Goal: Task Accomplishment & Management: Use online tool/utility

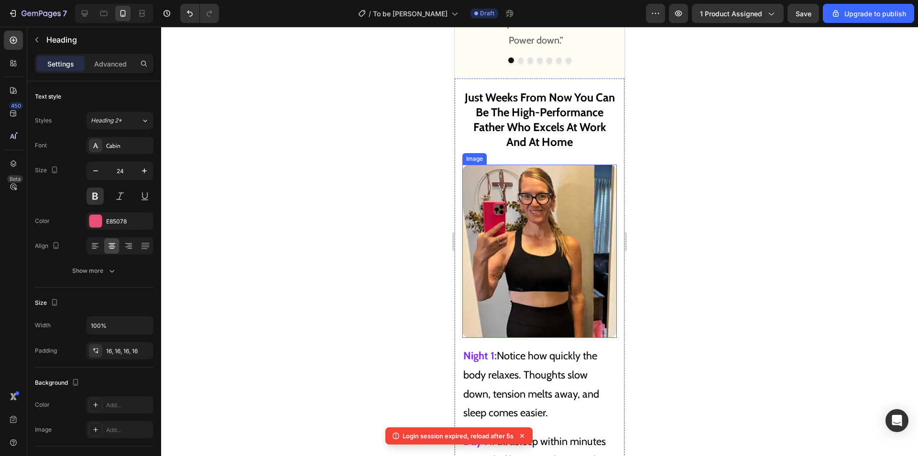
scroll to position [5652, 0]
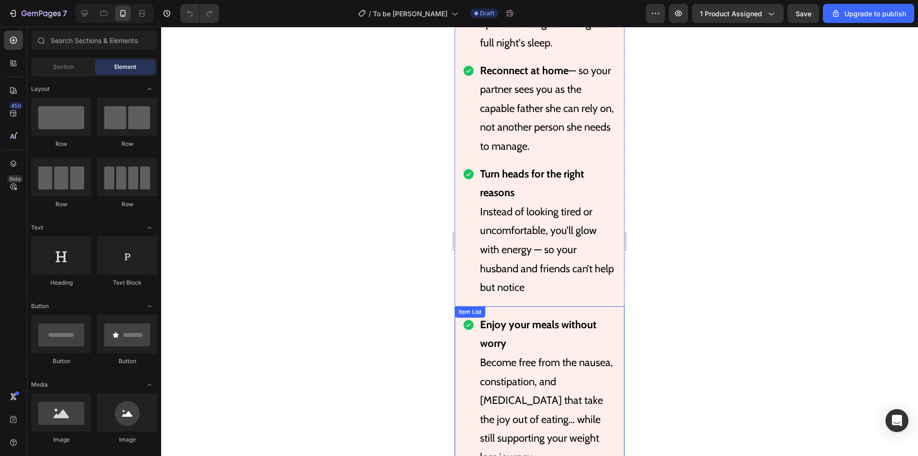
scroll to position [6599, 0]
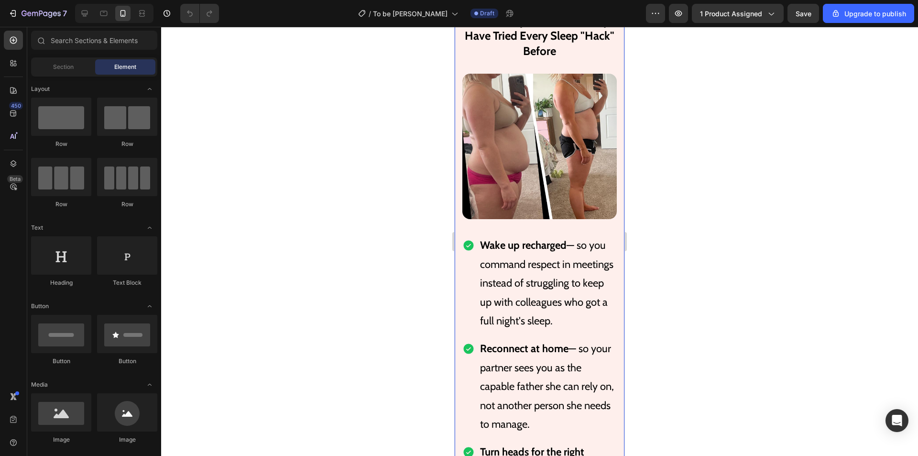
click at [518, 171] on div "Works For Dads Of All Ages And Lifestyles - Even If They Have Tried Every Sleep…" at bounding box center [540, 447] width 170 height 929
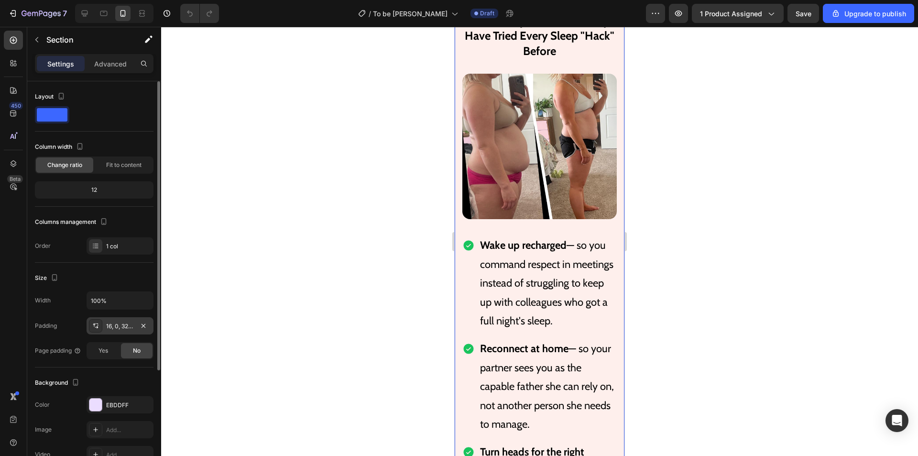
scroll to position [143, 0]
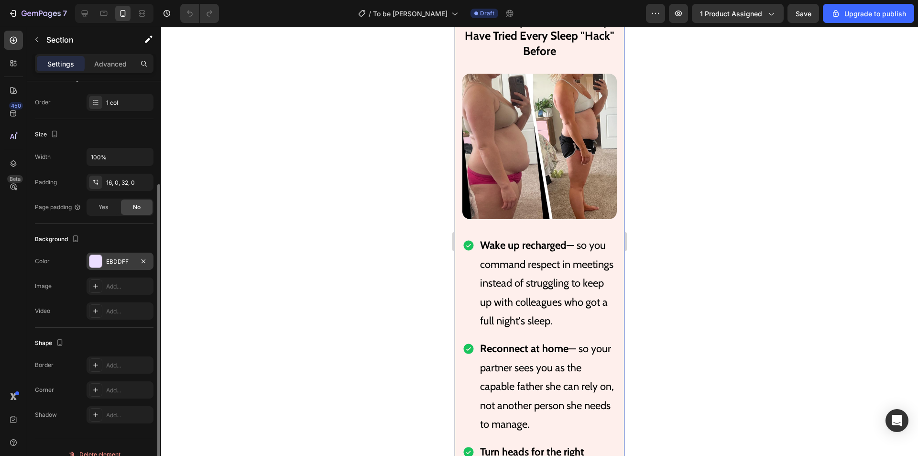
click at [119, 265] on div "EBDDFF" at bounding box center [120, 261] width 28 height 9
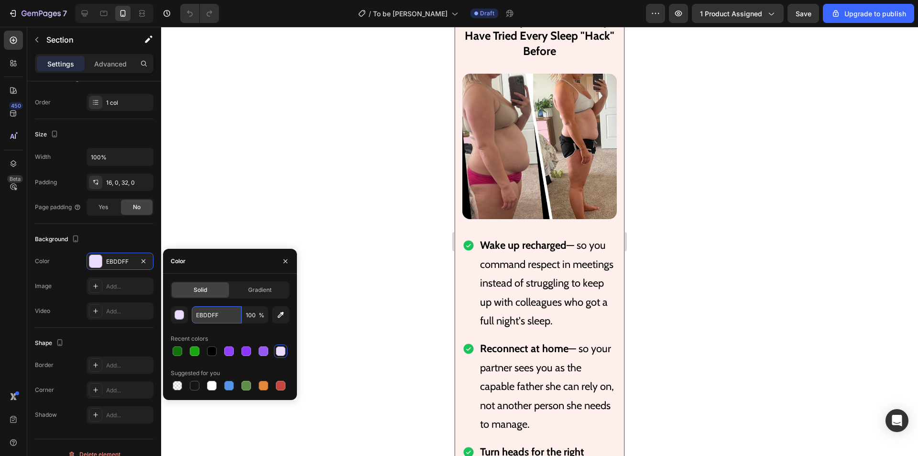
click at [220, 312] on input "EBDDFF" at bounding box center [217, 314] width 50 height 17
click at [532, 58] on span "Works For Dads Of All Ages And Lifestyles - Even If They Have Tried Every Sleep…" at bounding box center [540, 28] width 150 height 59
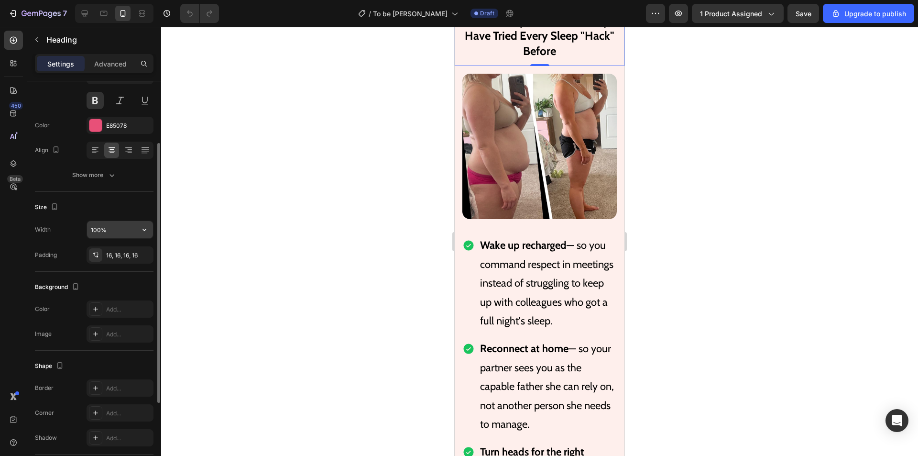
scroll to position [48, 0]
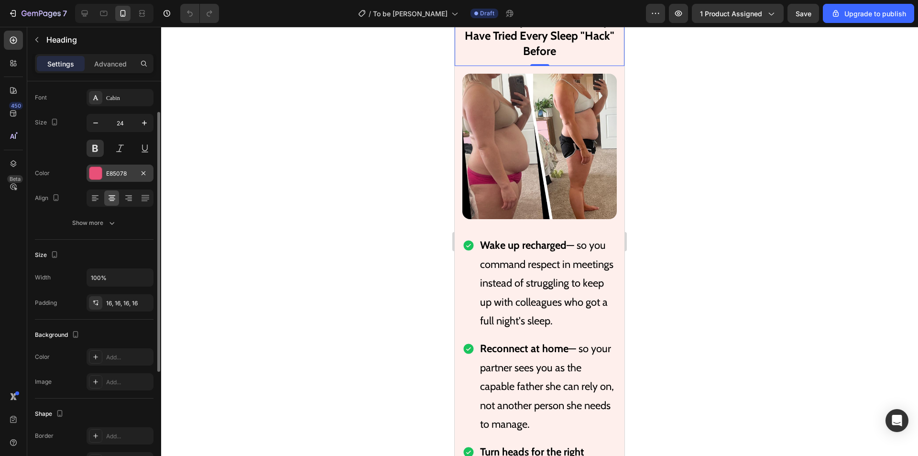
click at [95, 176] on div at bounding box center [95, 173] width 12 height 12
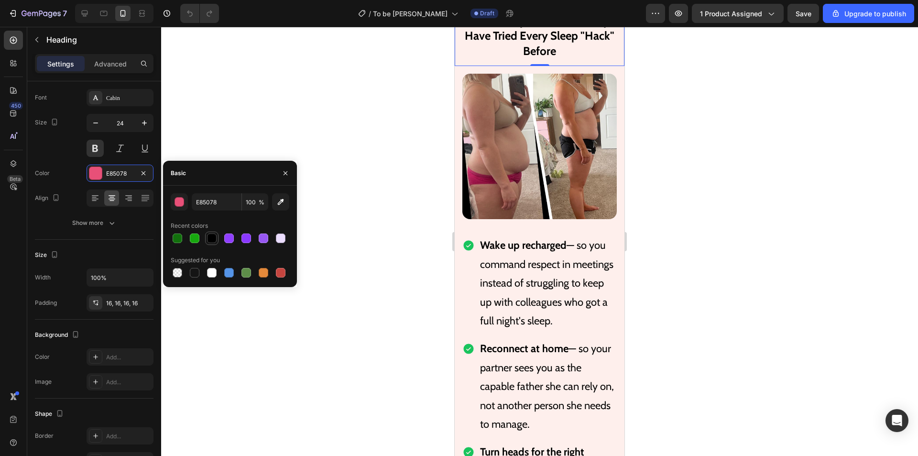
click at [211, 239] on div at bounding box center [212, 238] width 10 height 10
type input "000000"
click at [562, 219] on img at bounding box center [539, 146] width 154 height 145
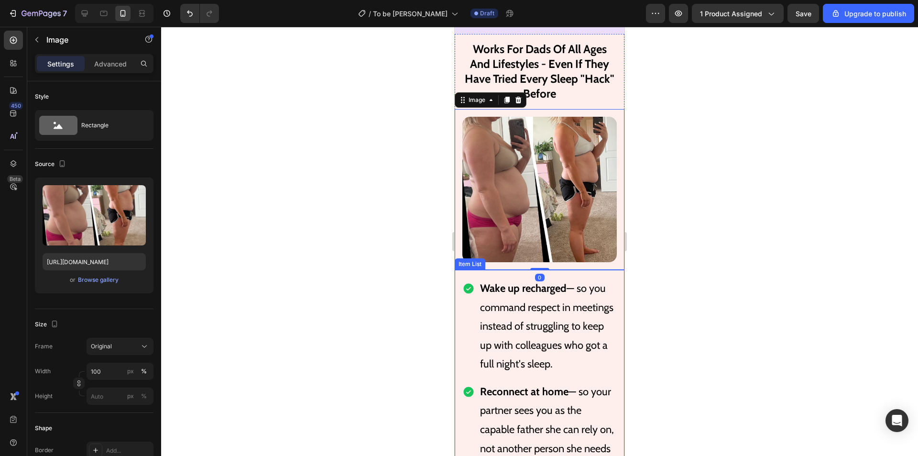
scroll to position [6791, 0]
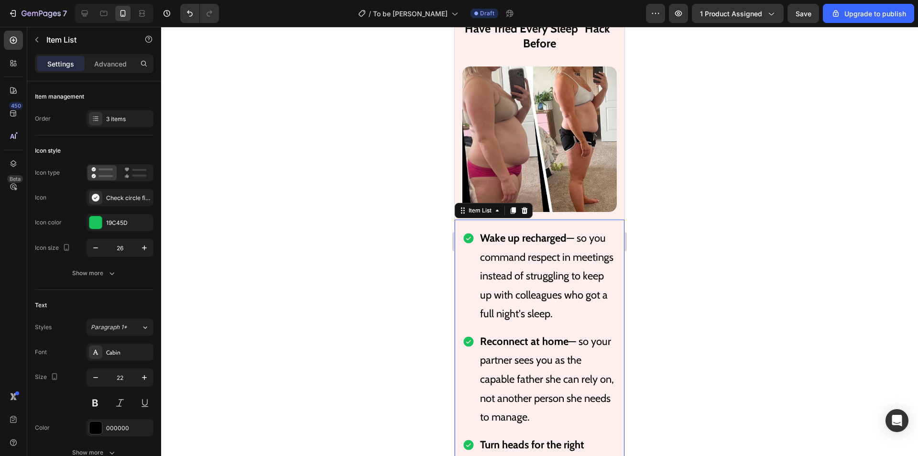
click at [615, 284] on div "Wake up recharged — so you command respect in meetings instead of struggling to…" at bounding box center [540, 398] width 170 height 357
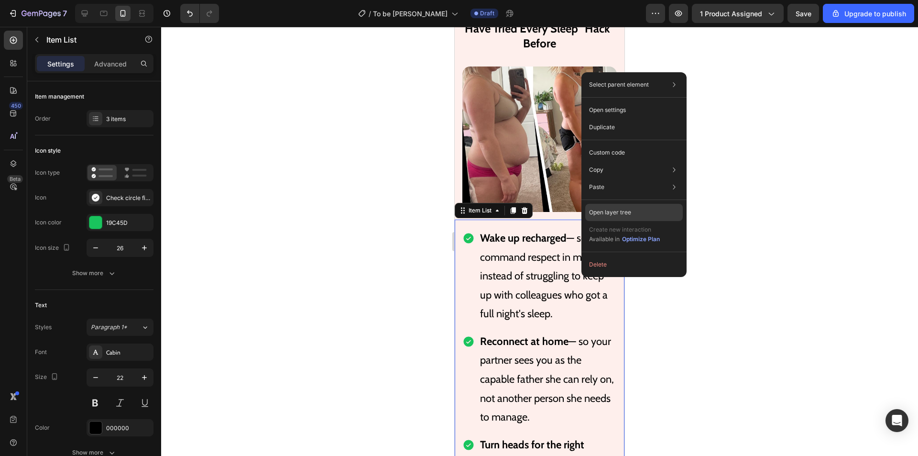
click at [634, 211] on div "Open layer tree" at bounding box center [634, 212] width 98 height 17
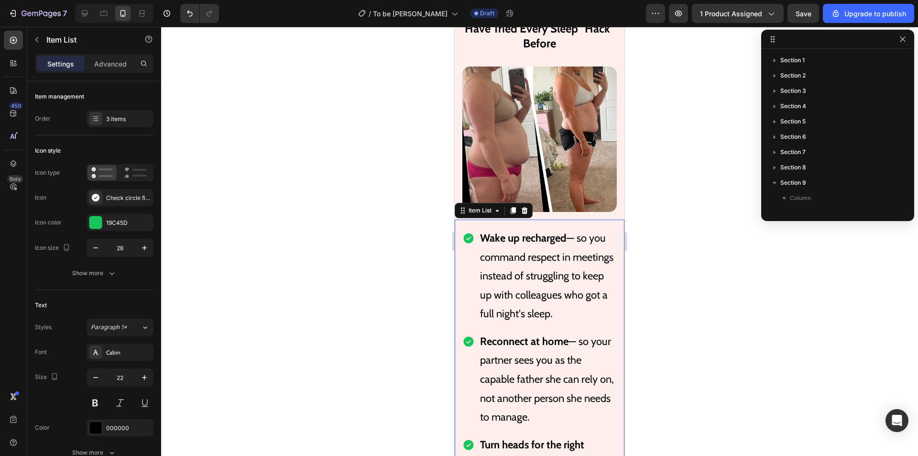
scroll to position [151, 0]
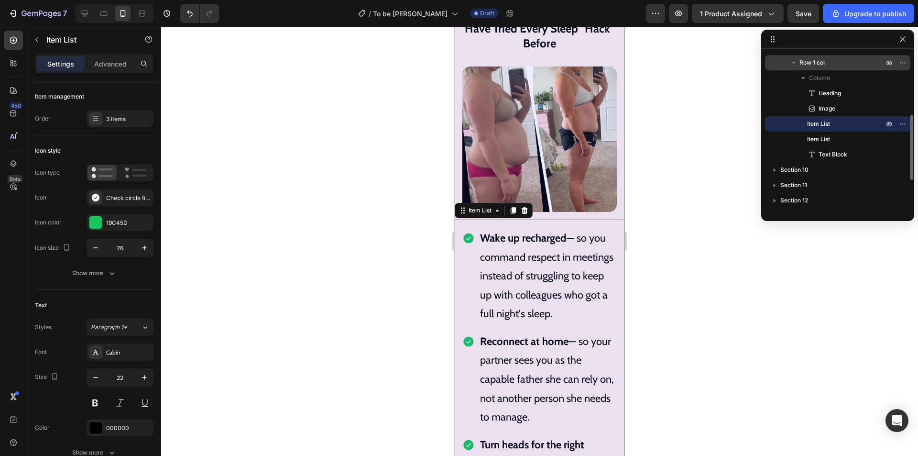
click at [818, 59] on span "Row 1 col" at bounding box center [812, 63] width 25 height 10
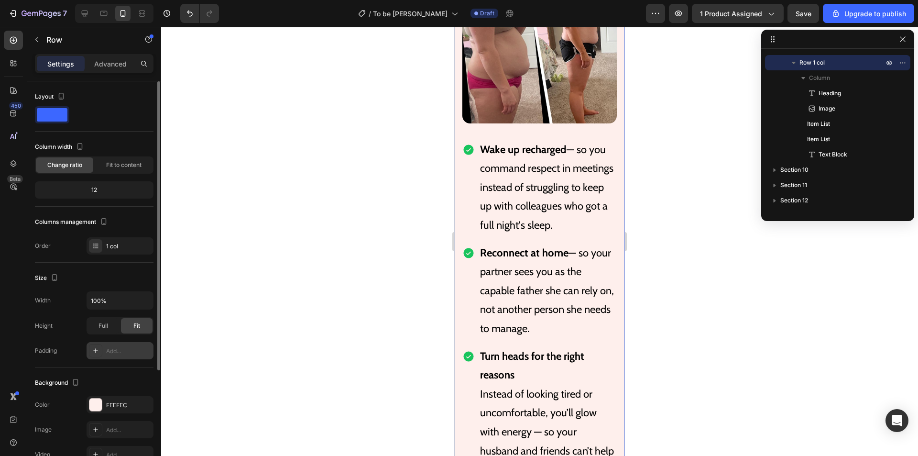
scroll to position [96, 0]
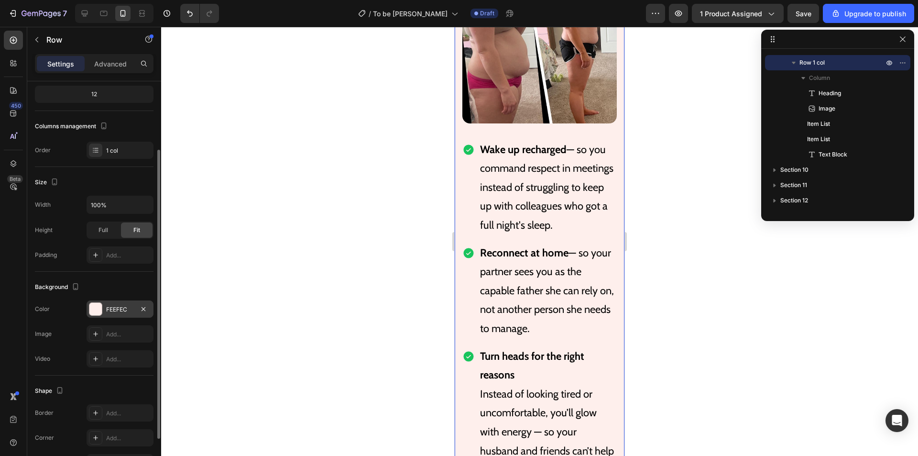
click at [123, 311] on div "FEEFEC" at bounding box center [120, 309] width 28 height 9
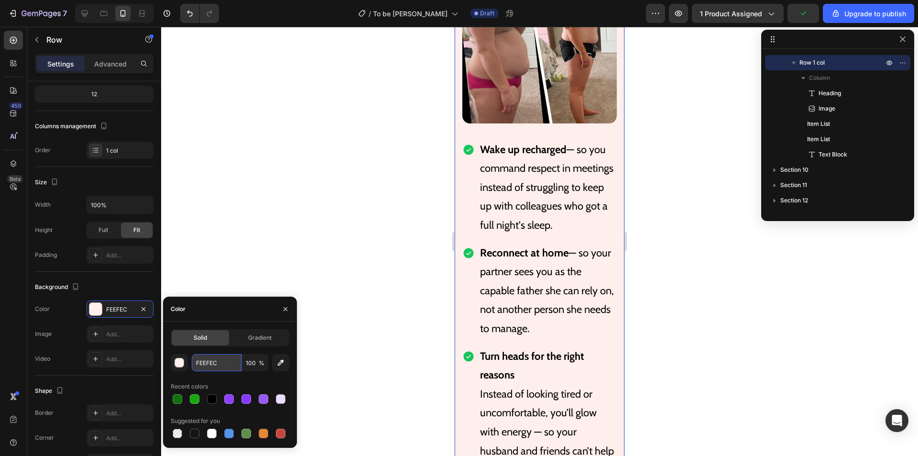
click at [206, 359] on input "FEEFEC" at bounding box center [217, 362] width 50 height 17
paste input "EBDDFF"
type input "EBDDFF"
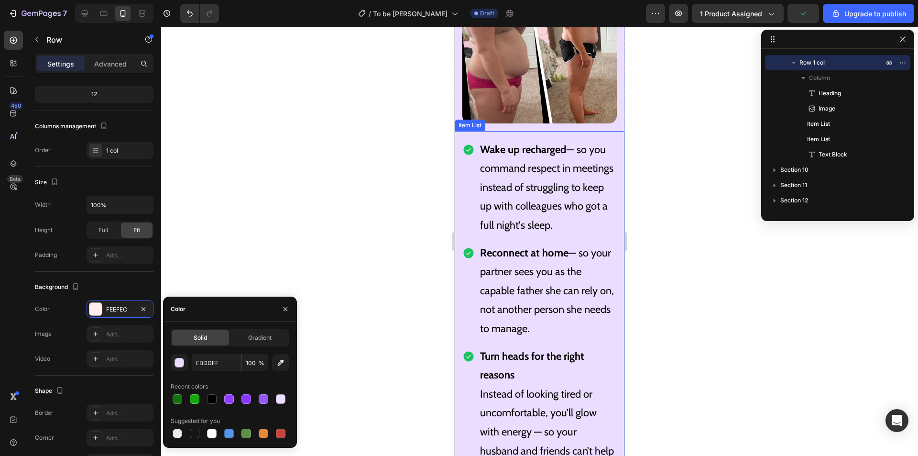
click at [538, 235] on p "Wake up recharged — so you command respect in meetings instead of struggling to…" at bounding box center [547, 187] width 135 height 95
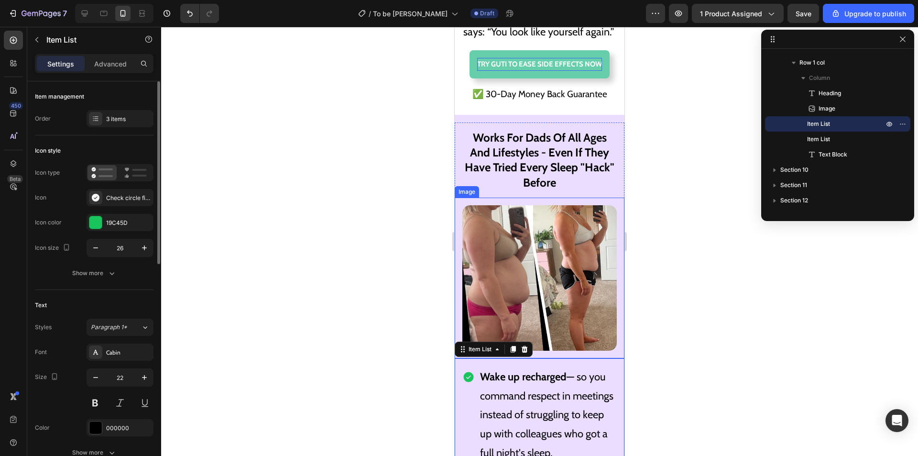
scroll to position [6593, 0]
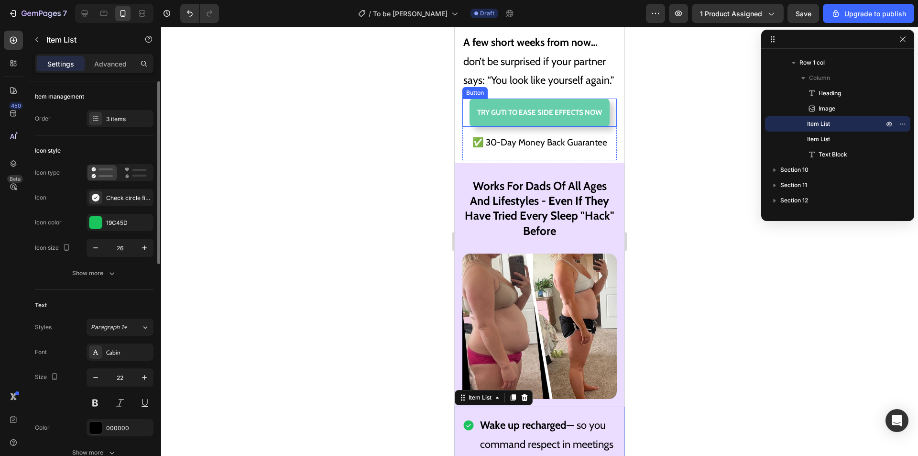
click at [565, 74] on p "A few short weeks from now… don’t be surprised if your partner says: “You look …" at bounding box center [539, 61] width 153 height 57
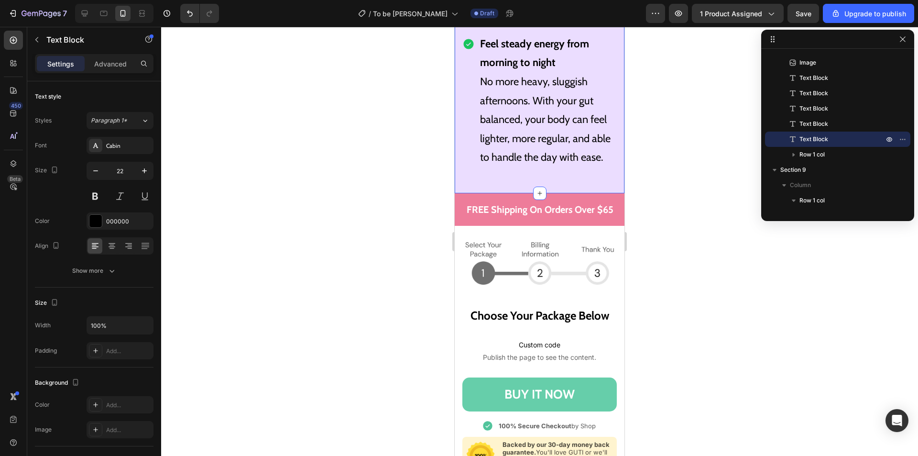
scroll to position [7501, 0]
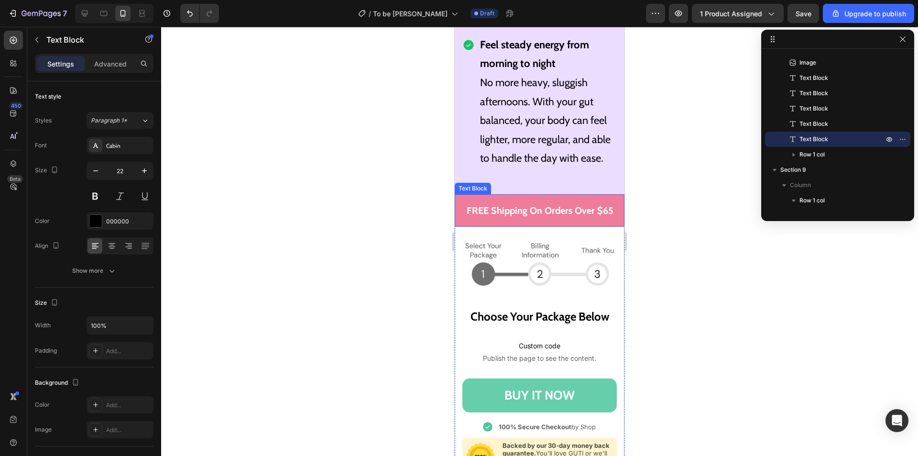
click at [531, 227] on div "FREE Shipping On Orders Over $65" at bounding box center [540, 210] width 170 height 33
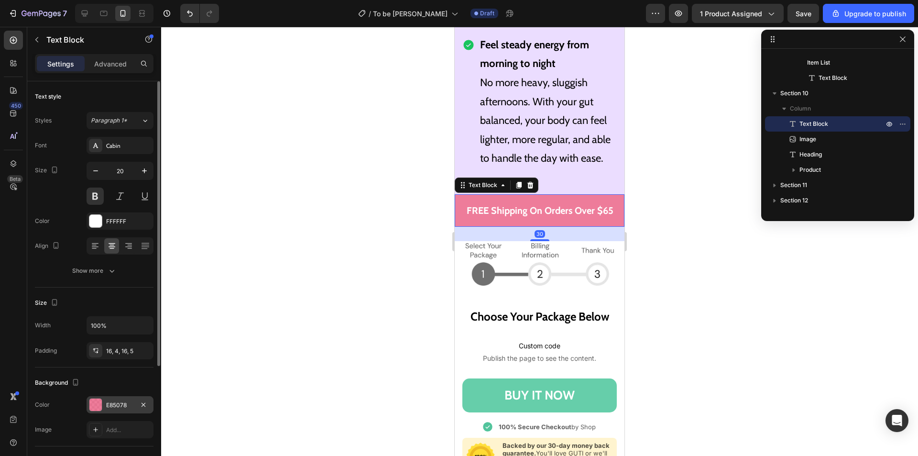
click at [96, 405] on div at bounding box center [95, 404] width 12 height 12
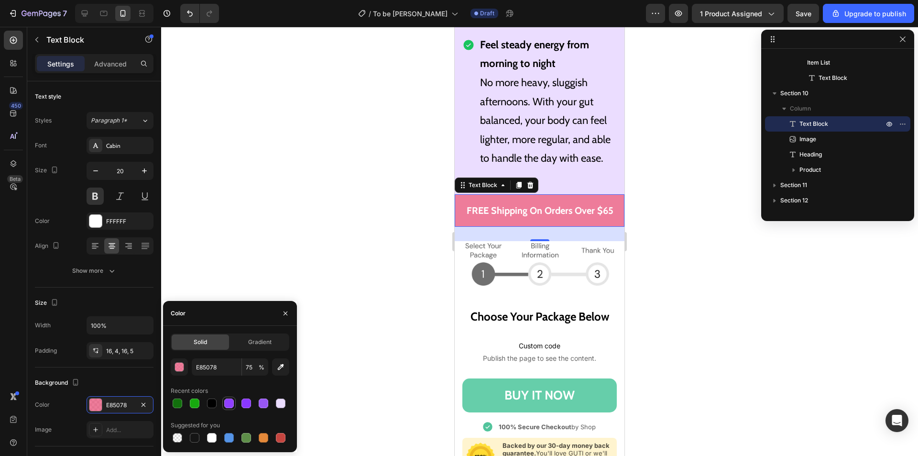
click at [231, 405] on div at bounding box center [229, 403] width 10 height 10
type input "8F3FFF"
type input "100"
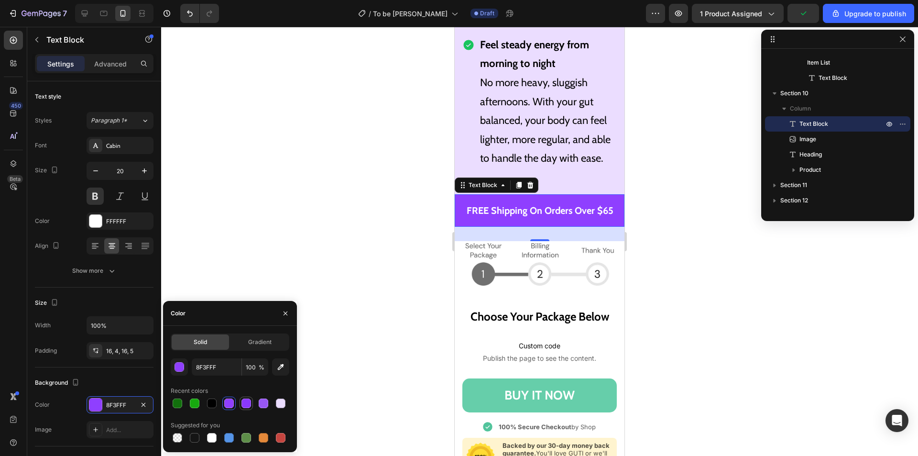
click at [250, 406] on div at bounding box center [247, 403] width 10 height 10
click at [260, 407] on div at bounding box center [264, 403] width 10 height 10
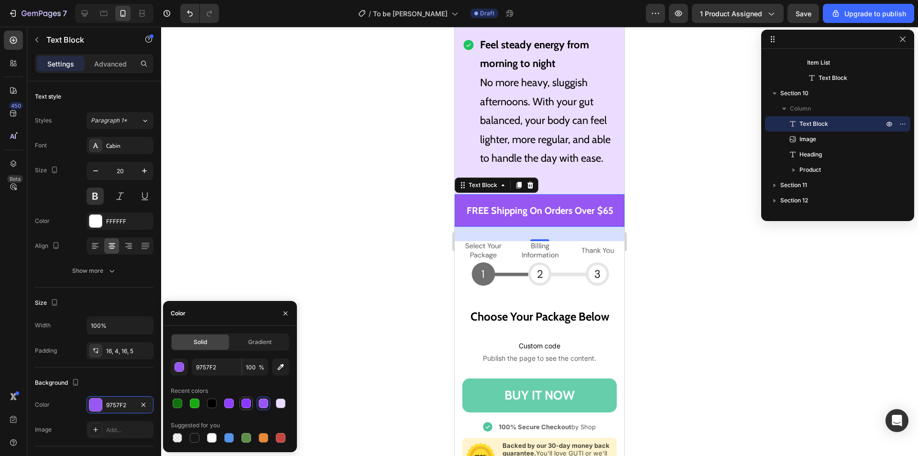
click at [251, 406] on div at bounding box center [246, 402] width 11 height 11
type input "8A38FF"
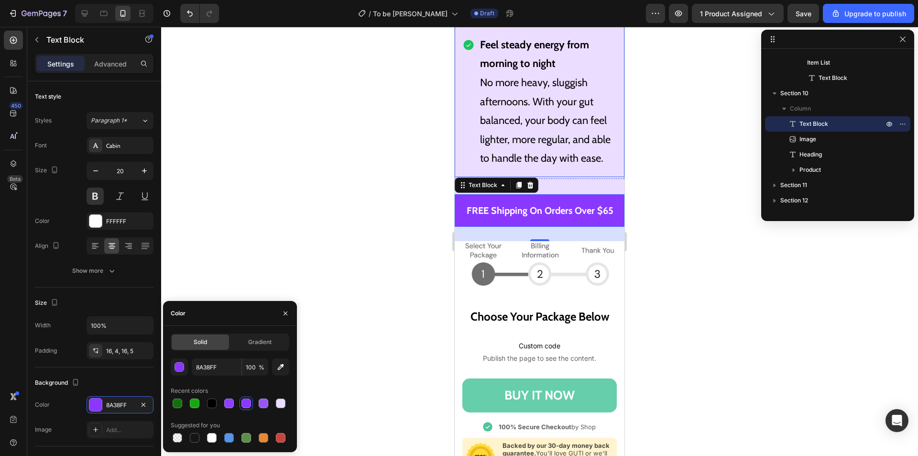
click at [549, 149] on p "No more heavy, sluggish afternoons. With your gut balanced, your body can feel …" at bounding box center [547, 120] width 135 height 95
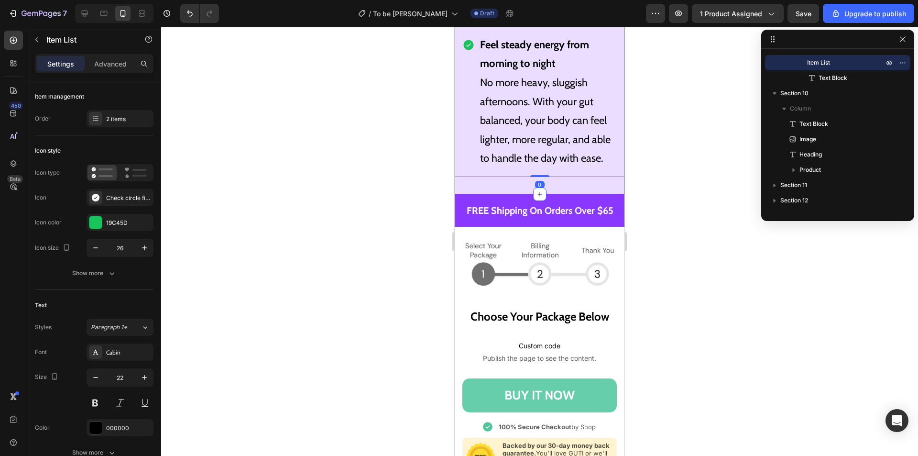
scroll to position [197, 0]
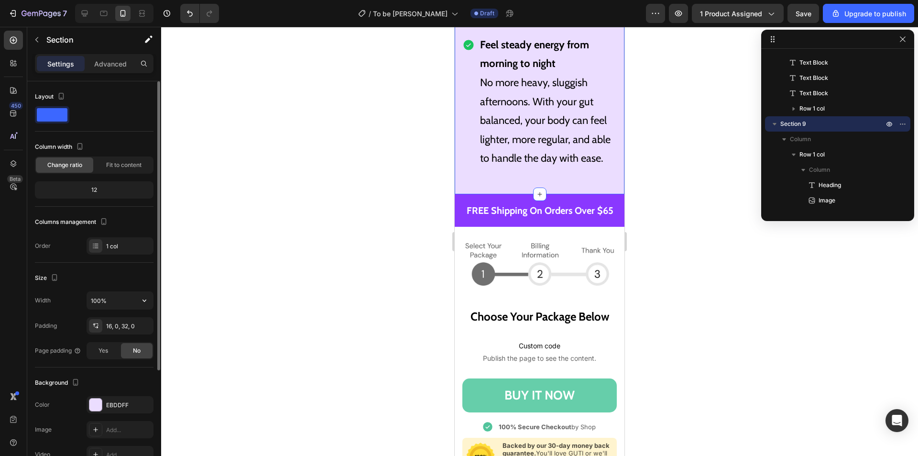
scroll to position [48, 0]
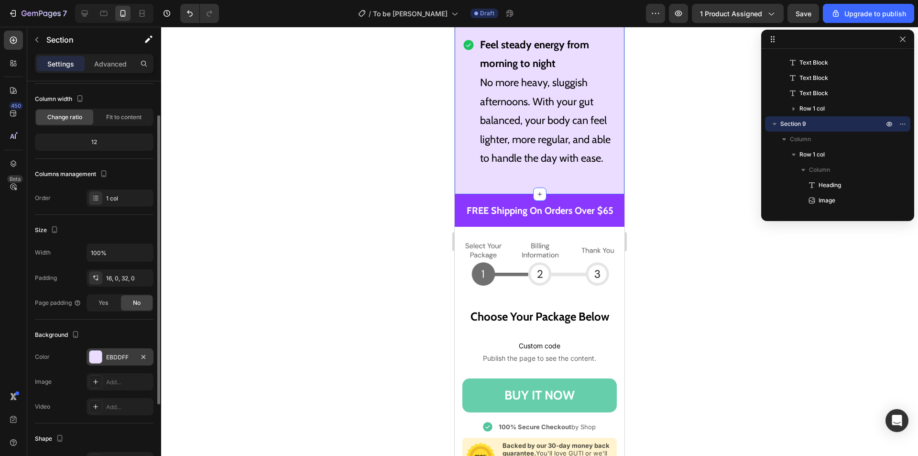
click at [98, 354] on div at bounding box center [95, 357] width 12 height 12
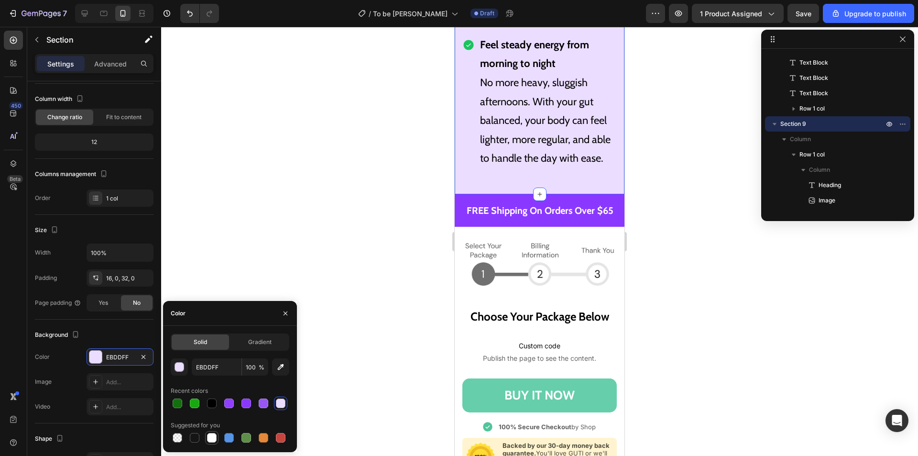
click at [212, 439] on div at bounding box center [212, 438] width 10 height 10
type input "FFFFFF"
click at [567, 120] on p "No more heavy, sluggish afternoons. With your gut balanced, your body can feel …" at bounding box center [547, 120] width 135 height 95
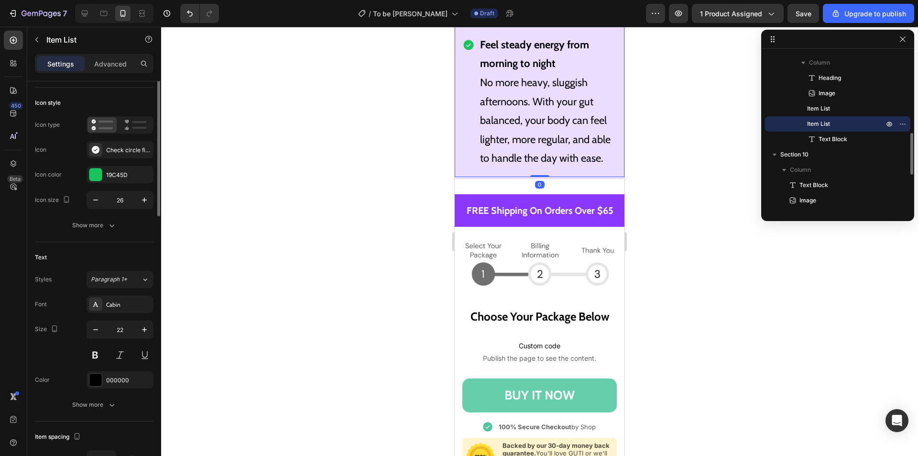
scroll to position [0, 0]
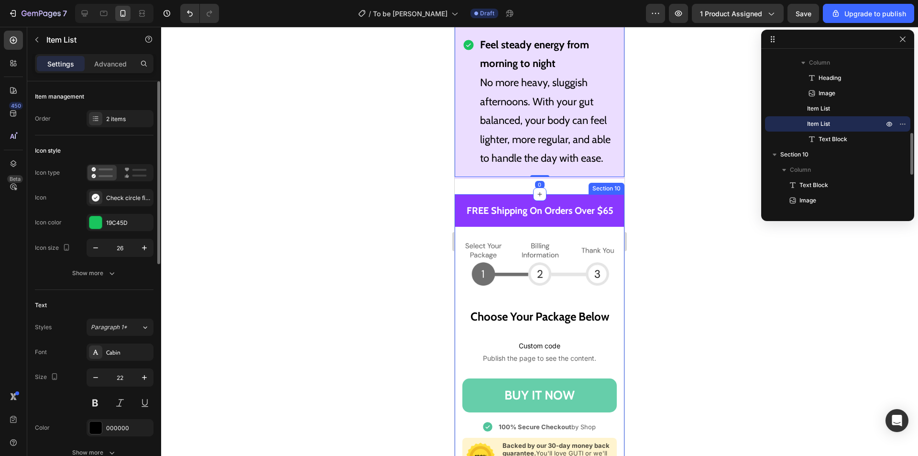
click at [585, 334] on div "FREE Shipping On Orders Over $65 Text Block Image Choose Your Package Below Hea…" at bounding box center [540, 342] width 170 height 297
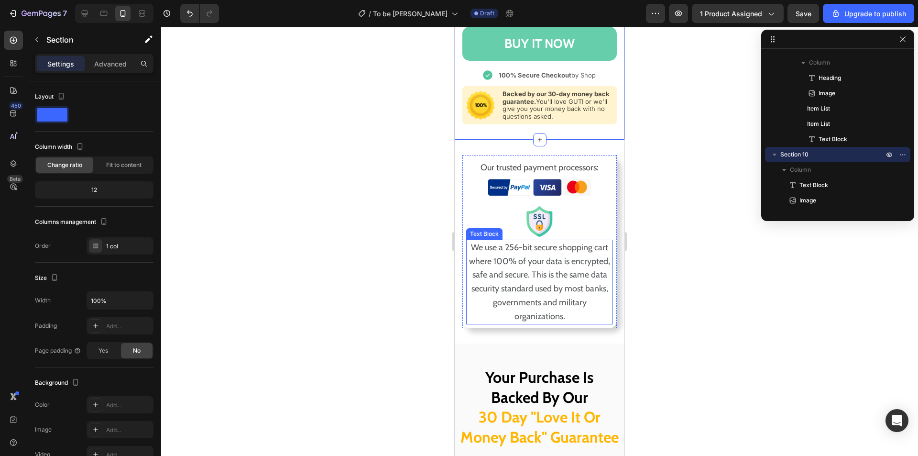
scroll to position [8075, 0]
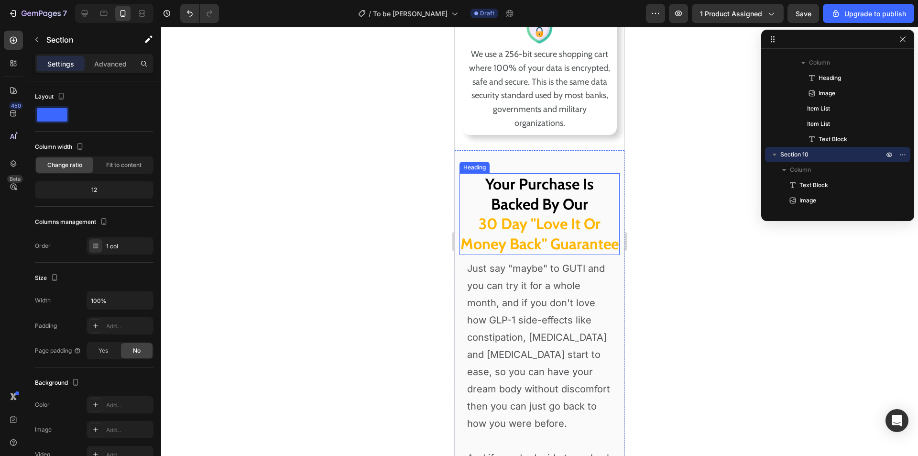
click at [555, 247] on h2 "Your Purchase Is Backed By Our 30 Day "Love It Or Money Back" Guarantee" at bounding box center [540, 213] width 160 height 81
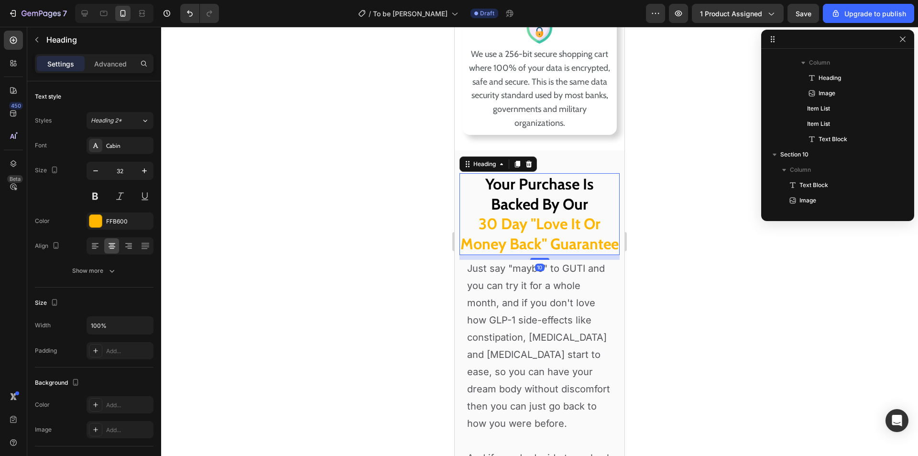
scroll to position [549, 0]
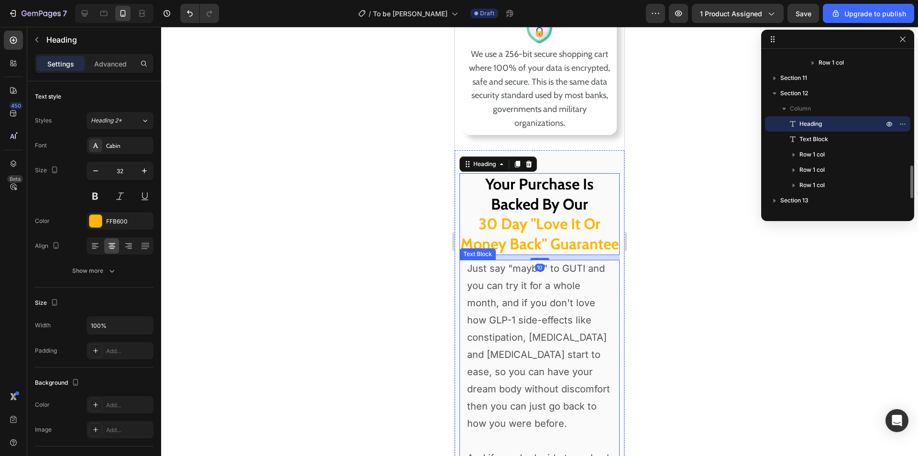
drag, startPoint x: 551, startPoint y: 340, endPoint x: 556, endPoint y: 307, distance: 33.3
click at [552, 340] on p "Just say "maybe" to GUTI and you can try it for a whole month, and if you don't…" at bounding box center [539, 346] width 145 height 172
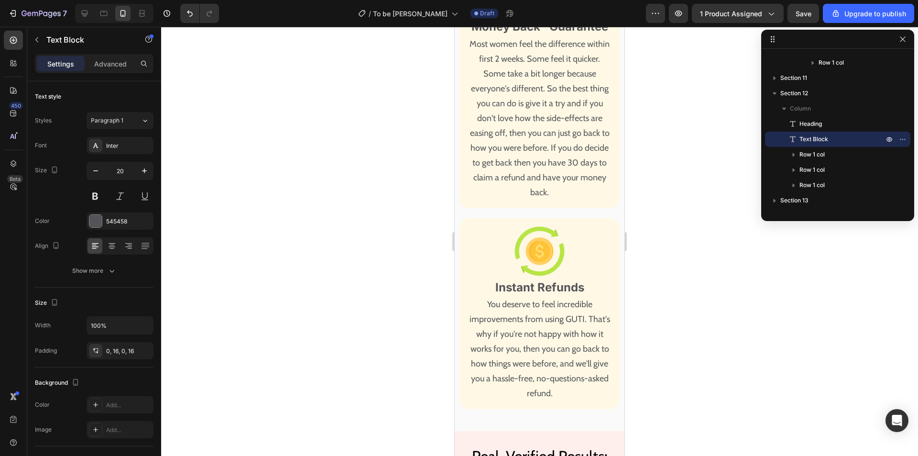
scroll to position [9127, 0]
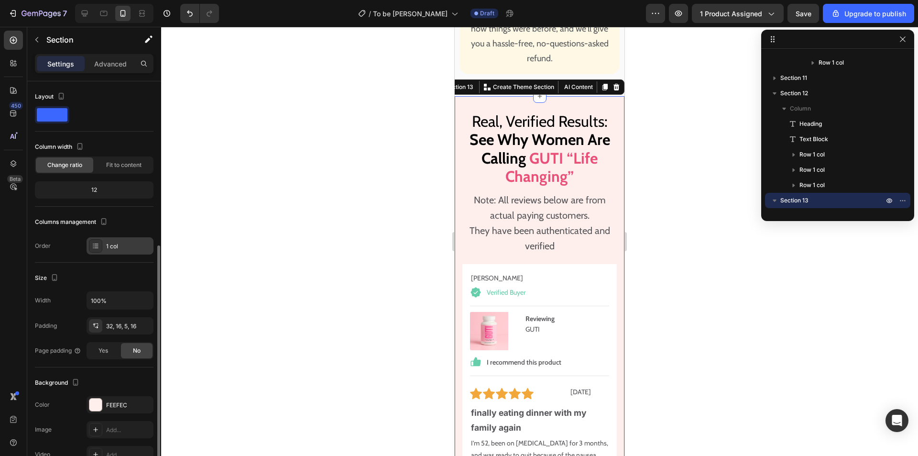
scroll to position [96, 0]
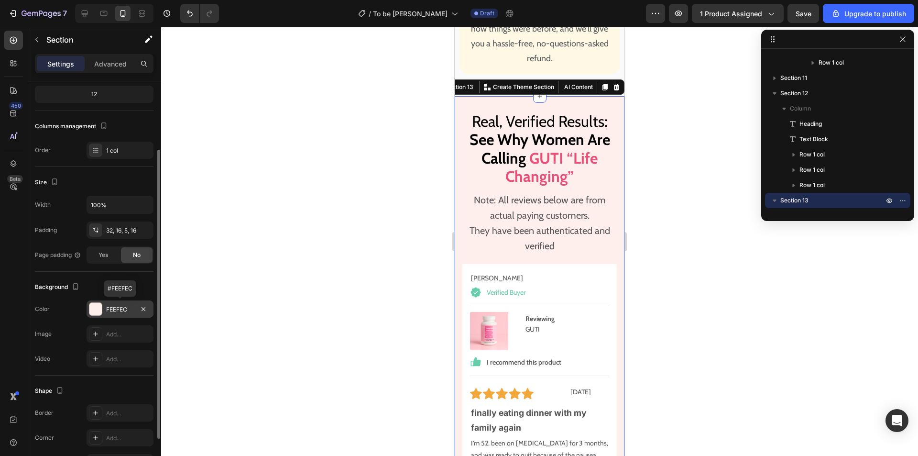
click at [96, 309] on div at bounding box center [95, 309] width 12 height 12
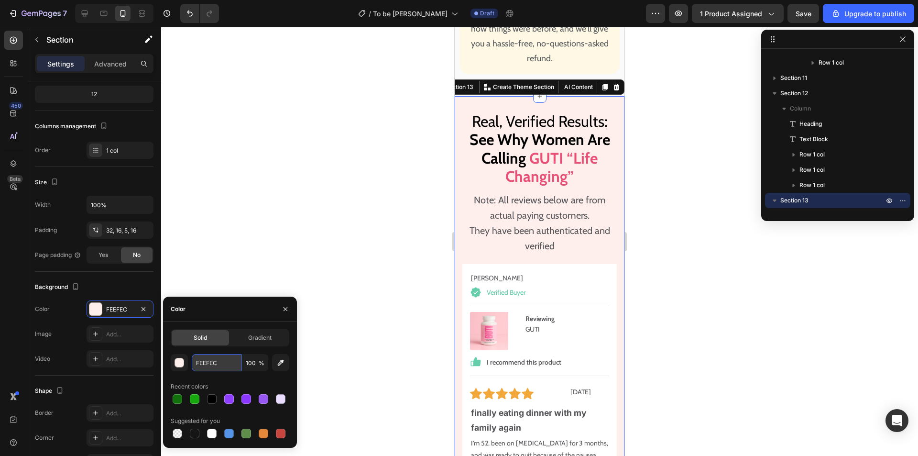
click at [214, 363] on input "FEEFEC" at bounding box center [217, 362] width 50 height 17
paste input "EBDDFF"
type input "EBDDFF"
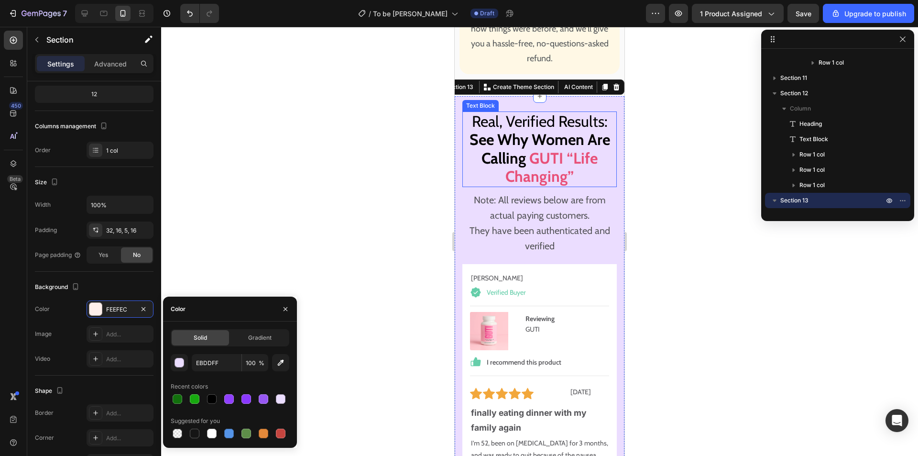
click at [535, 181] on strong "GUTI “Life Changing”" at bounding box center [551, 167] width 92 height 37
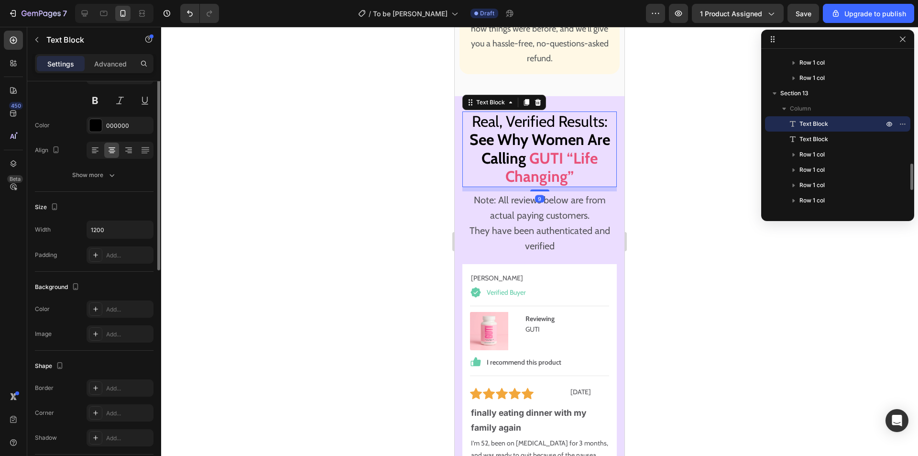
scroll to position [0, 0]
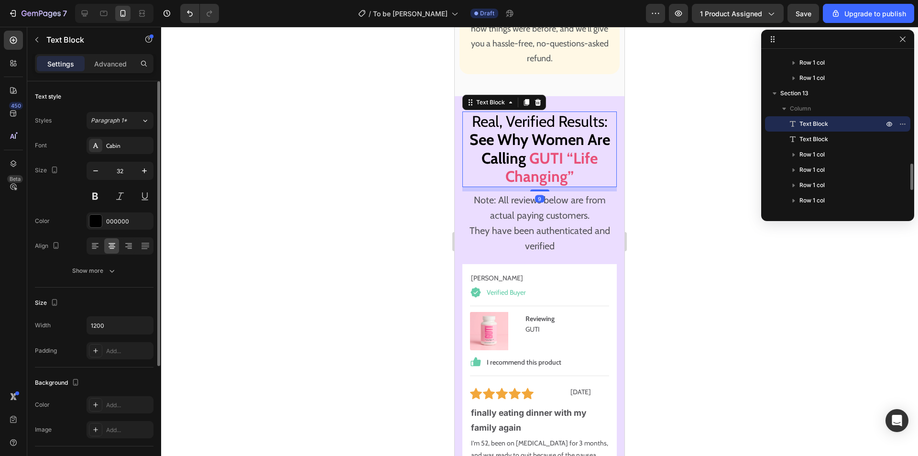
click at [561, 167] on strong "See Why Women Are Calling" at bounding box center [540, 148] width 141 height 37
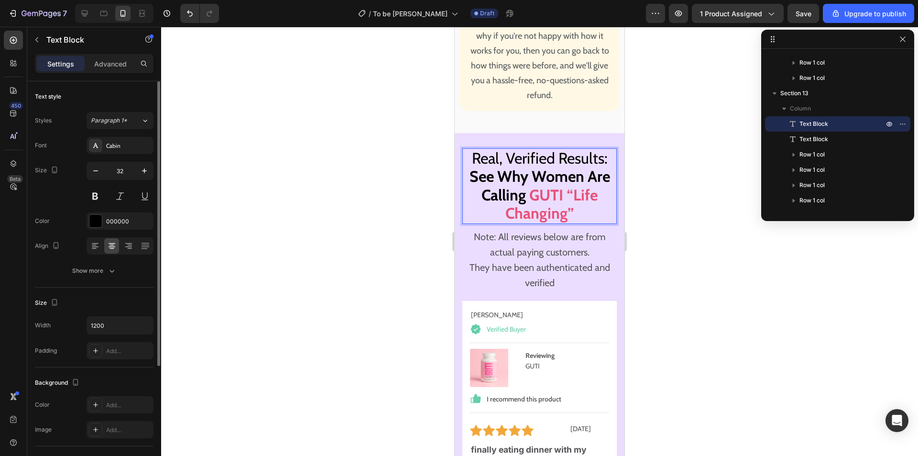
scroll to position [9175, 0]
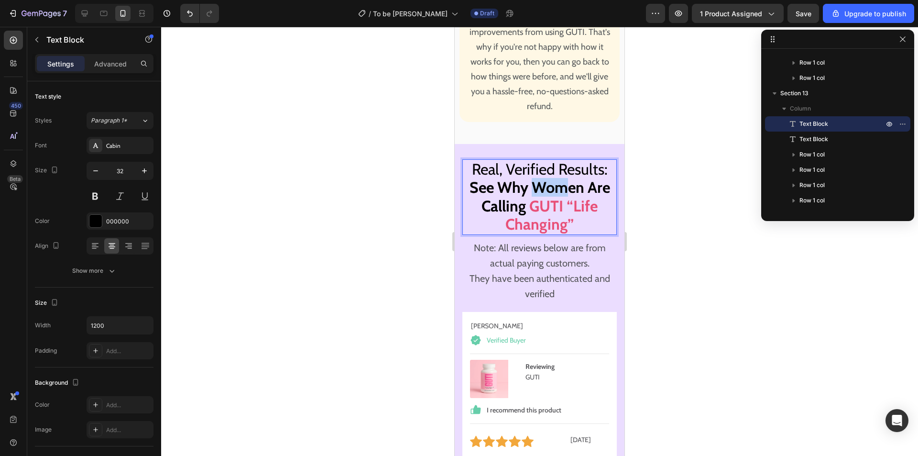
drag, startPoint x: 563, startPoint y: 217, endPoint x: 535, endPoint y: 215, distance: 27.8
click at [535, 215] on strong "See Why Women Are Calling" at bounding box center [540, 196] width 141 height 37
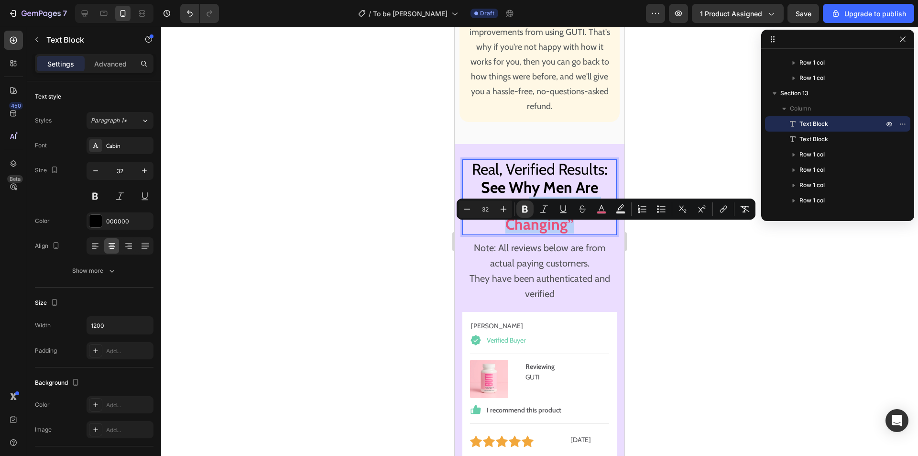
drag, startPoint x: 528, startPoint y: 233, endPoint x: 577, endPoint y: 248, distance: 51.0
click at [577, 234] on p "Real, Verified Results: See Why Men Are Calling GUTI “Life Changing”" at bounding box center [539, 197] width 153 height 74
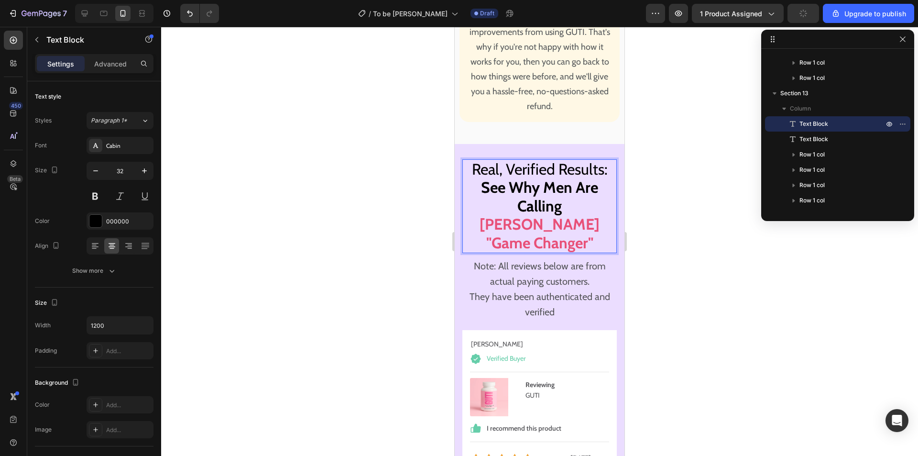
click at [545, 233] on strong "[PERSON_NAME] "Game Changer"" at bounding box center [540, 233] width 120 height 37
drag, startPoint x: 516, startPoint y: 233, endPoint x: 578, endPoint y: 250, distance: 63.9
click at [582, 250] on p "Real, Verified Results: See Why Men Are Calling LUNA "Game Changer"" at bounding box center [539, 206] width 153 height 92
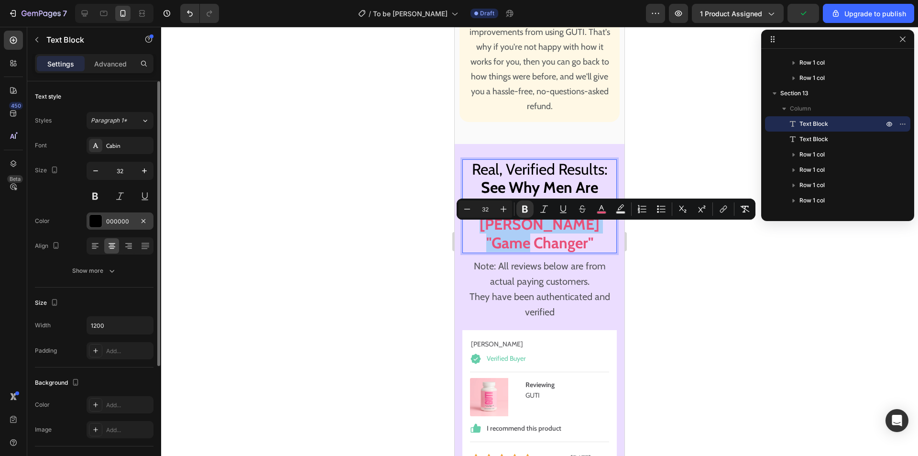
click at [94, 220] on div at bounding box center [95, 221] width 12 height 12
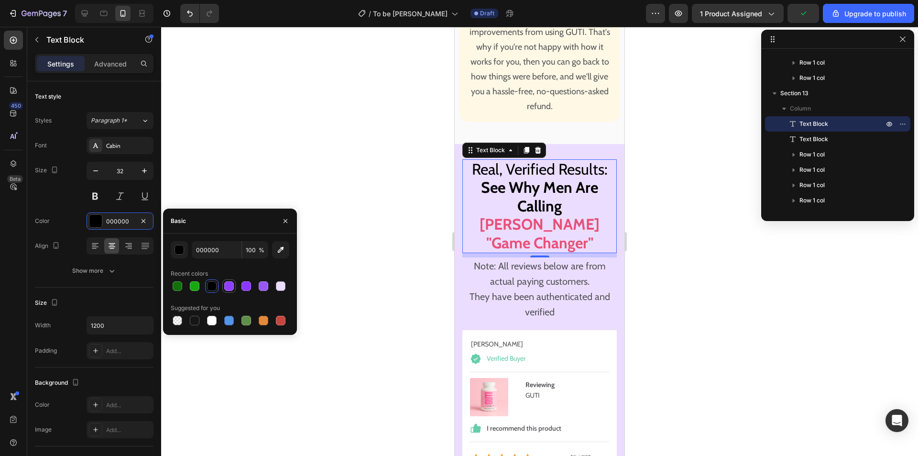
click at [232, 285] on div at bounding box center [229, 286] width 10 height 10
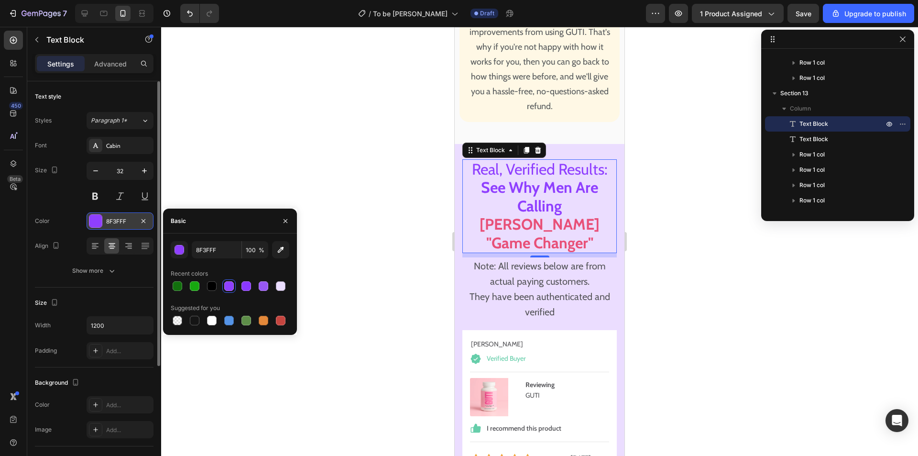
click at [119, 223] on div "8F3FFF" at bounding box center [120, 221] width 28 height 9
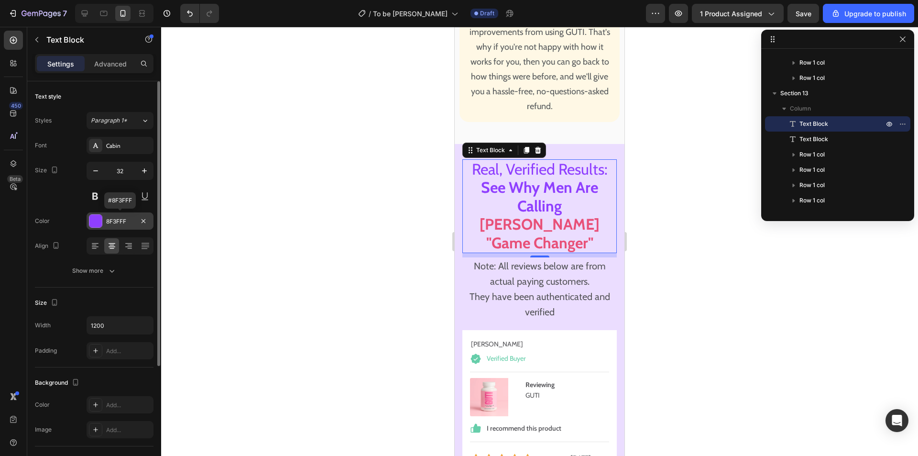
click at [125, 219] on div "8F3FFF" at bounding box center [120, 221] width 28 height 9
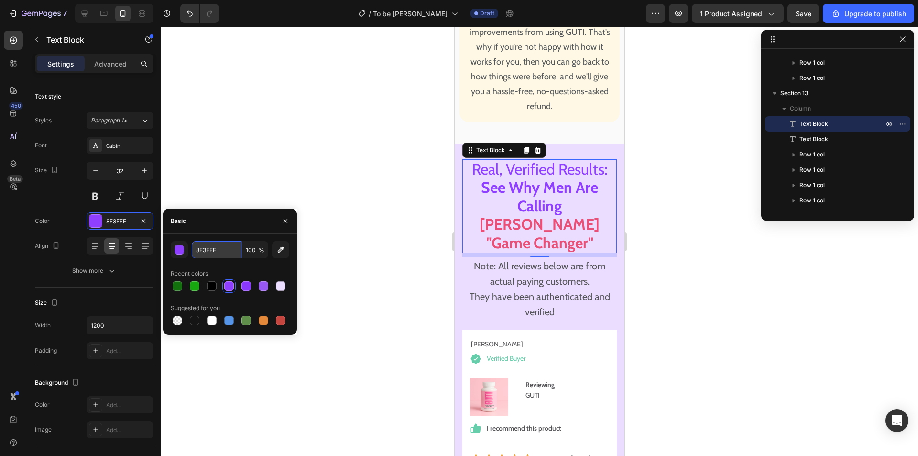
click at [229, 248] on input "8F3FFF" at bounding box center [217, 249] width 50 height 17
type input "000000"
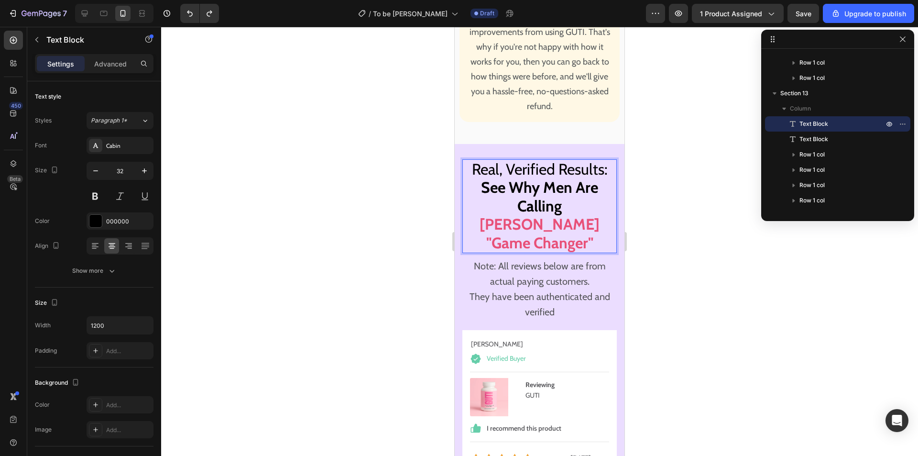
click at [543, 235] on strong "[PERSON_NAME] "Game Changer"" at bounding box center [540, 233] width 120 height 37
click at [516, 233] on p "Real, Verified Results: See Why Men Are Calling LUNA "Game Changer"" at bounding box center [539, 206] width 153 height 92
drag, startPoint x: 517, startPoint y: 233, endPoint x: 590, endPoint y: 249, distance: 74.4
click at [590, 249] on p "Real, Verified Results: See Why Men Are Calling LUNA "Game Changer"" at bounding box center [539, 206] width 153 height 92
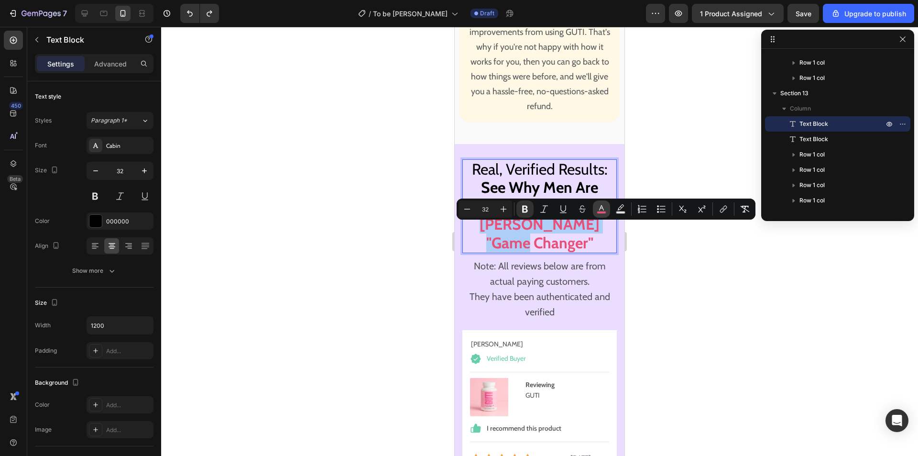
click at [604, 204] on button "color" at bounding box center [601, 208] width 17 height 17
type input "E85078"
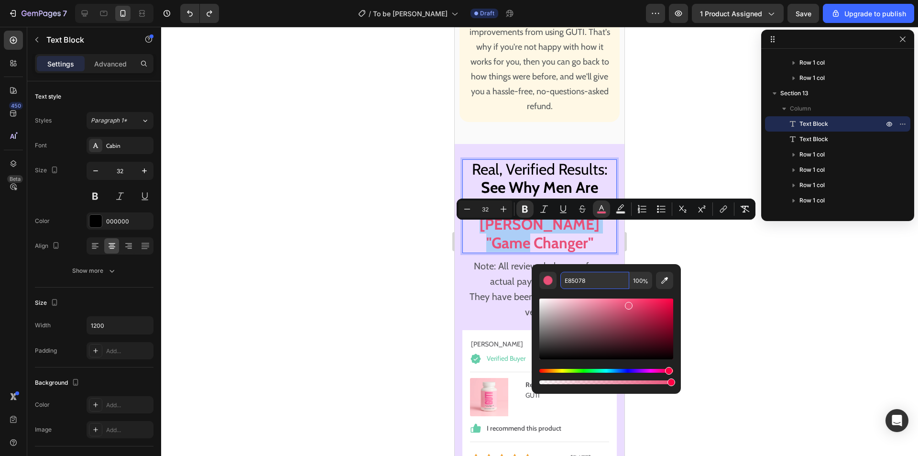
click at [590, 279] on input "E85078" at bounding box center [594, 280] width 69 height 17
paste input "8F3FFF"
type input "8F3FFF"
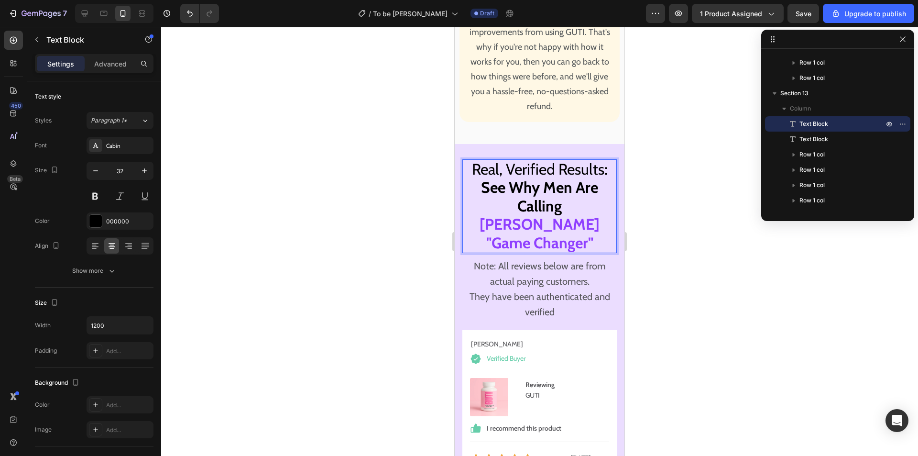
click at [503, 242] on p "Real, Verified Results: See Why Men Are Calling LUNA "Game Changer"" at bounding box center [539, 206] width 153 height 92
click at [553, 111] on span "You deserve to feel incredible improvements from using GUTI. That's why if you'…" at bounding box center [540, 61] width 141 height 99
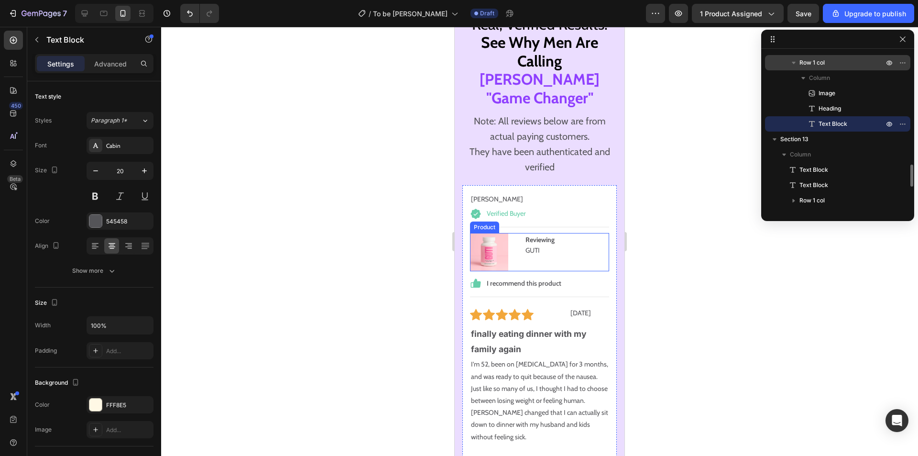
scroll to position [9319, 0]
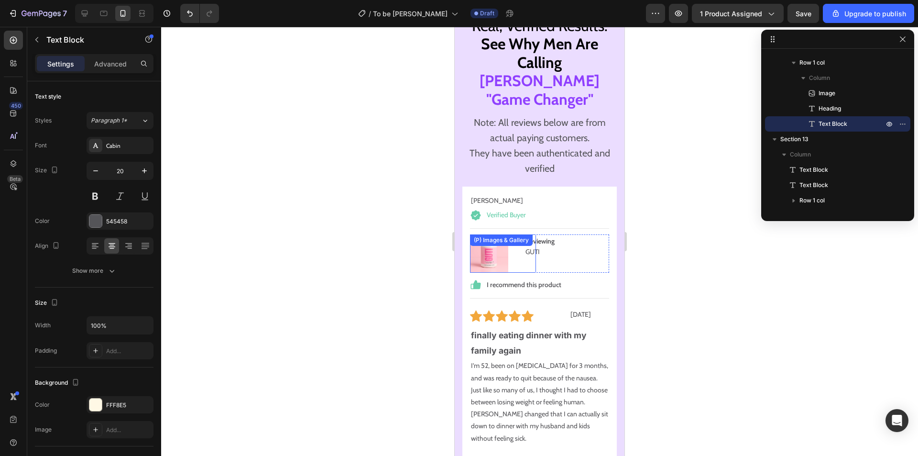
click at [490, 262] on img at bounding box center [489, 253] width 38 height 38
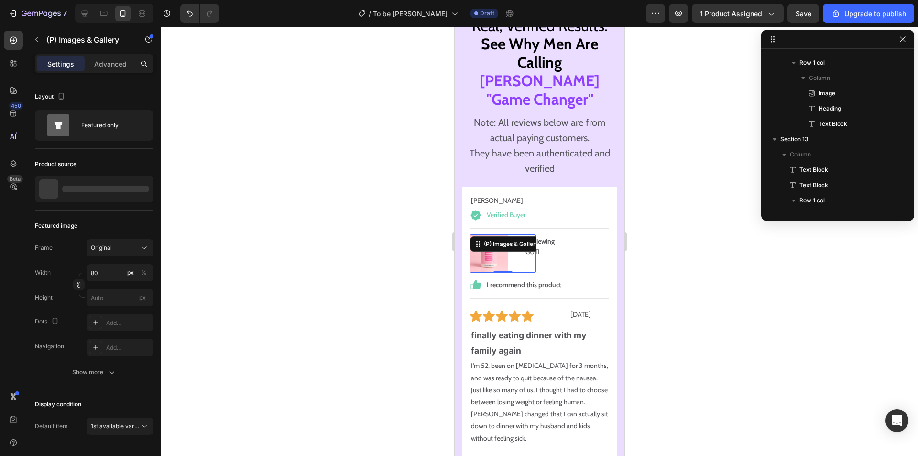
scroll to position [977, 0]
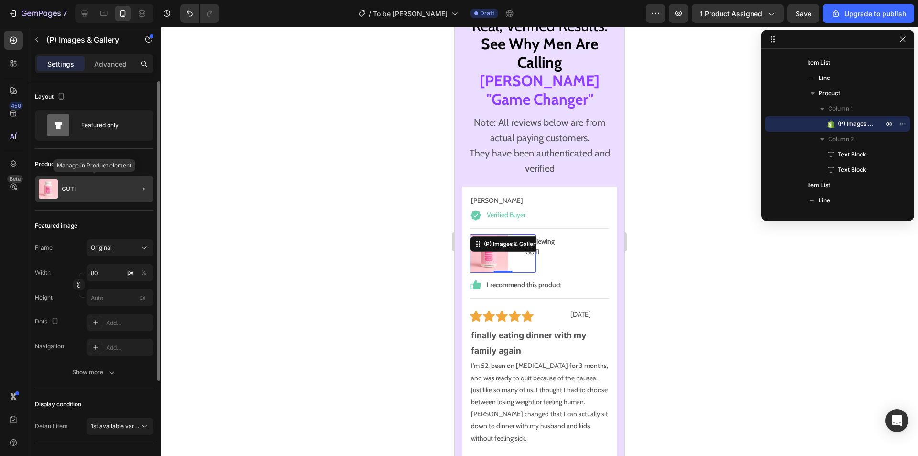
click at [107, 189] on div "GUTI" at bounding box center [94, 189] width 119 height 27
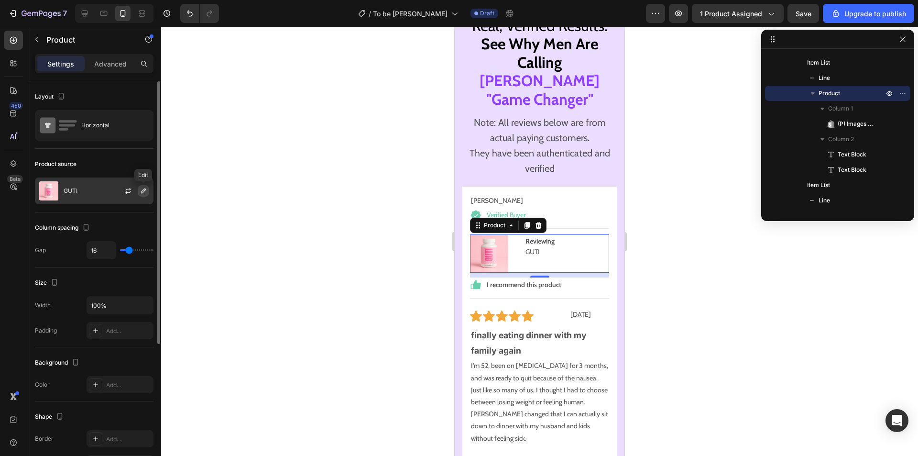
click at [140, 192] on icon "button" at bounding box center [144, 191] width 8 height 8
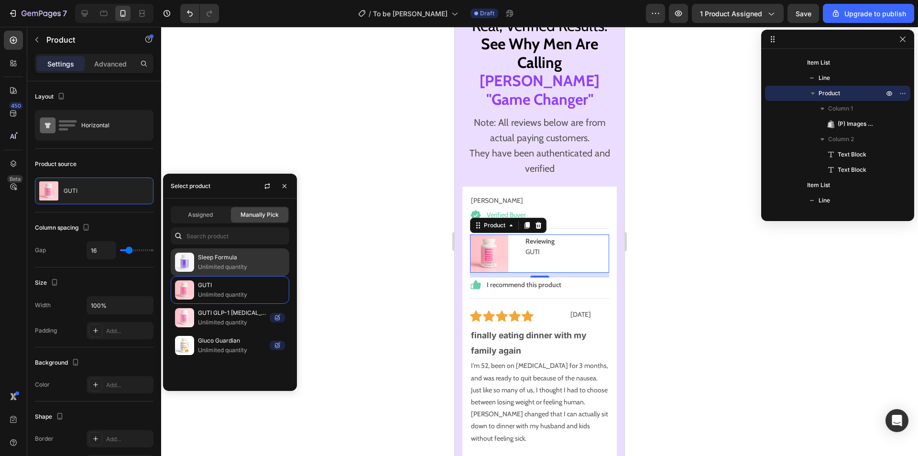
click at [221, 262] on p "Sleep Formula" at bounding box center [241, 257] width 87 height 10
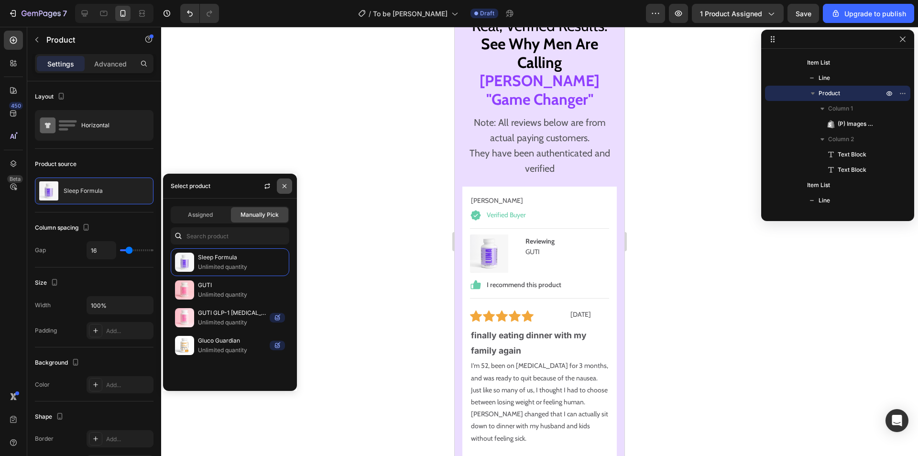
click at [289, 186] on button "button" at bounding box center [284, 185] width 15 height 15
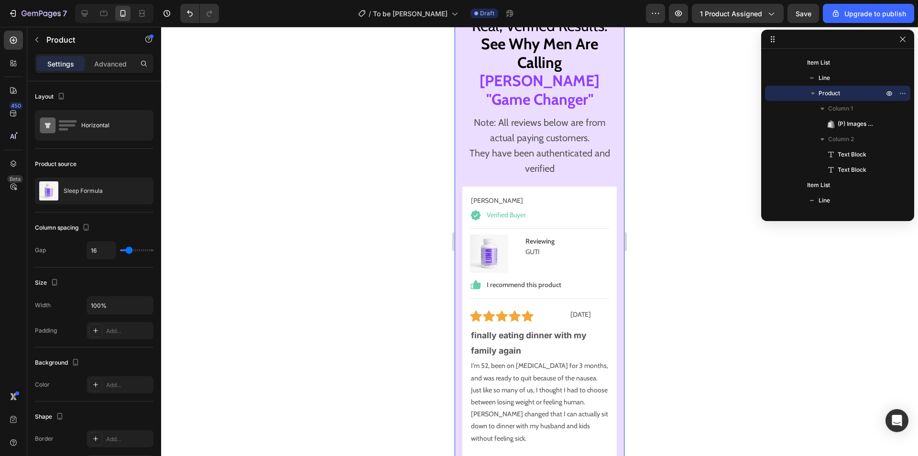
click at [701, 97] on div at bounding box center [539, 241] width 757 height 429
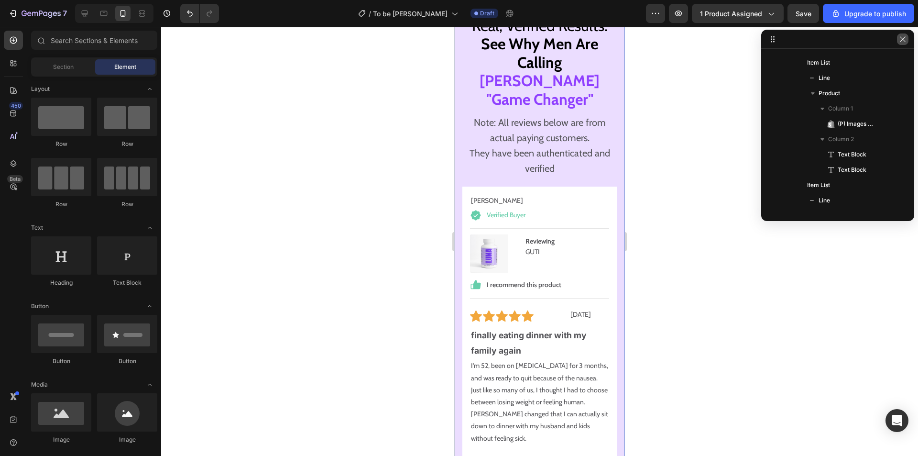
click at [903, 40] on icon "button" at bounding box center [903, 39] width 8 height 8
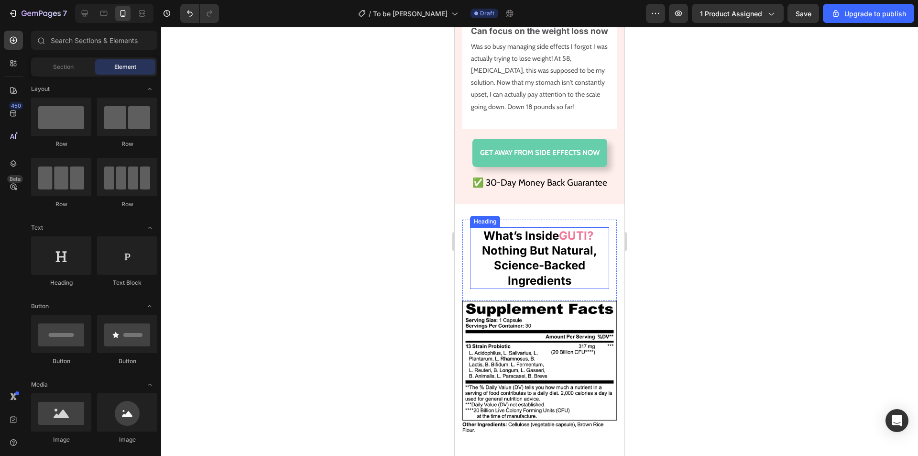
scroll to position [12044, 0]
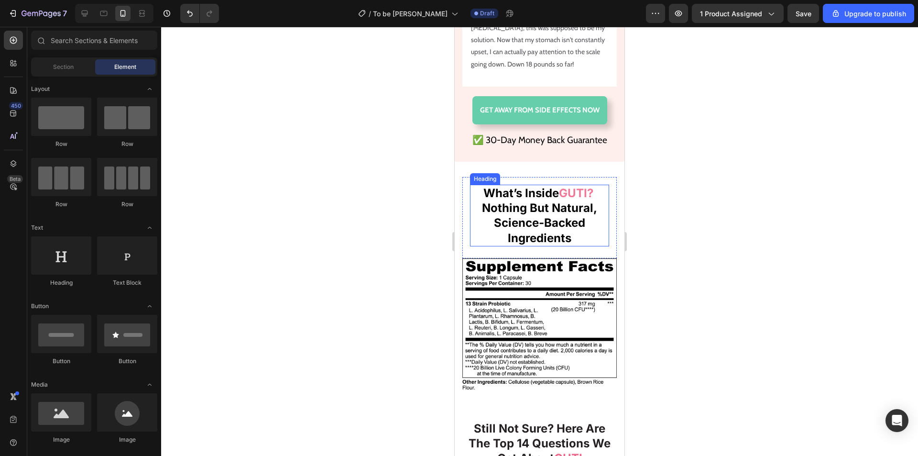
click at [576, 200] on strong "GUTI?" at bounding box center [576, 193] width 34 height 14
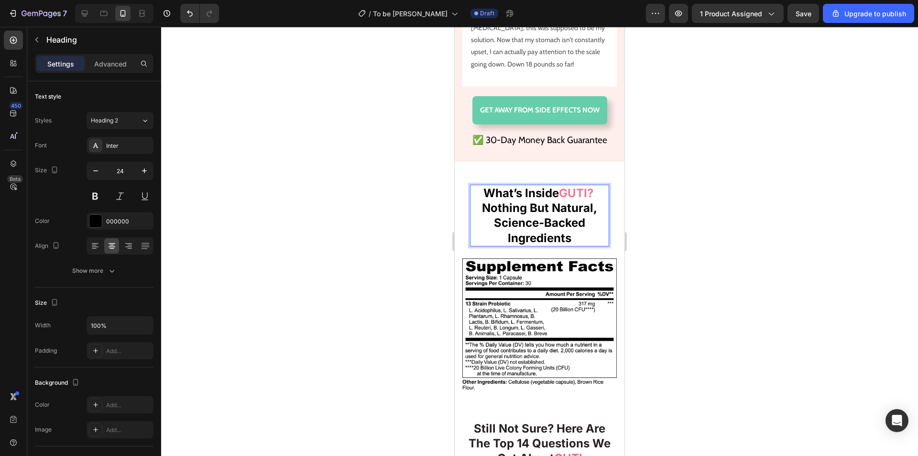
click at [589, 200] on strong "GUTI?" at bounding box center [576, 193] width 34 height 14
drag, startPoint x: 578, startPoint y: 206, endPoint x: 590, endPoint y: 209, distance: 11.8
click at [579, 200] on strong "GUTI?" at bounding box center [576, 193] width 34 height 14
drag, startPoint x: 591, startPoint y: 208, endPoint x: 559, endPoint y: 207, distance: 32.5
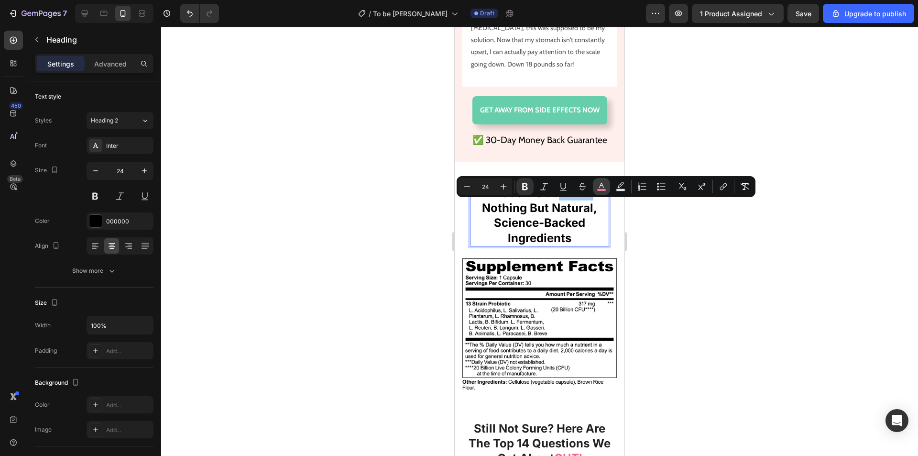
click at [597, 189] on rect "Editor contextual toolbar" at bounding box center [601, 190] width 9 height 2
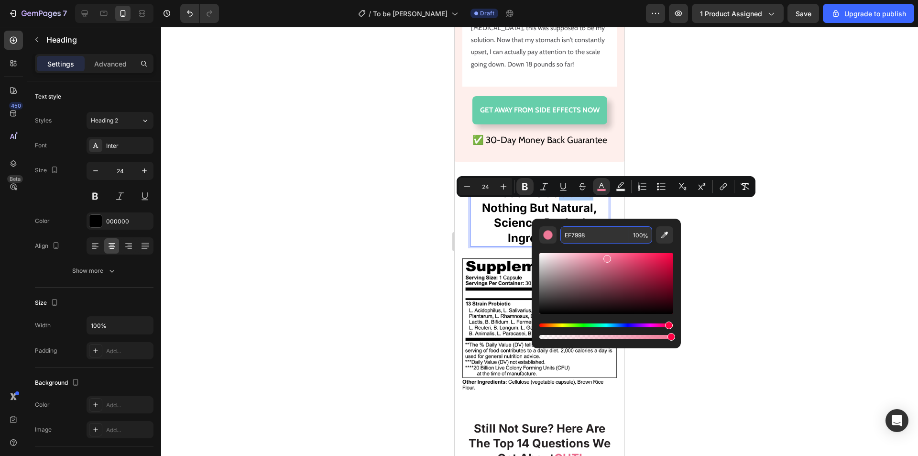
click at [590, 235] on input "EF7998" at bounding box center [594, 234] width 69 height 17
paste input "8F3FFF"
type input "8F3FFF"
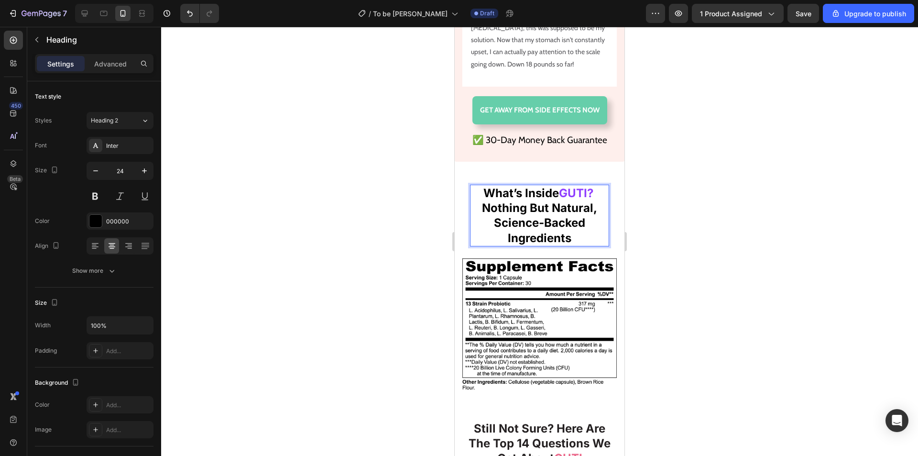
click at [501, 222] on strong "Nothing But Natural, Science-Backed Ingredients" at bounding box center [539, 223] width 115 height 44
click at [559, 116] on link "GET AWAY FROM SIDE EFFECTS NOW" at bounding box center [539, 110] width 135 height 28
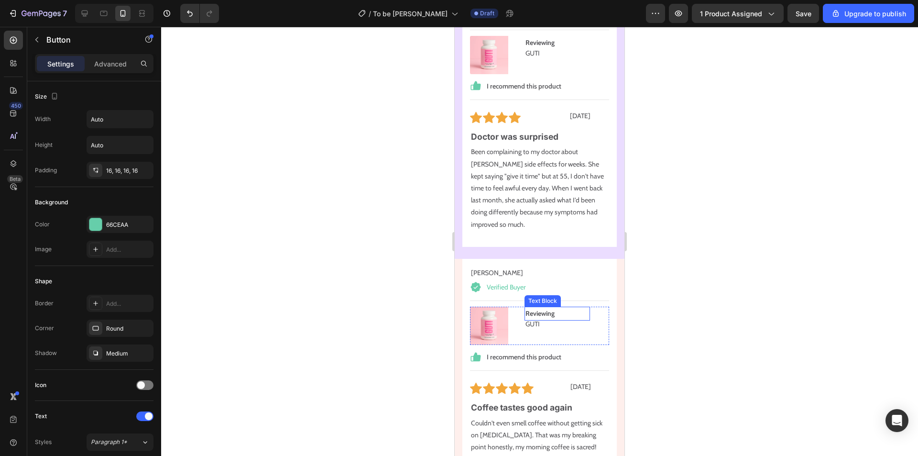
scroll to position [11471, 0]
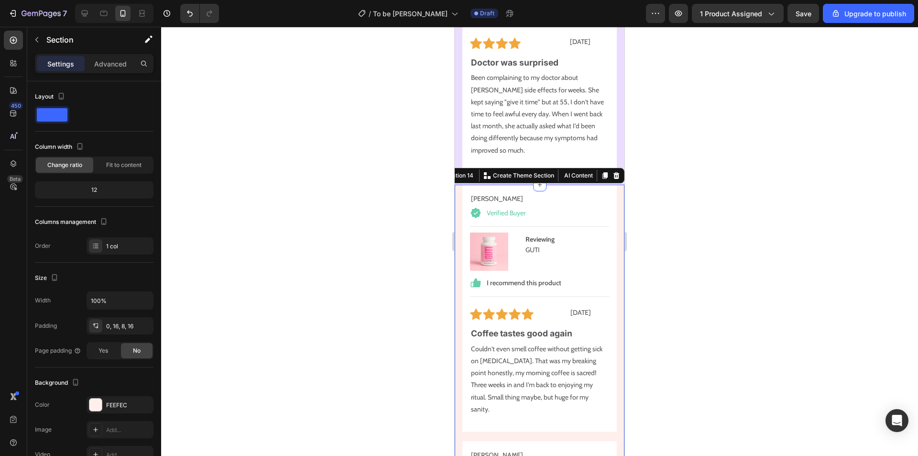
click at [119, 403] on div "FEEFEC" at bounding box center [120, 405] width 28 height 9
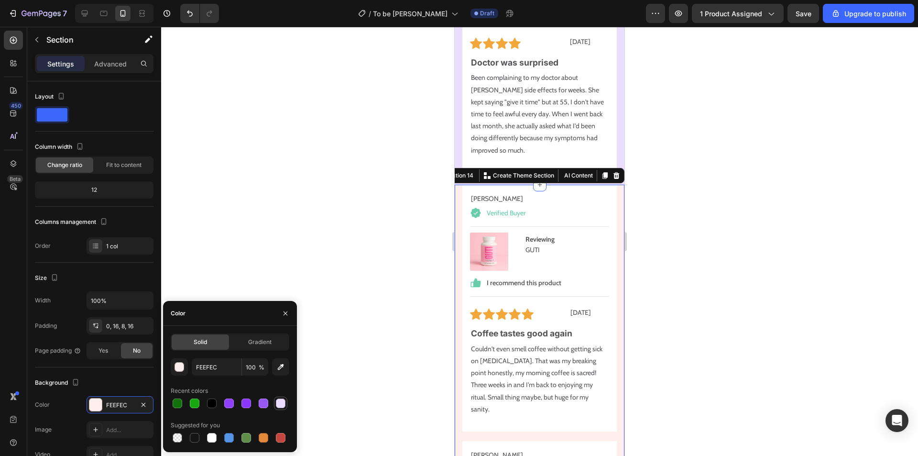
click at [283, 401] on div at bounding box center [281, 403] width 10 height 10
type input "EBDDFF"
click at [485, 116] on p "Been complaining to my doctor about [PERSON_NAME] side effects for weeks. She k…" at bounding box center [539, 114] width 137 height 84
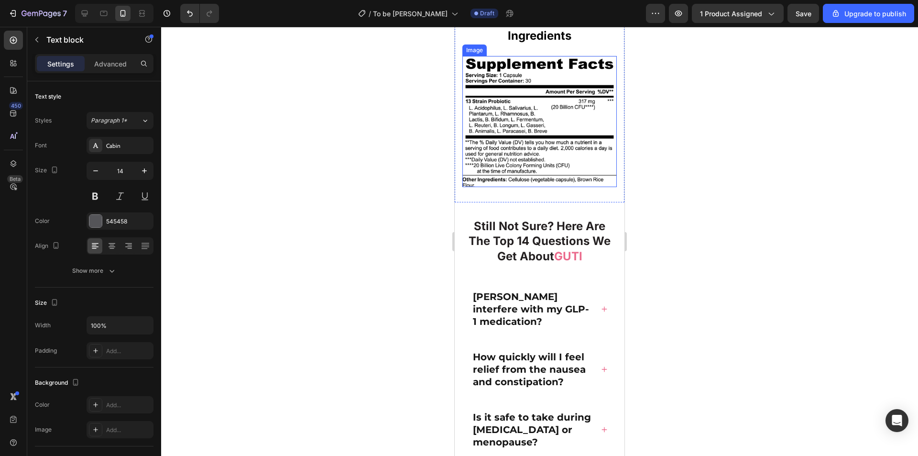
scroll to position [12284, 0]
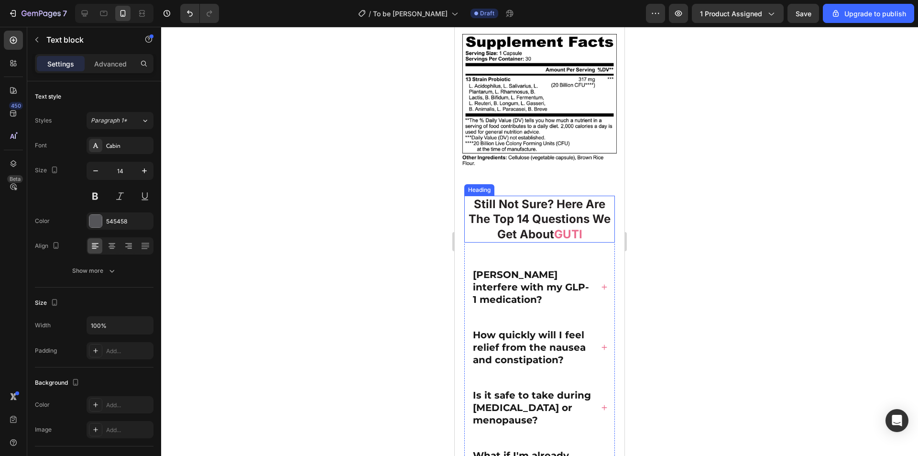
click at [572, 227] on span "GUTI" at bounding box center [568, 234] width 28 height 14
click at [593, 227] on p "Still Not Sure? Here Are The Top 14 Questions We Get About GUTI" at bounding box center [539, 219] width 149 height 45
click at [565, 227] on span "GUTI" at bounding box center [568, 234] width 28 height 14
drag, startPoint x: 594, startPoint y: 226, endPoint x: 565, endPoint y: 227, distance: 29.2
click at [565, 227] on p "Still Not Sure? Here Are The Top 14 Questions We Get About GUTI" at bounding box center [539, 219] width 149 height 45
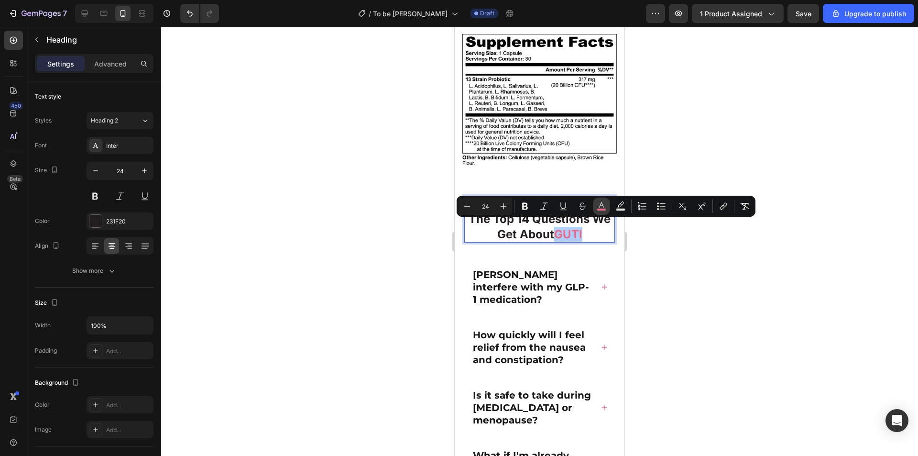
drag, startPoint x: 603, startPoint y: 209, endPoint x: 148, endPoint y: 191, distance: 455.1
click at [603, 209] on rect "Editor contextual toolbar" at bounding box center [601, 210] width 9 height 2
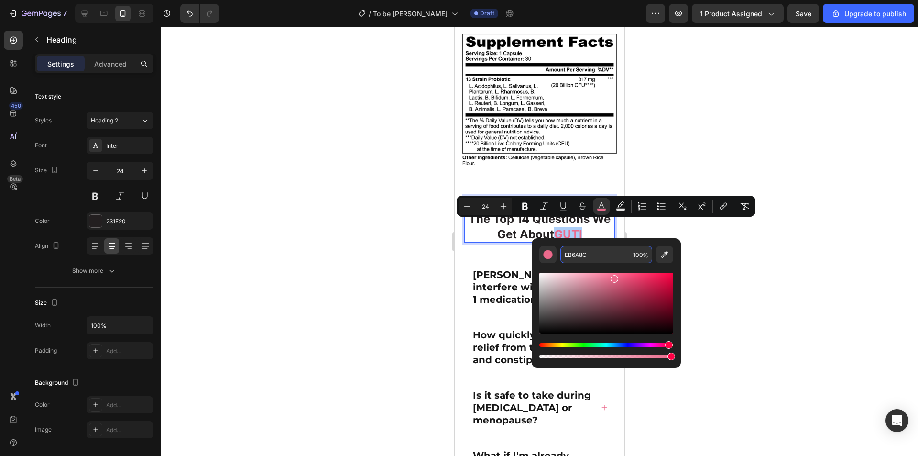
click at [587, 254] on input "EB6A8C" at bounding box center [594, 254] width 69 height 17
paste input "8F3FFF"
type input "8F3FFF"
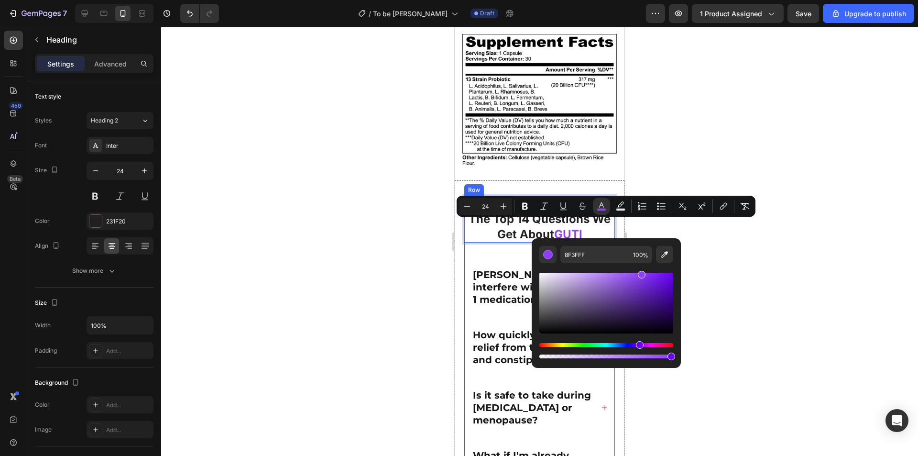
click at [527, 230] on p "Still Not Sure? Here Are The Top 14 Questions We Get About GUTI" at bounding box center [539, 219] width 149 height 45
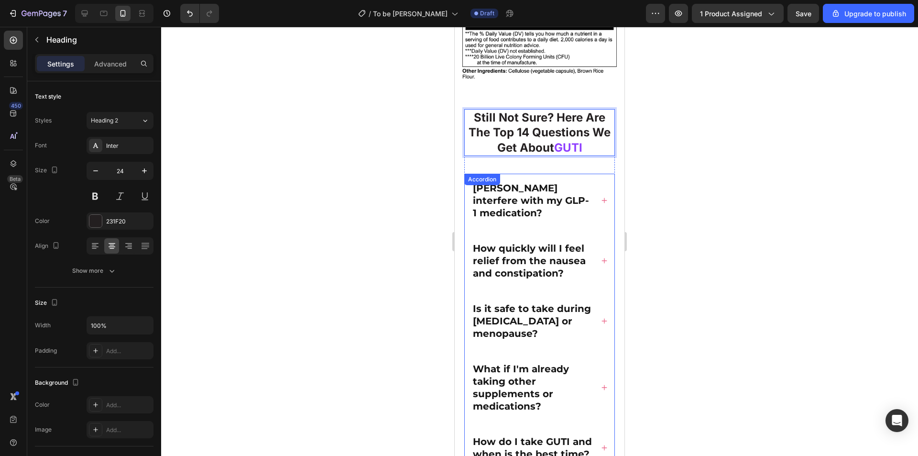
scroll to position [12236, 0]
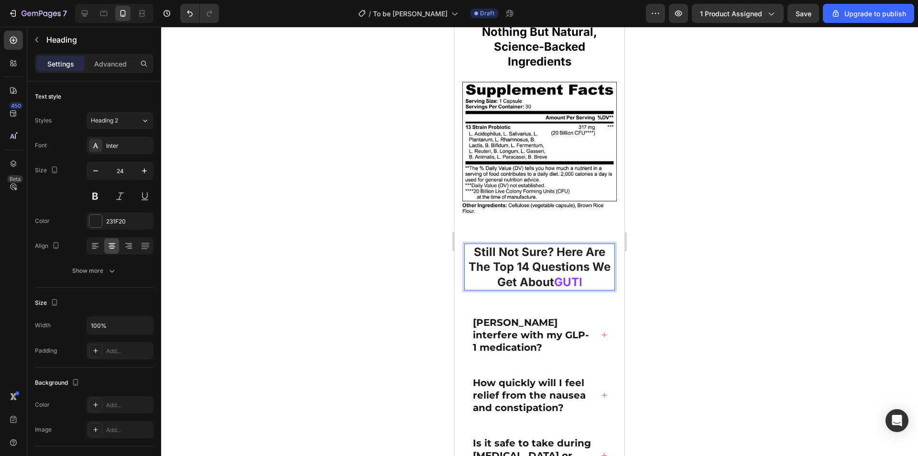
click at [581, 267] on p "Still Not Sure? Here Are The Top 14 Questions We Get About GUTI" at bounding box center [539, 266] width 149 height 45
click at [582, 278] on span "GUTI" at bounding box center [568, 282] width 28 height 14
click at [569, 275] on span "GUTI" at bounding box center [568, 282] width 28 height 14
click at [554, 276] on span "GLUNAUTI" at bounding box center [568, 282] width 61 height 14
click at [594, 276] on span "LUNAUTI" at bounding box center [568, 282] width 52 height 14
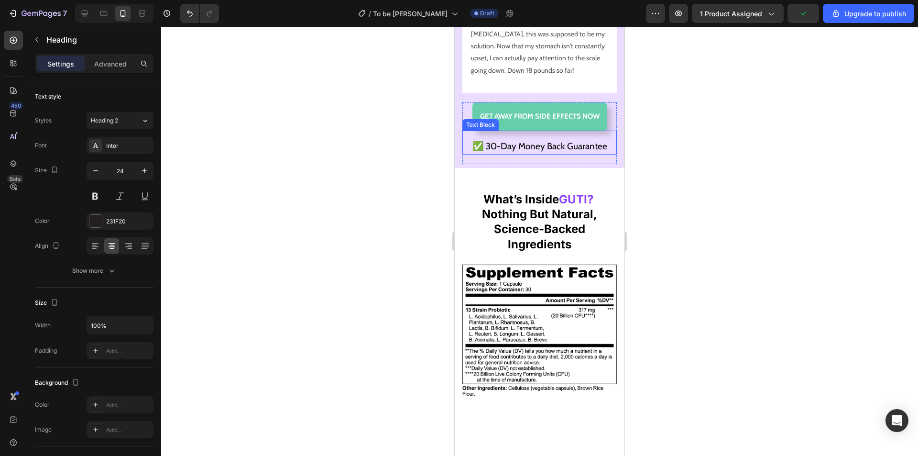
scroll to position [11901, 0]
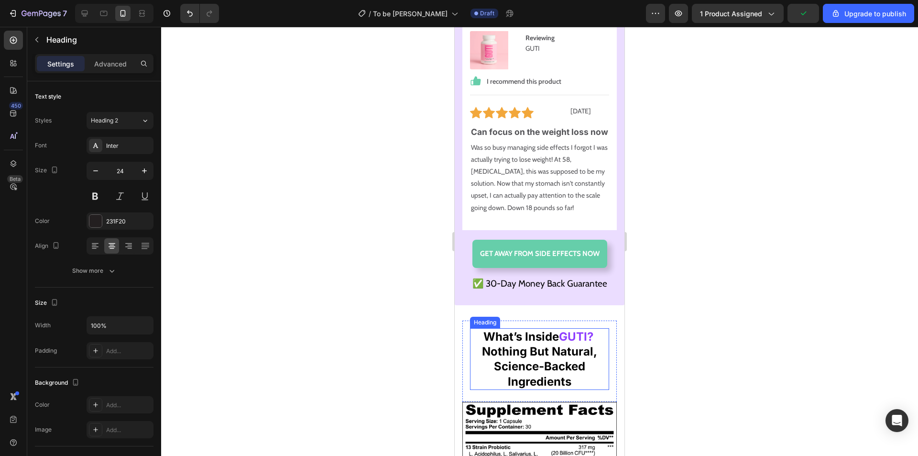
click at [575, 343] on strong "GUTI?" at bounding box center [576, 336] width 34 height 14
click at [569, 343] on strong "GUTI?" at bounding box center [576, 336] width 34 height 14
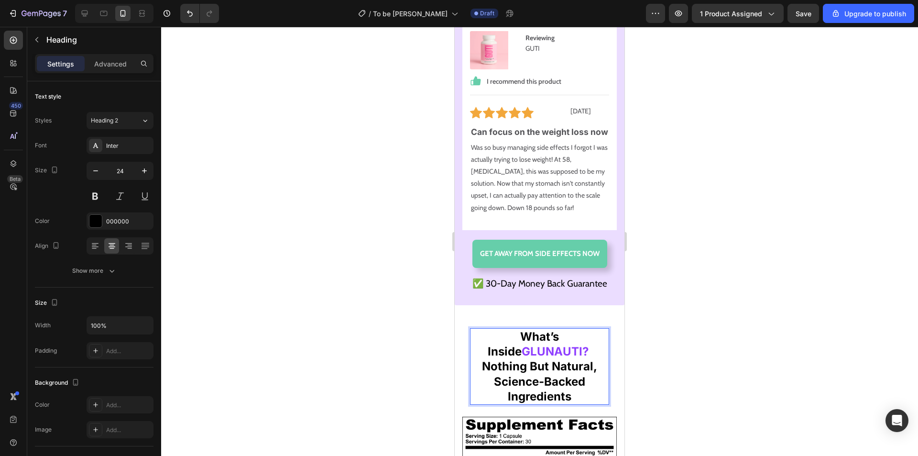
click at [522, 358] on strong "GLUNAUTI?" at bounding box center [555, 351] width 67 height 14
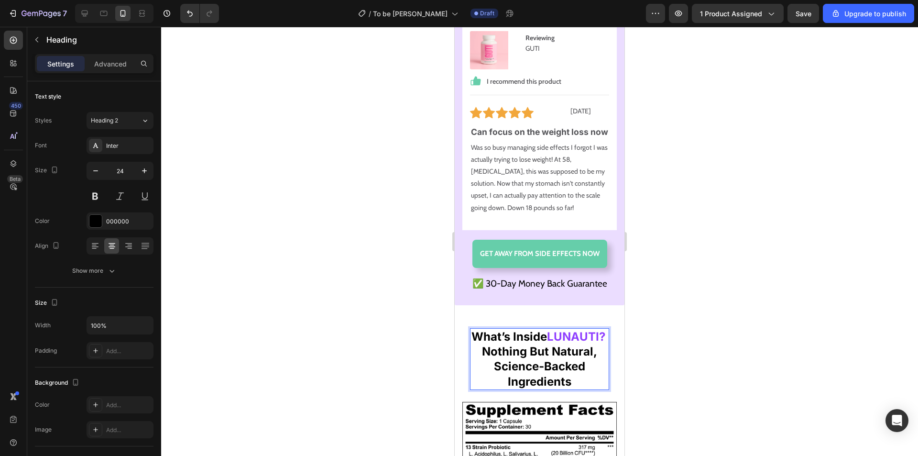
click at [568, 368] on p "What’s Inside LUNAUTI? Nothing But Natural, Science-Backed Ingredients" at bounding box center [539, 359] width 137 height 60
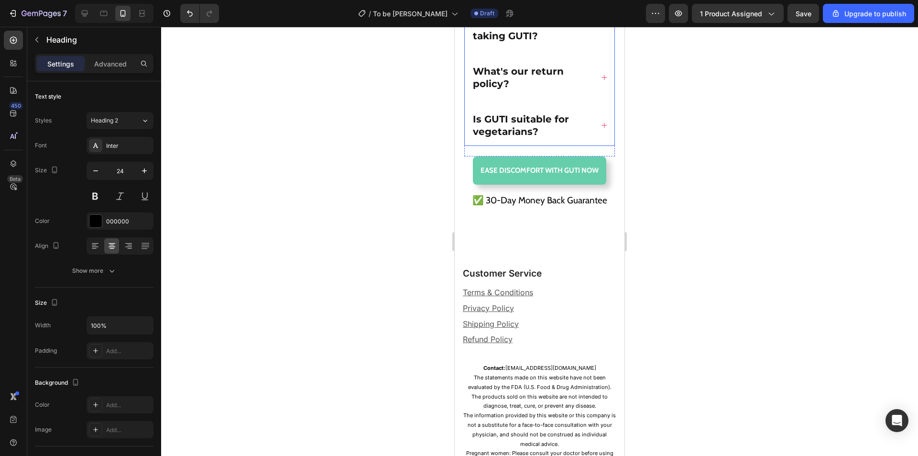
scroll to position [13192, 0]
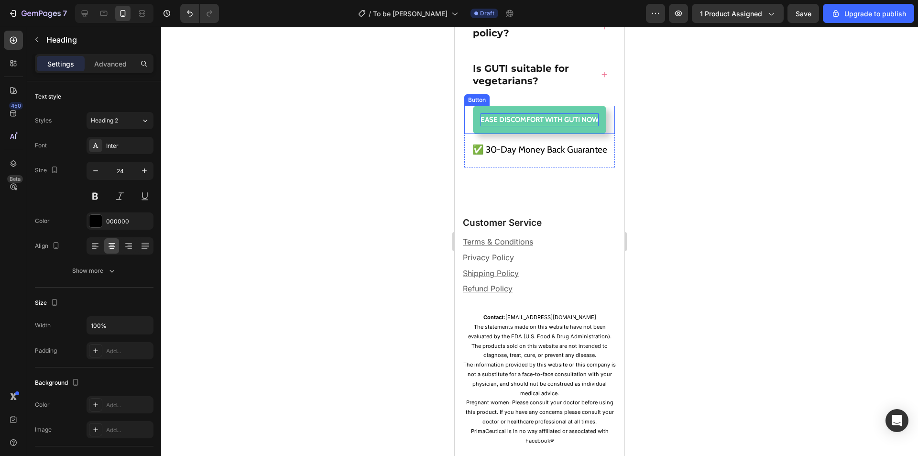
click at [556, 126] on p "Ease DISCOMFORT WITH GUTI NOW" at bounding box center [540, 119] width 118 height 13
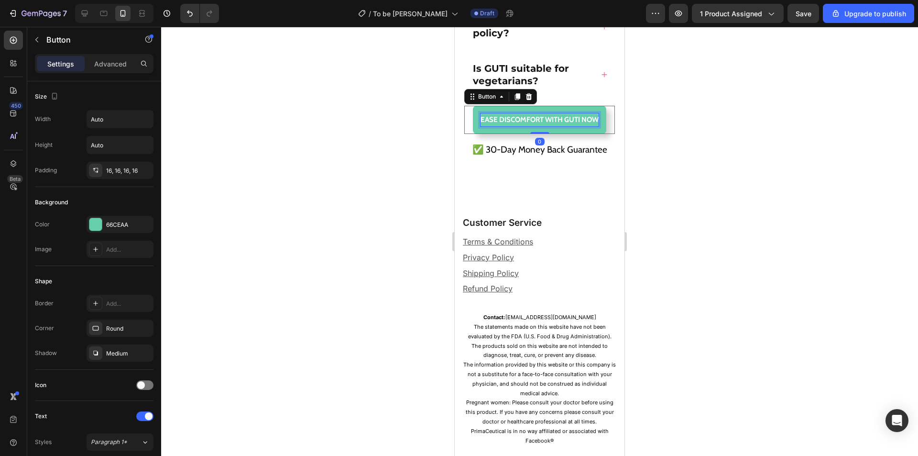
click at [570, 126] on p "Ease DISCOMFORT WITH GUTI NOW" at bounding box center [540, 119] width 118 height 13
drag, startPoint x: 579, startPoint y: 157, endPoint x: 488, endPoint y: 157, distance: 90.9
click at [488, 126] on p "Ease DISCOMFORT WITH GUTI NOW" at bounding box center [540, 119] width 118 height 13
click at [581, 158] on p "✅ 30-Day Money Back Guarantee" at bounding box center [539, 150] width 151 height 16
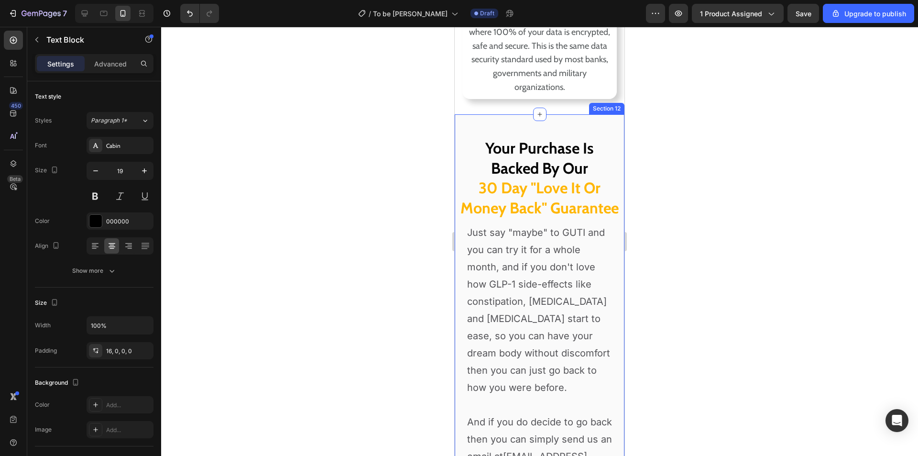
scroll to position [8115, 0]
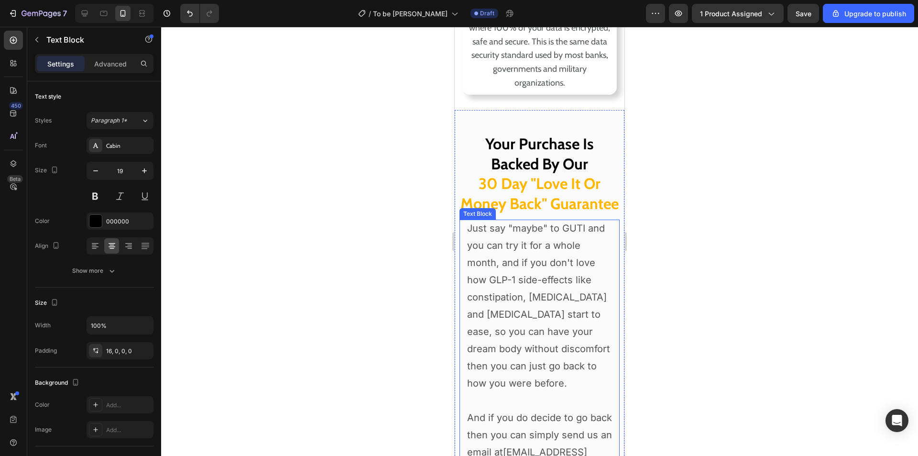
click at [559, 252] on p "Just say "maybe" to GUTI and you can try it for a whole month, and if you don't…" at bounding box center [539, 306] width 145 height 172
click at [583, 248] on p "Just say "maybe" to GUTI and you can try it for a whole month, and if you don't…" at bounding box center [539, 306] width 145 height 172
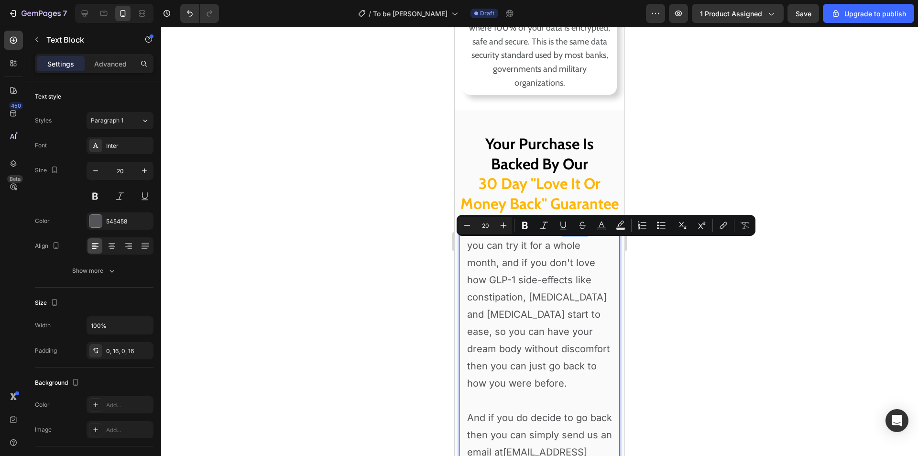
drag, startPoint x: 587, startPoint y: 247, endPoint x: 562, endPoint y: 246, distance: 24.4
click at [562, 246] on p "Just say "maybe" to GUTI and you can try it for a whole month, and if you don't…" at bounding box center [539, 306] width 145 height 172
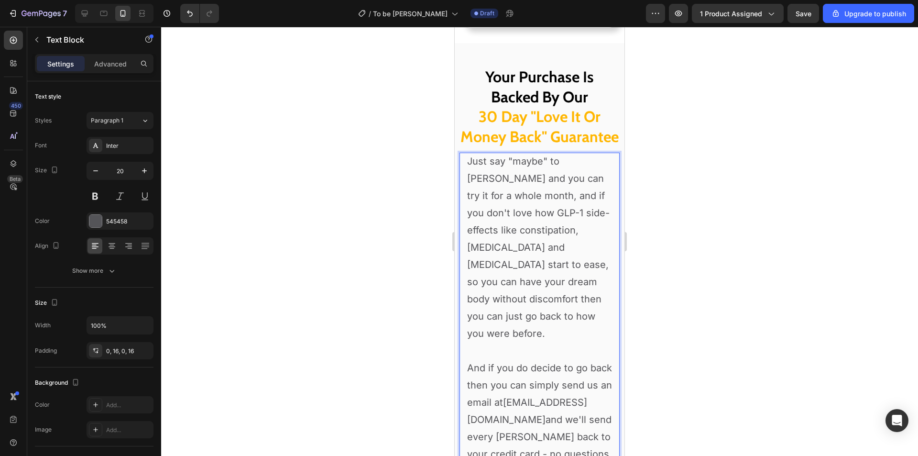
scroll to position [8211, 0]
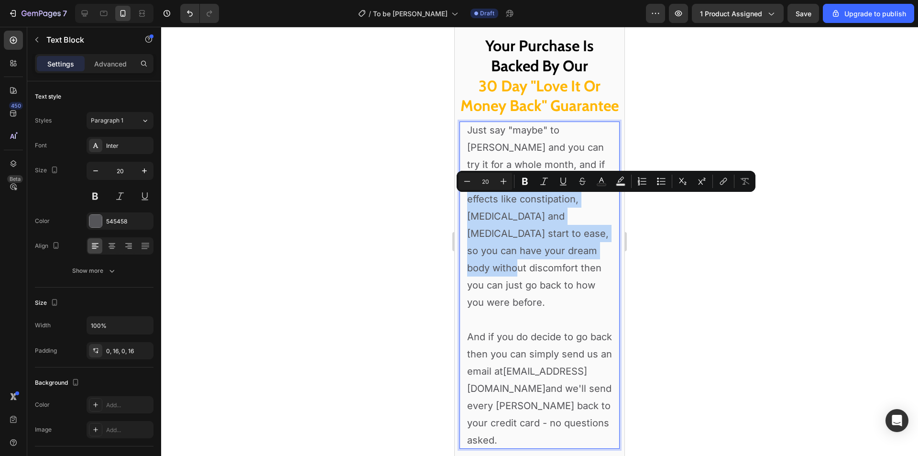
drag, startPoint x: 489, startPoint y: 200, endPoint x: 577, endPoint y: 272, distance: 113.2
click at [577, 272] on p "Just say "maybe" to LUNA and you can try it for a whole month, and if you don't…" at bounding box center [539, 215] width 145 height 189
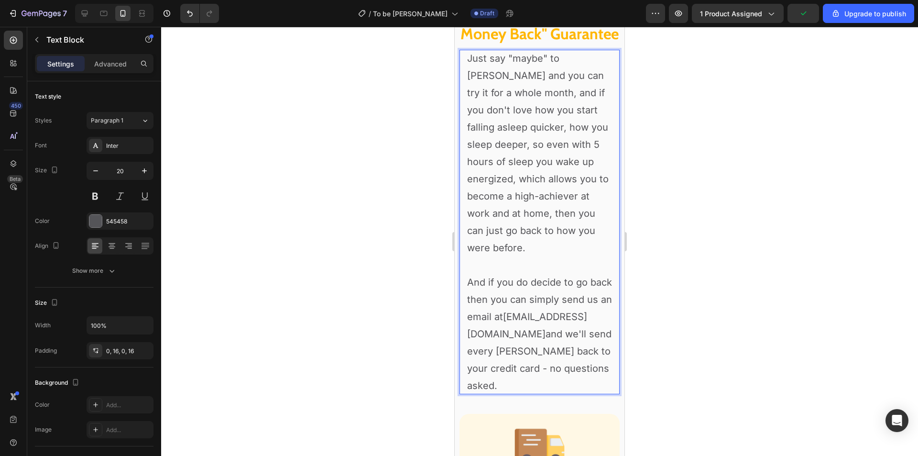
scroll to position [8259, 0]
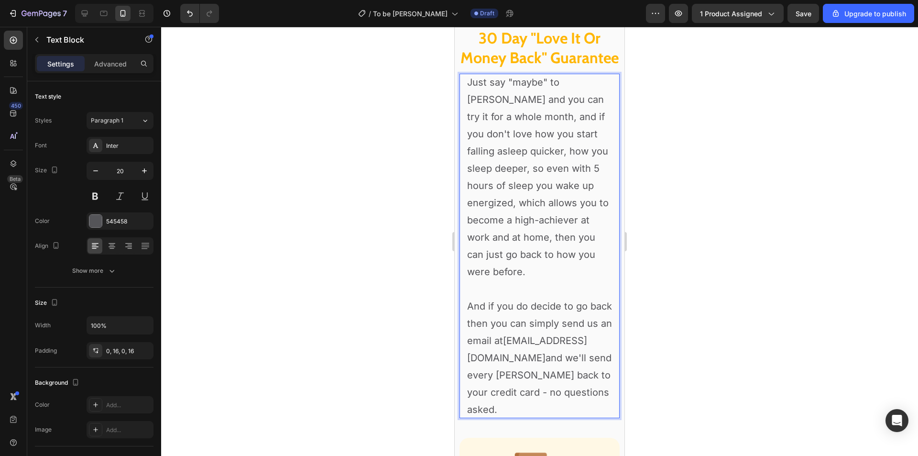
click at [594, 274] on p "Just say "maybe" to LUNA and you can try it for a whole month, and if you don't…" at bounding box center [539, 177] width 145 height 207
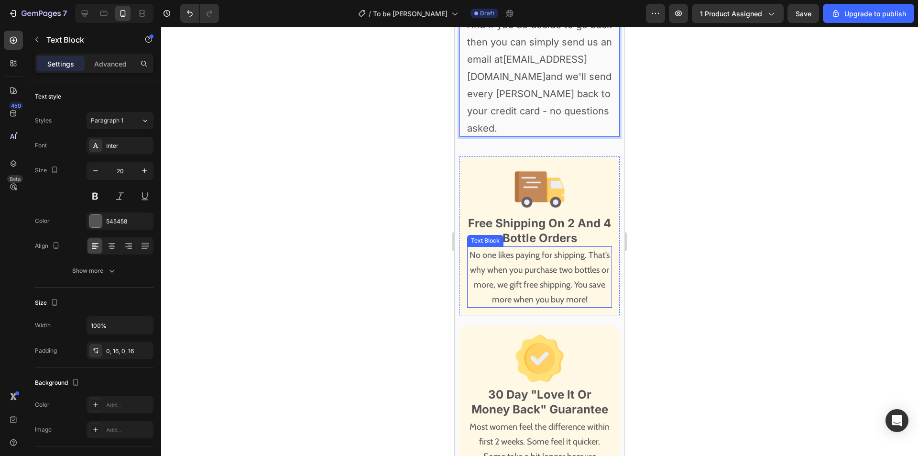
scroll to position [8594, 0]
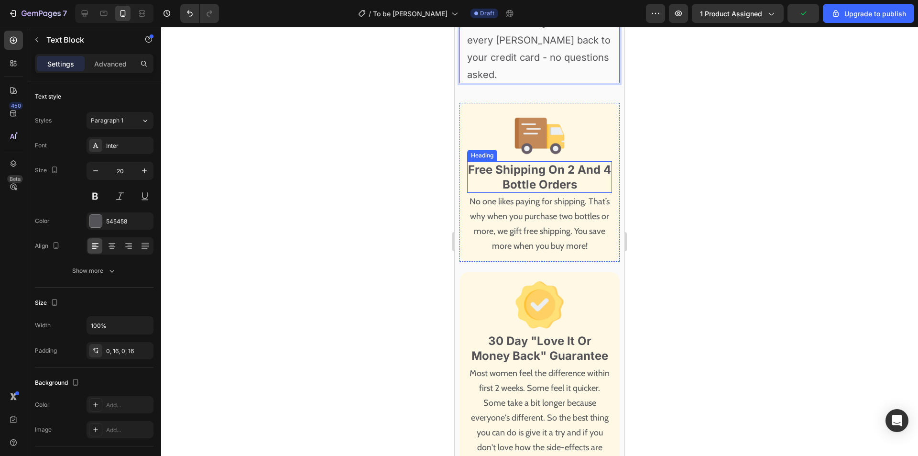
click at [556, 193] on h2 "Free Shipping On 2 And 4 Bottle Orders" at bounding box center [539, 177] width 145 height 32
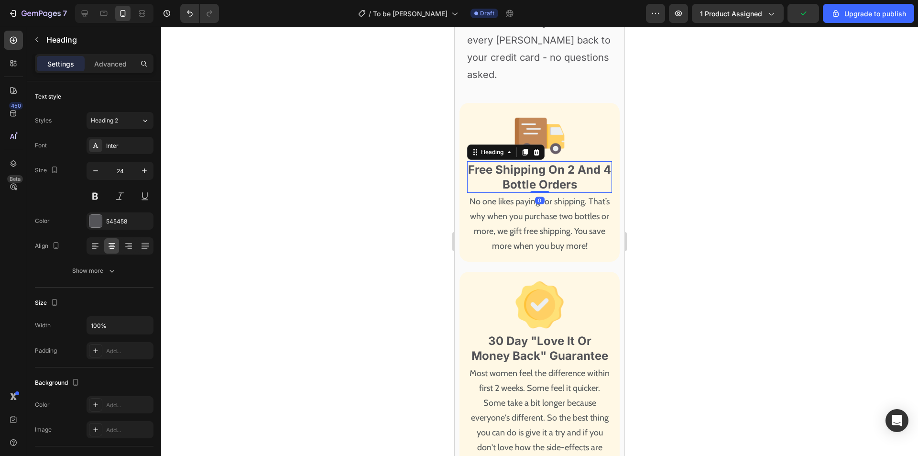
click at [578, 192] on h2 "Free Shipping On 2 And 4 Bottle Orders" at bounding box center [539, 177] width 145 height 32
drag, startPoint x: 575, startPoint y: 187, endPoint x: 544, endPoint y: 191, distance: 31.4
click at [571, 187] on p "Free Shipping On 2 And 4 Bottle Orders" at bounding box center [539, 177] width 143 height 30
drag, startPoint x: 500, startPoint y: 201, endPoint x: 492, endPoint y: 201, distance: 8.1
click at [492, 192] on p "Free Shipping On 3 And 4 Bottle Orders" at bounding box center [539, 177] width 143 height 30
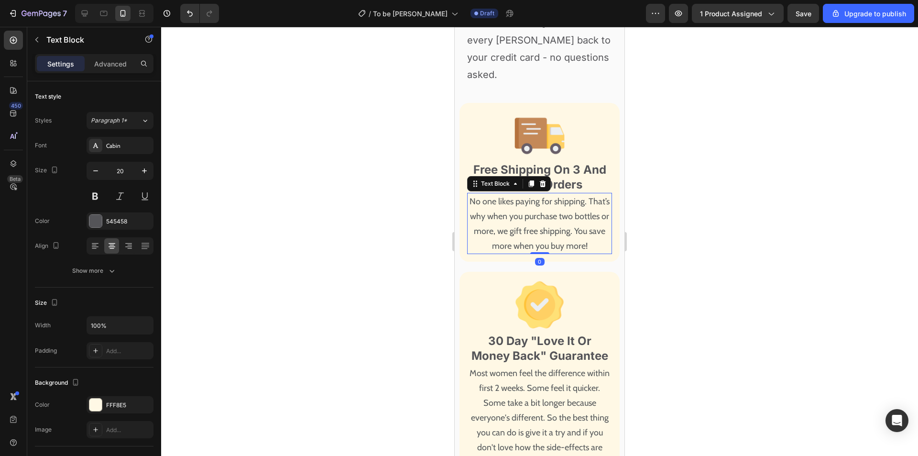
click at [555, 221] on span "No one likes paying for shipping. That’s why when you purchase two bottles or m…" at bounding box center [540, 223] width 140 height 55
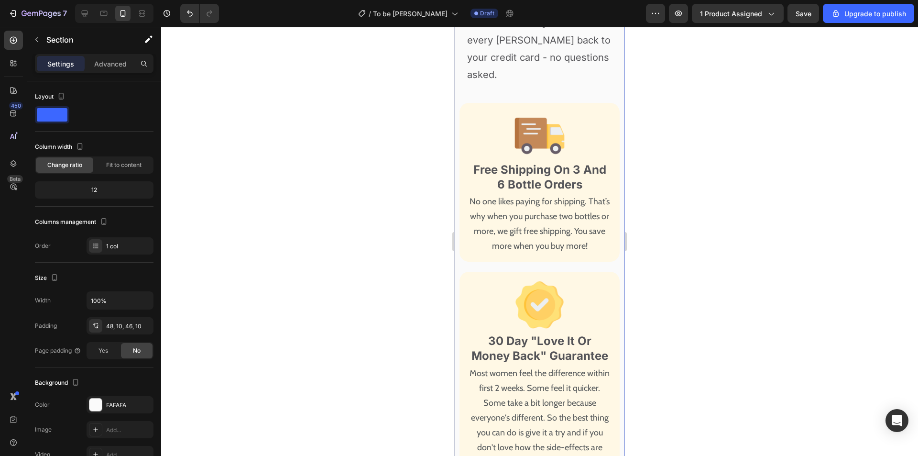
click at [555, 110] on div "Your Purchase Is Backed By Our 30 Day "Love It Or Money Back" Guarantee Heading…" at bounding box center [540, 195] width 160 height 1086
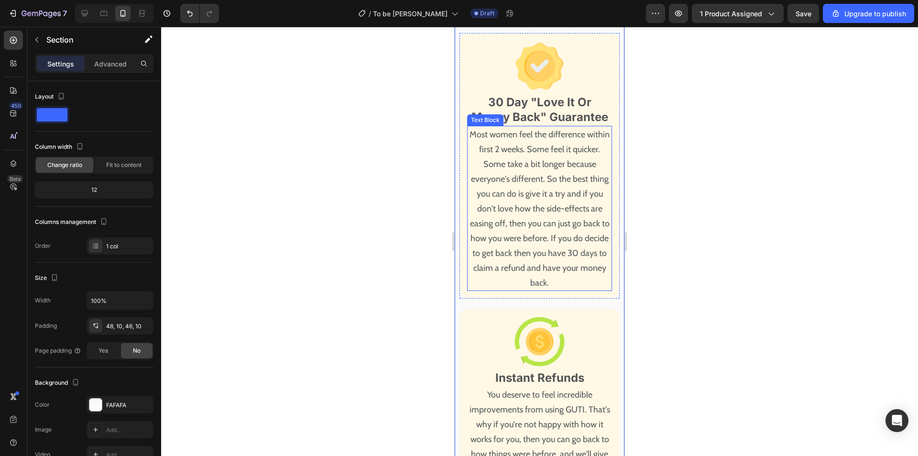
scroll to position [8833, 0]
click at [558, 185] on p "Most women feel the difference within first 2 weeks. Some feel it quicker. Some…" at bounding box center [539, 207] width 143 height 163
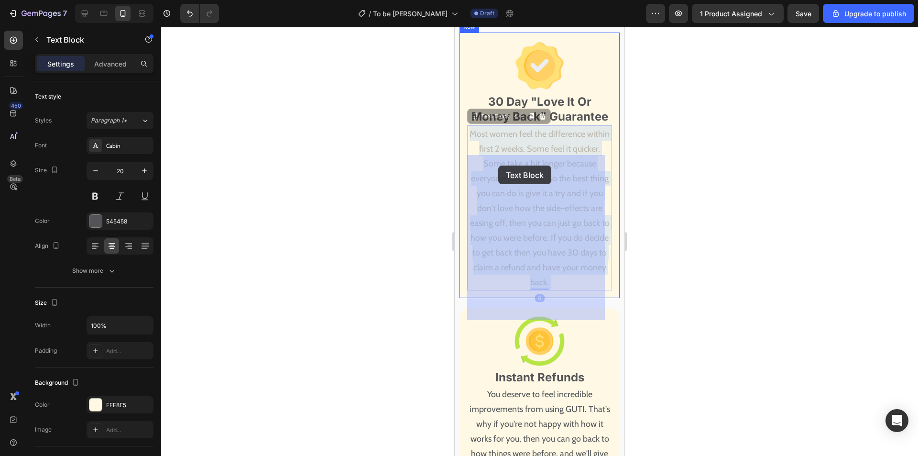
drag, startPoint x: 508, startPoint y: 165, endPoint x: 498, endPoint y: 165, distance: 9.6
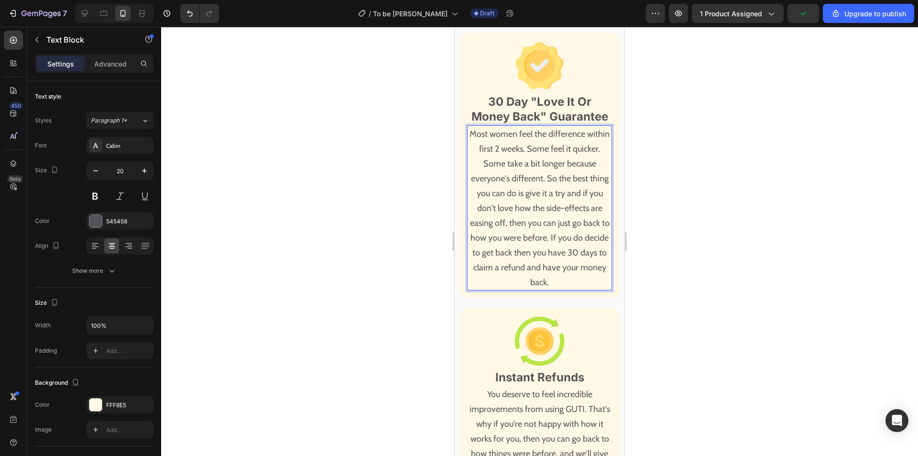
click at [509, 165] on span "Most women feel the difference within first 2 weeks. Some feel it quicker. Some…" at bounding box center [540, 208] width 140 height 159
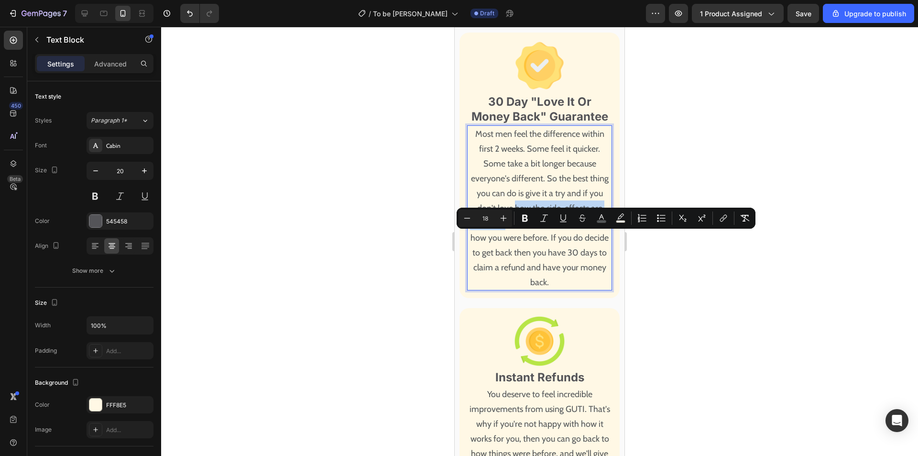
drag, startPoint x: 527, startPoint y: 238, endPoint x: 521, endPoint y: 252, distance: 15.3
click at [521, 252] on span "Most men feel the difference within first 2 weeks. Some feel it quicker. Some t…" at bounding box center [540, 208] width 140 height 159
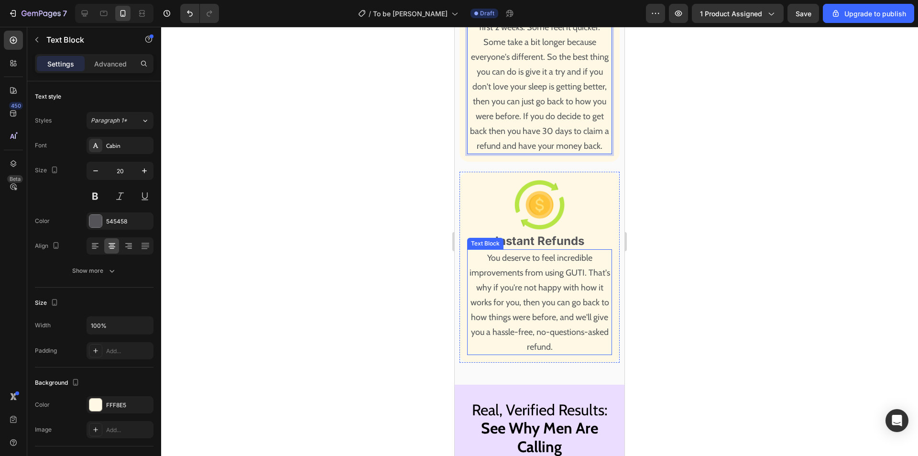
scroll to position [9024, 0]
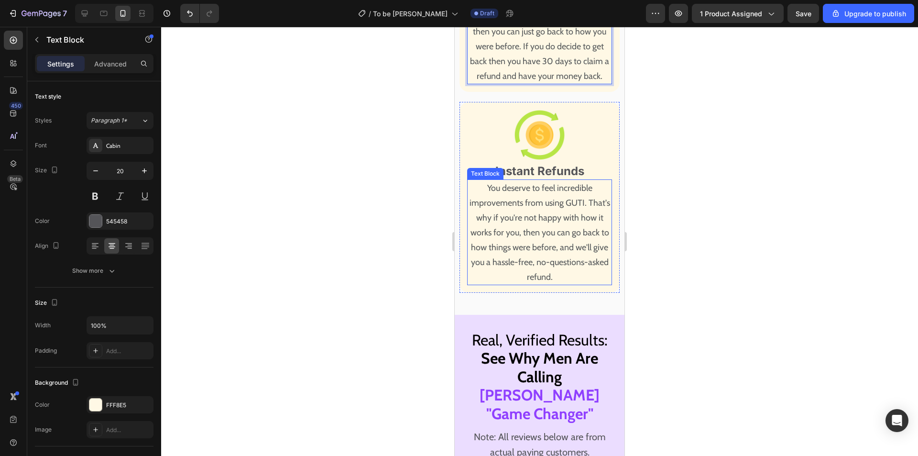
click at [567, 249] on span "You deserve to feel incredible improvements from using GUTI. That's why if you'…" at bounding box center [540, 232] width 141 height 99
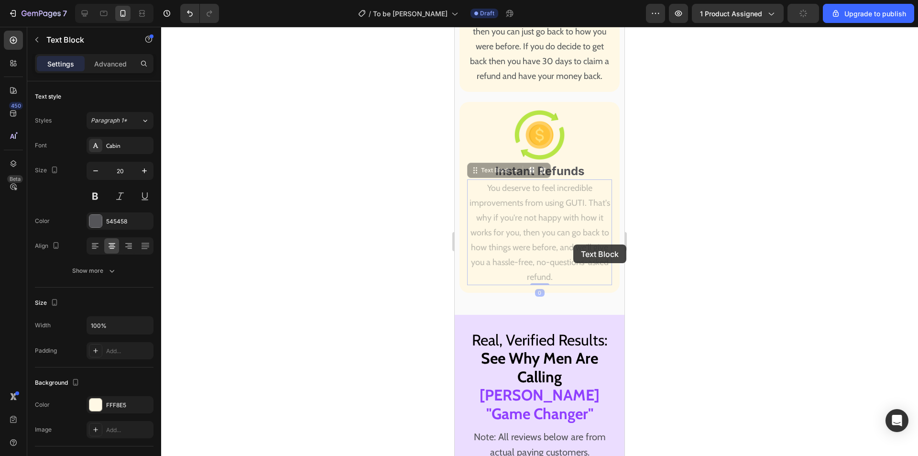
drag, startPoint x: 593, startPoint y: 243, endPoint x: 584, endPoint y: 244, distance: 8.7
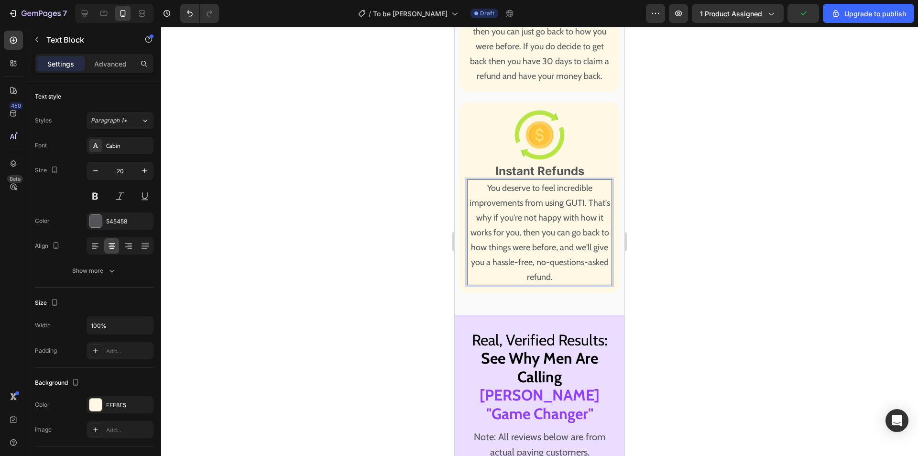
click at [588, 245] on span "You deserve to feel incredible improvements from using GUTI. That's why if you'…" at bounding box center [540, 232] width 141 height 99
drag, startPoint x: 593, startPoint y: 243, endPoint x: 574, endPoint y: 244, distance: 18.7
click at [574, 244] on span "You deserve to feel incredible improvements from using GUTI. That's why if you'…" at bounding box center [540, 232] width 141 height 99
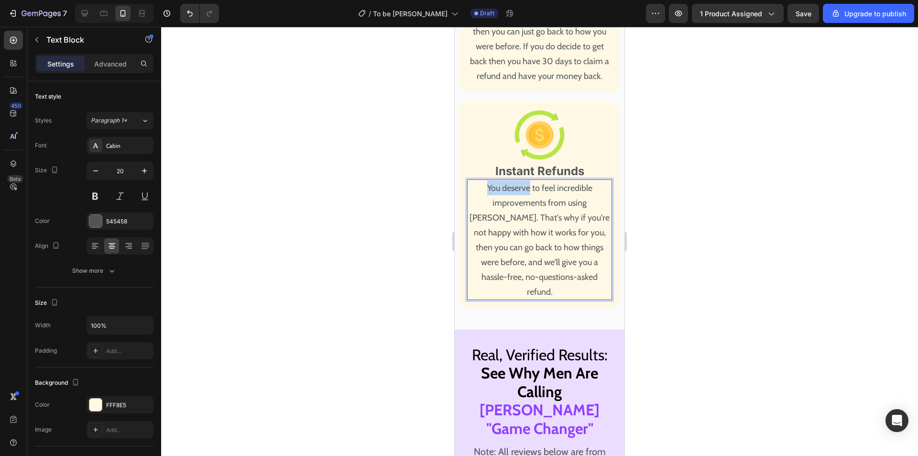
drag, startPoint x: 526, startPoint y: 231, endPoint x: 474, endPoint y: 231, distance: 52.1
click at [474, 231] on p "You deserve to feel incredible improvements from using LUNA. That's why if you'…" at bounding box center [539, 239] width 143 height 119
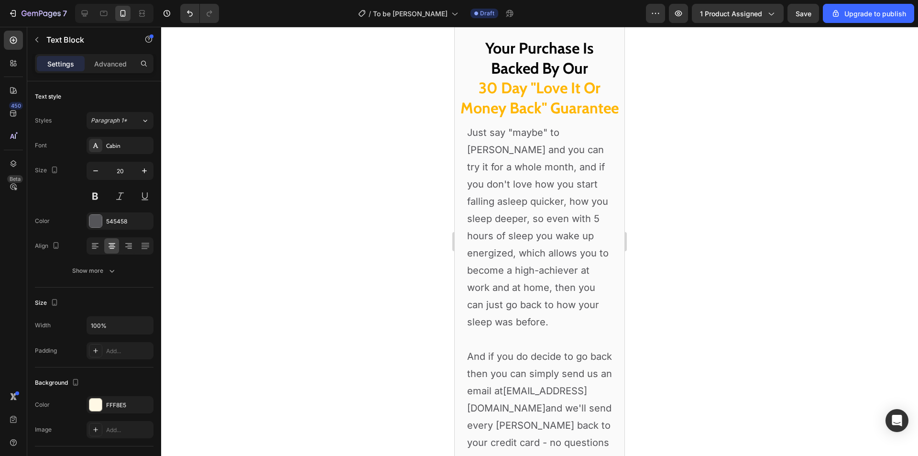
scroll to position [7972, 0]
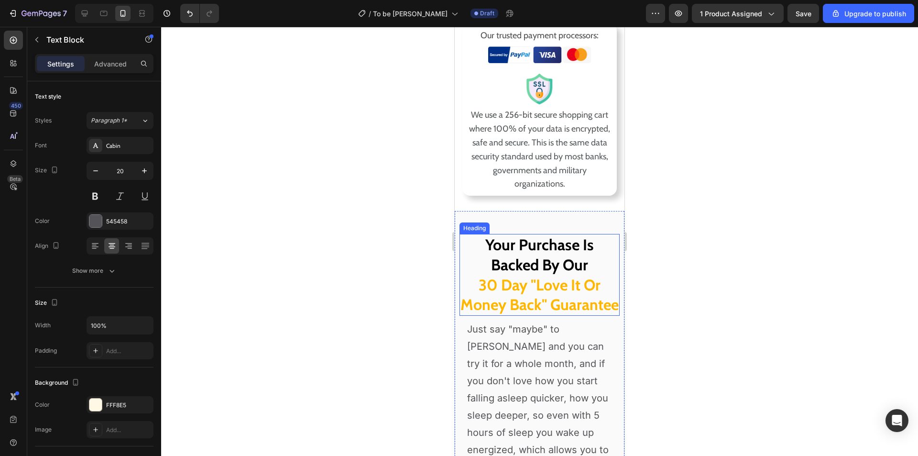
click at [571, 289] on h2 "Your Purchase Is Backed By Our 30 Day "Love It Or Money Back" Guarantee" at bounding box center [540, 274] width 160 height 81
click at [576, 292] on h2 "Your Purchase Is Backed By Our 30 Day "Love It Or Money Back" Guarantee" at bounding box center [540, 274] width 160 height 81
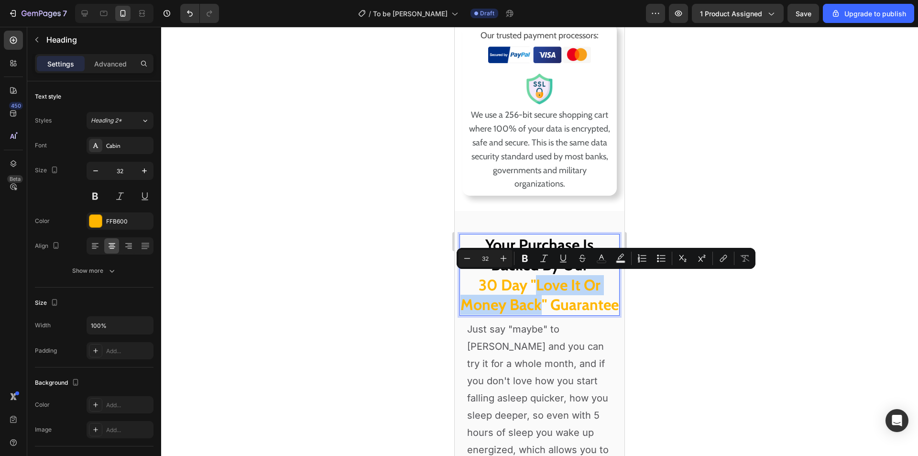
drag, startPoint x: 574, startPoint y: 305, endPoint x: 535, endPoint y: 286, distance: 43.9
click at [535, 286] on p "Your Purchase Is Backed By Our 30 Day "Love It Or Money Back" Guarantee" at bounding box center [540, 274] width 158 height 79
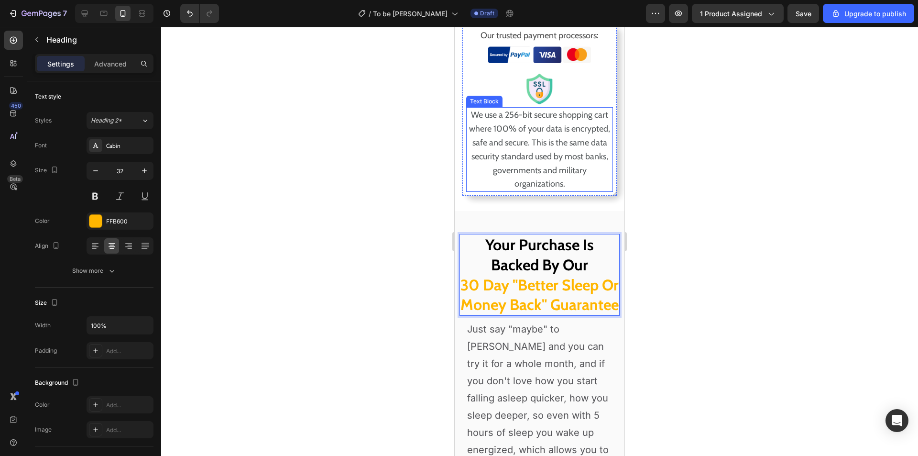
click at [572, 171] on span "We use a 256-bit secure shopping cart where 100% of your data is encrypted, saf…" at bounding box center [539, 150] width 141 height 80
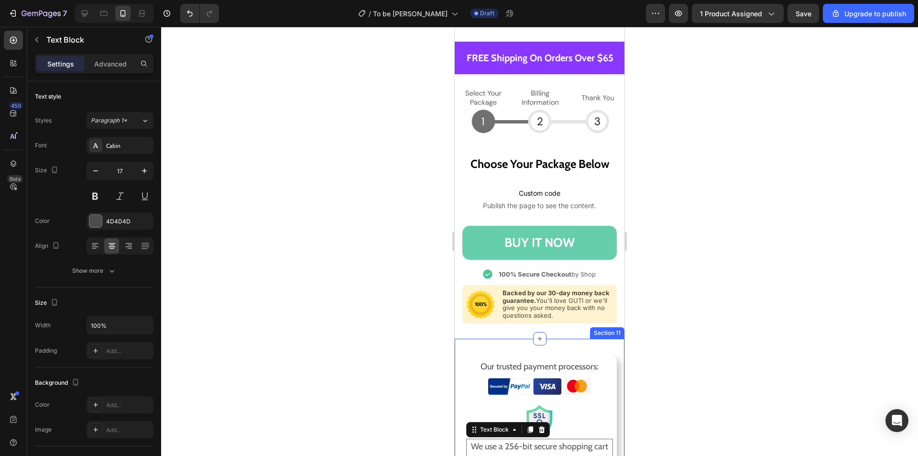
scroll to position [7680, 0]
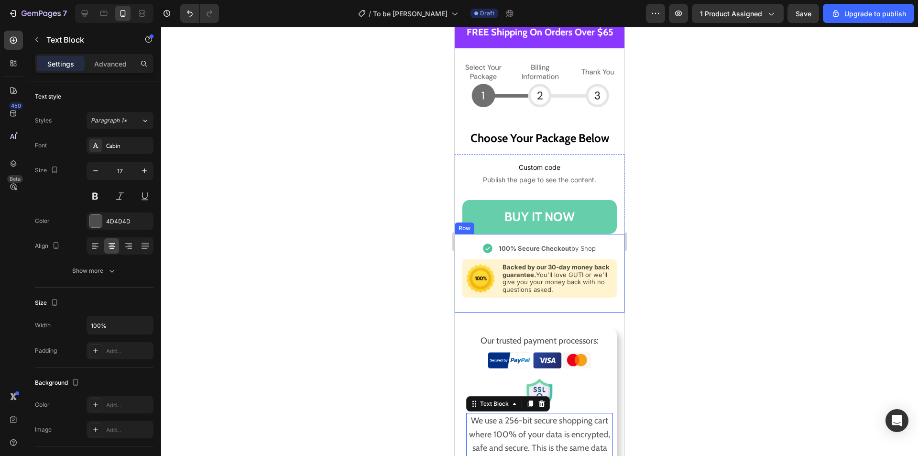
click at [588, 293] on p "Backed by our 30-day money back guarantee. You'll love GUTI or we'll give you y…" at bounding box center [558, 278] width 110 height 30
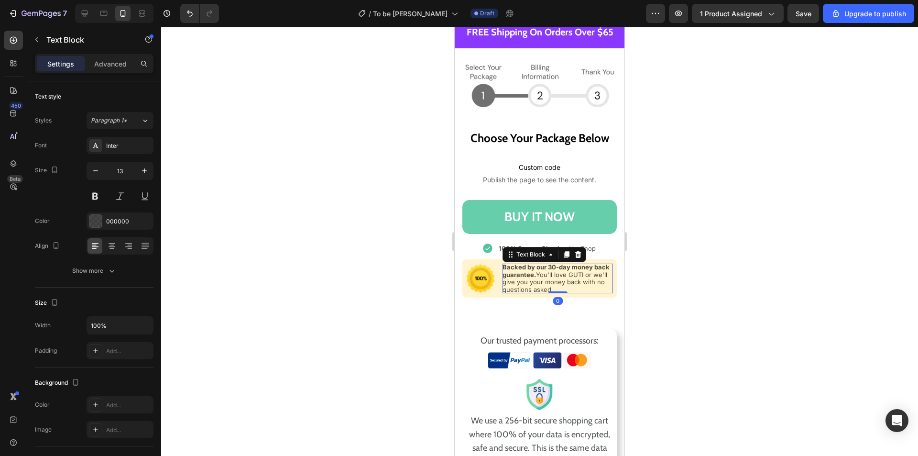
click at [589, 293] on p "Backed by our 30-day money back guarantee. You'll love GUTI or we'll give you y…" at bounding box center [558, 278] width 110 height 30
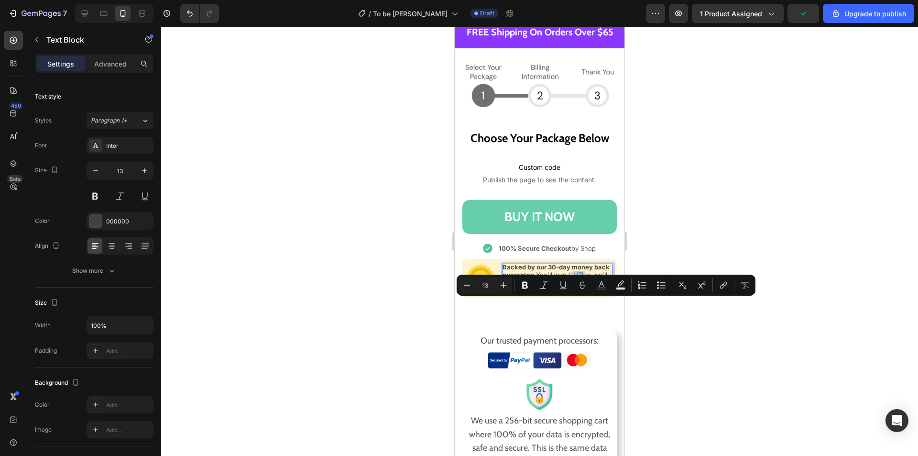
drag, startPoint x: 601, startPoint y: 303, endPoint x: 587, endPoint y: 304, distance: 13.4
click at [587, 293] on p "Backed by our 30-day money back guarantee. You'll love GUTI or we'll give you y…" at bounding box center [558, 278] width 110 height 30
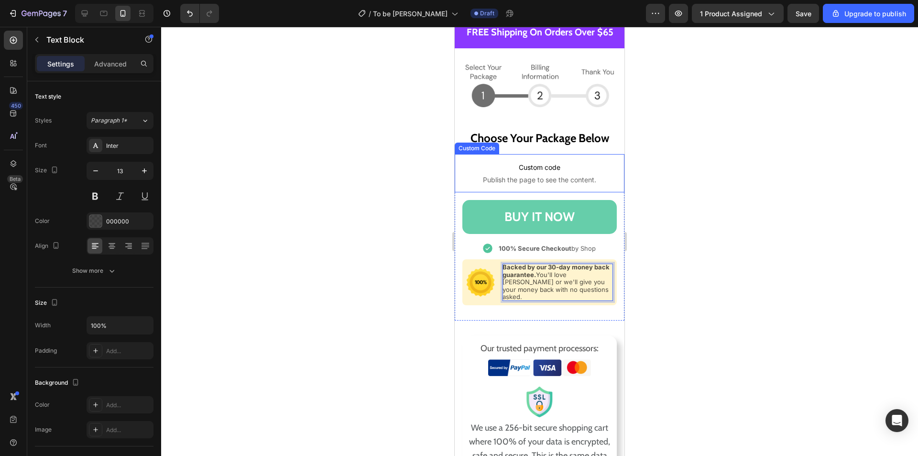
click at [521, 185] on p "Custom code Publish the page to see the content." at bounding box center [539, 173] width 154 height 38
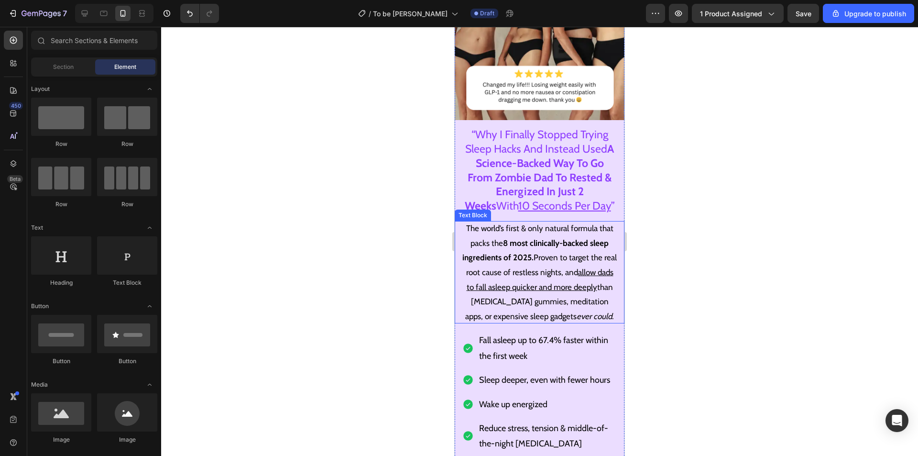
scroll to position [90, 0]
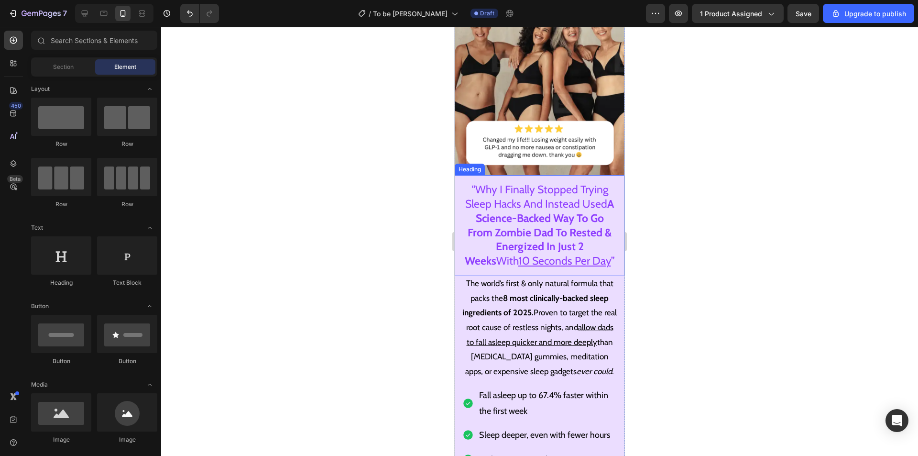
click at [542, 226] on strong "A Science-Backed Way To Go From Zombie Dad To Rested & Energized In Just 2 Weeks" at bounding box center [540, 232] width 150 height 71
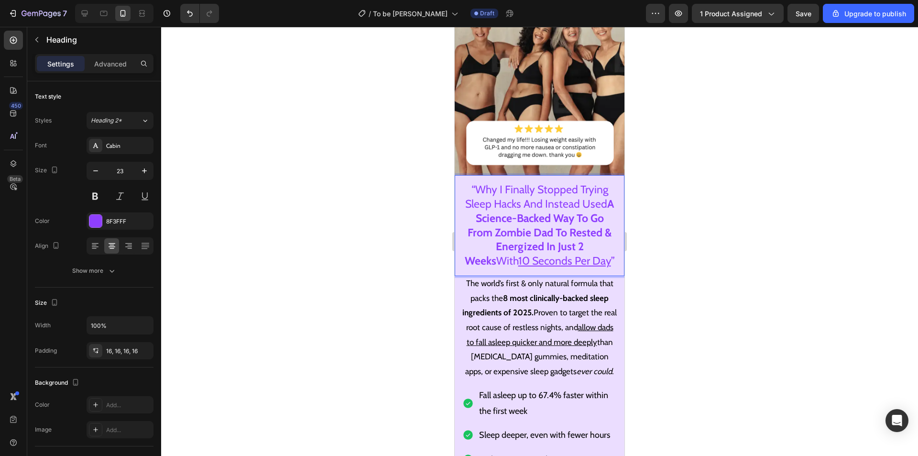
click at [549, 223] on strong "A Science-Backed Way To Go From Zombie Dad To Rested & Energized In Just 2 Weeks" at bounding box center [540, 232] width 150 height 71
drag, startPoint x: 547, startPoint y: 224, endPoint x: 491, endPoint y: 224, distance: 56.4
click at [491, 224] on strong "A Science-Backed Way To Go From Zombie Dad To Rested & Energized In Just 2 Weeks" at bounding box center [540, 232] width 150 height 71
click at [603, 78] on img at bounding box center [540, 90] width 170 height 170
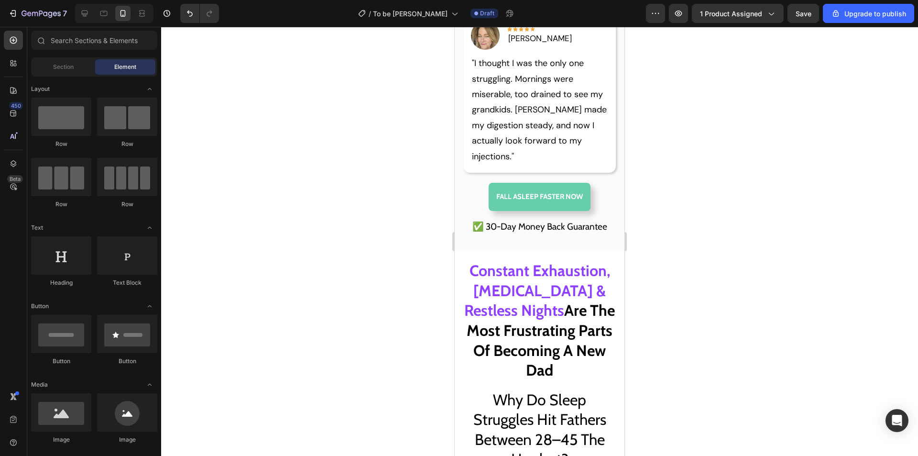
scroll to position [1733, 0]
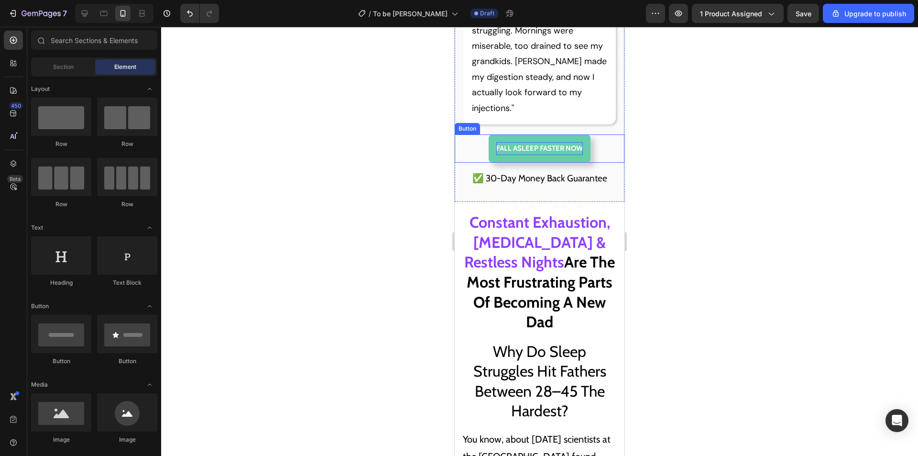
click at [533, 155] on p "FALL ASLEEP FASTER NOW" at bounding box center [539, 148] width 87 height 13
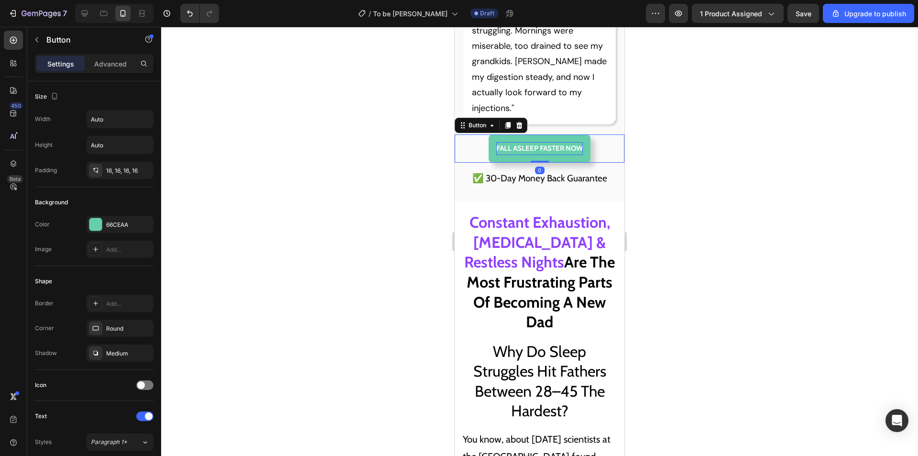
click at [532, 155] on p "FALL ASLEEP FASTER NOW" at bounding box center [539, 148] width 87 height 13
click at [496, 155] on p "FALL ASLEEP FASTER NOW" at bounding box center [539, 148] width 87 height 13
click at [572, 186] on div "✅ 30-Day Money Back Guarantee" at bounding box center [540, 175] width 170 height 24
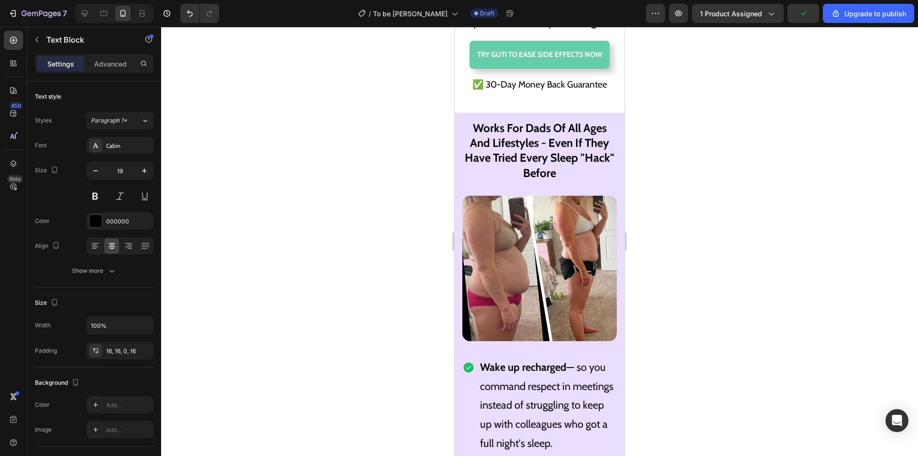
scroll to position [6563, 0]
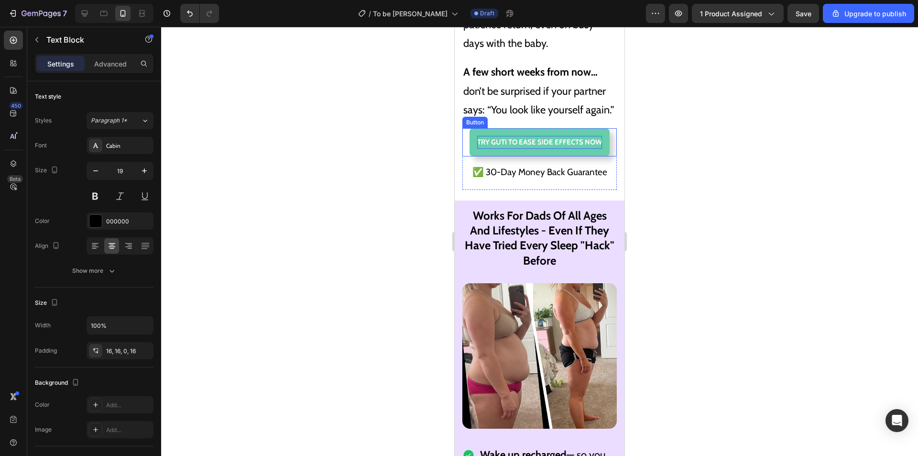
click at [538, 149] on p "TRY GUTI TO EASE SIDE EFFECTS NOW" at bounding box center [539, 142] width 125 height 13
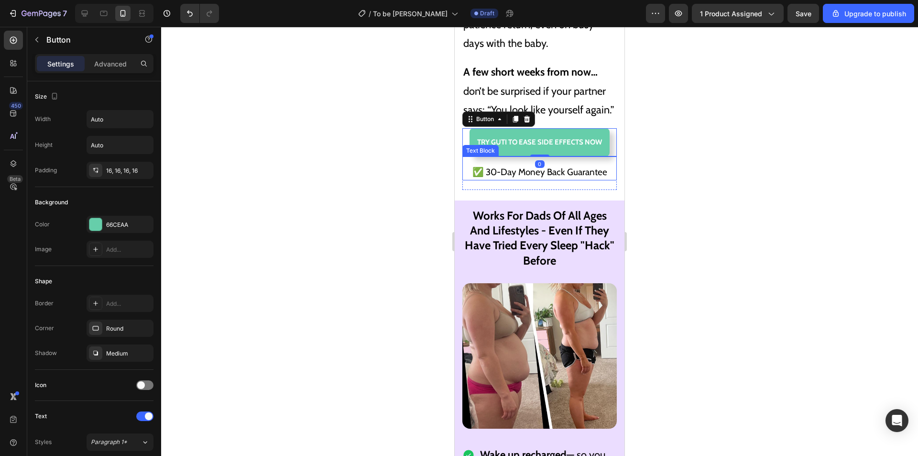
scroll to position [6467, 0]
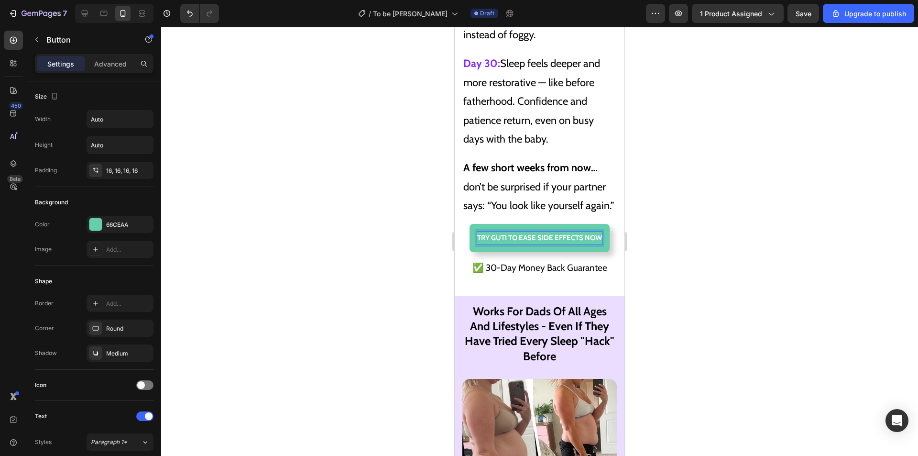
click at [493, 244] on p "TRY GUTI TO EASE SIDE EFFECTS NOW" at bounding box center [539, 237] width 125 height 13
drag, startPoint x: 490, startPoint y: 249, endPoint x: 579, endPoint y: 252, distance: 89.5
click at [579, 244] on p "TRY GUTI TO EASE SIDE EFFECTS NOW" at bounding box center [539, 237] width 125 height 13
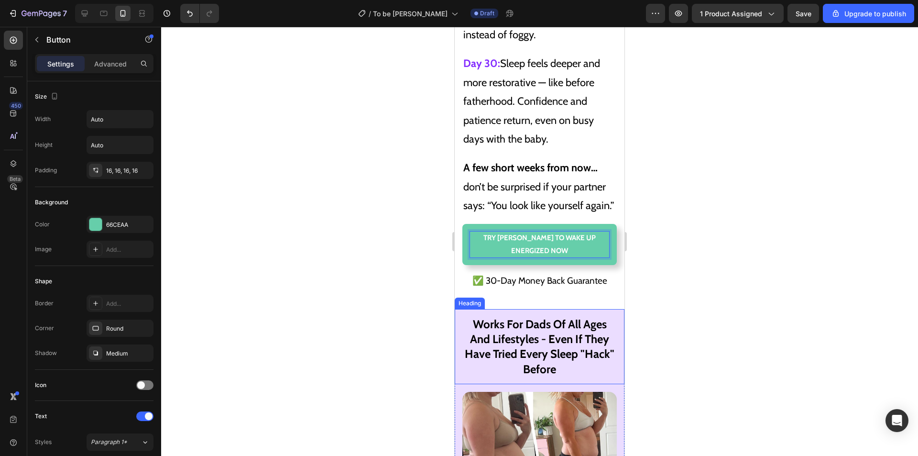
click at [577, 339] on span "Works For Dads Of All Ages And Lifestyles - Even If They Have Tried Every Sleep…" at bounding box center [540, 346] width 150 height 59
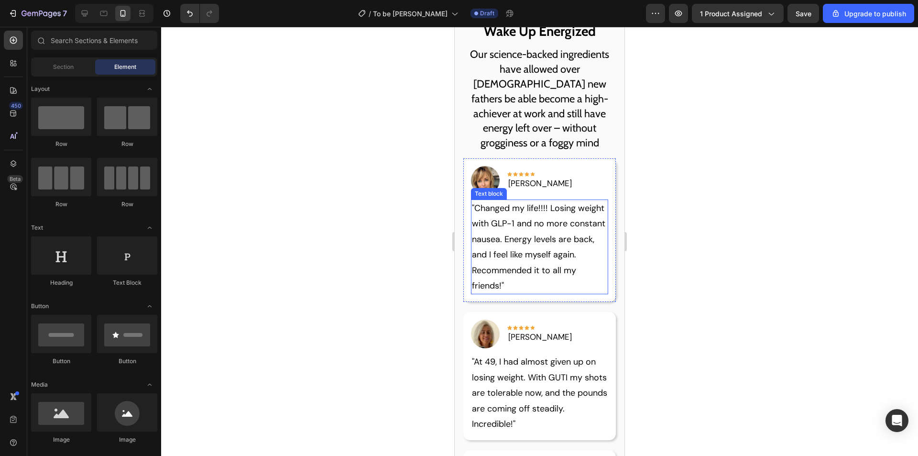
scroll to position [1011, 0]
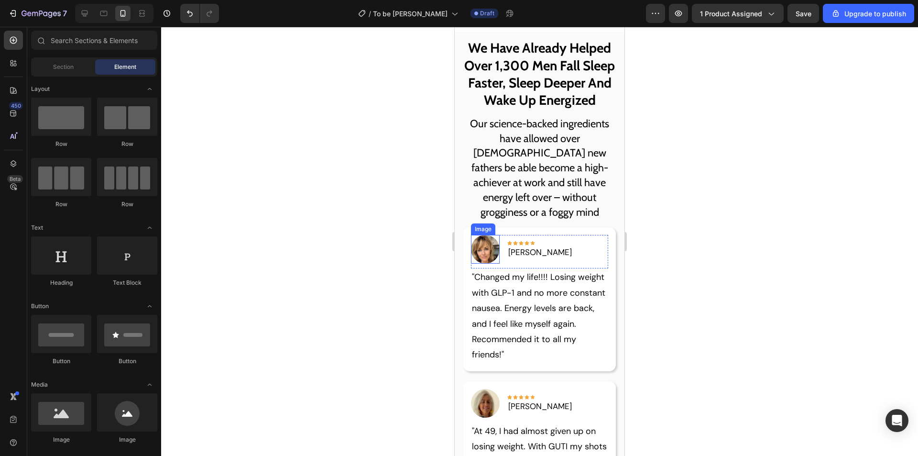
click at [487, 263] on img at bounding box center [485, 249] width 29 height 29
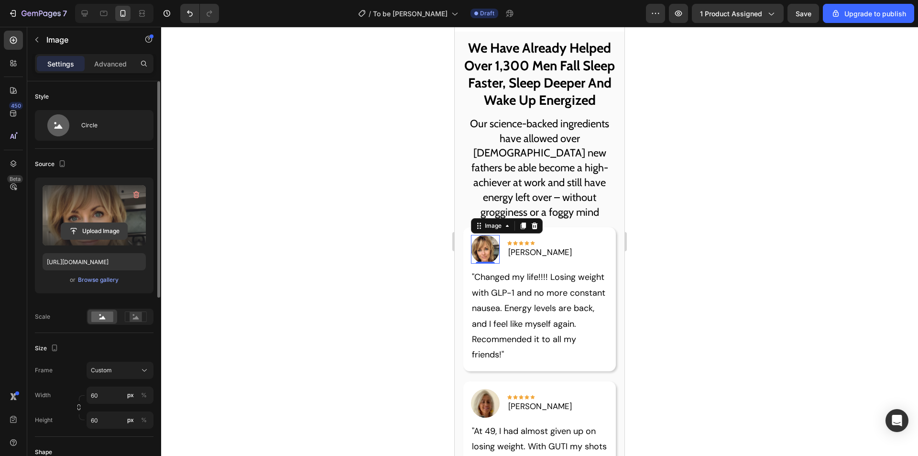
click at [96, 227] on input "file" at bounding box center [94, 231] width 66 height 16
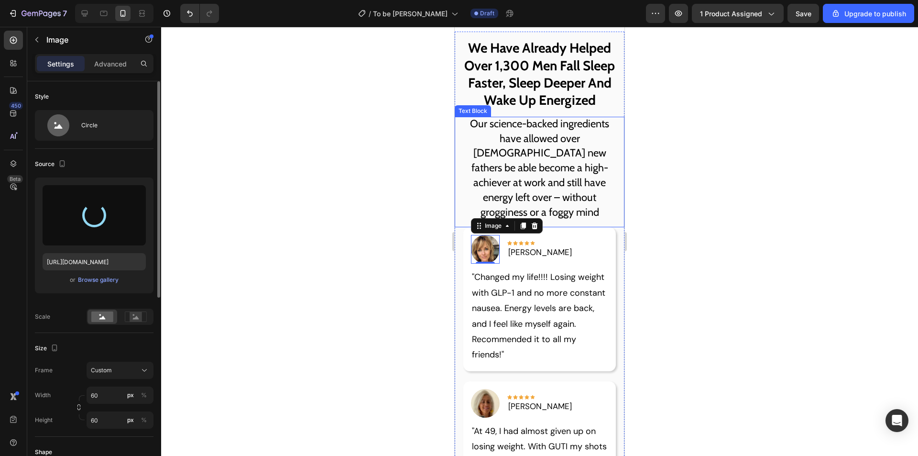
type input "[URL][DOMAIN_NAME]"
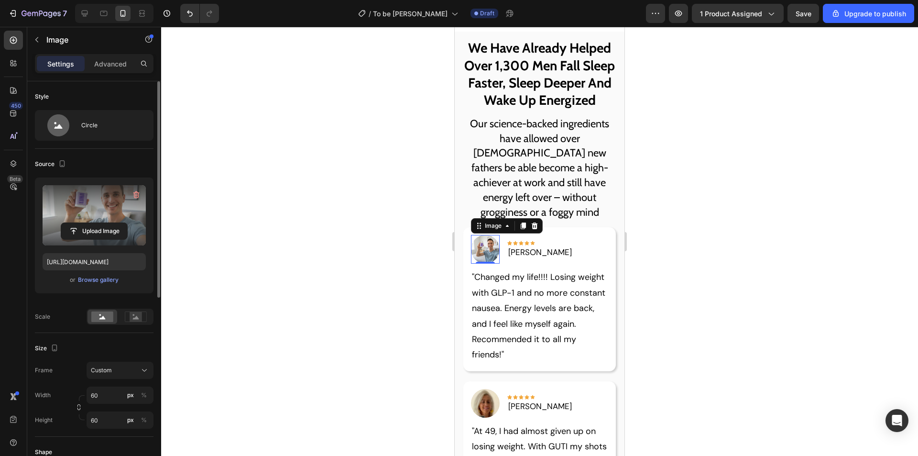
click at [600, 117] on h2 "We Have Already Helped Over 1,300 Men Fall Sleep Faster, Sleep Deeper And Wake …" at bounding box center [540, 74] width 170 height 85
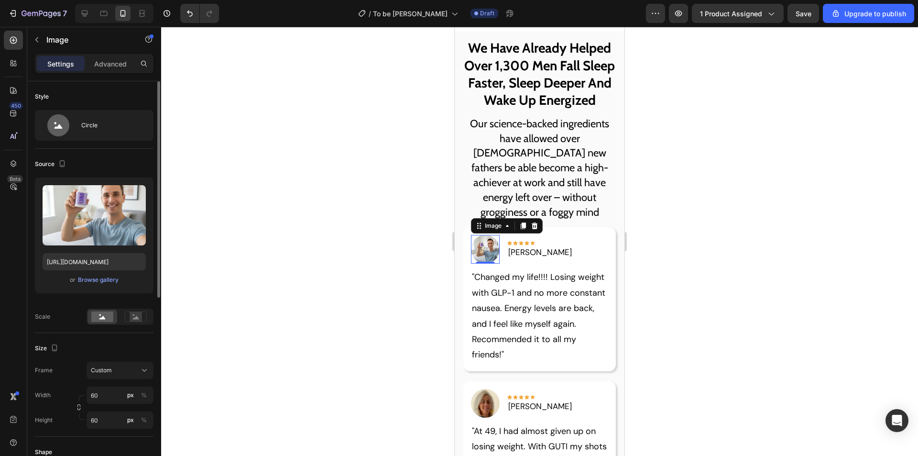
click at [493, 263] on img at bounding box center [485, 249] width 29 height 29
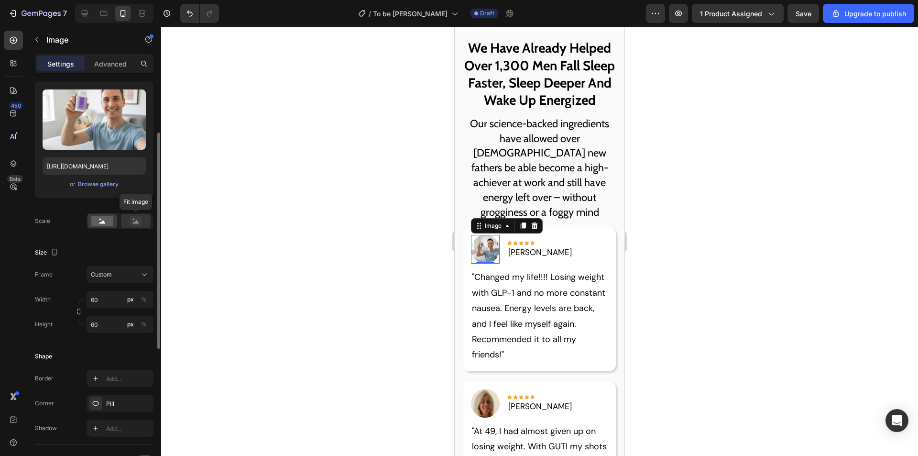
click at [137, 221] on icon at bounding box center [136, 221] width 6 height 3
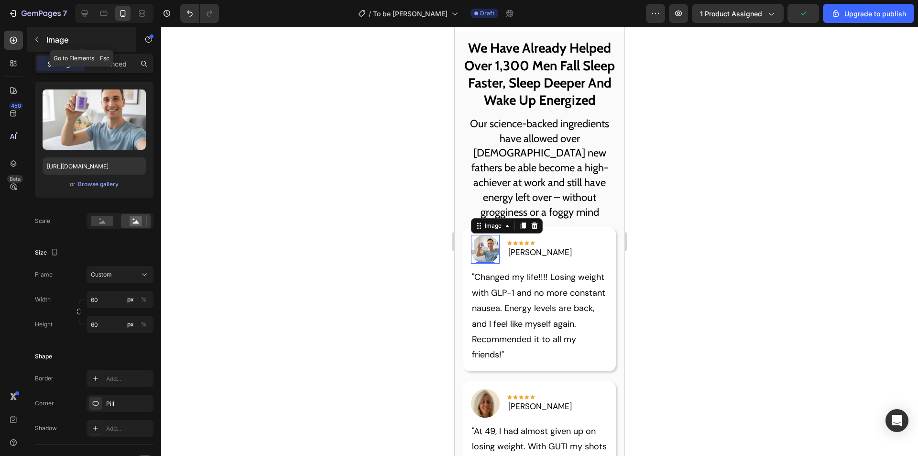
click at [41, 38] on button "button" at bounding box center [36, 39] width 15 height 15
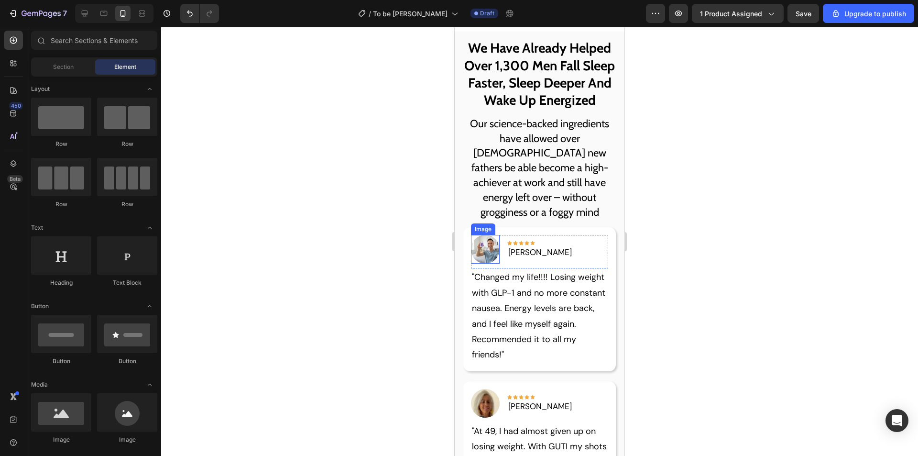
click at [485, 263] on img at bounding box center [485, 249] width 29 height 29
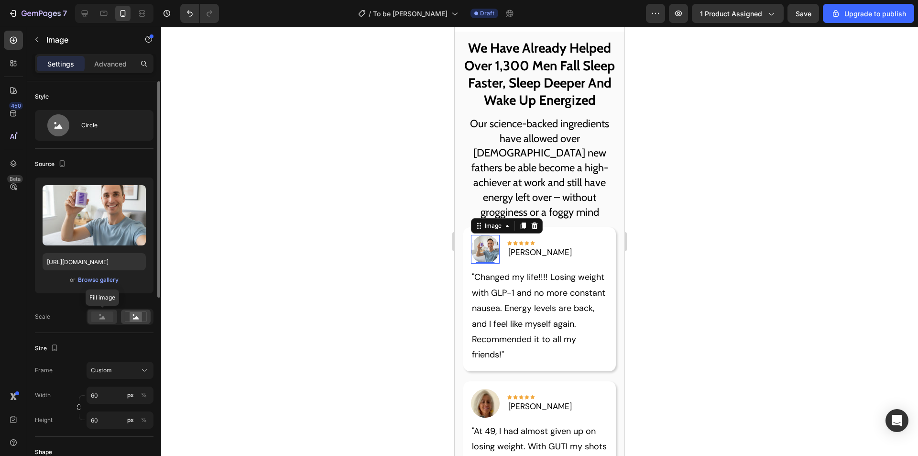
scroll to position [48, 0]
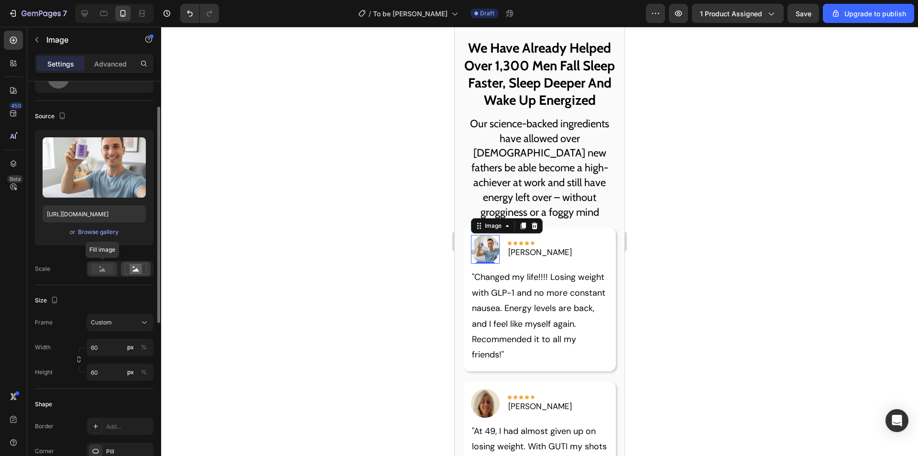
click at [110, 269] on rect at bounding box center [102, 268] width 22 height 11
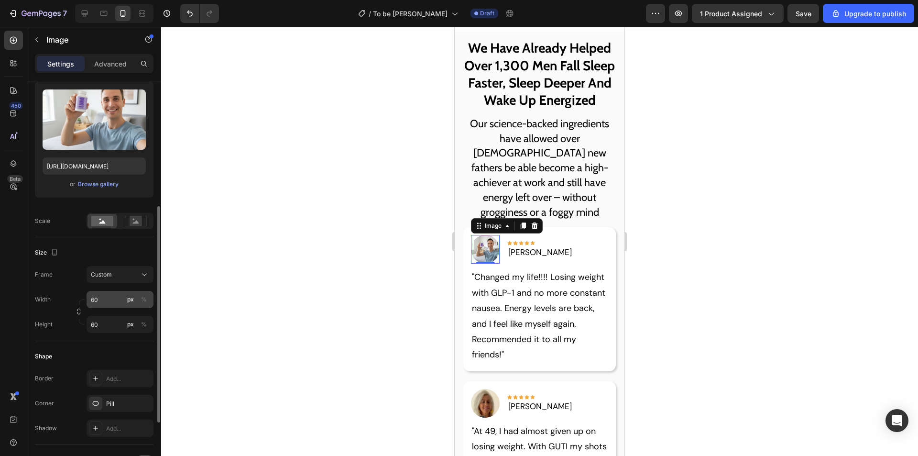
scroll to position [143, 0]
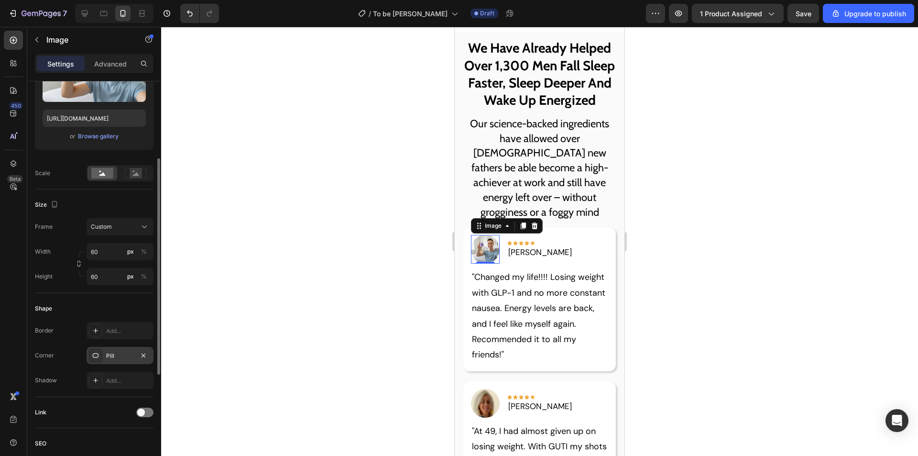
click at [116, 355] on div "Pill" at bounding box center [120, 355] width 28 height 9
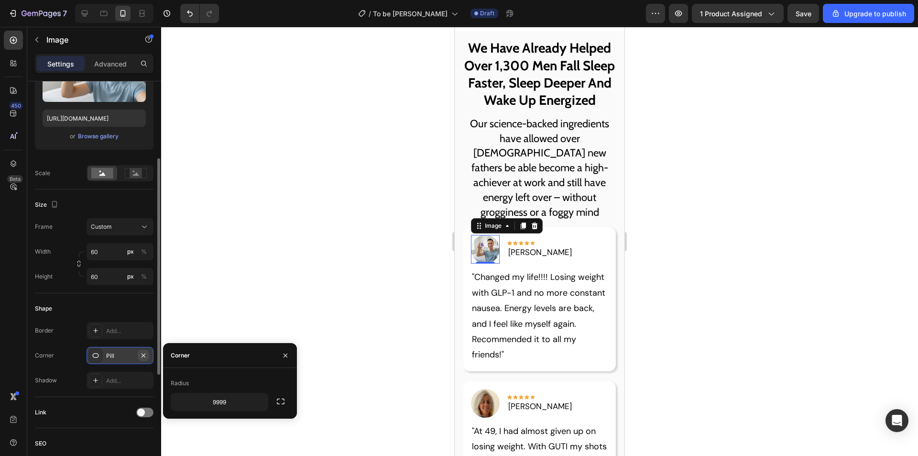
click at [143, 354] on icon "button" at bounding box center [144, 355] width 8 height 8
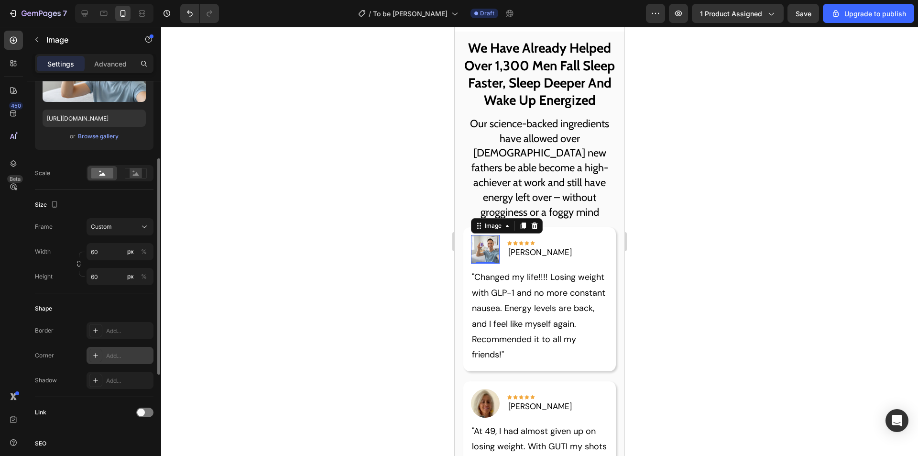
click at [115, 355] on div "Add..." at bounding box center [128, 355] width 45 height 9
type input "8"
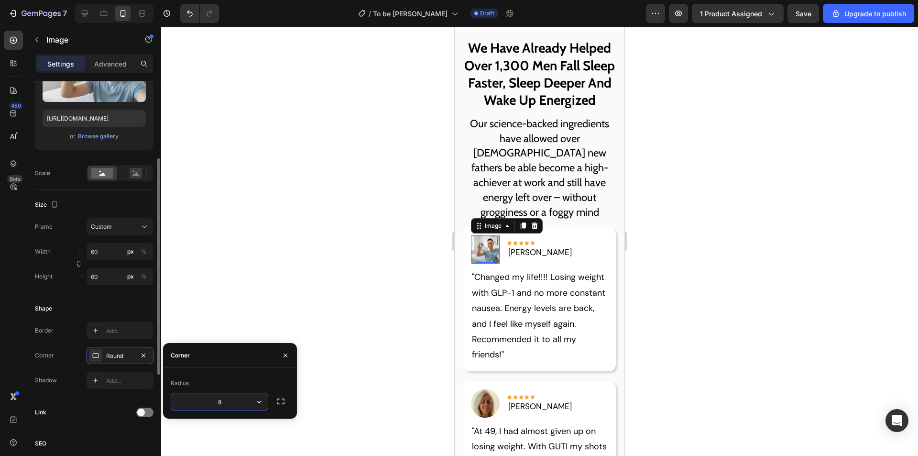
click at [125, 306] on div "Shape" at bounding box center [94, 308] width 119 height 15
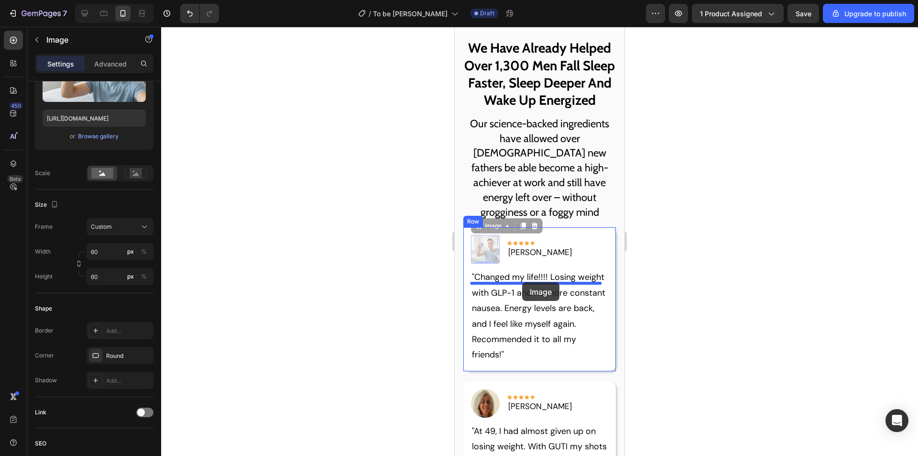
drag, startPoint x: 483, startPoint y: 292, endPoint x: 522, endPoint y: 282, distance: 39.9
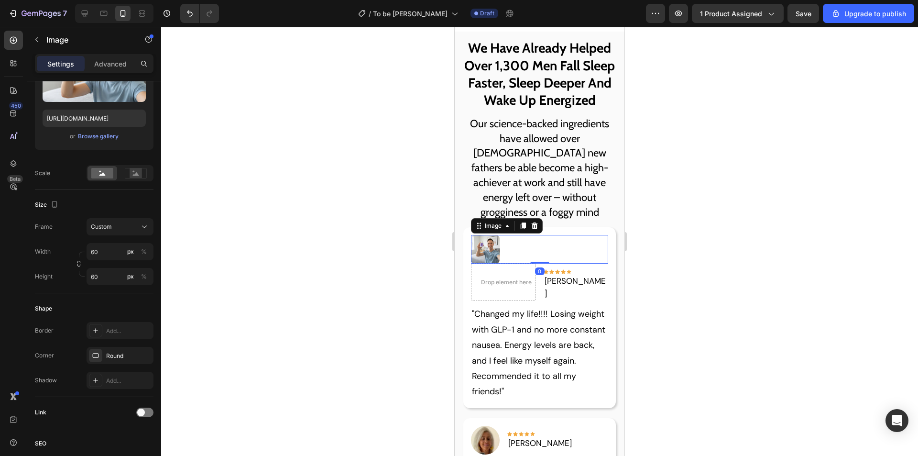
click at [488, 263] on img at bounding box center [485, 249] width 29 height 29
click at [115, 250] on input "60" at bounding box center [120, 251] width 67 height 17
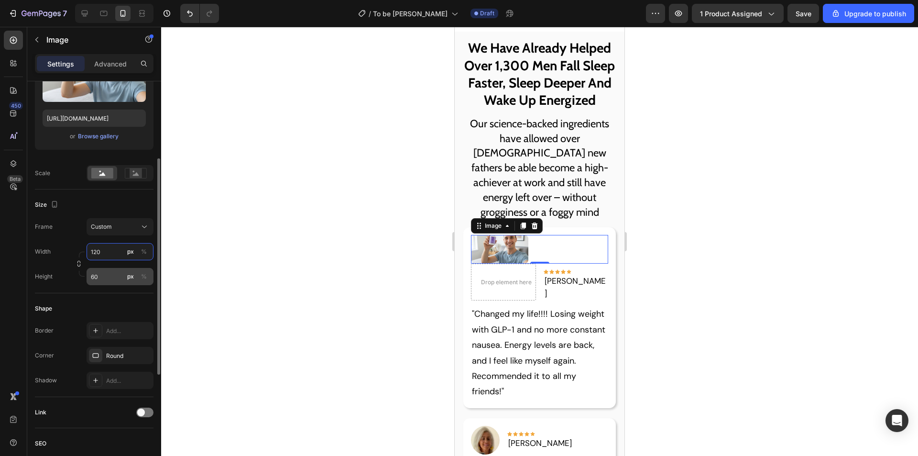
type input "120"
click at [105, 272] on input "60" at bounding box center [120, 276] width 67 height 17
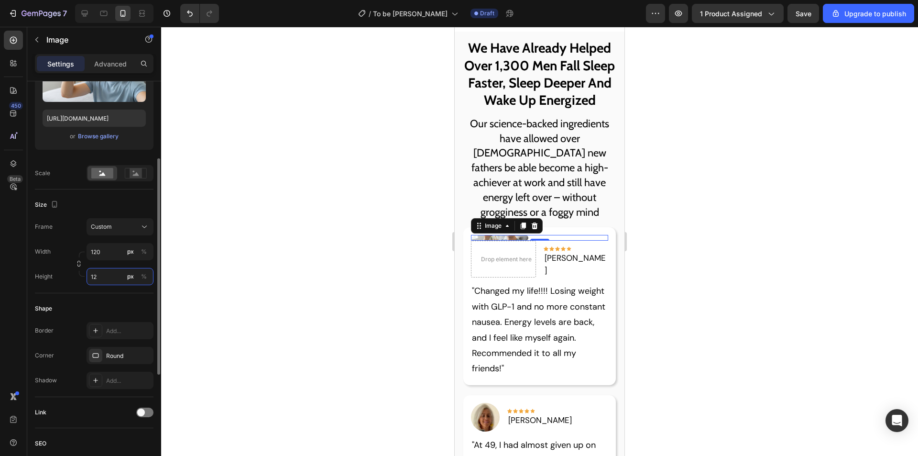
type input "120"
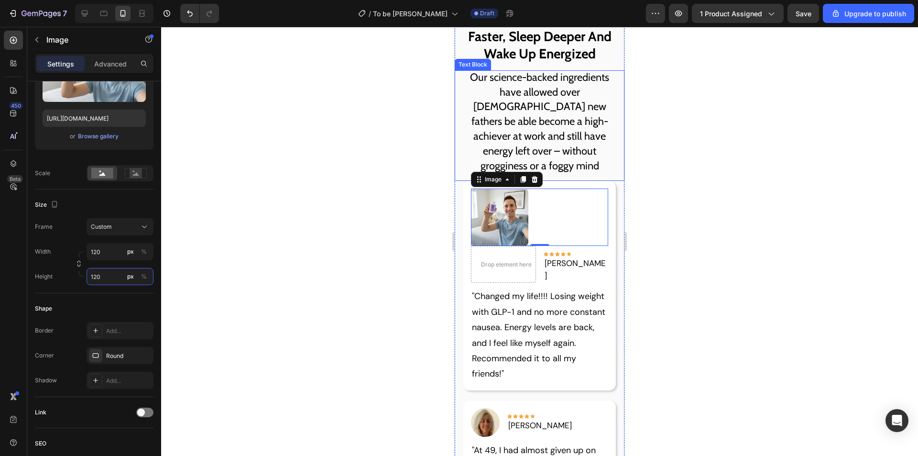
scroll to position [1107, 0]
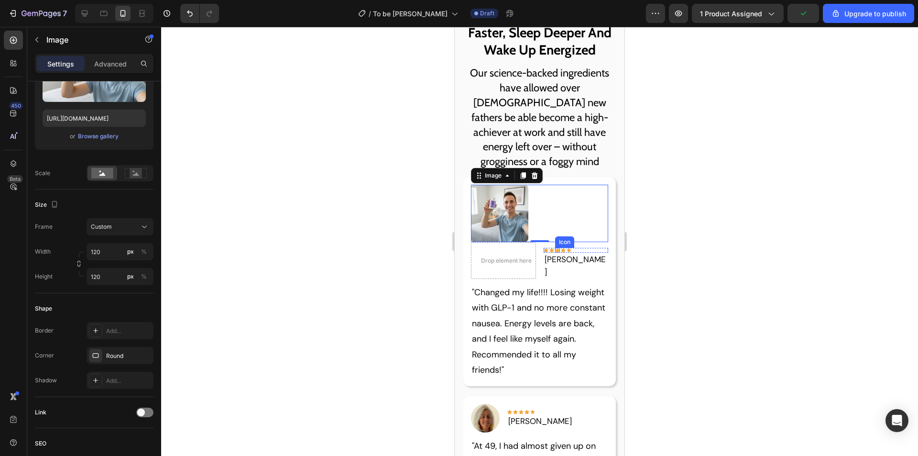
click at [560, 252] on icon at bounding box center [557, 250] width 5 height 4
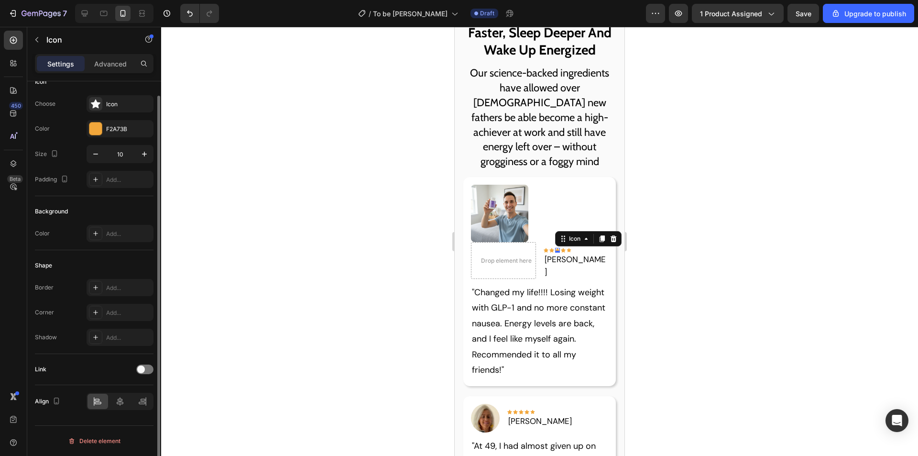
scroll to position [0, 0]
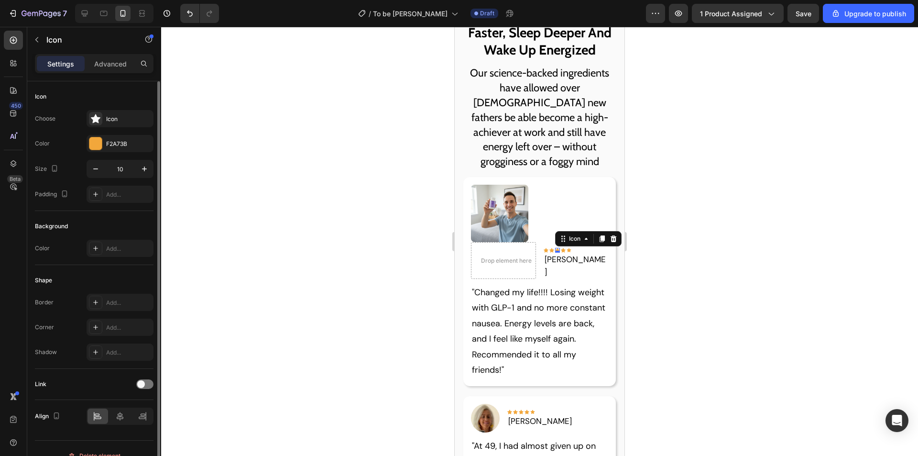
click at [557, 218] on div at bounding box center [540, 213] width 138 height 57
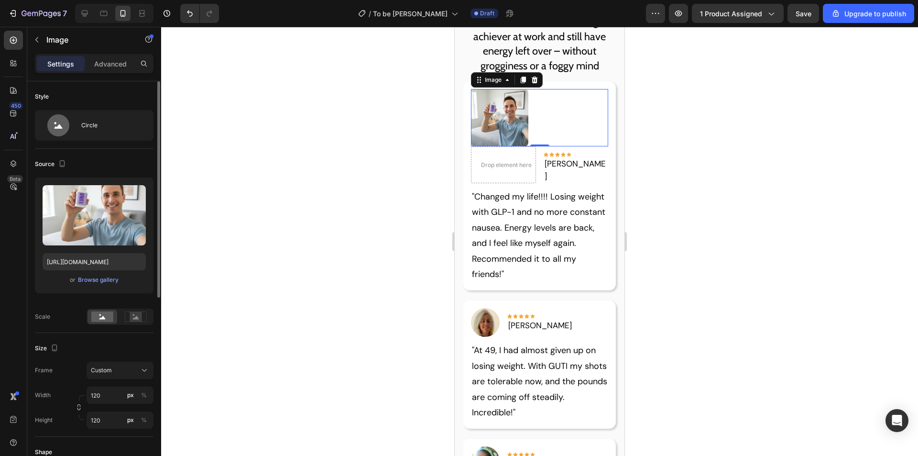
scroll to position [48, 0]
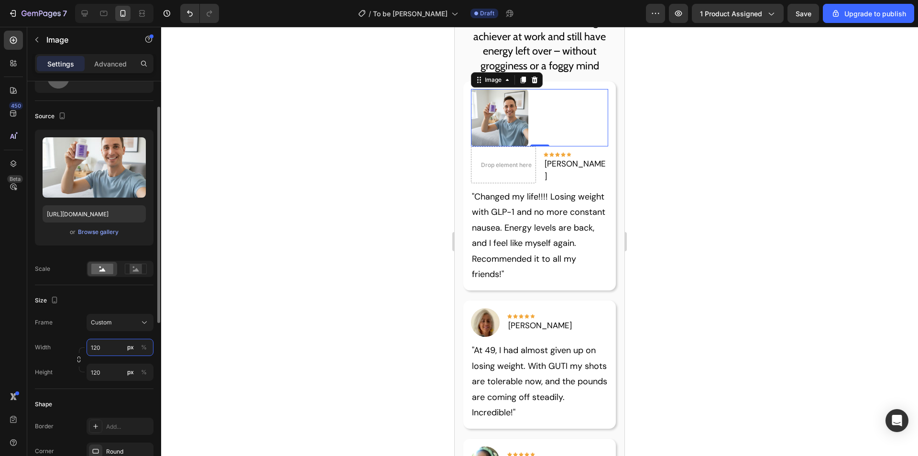
click at [112, 349] on input "120" at bounding box center [120, 347] width 67 height 17
type input "160"
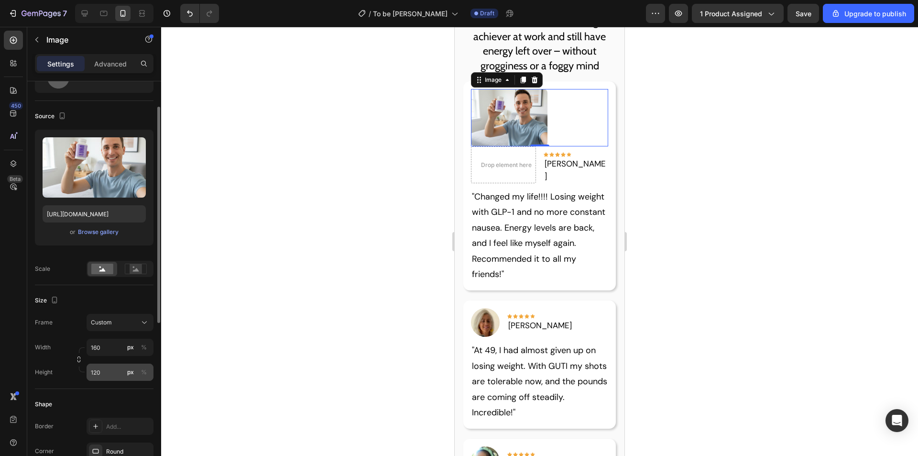
click at [109, 366] on div "Width 160 px % Height 120 px %" at bounding box center [94, 360] width 119 height 42
click at [110, 370] on input "120" at bounding box center [120, 371] width 67 height 17
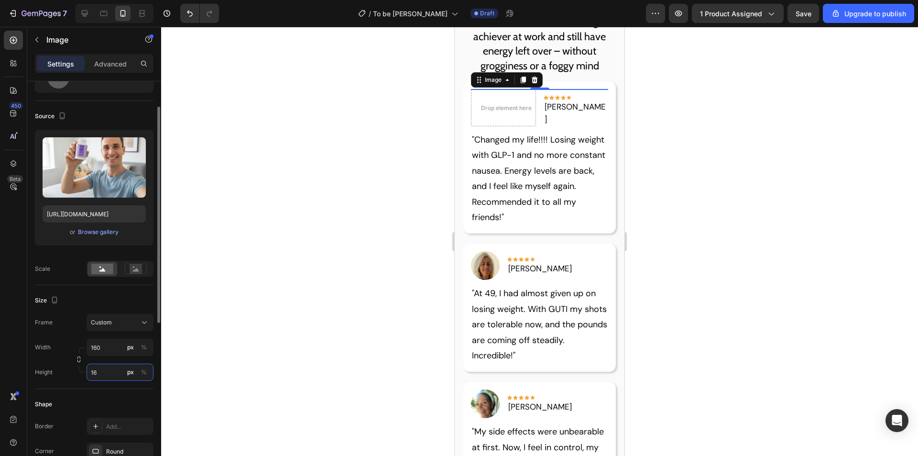
type input "160"
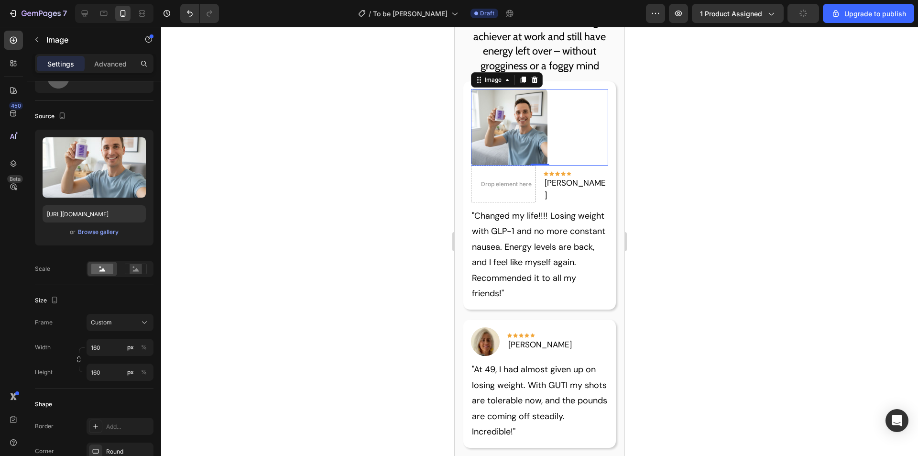
click at [561, 45] on p "Our science-backed ingredients have allowed over [DEMOGRAPHIC_DATA] new fathers…" at bounding box center [539, 21] width 154 height 103
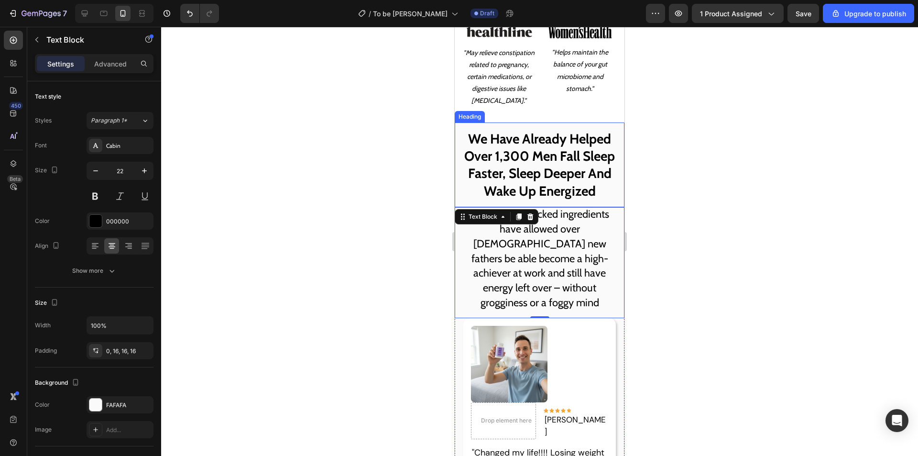
scroll to position [963, 0]
click at [551, 141] on h2 "We Have Already Helped Over 1,300 Men Fall Sleep Faster, Sleep Deeper And Wake …" at bounding box center [540, 165] width 170 height 85
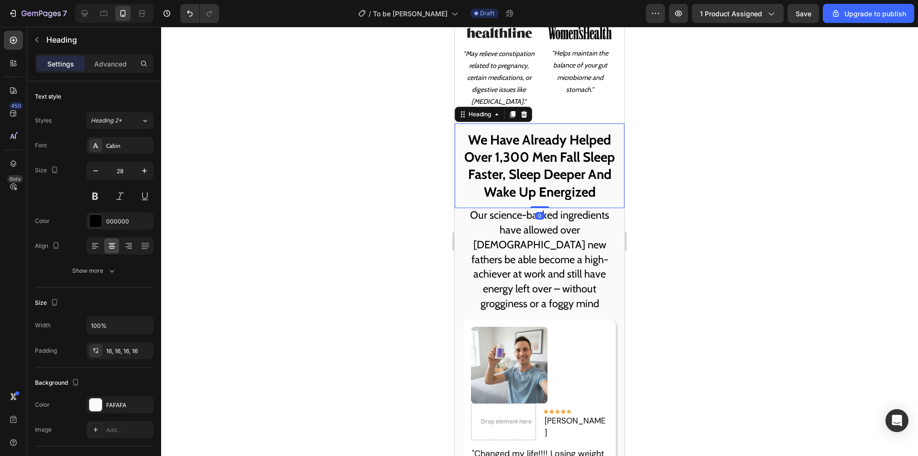
click at [571, 162] on h2 "We Have Already Helped Over 1,300 Men Fall Sleep Faster, Sleep Deeper And Wake …" at bounding box center [540, 165] width 170 height 85
drag, startPoint x: 572, startPoint y: 159, endPoint x: 548, endPoint y: 161, distance: 24.9
click at [548, 161] on p "We Have Already Helped Over 1,300 Men Fall Sleep Faster, Sleep Deeper And Wake …" at bounding box center [539, 166] width 154 height 70
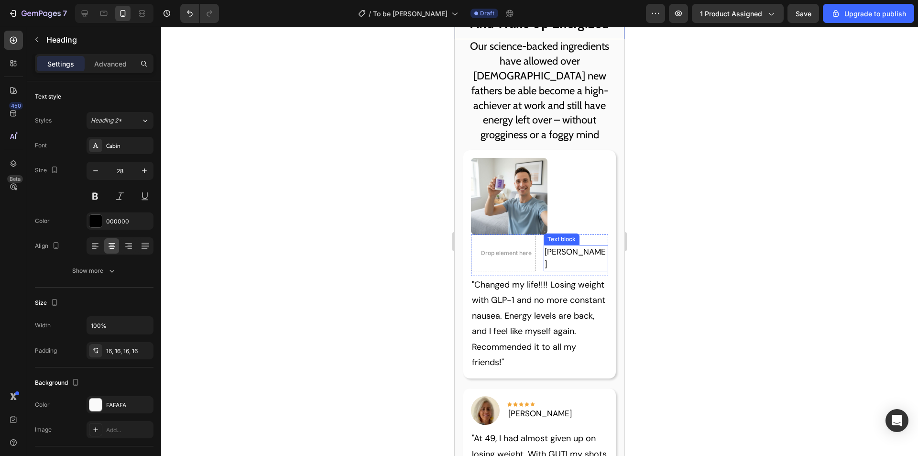
scroll to position [1154, 0]
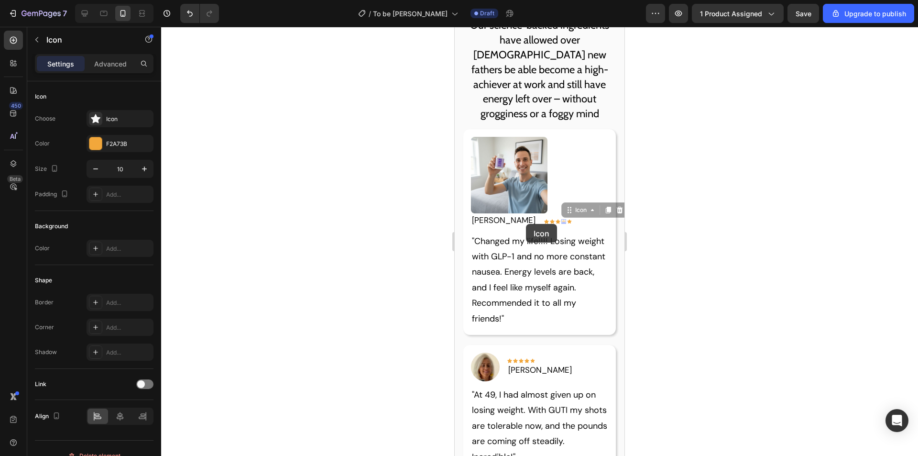
drag, startPoint x: 534, startPoint y: 225, endPoint x: 526, endPoint y: 224, distance: 8.2
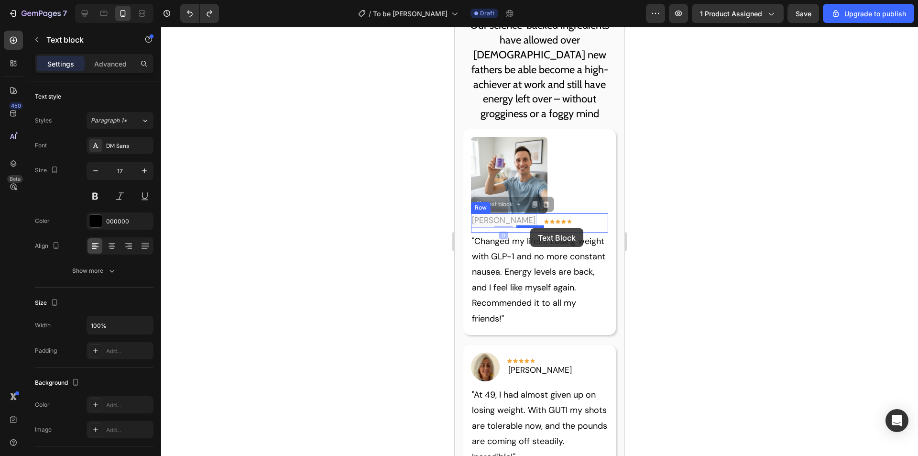
drag, startPoint x: 483, startPoint y: 223, endPoint x: 530, endPoint y: 229, distance: 47.2
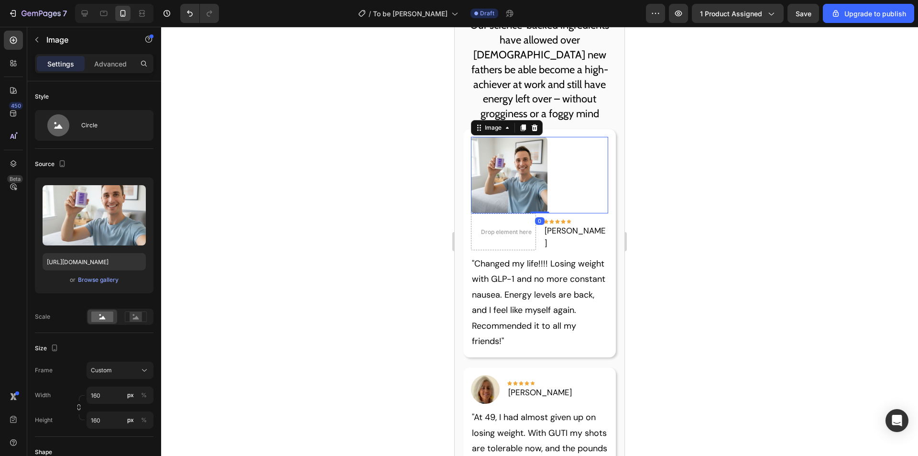
click at [594, 179] on div at bounding box center [540, 175] width 138 height 77
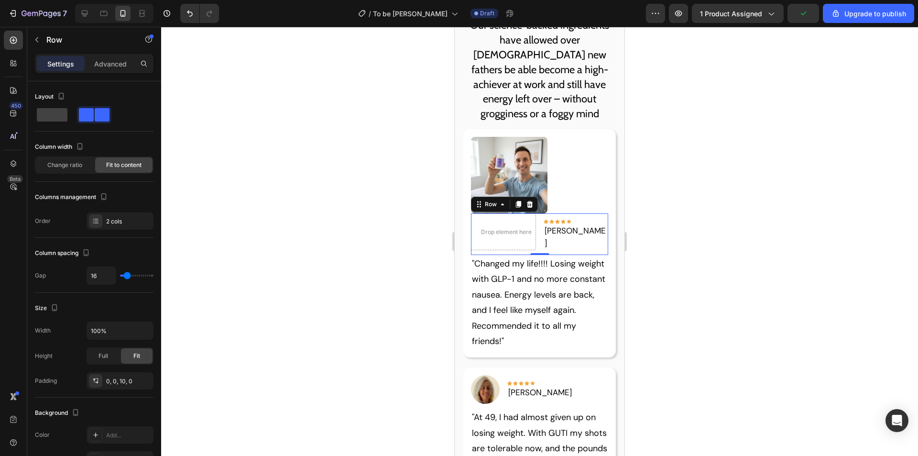
click at [552, 222] on div "Drop element here Icon Icon Icon Icon Icon Row Hannah L. Text block Row 0" at bounding box center [540, 234] width 138 height 42
click at [9, 33] on div at bounding box center [13, 40] width 19 height 19
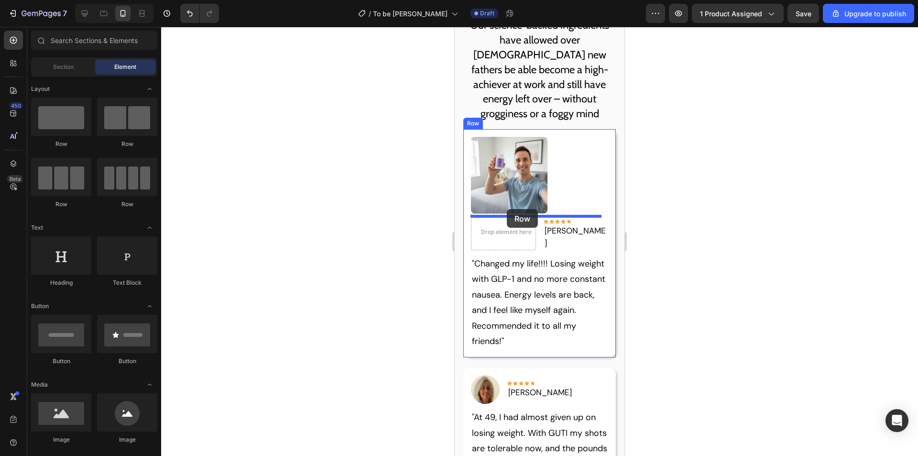
drag, startPoint x: 603, startPoint y: 145, endPoint x: 507, endPoint y: 209, distance: 115.5
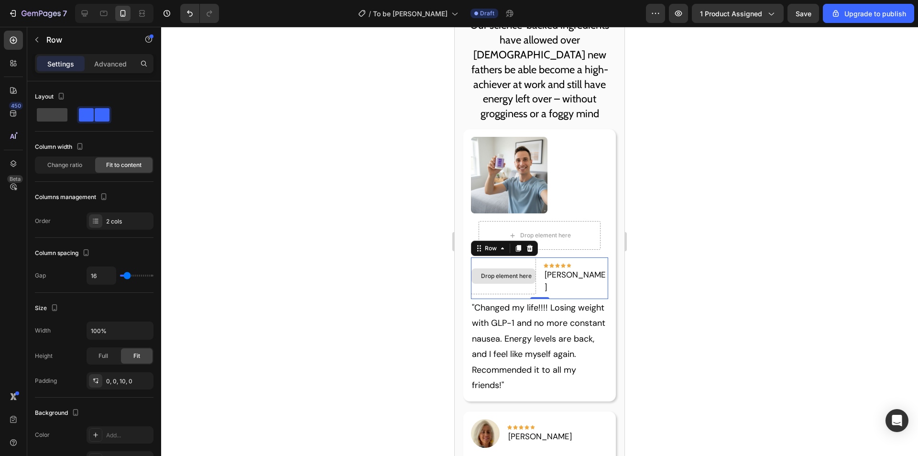
click at [536, 263] on div "Drop element here" at bounding box center [503, 275] width 65 height 37
click at [47, 113] on span at bounding box center [52, 114] width 31 height 13
type input "0"
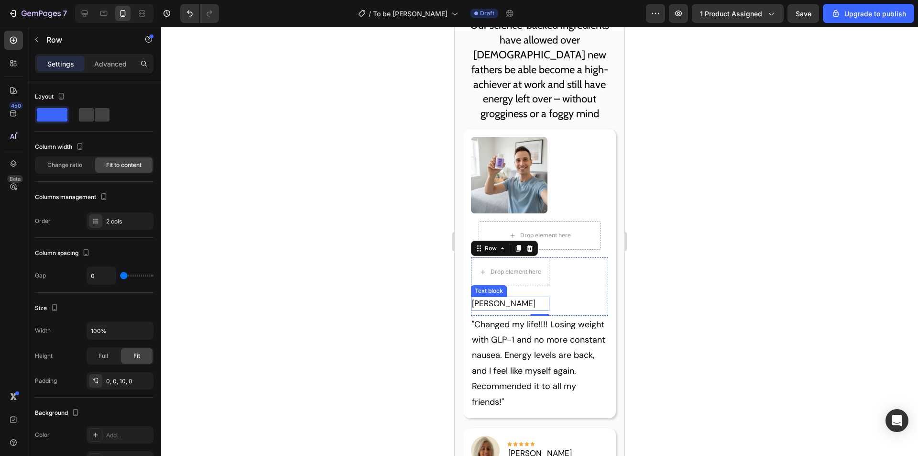
click at [536, 299] on div "Hannah L." at bounding box center [510, 303] width 78 height 14
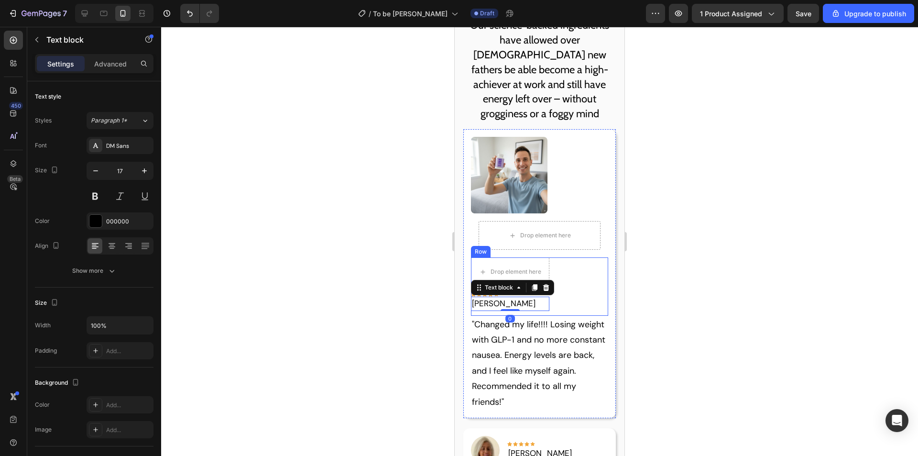
click at [575, 273] on div "Drop element here Icon Icon Icon Icon Icon Row Hannah L. Text block 0 Row" at bounding box center [540, 286] width 138 height 58
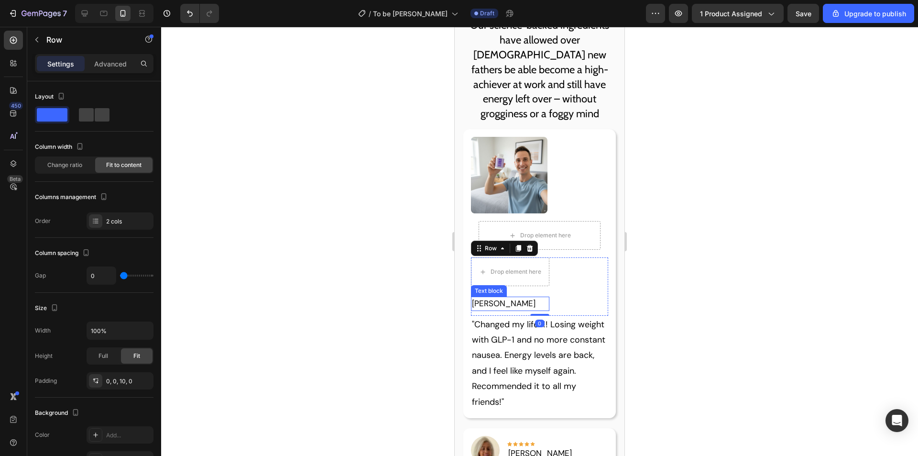
click at [517, 299] on div "Hannah L." at bounding box center [510, 303] width 78 height 14
click at [568, 279] on div "Drop element here Icon Icon Icon Icon Icon Row Hannah L. Text block Row 0" at bounding box center [540, 286] width 138 height 58
click at [533, 262] on div "Drop element here" at bounding box center [510, 271] width 78 height 29
click at [549, 278] on div "Drop element here" at bounding box center [510, 271] width 78 height 29
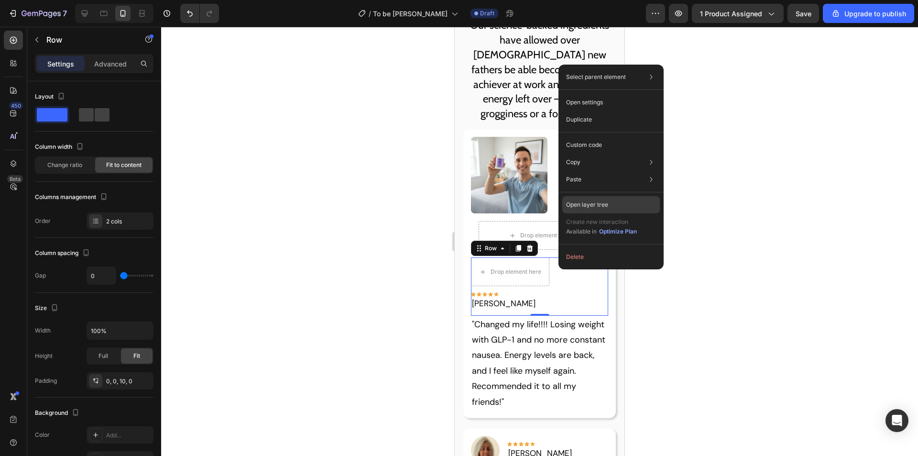
click at [589, 200] on div "Open layer tree" at bounding box center [611, 204] width 98 height 17
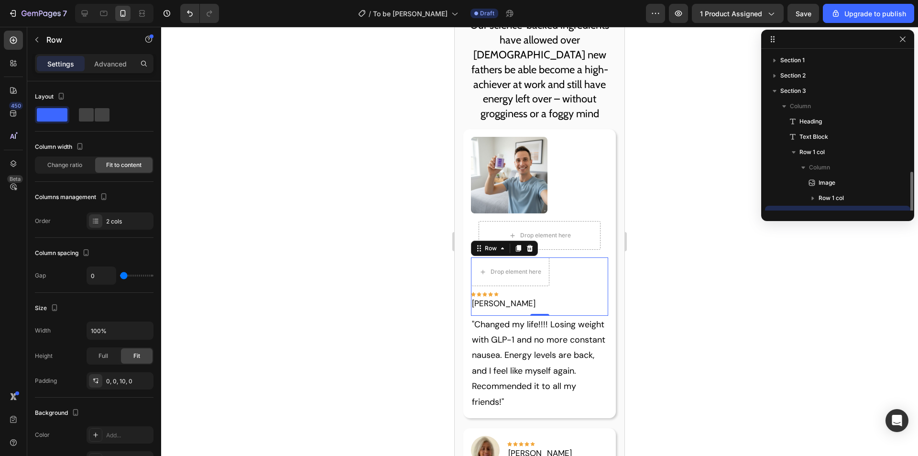
scroll to position [89, 0]
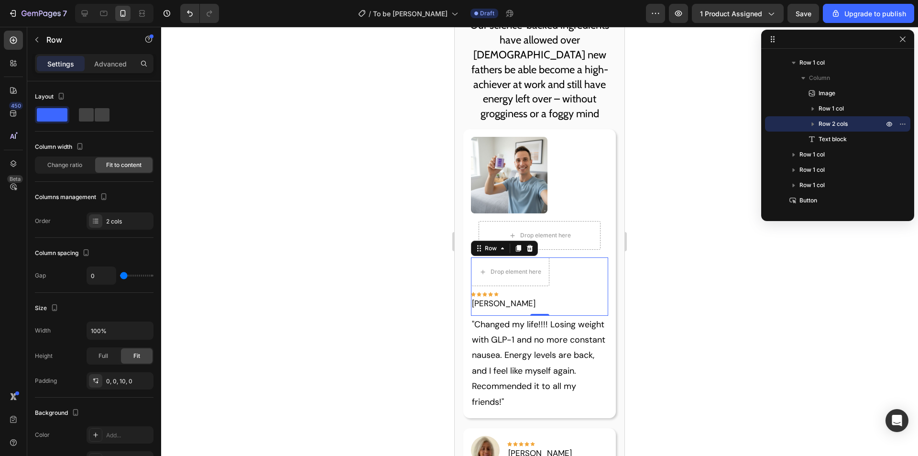
click at [559, 287] on div "Drop element here Icon Icon Icon Icon Icon Row Hannah L. Text block Row 0" at bounding box center [540, 286] width 138 height 58
click at [564, 300] on div "Drop element here Icon Icon Icon Icon Icon Row Hannah L. Text block Row 0" at bounding box center [540, 286] width 138 height 58
click at [510, 308] on p "[PERSON_NAME]" at bounding box center [510, 303] width 77 height 12
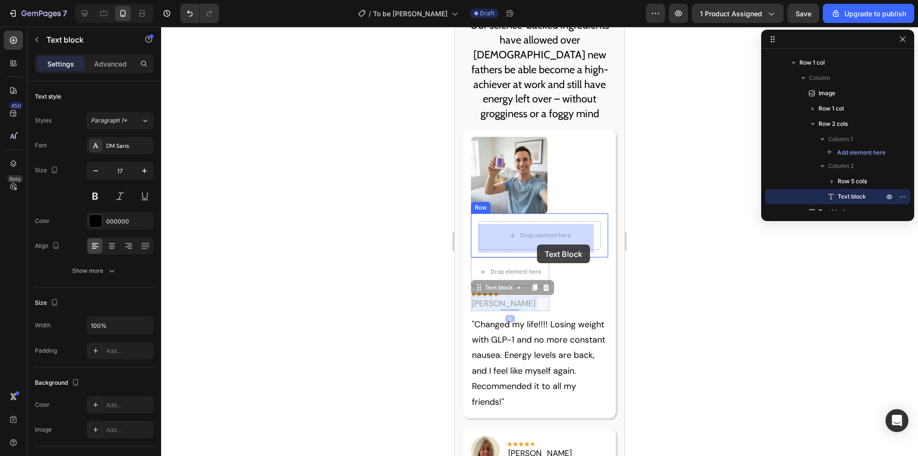
drag, startPoint x: 520, startPoint y: 308, endPoint x: 537, endPoint y: 243, distance: 66.7
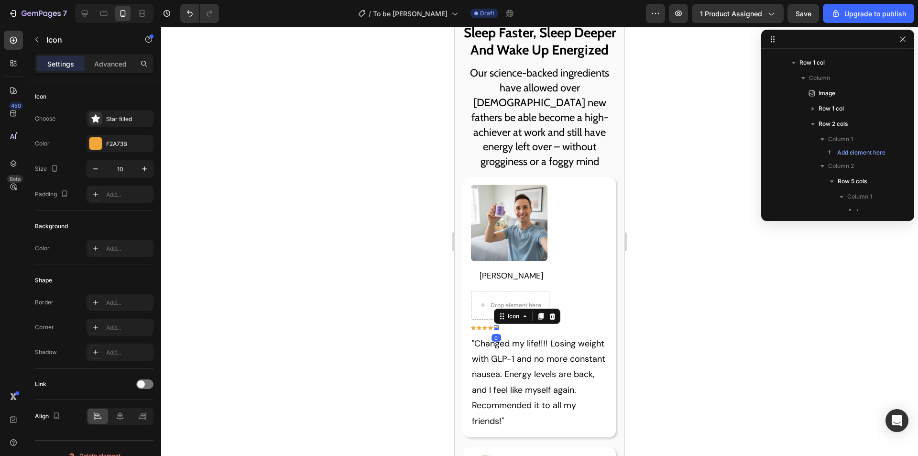
scroll to position [300, 0]
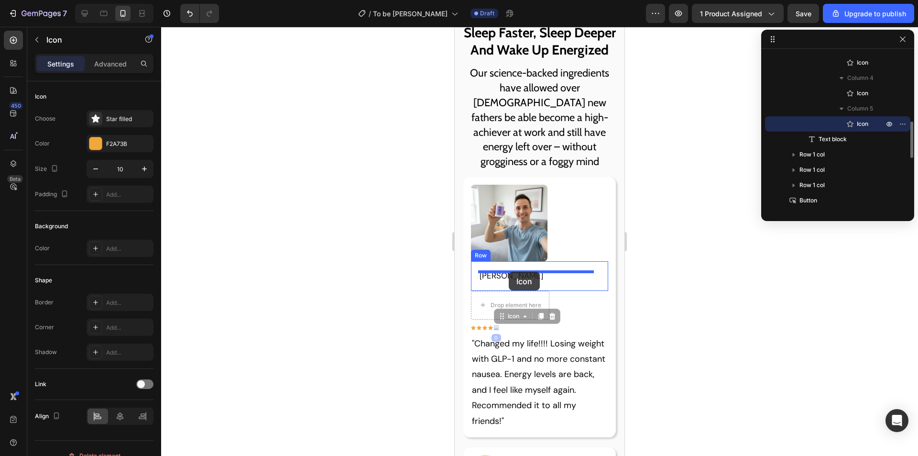
drag, startPoint x: 495, startPoint y: 329, endPoint x: 509, endPoint y: 272, distance: 59.4
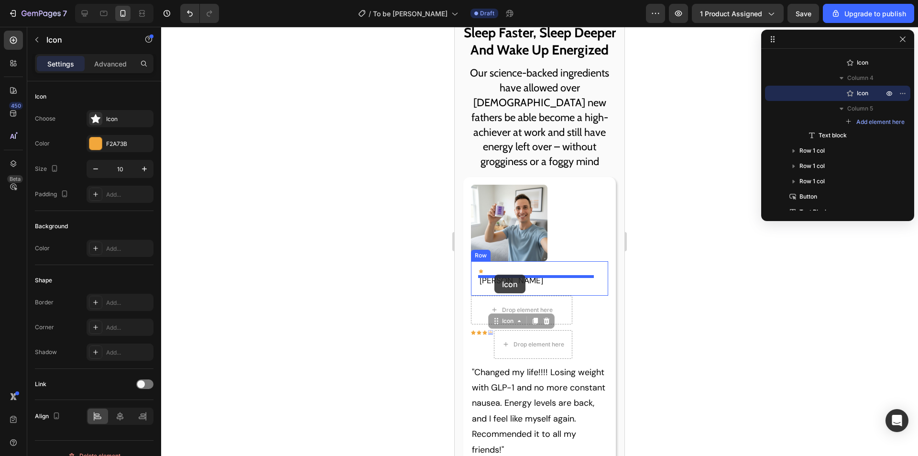
drag, startPoint x: 490, startPoint y: 335, endPoint x: 494, endPoint y: 274, distance: 60.4
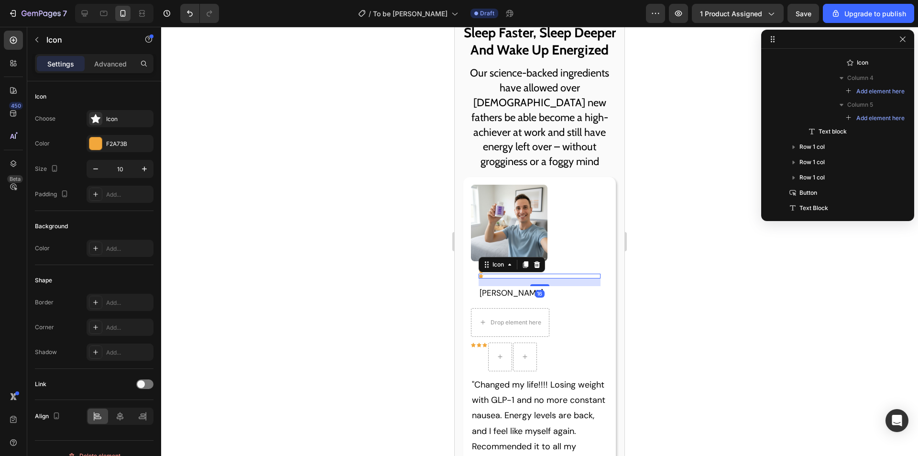
click at [494, 272] on div "Icon" at bounding box center [512, 264] width 66 height 15
drag, startPoint x: 505, startPoint y: 278, endPoint x: 511, endPoint y: 273, distance: 8.2
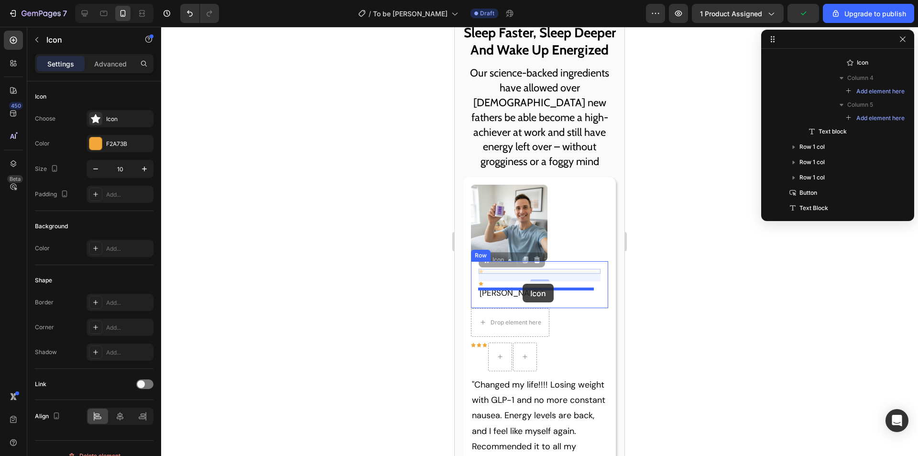
drag, startPoint x: 517, startPoint y: 274, endPoint x: 523, endPoint y: 284, distance: 11.3
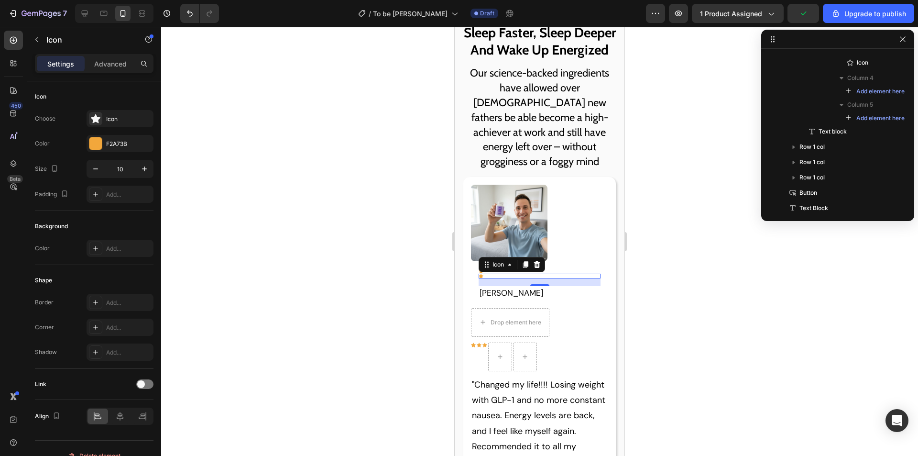
click at [595, 261] on div at bounding box center [540, 223] width 138 height 77
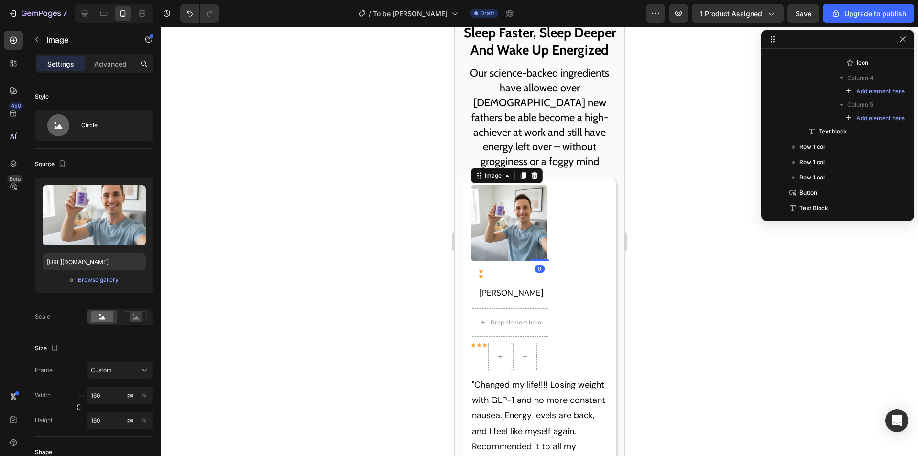
scroll to position [59, 0]
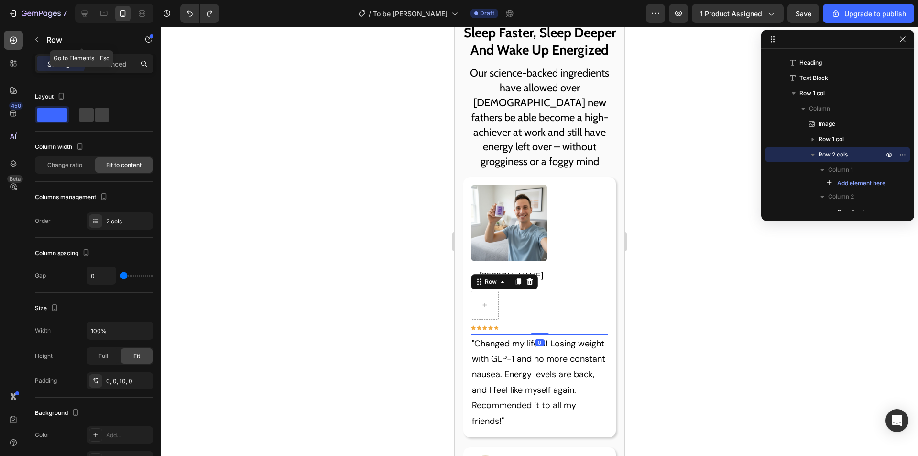
click at [13, 40] on icon at bounding box center [13, 40] width 7 height 7
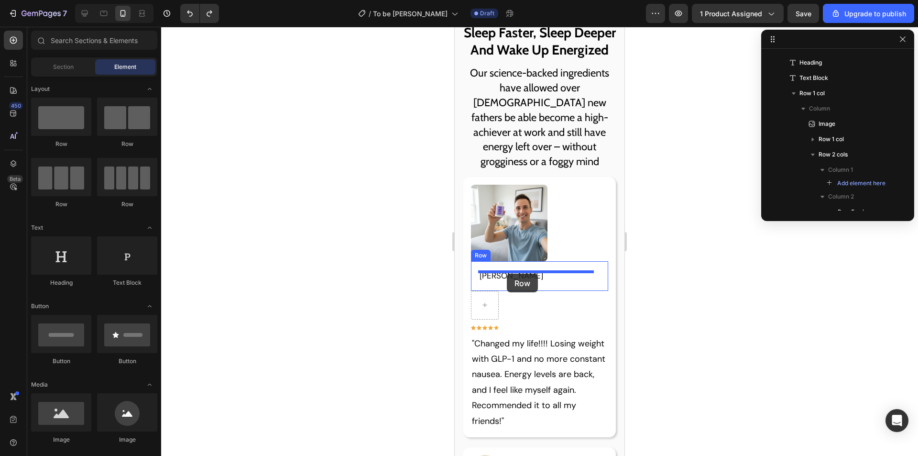
drag, startPoint x: 534, startPoint y: 155, endPoint x: 507, endPoint y: 274, distance: 121.7
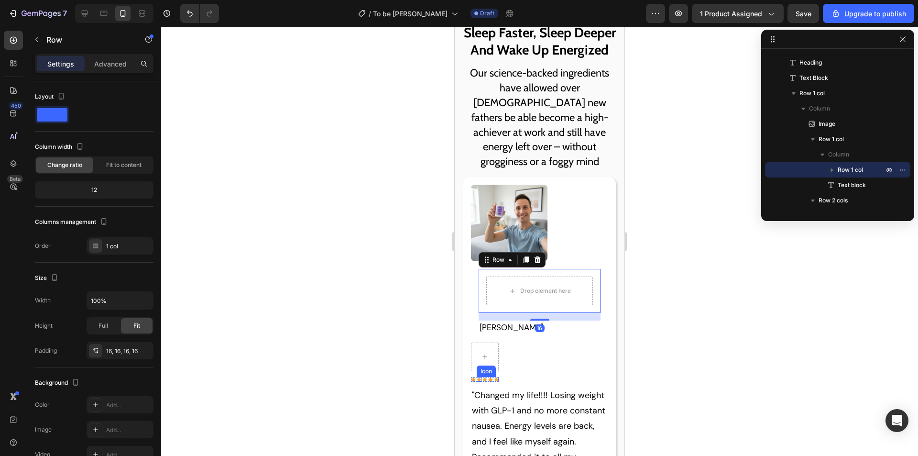
scroll to position [254, 0]
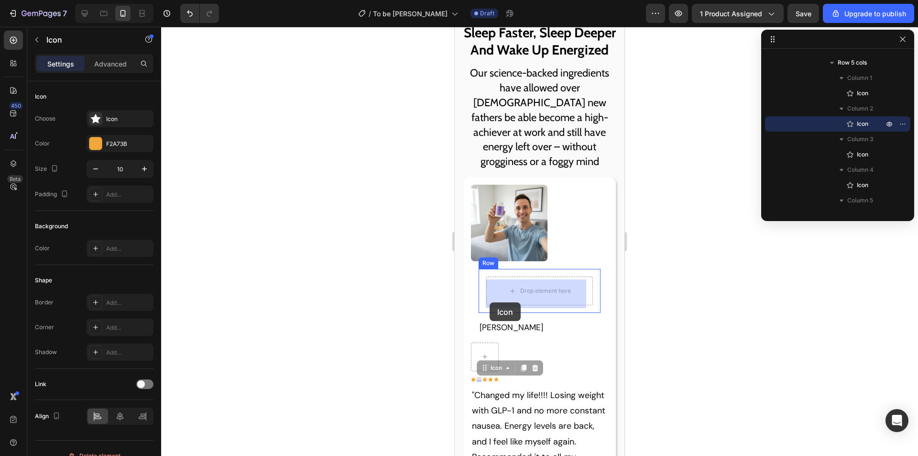
drag, startPoint x: 477, startPoint y: 382, endPoint x: 490, endPoint y: 302, distance: 80.8
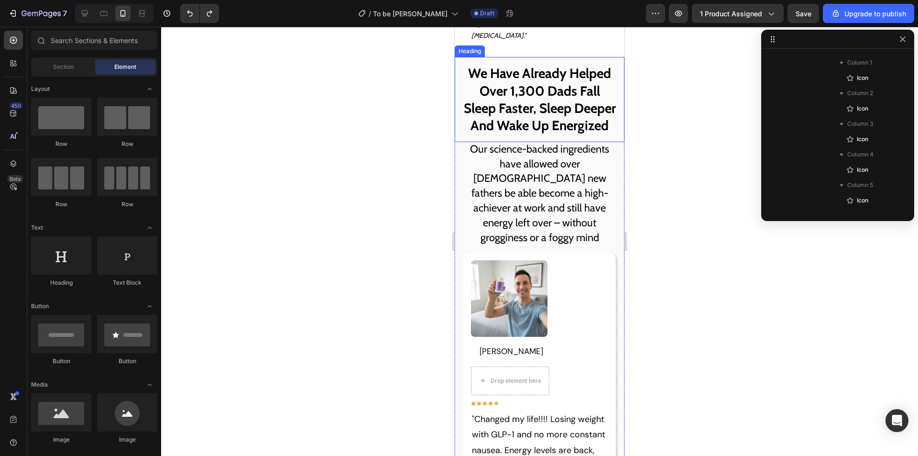
scroll to position [1081, 0]
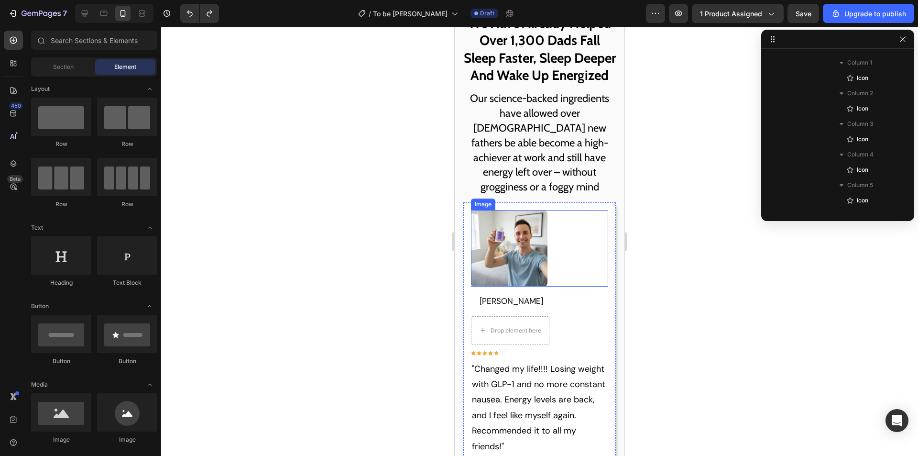
click at [515, 248] on img at bounding box center [509, 248] width 77 height 77
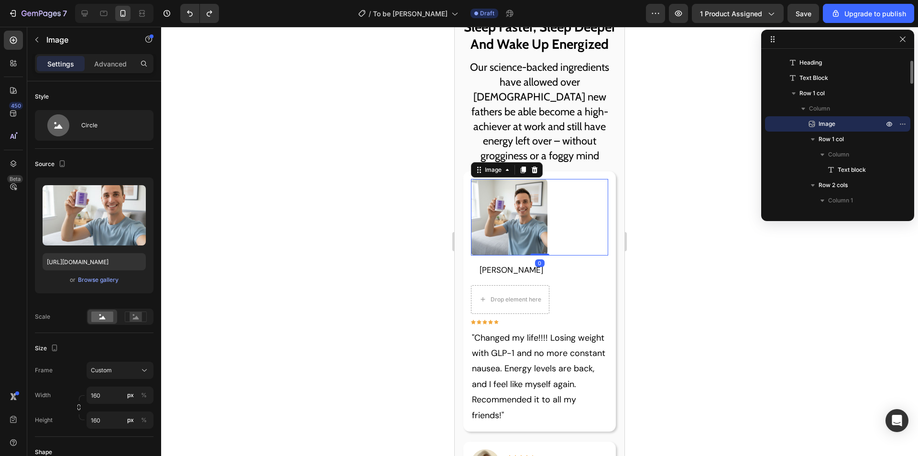
scroll to position [1129, 0]
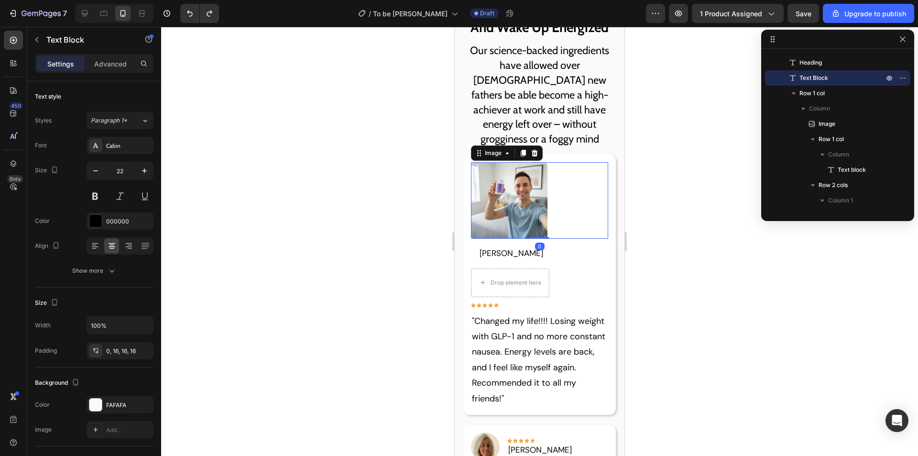
click at [572, 98] on p "Our science-backed ingredients have allowed over [DEMOGRAPHIC_DATA] new fathers…" at bounding box center [539, 95] width 154 height 103
click at [523, 207] on img at bounding box center [509, 200] width 77 height 77
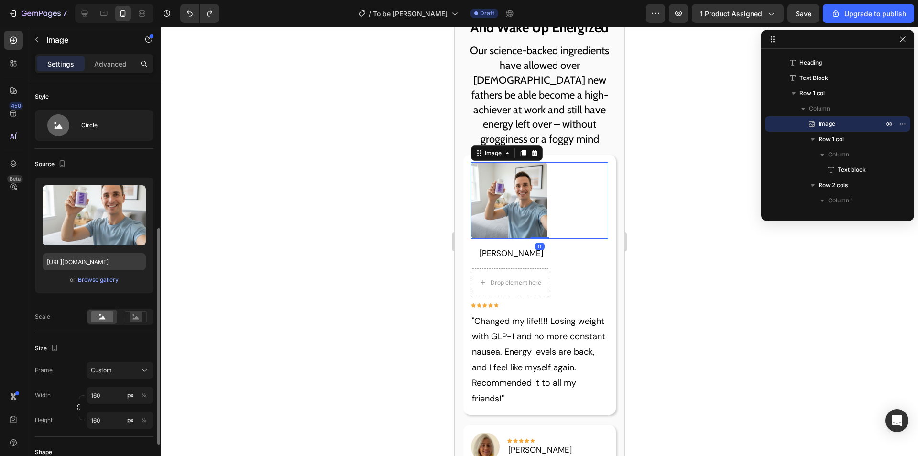
scroll to position [96, 0]
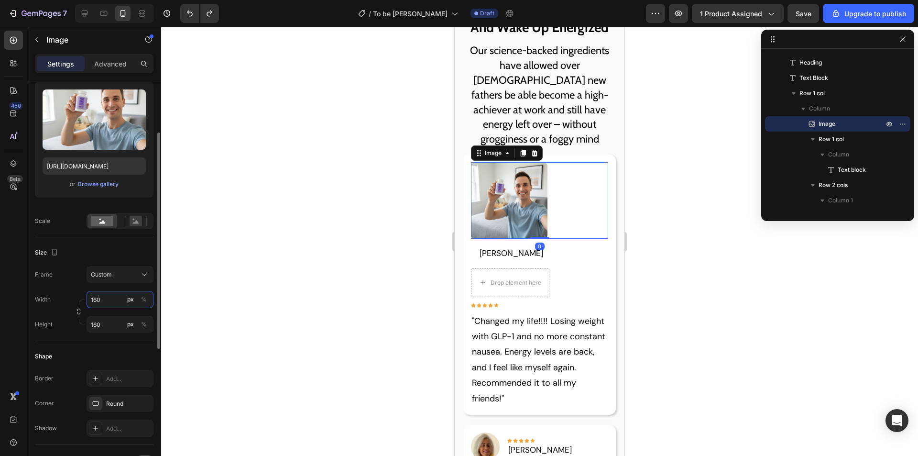
click at [106, 301] on input "160" at bounding box center [120, 299] width 67 height 17
type input "140"
click at [99, 323] on input "160" at bounding box center [120, 324] width 67 height 17
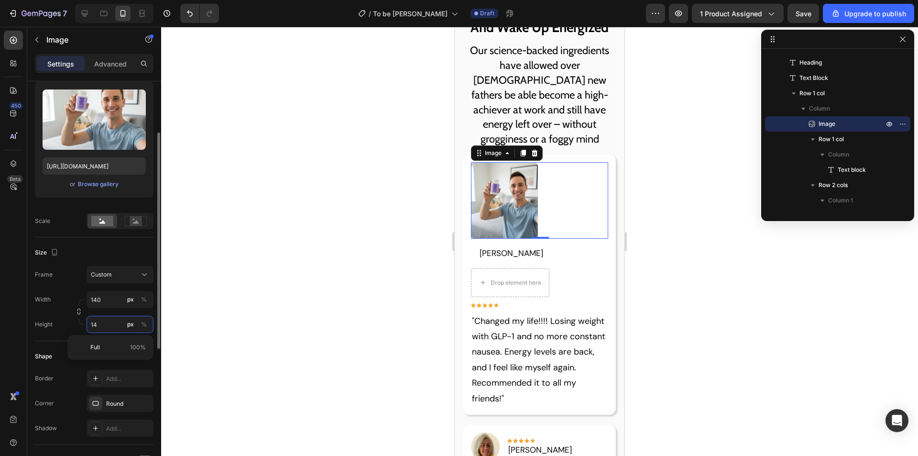
type input "140"
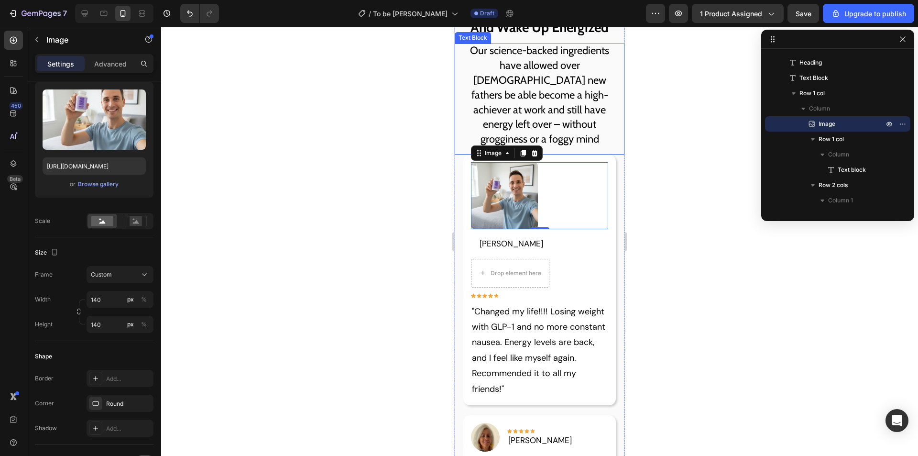
click at [560, 110] on p "Our science-backed ingredients have allowed over [DEMOGRAPHIC_DATA] new fathers…" at bounding box center [539, 95] width 154 height 103
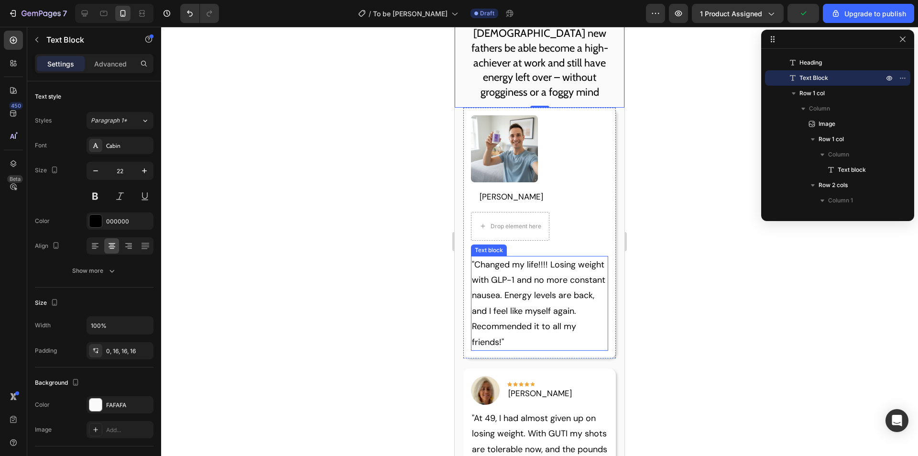
scroll to position [1129, 0]
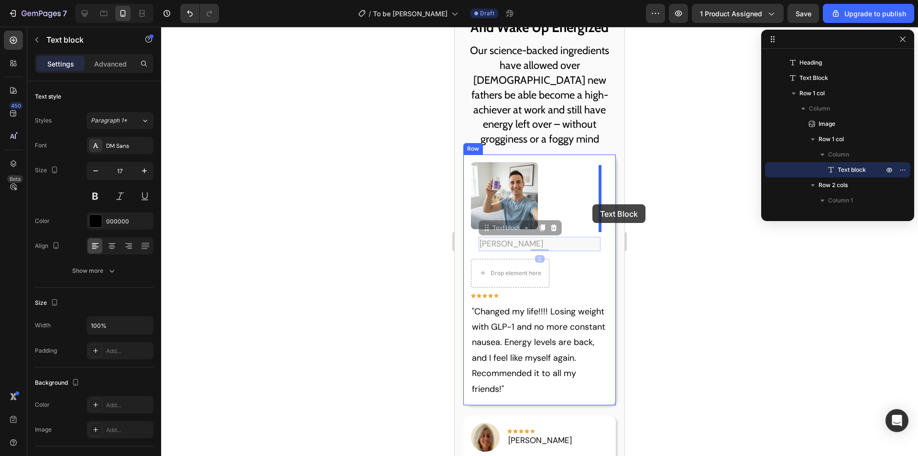
drag, startPoint x: 535, startPoint y: 248, endPoint x: 593, endPoint y: 204, distance: 72.3
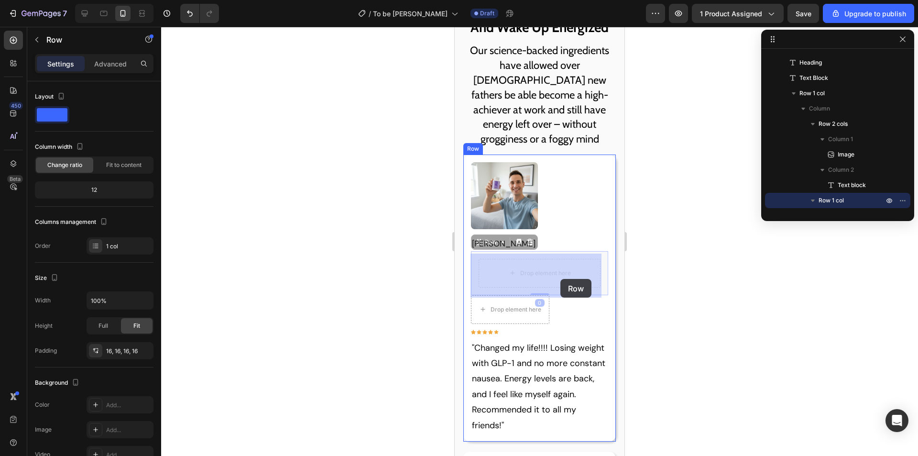
drag, startPoint x: 595, startPoint y: 243, endPoint x: 562, endPoint y: 275, distance: 46.0
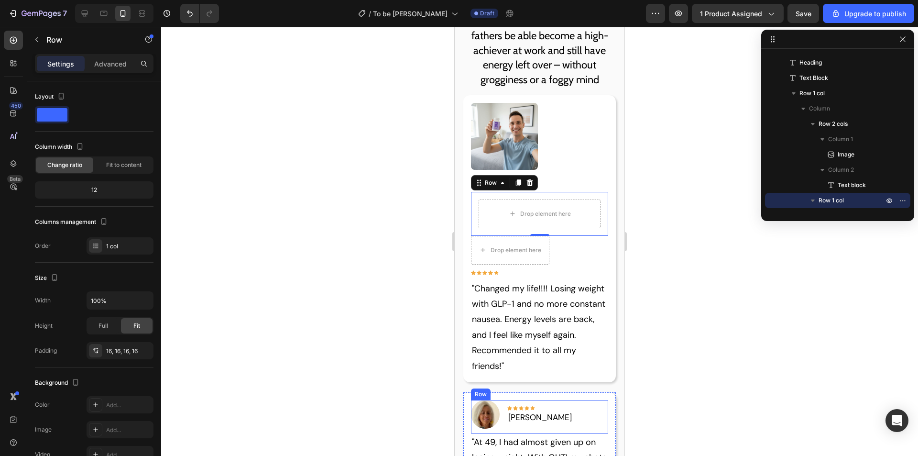
scroll to position [1177, 0]
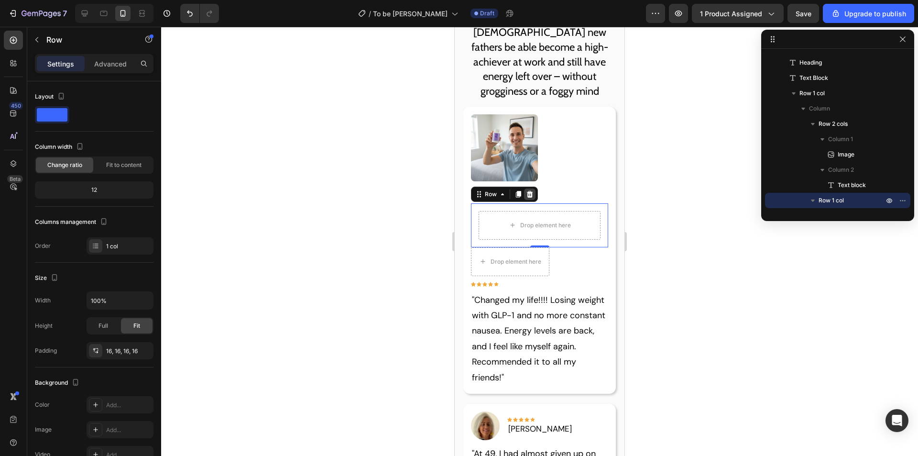
click at [528, 197] on icon at bounding box center [530, 193] width 6 height 7
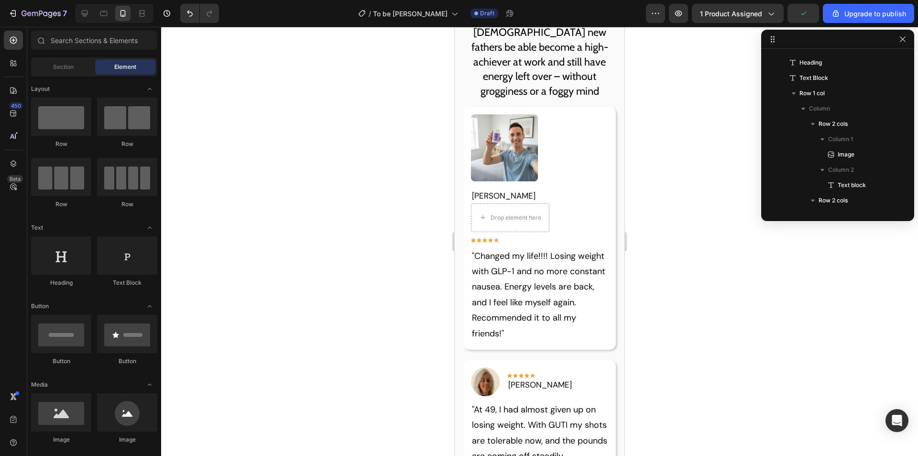
click at [525, 278] on p ""Changed my life!!!! Losing weight with GLP-1 and no more constant nausea. Ener…" at bounding box center [540, 294] width 136 height 93
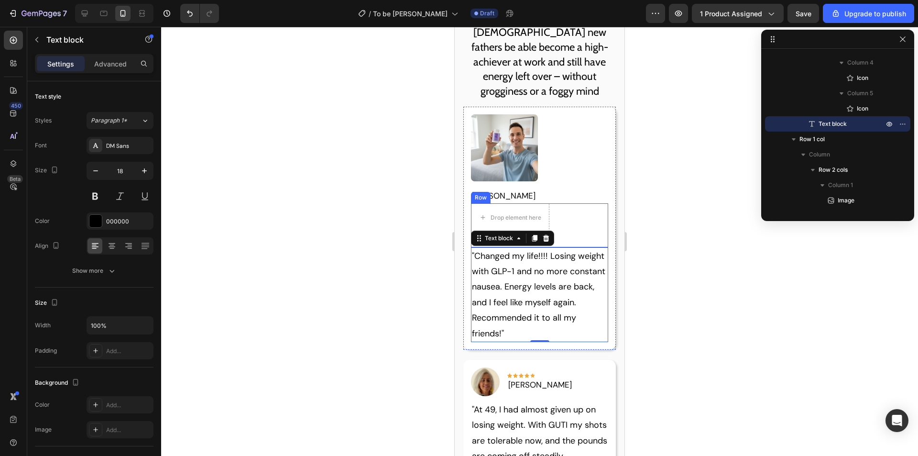
click at [567, 226] on div "Drop element here Icon Icon Icon Icon Icon Row Row" at bounding box center [540, 225] width 138 height 44
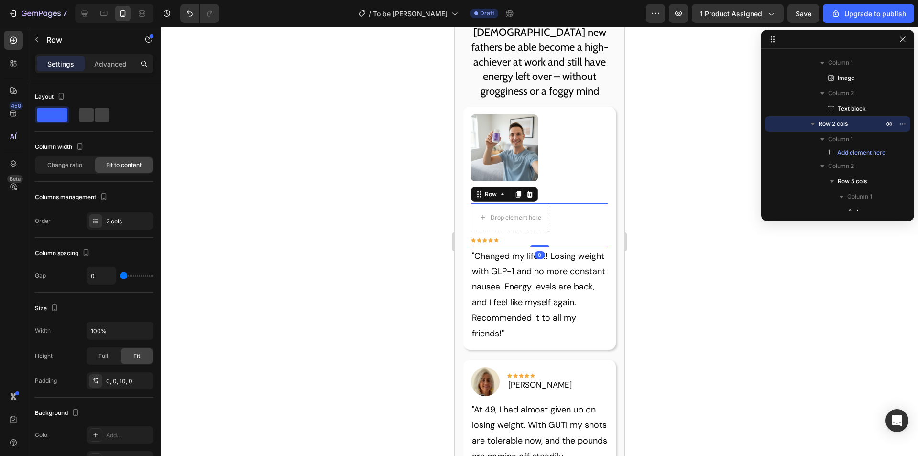
click at [572, 179] on div at bounding box center [540, 147] width 138 height 67
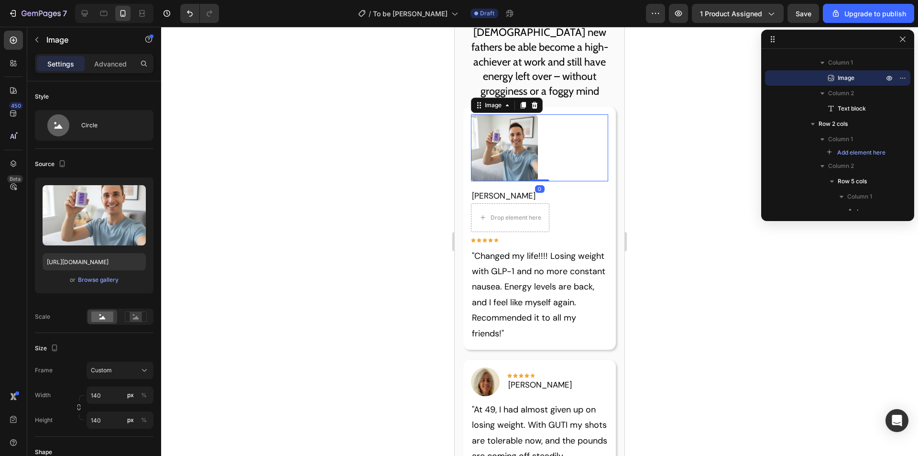
click at [562, 189] on div "Image 0 Hannah L. Text block Row" at bounding box center [540, 158] width 138 height 89
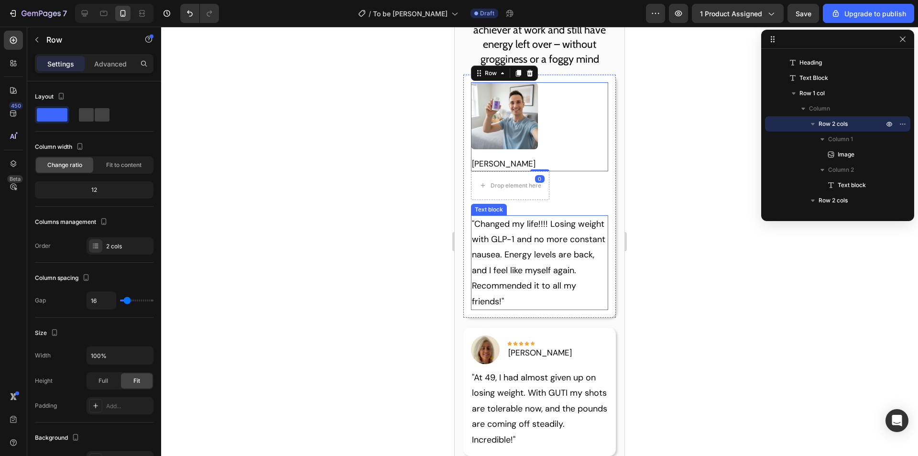
scroll to position [1225, 0]
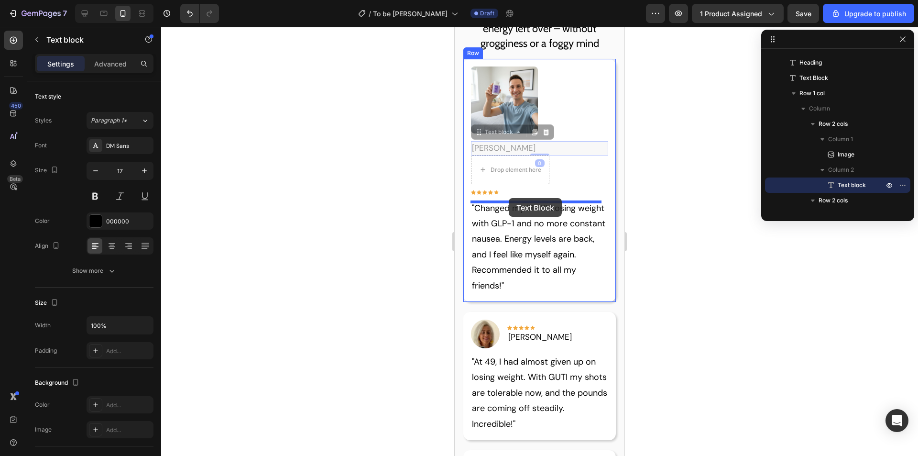
drag, startPoint x: 514, startPoint y: 150, endPoint x: 509, endPoint y: 198, distance: 48.1
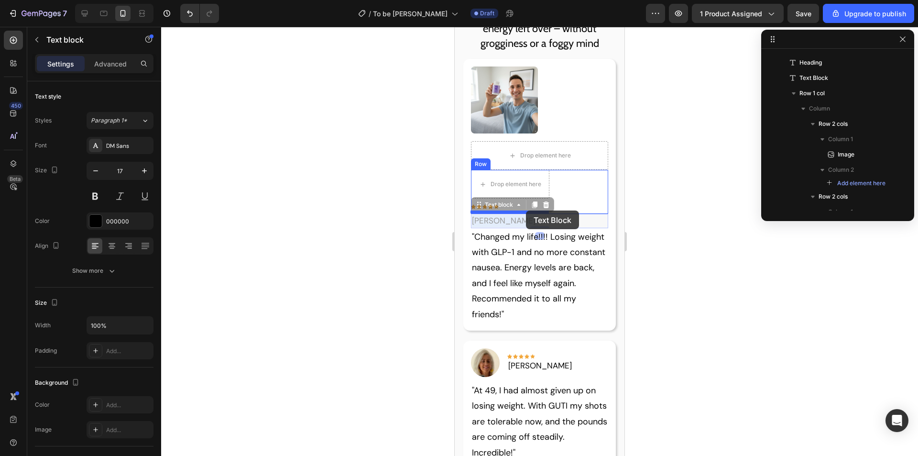
drag, startPoint x: 533, startPoint y: 222, endPoint x: 526, endPoint y: 210, distance: 13.5
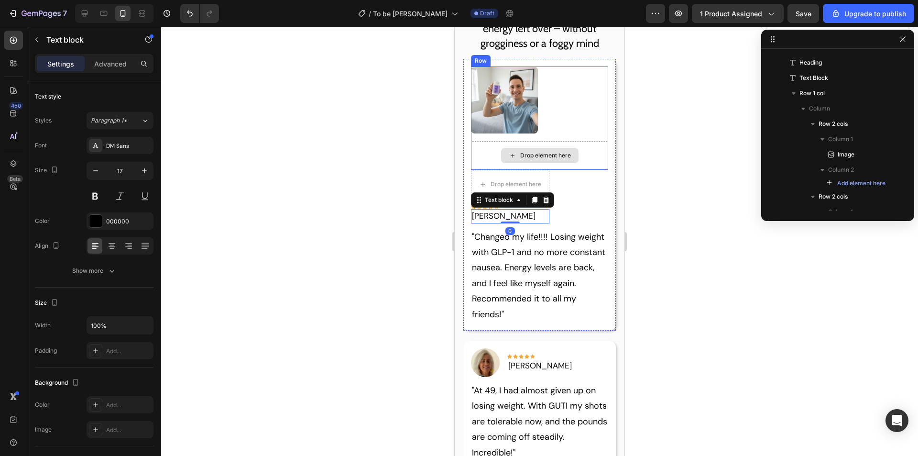
click at [554, 140] on div "Image Drop element here Row" at bounding box center [540, 117] width 138 height 103
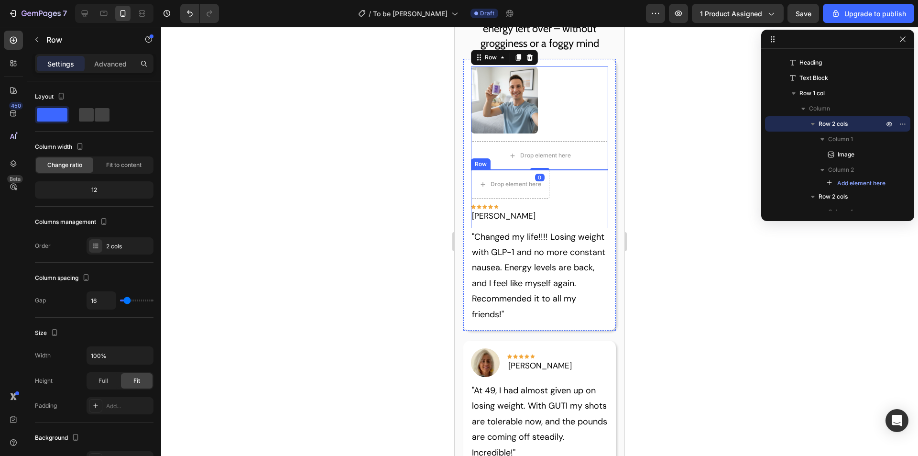
click at [570, 189] on div "Drop element here Icon Icon Icon Icon Icon Row Hannah L. Text block Row" at bounding box center [540, 199] width 138 height 58
click at [585, 154] on div "Drop element here" at bounding box center [540, 155] width 138 height 29
click at [565, 104] on div at bounding box center [540, 99] width 138 height 67
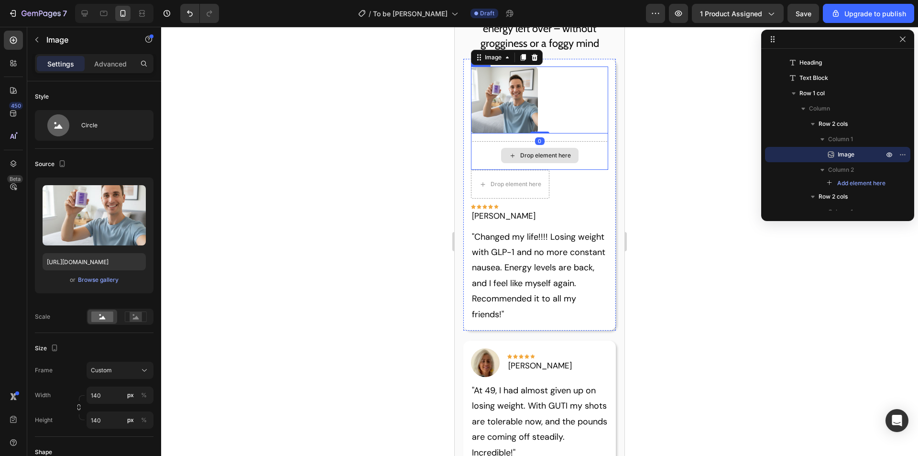
click at [569, 154] on div "Drop element here" at bounding box center [539, 155] width 77 height 15
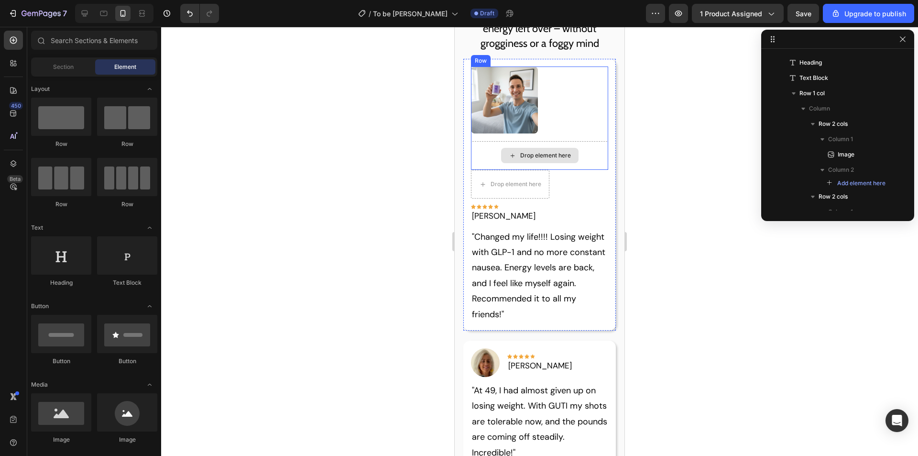
click at [576, 118] on div at bounding box center [540, 99] width 138 height 67
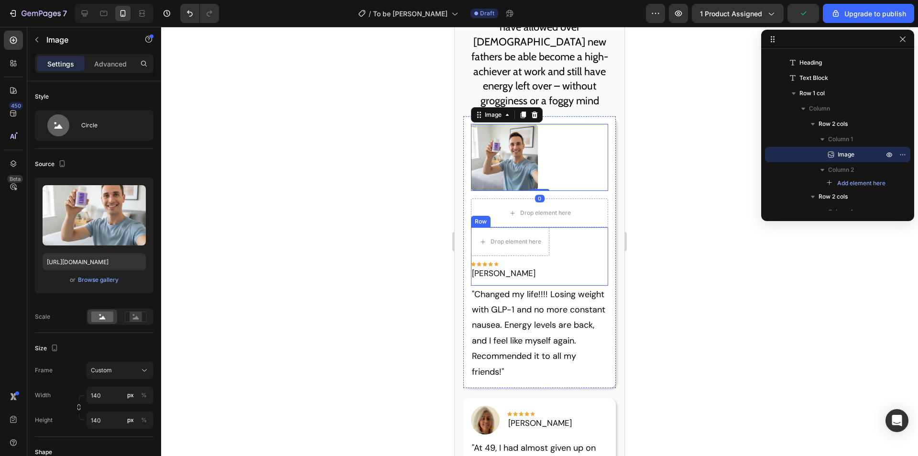
scroll to position [1129, 0]
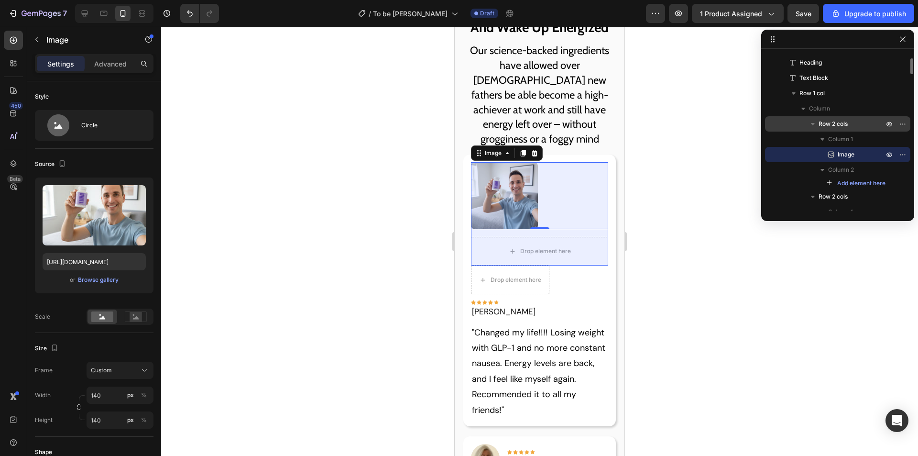
click at [813, 125] on icon "button" at bounding box center [813, 124] width 4 height 2
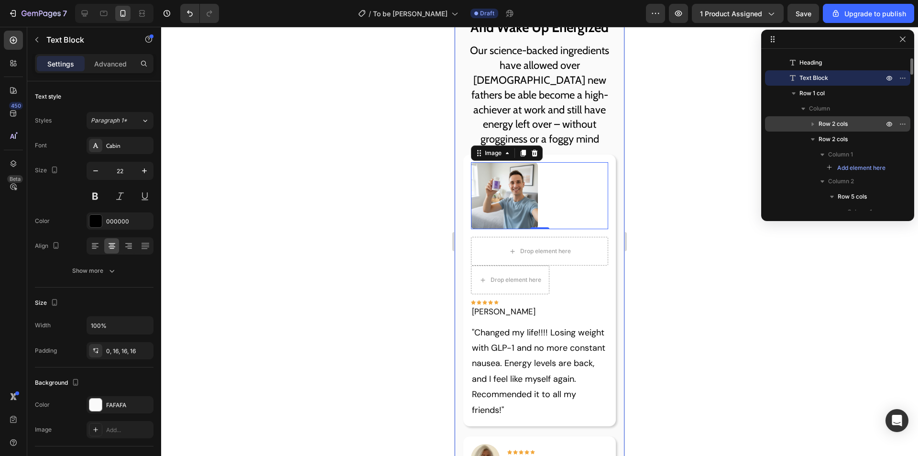
click at [583, 113] on p "Our science-backed ingredients have allowed over [DEMOGRAPHIC_DATA] new fathers…" at bounding box center [539, 95] width 154 height 103
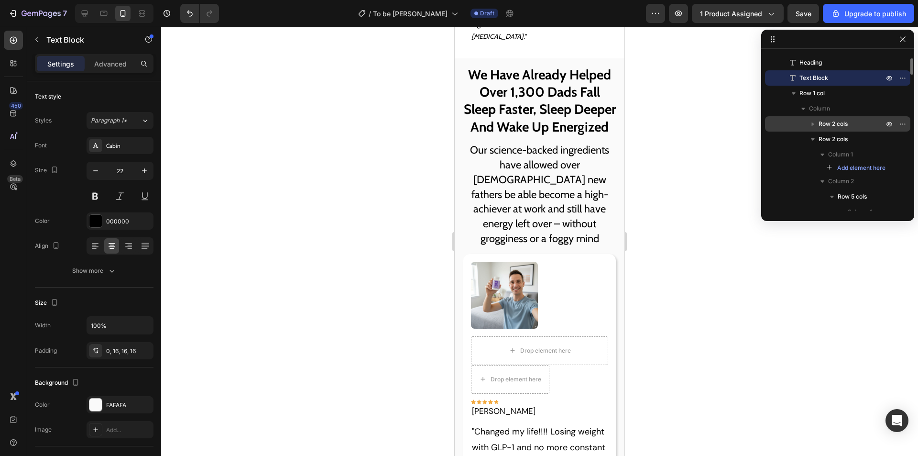
scroll to position [1172, 0]
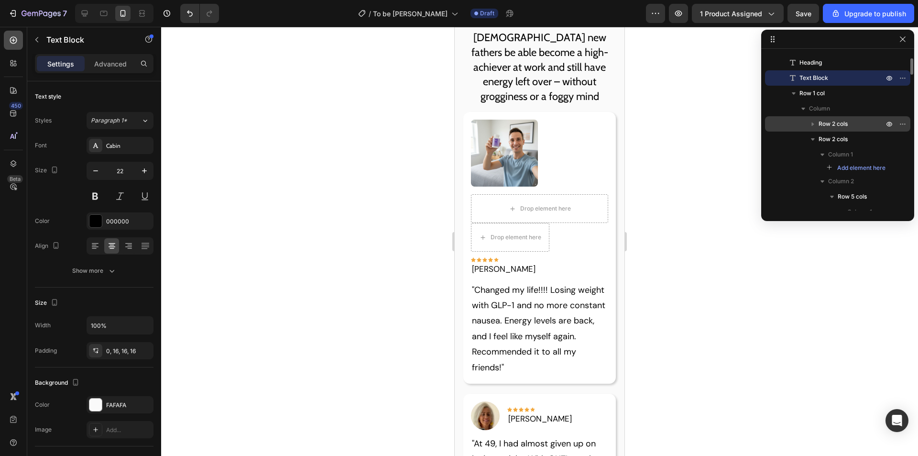
click at [9, 45] on div at bounding box center [13, 40] width 19 height 19
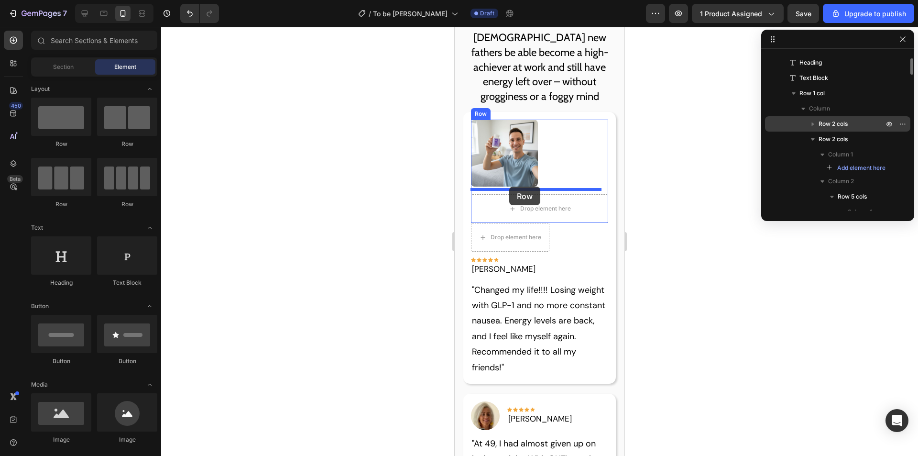
drag, startPoint x: 668, startPoint y: 157, endPoint x: 509, endPoint y: 187, distance: 161.5
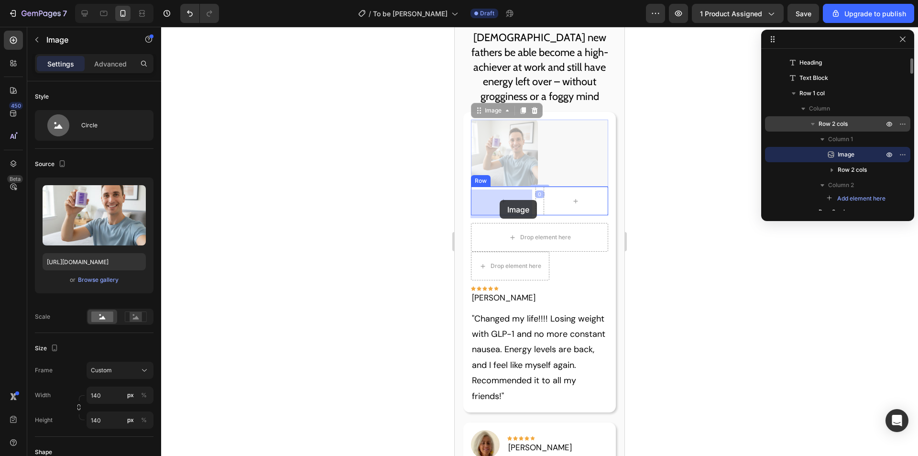
drag, startPoint x: 504, startPoint y: 147, endPoint x: 500, endPoint y: 200, distance: 53.3
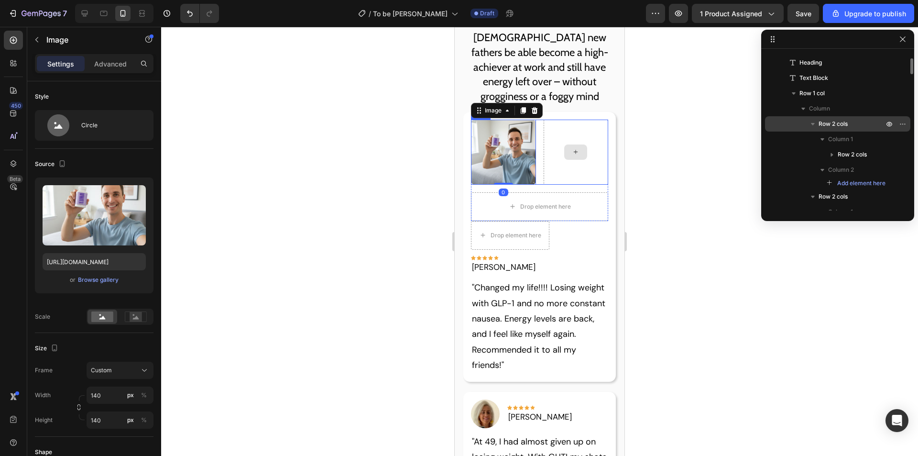
click at [572, 156] on icon at bounding box center [576, 152] width 8 height 8
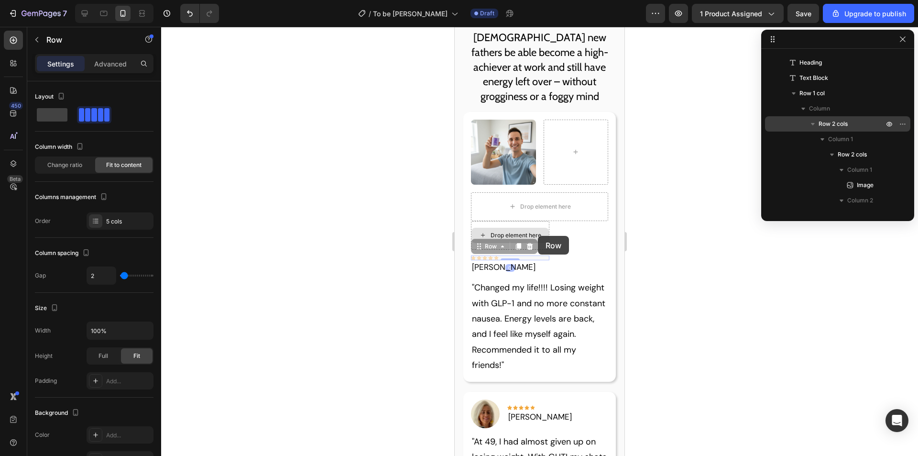
scroll to position [246, 0]
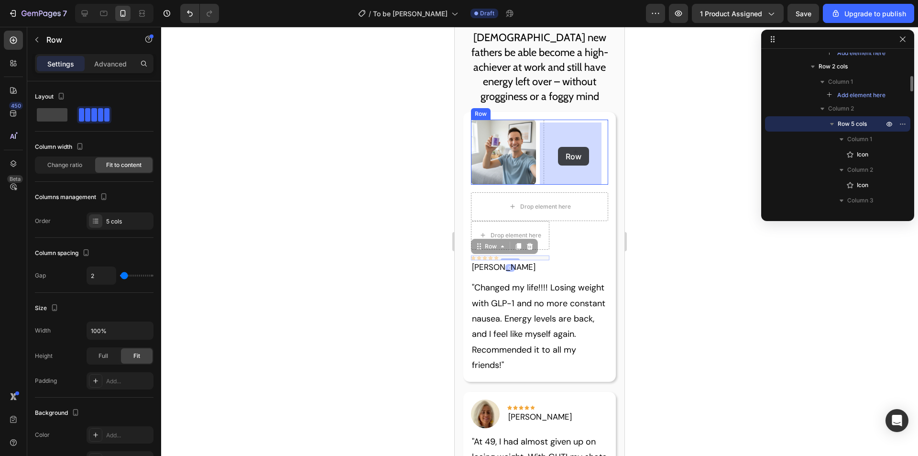
drag, startPoint x: 511, startPoint y: 256, endPoint x: 558, endPoint y: 147, distance: 118.7
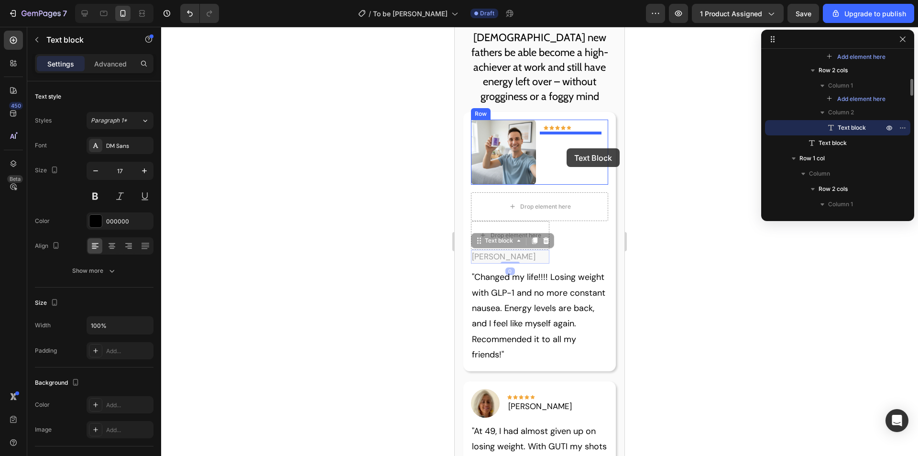
drag, startPoint x: 522, startPoint y: 249, endPoint x: 567, endPoint y: 148, distance: 110.5
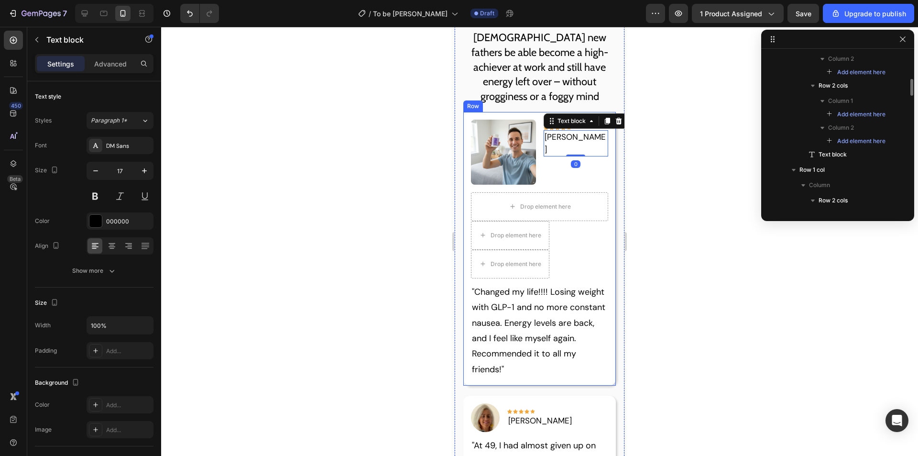
click at [586, 241] on div "Drop element here Drop element here Row" at bounding box center [540, 252] width 138 height 62
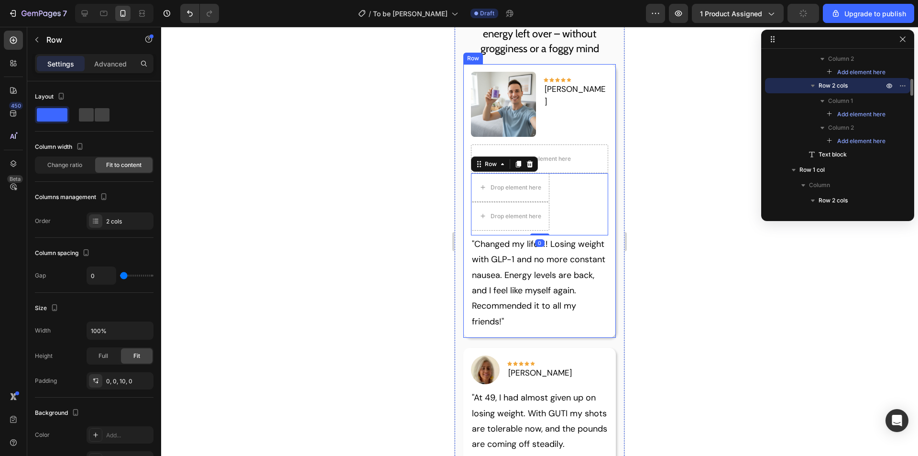
scroll to position [1124, 0]
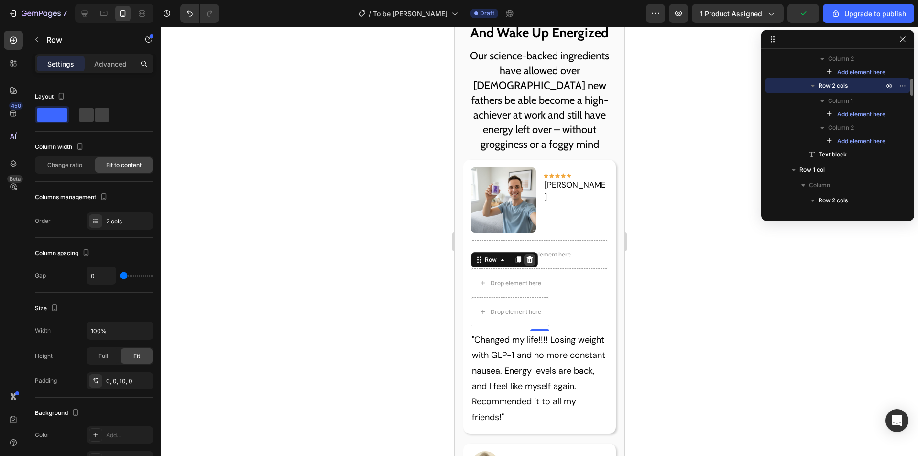
click at [529, 259] on icon at bounding box center [530, 259] width 6 height 7
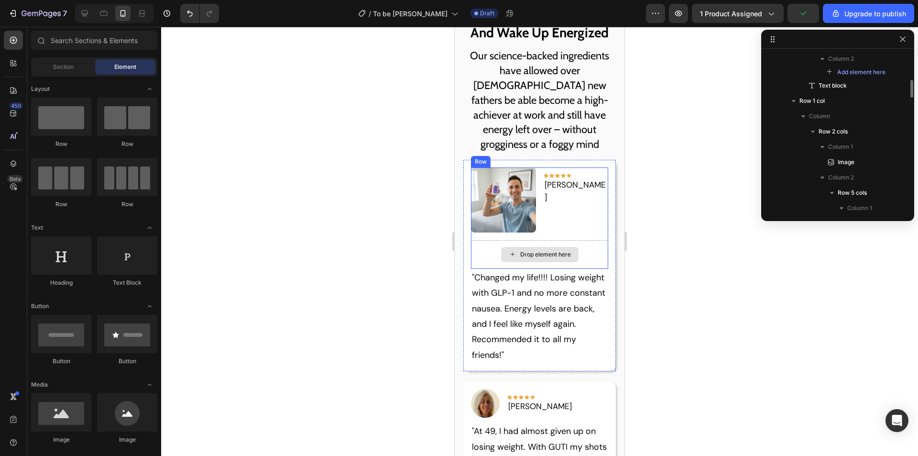
click at [559, 251] on div "Drop element here" at bounding box center [545, 255] width 51 height 8
click at [538, 251] on div "Drop element here" at bounding box center [545, 255] width 51 height 8
click at [488, 255] on div "Drop element here" at bounding box center [540, 254] width 138 height 29
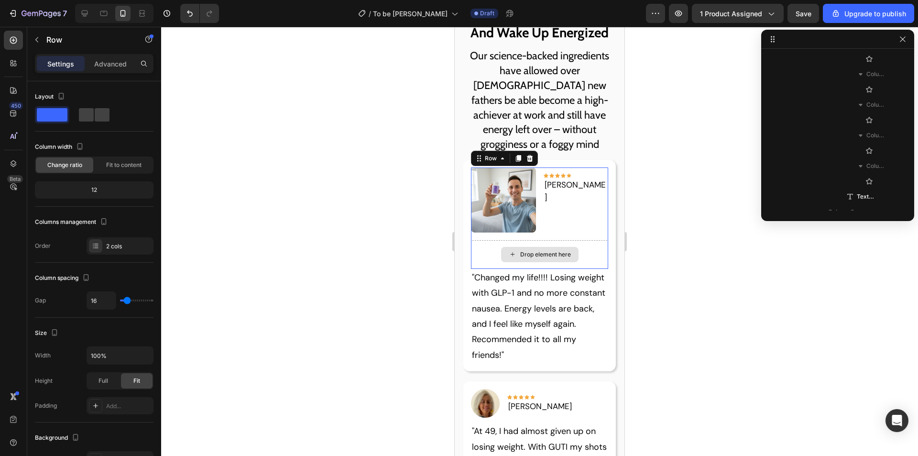
scroll to position [59, 0]
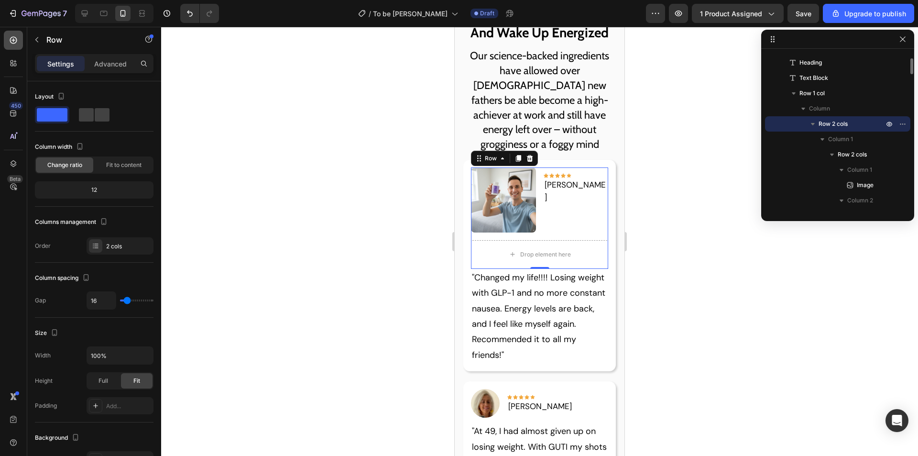
click at [10, 36] on icon at bounding box center [14, 40] width 10 height 10
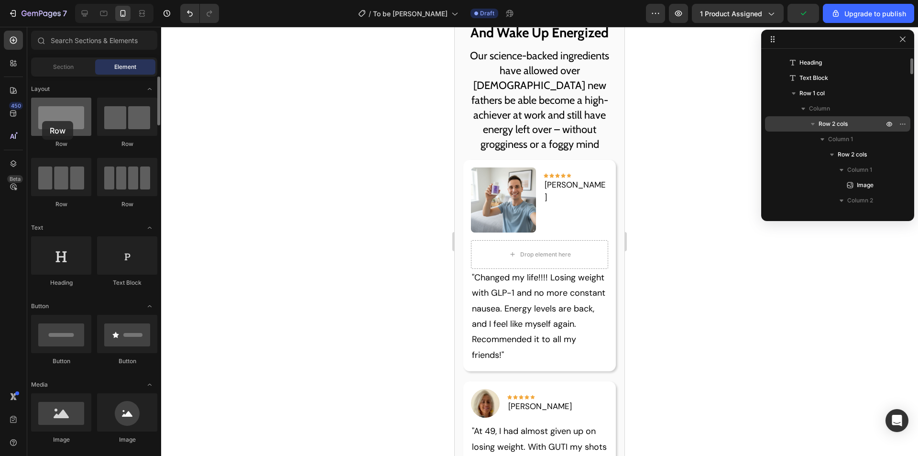
drag, startPoint x: 212, startPoint y: 133, endPoint x: 42, endPoint y: 121, distance: 170.7
click at [42, 121] on div at bounding box center [61, 117] width 60 height 38
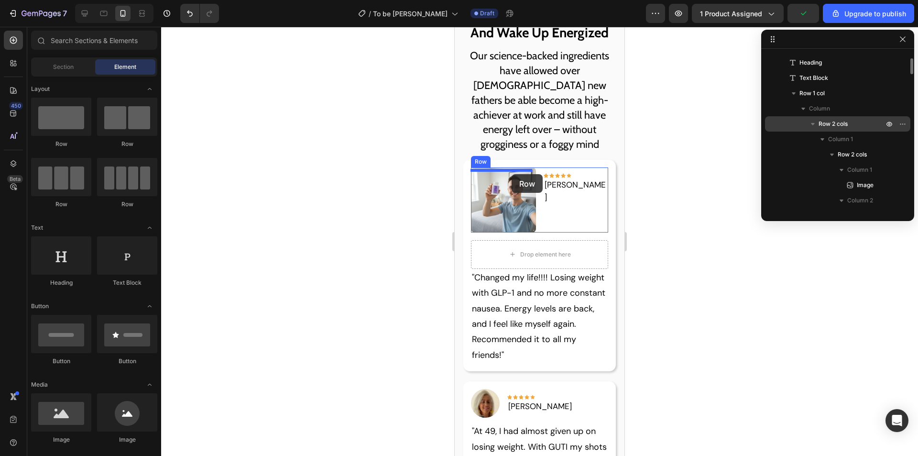
drag, startPoint x: 581, startPoint y: 147, endPoint x: 512, endPoint y: 174, distance: 74.1
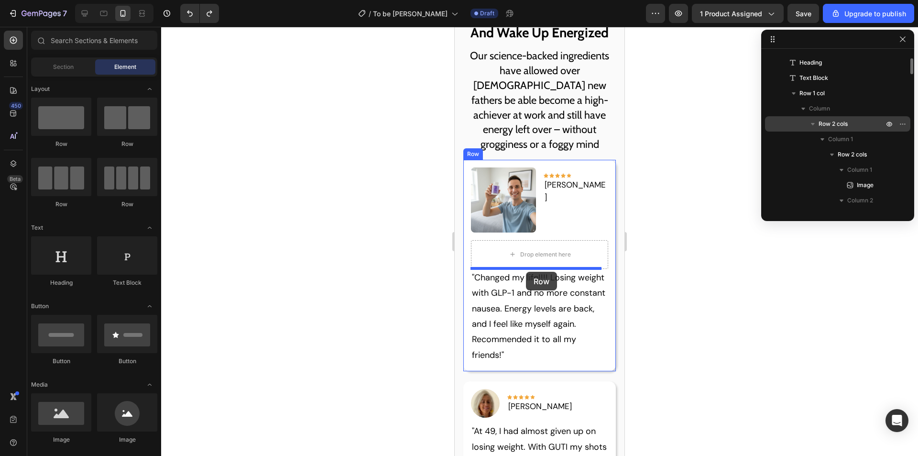
drag, startPoint x: 706, startPoint y: 169, endPoint x: 526, endPoint y: 272, distance: 206.9
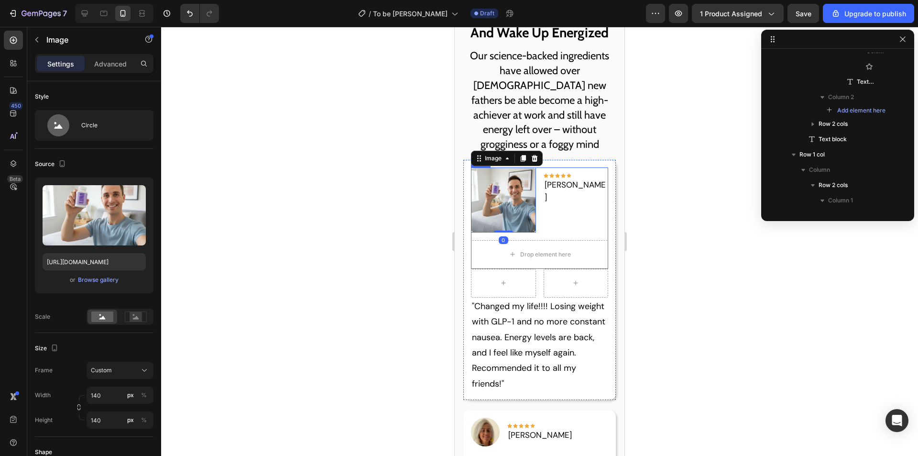
scroll to position [120, 0]
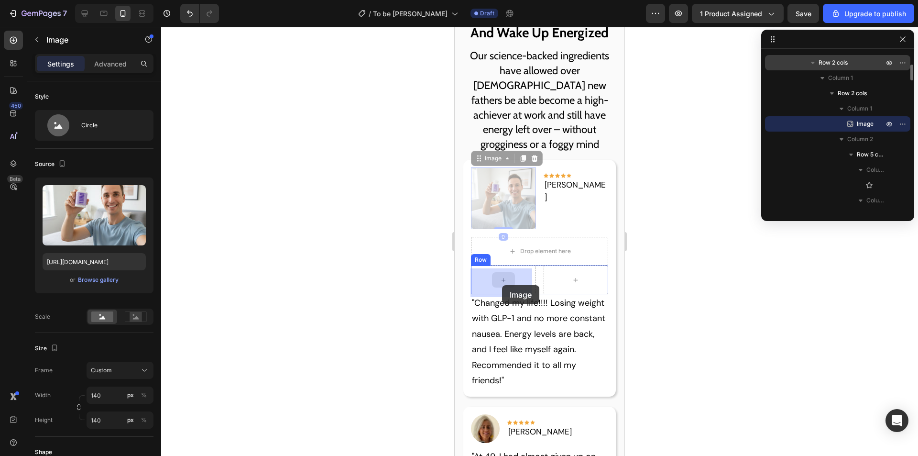
drag, startPoint x: 498, startPoint y: 229, endPoint x: 502, endPoint y: 287, distance: 58.5
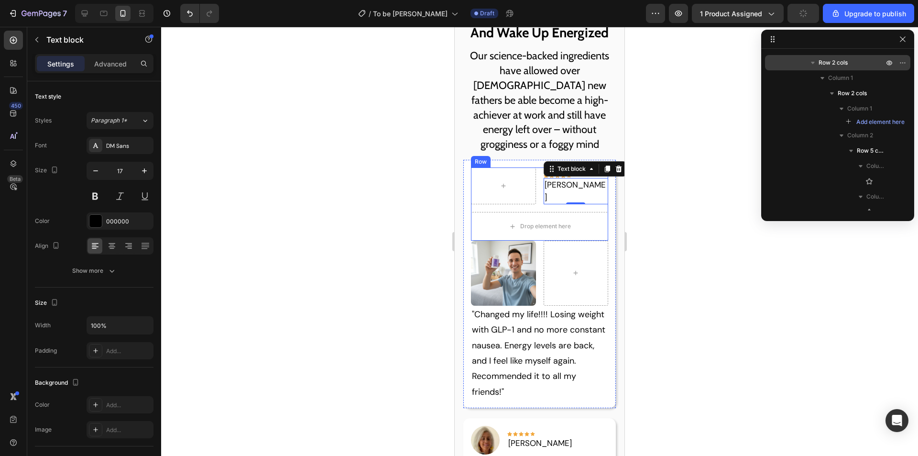
scroll to position [315, 0]
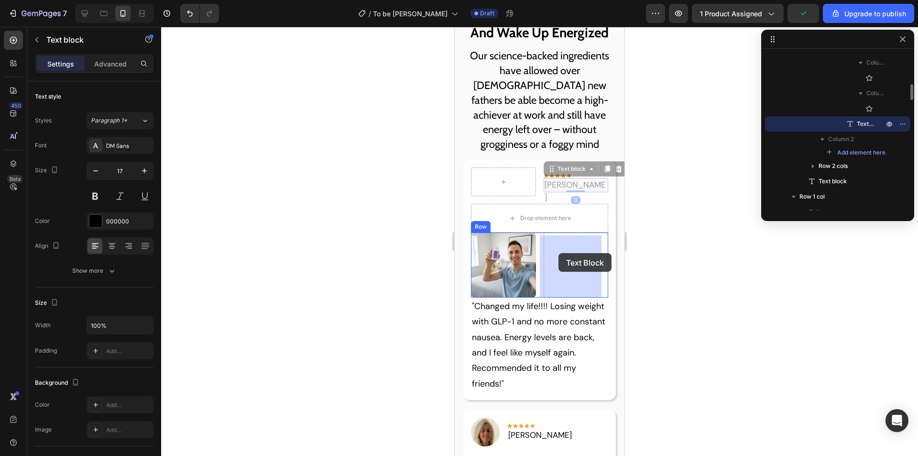
drag, startPoint x: 559, startPoint y: 187, endPoint x: 559, endPoint y: 253, distance: 66.5
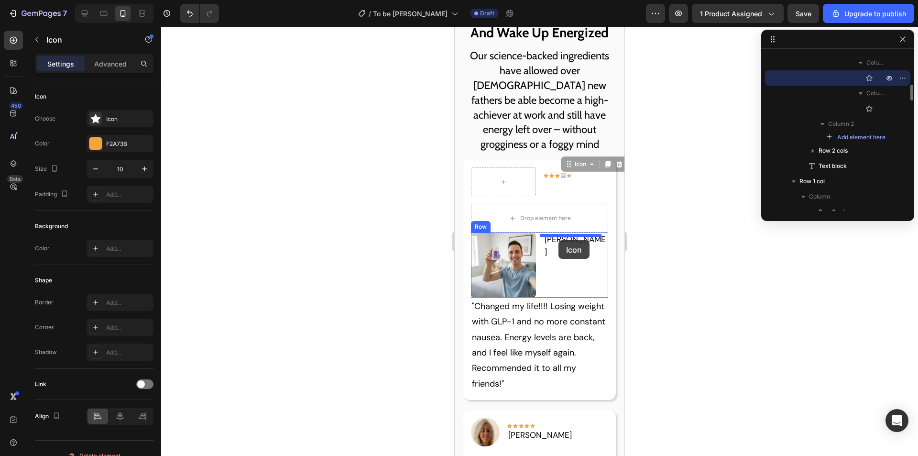
drag, startPoint x: 559, startPoint y: 179, endPoint x: 559, endPoint y: 240, distance: 60.7
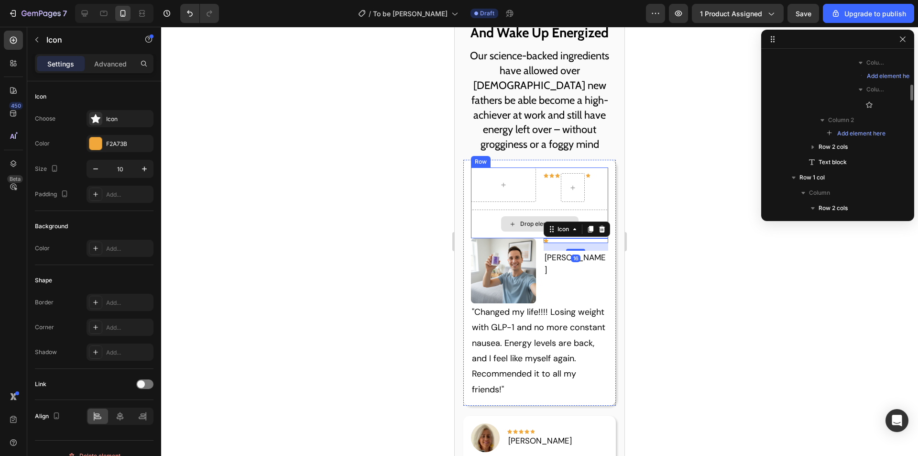
click at [515, 217] on div "Drop element here" at bounding box center [540, 223] width 138 height 29
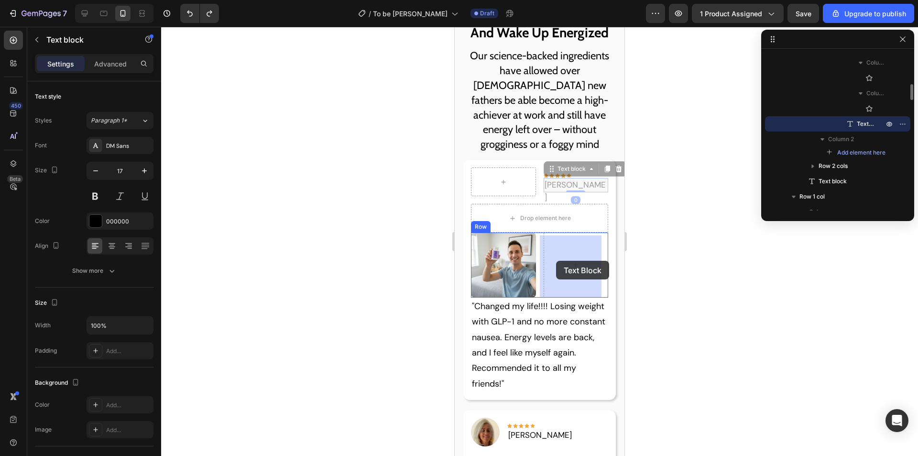
drag, startPoint x: 554, startPoint y: 186, endPoint x: 556, endPoint y: 257, distance: 71.3
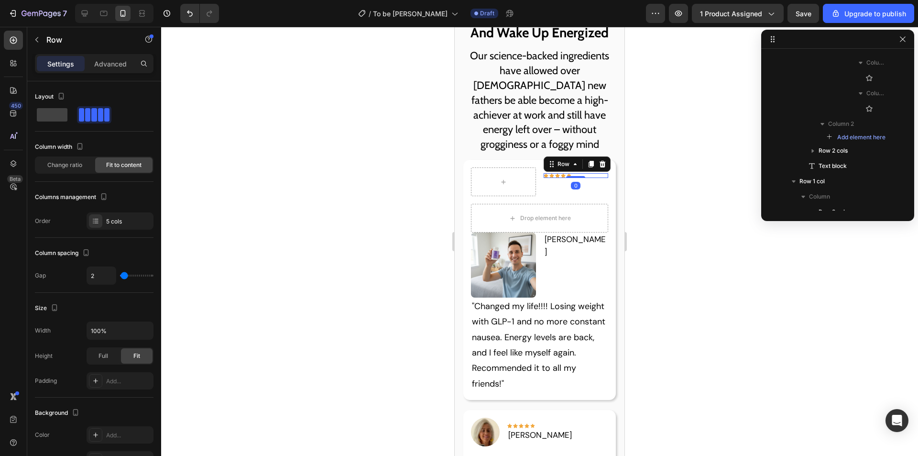
scroll to position [147, 0]
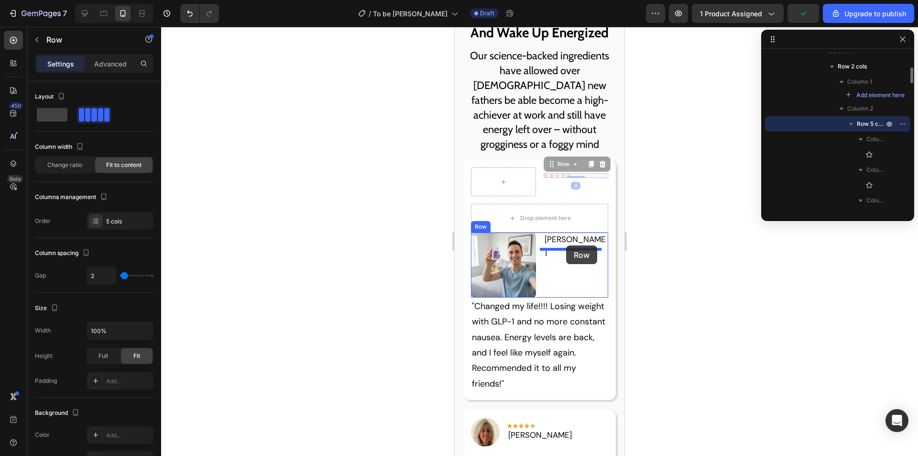
drag, startPoint x: 575, startPoint y: 179, endPoint x: 566, endPoint y: 247, distance: 68.0
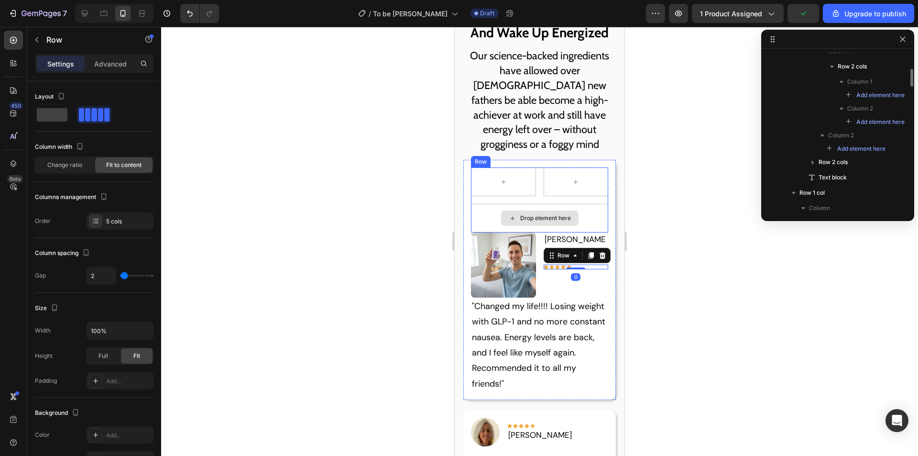
click at [571, 205] on div "Row Drop element here Row" at bounding box center [540, 199] width 138 height 65
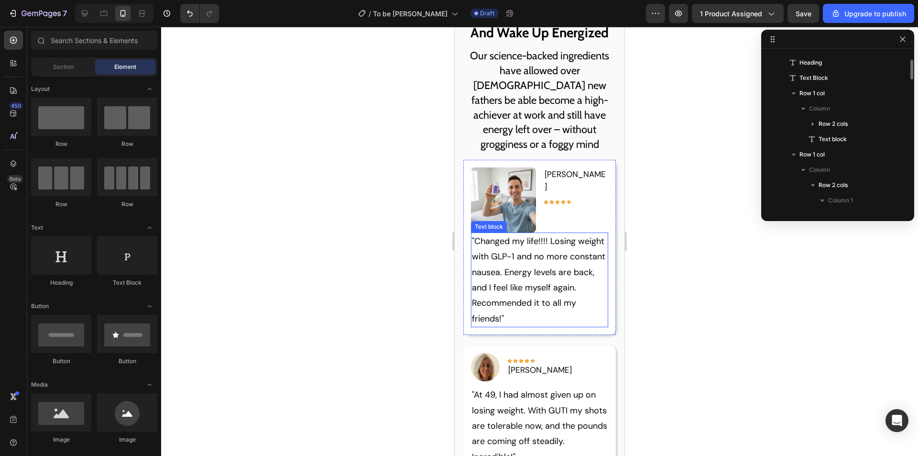
scroll to position [1172, 0]
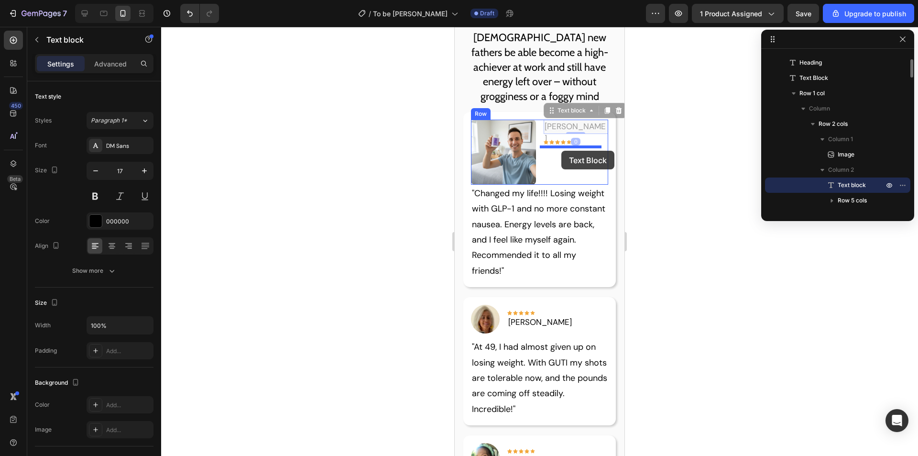
drag, startPoint x: 563, startPoint y: 128, endPoint x: 561, endPoint y: 151, distance: 23.0
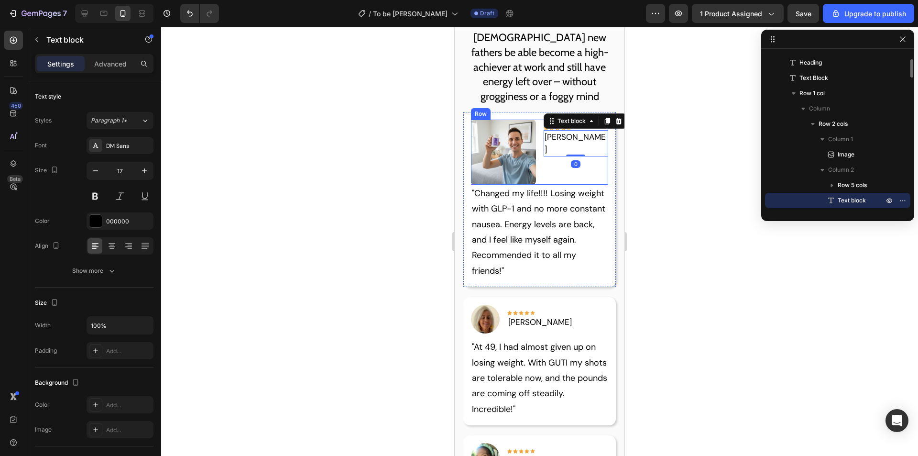
click at [577, 197] on p ""Changed my life!!!! Losing weight with GLP-1 and no more constant nausea. Ener…" at bounding box center [540, 232] width 136 height 93
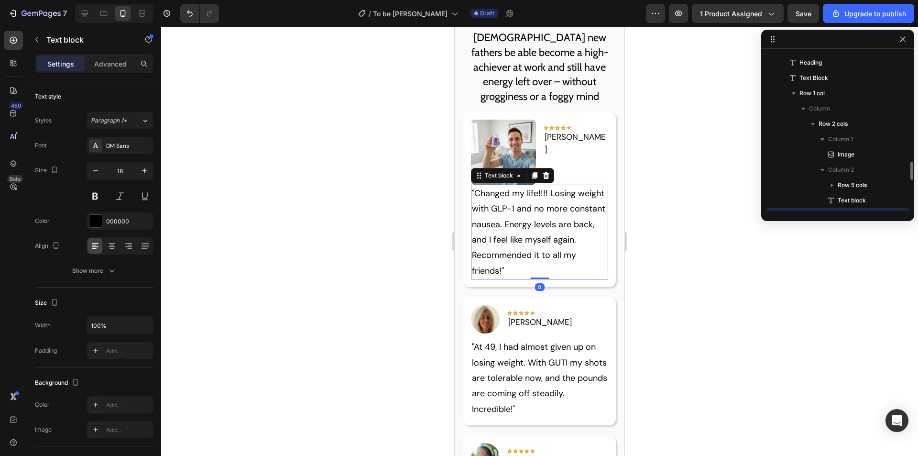
scroll to position [151, 0]
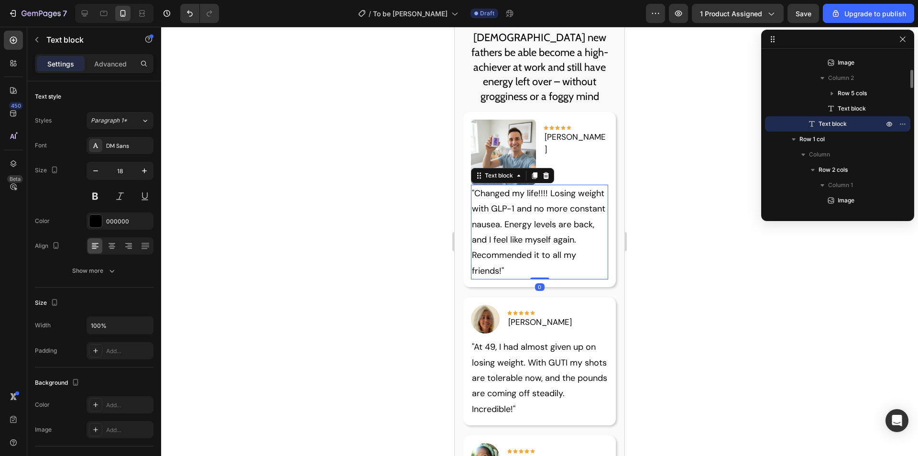
click at [589, 81] on p "Our science-backed ingredients have allowed over [DEMOGRAPHIC_DATA] new fathers…" at bounding box center [539, 52] width 154 height 103
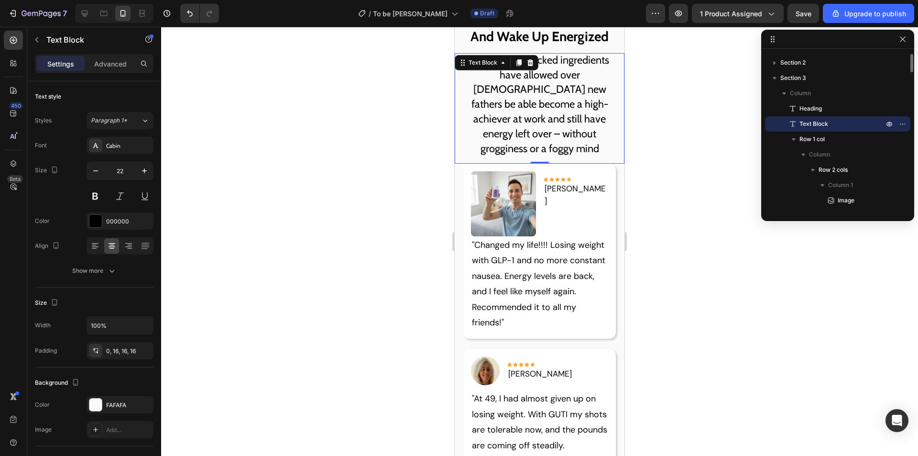
scroll to position [1028, 0]
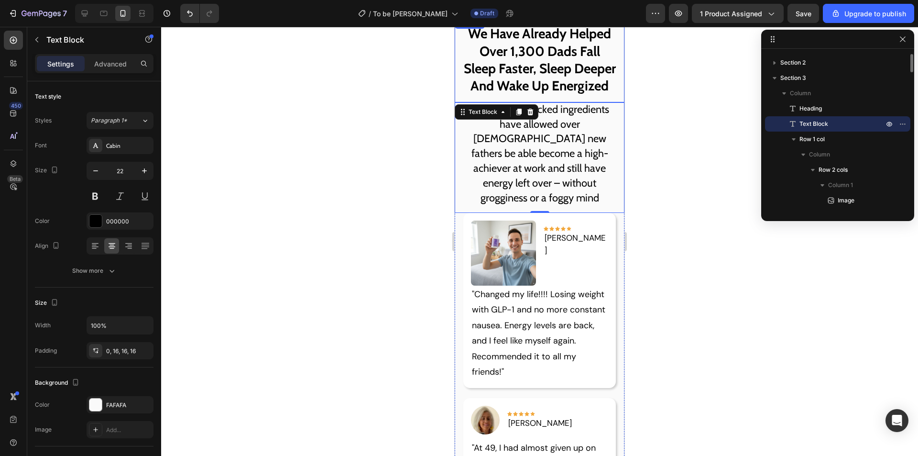
click at [581, 59] on h2 "We Have Already Helped Over 1,300 Dads Fall Sleep Faster, Sleep Deeper And Wake…" at bounding box center [540, 59] width 170 height 85
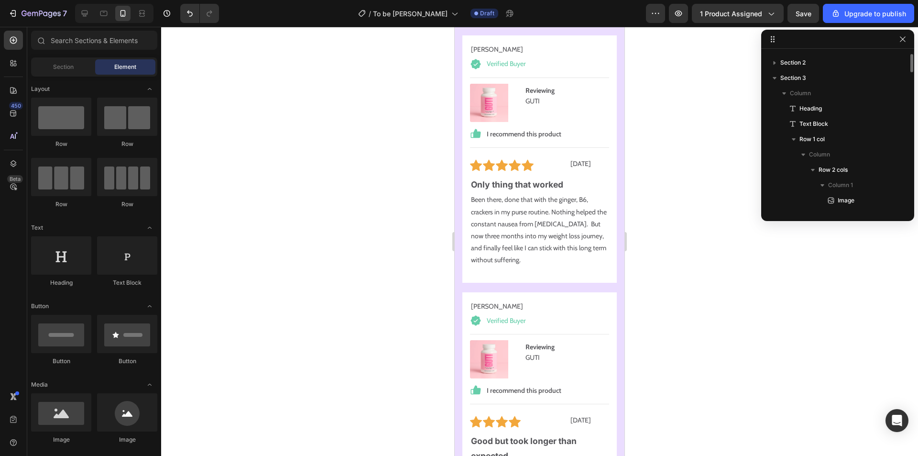
scroll to position [10095, 0]
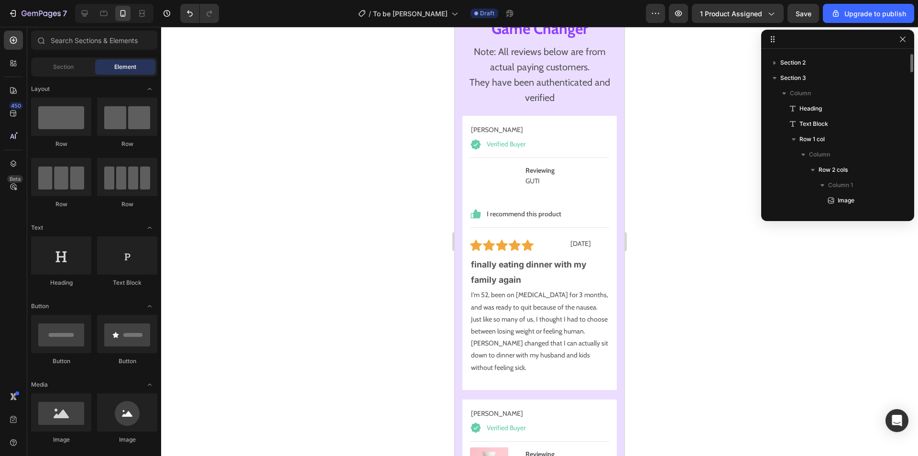
drag, startPoint x: 621, startPoint y: 76, endPoint x: 1080, endPoint y: 277, distance: 501.3
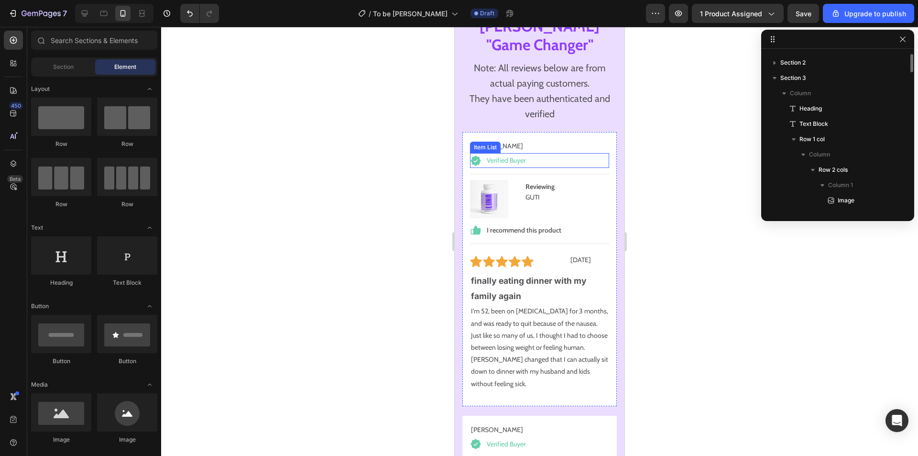
click at [541, 153] on div "Verified Buyer" at bounding box center [539, 160] width 139 height 15
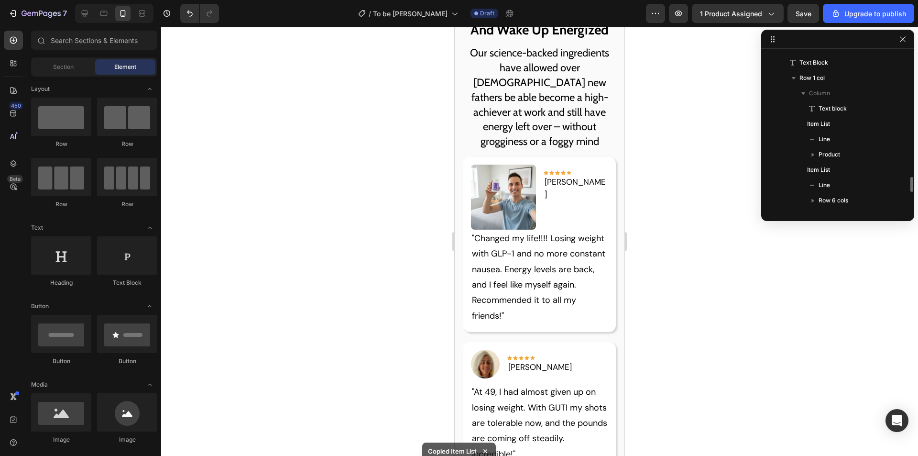
scroll to position [1030, 0]
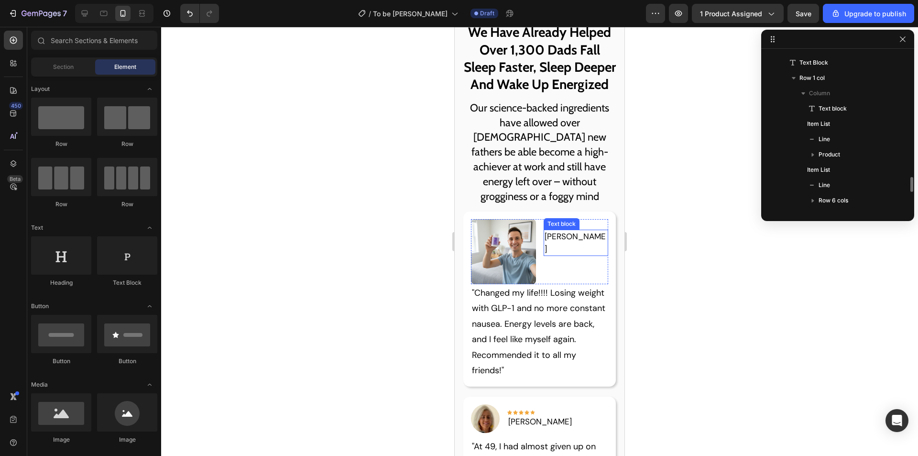
click at [564, 240] on p "[PERSON_NAME]" at bounding box center [576, 243] width 63 height 24
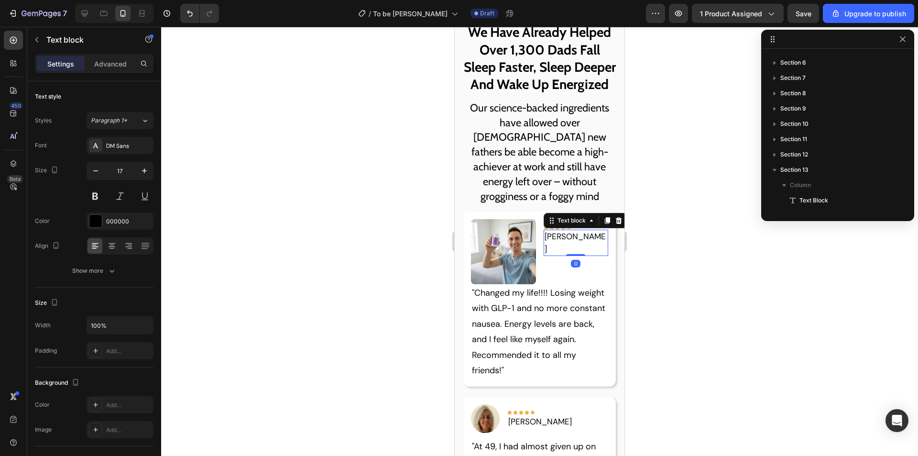
scroll to position [288, 0]
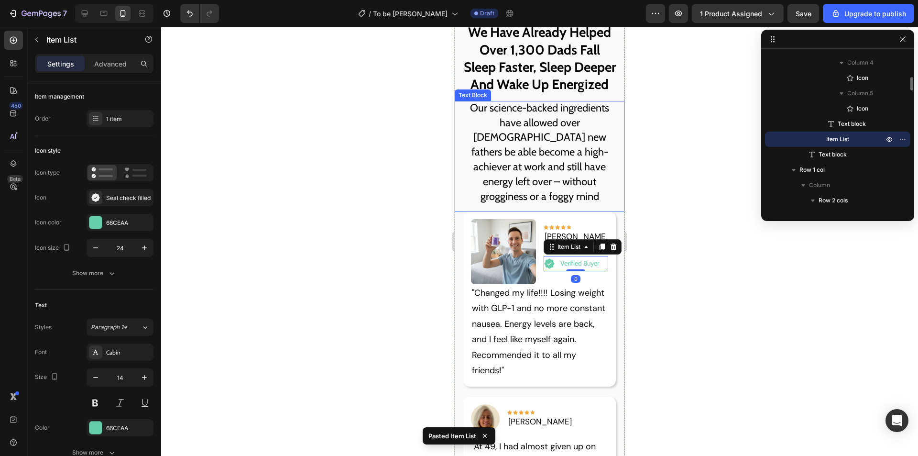
click at [564, 160] on p "Our science-backed ingredients have allowed over [DEMOGRAPHIC_DATA] new fathers…" at bounding box center [539, 152] width 154 height 103
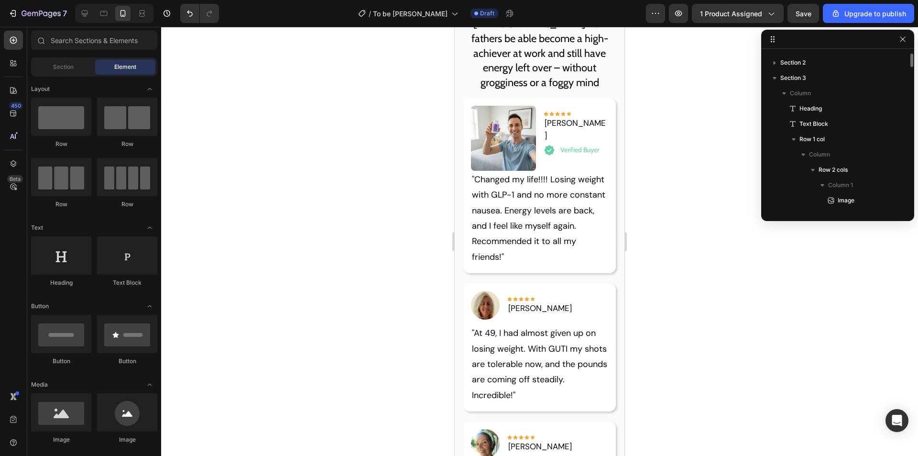
scroll to position [1153, 0]
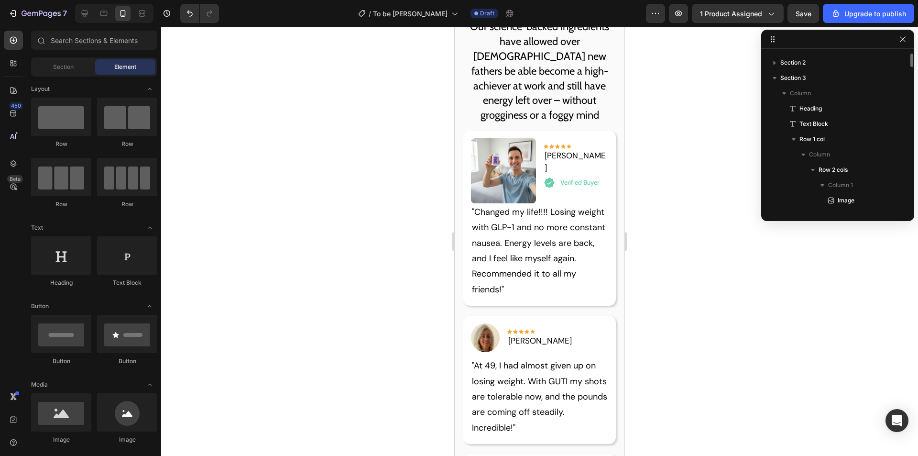
drag, startPoint x: 621, startPoint y: 72, endPoint x: 1110, endPoint y: 95, distance: 490.3
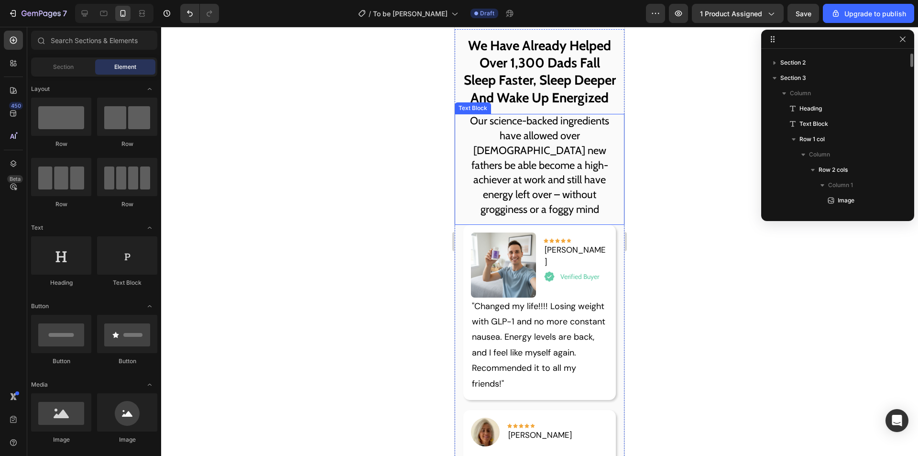
click at [527, 229] on div "Image Icon Icon Icon Icon Icon Row Hannah L. Text block Verified Buyer Item Lis…" at bounding box center [539, 312] width 153 height 175
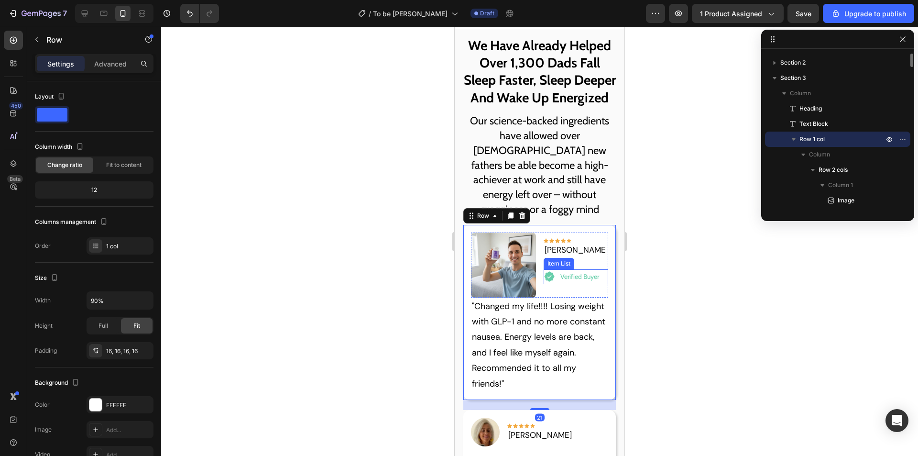
click at [553, 270] on div "Verified Buyer" at bounding box center [572, 276] width 57 height 15
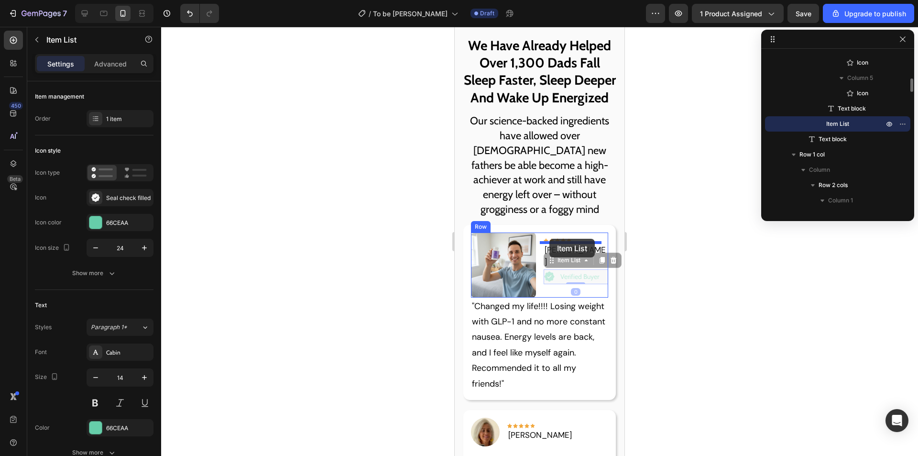
drag, startPoint x: 553, startPoint y: 269, endPoint x: 549, endPoint y: 239, distance: 30.8
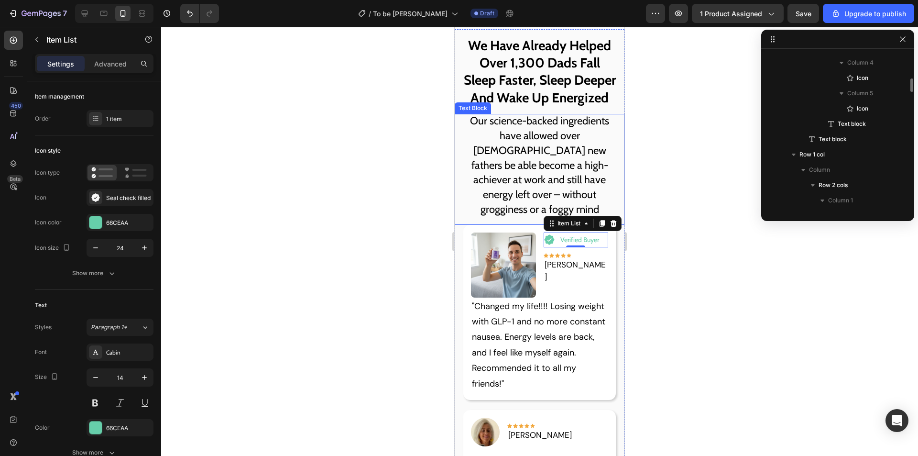
click at [561, 164] on p "Our science-backed ingredients have allowed over [DEMOGRAPHIC_DATA] new fathers…" at bounding box center [539, 165] width 154 height 103
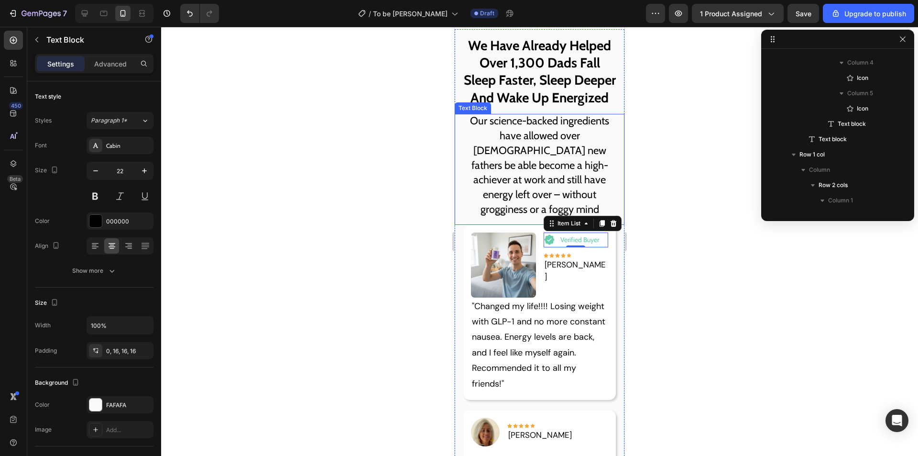
scroll to position [13, 0]
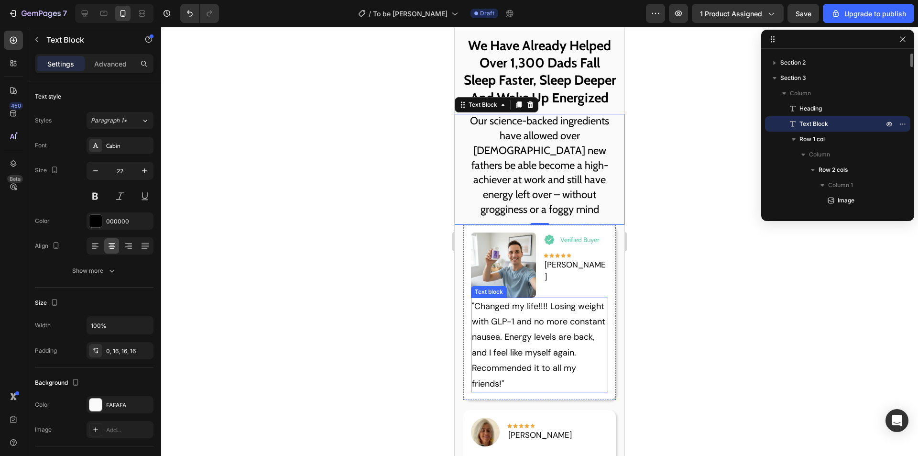
click at [531, 380] on p ""Changed my life!!!! Losing weight with GLP-1 and no more constant nausea. Ener…" at bounding box center [540, 344] width 136 height 93
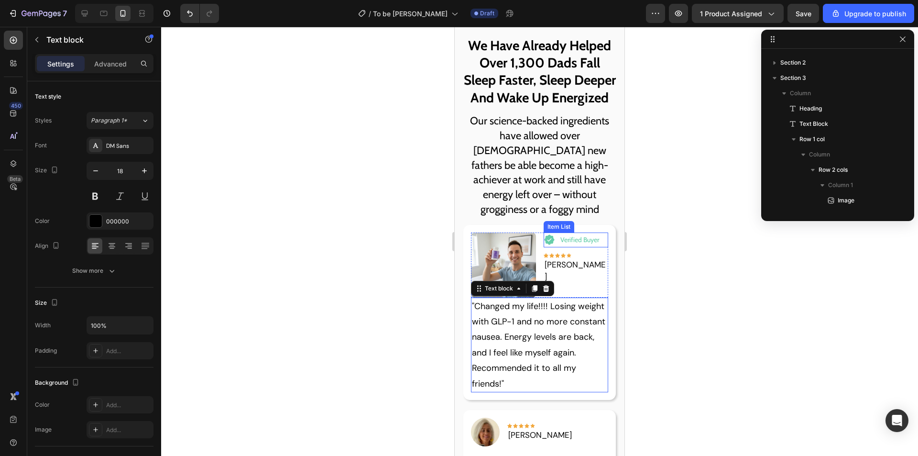
scroll to position [319, 0]
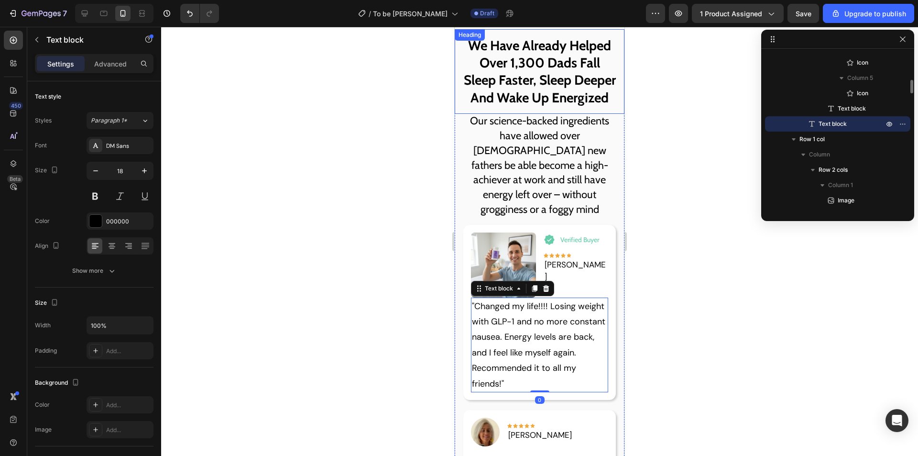
click at [593, 83] on h2 "We Have Already Helped Over 1,300 Dads Fall Sleep Faster, Sleep Deeper And Wake…" at bounding box center [540, 71] width 170 height 85
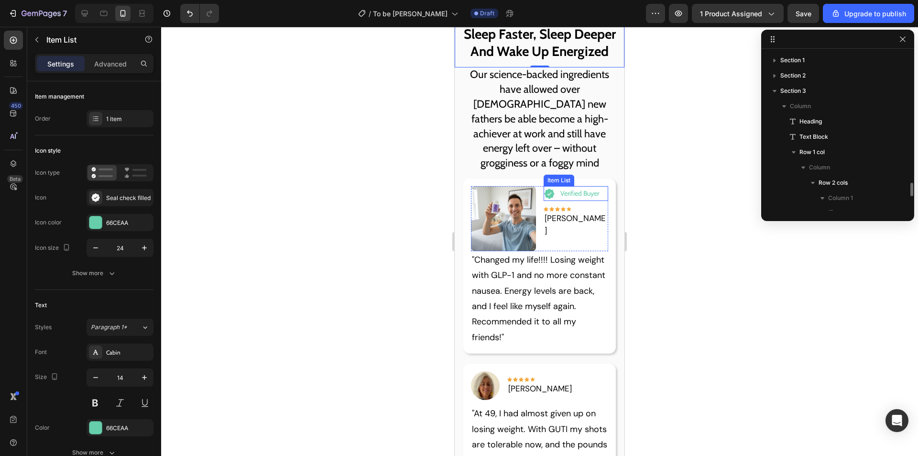
scroll to position [120, 0]
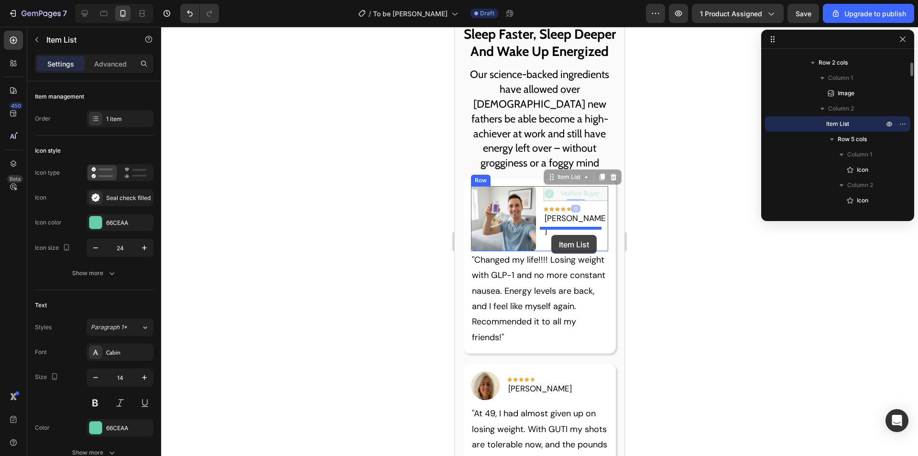
drag, startPoint x: 554, startPoint y: 198, endPoint x: 551, endPoint y: 235, distance: 37.4
click at [562, 68] on h2 "We Have Already Helped Over 1,300 Dads Fall Sleep Faster, Sleep Deeper And Wake…" at bounding box center [540, 25] width 170 height 85
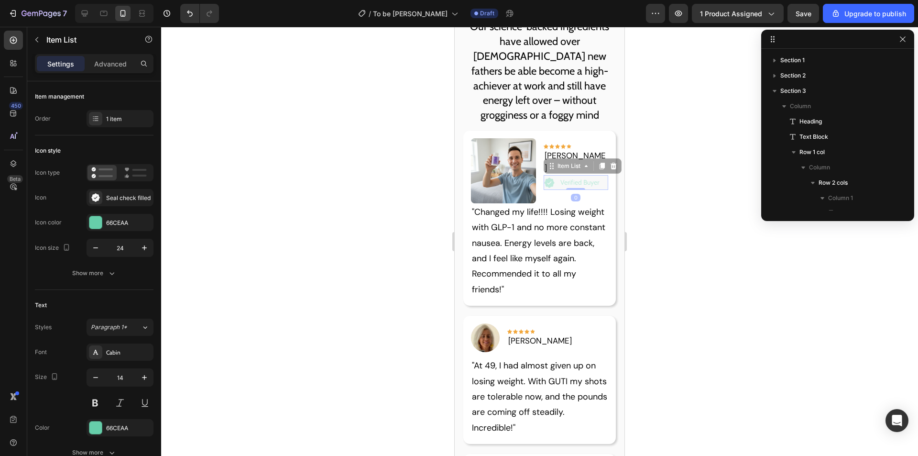
scroll to position [304, 0]
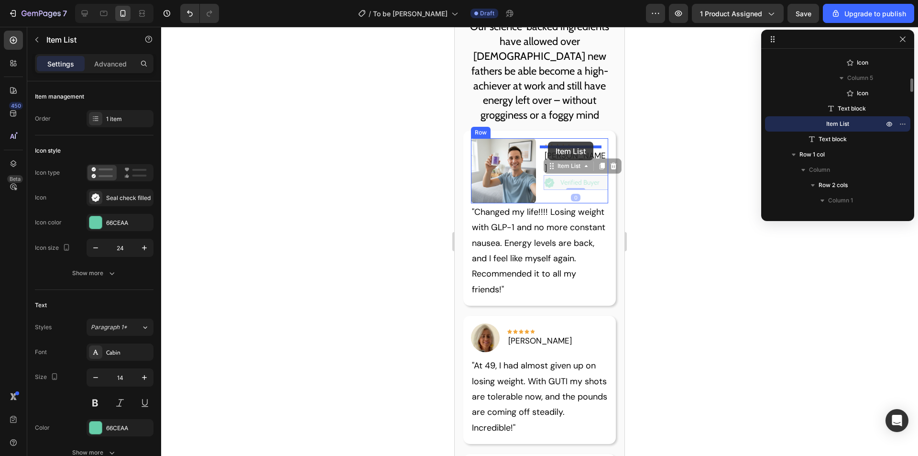
drag, startPoint x: 554, startPoint y: 175, endPoint x: 548, endPoint y: 142, distance: 33.6
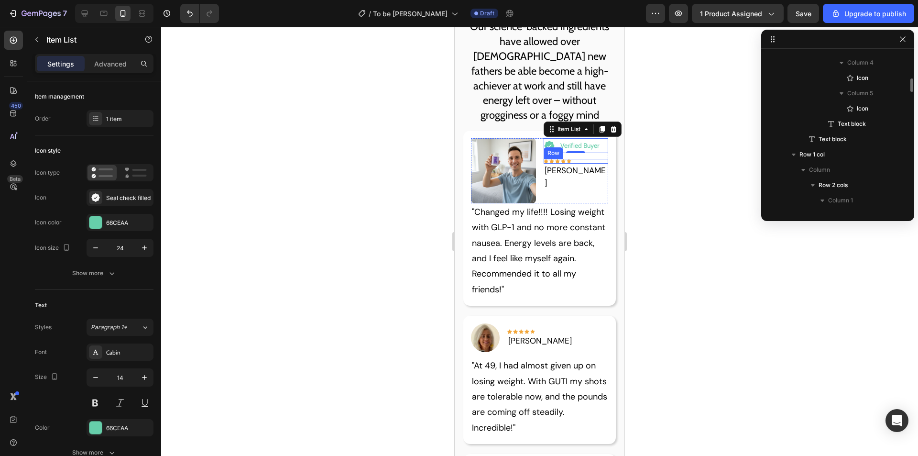
click at [582, 164] on div "Icon Icon Icon Icon Icon Row" at bounding box center [576, 161] width 65 height 5
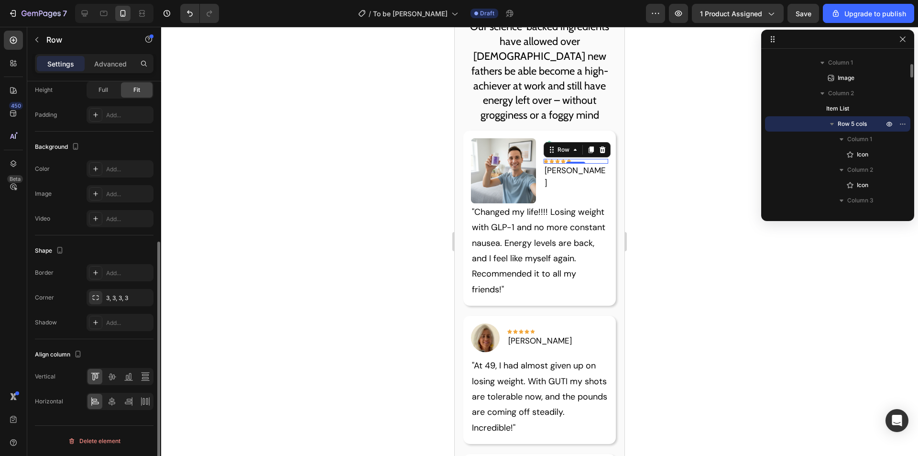
scroll to position [218, 0]
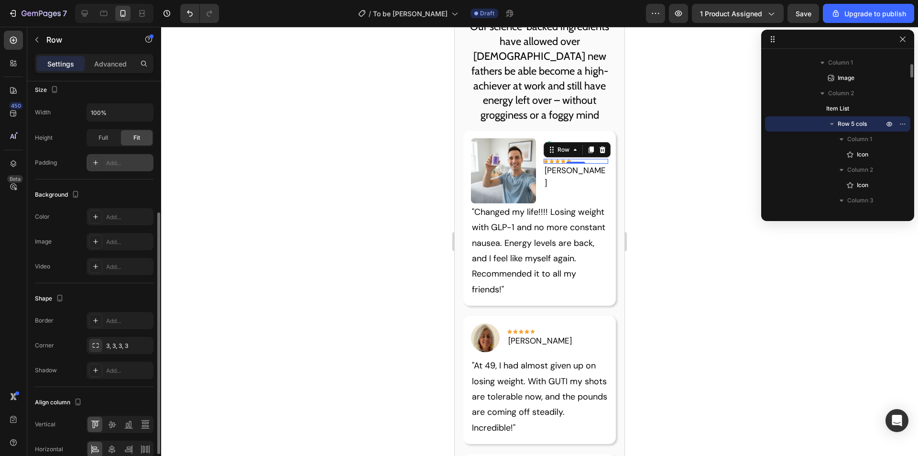
click at [113, 160] on div "Add..." at bounding box center [128, 163] width 45 height 9
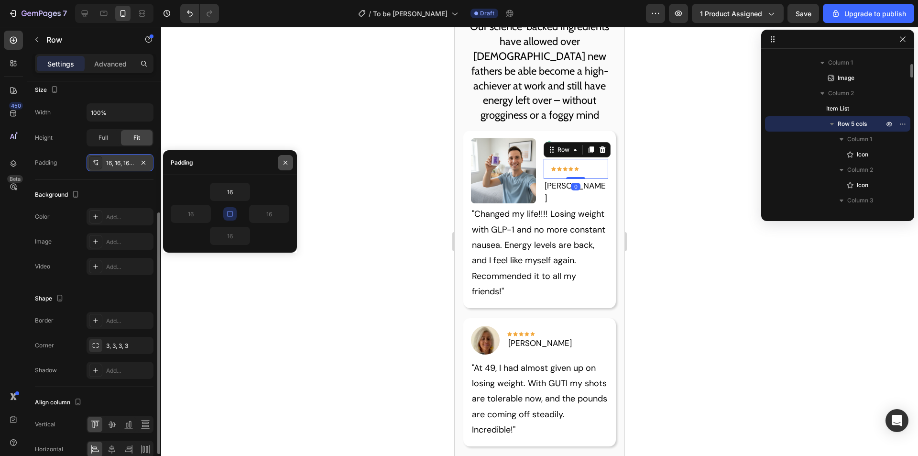
click at [287, 161] on icon "button" at bounding box center [286, 163] width 8 height 8
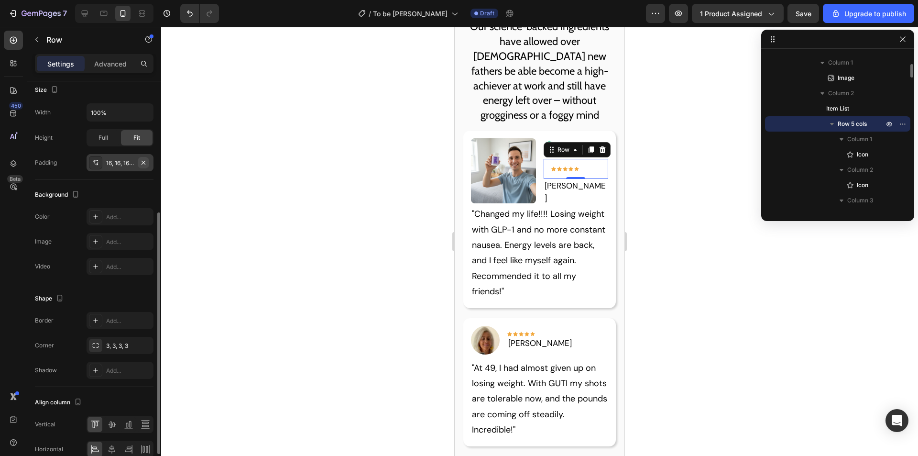
click at [146, 165] on icon "button" at bounding box center [144, 163] width 8 height 8
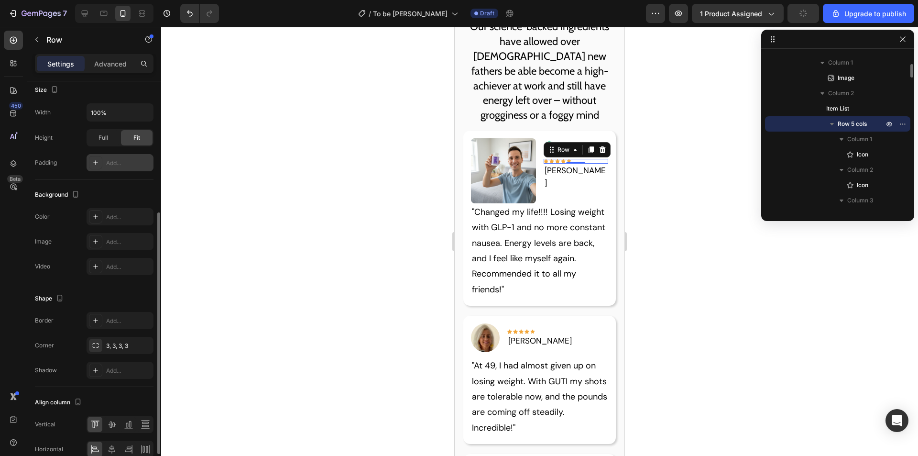
click at [120, 62] on p "Advanced" at bounding box center [110, 64] width 33 height 10
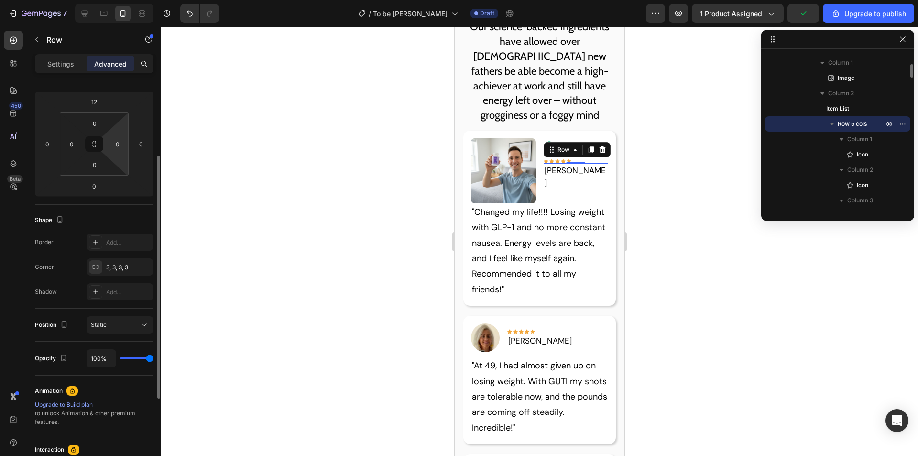
scroll to position [75, 0]
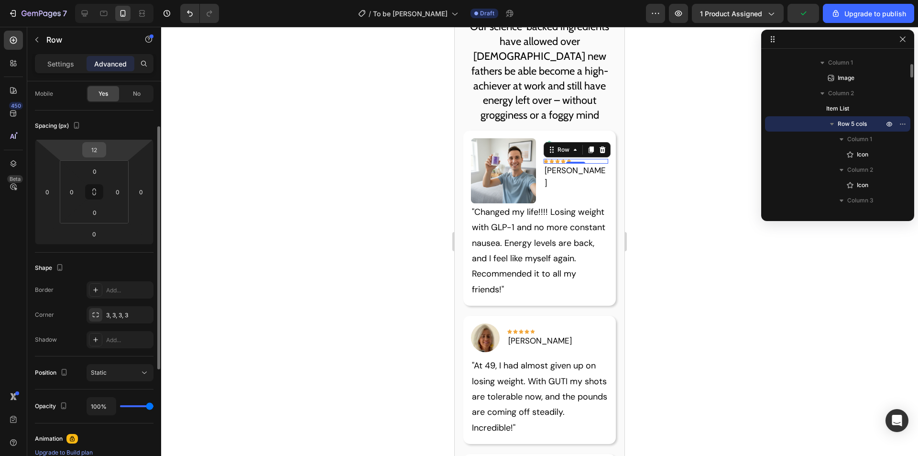
click at [92, 148] on input "12" at bounding box center [94, 150] width 19 height 14
type input "20"
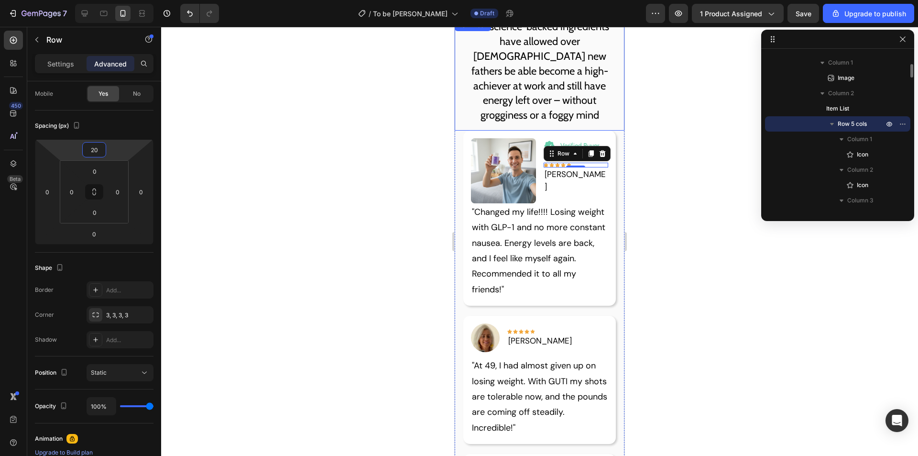
click at [523, 68] on p "Our science-backed ingredients have allowed over [DEMOGRAPHIC_DATA] new fathers…" at bounding box center [539, 71] width 154 height 103
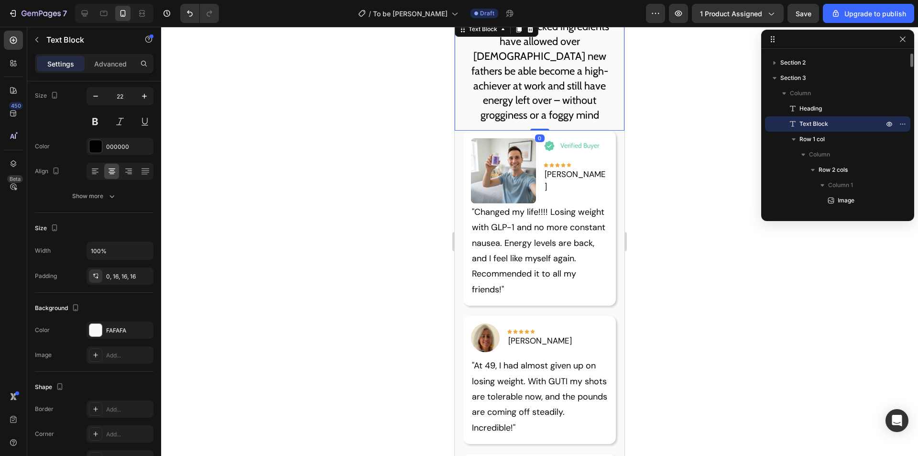
scroll to position [0, 0]
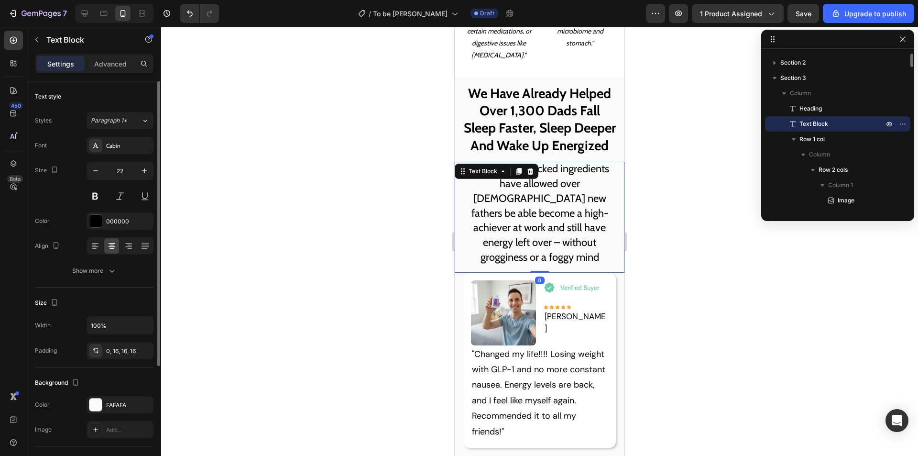
click at [557, 101] on h2 "We Have Already Helped Over 1,300 Dads Fall Sleep Faster, Sleep Deeper And Wake…" at bounding box center [540, 119] width 170 height 85
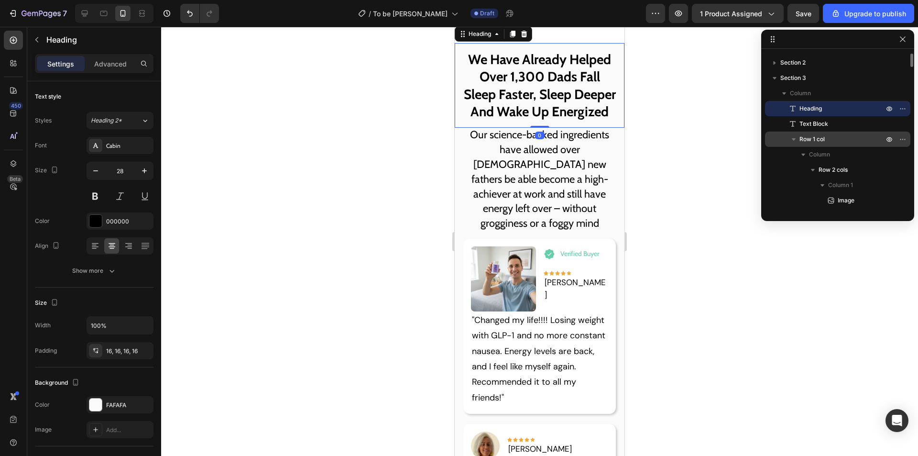
scroll to position [1105, 0]
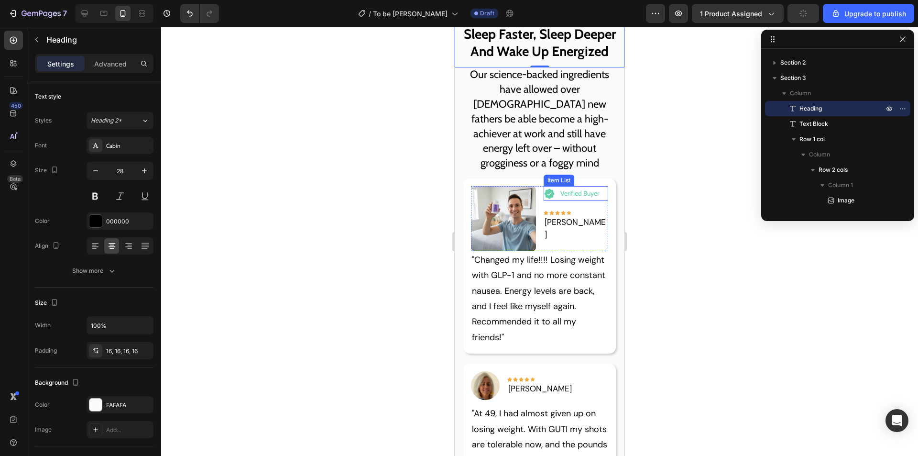
click at [578, 196] on p "Verified Buyer" at bounding box center [579, 193] width 39 height 12
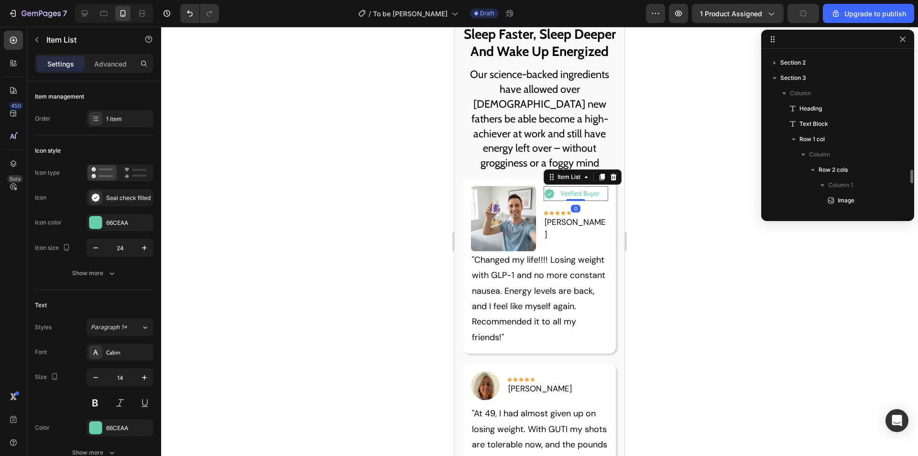
scroll to position [120, 0]
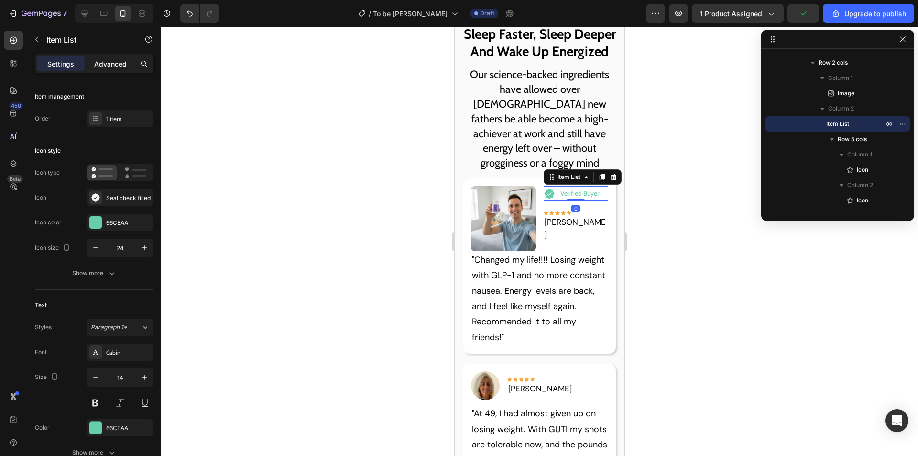
click at [111, 65] on p "Advanced" at bounding box center [110, 64] width 33 height 10
type input "100%"
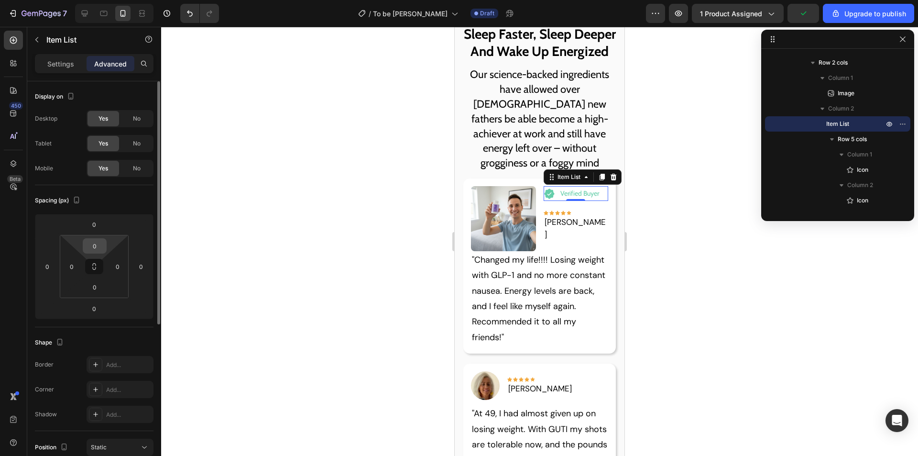
click at [93, 249] on input "0" at bounding box center [94, 246] width 19 height 14
type input "-"
type input "0"
click at [99, 229] on input "0" at bounding box center [94, 224] width 19 height 14
type input "-2"
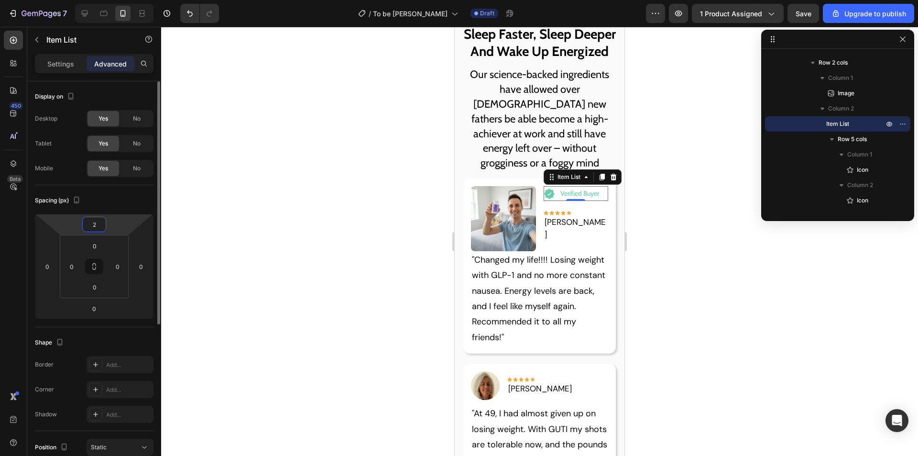
type input "20"
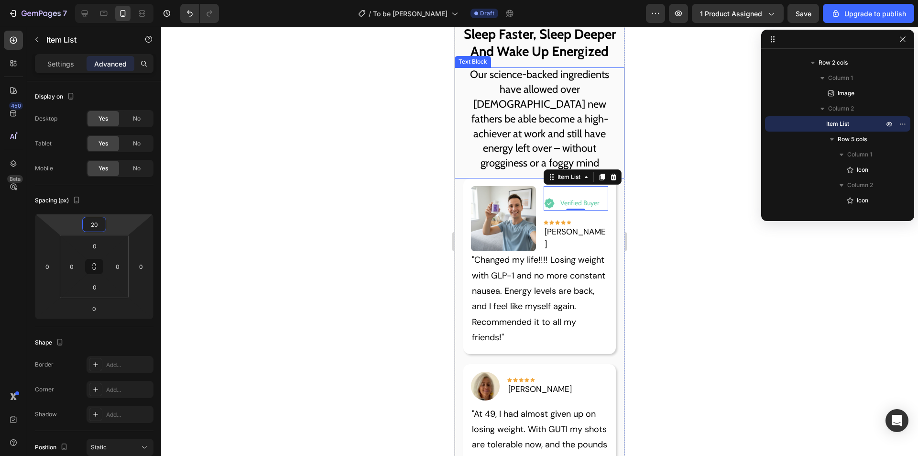
click at [532, 126] on p "Our science-backed ingredients have allowed over [DEMOGRAPHIC_DATA] new fathers…" at bounding box center [539, 118] width 154 height 103
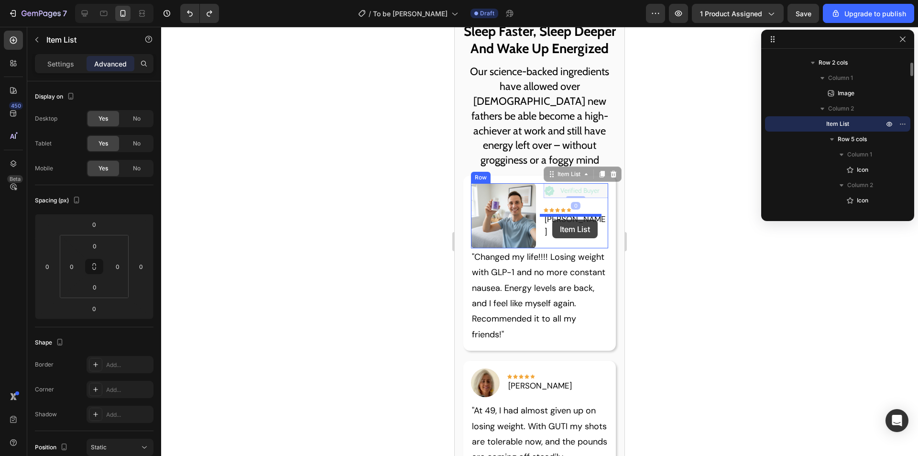
drag, startPoint x: 553, startPoint y: 197, endPoint x: 552, endPoint y: 220, distance: 23.0
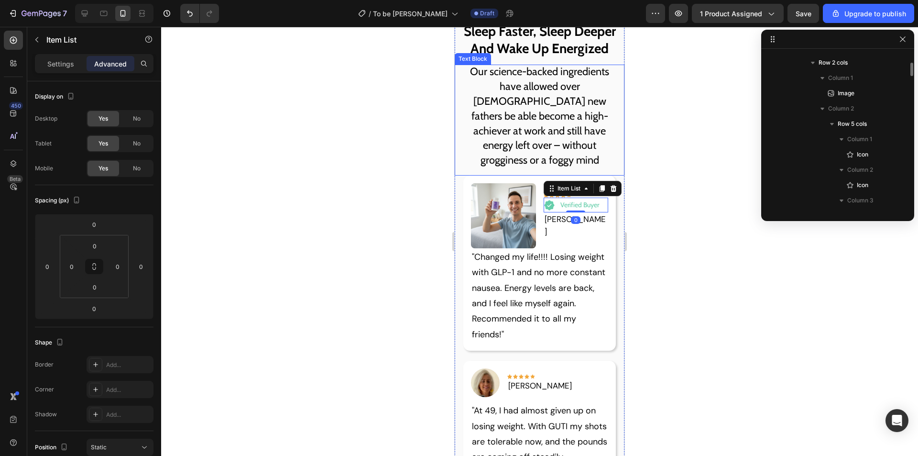
click at [569, 124] on p "Our science-backed ingredients have allowed over [DEMOGRAPHIC_DATA] new fathers…" at bounding box center [539, 116] width 154 height 103
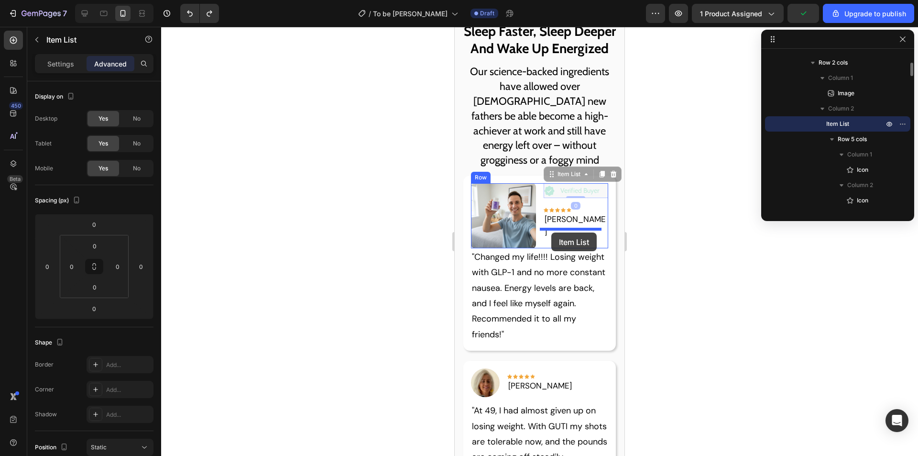
drag, startPoint x: 554, startPoint y: 193, endPoint x: 551, endPoint y: 232, distance: 39.3
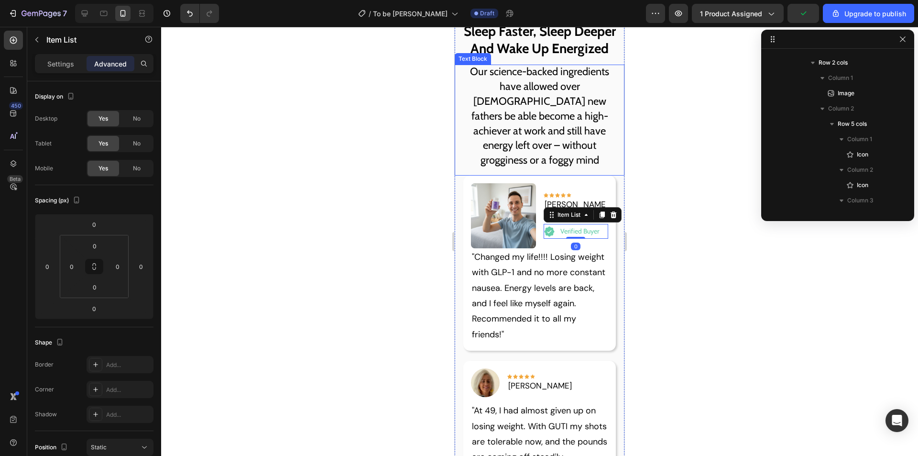
click at [585, 92] on p "Our science-backed ingredients have allowed over [DEMOGRAPHIC_DATA] new fathers…" at bounding box center [539, 116] width 154 height 103
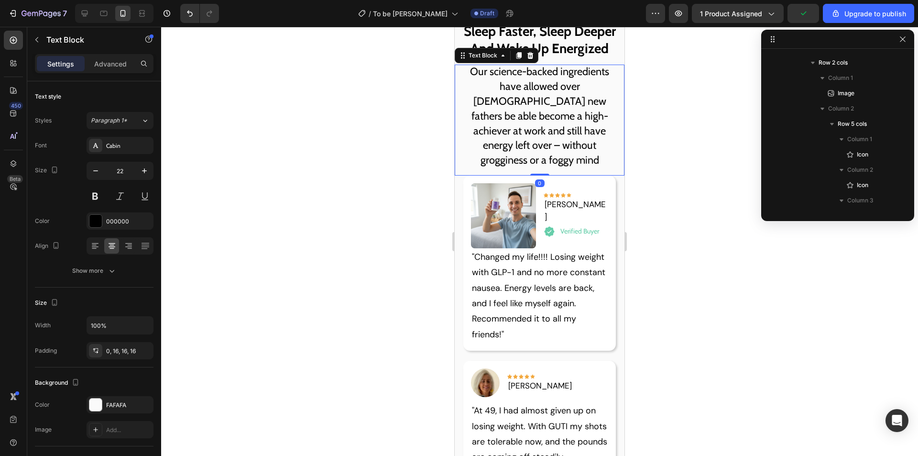
scroll to position [13, 0]
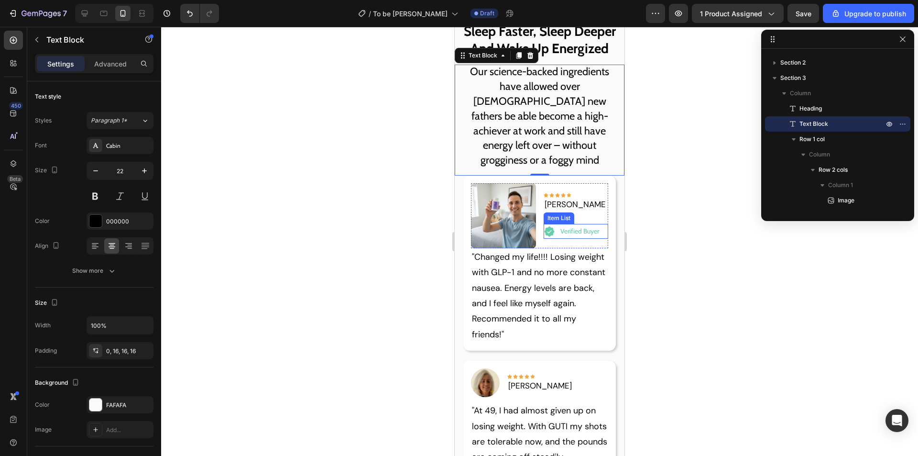
click at [553, 226] on div "Verified Buyer" at bounding box center [572, 231] width 57 height 15
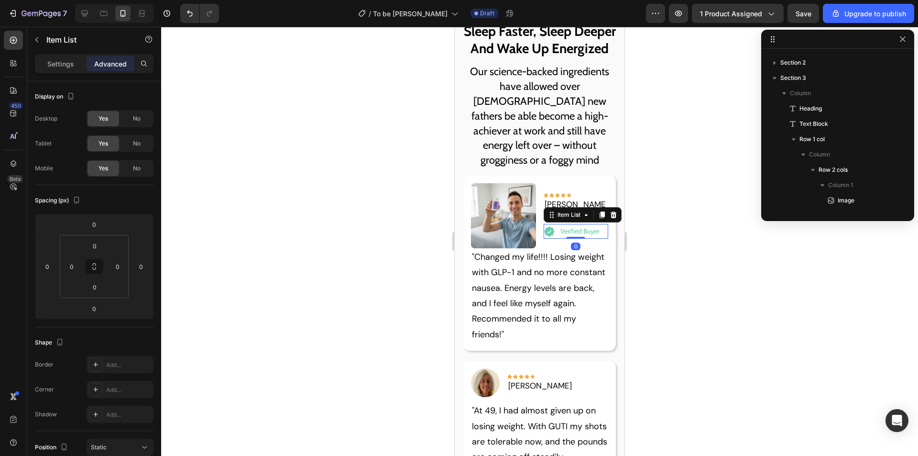
scroll to position [304, 0]
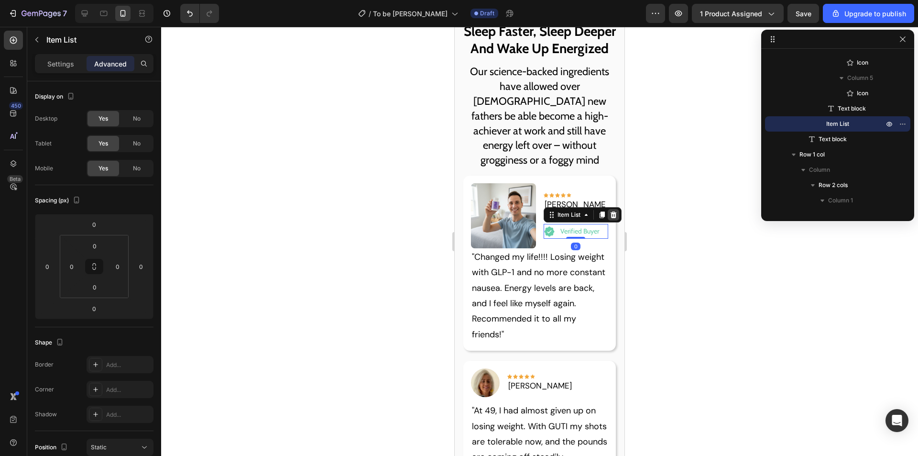
click at [614, 211] on icon at bounding box center [614, 215] width 8 height 8
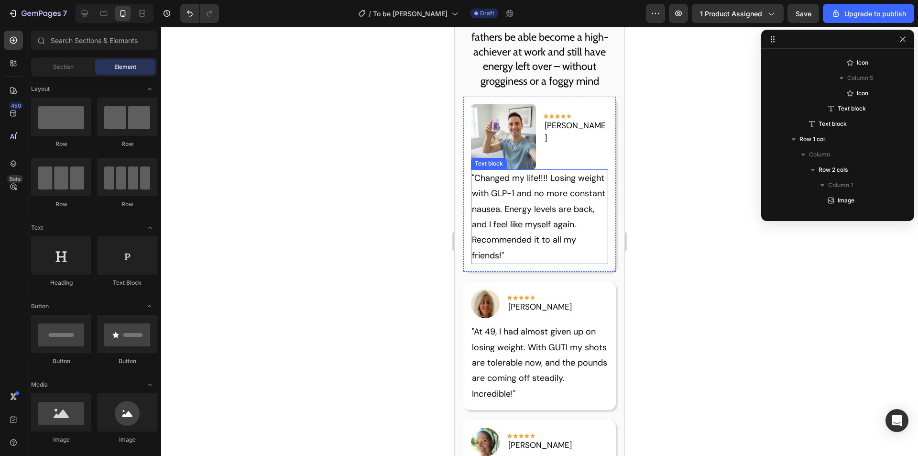
scroll to position [1204, 0]
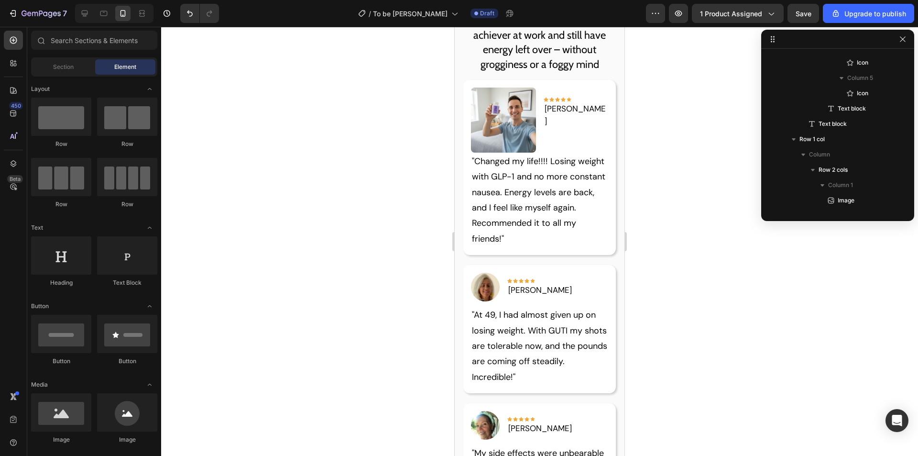
click at [505, 121] on img at bounding box center [503, 120] width 65 height 65
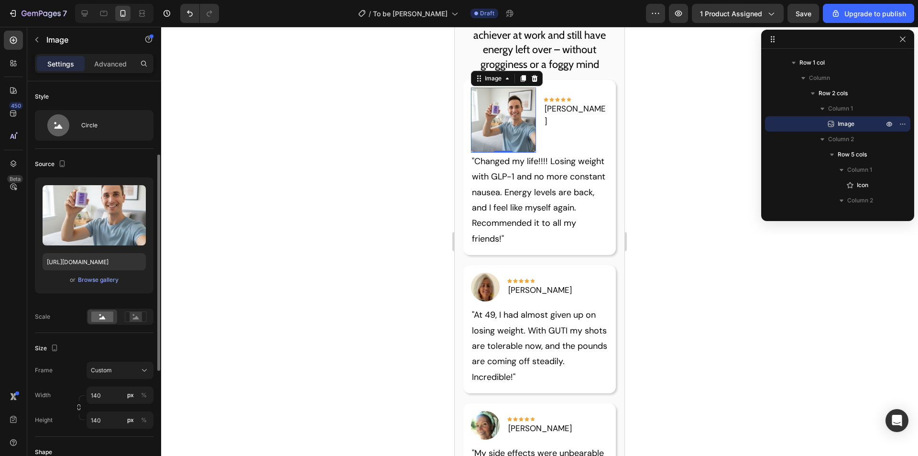
scroll to position [48, 0]
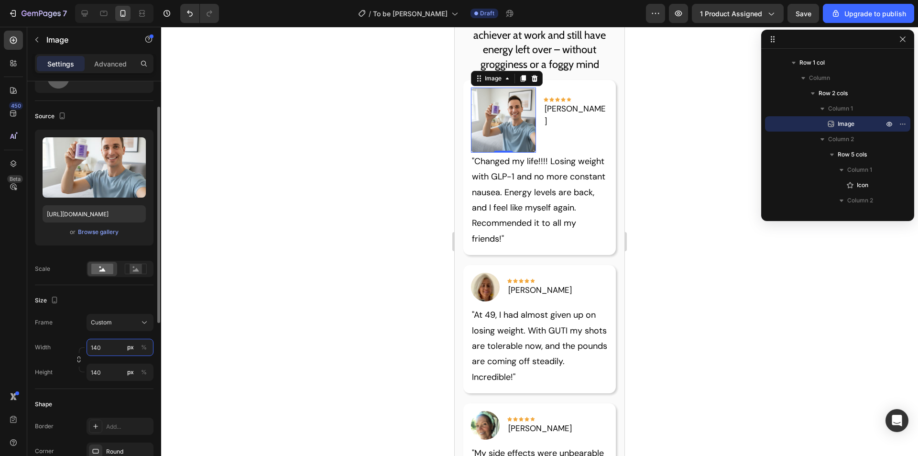
click at [106, 347] on input "140" at bounding box center [120, 347] width 67 height 17
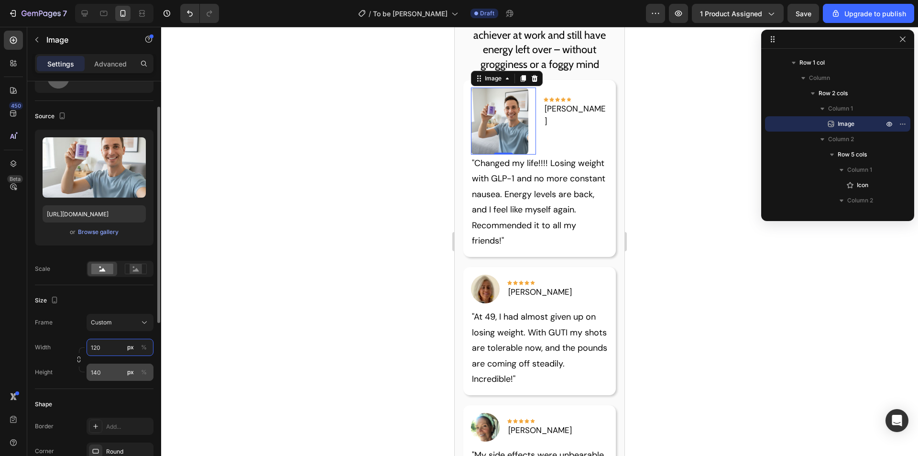
type input "120"
click at [107, 372] on input "140" at bounding box center [120, 371] width 67 height 17
type input "120"
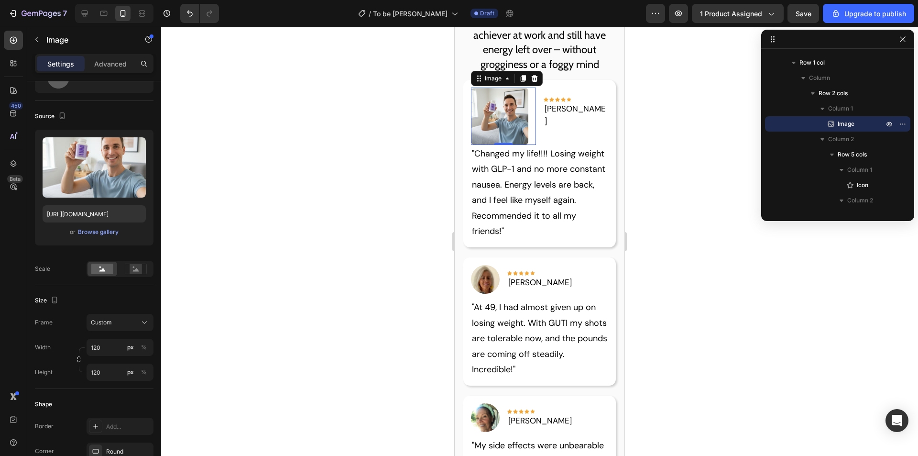
click at [486, 204] on p ""Changed my life!!!! Losing weight with GLP-1 and no more constant nausea. Ener…" at bounding box center [540, 192] width 136 height 93
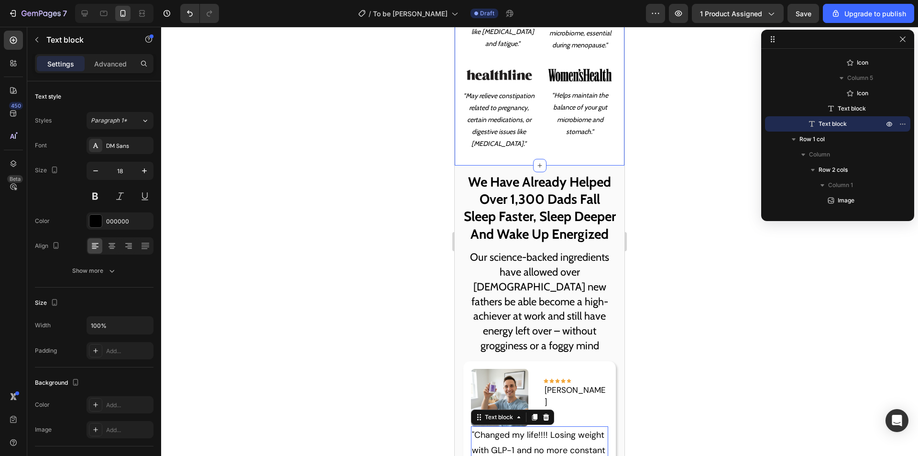
scroll to position [917, 0]
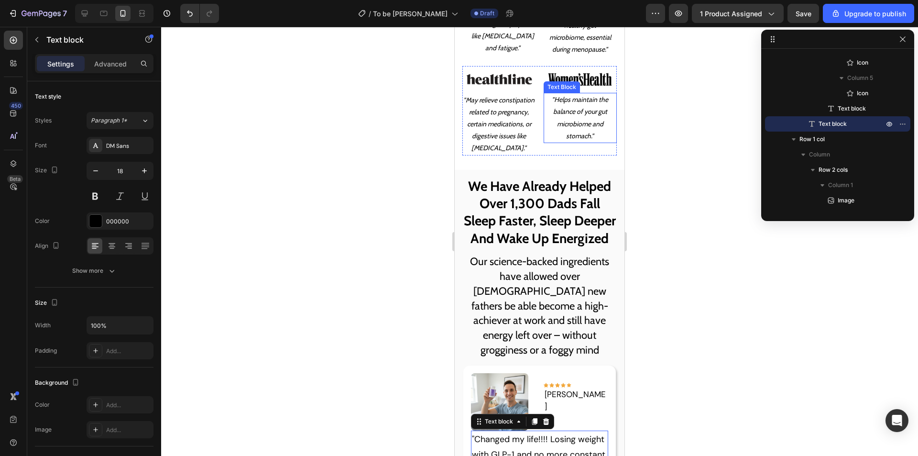
click at [563, 67] on img at bounding box center [580, 79] width 66 height 37
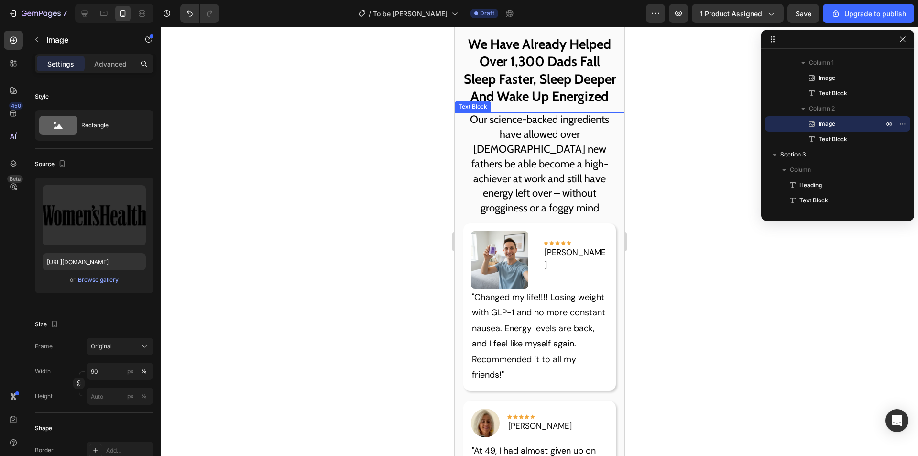
scroll to position [1108, 0]
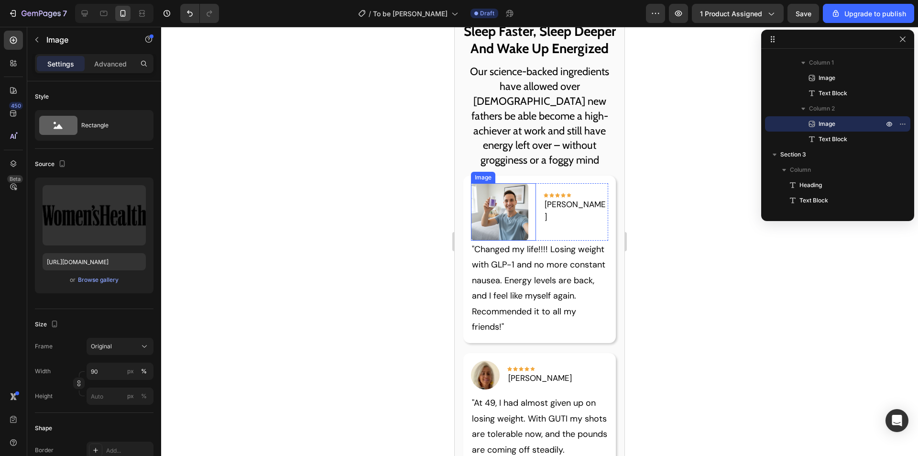
click at [489, 220] on img at bounding box center [499, 211] width 57 height 57
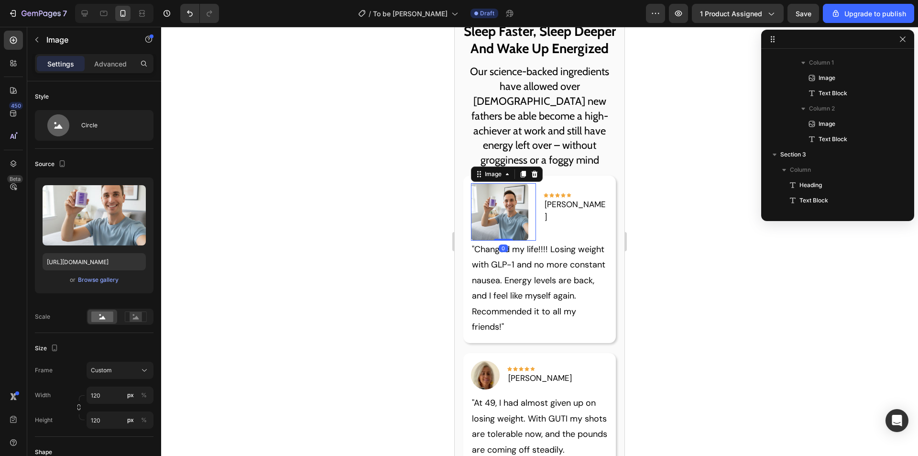
scroll to position [242, 0]
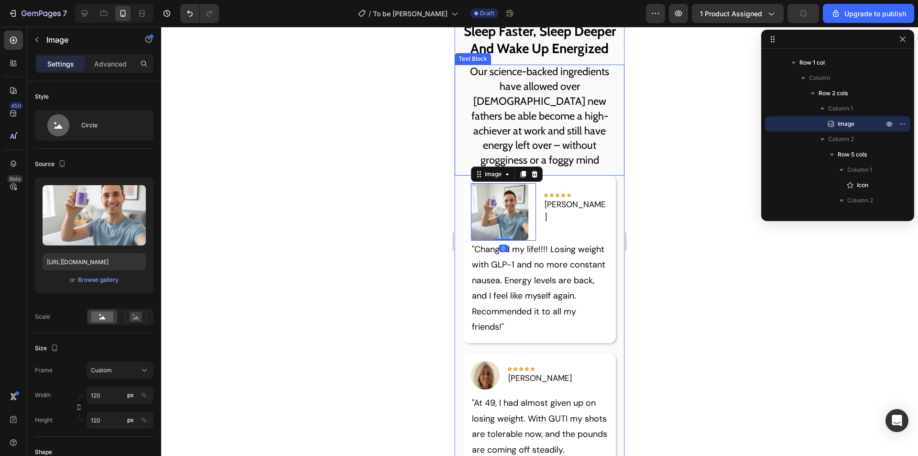
click at [542, 103] on p "Our science-backed ingredients have allowed over [DEMOGRAPHIC_DATA] new fathers…" at bounding box center [539, 116] width 154 height 103
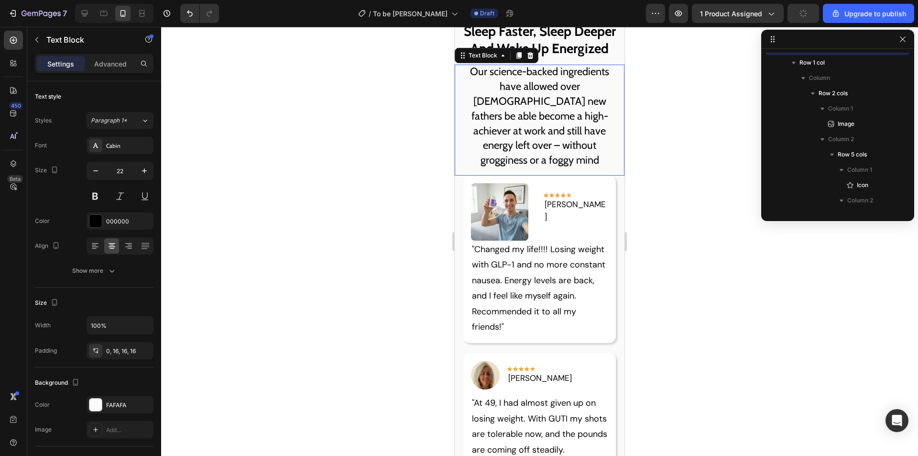
scroll to position [166, 0]
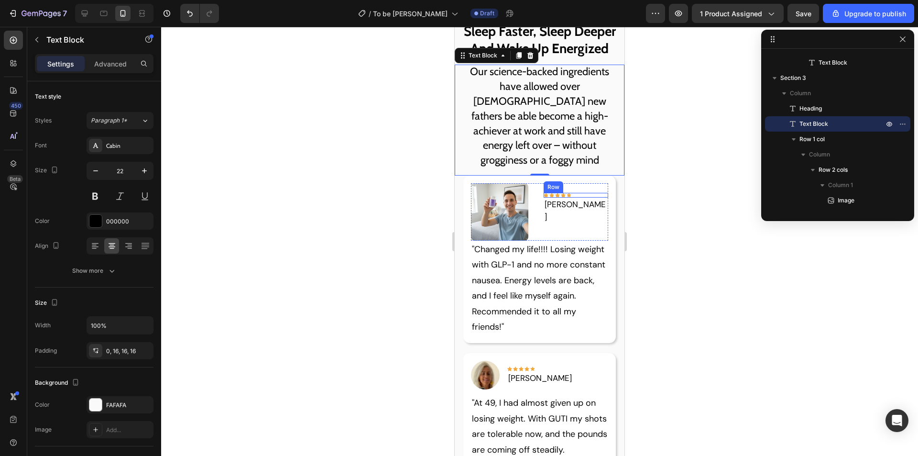
click at [586, 195] on div "Icon Icon Icon Icon Icon Row" at bounding box center [576, 195] width 65 height 5
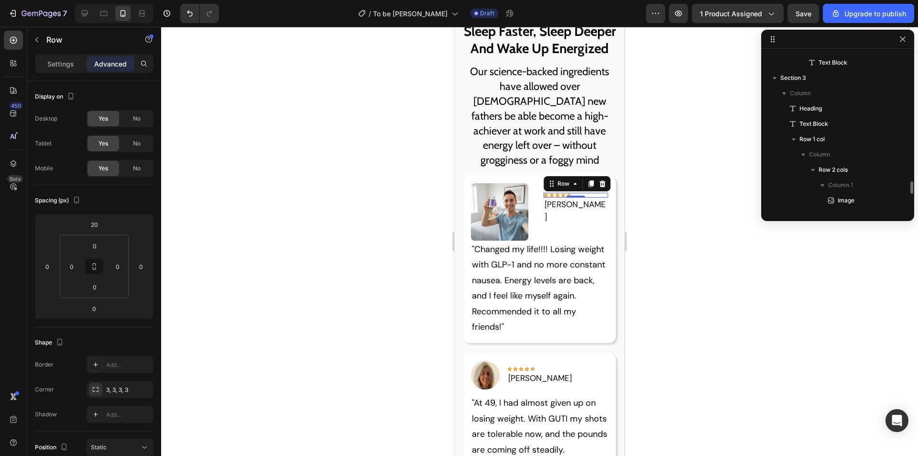
scroll to position [273, 0]
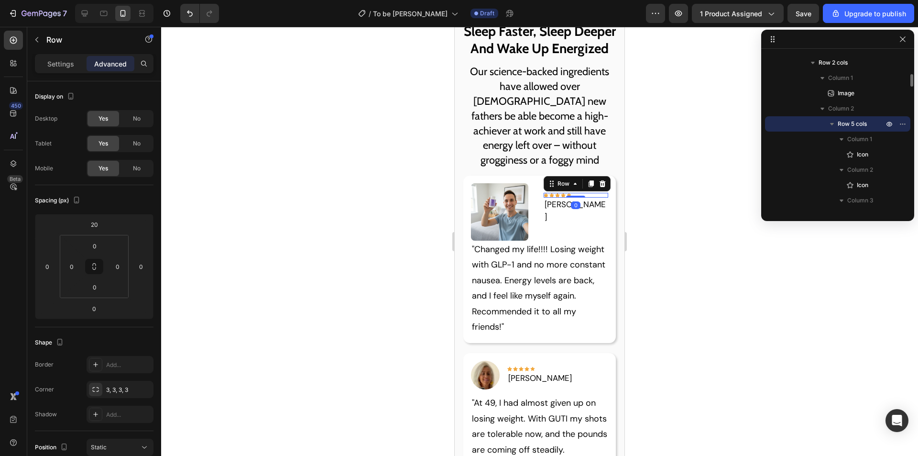
click at [577, 224] on div "Icon Icon Icon Icon Icon Row 0 Hannah L. Text block" at bounding box center [576, 211] width 65 height 57
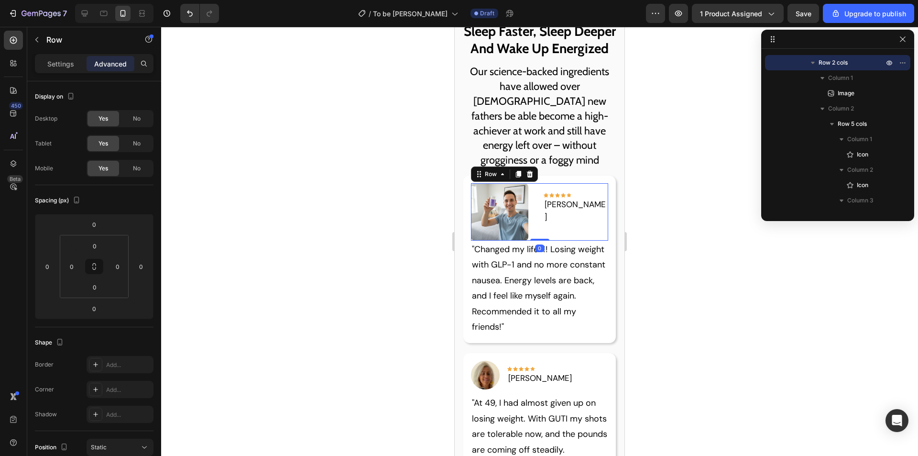
click at [578, 198] on div "Icon Icon Icon Icon Icon Row" at bounding box center [576, 195] width 65 height 5
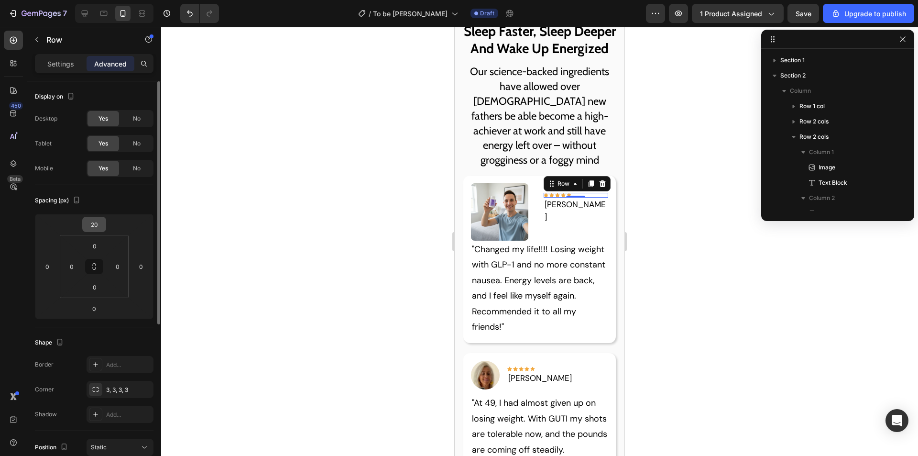
click at [93, 221] on input "20" at bounding box center [94, 224] width 19 height 14
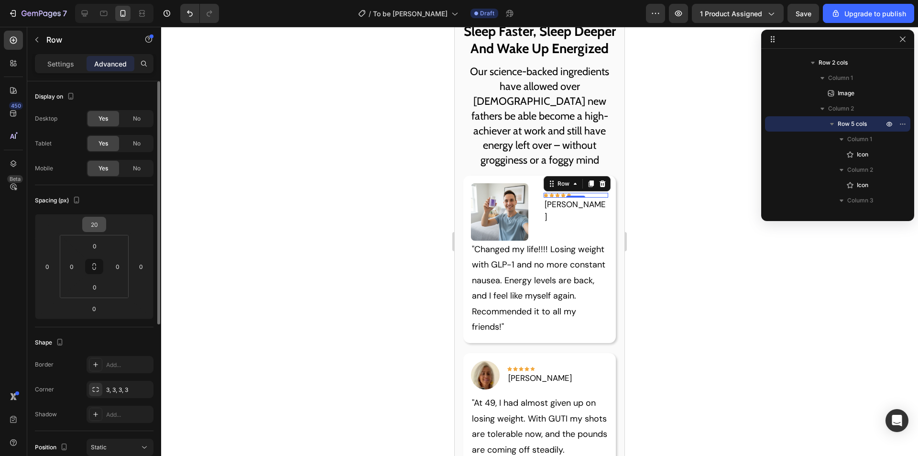
scroll to position [1108, 0]
type input "12"
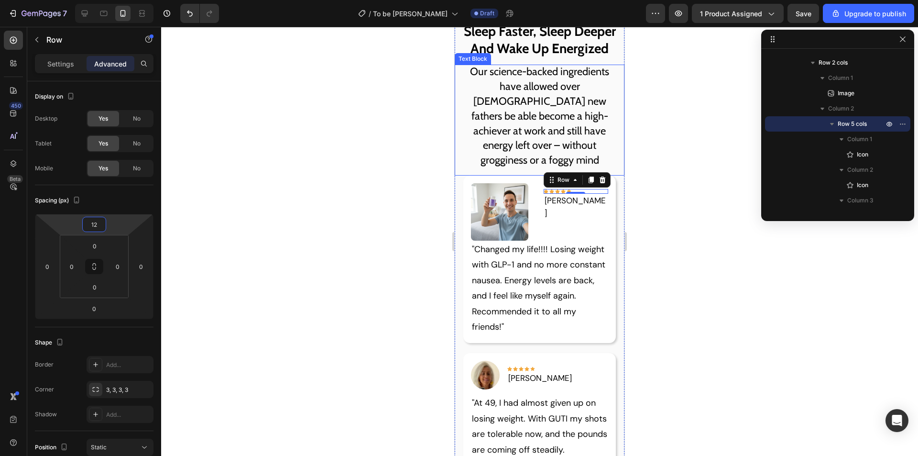
click at [584, 136] on p "Our science-backed ingredients have allowed over [DEMOGRAPHIC_DATA] new fathers…" at bounding box center [539, 116] width 154 height 103
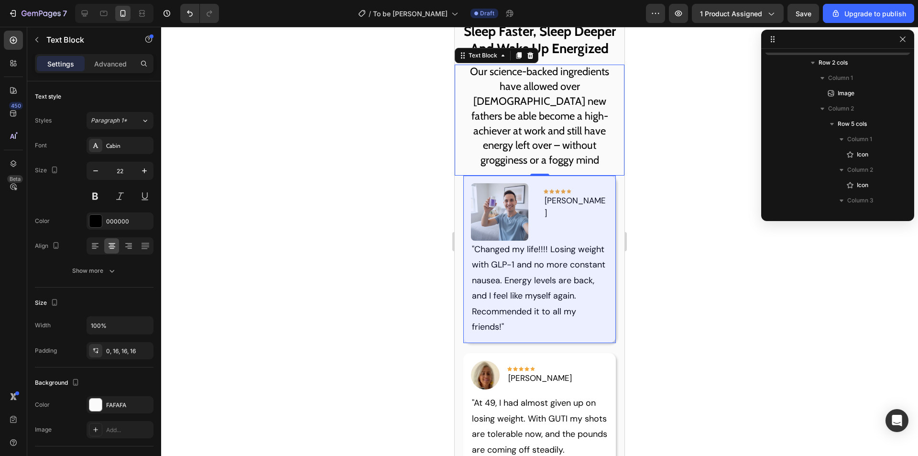
scroll to position [166, 0]
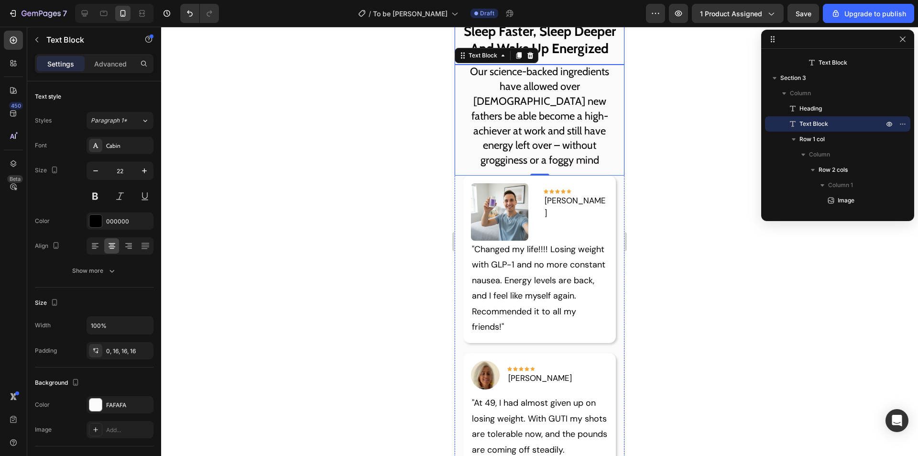
click at [579, 61] on h2 "We Have Already Helped Over 1,300 Dads Fall Sleep Faster, Sleep Deeper And Wake…" at bounding box center [540, 22] width 170 height 85
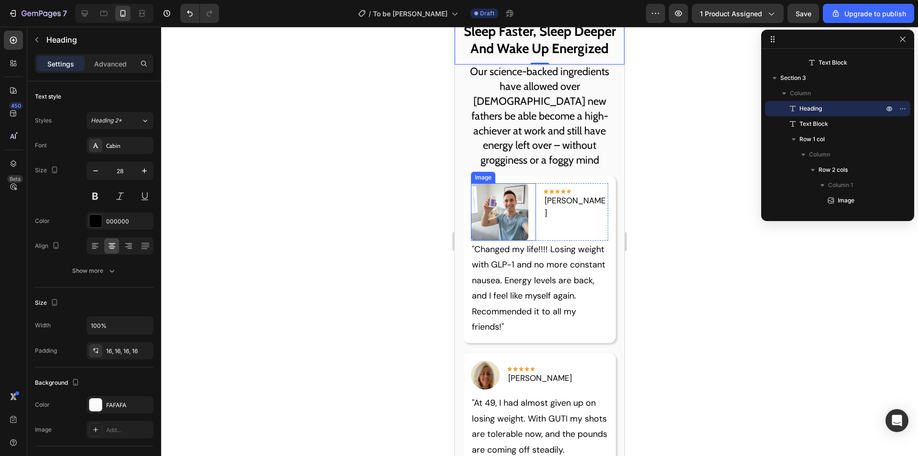
click at [502, 211] on img at bounding box center [499, 211] width 57 height 57
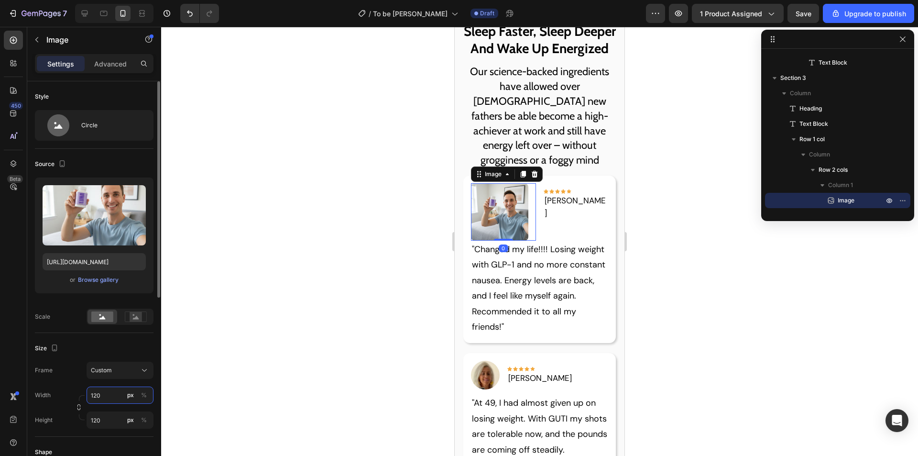
click at [107, 394] on input "120" at bounding box center [120, 394] width 67 height 17
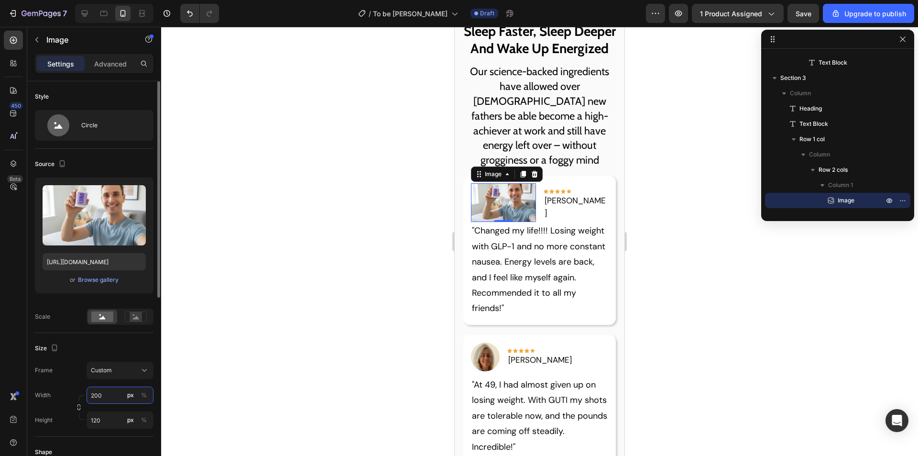
type input "200"
click at [110, 409] on div "Width 200 px % Height 120 px %" at bounding box center [94, 407] width 119 height 42
click at [116, 426] on input "120" at bounding box center [120, 419] width 67 height 17
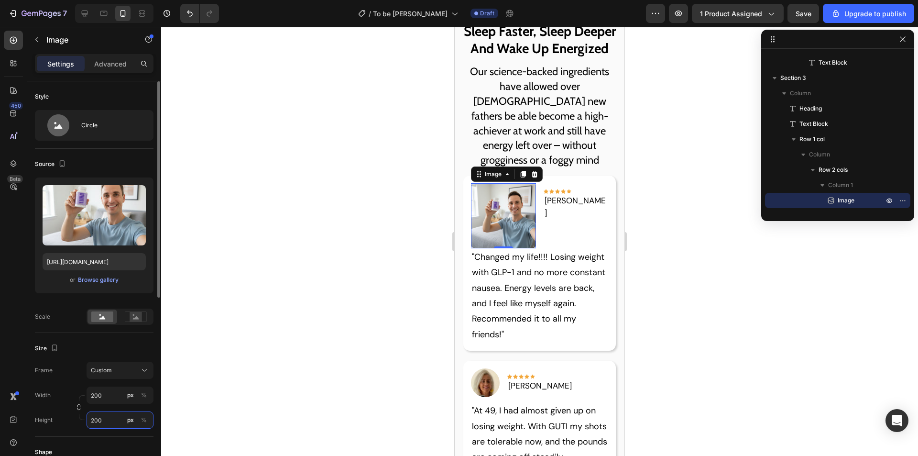
type input "200"
click at [122, 343] on div "Size" at bounding box center [94, 347] width 119 height 15
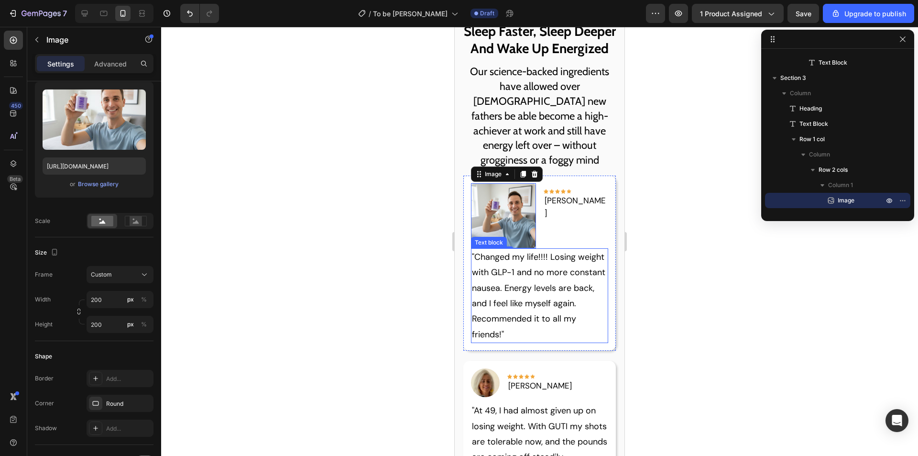
click at [560, 303] on p ""Changed my life!!!! Losing weight with GLP-1 and no more constant nausea. Ener…" at bounding box center [540, 295] width 136 height 93
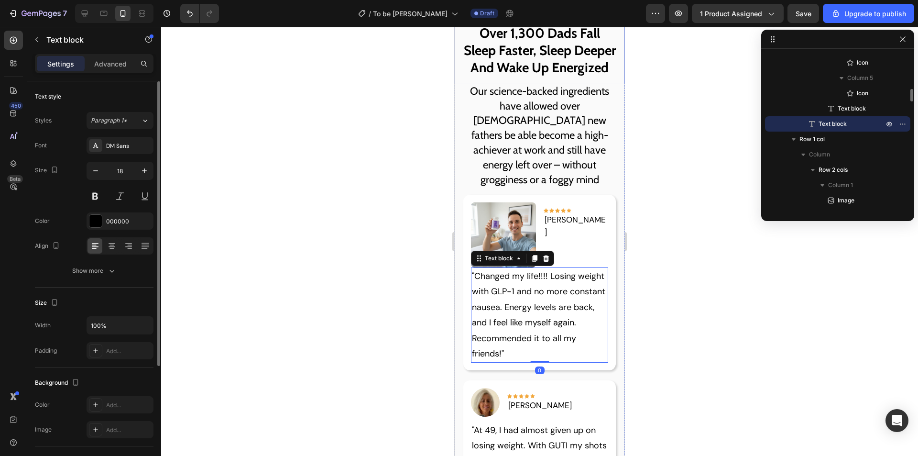
scroll to position [1012, 0]
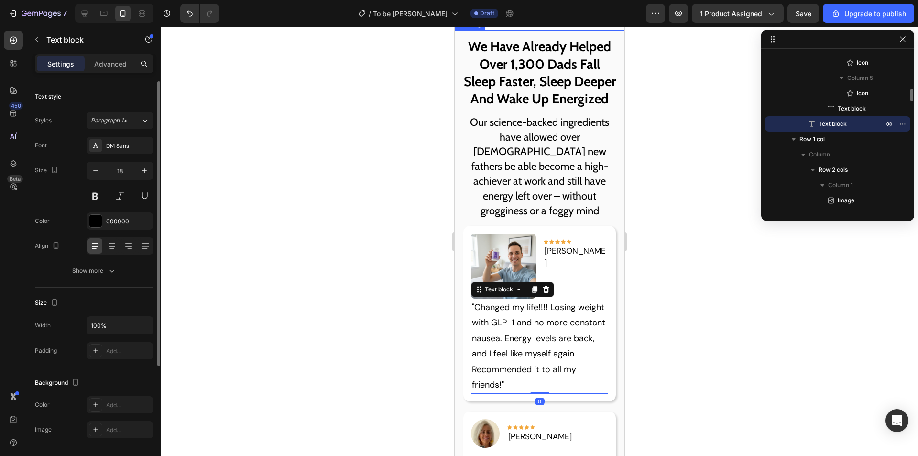
click at [545, 115] on h2 "We Have Already Helped Over 1,300 Dads Fall Sleep Faster, Sleep Deeper And Wake…" at bounding box center [540, 72] width 170 height 85
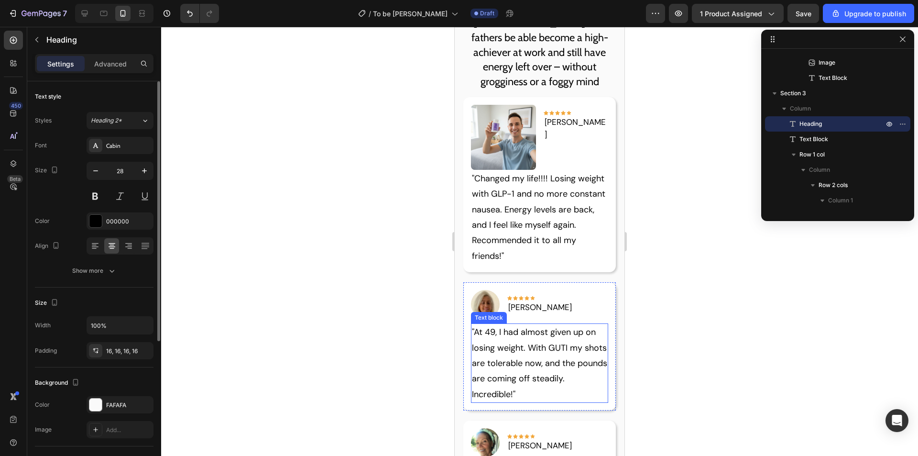
scroll to position [1156, 0]
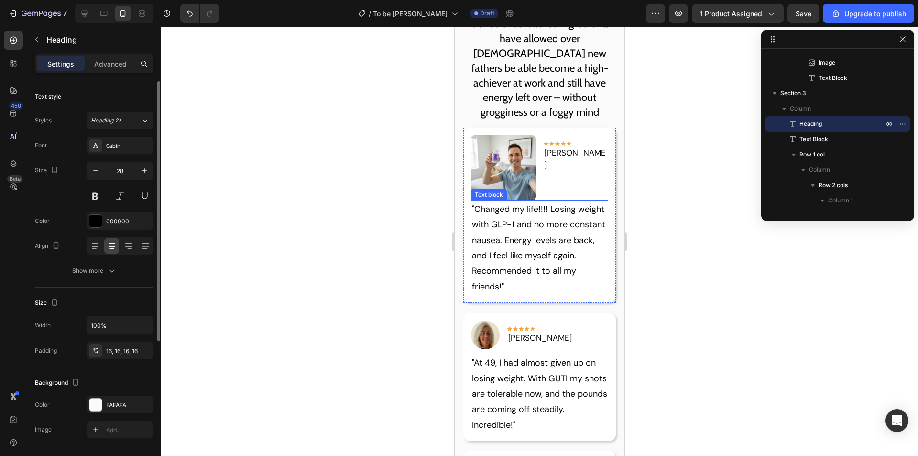
click at [547, 261] on p ""Changed my life!!!! Losing weight with GLP-1 and no more constant nausea. Ener…" at bounding box center [540, 247] width 136 height 93
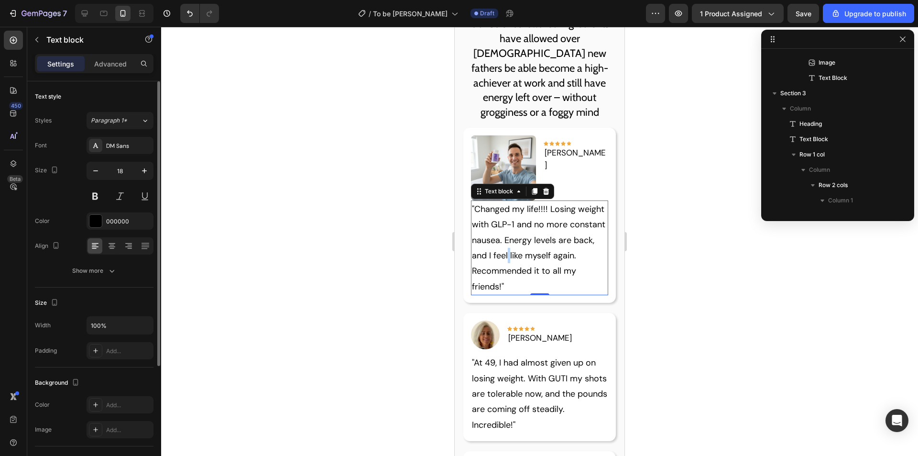
scroll to position [457, 0]
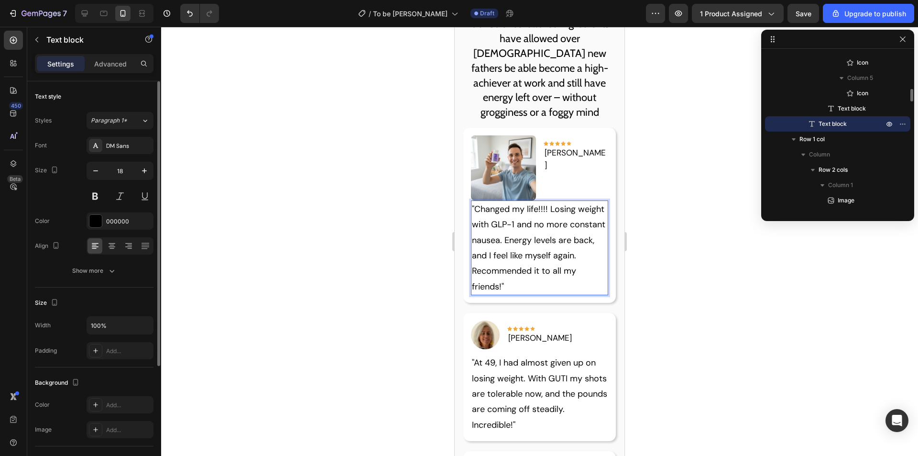
click at [528, 277] on p ""Changed my life!!!! Losing weight with GLP-1 and no more constant nausea. Ener…" at bounding box center [540, 247] width 136 height 93
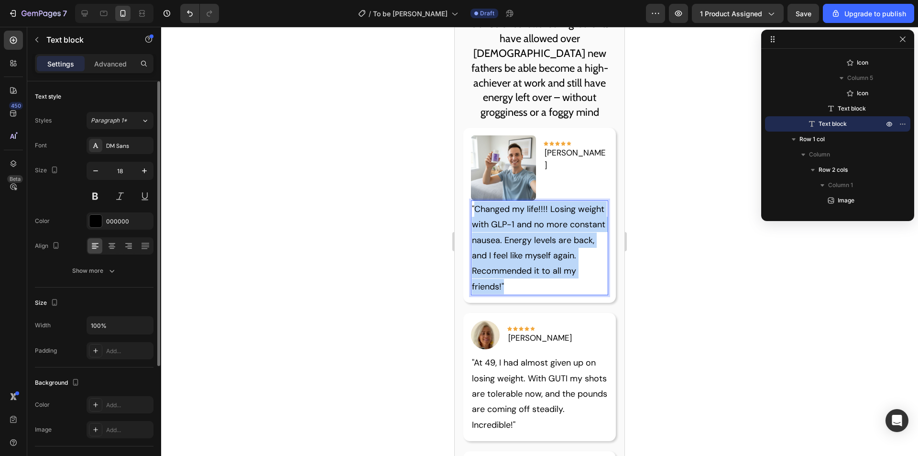
drag, startPoint x: 523, startPoint y: 286, endPoint x: 473, endPoint y: 203, distance: 97.2
click at [473, 203] on p ""Changed my life!!!! Losing weight with GLP-1 and no more constant nausea. Ener…" at bounding box center [540, 247] width 136 height 93
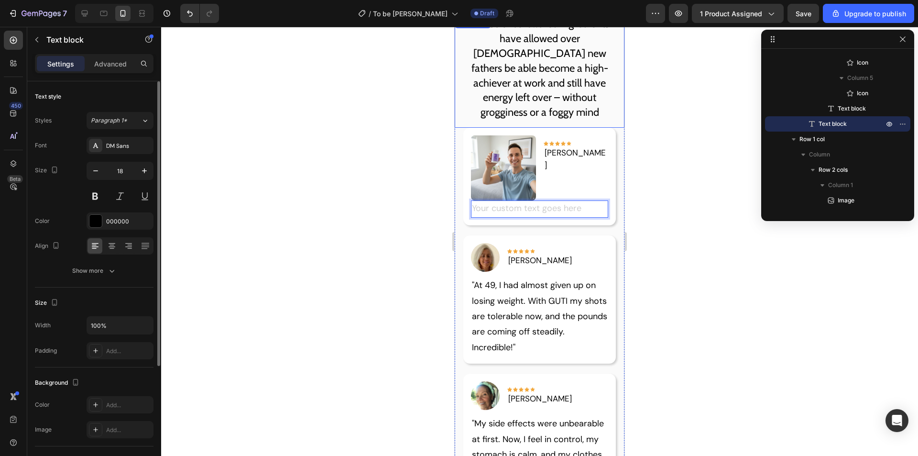
click at [565, 120] on p "Our science-backed ingredients have allowed over [DEMOGRAPHIC_DATA] new fathers…" at bounding box center [539, 68] width 154 height 103
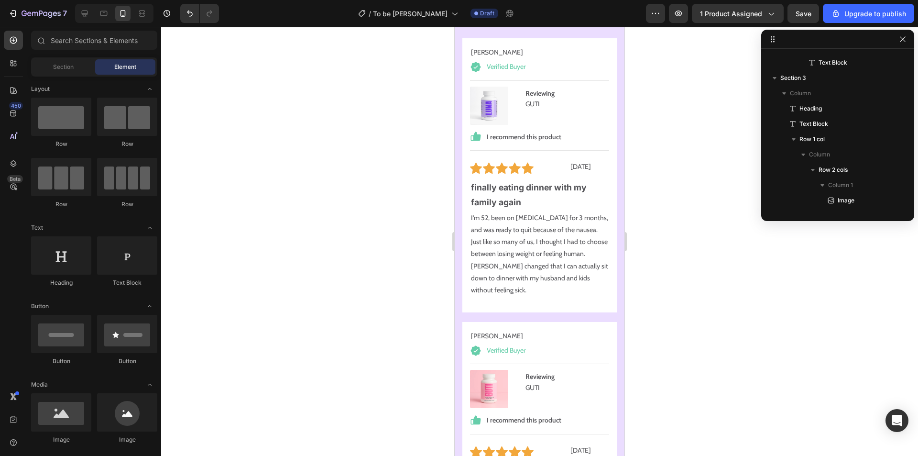
scroll to position [9350, 0]
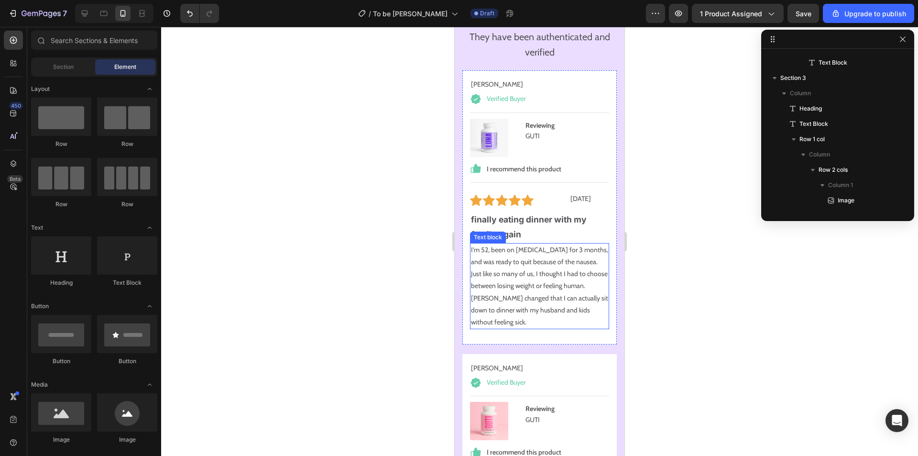
click at [539, 248] on p "I'm 52, been on Ozempic for 3 months, and was ready to quit because of the naus…" at bounding box center [539, 286] width 137 height 84
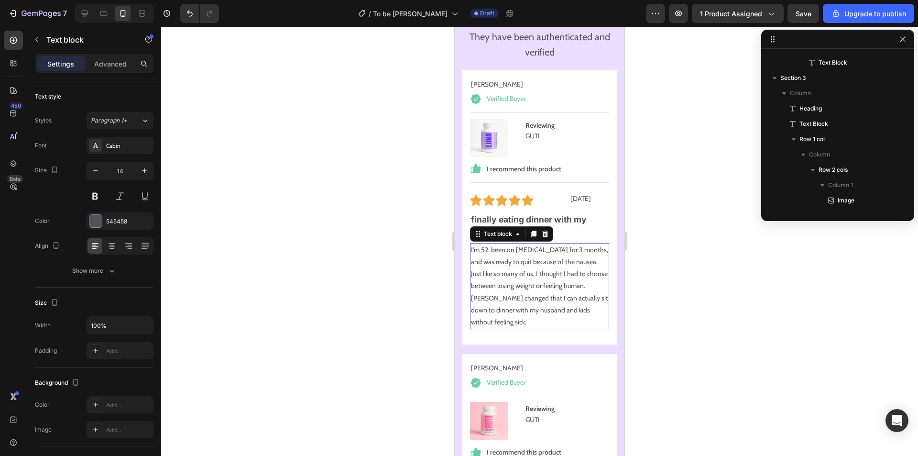
scroll to position [1987, 0]
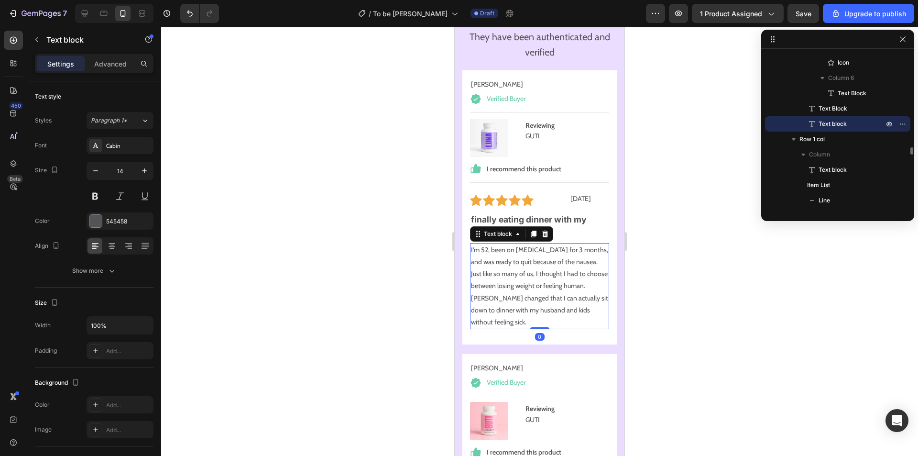
click at [544, 258] on p "I'm 52, been on Ozempic for 3 months, and was ready to quit because of the naus…" at bounding box center [539, 286] width 137 height 84
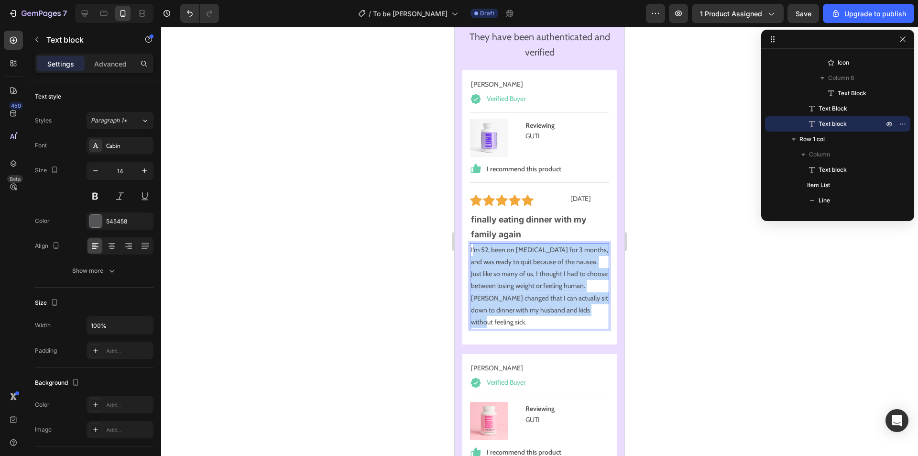
drag, startPoint x: 601, startPoint y: 293, endPoint x: 472, endPoint y: 230, distance: 142.7
click at [472, 244] on p "I'm 52, been on Ozempic for 3 months, and was ready to quit because of the naus…" at bounding box center [539, 286] width 137 height 84
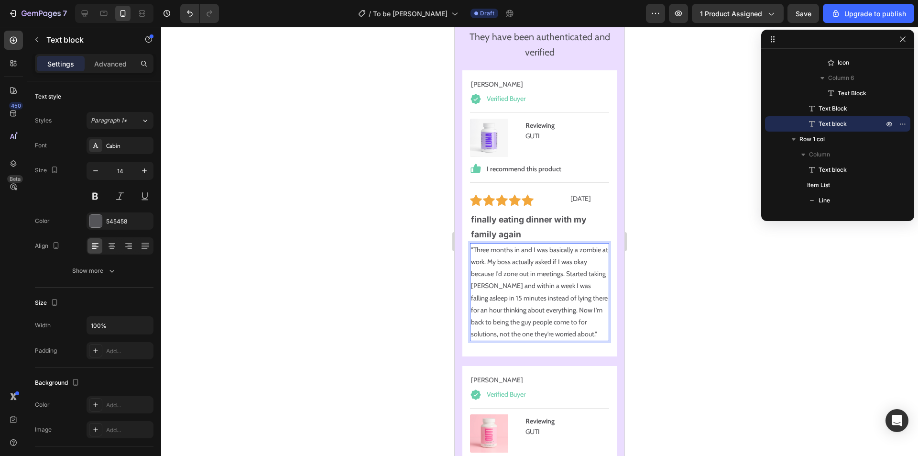
click at [474, 244] on p ""Three months in and I was basically a zombie at work. My boss actually asked i…" at bounding box center [539, 292] width 137 height 97
click at [601, 320] on div "Three months in and I was basically a zombie at work. My boss actually asked if…" at bounding box center [539, 292] width 139 height 99
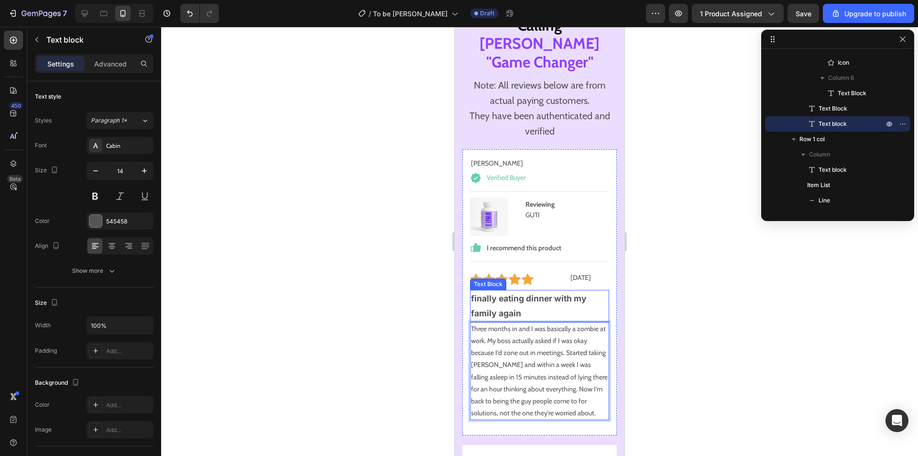
scroll to position [9254, 0]
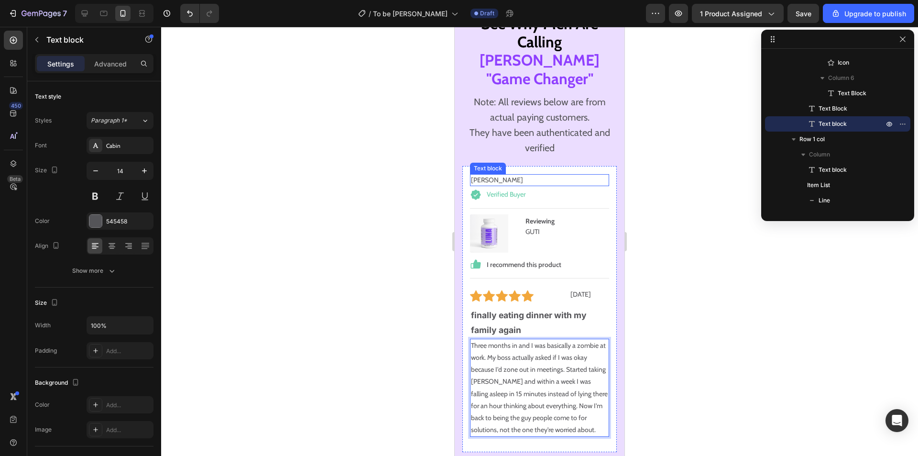
click at [494, 175] on p "Sarah M." at bounding box center [539, 180] width 137 height 10
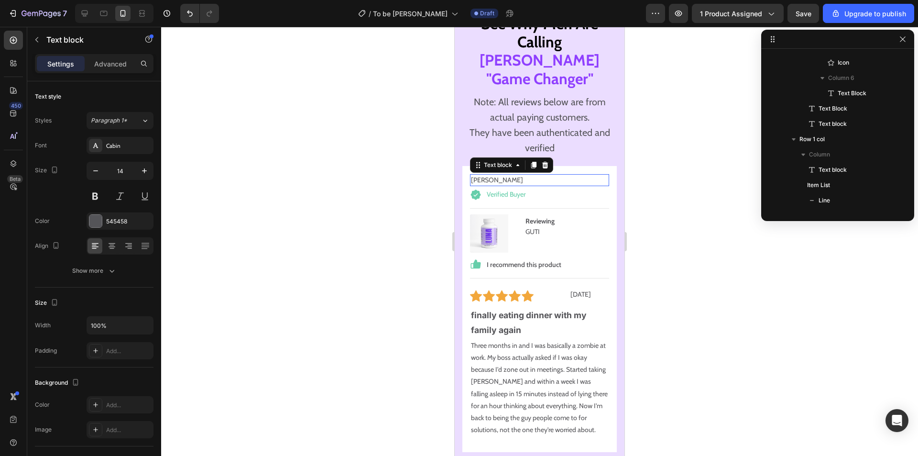
scroll to position [1604, 0]
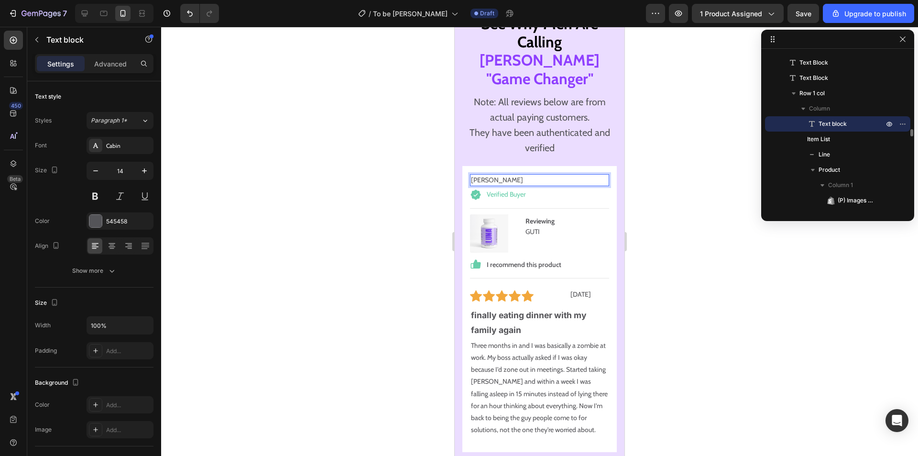
click at [497, 175] on p "Sarah M." at bounding box center [539, 180] width 137 height 10
click at [519, 125] on p "They have been authenticated and verified" at bounding box center [539, 140] width 153 height 31
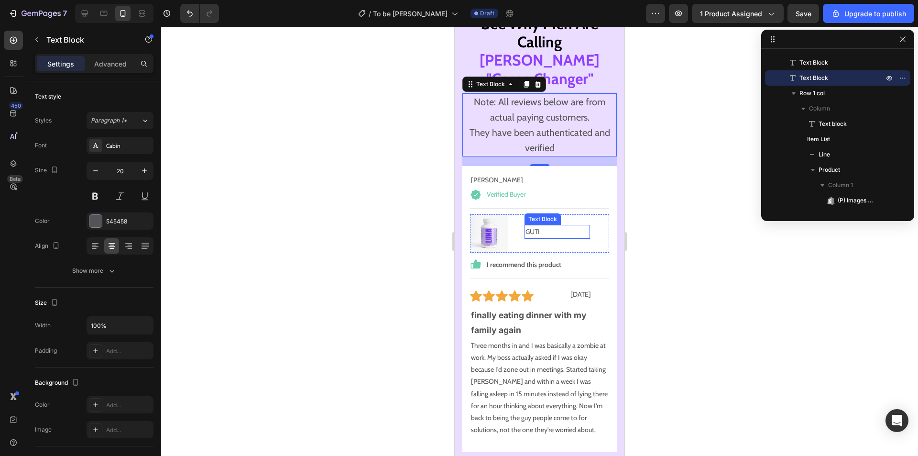
click at [542, 226] on p "GUTI" at bounding box center [558, 232] width 64 height 12
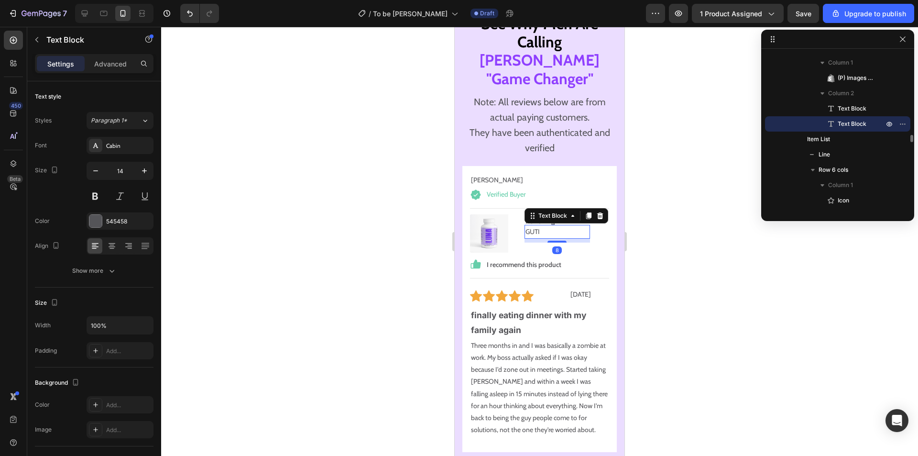
click at [542, 226] on p "GUTI" at bounding box center [558, 232] width 64 height 12
drag, startPoint x: 541, startPoint y: 213, endPoint x: 523, endPoint y: 212, distance: 17.7
click at [526, 226] on p "GUTI" at bounding box center [558, 232] width 64 height 12
drag, startPoint x: 539, startPoint y: 208, endPoint x: 530, endPoint y: 210, distance: 9.1
click at [530, 226] on p "GUTI" at bounding box center [558, 232] width 64 height 12
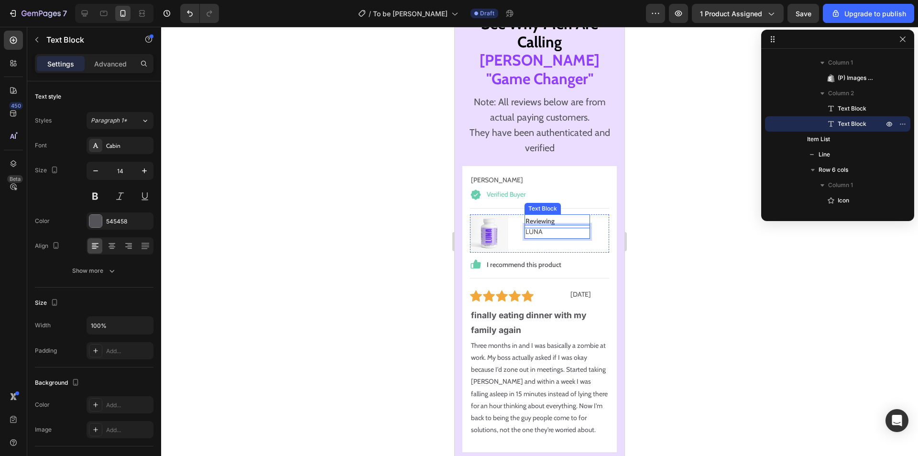
click at [557, 125] on p "They have been authenticated and verified" at bounding box center [539, 140] width 153 height 31
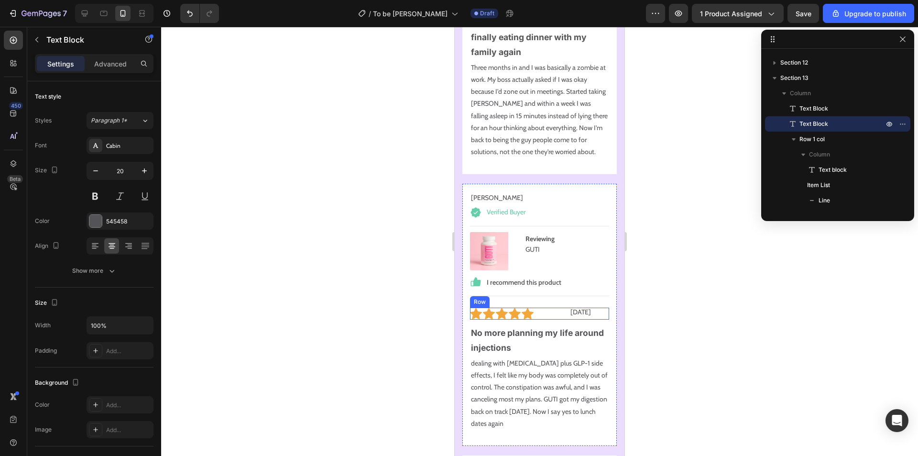
scroll to position [9589, 0]
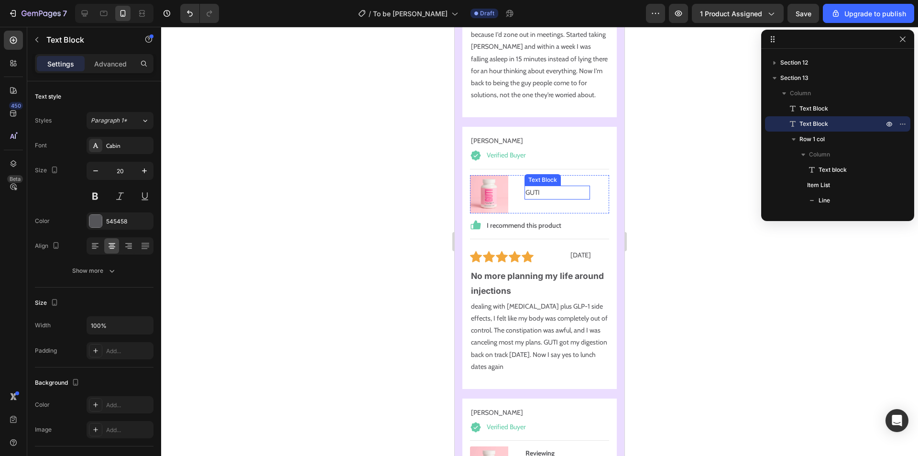
click at [529, 187] on p "GUTI" at bounding box center [558, 193] width 64 height 12
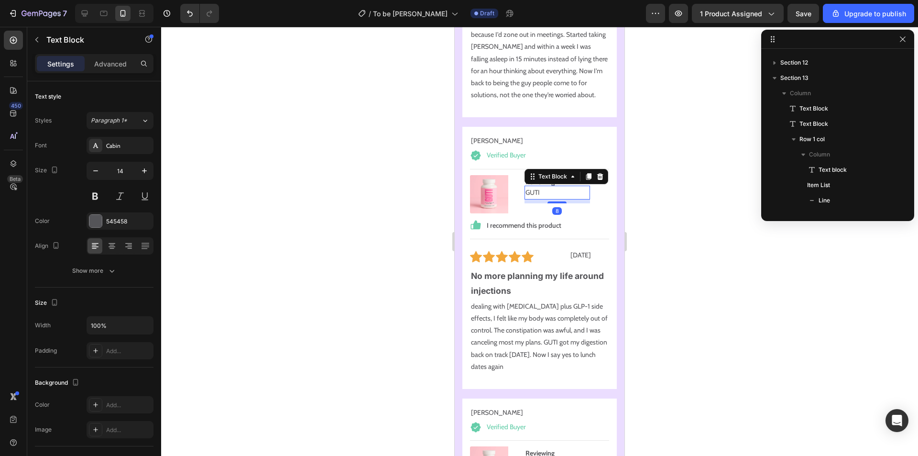
scroll to position [2155, 0]
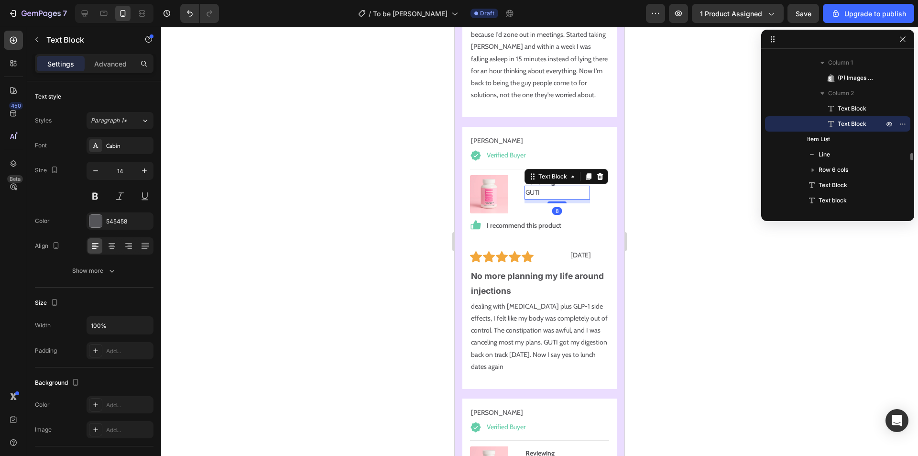
click at [534, 187] on p "GUTI" at bounding box center [558, 193] width 64 height 12
drag, startPoint x: 535, startPoint y: 175, endPoint x: 517, endPoint y: 174, distance: 17.7
click at [517, 175] on div "(P) Images & Gallery Reviewing Text Block GUTI Text Block 8 Product" at bounding box center [539, 194] width 139 height 38
click at [565, 135] on div "[PERSON_NAME]" at bounding box center [539, 141] width 139 height 12
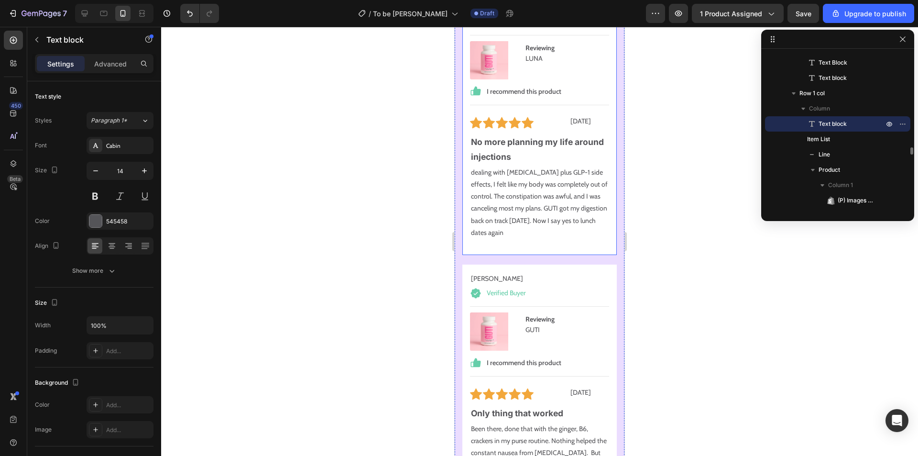
scroll to position [9732, 0]
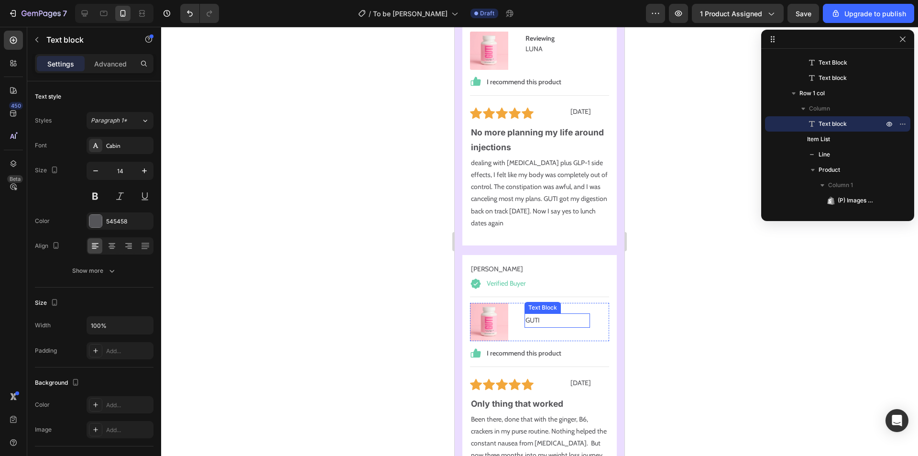
click at [534, 314] on p "GUTI" at bounding box center [558, 320] width 64 height 12
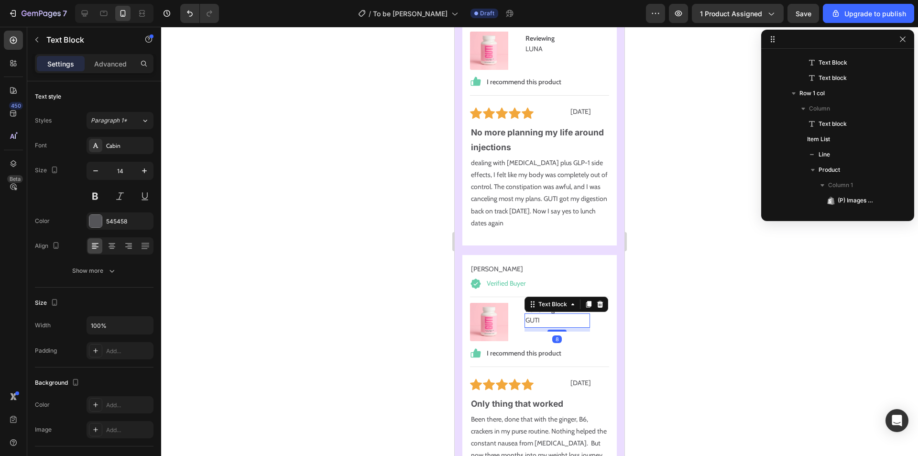
scroll to position [2400, 0]
click at [543, 314] on p "GUTI" at bounding box center [558, 320] width 64 height 12
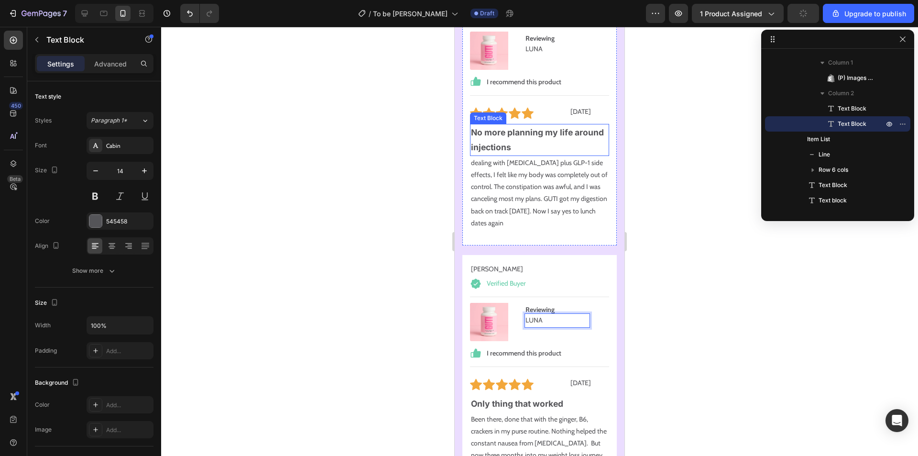
click at [521, 125] on p "No more planning my life around injections" at bounding box center [539, 140] width 137 height 30
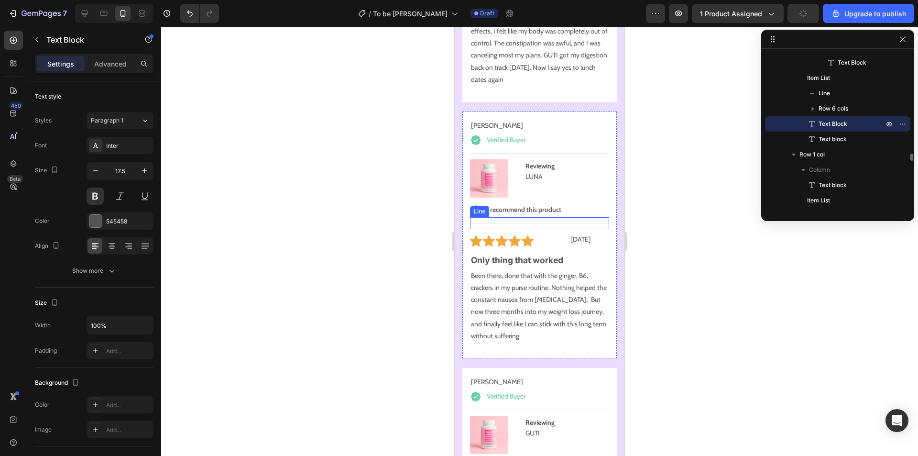
scroll to position [10019, 0]
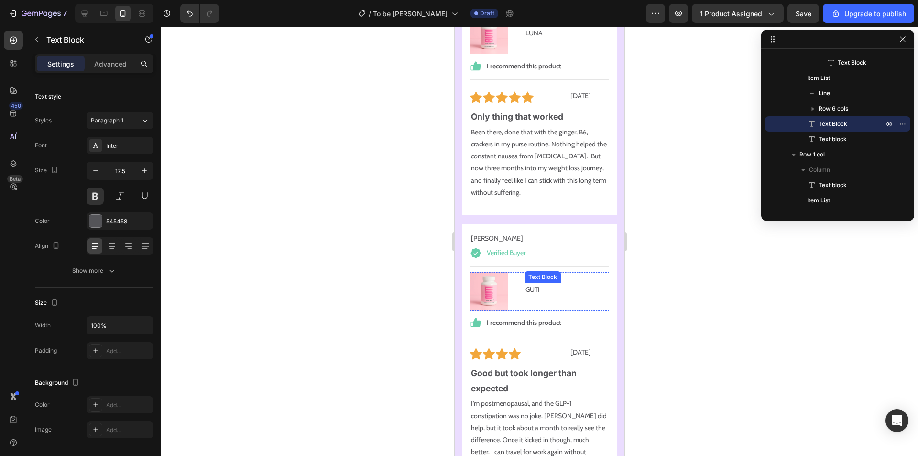
click at [532, 284] on p "GUTI" at bounding box center [558, 290] width 64 height 12
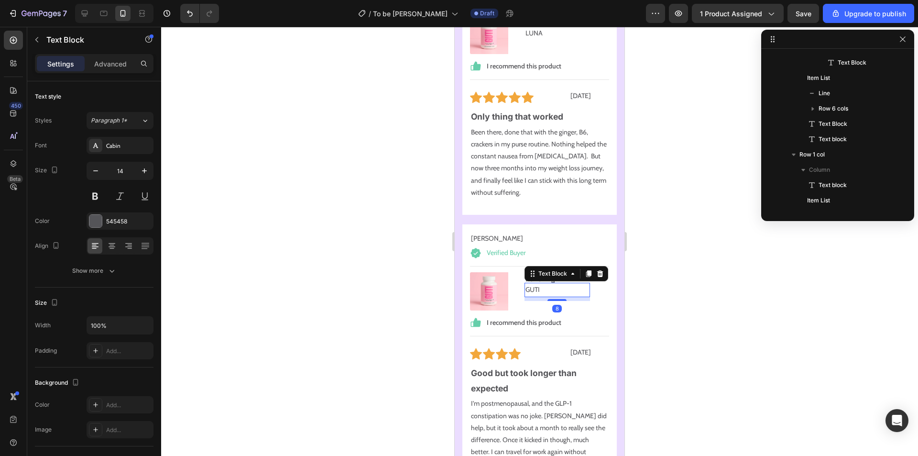
scroll to position [2645, 0]
click at [537, 284] on p "GUTI" at bounding box center [558, 290] width 64 height 12
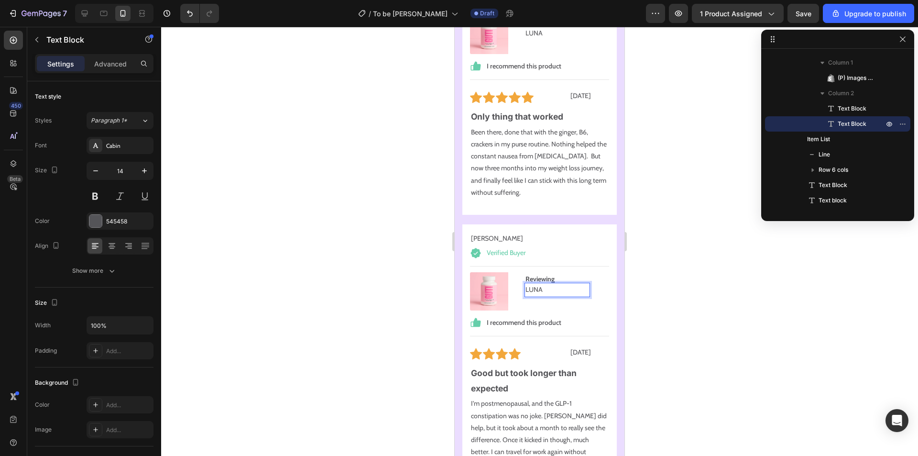
scroll to position [10306, 0]
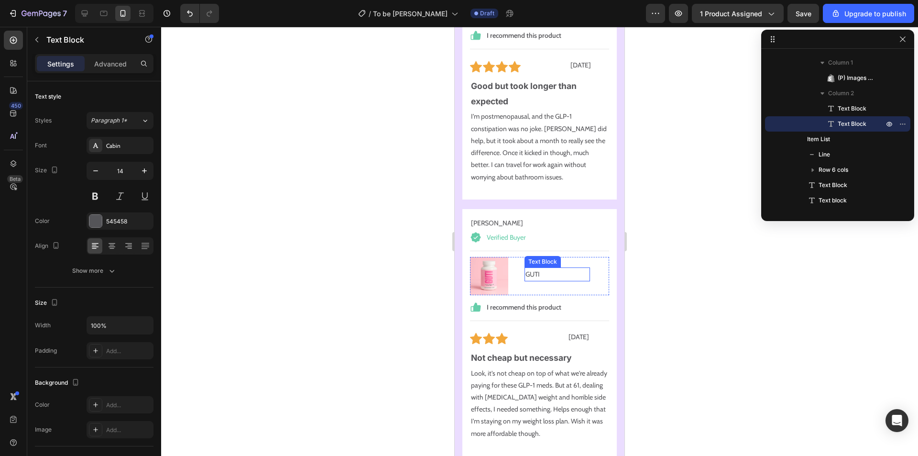
click at [543, 268] on p "GUTI" at bounding box center [558, 274] width 64 height 12
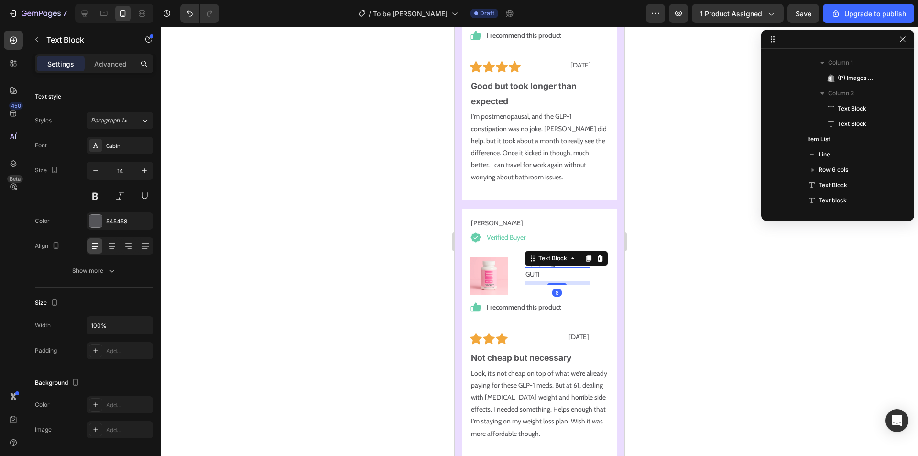
scroll to position [2890, 0]
click at [533, 268] on p "GUTI" at bounding box center [558, 274] width 64 height 12
click at [538, 268] on p "GUTI" at bounding box center [558, 274] width 64 height 12
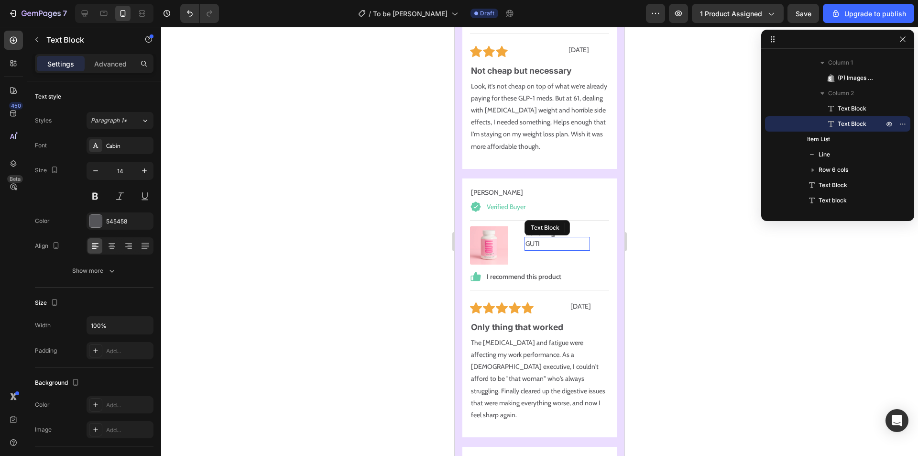
click at [544, 238] on p "GUTI" at bounding box center [558, 244] width 64 height 12
click at [536, 238] on p "GUTI" at bounding box center [558, 244] width 64 height 12
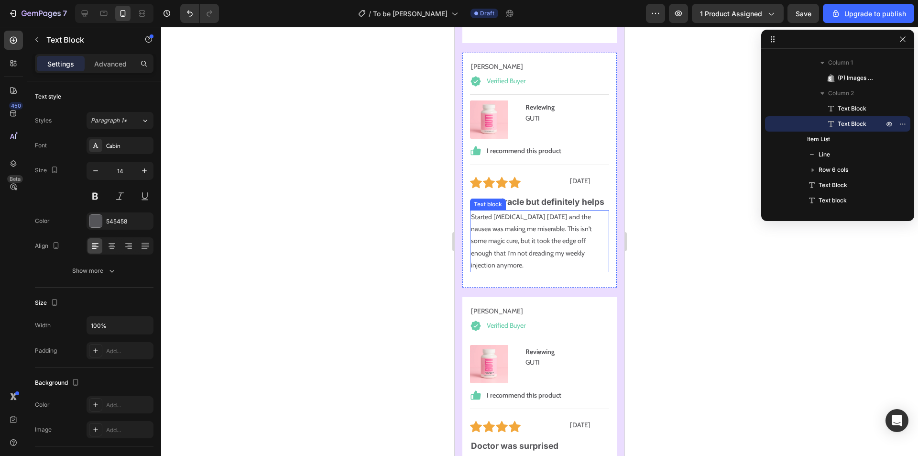
scroll to position [10928, 0]
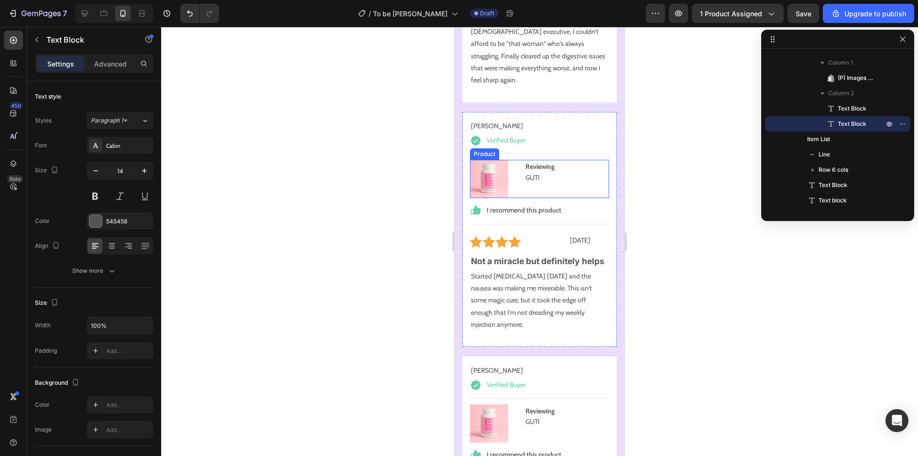
click at [534, 172] on p "GUTI" at bounding box center [558, 178] width 64 height 12
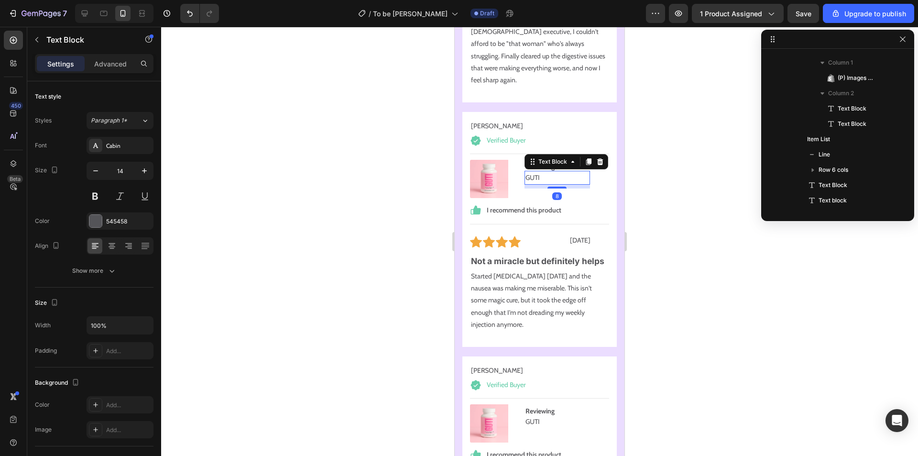
scroll to position [3380, 0]
click at [538, 172] on p "GUTI" at bounding box center [558, 178] width 64 height 12
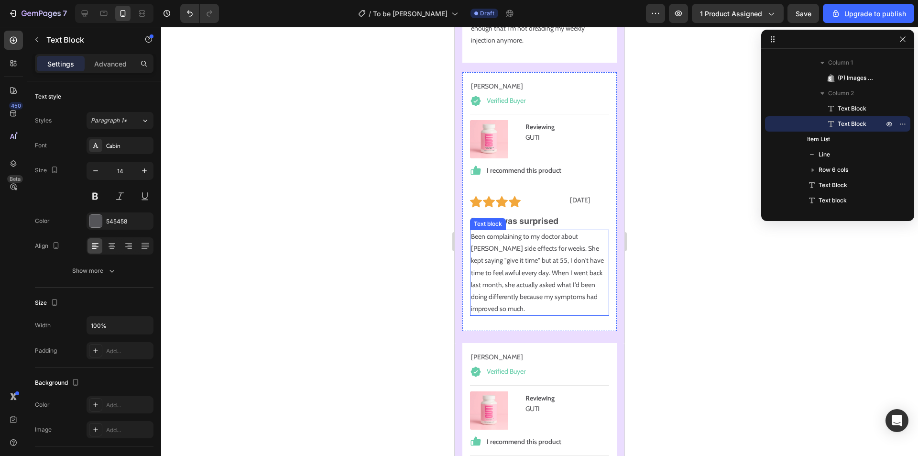
scroll to position [11215, 0]
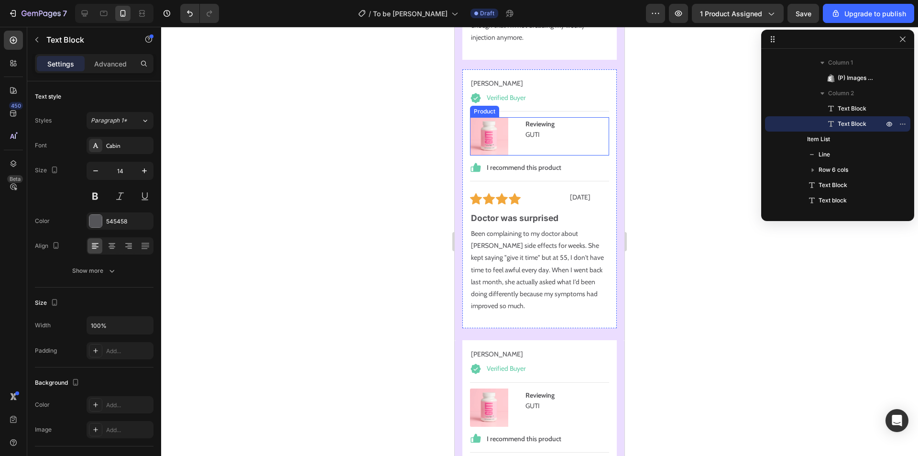
click at [537, 129] on p "GUTI" at bounding box center [558, 135] width 64 height 12
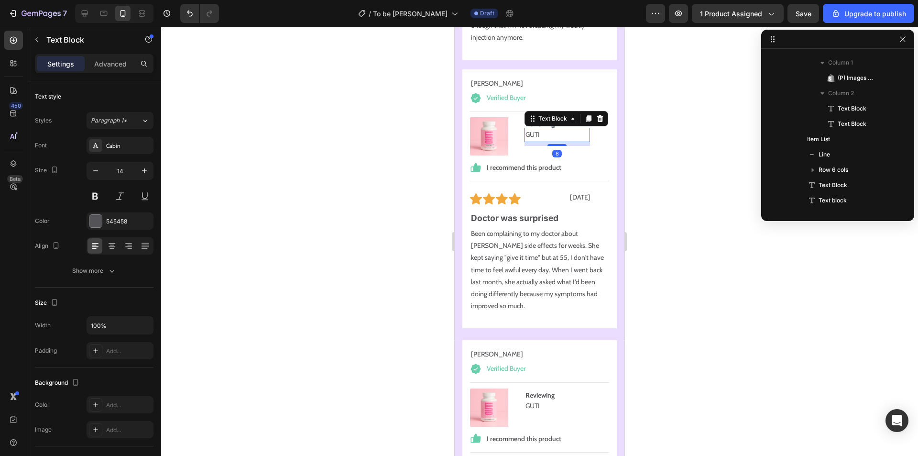
scroll to position [3624, 0]
click at [537, 129] on p "GUTI" at bounding box center [558, 135] width 64 height 12
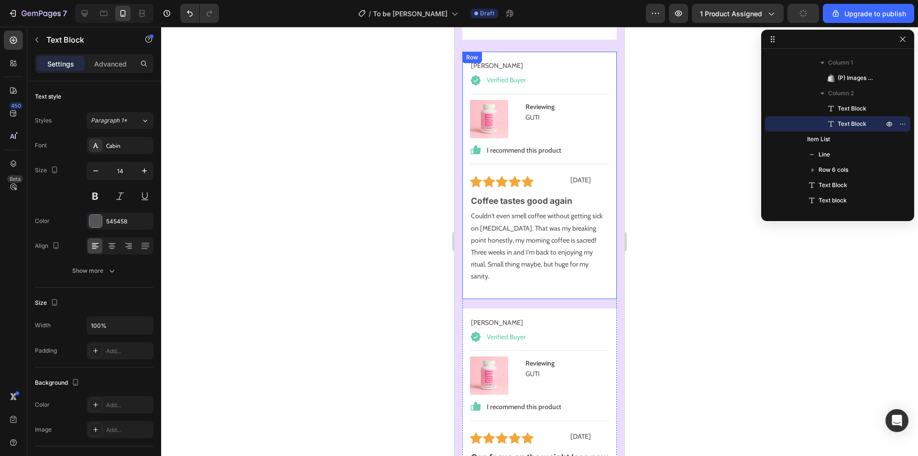
scroll to position [11502, 0]
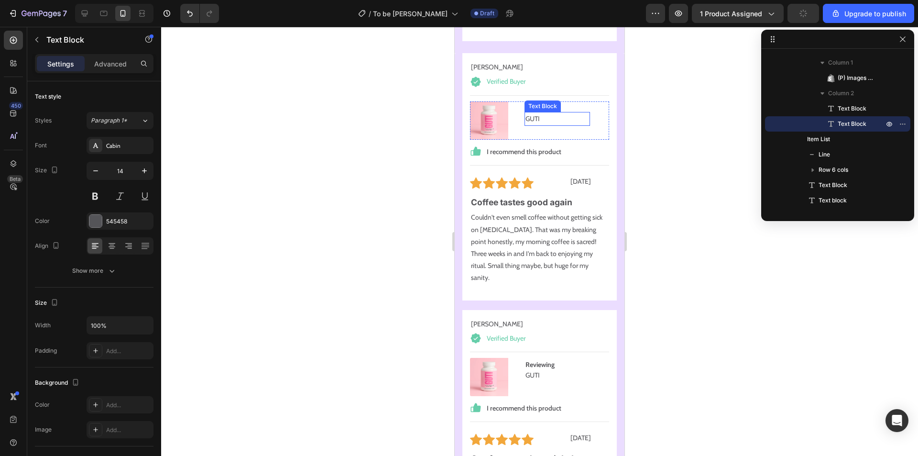
click at [528, 113] on p "GUTI" at bounding box center [558, 119] width 64 height 12
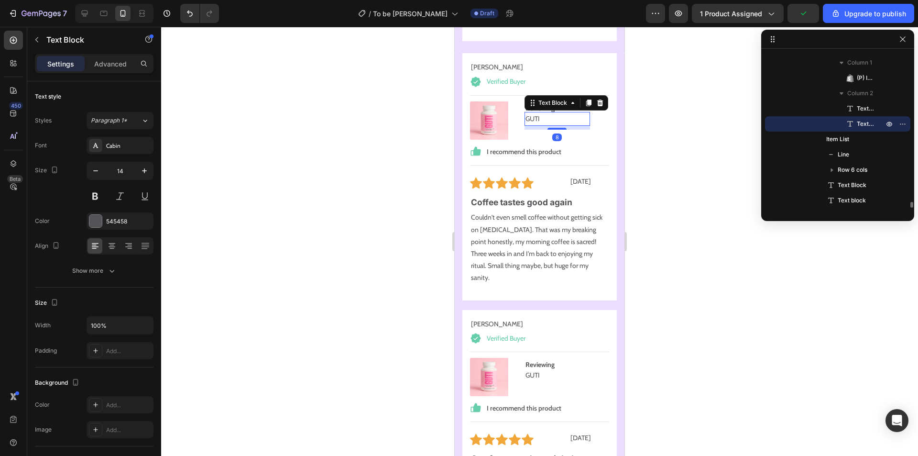
click at [533, 113] on p "GUTI" at bounding box center [558, 119] width 64 height 12
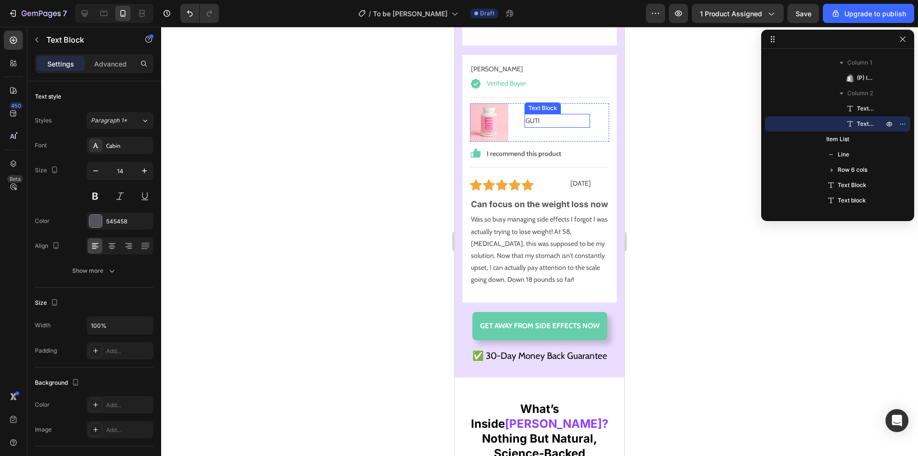
click at [531, 115] on p "GUTI" at bounding box center [558, 121] width 64 height 12
click at [538, 115] on p "GUTI" at bounding box center [558, 121] width 64 height 12
drag, startPoint x: 539, startPoint y: 337, endPoint x: 548, endPoint y: 328, distance: 12.8
click at [539, 332] on p "GET AWAY FROM SIDE EFFECTS NOW" at bounding box center [540, 325] width 120 height 13
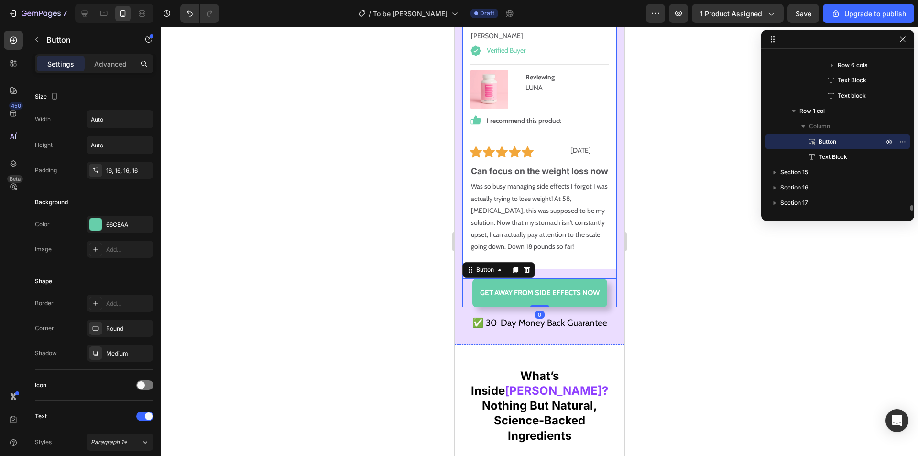
scroll to position [11789, 0]
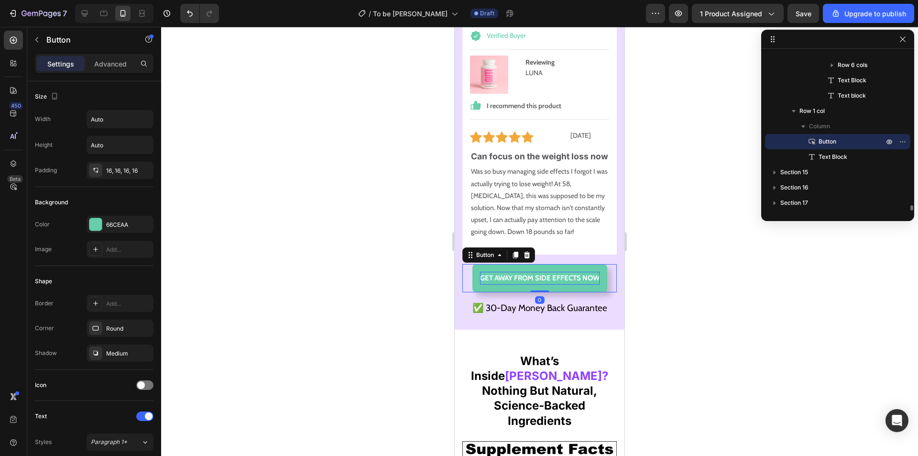
click at [573, 285] on p "GET AWAY FROM SIDE EFFECTS NOW" at bounding box center [540, 278] width 120 height 13
drag, startPoint x: 579, startPoint y: 295, endPoint x: 480, endPoint y: 294, distance: 99.5
click at [480, 285] on p "GET AWAY FROM SIDE EFFECTS NOW" at bounding box center [540, 278] width 120 height 13
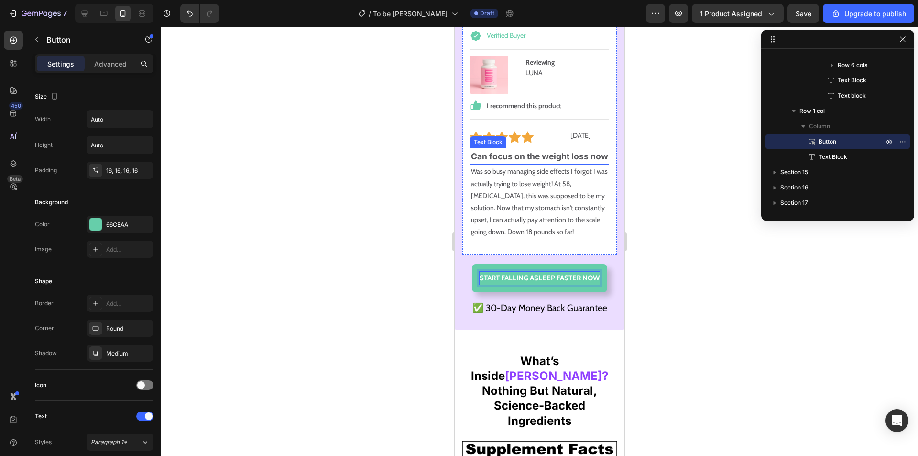
click at [547, 151] on strong "Can focus on the weight loss now" at bounding box center [539, 156] width 137 height 10
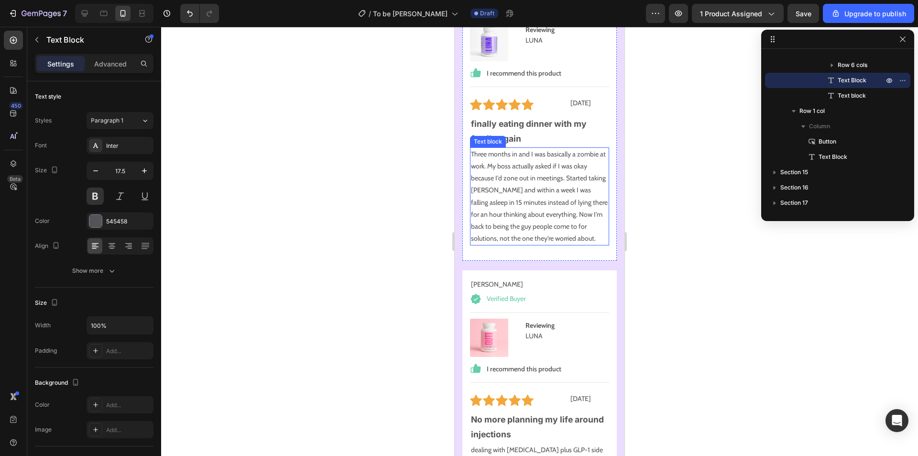
scroll to position [9350, 0]
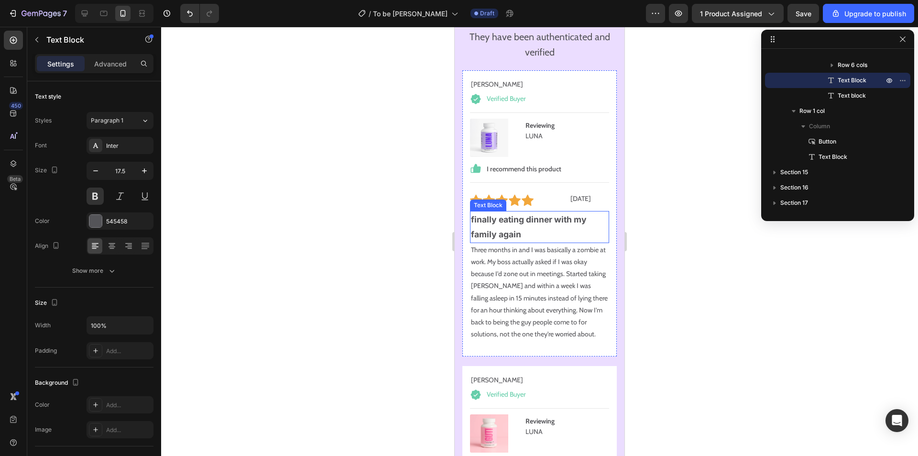
click at [531, 212] on p "finally eating dinner with my family again" at bounding box center [539, 227] width 137 height 30
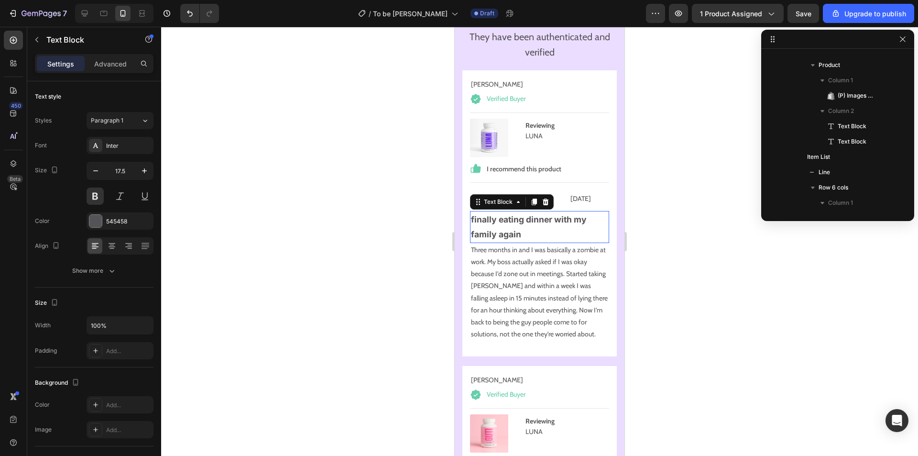
scroll to position [1972, 0]
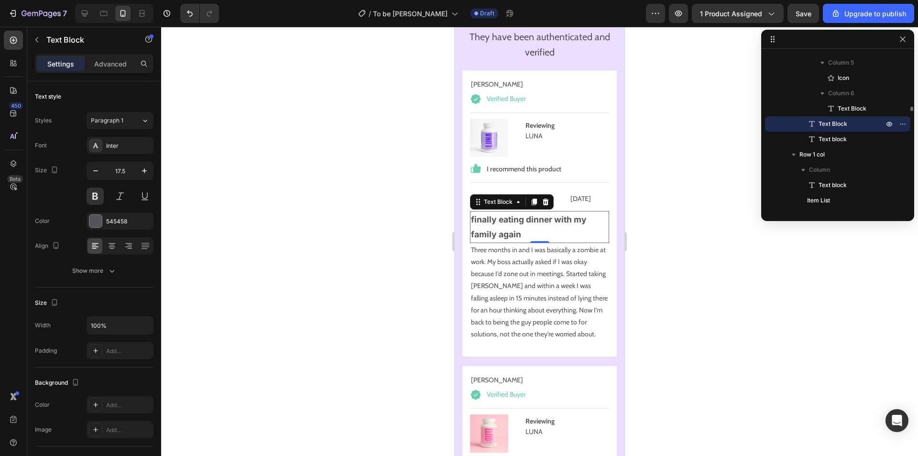
click at [525, 213] on p "finally eating dinner with my family again" at bounding box center [539, 227] width 137 height 30
drag, startPoint x: 517, startPoint y: 211, endPoint x: 496, endPoint y: 198, distance: 24.4
click at [496, 212] on p "finally eating dinner with my family again" at bounding box center [539, 227] width 137 height 30
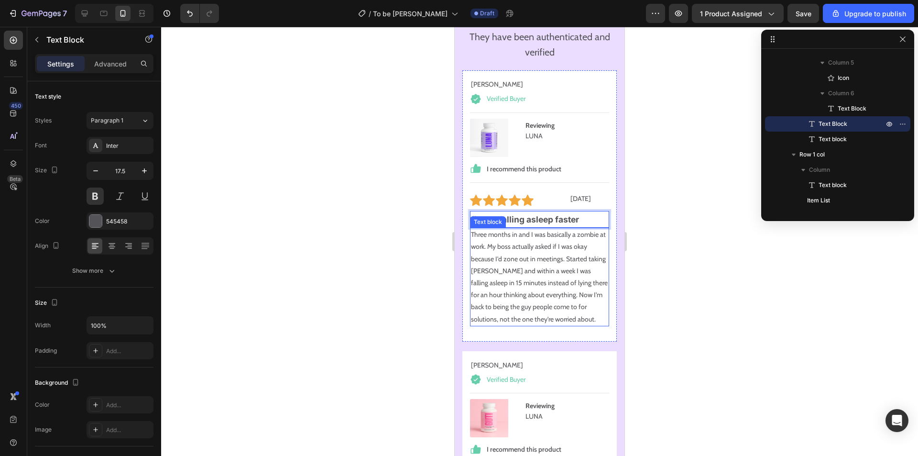
click at [527, 237] on p "Three months in and I was basically a zombie at work. My boss actually asked if…" at bounding box center [539, 277] width 137 height 97
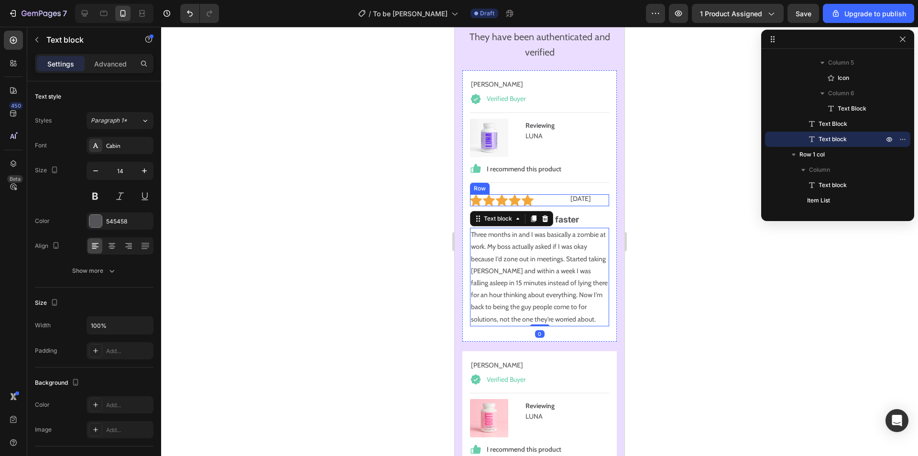
click at [581, 130] on p "LUNA" at bounding box center [558, 136] width 64 height 12
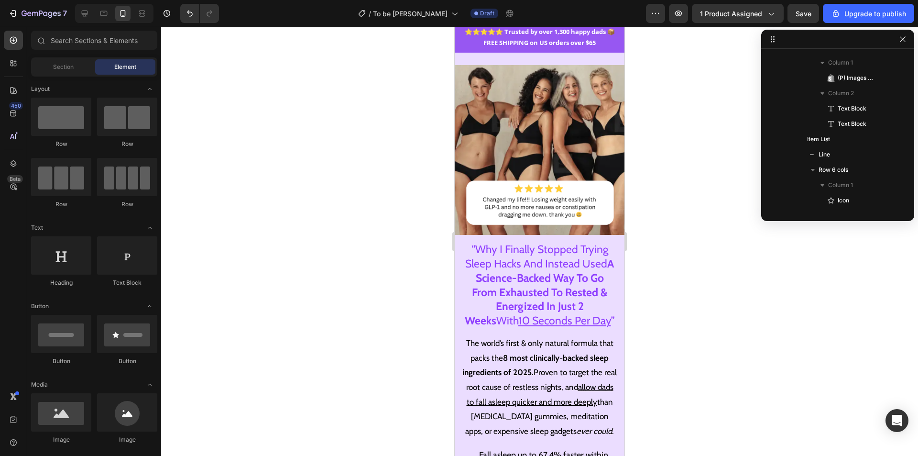
scroll to position [0, 0]
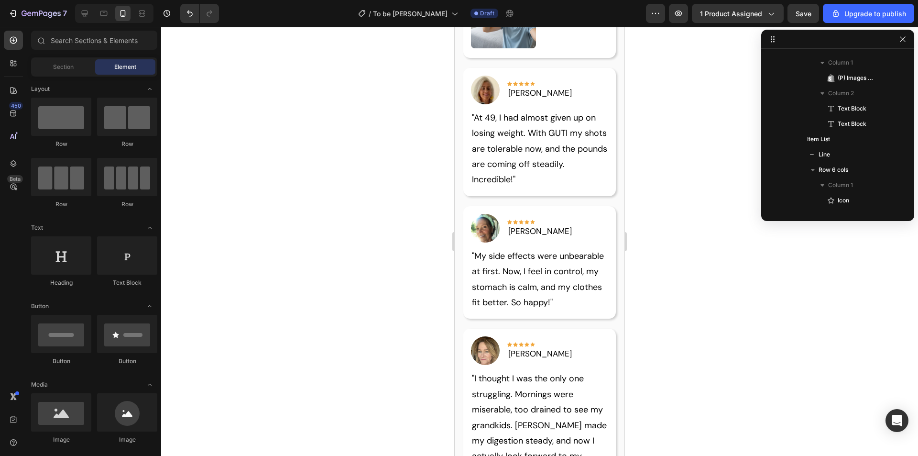
drag, startPoint x: 620, startPoint y: 212, endPoint x: 1099, endPoint y: 85, distance: 495.9
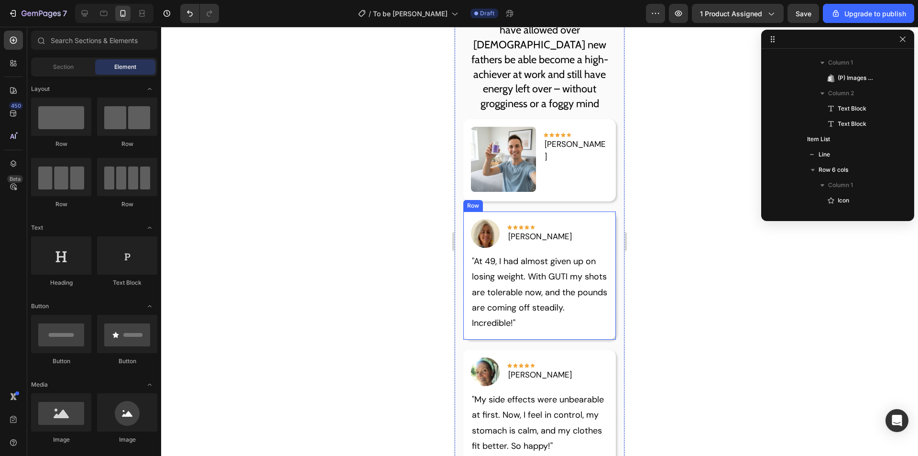
click at [524, 195] on div "Image Icon Icon Icon Icon Icon Row Hannah L. Text block Row Text block Row" at bounding box center [539, 160] width 153 height 82
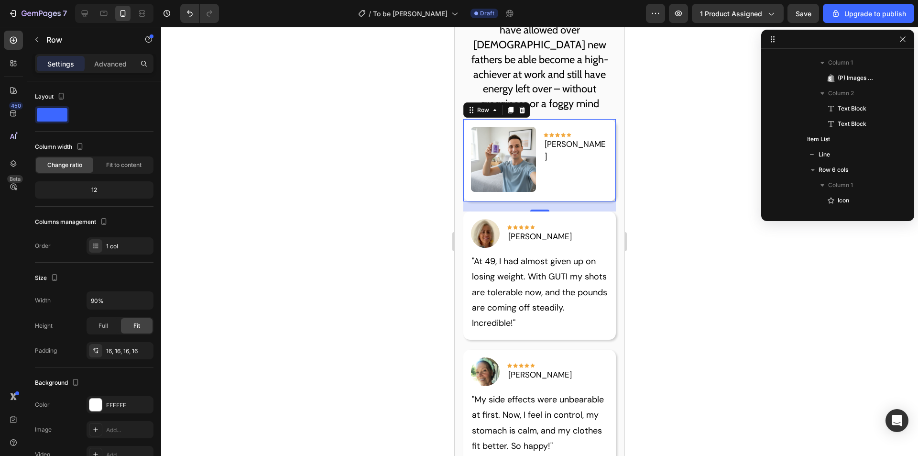
scroll to position [181, 0]
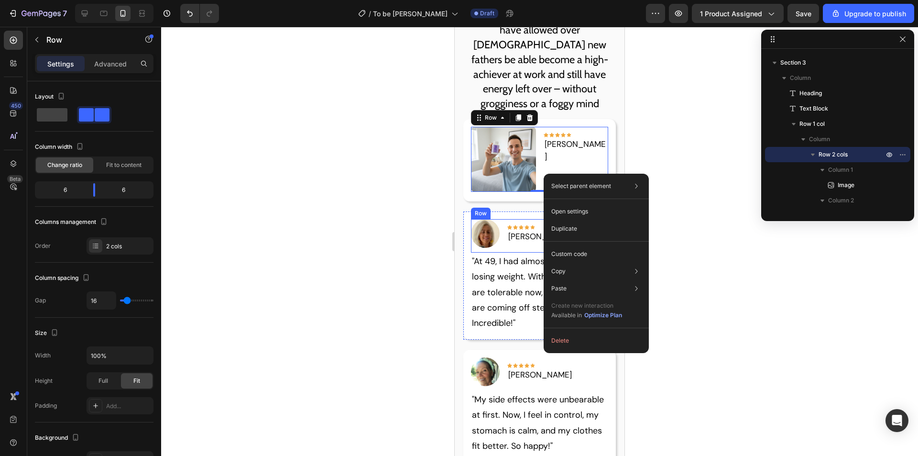
click at [501, 249] on div "Image Icon Icon Icon Icon Icon Row Emily R. Text block Row" at bounding box center [540, 235] width 138 height 33
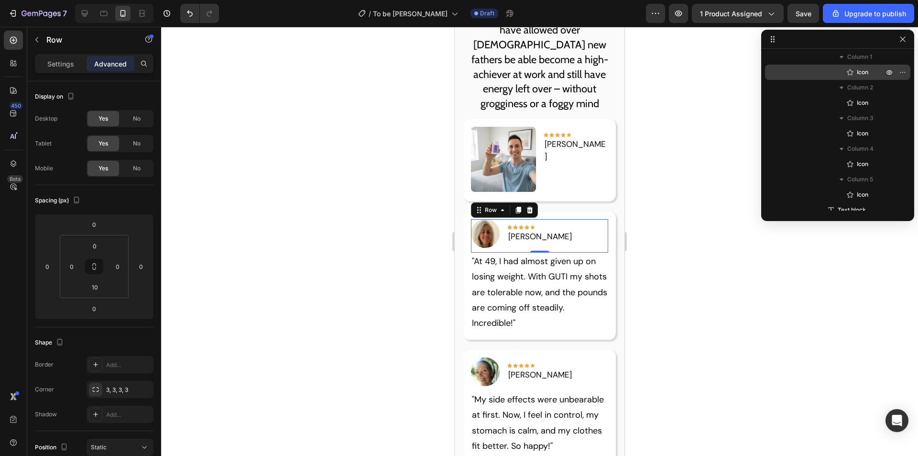
scroll to position [598, 0]
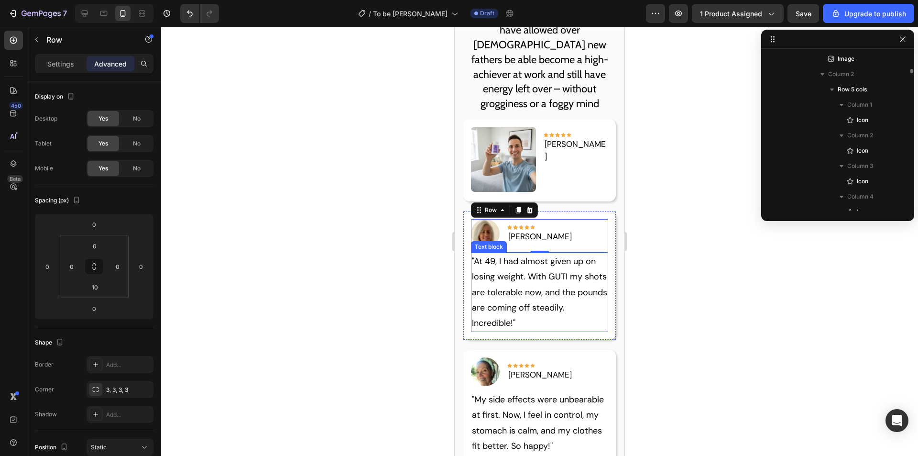
click at [542, 285] on p ""At 49, I had almost given up on losing weight. With GUTI my shots are tolerabl…" at bounding box center [540, 291] width 136 height 77
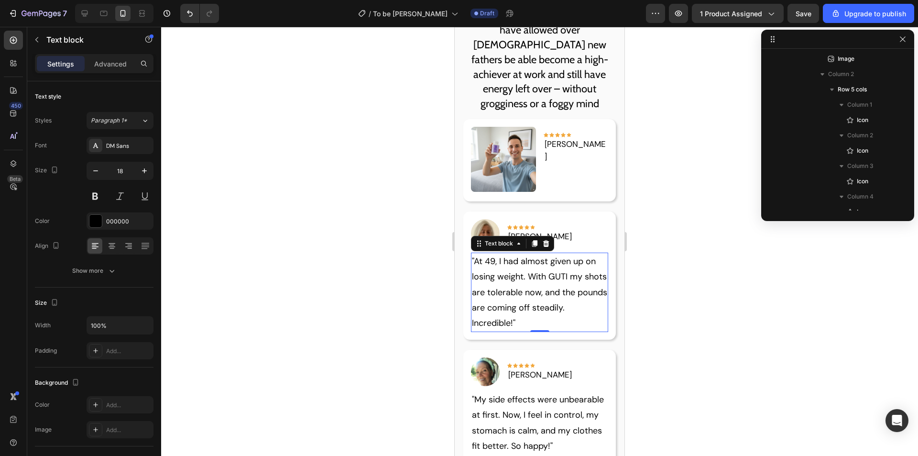
scroll to position [747, 0]
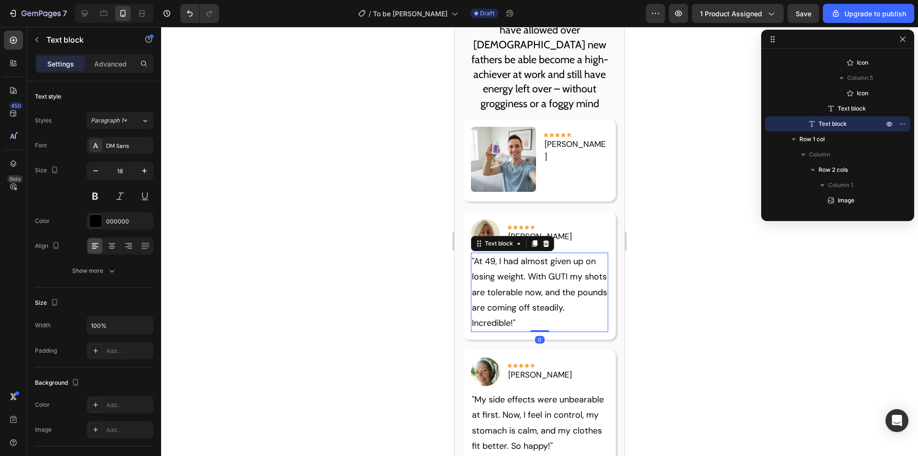
click at [535, 242] on icon at bounding box center [534, 243] width 5 height 7
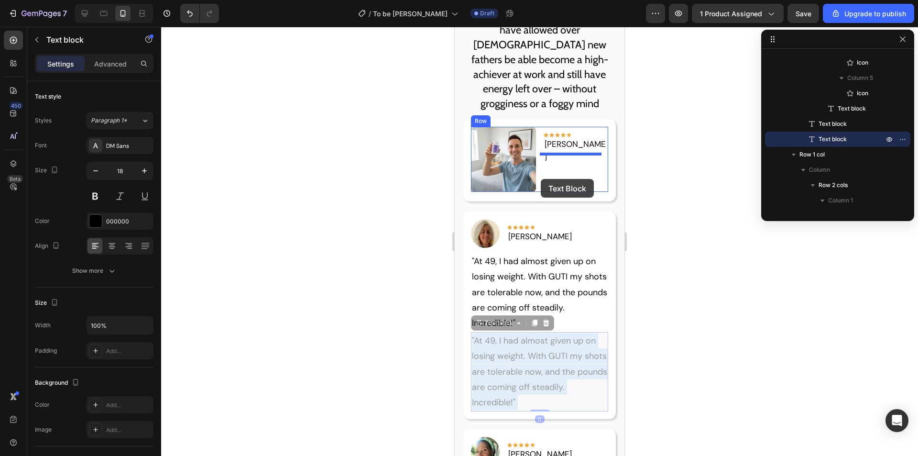
drag, startPoint x: 530, startPoint y: 355, endPoint x: 543, endPoint y: 178, distance: 176.9
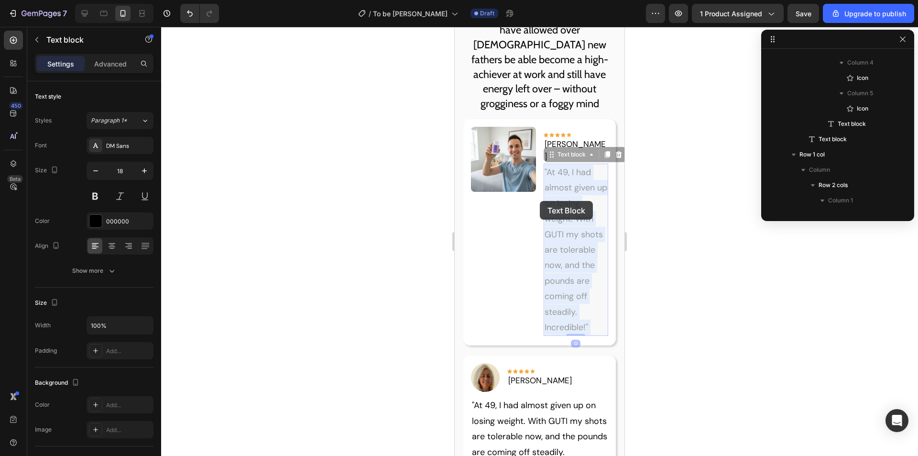
drag, startPoint x: 561, startPoint y: 198, endPoint x: 535, endPoint y: 202, distance: 26.6
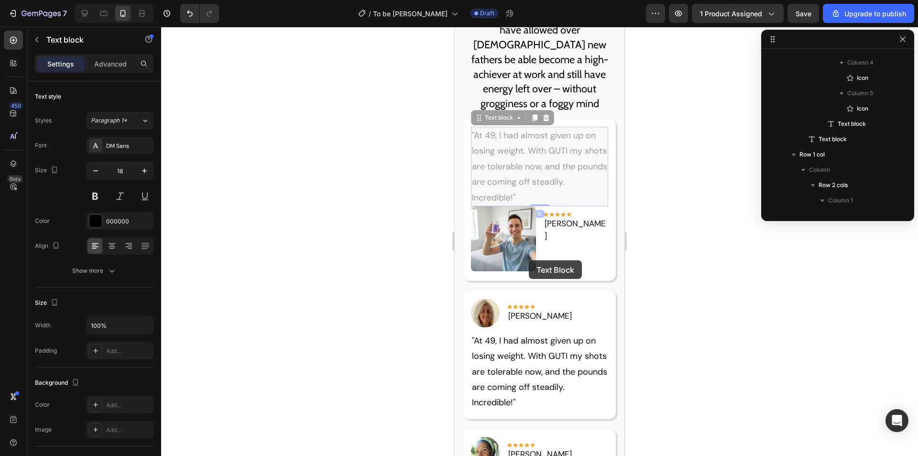
type input "16"
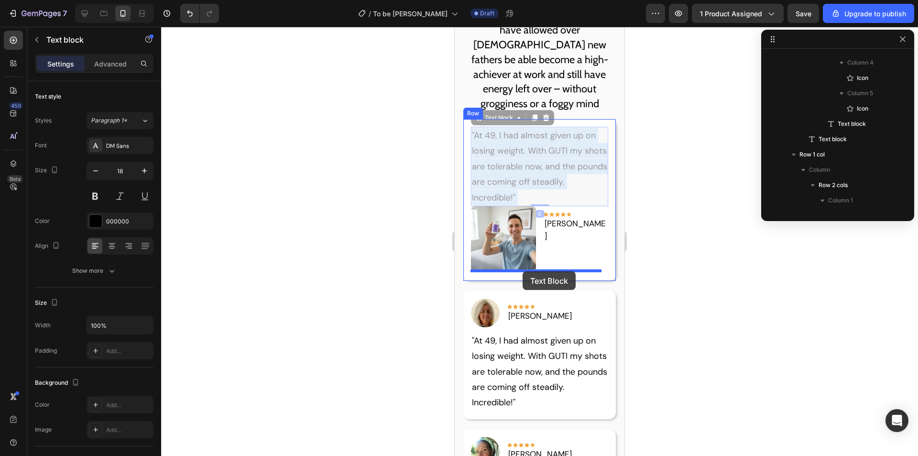
drag, startPoint x: 536, startPoint y: 167, endPoint x: 523, endPoint y: 271, distance: 105.0
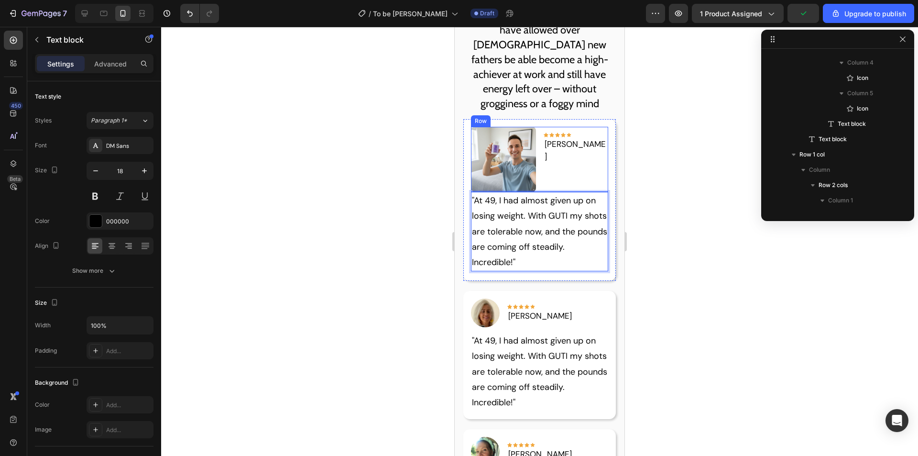
click at [561, 91] on p "Our science-backed ingredients have allowed over [DEMOGRAPHIC_DATA] new fathers…" at bounding box center [539, 59] width 154 height 103
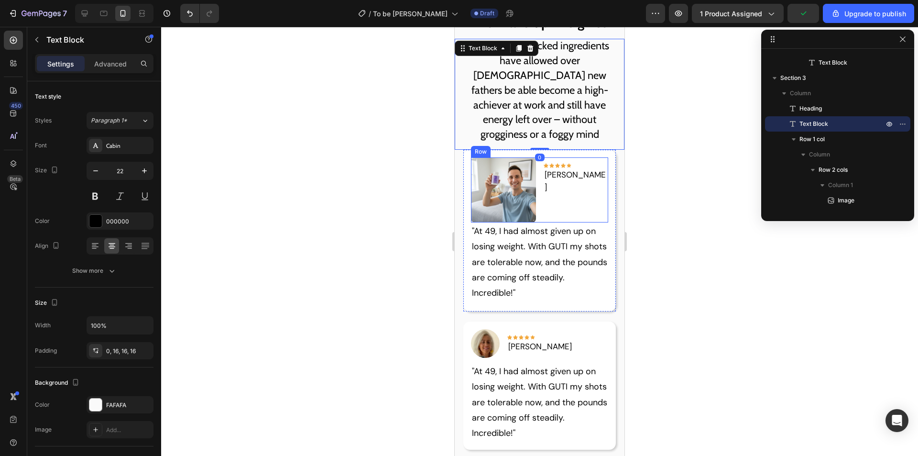
scroll to position [1164, 0]
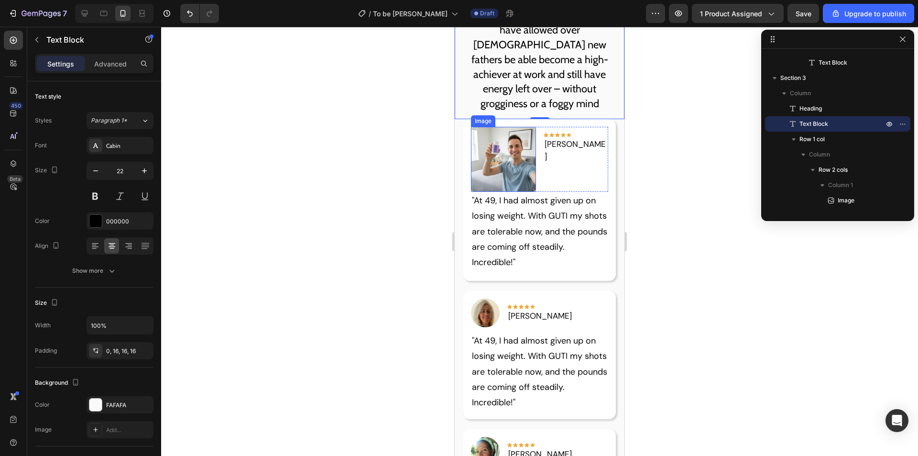
click at [511, 170] on img at bounding box center [503, 159] width 65 height 65
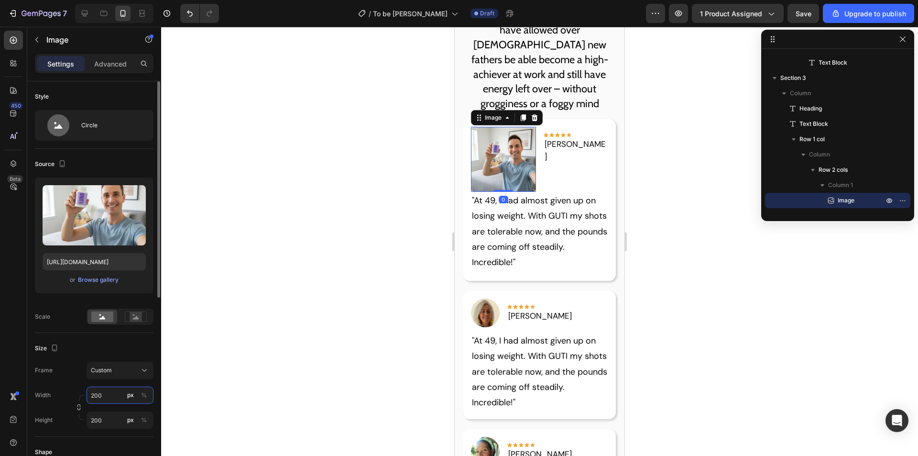
click at [114, 399] on input "200" at bounding box center [120, 394] width 67 height 17
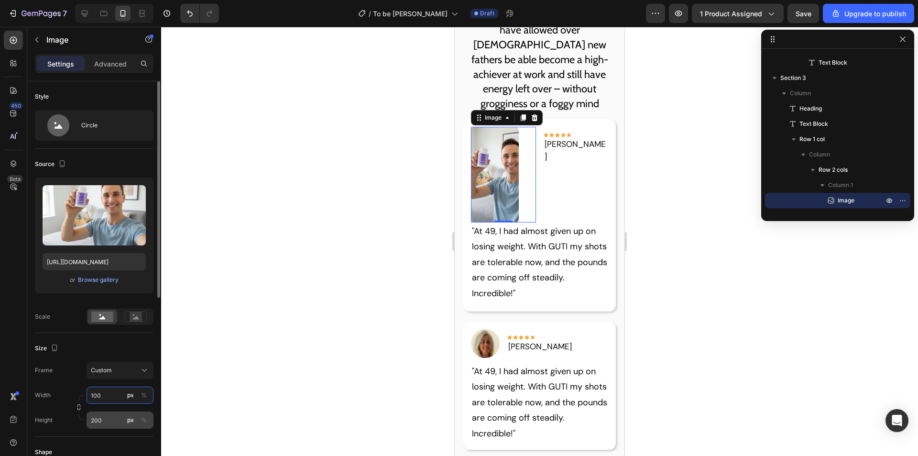
type input "100"
click at [110, 427] on input "200" at bounding box center [120, 419] width 67 height 17
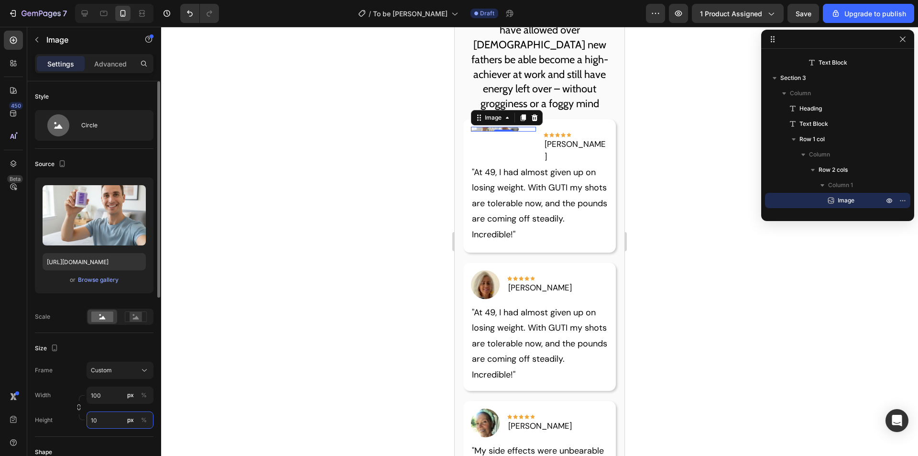
type input "100"
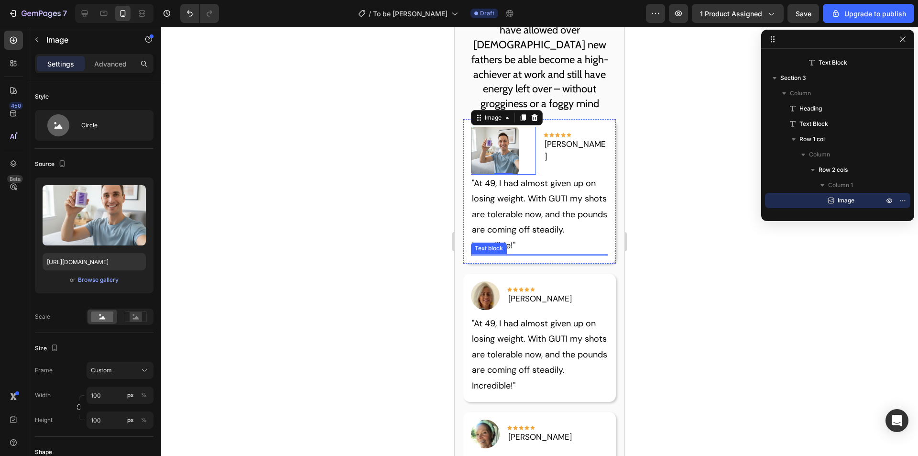
click at [565, 233] on p ""At 49, I had almost given up on losing weight. With GUTI my shots are tolerabl…" at bounding box center [540, 214] width 136 height 77
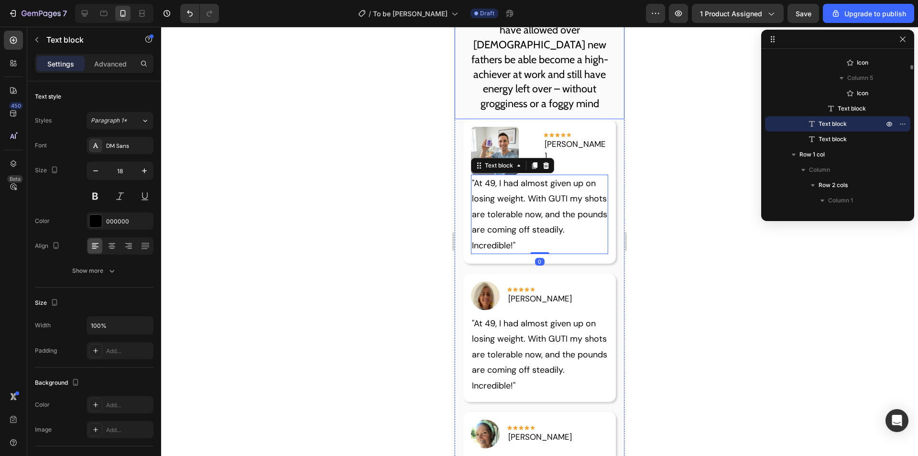
click at [578, 41] on p "Our science-backed ingredients have allowed over [DEMOGRAPHIC_DATA] new fathers…" at bounding box center [539, 59] width 154 height 103
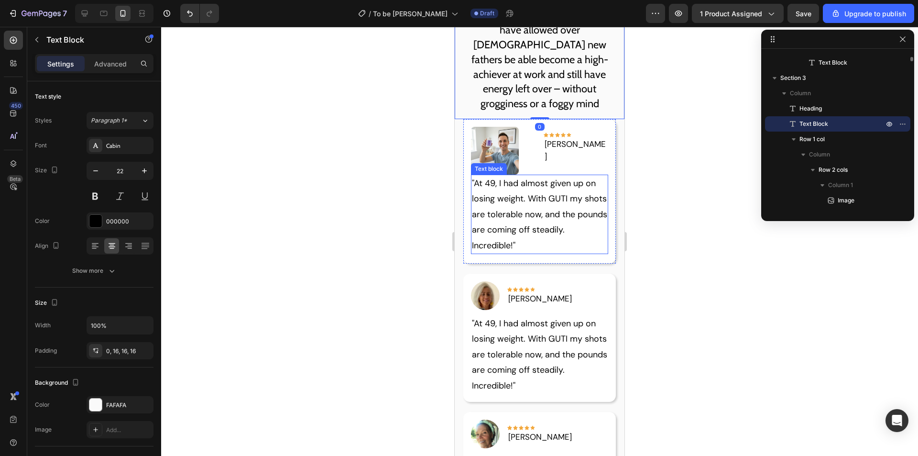
scroll to position [1117, 0]
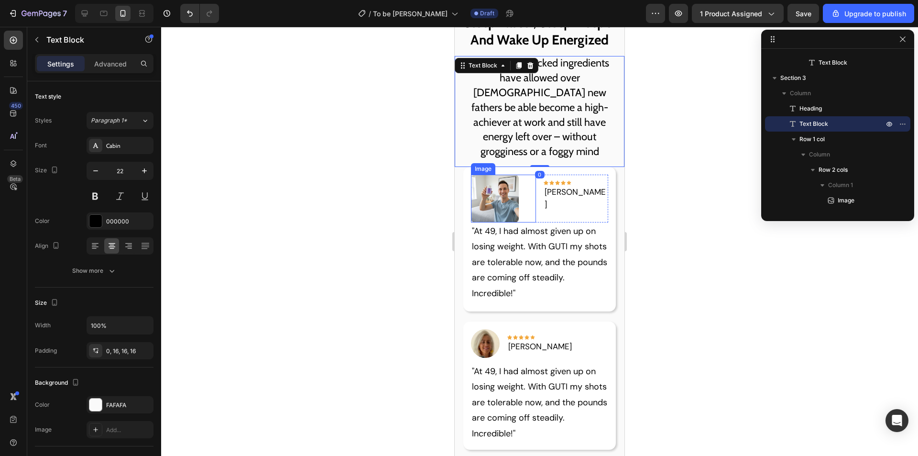
click at [499, 209] on img at bounding box center [495, 199] width 48 height 48
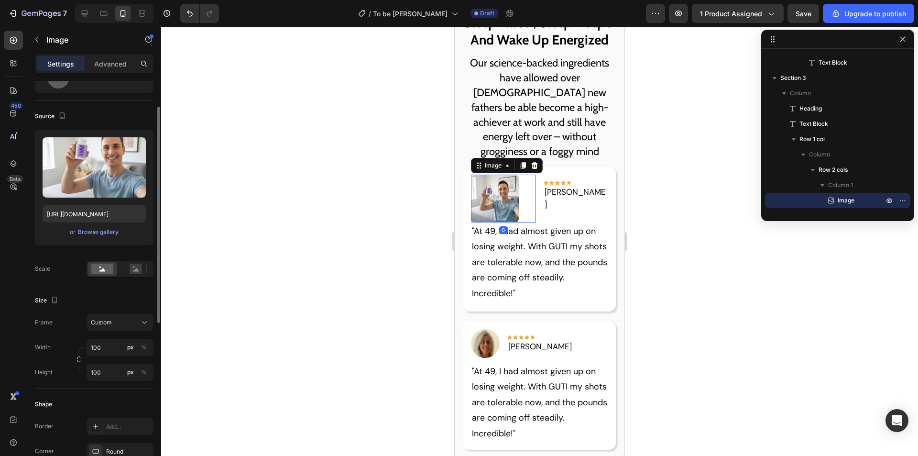
scroll to position [96, 0]
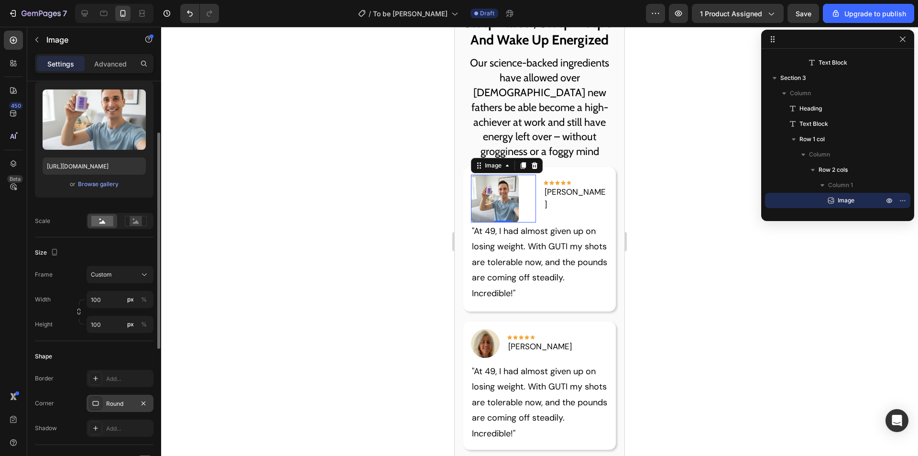
click at [128, 401] on div "Round" at bounding box center [120, 403] width 28 height 9
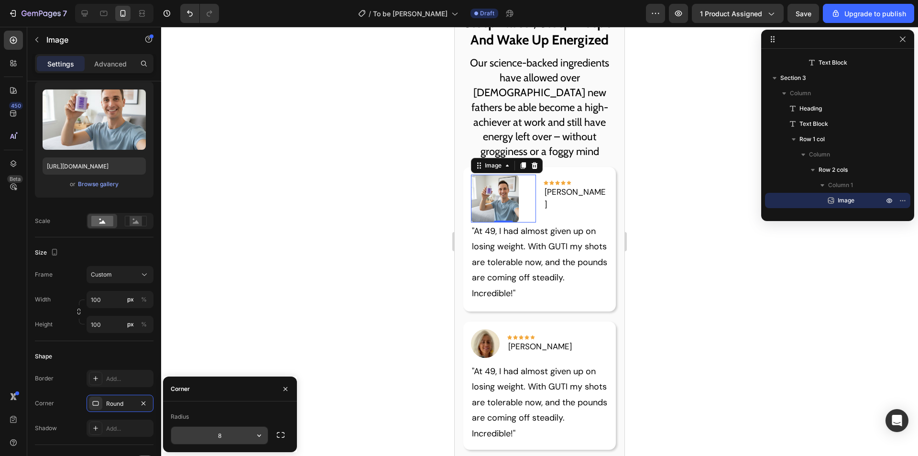
click at [220, 431] on input "8" at bounding box center [219, 435] width 97 height 17
type input "50"
click at [505, 101] on p "Our science-backed ingredients have allowed over [DEMOGRAPHIC_DATA] new fathers…" at bounding box center [539, 107] width 154 height 103
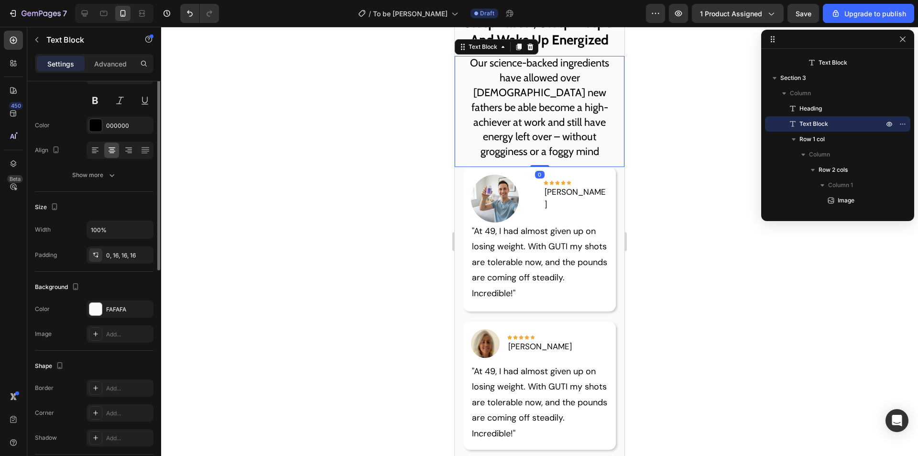
scroll to position [0, 0]
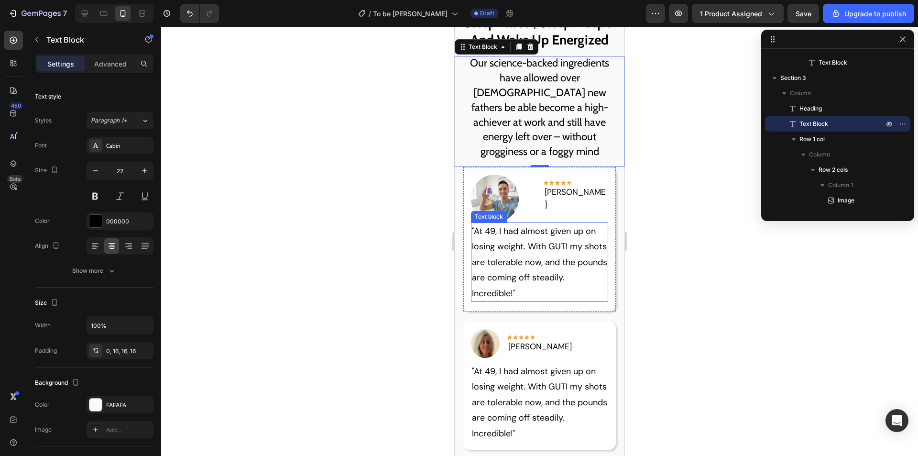
click at [554, 271] on p ""At 49, I had almost given up on losing weight. With GUTI my shots are tolerabl…" at bounding box center [540, 261] width 136 height 77
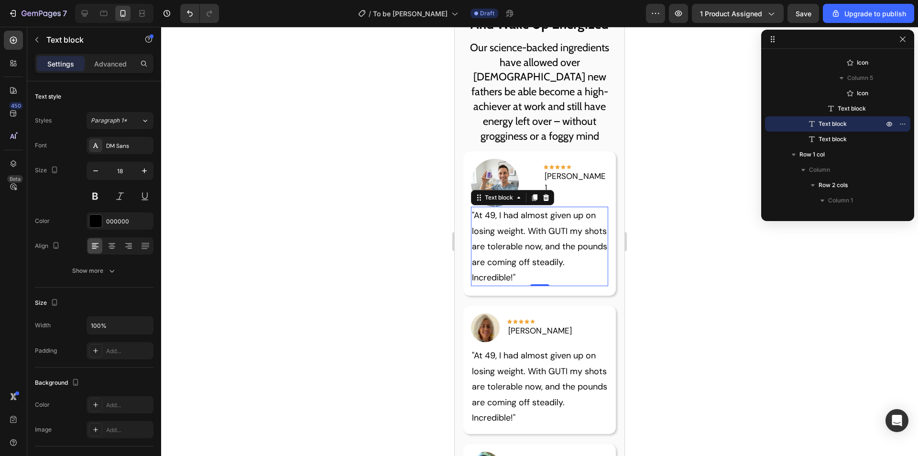
scroll to position [1117, 0]
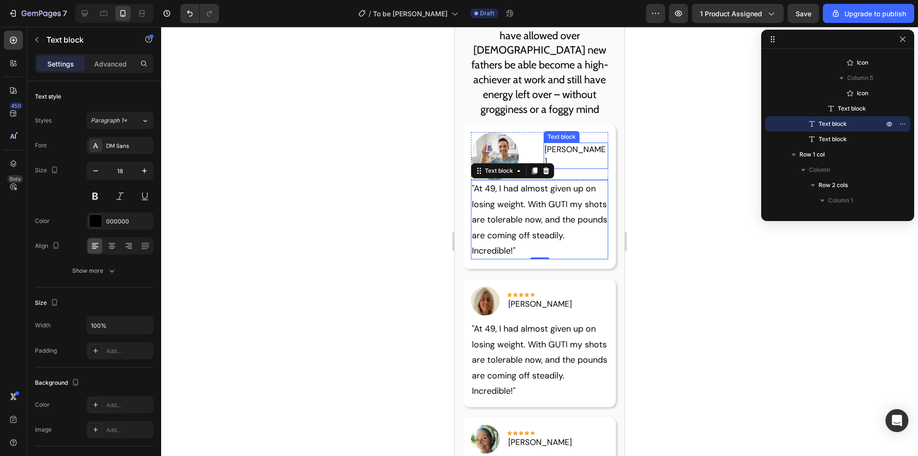
click at [552, 151] on p "Hannah L." at bounding box center [576, 155] width 63 height 24
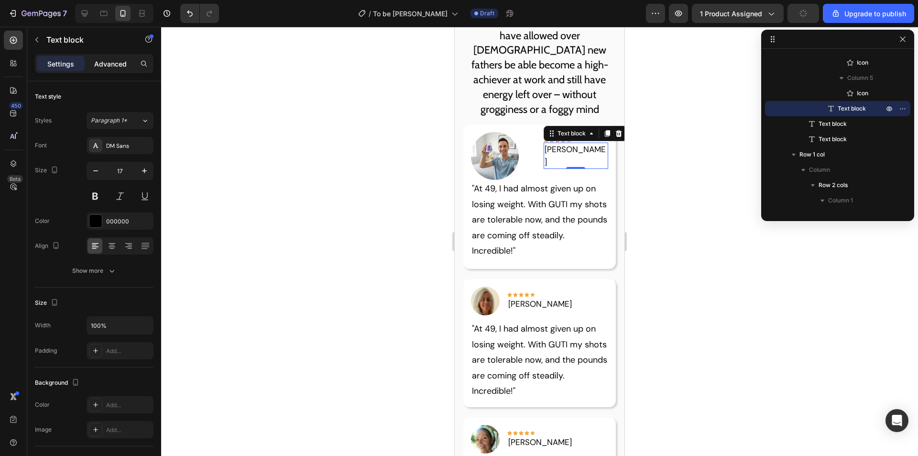
click at [117, 63] on p "Advanced" at bounding box center [110, 64] width 33 height 10
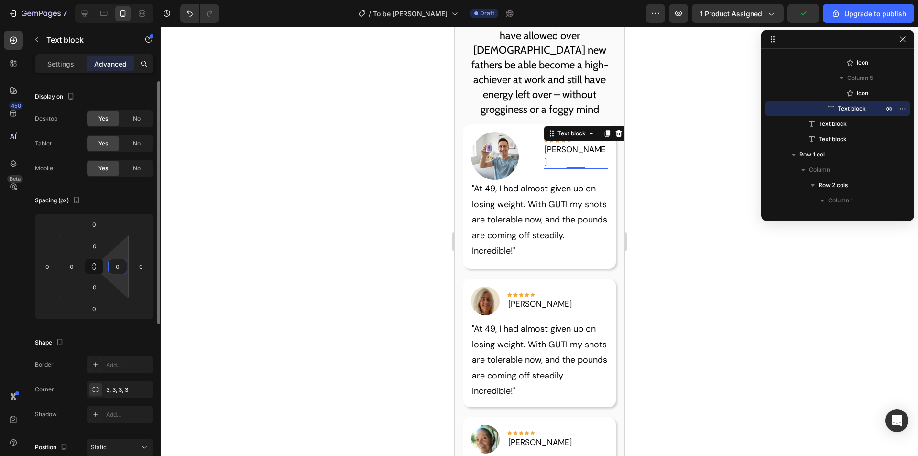
click at [121, 265] on input "0" at bounding box center [117, 266] width 14 height 14
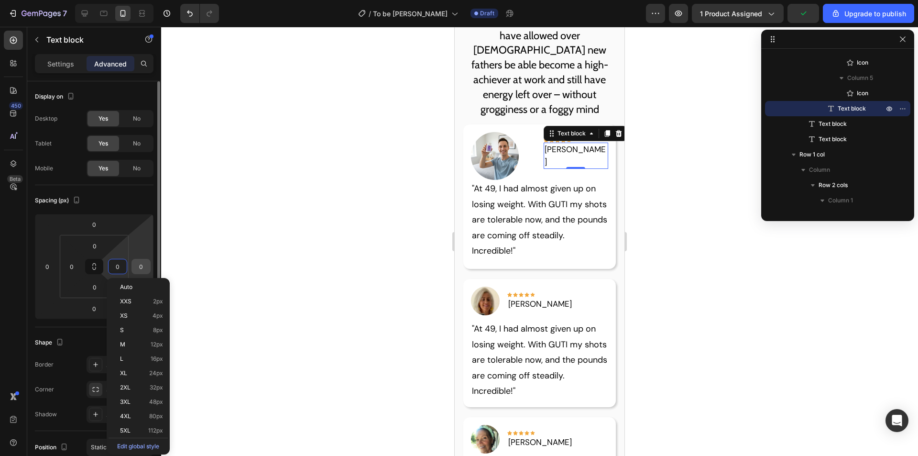
click at [141, 265] on input "0" at bounding box center [141, 266] width 14 height 14
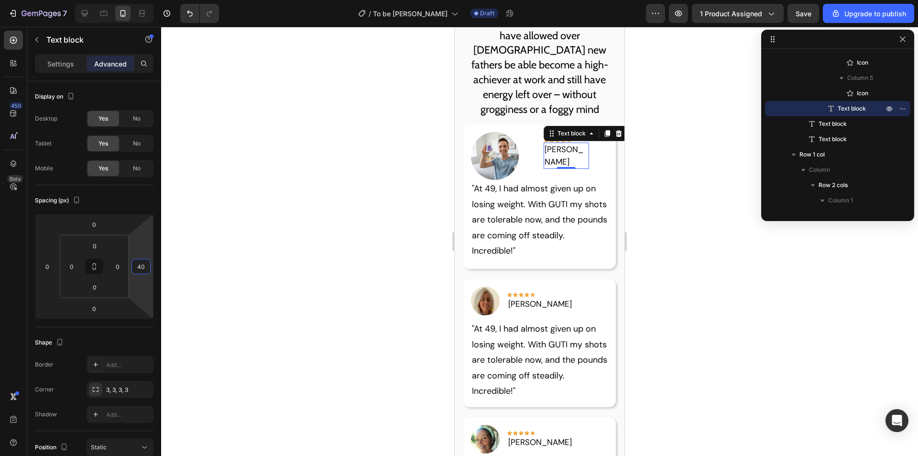
type input "4"
type input "0"
click at [120, 264] on input "0" at bounding box center [117, 266] width 14 height 14
type input "4"
type input "0"
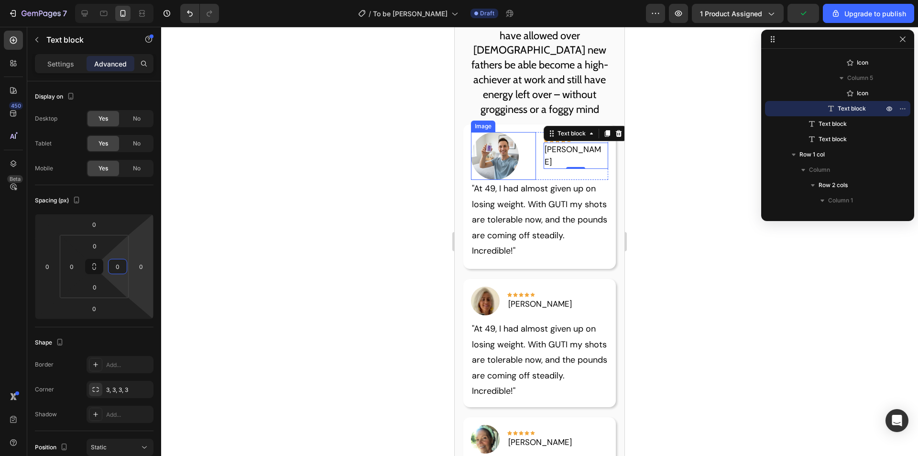
click at [520, 163] on div at bounding box center [503, 156] width 65 height 48
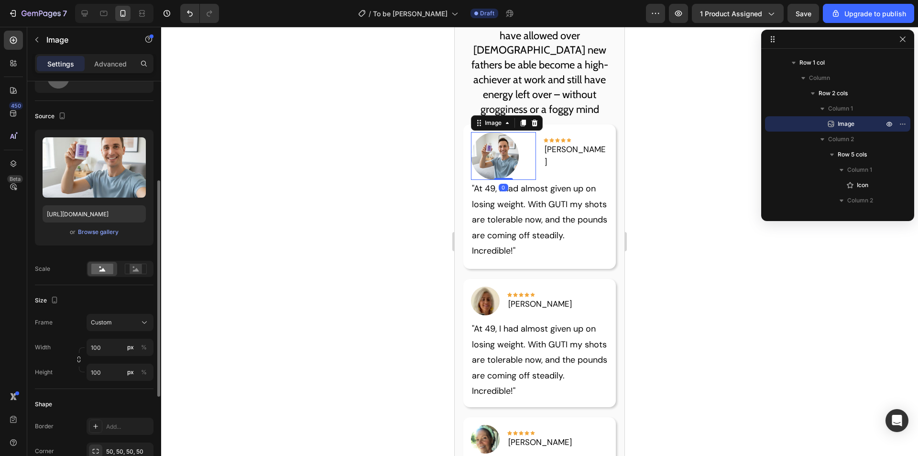
scroll to position [143, 0]
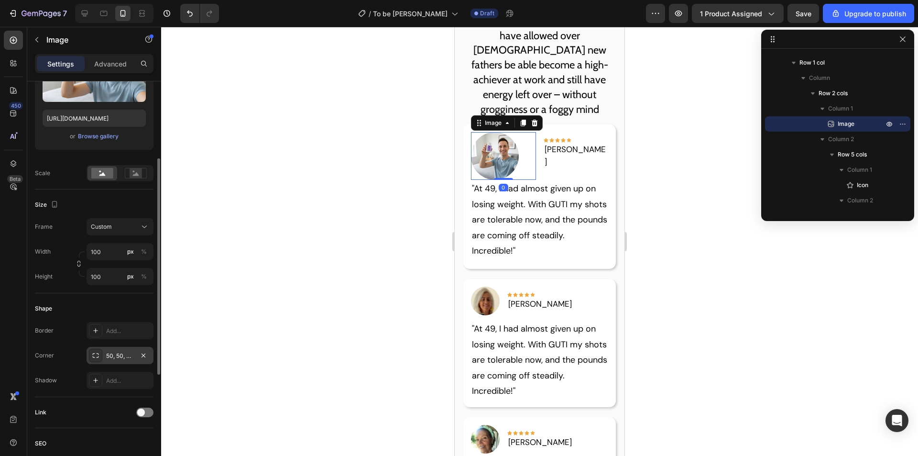
click at [129, 358] on div "50, 50, 50, 50" at bounding box center [120, 355] width 28 height 9
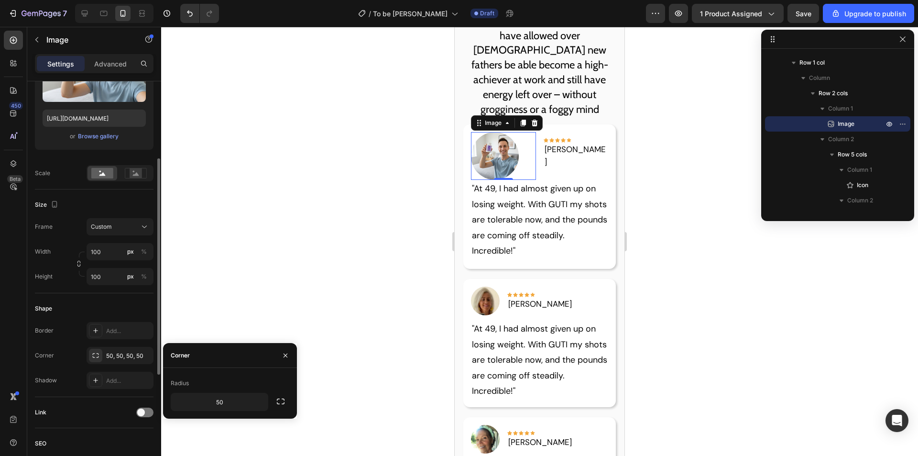
click at [130, 312] on div "Shape" at bounding box center [94, 308] width 119 height 15
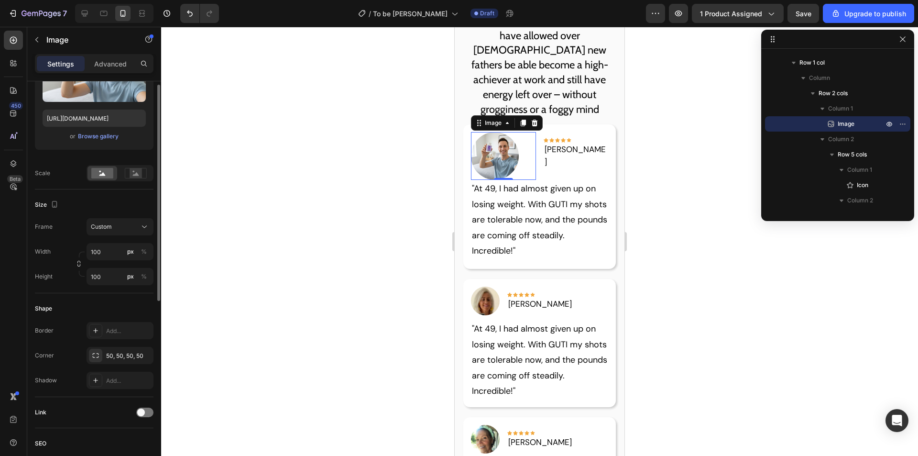
scroll to position [48, 0]
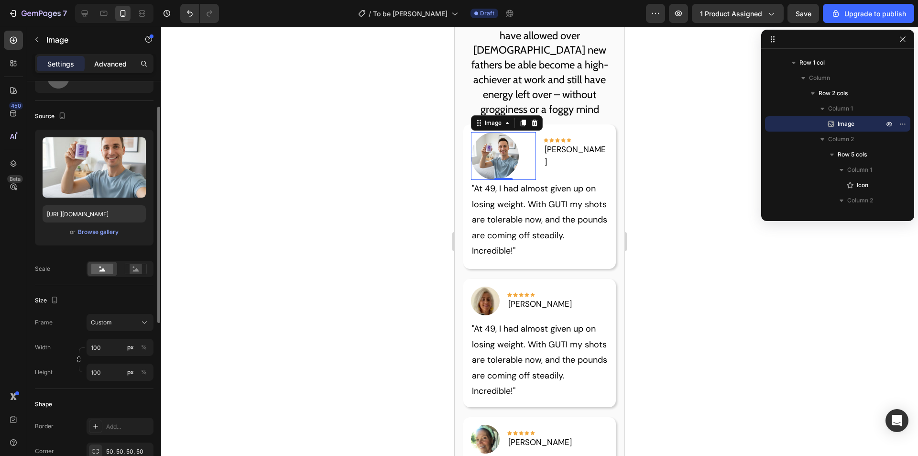
click at [104, 68] on p "Advanced" at bounding box center [110, 64] width 33 height 10
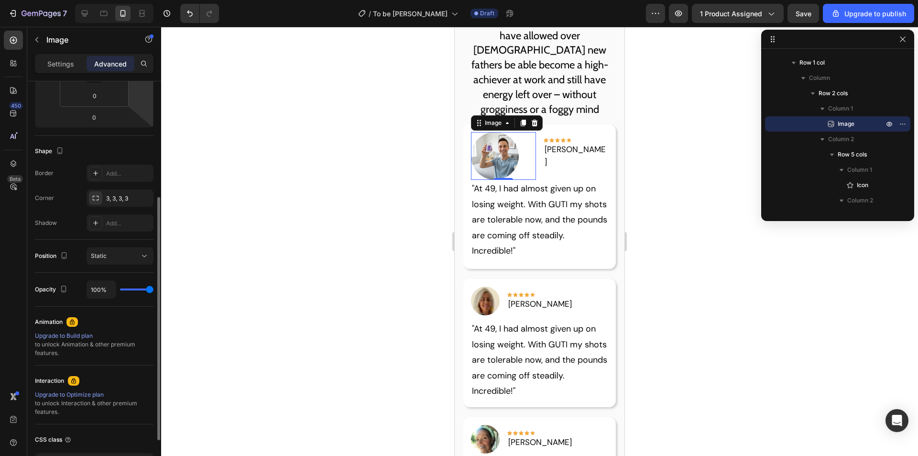
scroll to position [96, 0]
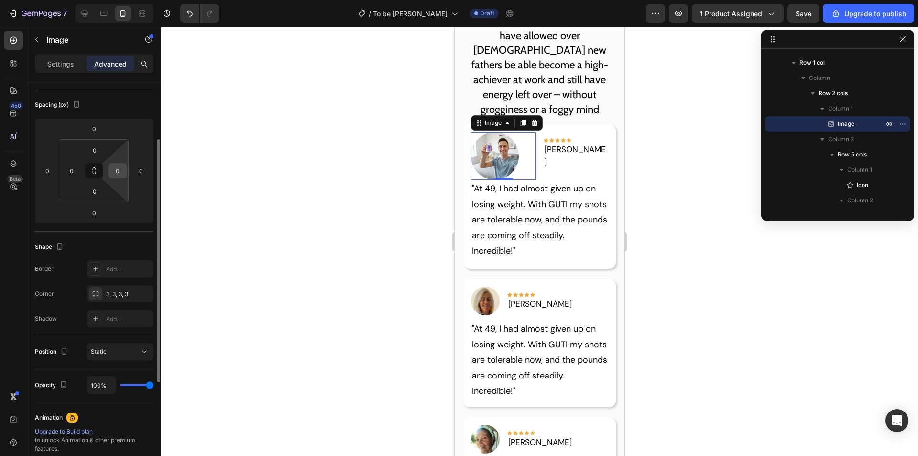
click at [121, 169] on input "0" at bounding box center [117, 171] width 14 height 14
click at [124, 109] on div "Spacing (px)" at bounding box center [94, 104] width 119 height 15
click at [117, 173] on input "10" at bounding box center [117, 171] width 14 height 14
type input "0"
click at [137, 166] on input "0" at bounding box center [141, 171] width 14 height 14
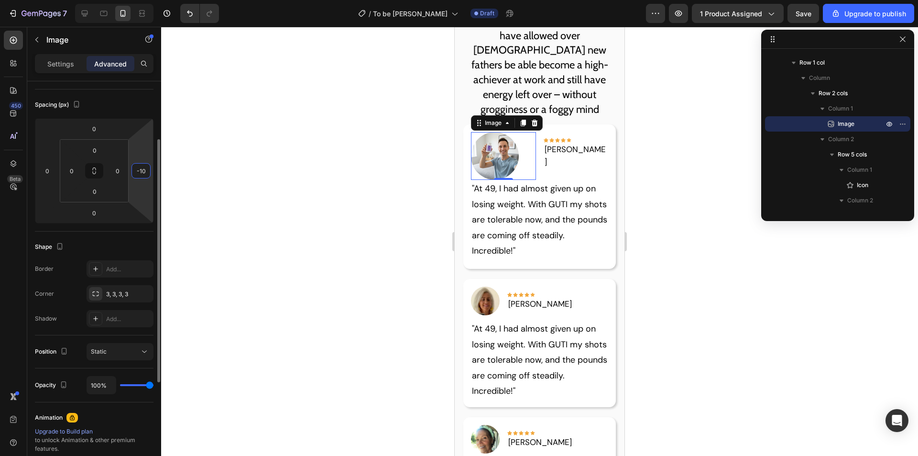
type input "-10"
click at [0, 0] on div "Spacing (px) 0 0 0 -10 0 0 0 0" at bounding box center [0, 0] width 0 height 0
click at [143, 174] on input "-10" at bounding box center [141, 171] width 14 height 14
click at [0, 0] on div "Spacing (px) 0 0 0 -50 0 0 0 0" at bounding box center [0, 0] width 0 height 0
click at [148, 174] on input "-50" at bounding box center [141, 171] width 14 height 14
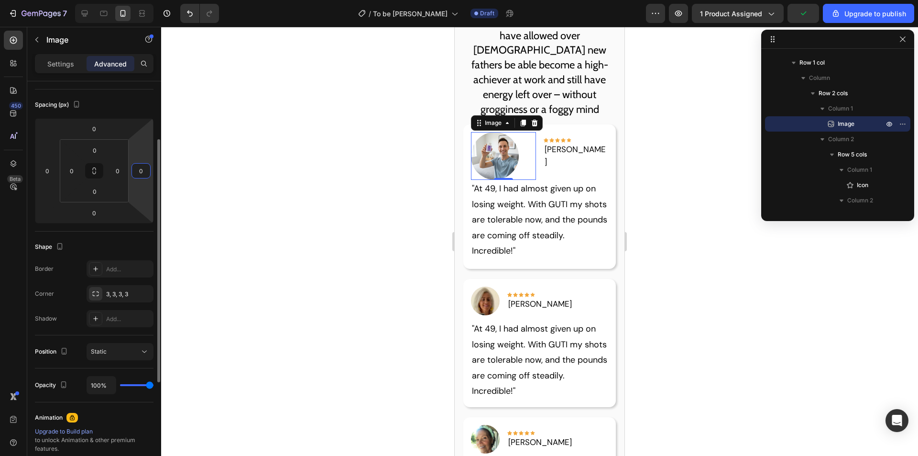
type input "0"
click at [106, 97] on div "Spacing (px)" at bounding box center [94, 104] width 119 height 15
click at [66, 64] on p "Settings" at bounding box center [60, 64] width 27 height 10
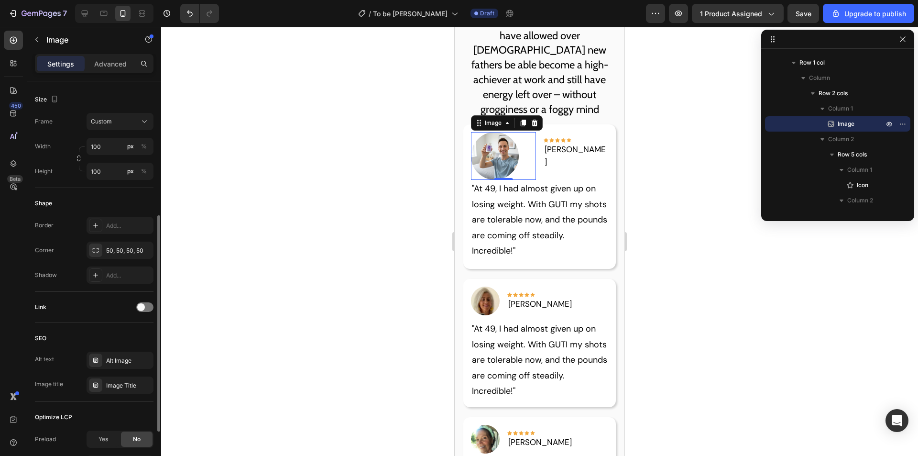
scroll to position [344, 0]
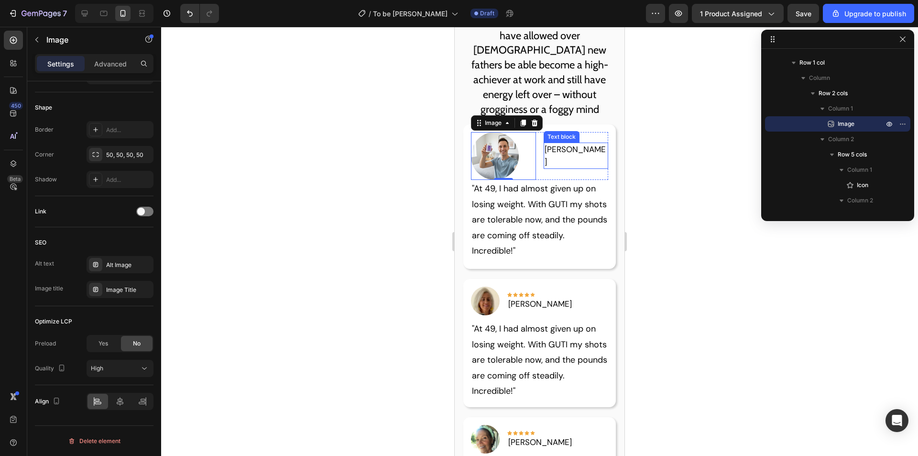
click at [561, 154] on p "Hannah L." at bounding box center [576, 155] width 63 height 24
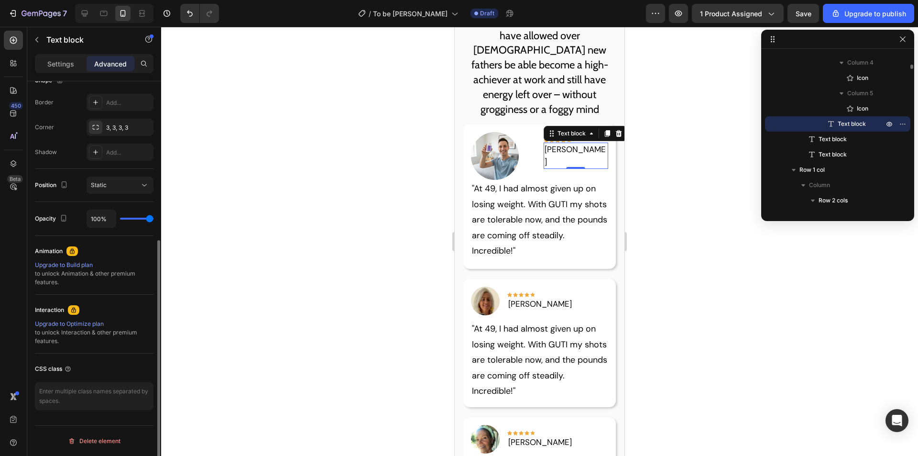
scroll to position [0, 0]
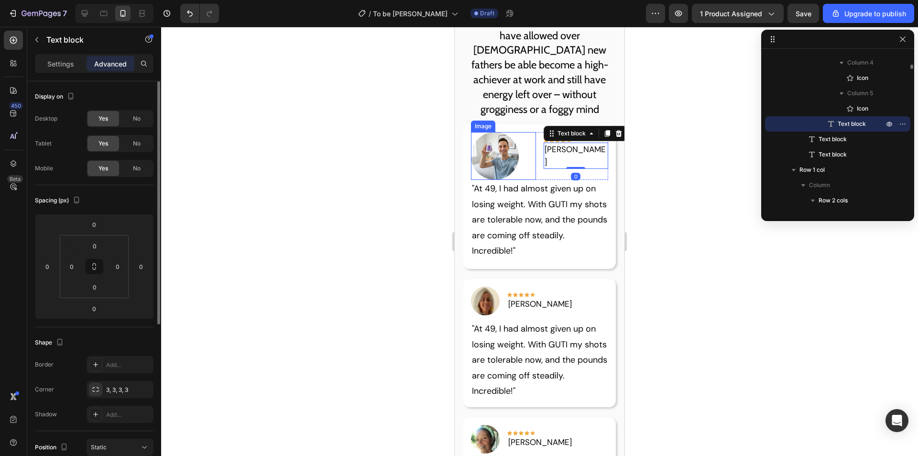
click at [530, 158] on div at bounding box center [503, 156] width 65 height 48
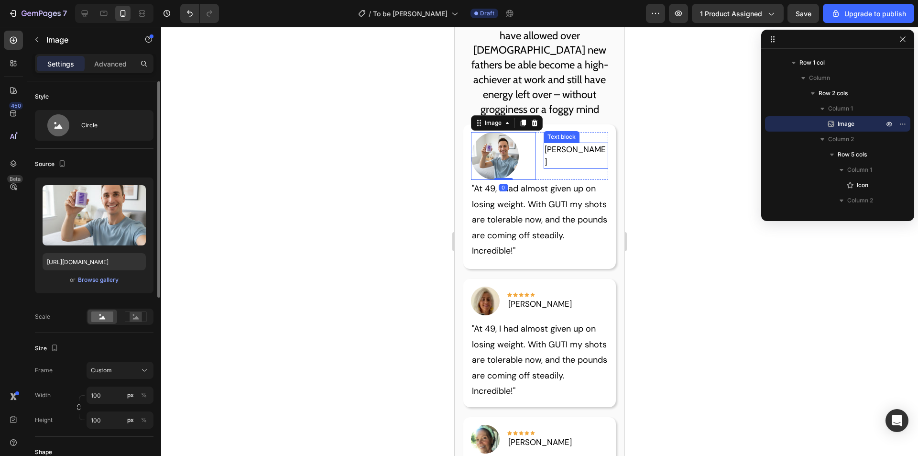
click at [581, 150] on p "Hannah L." at bounding box center [576, 155] width 63 height 24
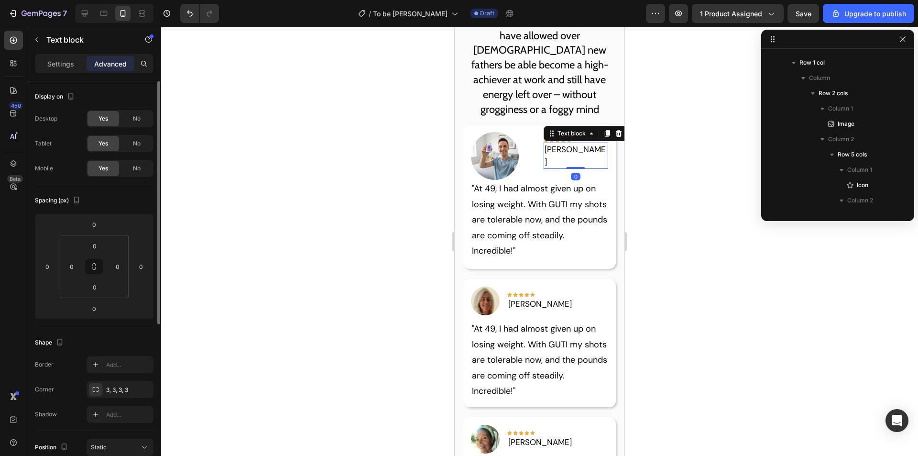
scroll to position [441, 0]
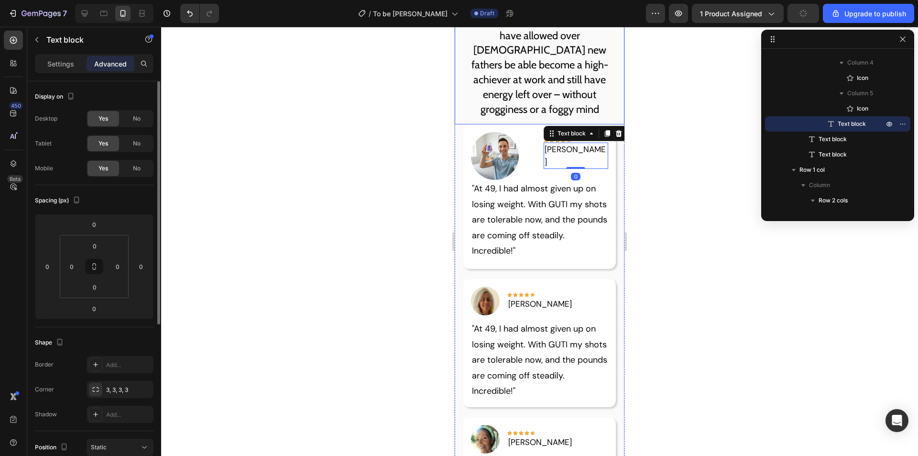
click at [510, 108] on p "Our science-backed ingredients have allowed over [DEMOGRAPHIC_DATA] new fathers…" at bounding box center [539, 65] width 154 height 103
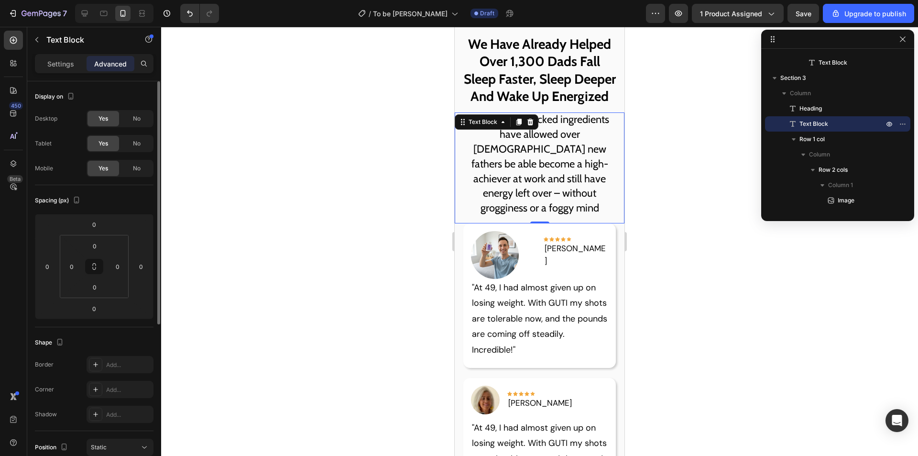
scroll to position [1111, 0]
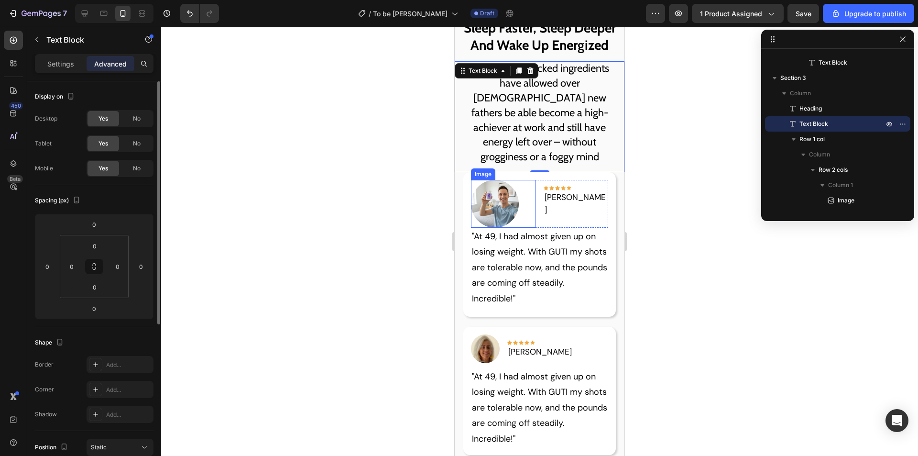
click at [495, 200] on img at bounding box center [495, 204] width 48 height 48
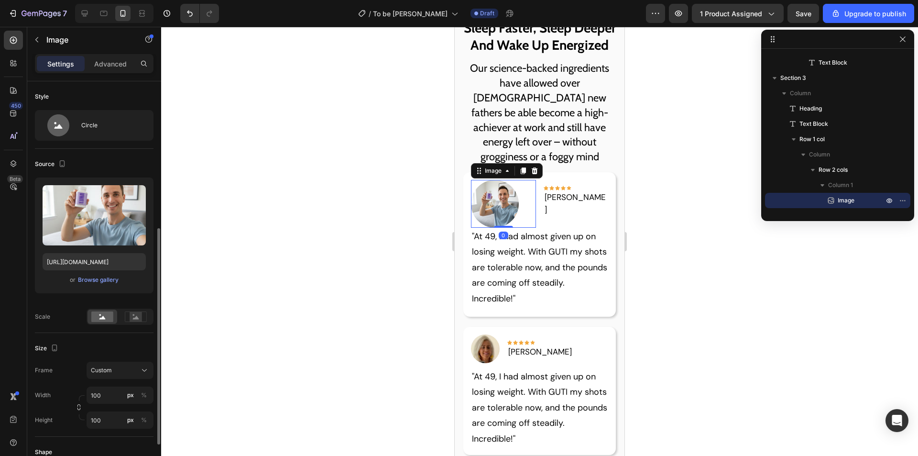
scroll to position [143, 0]
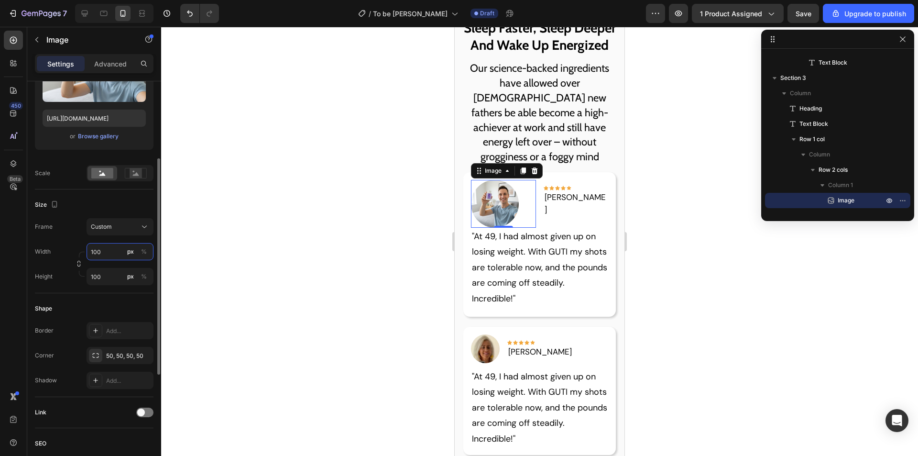
click at [97, 259] on input "100" at bounding box center [120, 251] width 67 height 17
click at [11, 40] on icon at bounding box center [14, 40] width 10 height 10
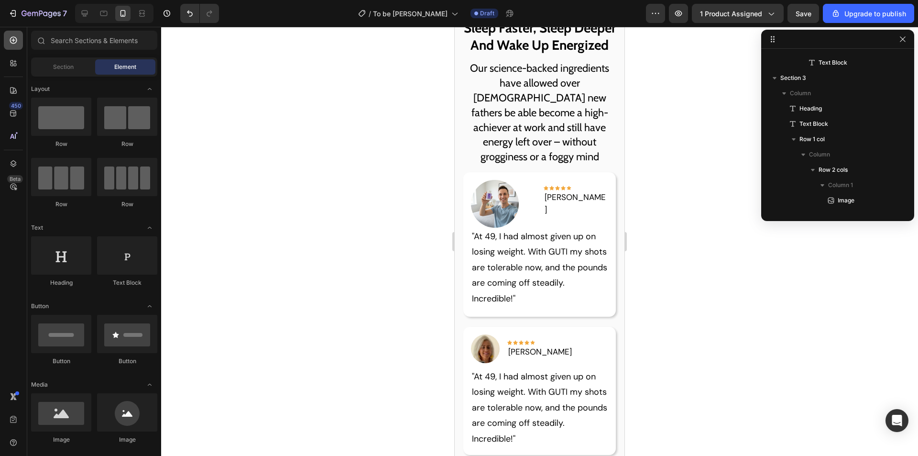
click at [11, 43] on icon at bounding box center [14, 40] width 10 height 10
drag, startPoint x: 900, startPoint y: 192, endPoint x: 515, endPoint y: 180, distance: 385.2
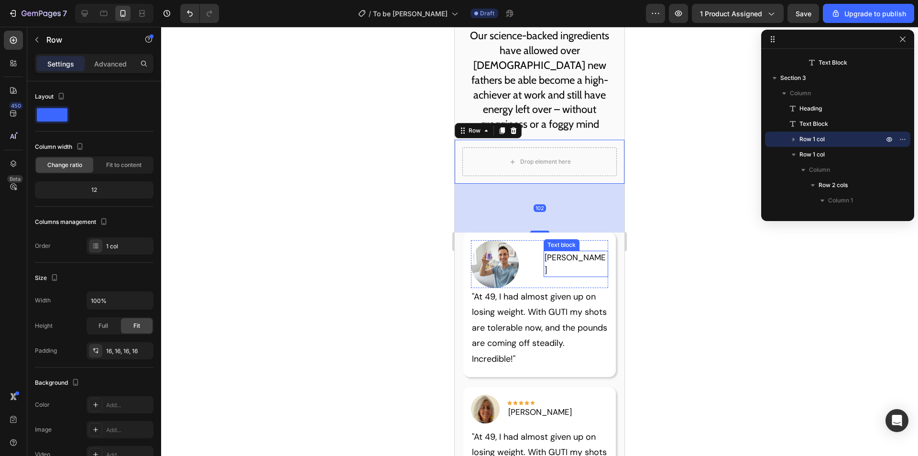
scroll to position [1159, 0]
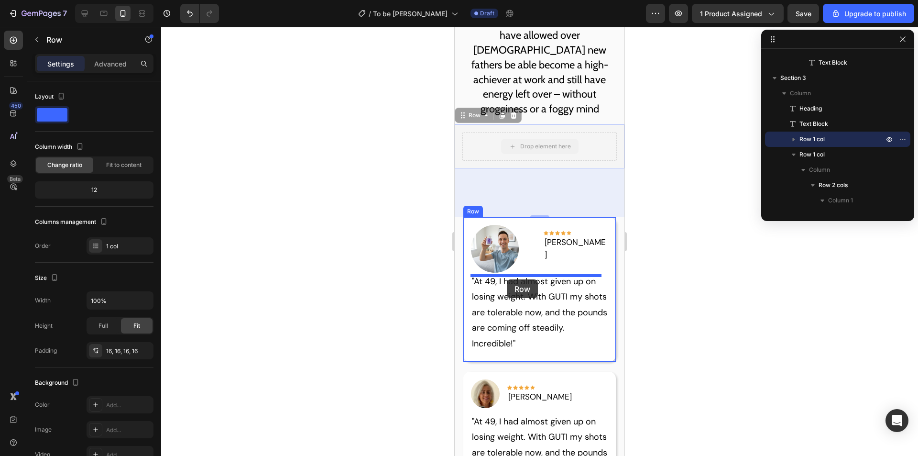
drag, startPoint x: 597, startPoint y: 130, endPoint x: 507, endPoint y: 279, distance: 174.9
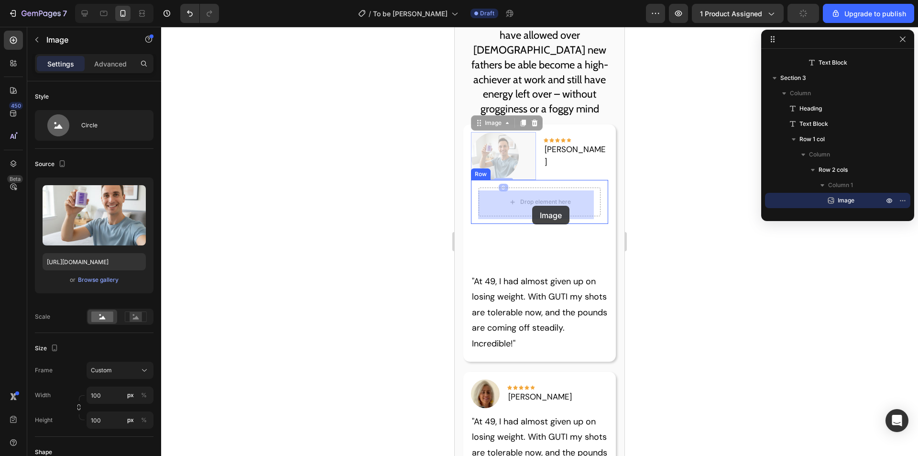
drag, startPoint x: 518, startPoint y: 150, endPoint x: 532, endPoint y: 206, distance: 57.6
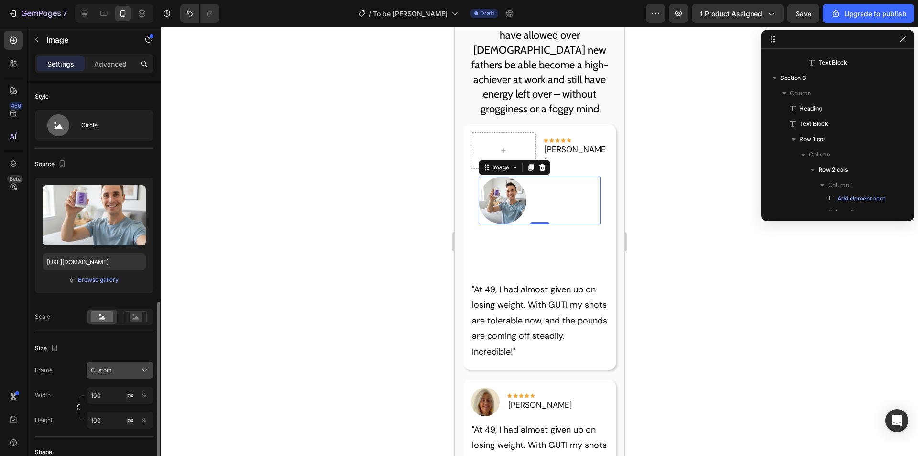
scroll to position [191, 0]
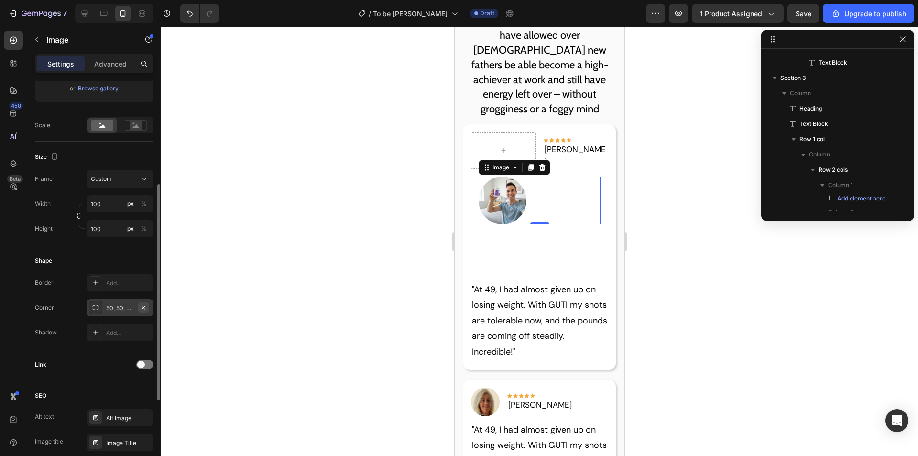
click at [138, 306] on button "button" at bounding box center [143, 307] width 11 height 11
click at [143, 306] on div "Add..." at bounding box center [128, 308] width 45 height 9
click at [121, 245] on div "Size Frame Custom Width 100 px % Height 100 px %" at bounding box center [94, 194] width 119 height 104
click at [131, 313] on div "Round" at bounding box center [120, 307] width 67 height 17
click at [132, 256] on div "Shape" at bounding box center [94, 260] width 119 height 15
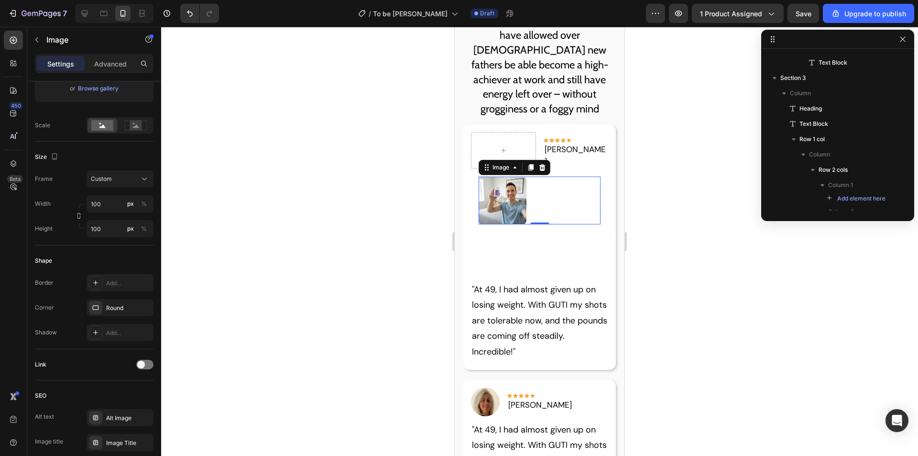
scroll to position [96, 0]
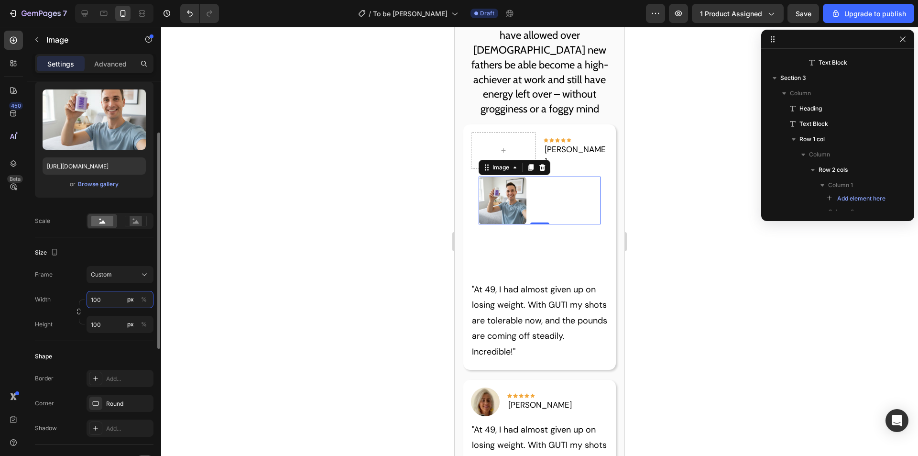
click at [113, 301] on input "100" at bounding box center [120, 299] width 67 height 17
click at [135, 294] on div "px %" at bounding box center [137, 299] width 25 height 17
click at [135, 294] on input "100" at bounding box center [120, 299] width 67 height 17
click at [143, 297] on div "%" at bounding box center [144, 299] width 6 height 9
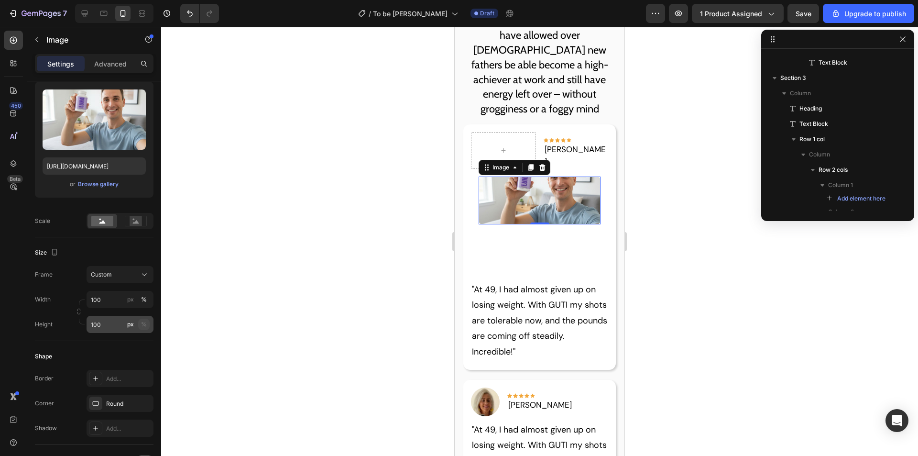
click at [147, 322] on button "%" at bounding box center [143, 323] width 11 height 11
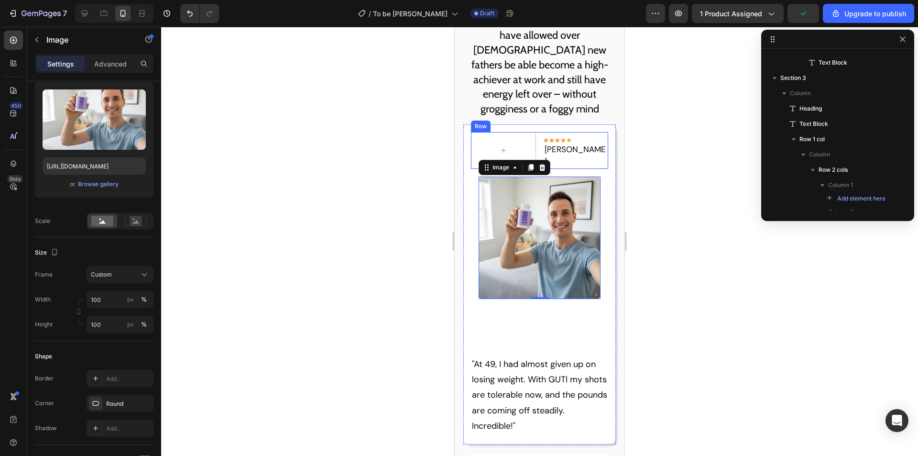
click at [529, 142] on div at bounding box center [503, 150] width 65 height 37
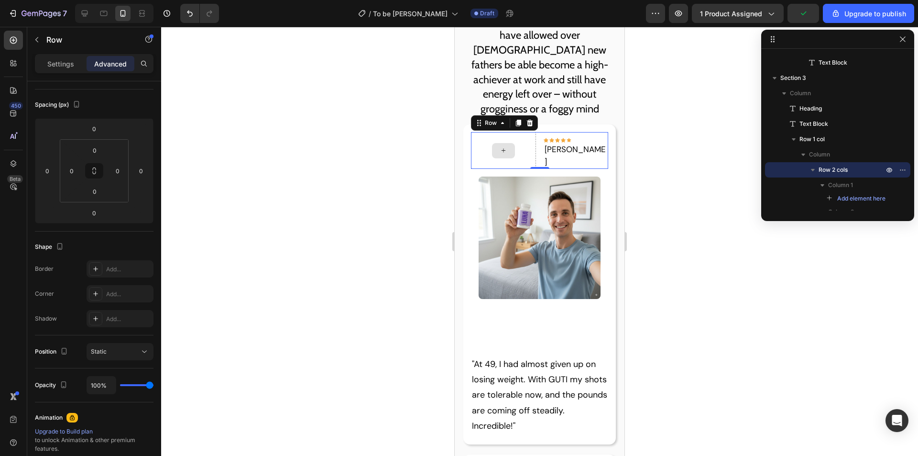
scroll to position [0, 0]
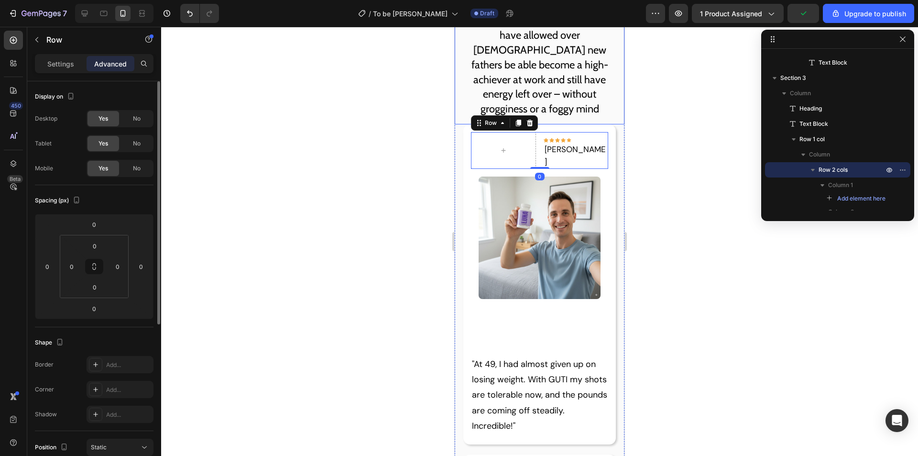
click at [598, 65] on p "Our science-backed ingredients have allowed over [DEMOGRAPHIC_DATA] new fathers…" at bounding box center [539, 64] width 154 height 103
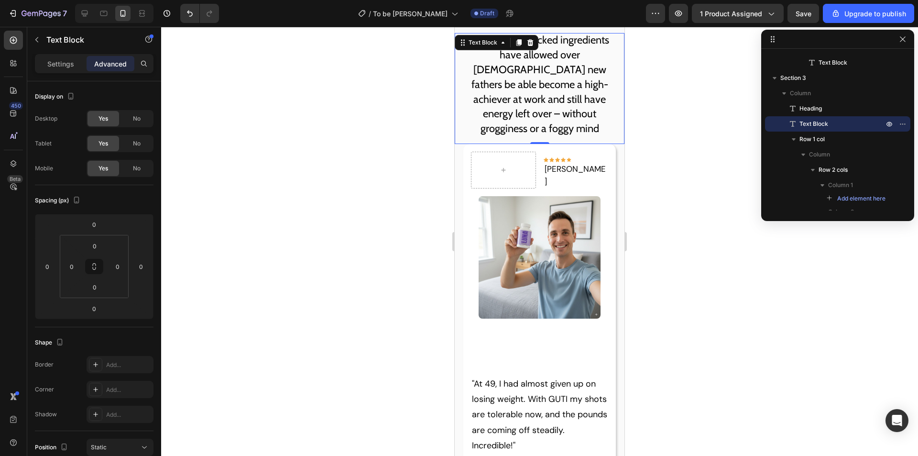
scroll to position [1207, 0]
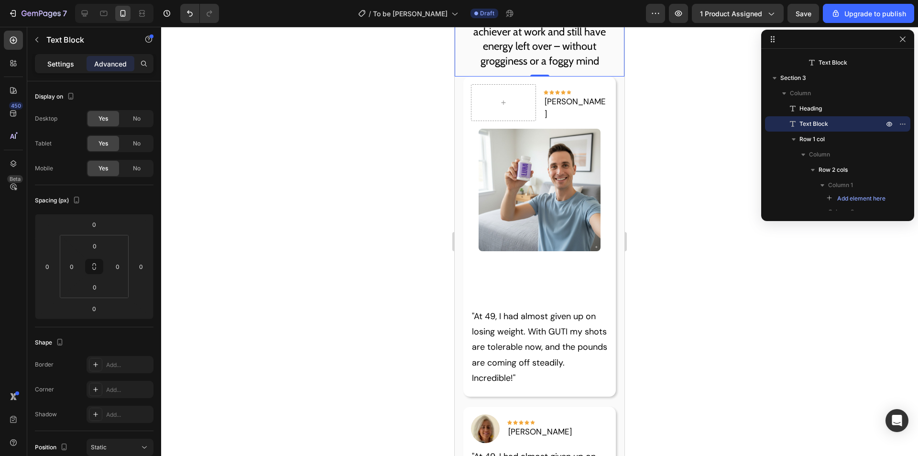
click at [58, 59] on p "Settings" at bounding box center [60, 64] width 27 height 10
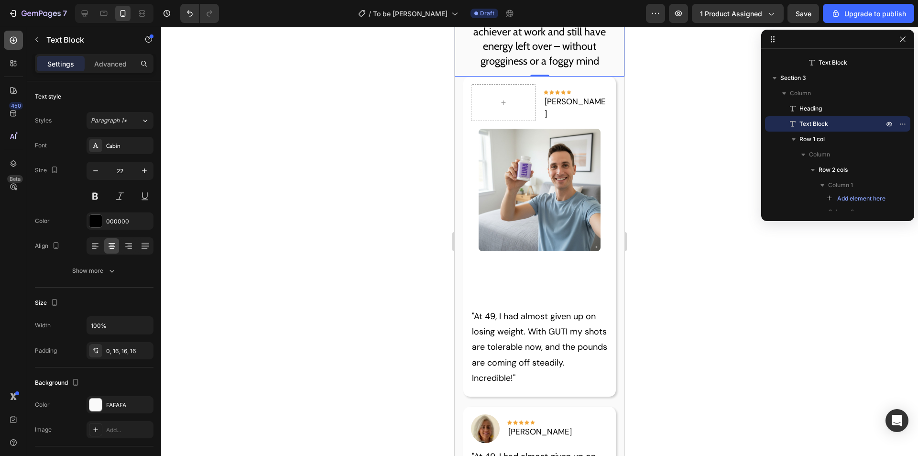
click at [6, 43] on div at bounding box center [13, 40] width 19 height 19
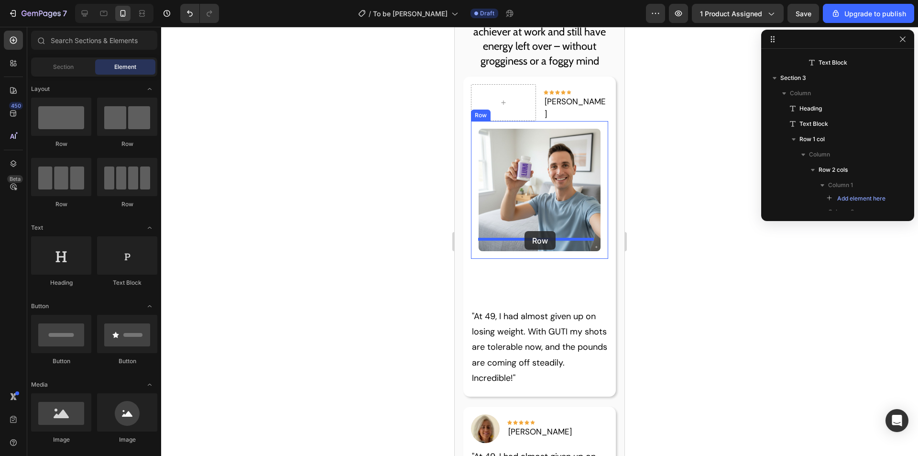
drag, startPoint x: 873, startPoint y: 253, endPoint x: 525, endPoint y: 231, distance: 348.8
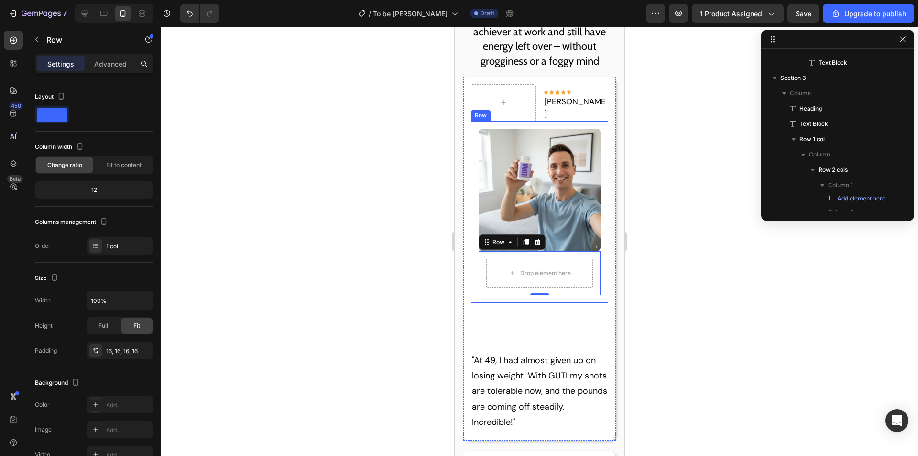
scroll to position [499, 0]
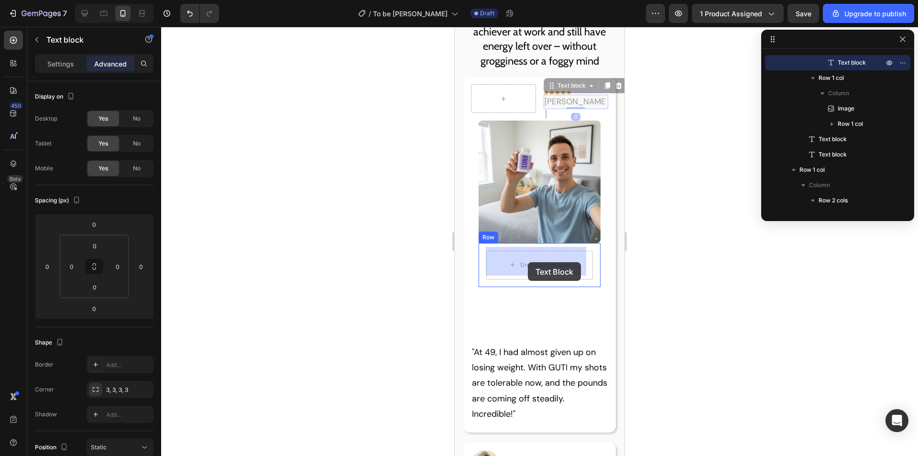
drag, startPoint x: 581, startPoint y: 110, endPoint x: 527, endPoint y: 265, distance: 164.5
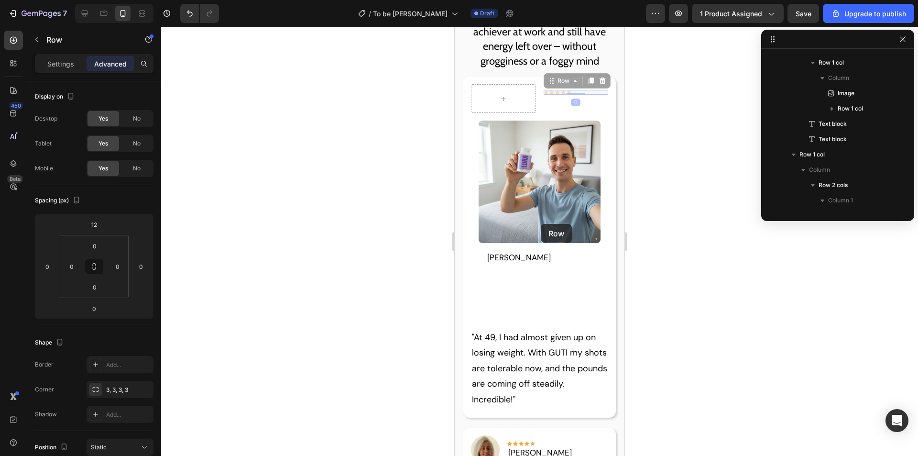
scroll to position [269, 0]
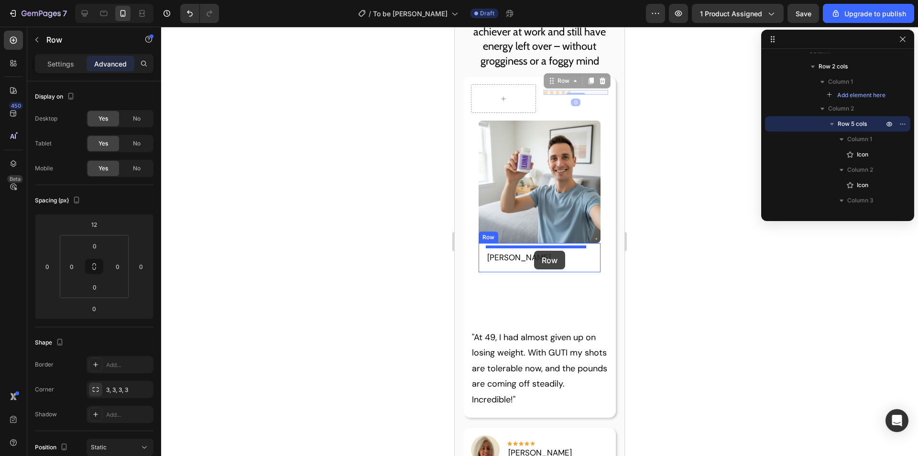
drag, startPoint x: 571, startPoint y: 95, endPoint x: 534, endPoint y: 251, distance: 160.3
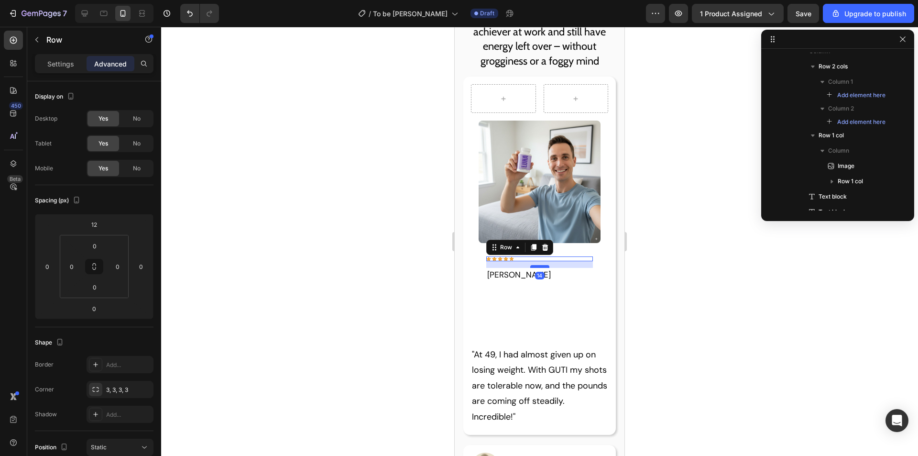
click at [538, 265] on div at bounding box center [539, 266] width 19 height 3
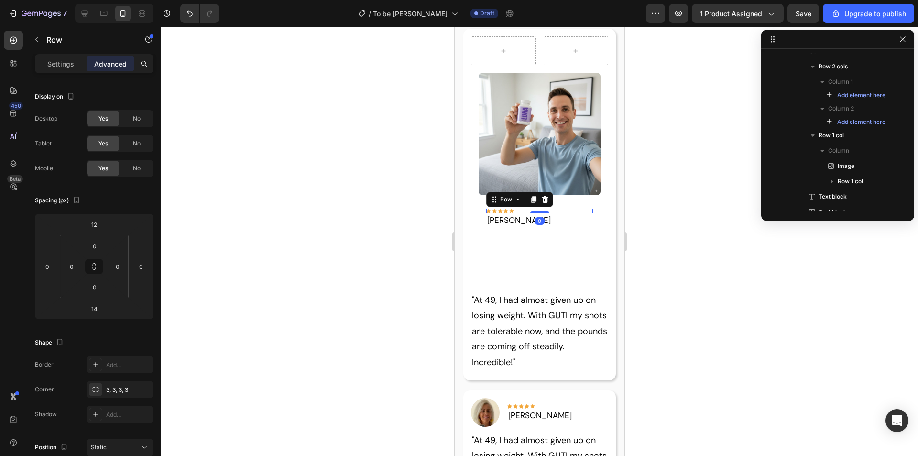
drag, startPoint x: 538, startPoint y: 215, endPoint x: 540, endPoint y: 205, distance: 10.7
click at [540, 209] on div "Icon Icon Icon Icon Icon Row 0" at bounding box center [539, 211] width 107 height 5
type input "0"
click at [566, 75] on img at bounding box center [540, 134] width 122 height 122
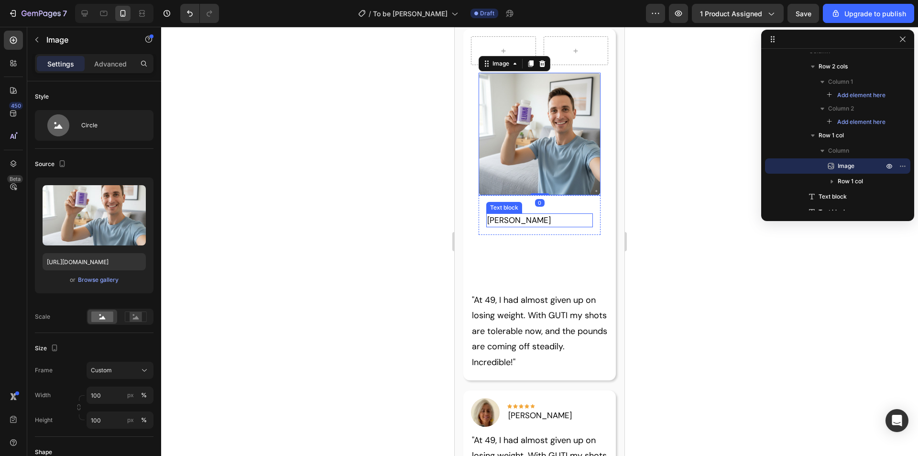
click at [495, 218] on p "Hannah L." at bounding box center [539, 220] width 105 height 12
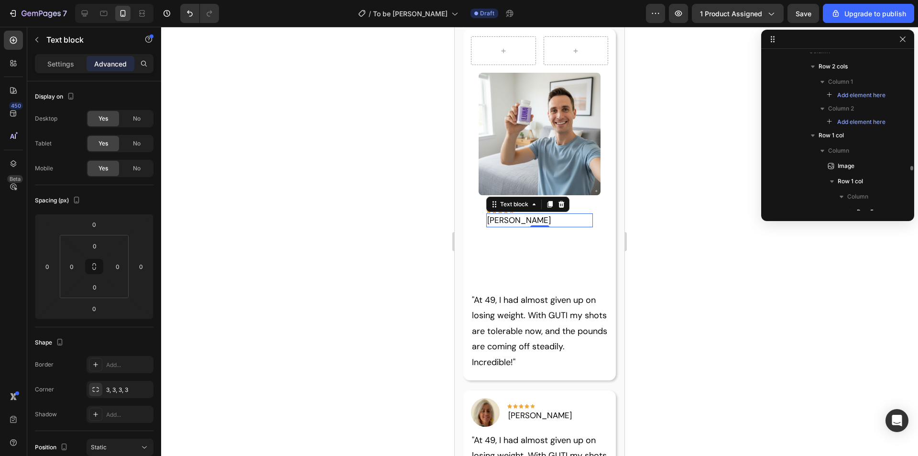
scroll to position [373, 0]
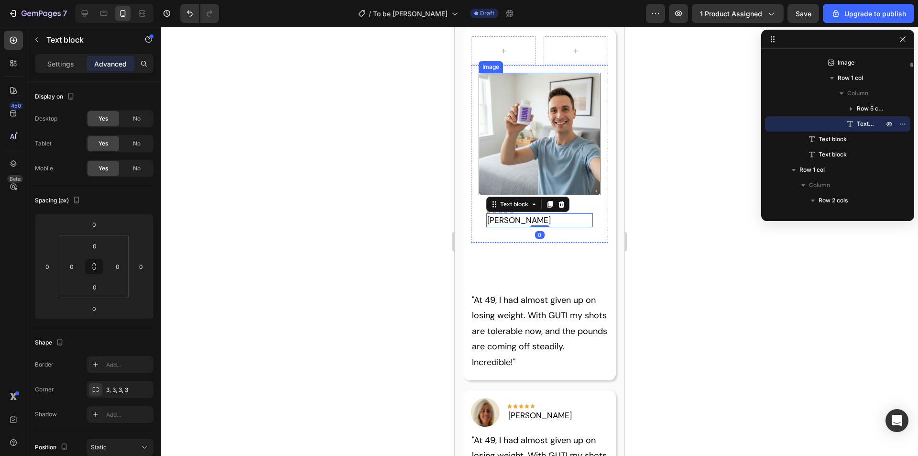
click at [515, 171] on img at bounding box center [540, 134] width 122 height 122
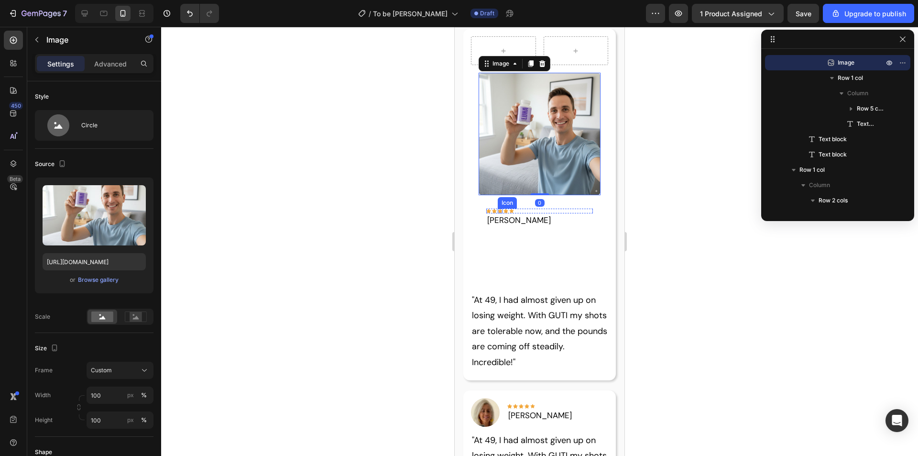
click at [498, 209] on icon at bounding box center [500, 211] width 5 height 5
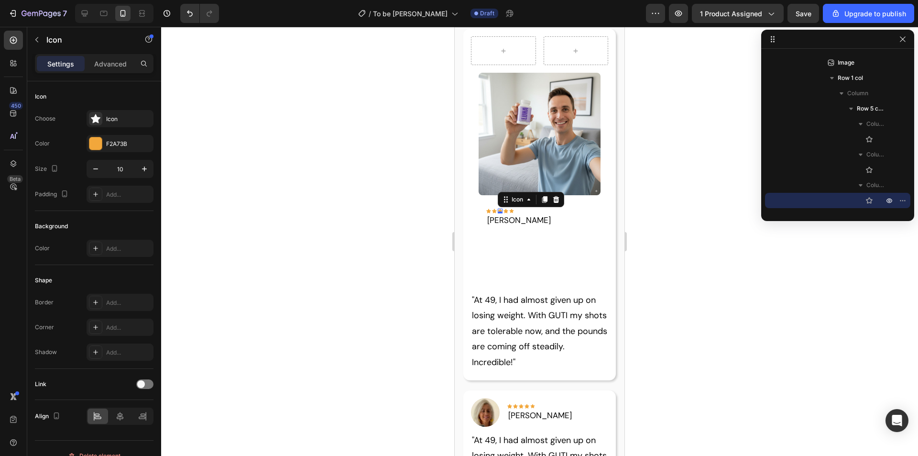
click at [497, 216] on p "Hannah L." at bounding box center [539, 220] width 105 height 12
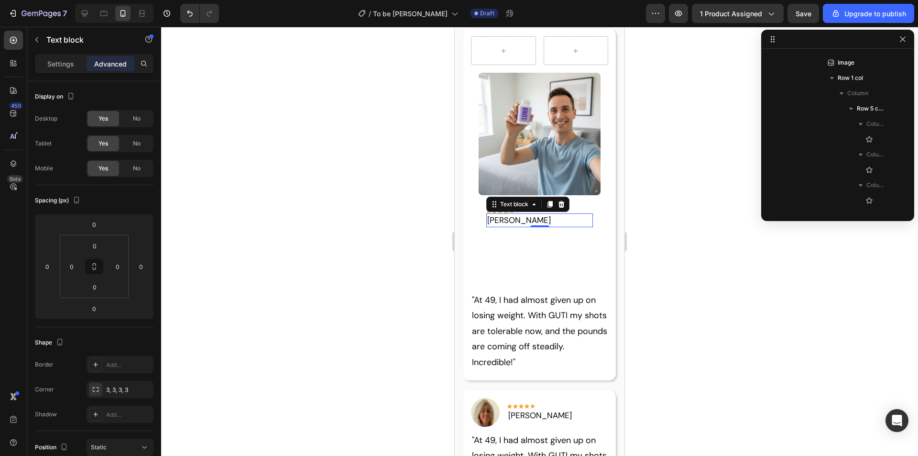
scroll to position [526, 0]
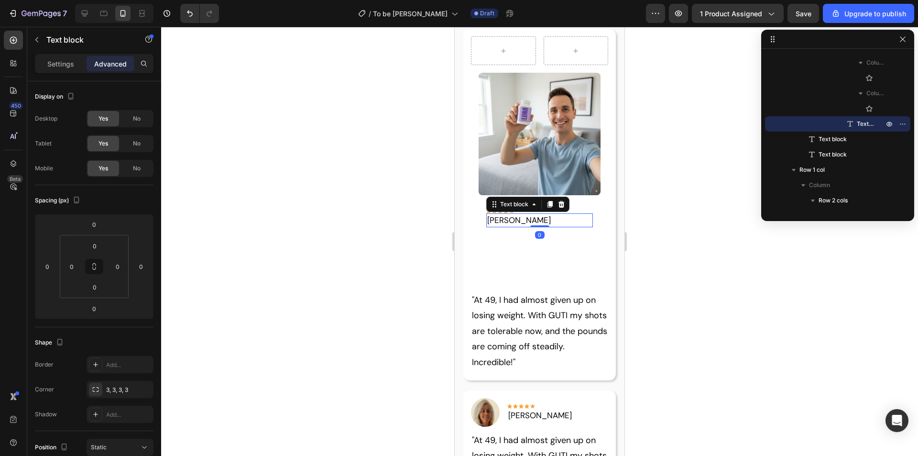
click at [582, 209] on div "Icon Icon Icon Icon Icon Row" at bounding box center [539, 211] width 107 height 5
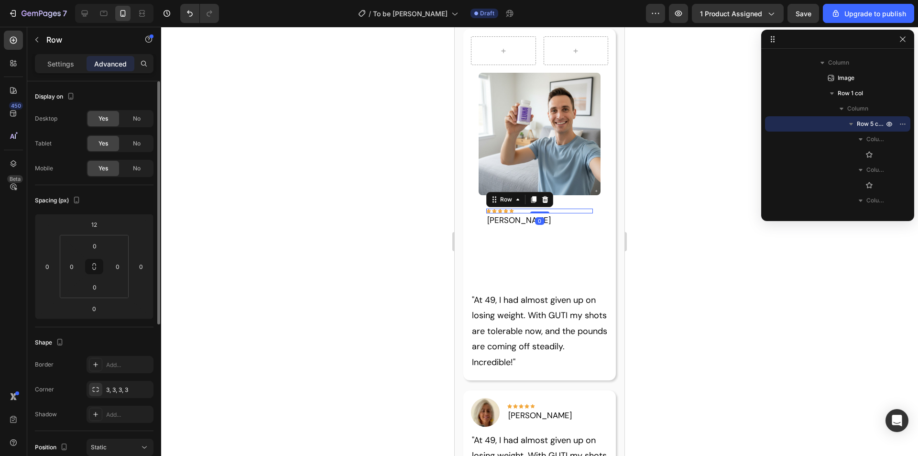
scroll to position [48, 0]
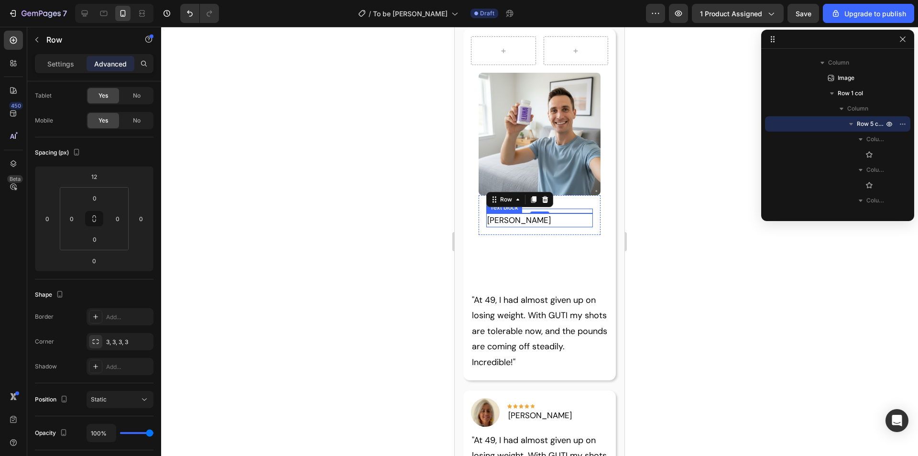
click at [544, 216] on p "Hannah L." at bounding box center [539, 220] width 105 height 12
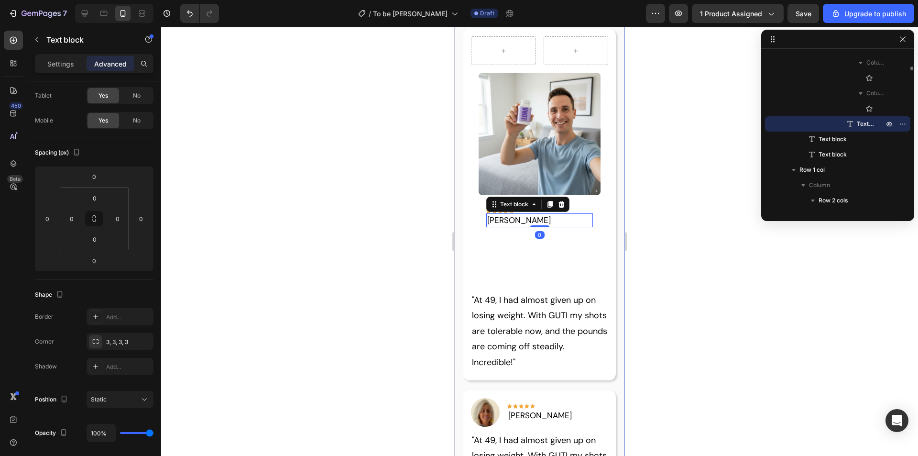
scroll to position [0, 0]
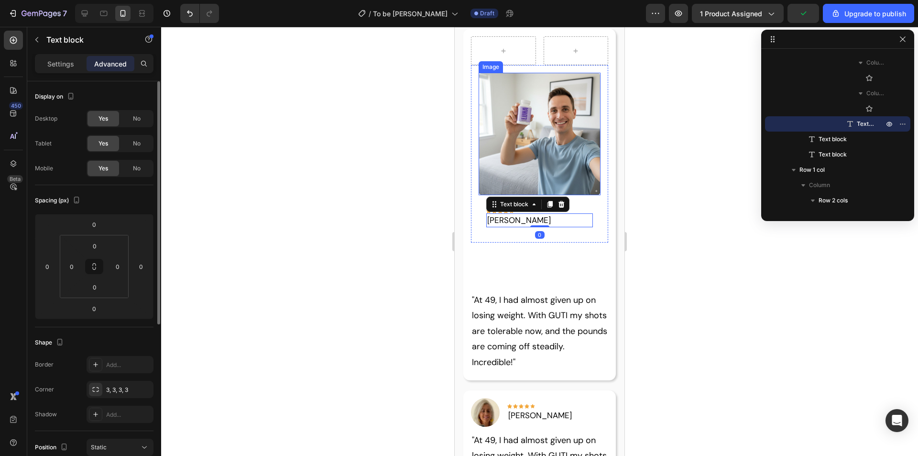
click at [493, 134] on img at bounding box center [540, 134] width 122 height 122
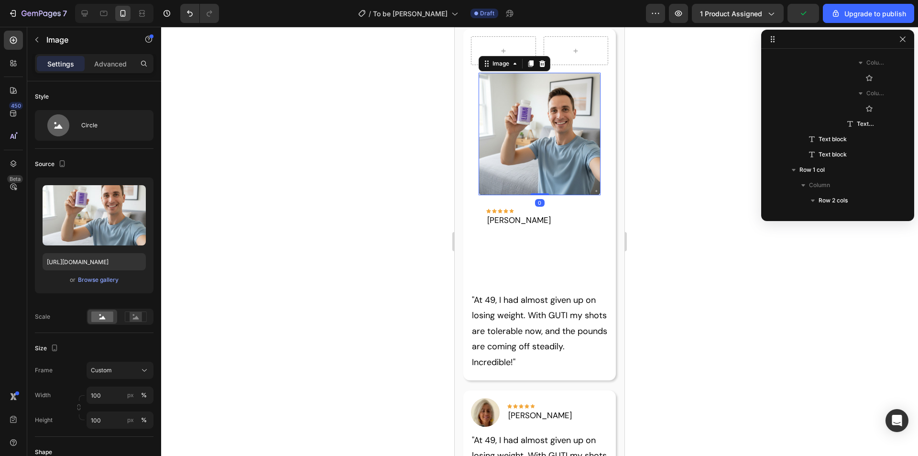
scroll to position [311, 0]
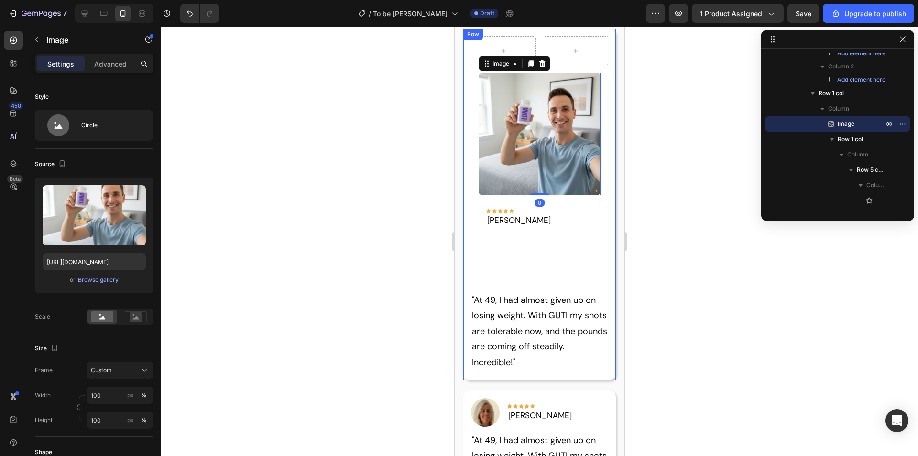
click at [516, 258] on div "Row Image 0 Icon Icon Icon Icon Icon Row Hannah L. Text block Row Row "At 49, I…" at bounding box center [540, 204] width 138 height 336
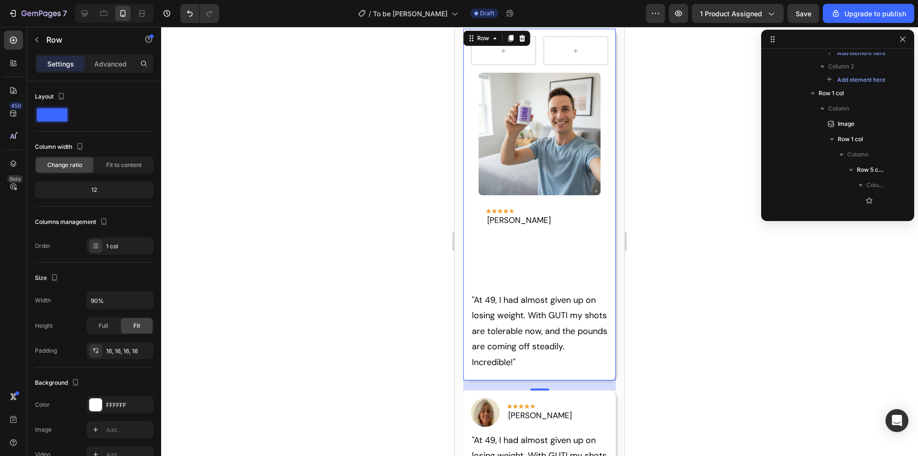
scroll to position [181, 0]
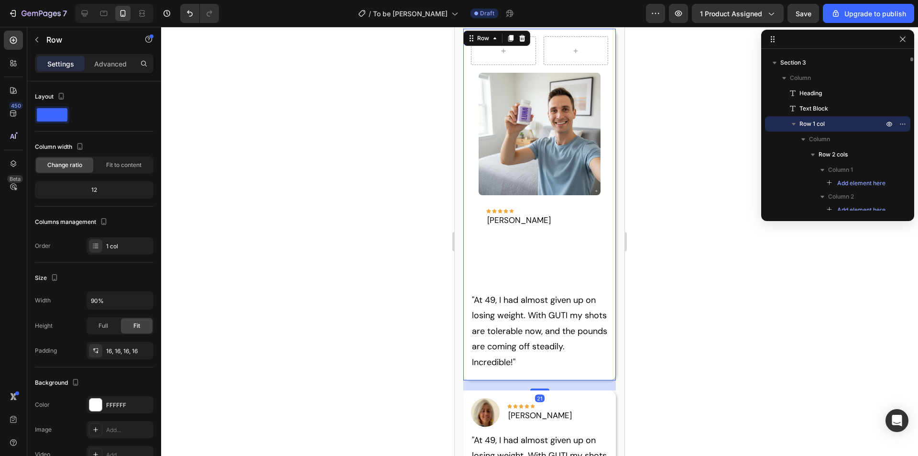
click at [521, 252] on div "Row Image Icon Icon Icon Icon Icon Row Hannah L. Text block Row Row "At 49, I h…" at bounding box center [540, 204] width 138 height 336
click at [525, 248] on div "Row Image Icon Icon Icon Icon Icon Row Hannah L. Text block Row Row "At 49, I h…" at bounding box center [540, 204] width 138 height 336
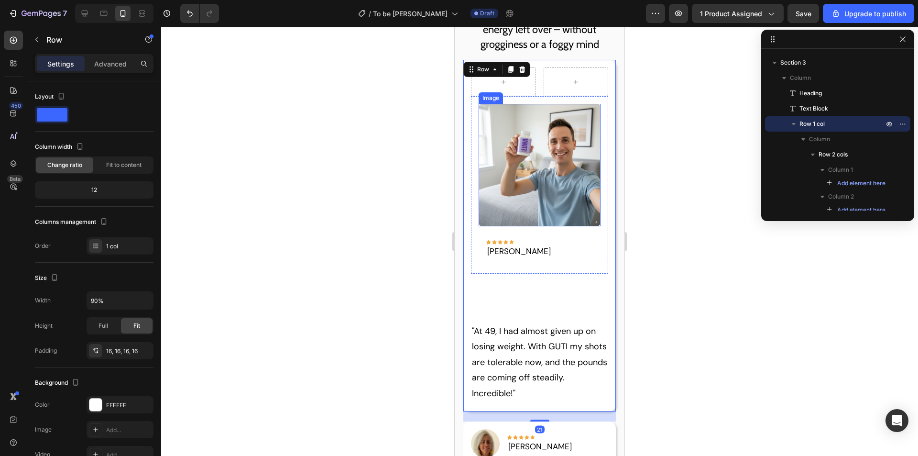
scroll to position [1207, 0]
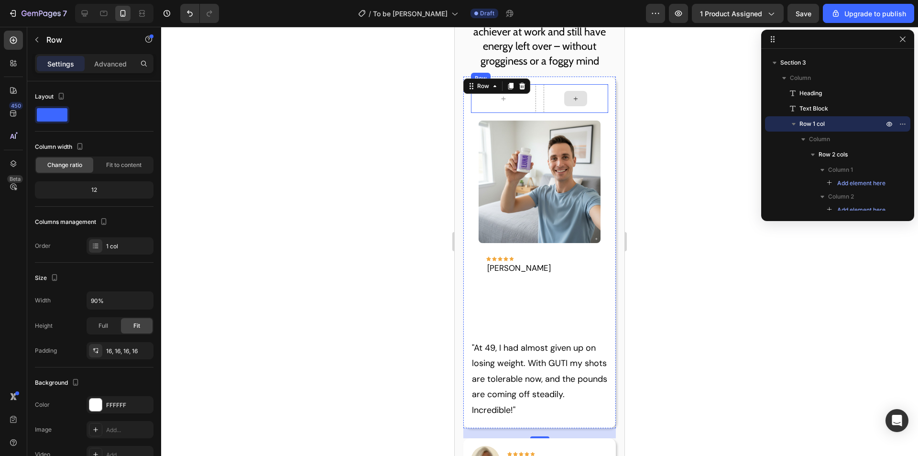
click at [559, 101] on div at bounding box center [576, 98] width 65 height 29
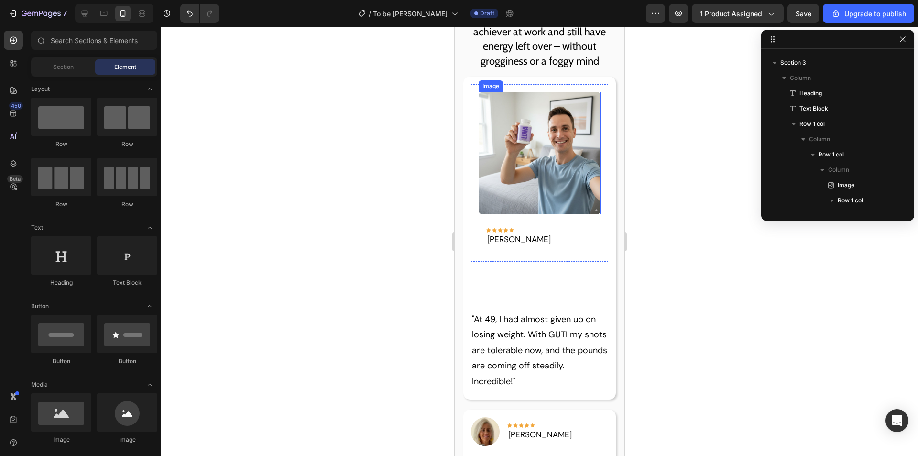
click at [541, 150] on img at bounding box center [540, 153] width 122 height 122
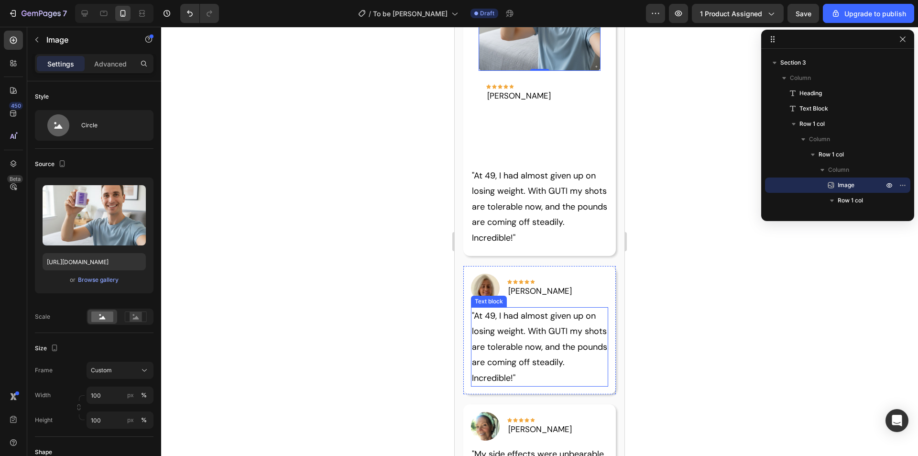
scroll to position [1255, 0]
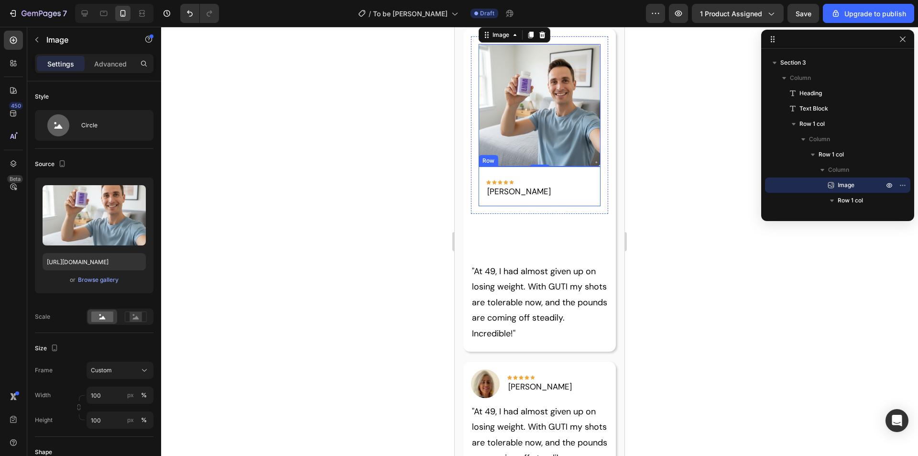
click at [544, 174] on div "Icon Icon Icon Icon Icon Row Hannah L. Text block" at bounding box center [539, 186] width 107 height 25
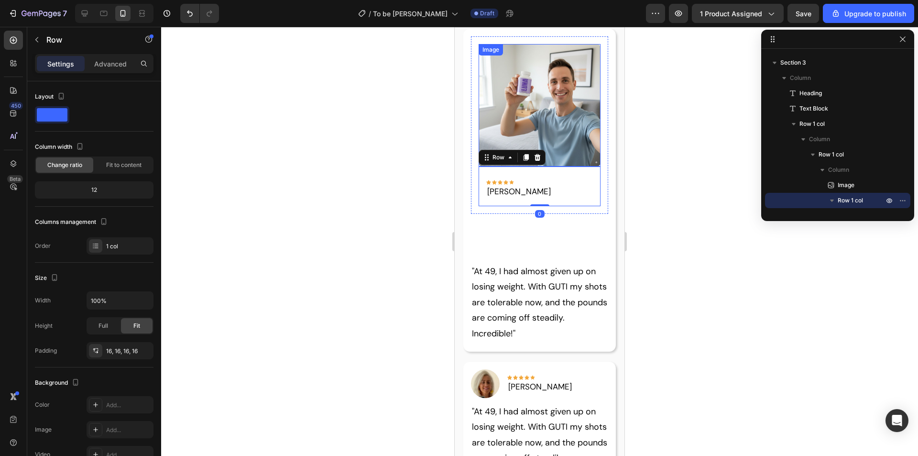
click at [566, 147] on img at bounding box center [540, 105] width 122 height 122
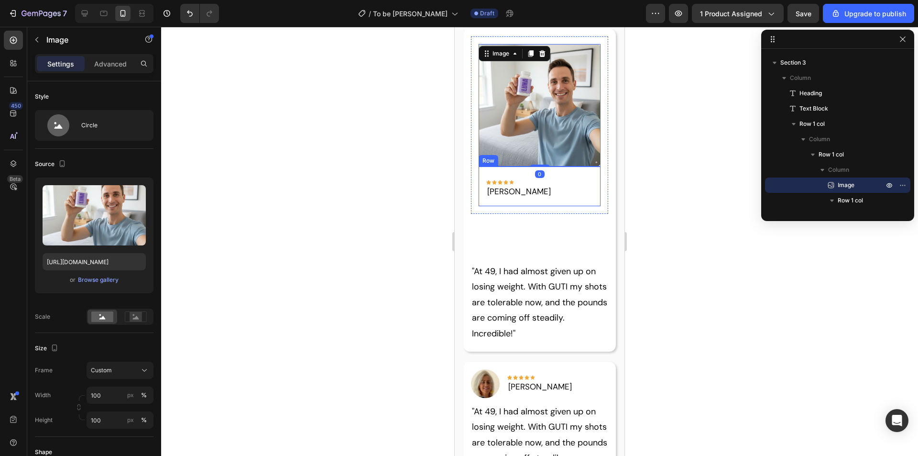
click at [539, 166] on div "Icon Icon Icon Icon Icon Row Hannah L. Text block Row" at bounding box center [540, 186] width 122 height 40
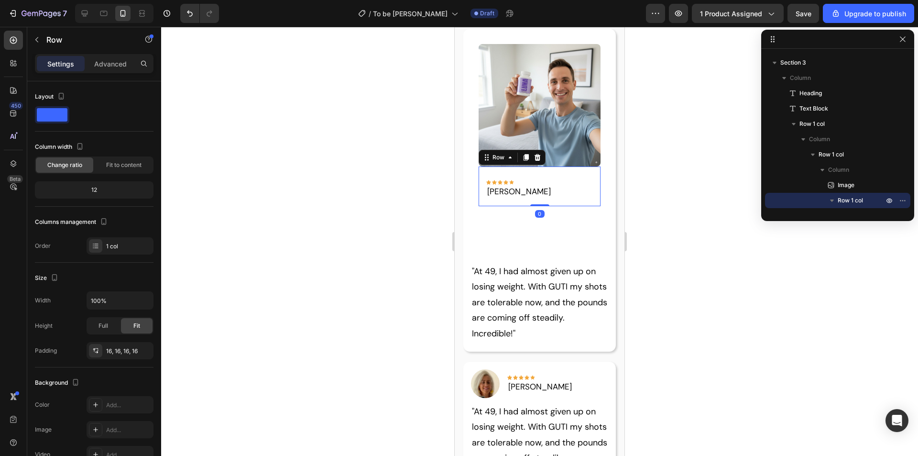
click at [523, 168] on div "Icon Icon Icon Icon Icon Row Hannah L. Text block Row 0" at bounding box center [540, 186] width 122 height 40
click at [127, 353] on div "16, 16, 16, 16" at bounding box center [120, 351] width 28 height 9
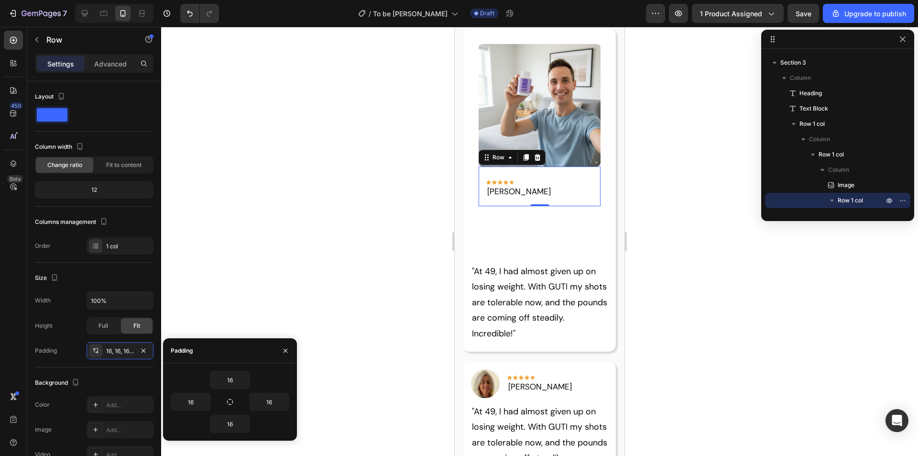
click at [233, 369] on div "16 16 16 16" at bounding box center [230, 401] width 134 height 77
click at [235, 377] on input "16" at bounding box center [229, 379] width 39 height 17
type input "0"
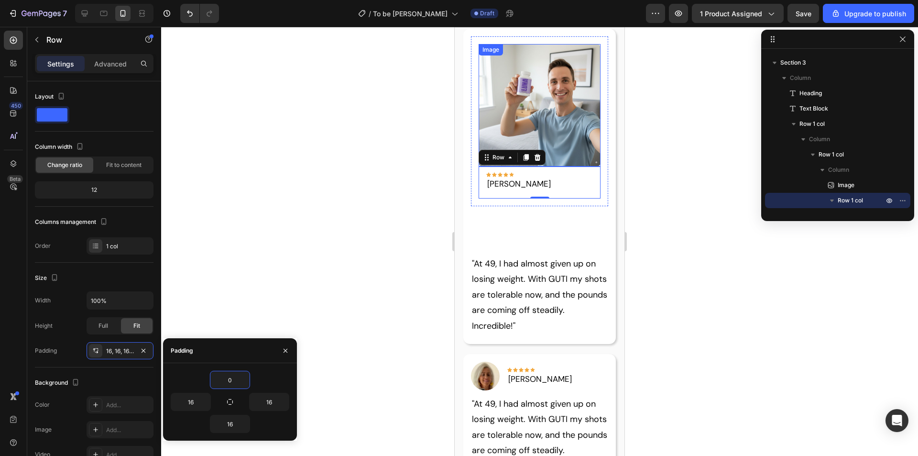
click at [577, 103] on img at bounding box center [540, 105] width 122 height 122
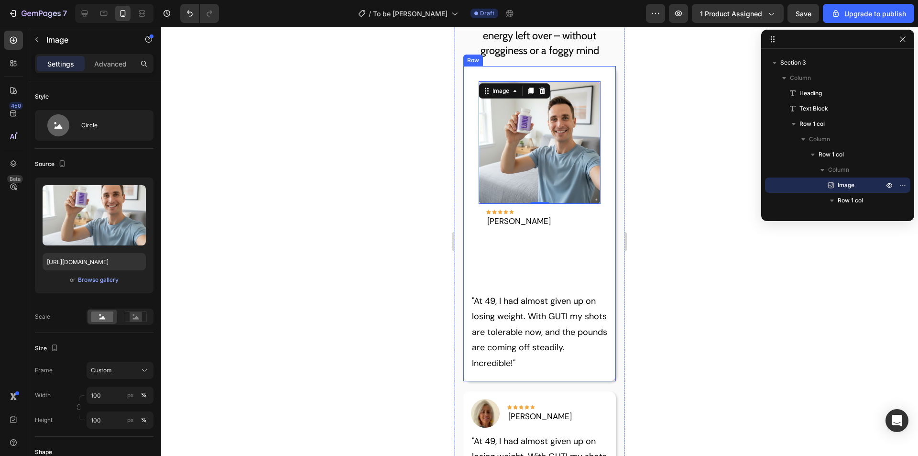
scroll to position [1207, 0]
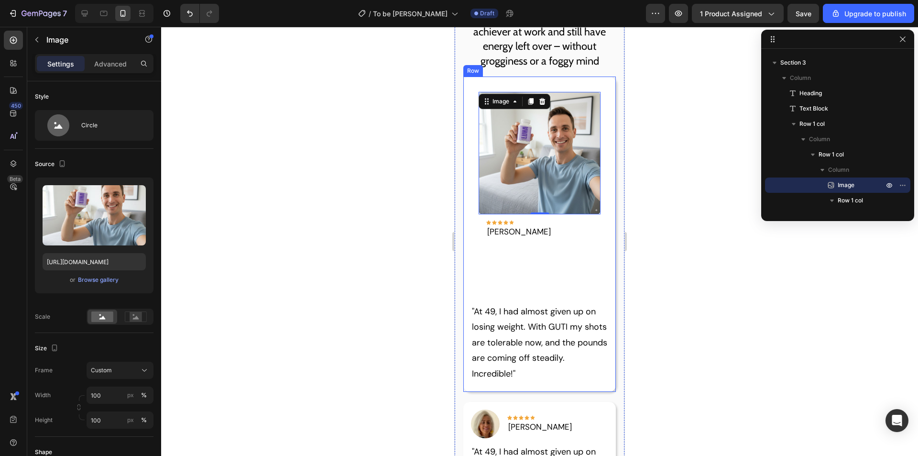
click at [527, 277] on div "Image 0 Icon Icon Icon Icon Icon Row Hannah L. Text block Row Row "At 49, I had…" at bounding box center [540, 234] width 138 height 300
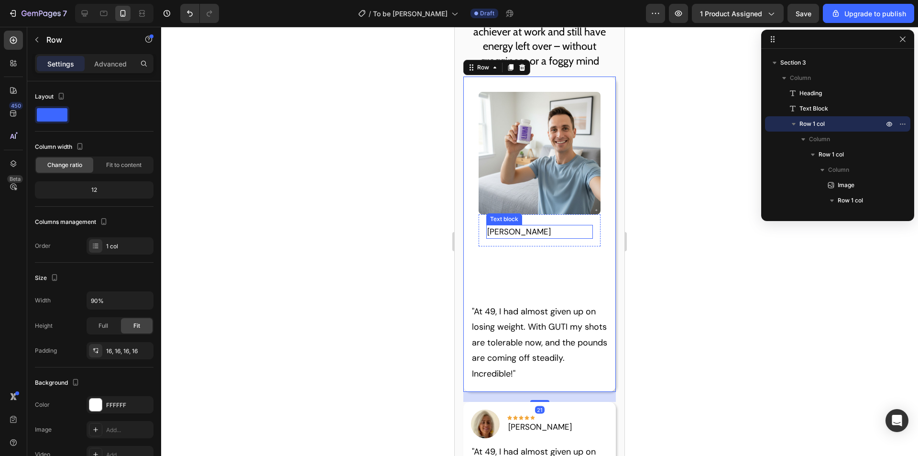
click at [526, 205] on img at bounding box center [540, 153] width 122 height 122
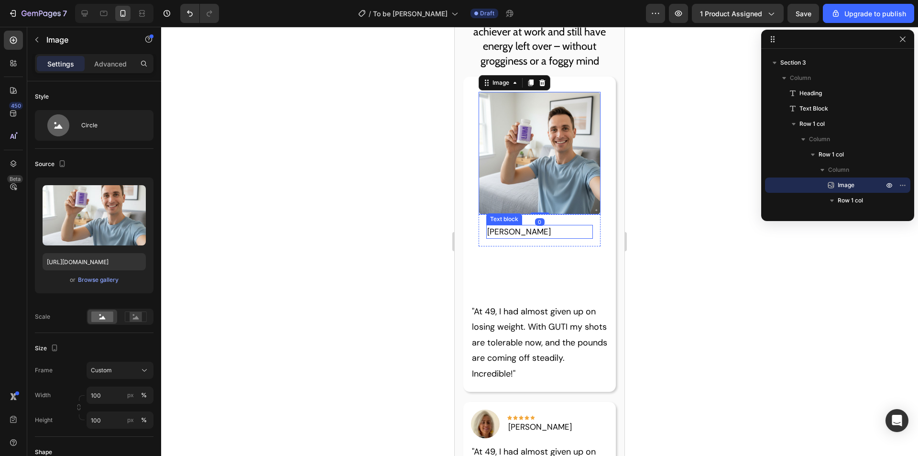
click at [536, 226] on p "Hannah L." at bounding box center [539, 232] width 105 height 12
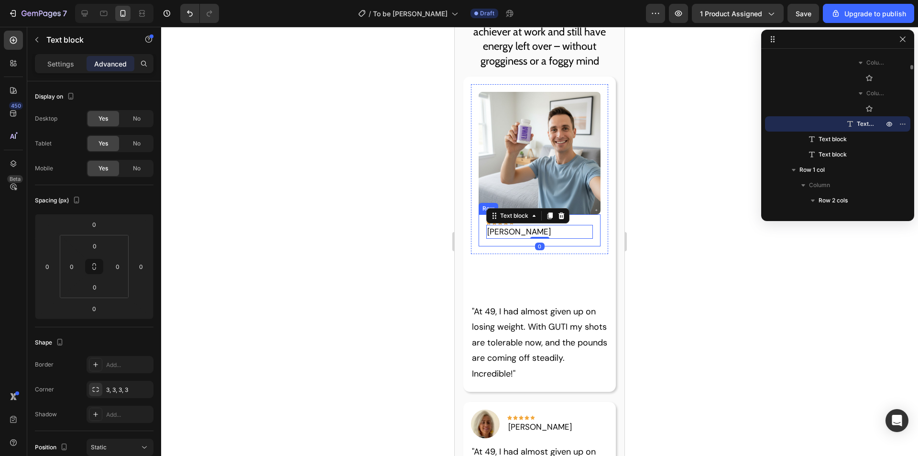
click at [545, 238] on div "Icon Icon Icon Icon Icon Row Hannah L. Text block 0 Row" at bounding box center [540, 230] width 122 height 33
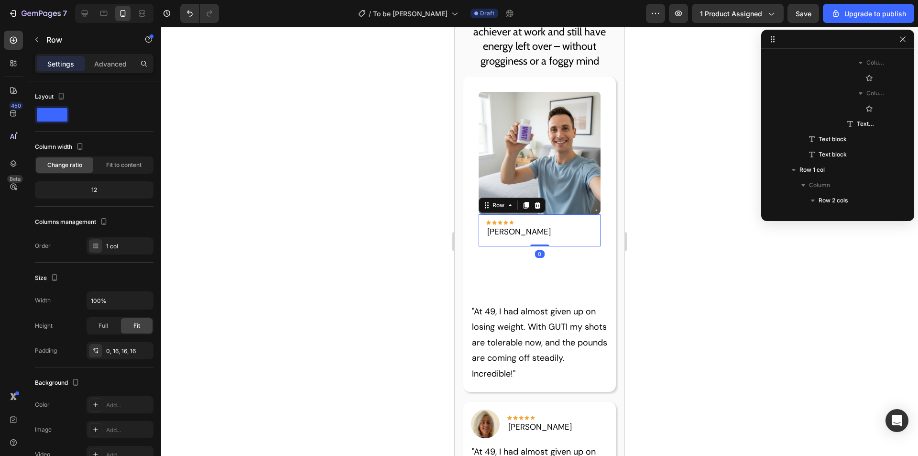
scroll to position [258, 0]
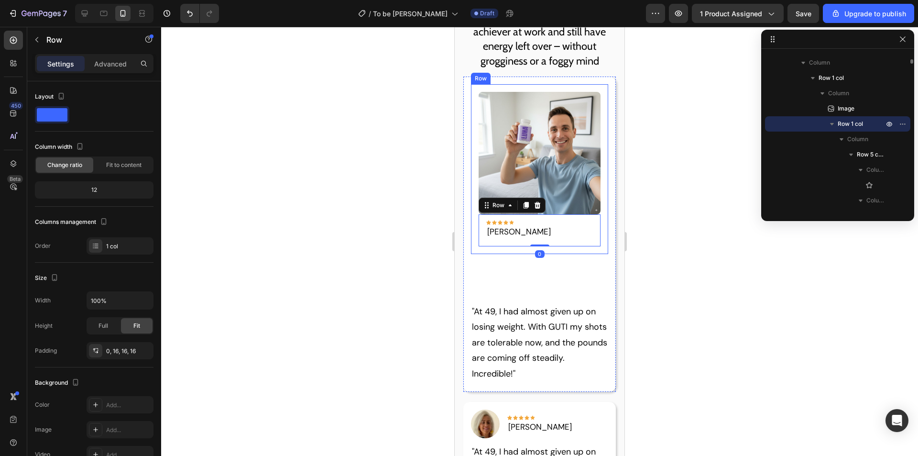
click at [591, 243] on div "Image Icon Icon Icon Icon Icon Row Hannah L. Text block Row 0 Row" at bounding box center [540, 169] width 138 height 170
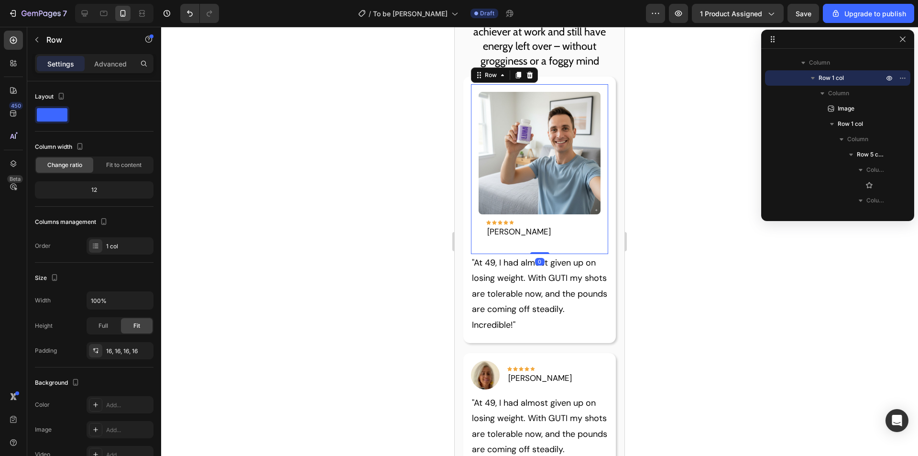
drag, startPoint x: 534, startPoint y: 298, endPoint x: 546, endPoint y: 213, distance: 86.0
click at [546, 213] on div "Image Icon Icon Icon Icon Icon Row Hannah L. Text block Row Row 0" at bounding box center [540, 169] width 138 height 170
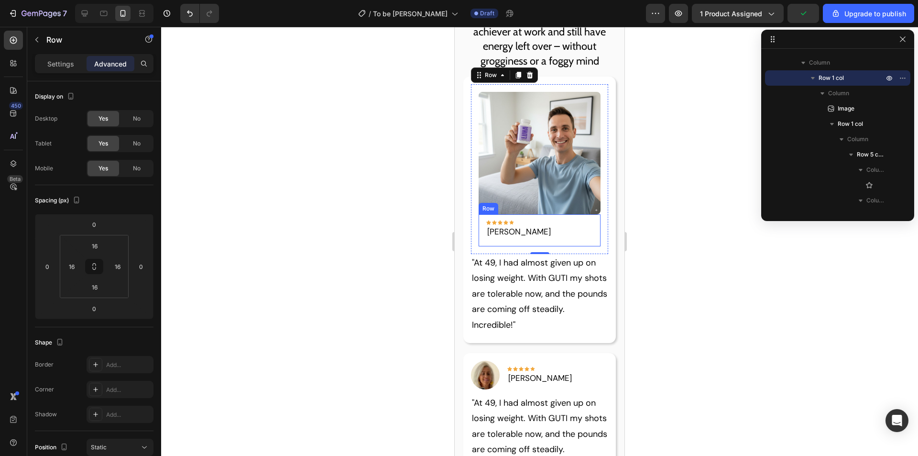
click at [547, 238] on div "Icon Icon Icon Icon Icon Row Hannah L. Text block Row" at bounding box center [540, 230] width 122 height 33
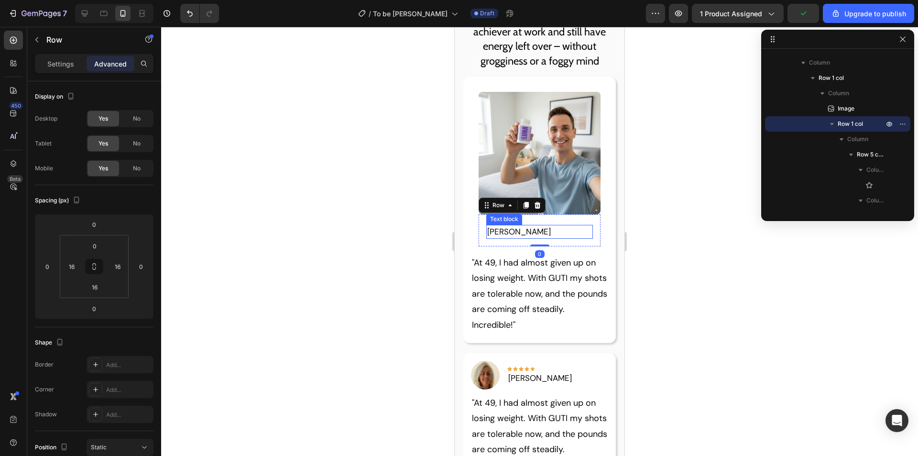
click at [555, 226] on p "Hannah L." at bounding box center [539, 232] width 105 height 12
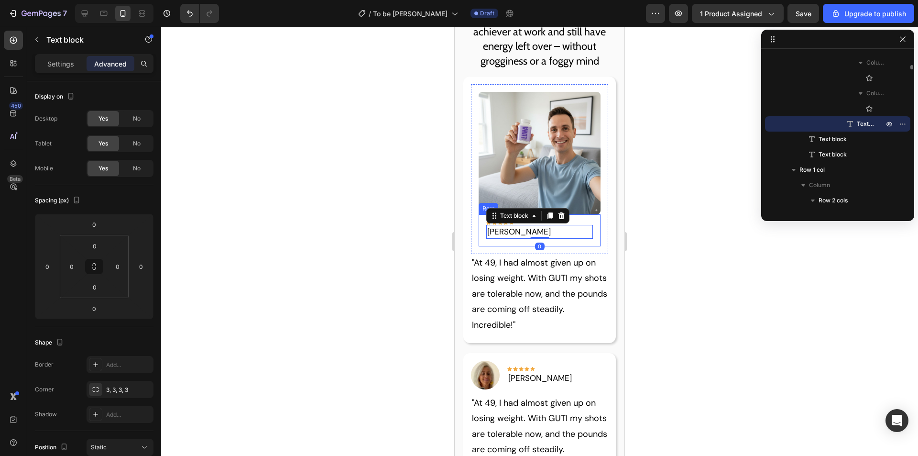
click at [559, 238] on div "Icon Icon Icon Icon Icon Row Hannah L. Text block 0 Row" at bounding box center [540, 230] width 122 height 33
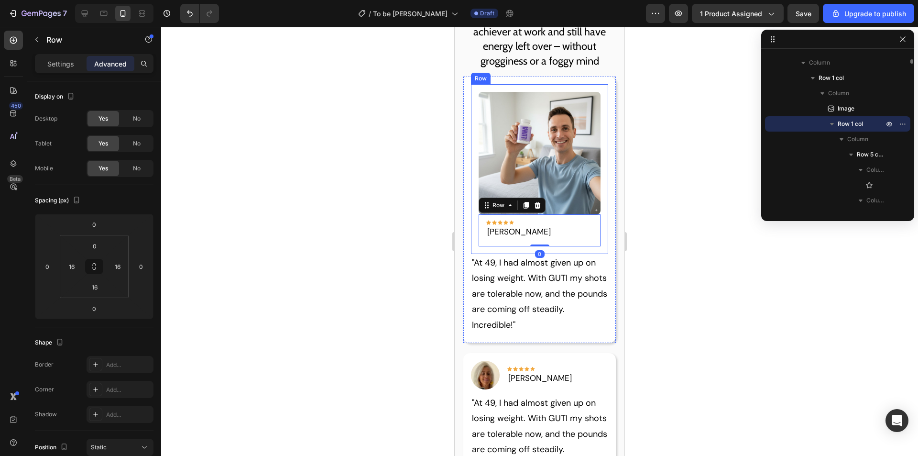
click at [563, 248] on div "Image Icon Icon Icon Icon Icon Row Hannah L. Text block Row 0 Row" at bounding box center [540, 169] width 138 height 170
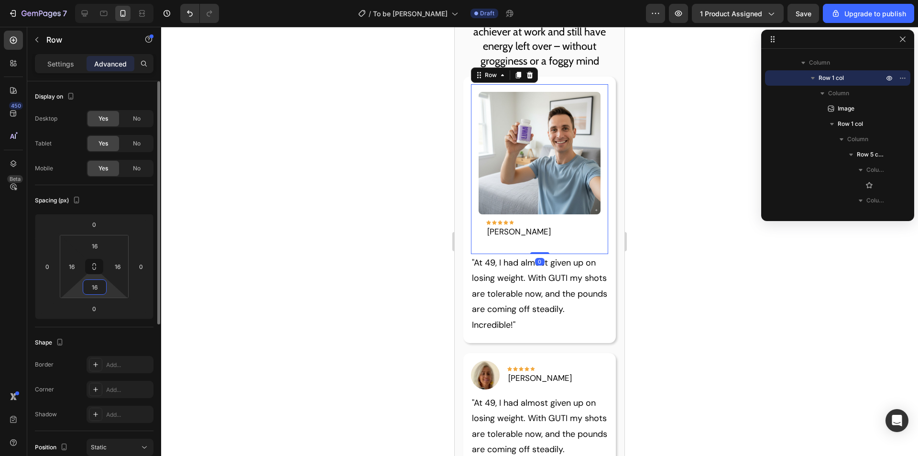
click at [98, 286] on input "16" at bounding box center [94, 287] width 19 height 14
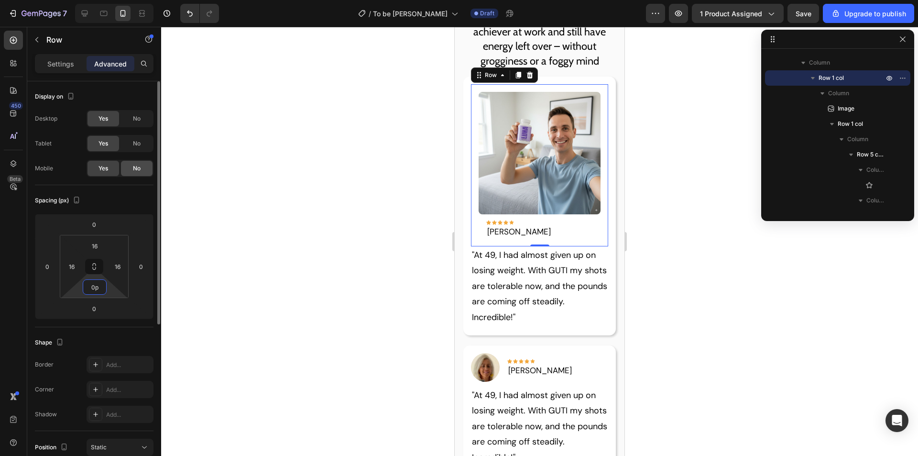
type input "0"
click at [69, 63] on p "Settings" at bounding box center [60, 64] width 27 height 10
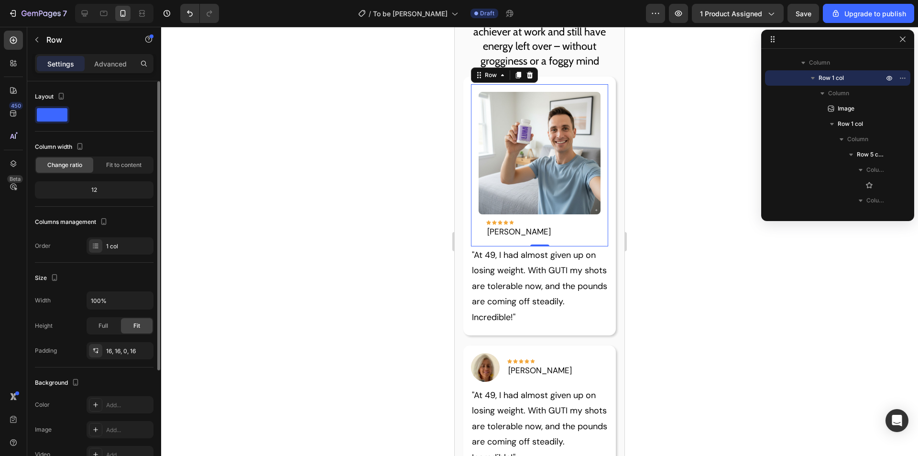
scroll to position [143, 0]
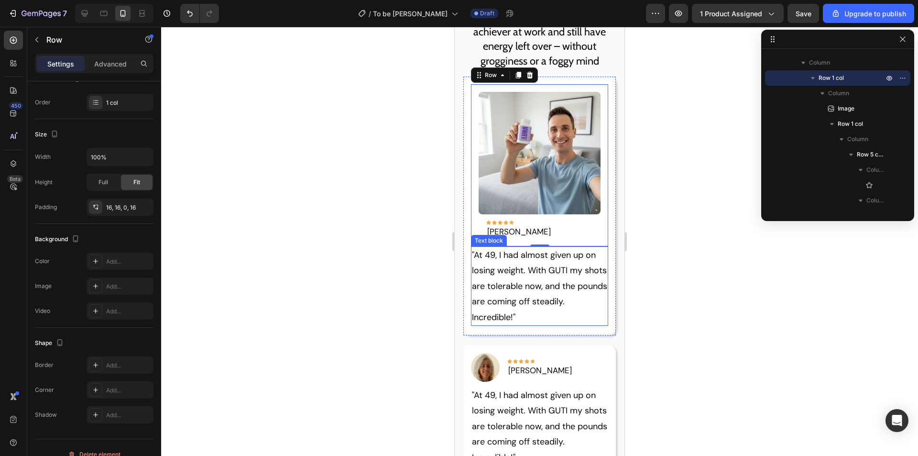
click at [556, 296] on p ""At 49, I had almost given up on losing weight. With GUTI my shots are tolerabl…" at bounding box center [540, 285] width 136 height 77
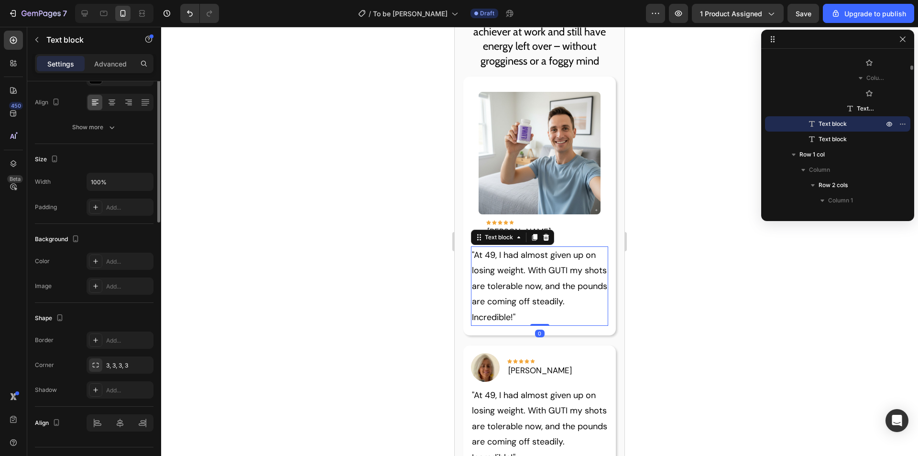
scroll to position [0, 0]
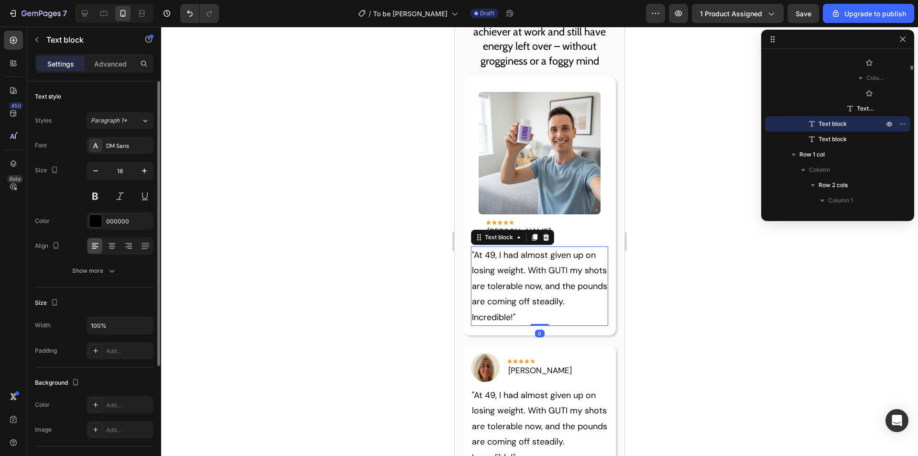
click at [560, 90] on div "Image Icon Icon Icon Icon Icon Row Hannah L. Text block Row Row" at bounding box center [540, 165] width 138 height 162
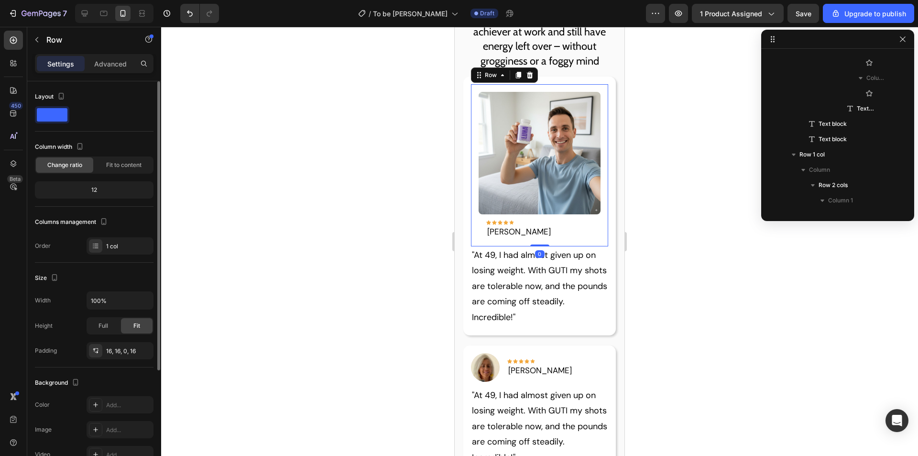
scroll to position [212, 0]
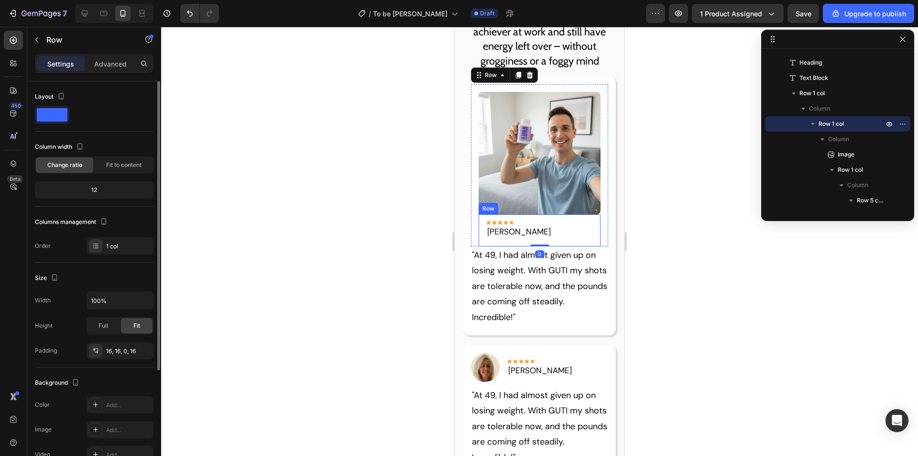
click at [571, 295] on p ""At 49, I had almost given up on losing weight. With GUTI my shots are tolerabl…" at bounding box center [540, 285] width 136 height 77
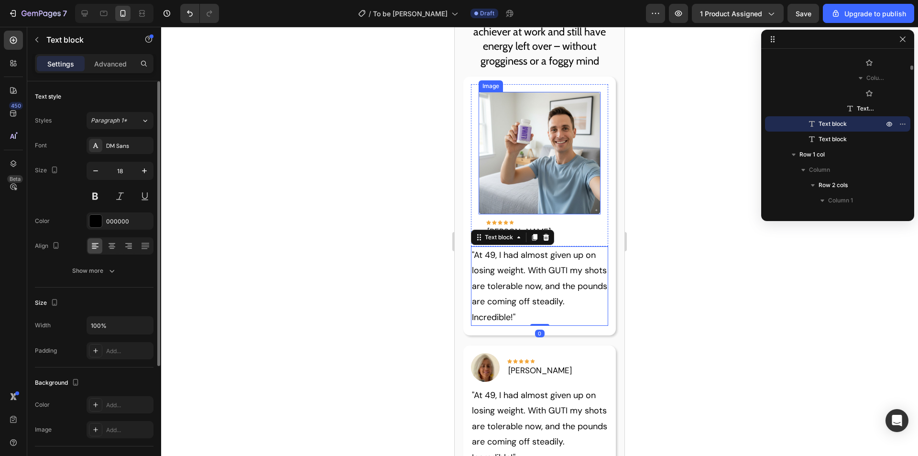
click at [592, 165] on img at bounding box center [540, 153] width 122 height 122
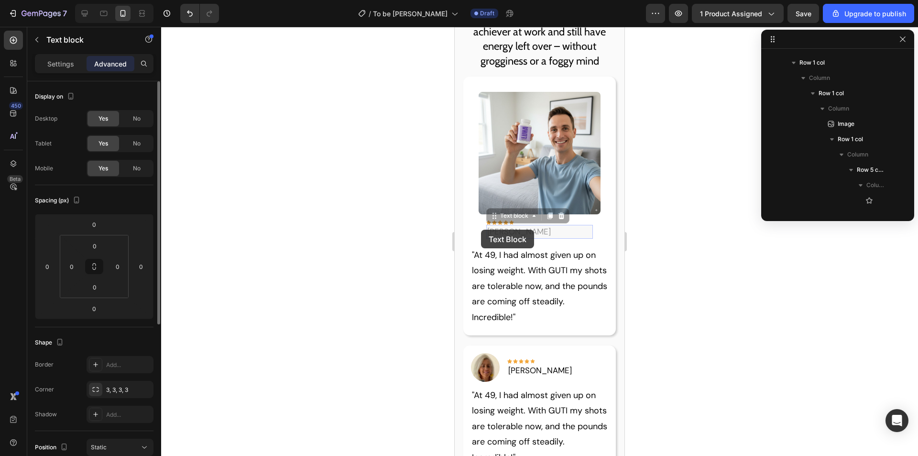
scroll to position [457, 0]
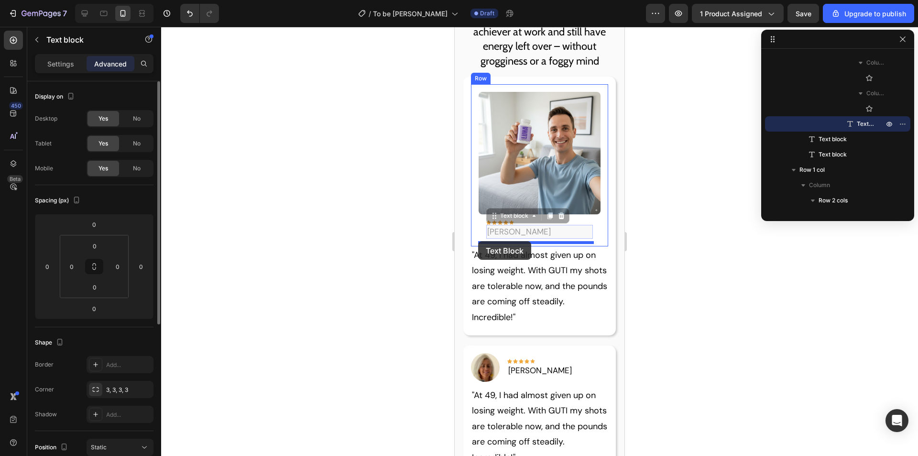
drag, startPoint x: 497, startPoint y: 229, endPoint x: 478, endPoint y: 241, distance: 22.2
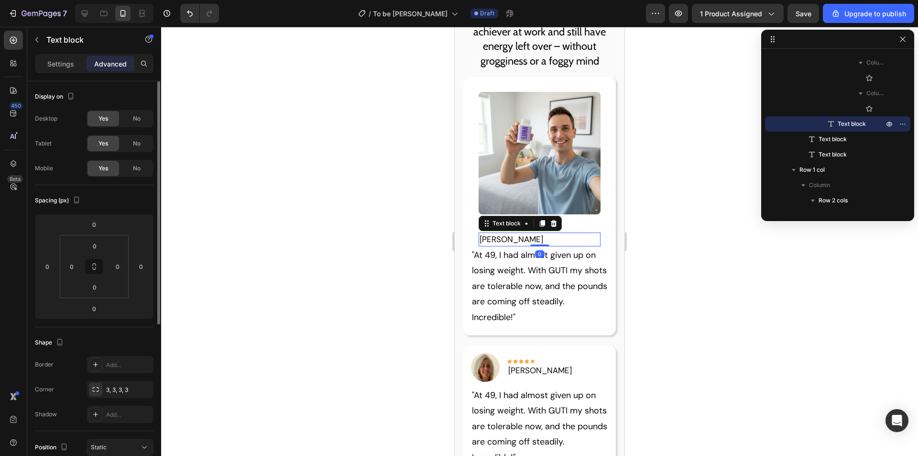
click at [557, 171] on img at bounding box center [540, 153] width 122 height 122
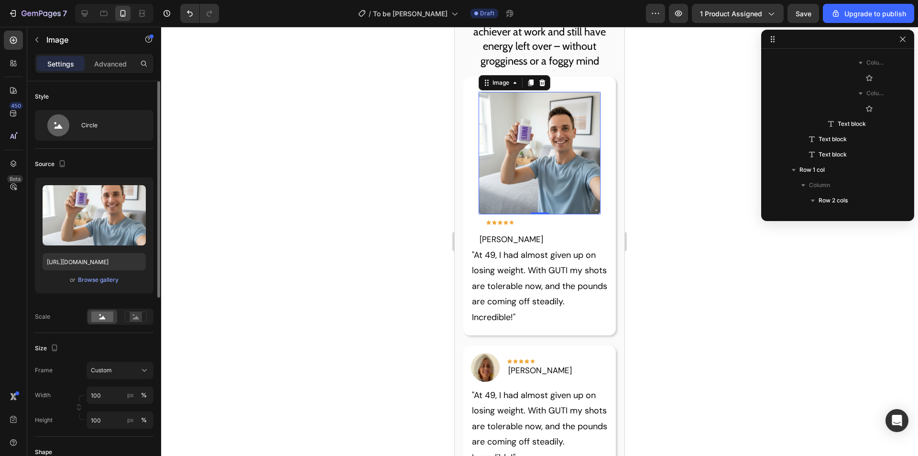
scroll to position [242, 0]
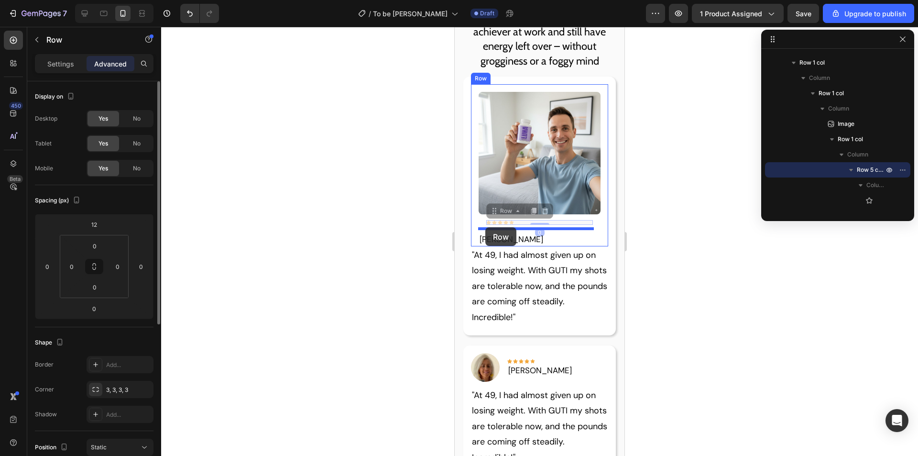
drag, startPoint x: 523, startPoint y: 219, endPoint x: 485, endPoint y: 227, distance: 38.6
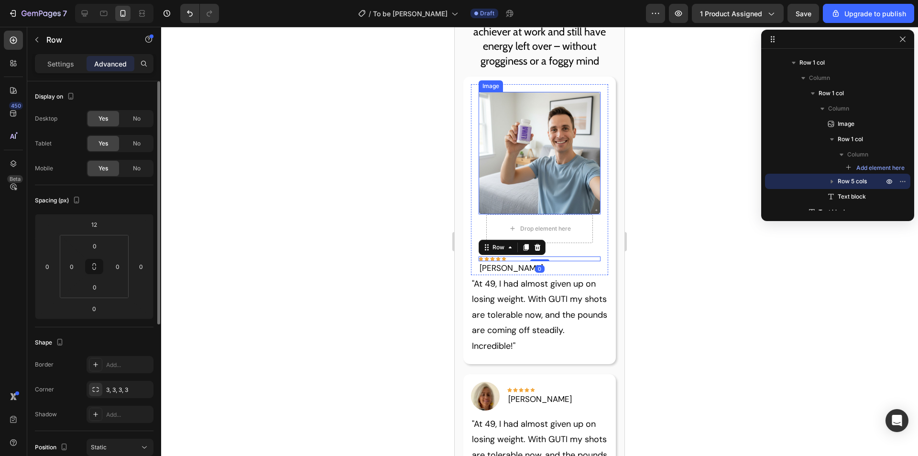
click at [555, 135] on img at bounding box center [540, 153] width 122 height 122
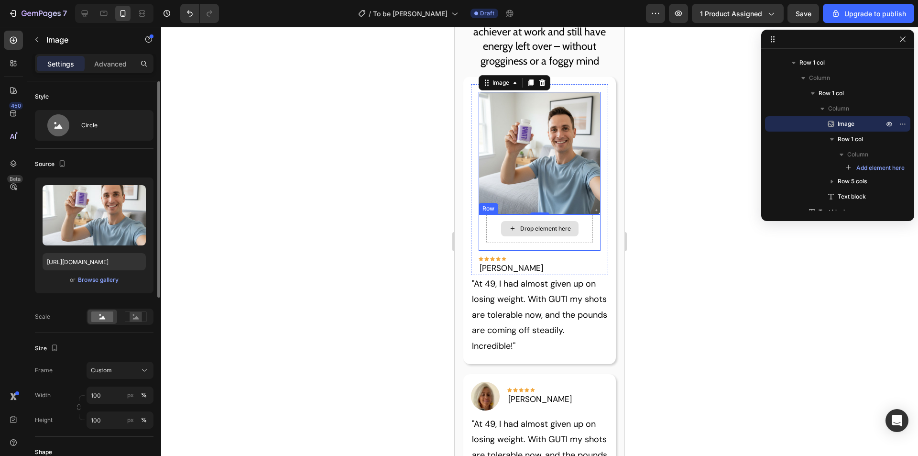
click at [492, 229] on div "Drop element here" at bounding box center [539, 228] width 107 height 29
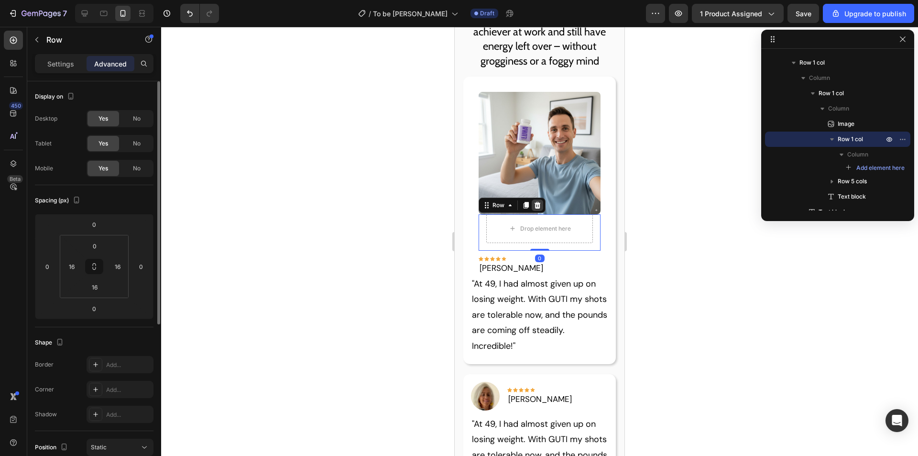
click at [537, 201] on icon at bounding box center [537, 204] width 6 height 7
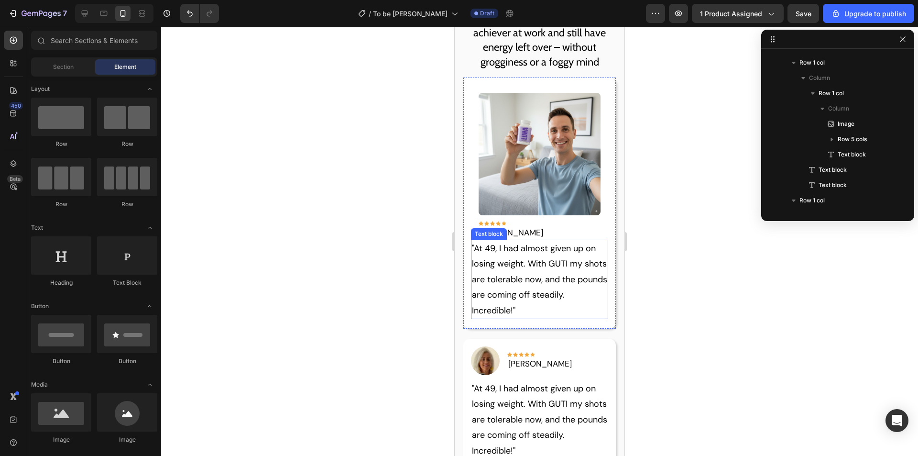
scroll to position [1207, 0]
click at [483, 264] on p ""At 49, I had almost given up on losing weight. With GUTI my shots are tolerabl…" at bounding box center [540, 278] width 136 height 77
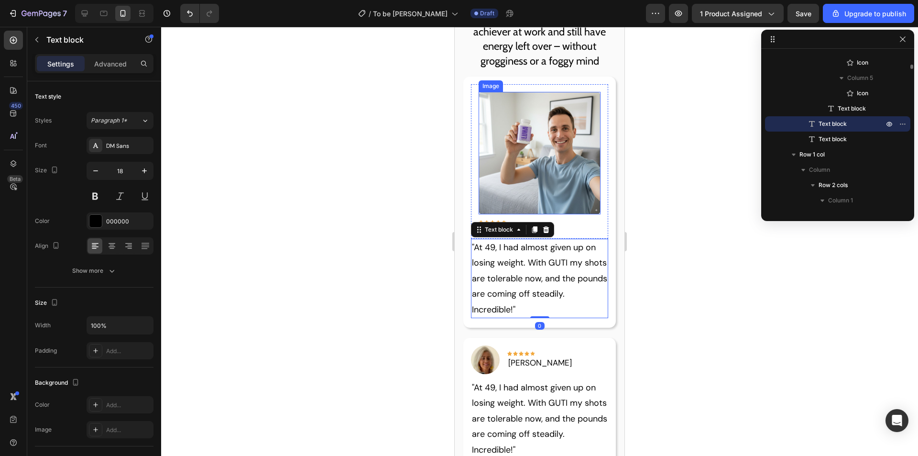
click at [572, 187] on img at bounding box center [540, 153] width 122 height 122
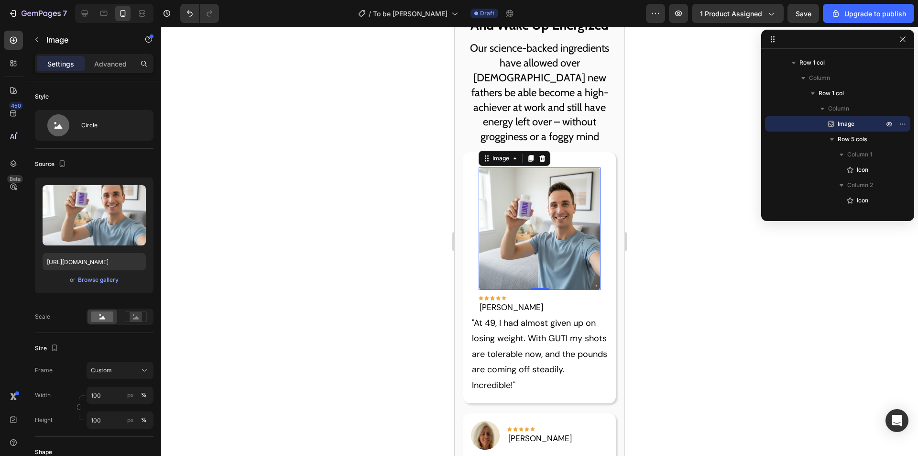
scroll to position [1111, 0]
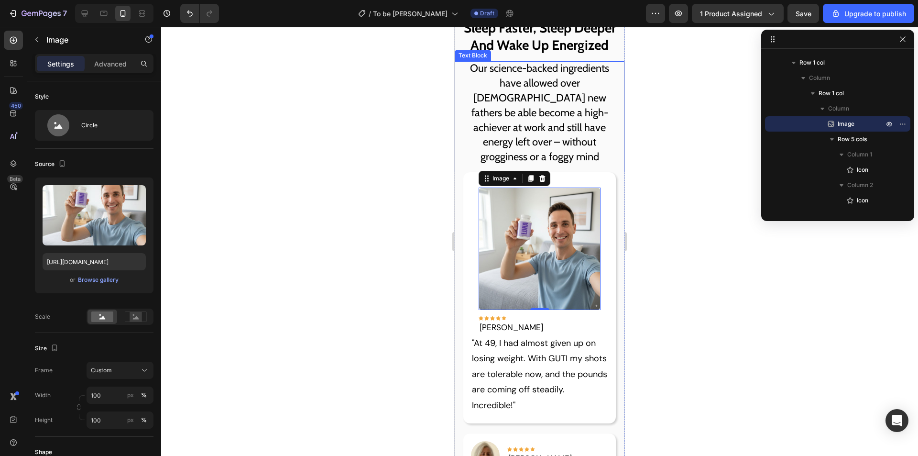
click at [573, 113] on p "Our science-backed ingredients have allowed over [DEMOGRAPHIC_DATA] new fathers…" at bounding box center [539, 112] width 154 height 103
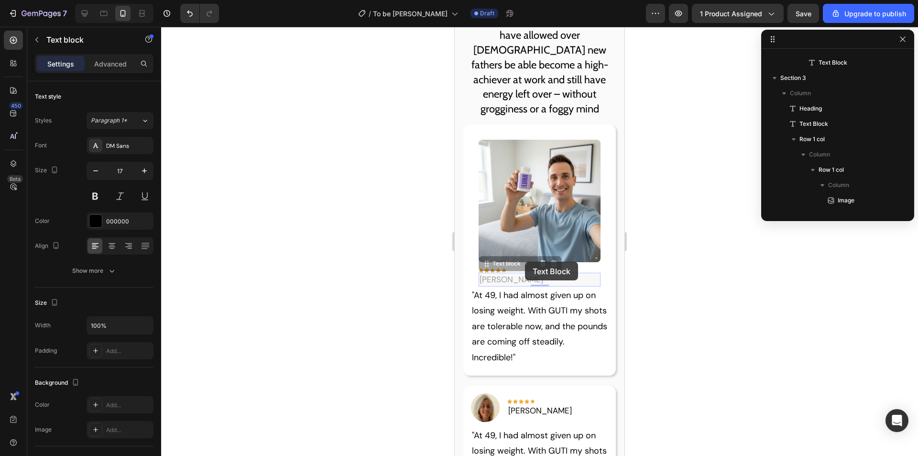
scroll to position [426, 0]
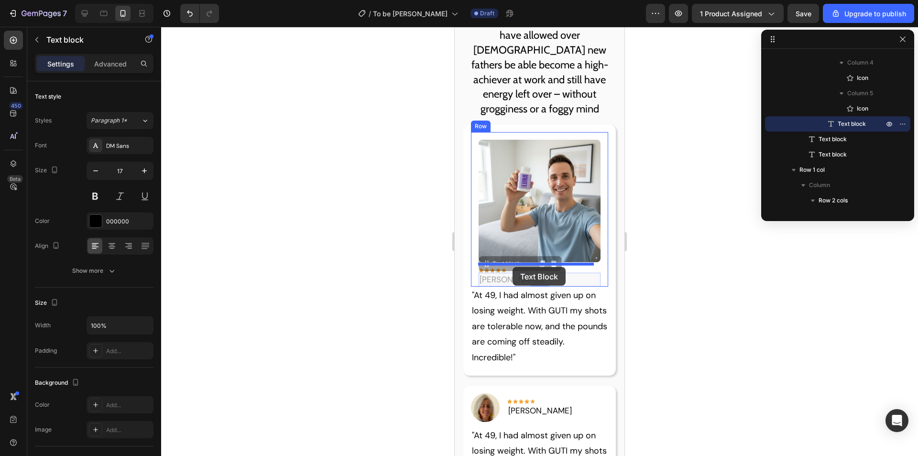
drag, startPoint x: 527, startPoint y: 265, endPoint x: 511, endPoint y: 271, distance: 16.3
click at [563, 83] on p "Our science-backed ingredients have allowed over [DEMOGRAPHIC_DATA] new fathers…" at bounding box center [539, 64] width 154 height 103
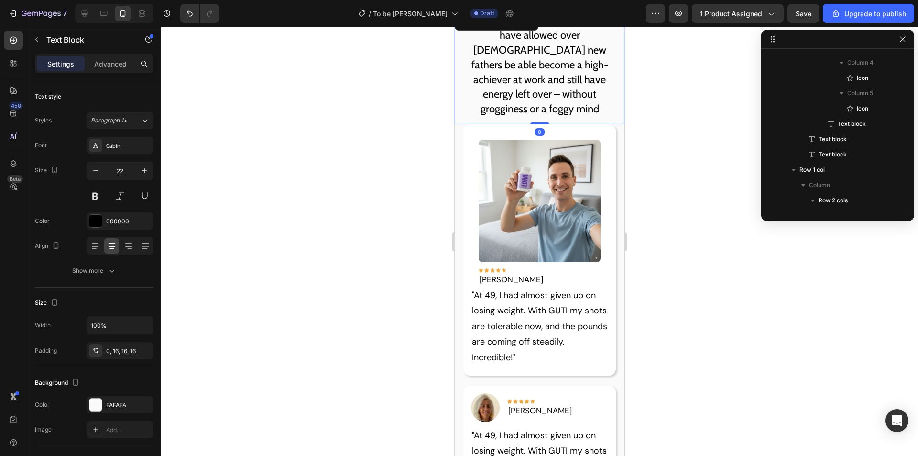
scroll to position [166, 0]
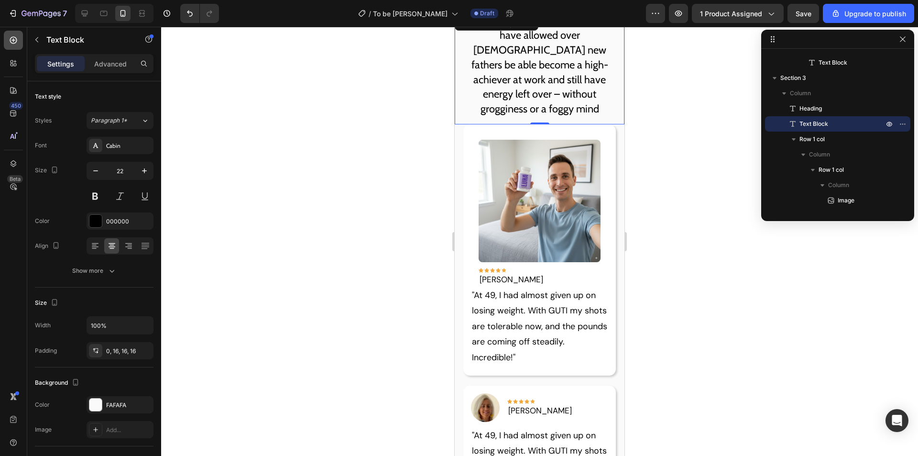
click at [11, 41] on icon at bounding box center [14, 40] width 10 height 10
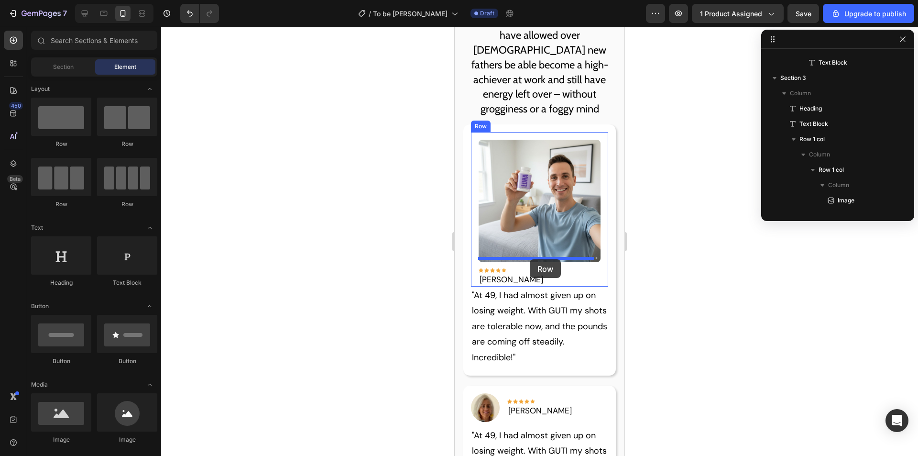
drag, startPoint x: 680, startPoint y: 175, endPoint x: 530, endPoint y: 259, distance: 172.4
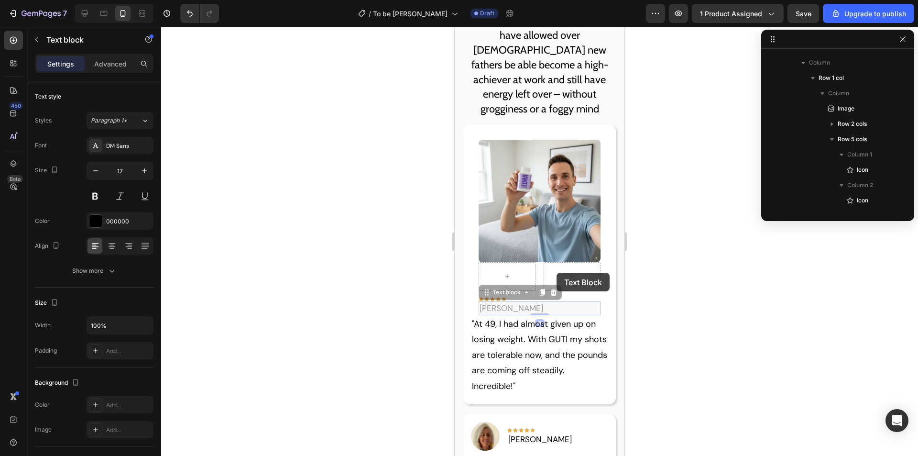
scroll to position [441, 0]
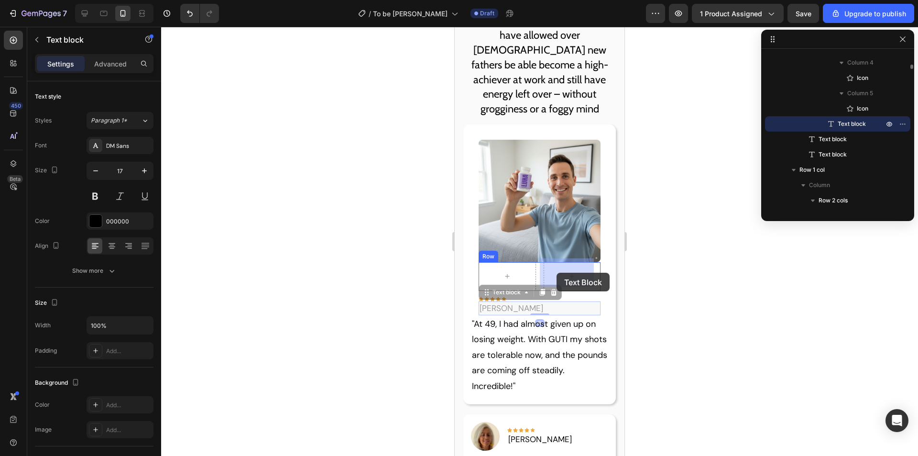
drag, startPoint x: 494, startPoint y: 302, endPoint x: 557, endPoint y: 273, distance: 69.7
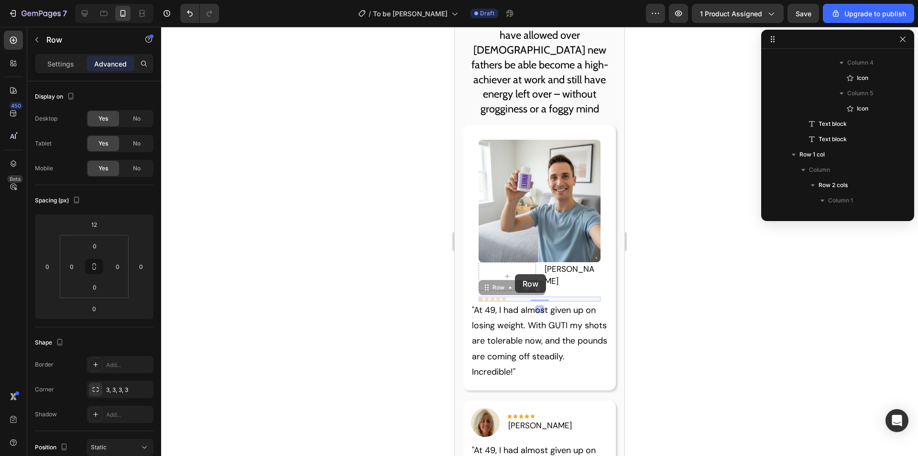
scroll to position [273, 0]
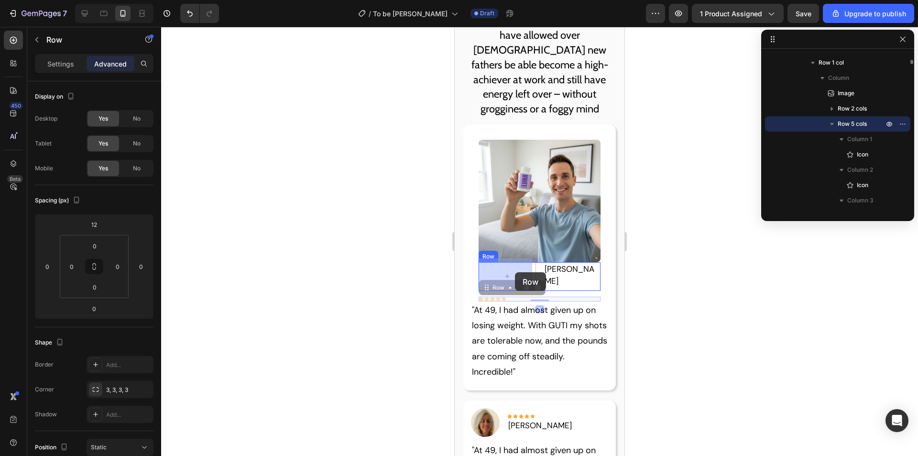
drag, startPoint x: 512, startPoint y: 294, endPoint x: 515, endPoint y: 270, distance: 24.1
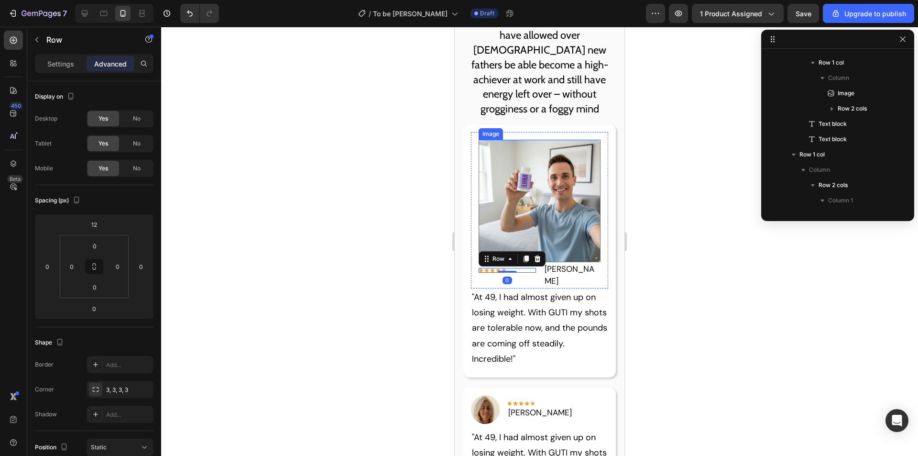
click at [550, 117] on p "Our science-backed ingredients have allowed over [DEMOGRAPHIC_DATA] new fathers…" at bounding box center [539, 64] width 154 height 103
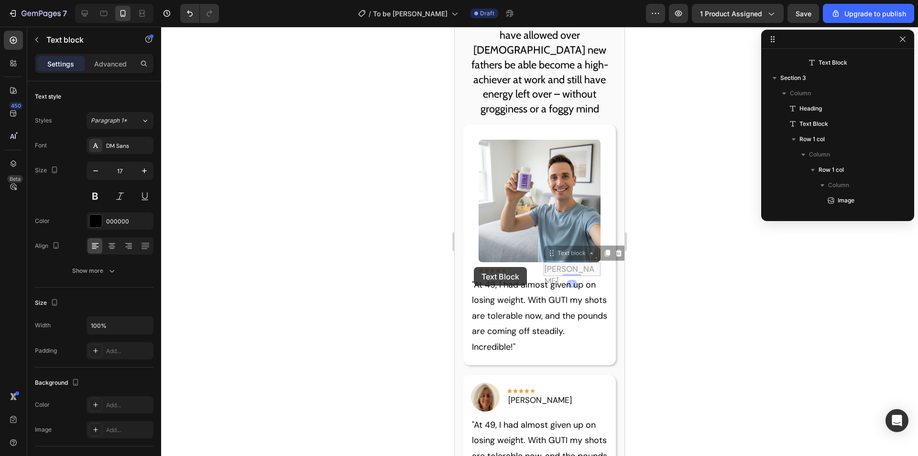
scroll to position [319, 0]
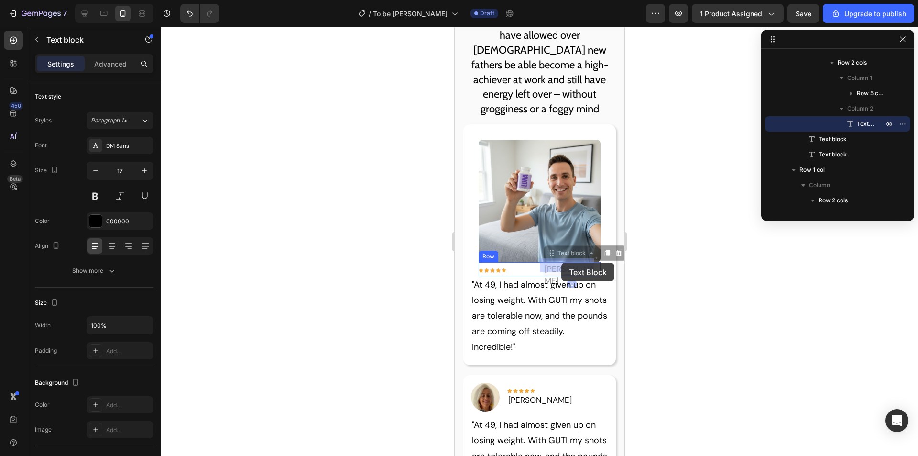
drag, startPoint x: 587, startPoint y: 266, endPoint x: 561, endPoint y: 263, distance: 26.1
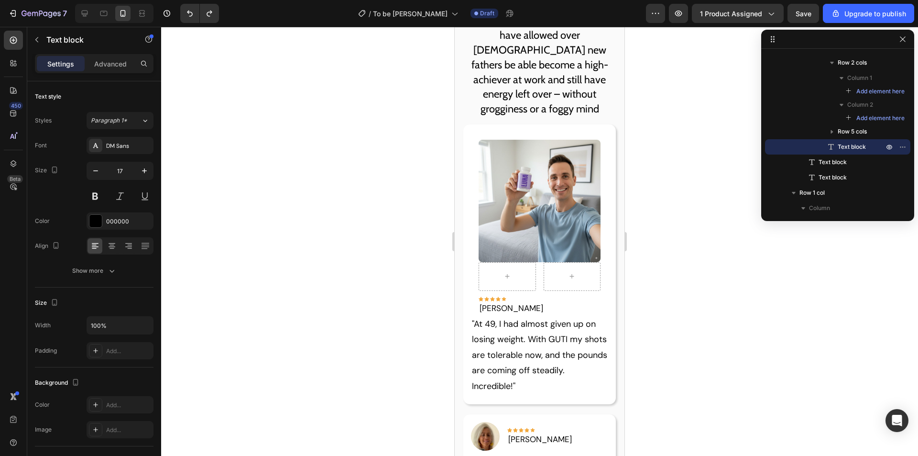
click at [509, 307] on p "Hannah L." at bounding box center [540, 308] width 121 height 12
click at [527, 304] on p "Hannah L." at bounding box center [540, 308] width 121 height 12
click at [521, 329] on p ""At 49, I had almost given up on losing weight. With GUTI my shots are tolerabl…" at bounding box center [540, 354] width 136 height 77
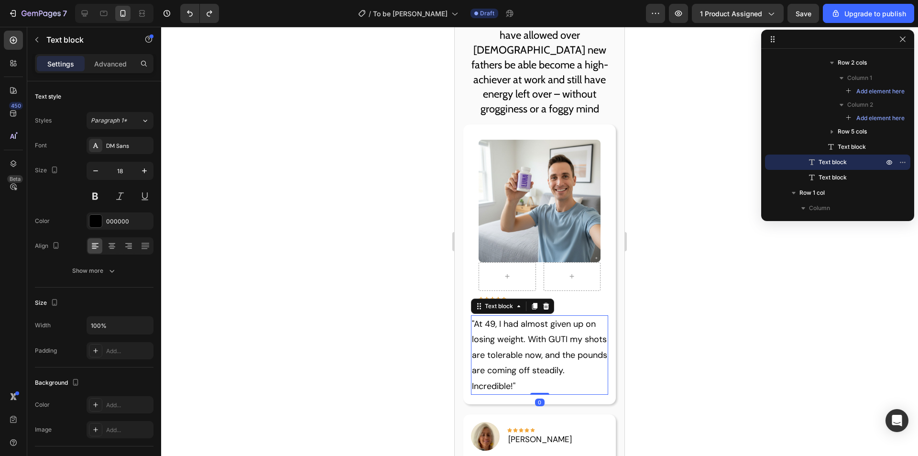
click at [525, 266] on div at bounding box center [507, 276] width 57 height 29
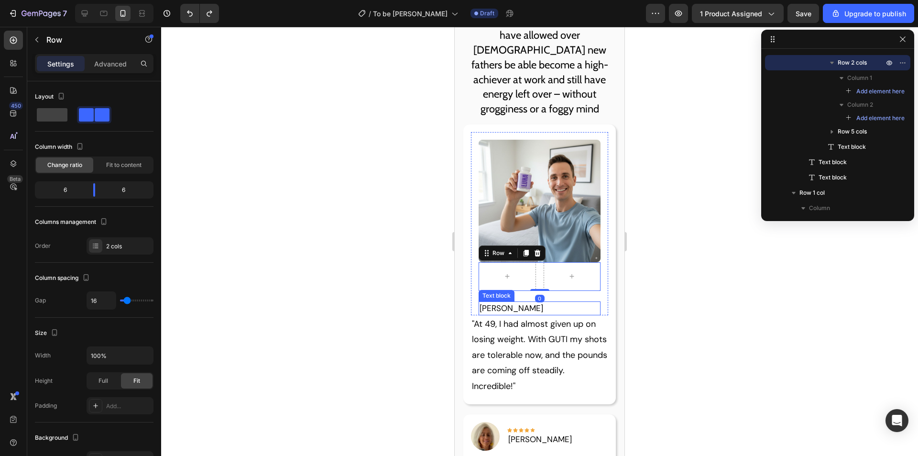
click at [523, 303] on p "Hannah L." at bounding box center [540, 308] width 121 height 12
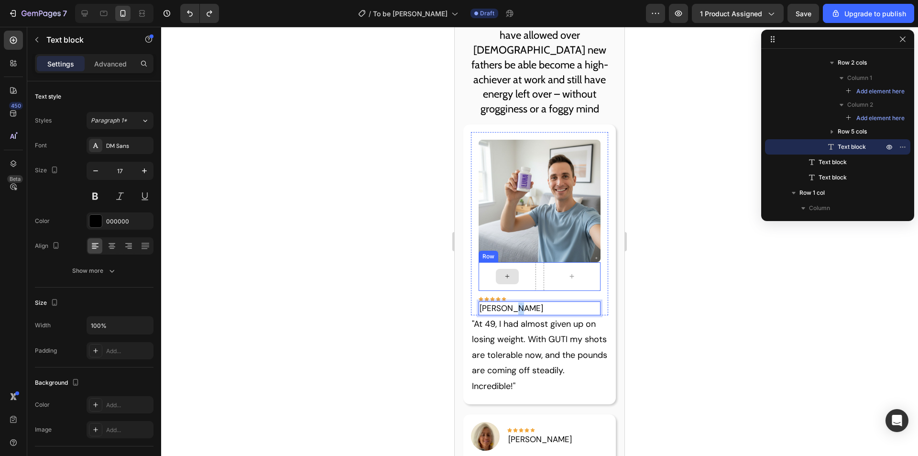
drag, startPoint x: 546, startPoint y: 298, endPoint x: 515, endPoint y: 272, distance: 40.4
click at [515, 272] on div "Image Row Icon Icon Icon Icon Icon Row [PERSON_NAME] Text block 0" at bounding box center [540, 228] width 122 height 176
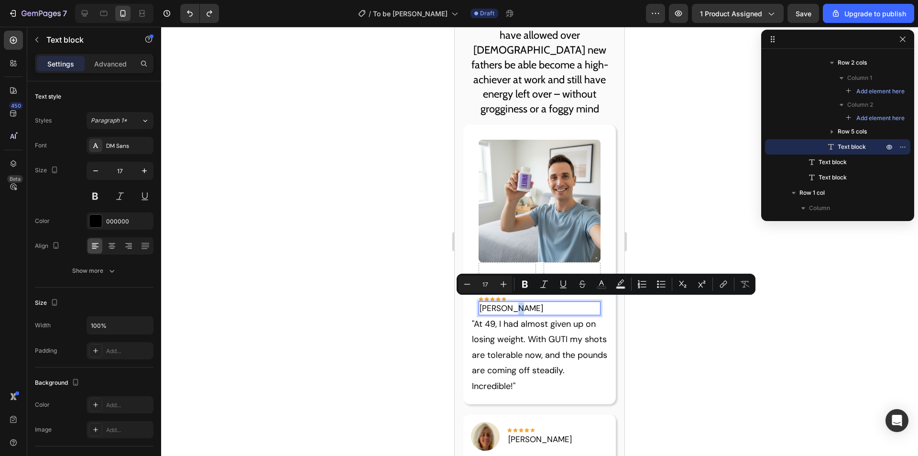
click at [546, 213] on img at bounding box center [540, 201] width 122 height 122
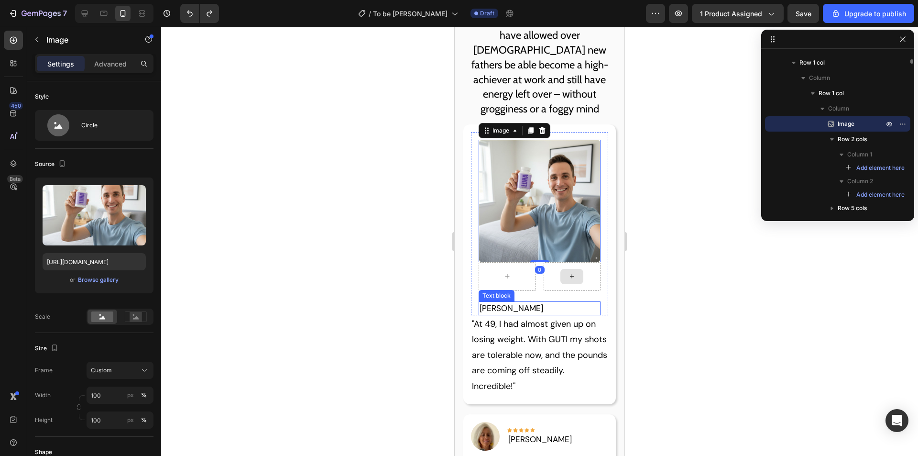
click at [518, 340] on p ""At 49, I had almost given up on losing weight. With GUTI my shots are tolerabl…" at bounding box center [540, 354] width 136 height 77
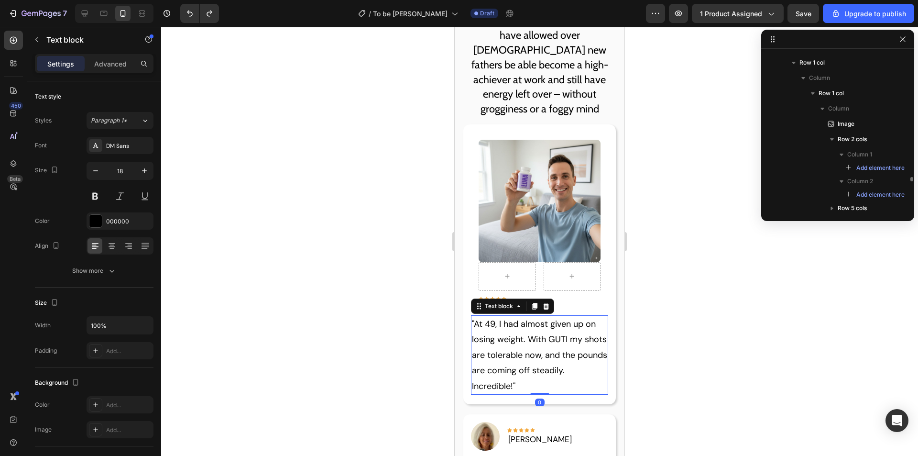
scroll to position [357, 0]
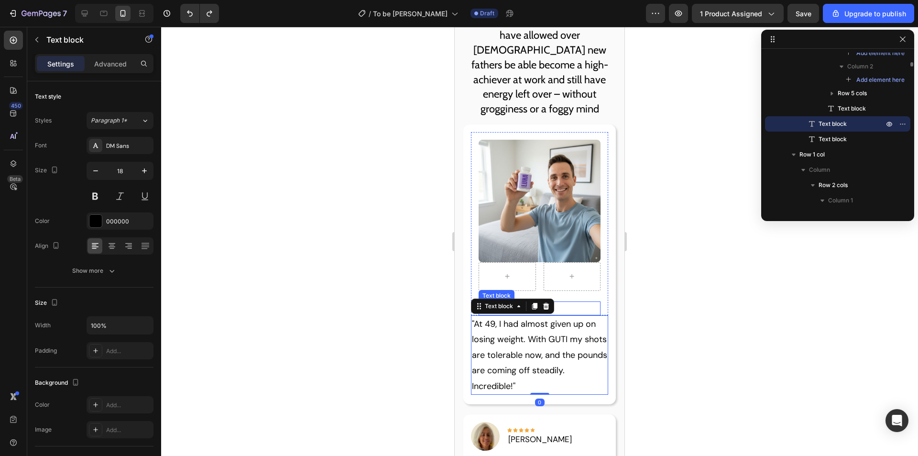
click at [583, 302] on p "[PERSON_NAME]" at bounding box center [540, 308] width 121 height 12
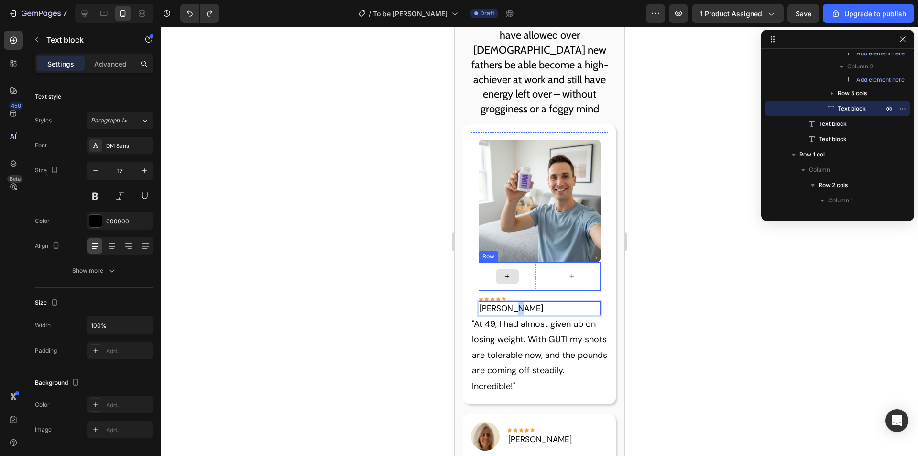
drag, startPoint x: 563, startPoint y: 303, endPoint x: 514, endPoint y: 275, distance: 56.1
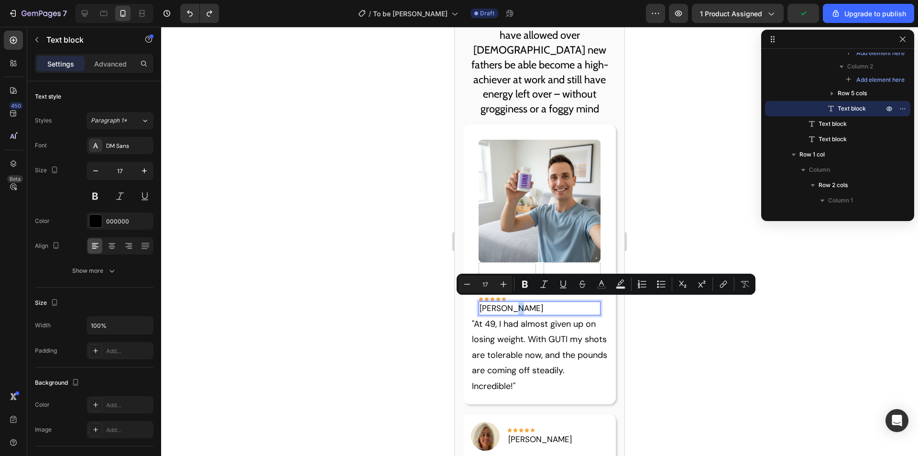
click at [501, 323] on p ""At 49, I had almost given up on losing weight. With GUTI my shots are tolerabl…" at bounding box center [540, 354] width 136 height 77
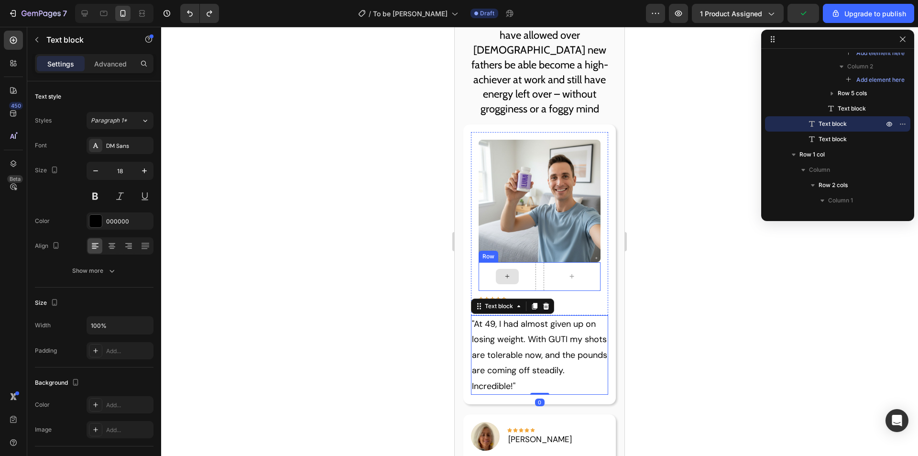
click at [527, 262] on div at bounding box center [507, 276] width 57 height 29
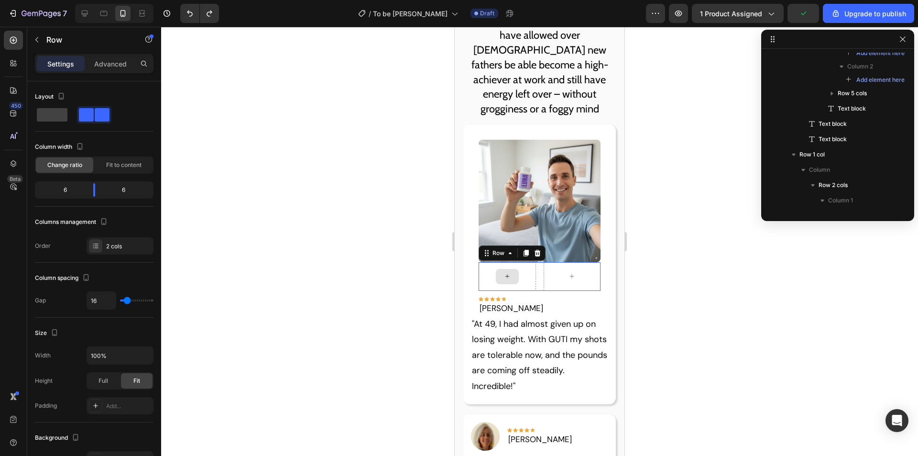
scroll to position [258, 0]
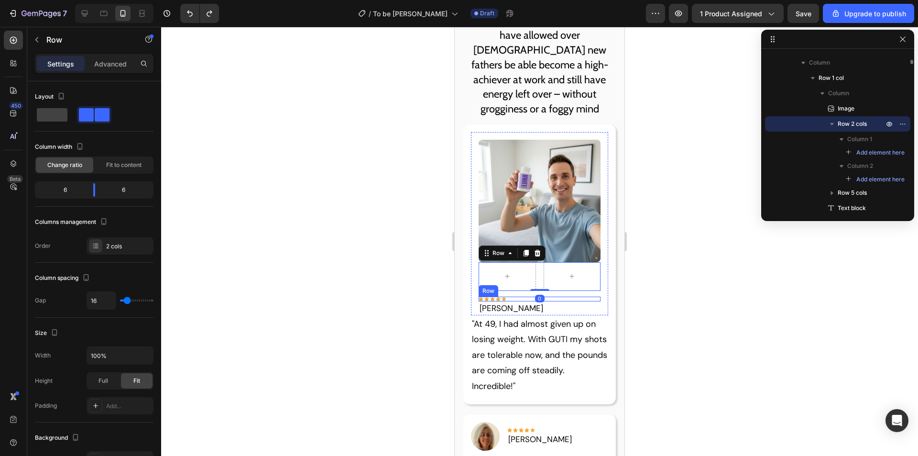
click at [527, 296] on div "Icon Icon Icon Icon Icon Row" at bounding box center [540, 298] width 122 height 5
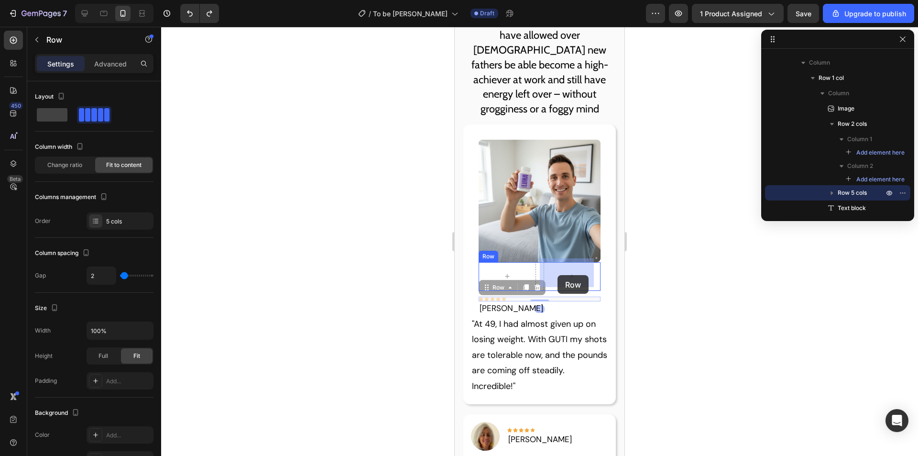
drag, startPoint x: 522, startPoint y: 296, endPoint x: 558, endPoint y: 275, distance: 41.3
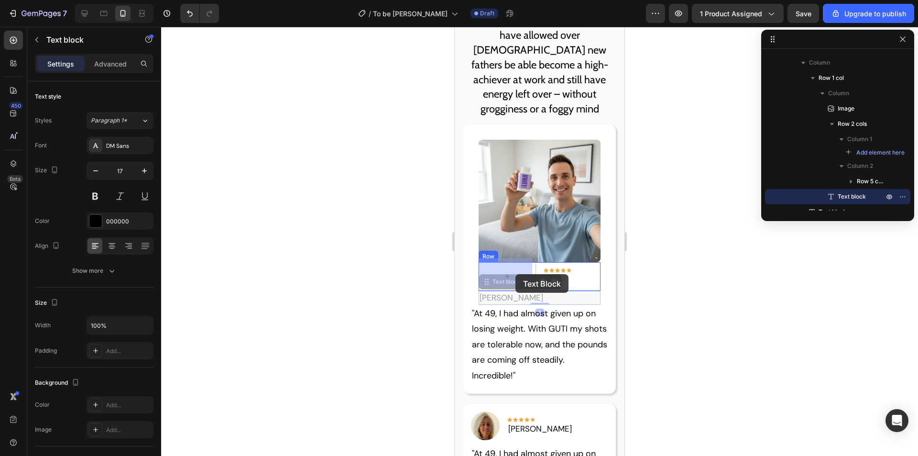
drag, startPoint x: 527, startPoint y: 288, endPoint x: 532, endPoint y: 282, distance: 7.8
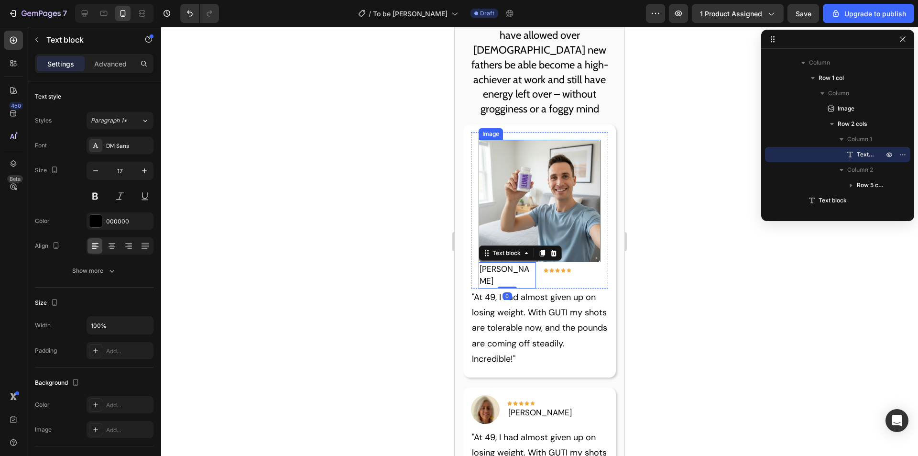
click at [537, 193] on img at bounding box center [540, 201] width 122 height 122
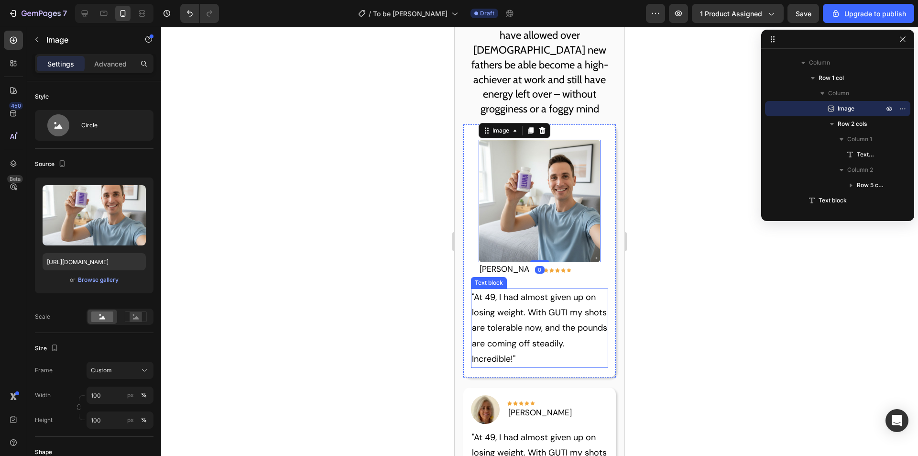
click at [581, 308] on p ""At 49, I had almost given up on losing weight. With GUTI my shots are tolerabl…" at bounding box center [540, 327] width 136 height 77
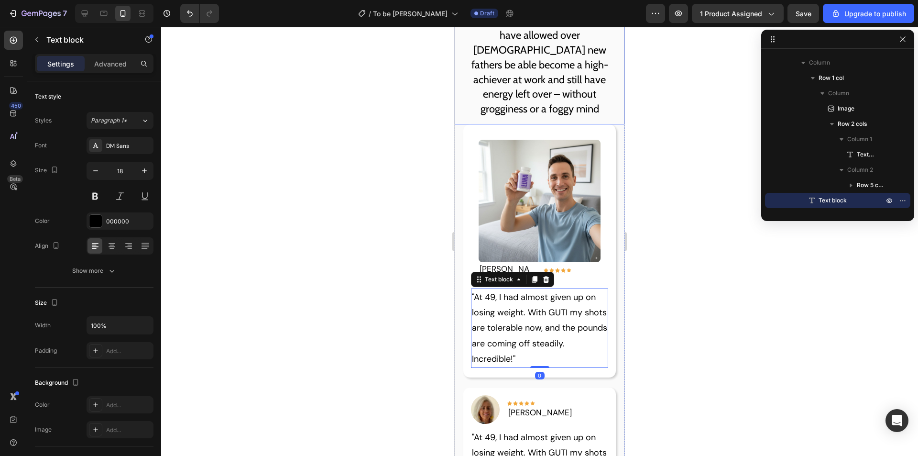
click at [525, 95] on p "Our science-backed ingredients have allowed over [DEMOGRAPHIC_DATA] new fathers…" at bounding box center [539, 64] width 154 height 103
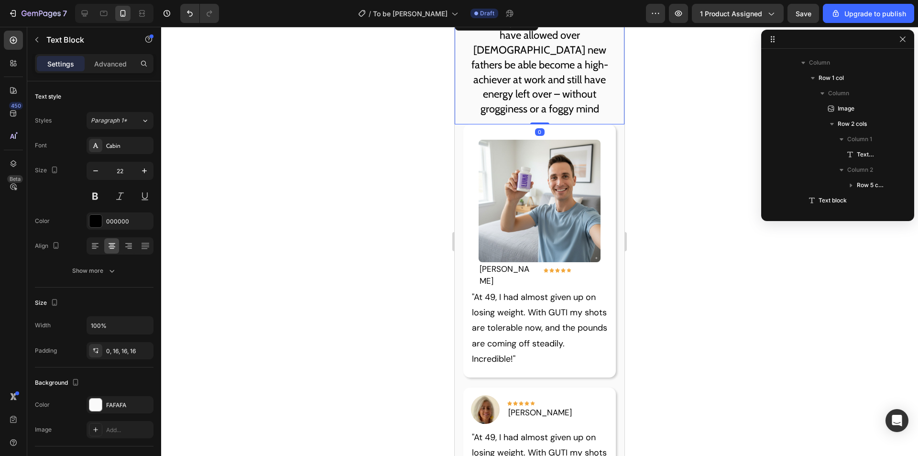
scroll to position [166, 0]
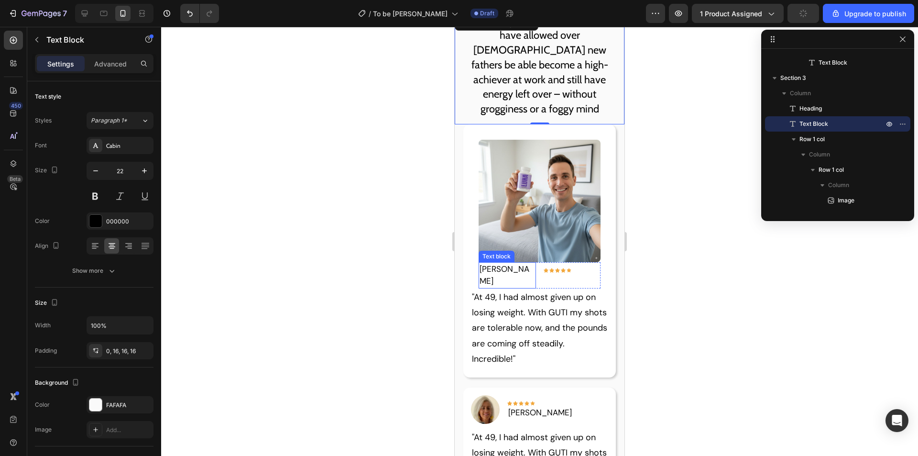
click at [521, 267] on p "[PERSON_NAME]" at bounding box center [507, 275] width 55 height 24
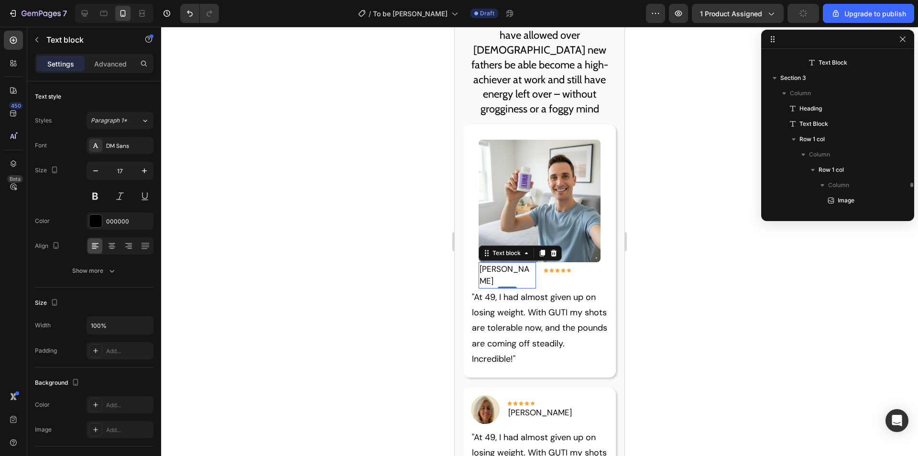
scroll to position [288, 0]
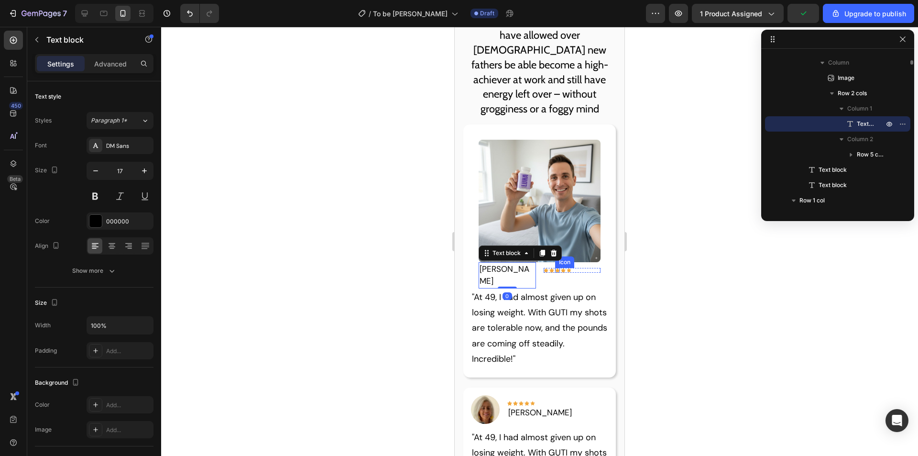
click at [575, 269] on div "Icon Icon Icon Icon Icon Row" at bounding box center [572, 275] width 57 height 26
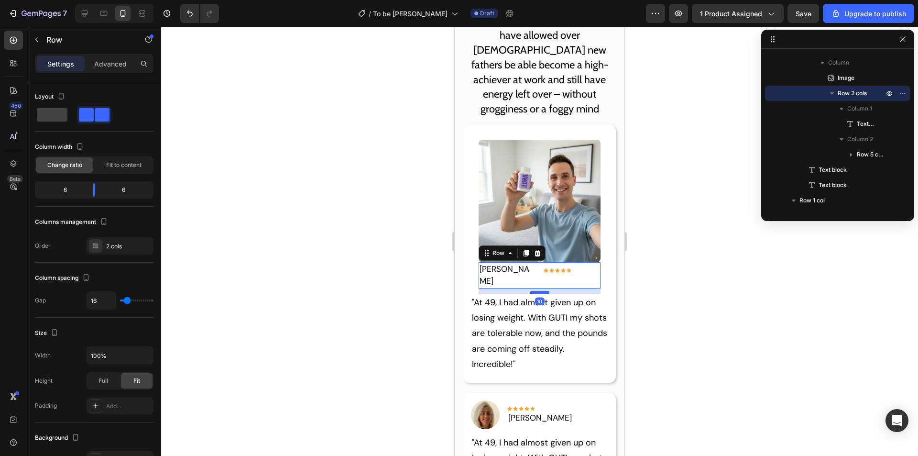
drag, startPoint x: 536, startPoint y: 271, endPoint x: 537, endPoint y: 276, distance: 5.3
click at [537, 291] on div at bounding box center [539, 292] width 19 height 3
click at [537, 292] on div at bounding box center [539, 293] width 19 height 2
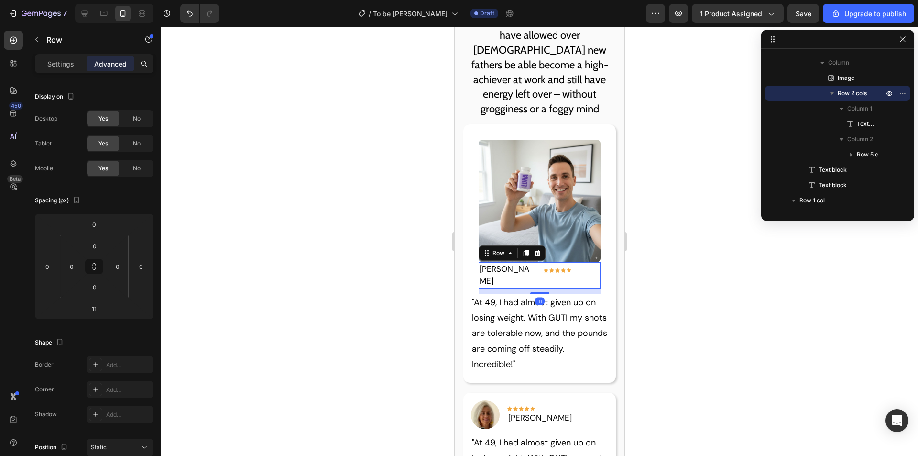
click at [535, 98] on p "Our science-backed ingredients have allowed over [DEMOGRAPHIC_DATA] new fathers…" at bounding box center [539, 64] width 154 height 103
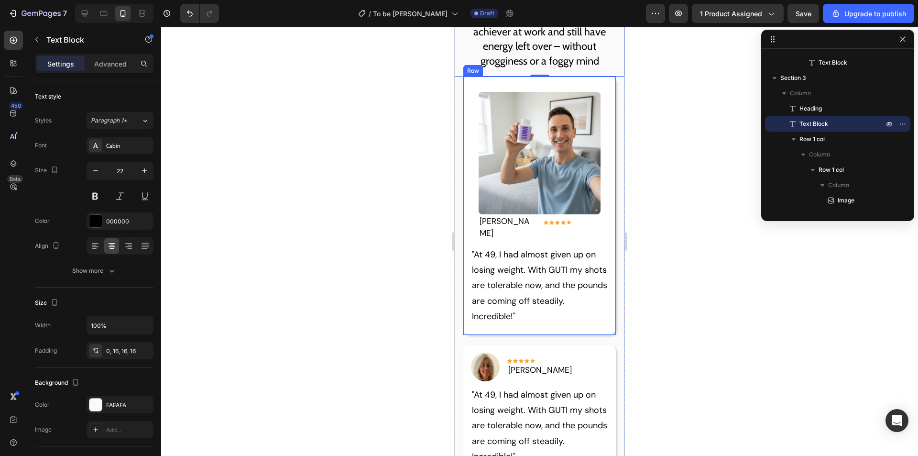
scroll to position [1159, 0]
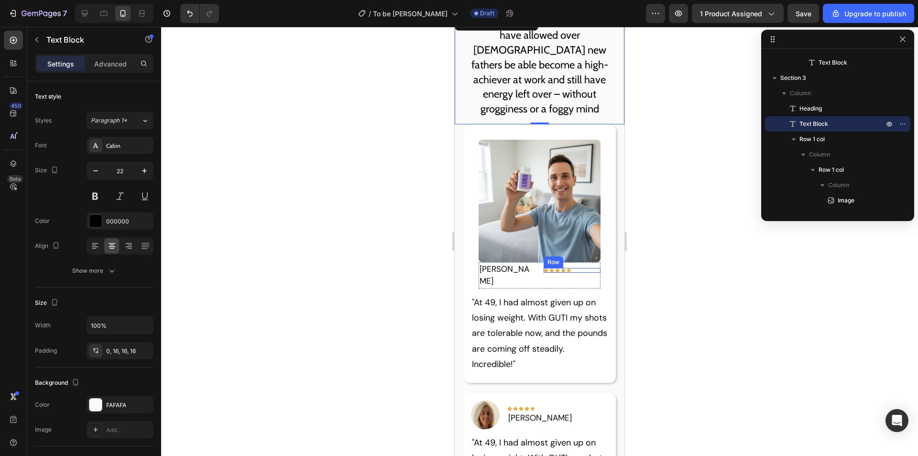
click at [580, 268] on div "Icon Icon Icon Icon Icon Row" at bounding box center [572, 270] width 57 height 5
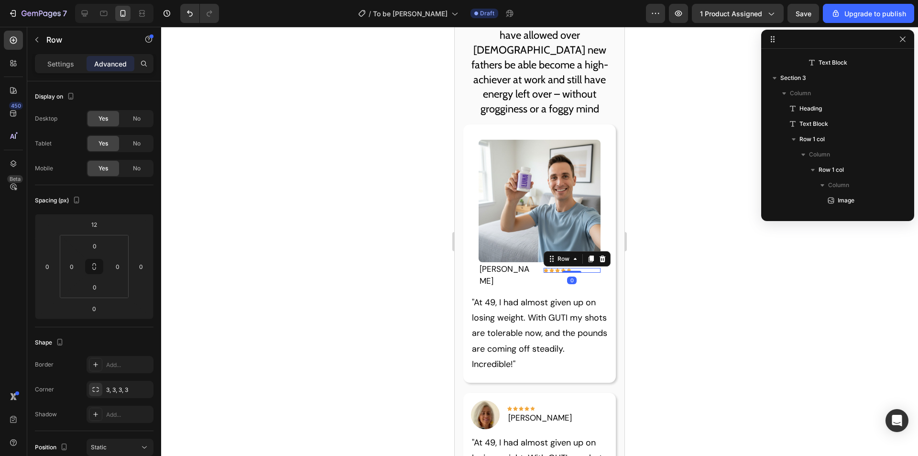
scroll to position [319, 0]
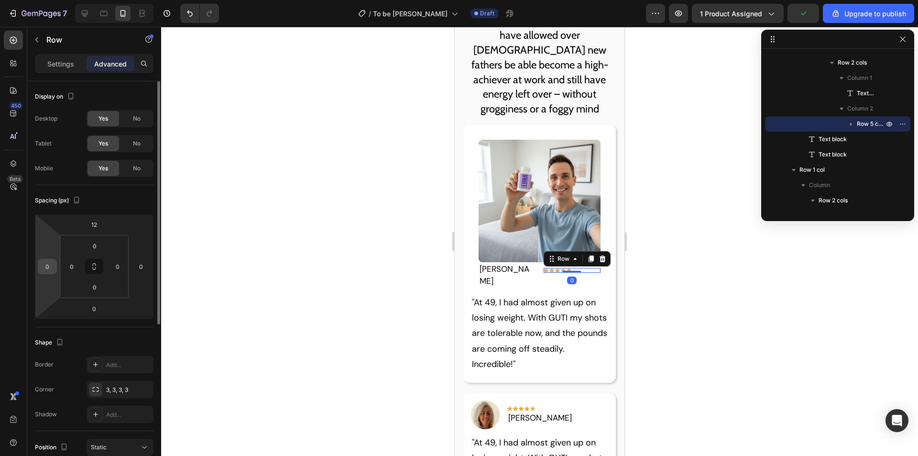
click at [42, 263] on input "0" at bounding box center [47, 266] width 14 height 14
type input "-5"
type input "-40"
click at [97, 285] on input "0" at bounding box center [94, 287] width 19 height 14
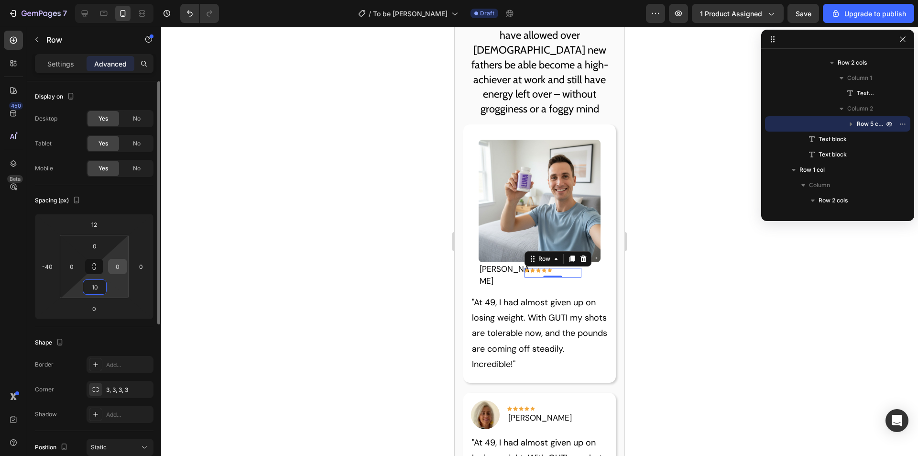
type input "1"
type input "0"
click at [93, 307] on input "0" at bounding box center [94, 308] width 19 height 14
type input "1"
type input "0"
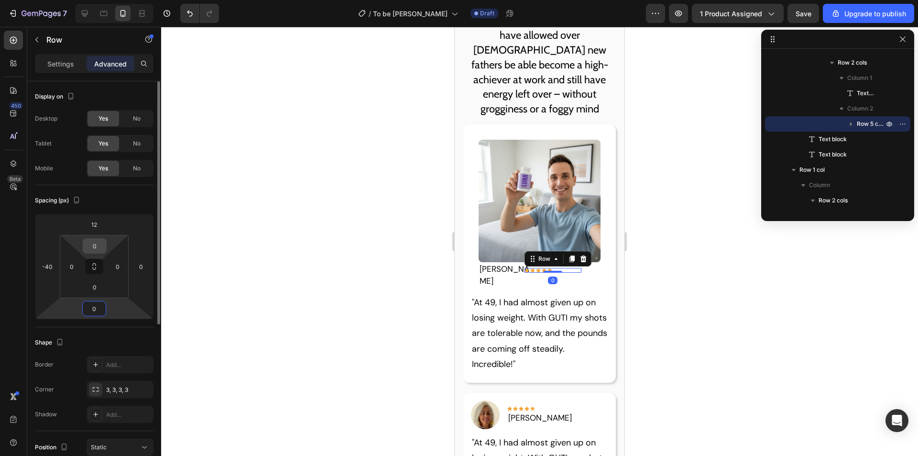
click at [97, 248] on input "0" at bounding box center [94, 246] width 19 height 14
type input "-"
type input "0"
click at [98, 221] on input "12" at bounding box center [94, 224] width 19 height 14
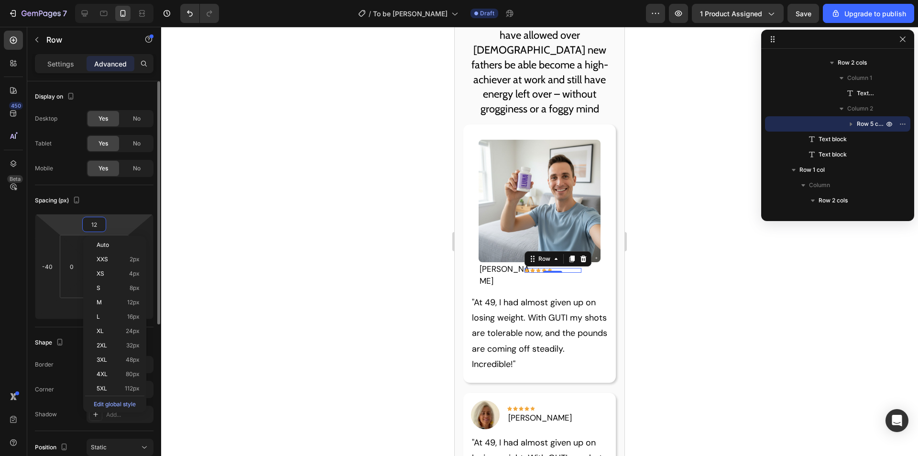
type input "0"
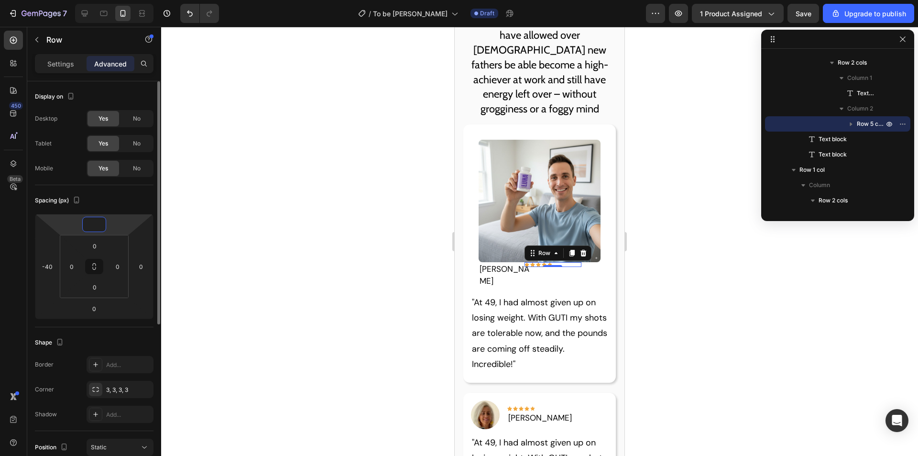
type input "8"
click at [613, 71] on div "Our science-backed ingredients have allowed over [DEMOGRAPHIC_DATA] new fathers…" at bounding box center [540, 68] width 170 height 111
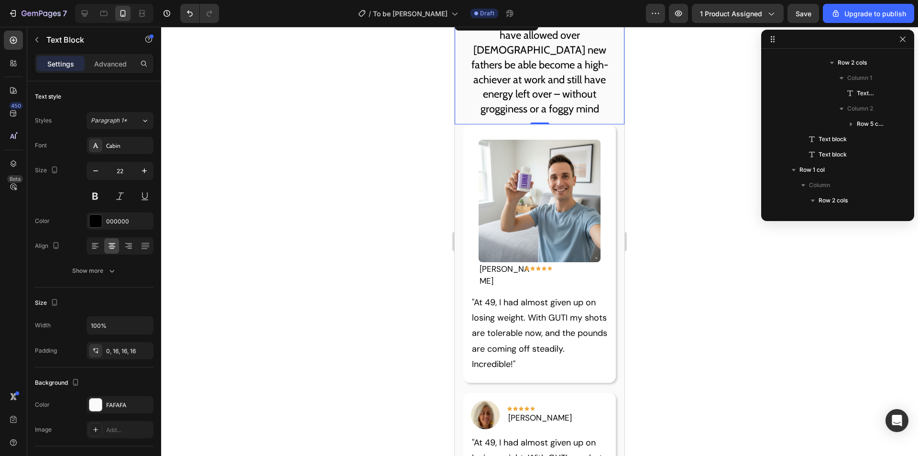
scroll to position [166, 0]
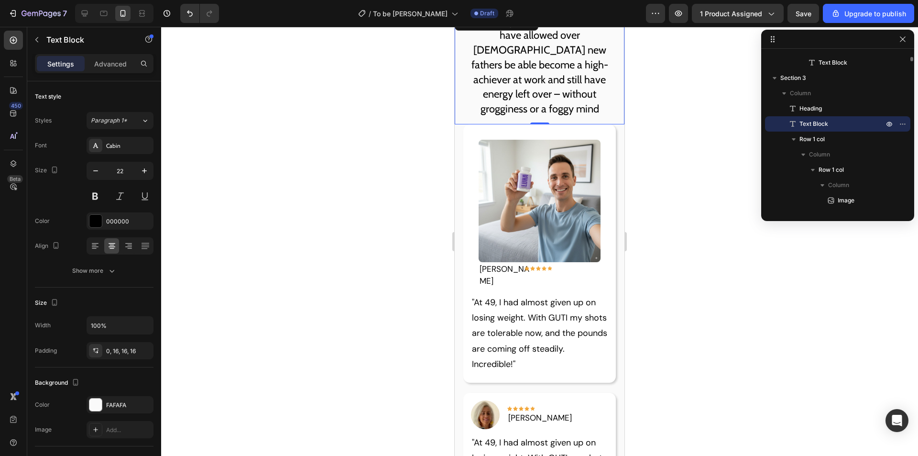
click at [560, 69] on p "Our science-backed ingredients have allowed over [DEMOGRAPHIC_DATA] new fathers…" at bounding box center [539, 64] width 154 height 103
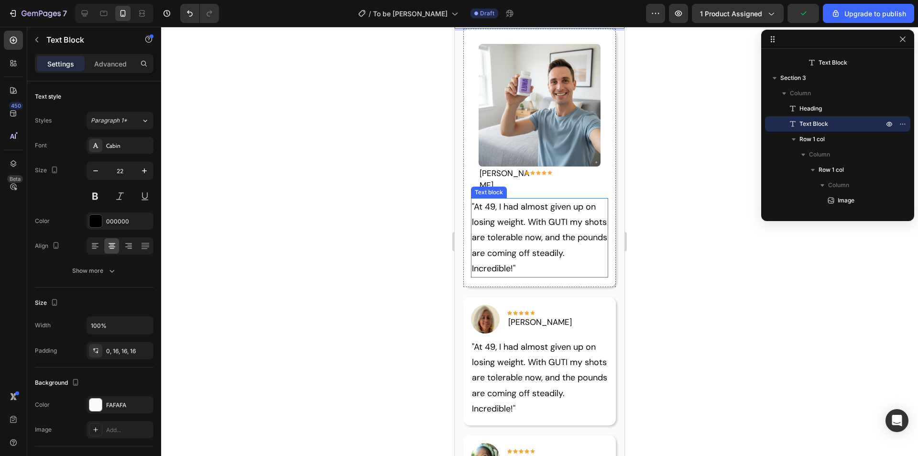
scroll to position [1207, 0]
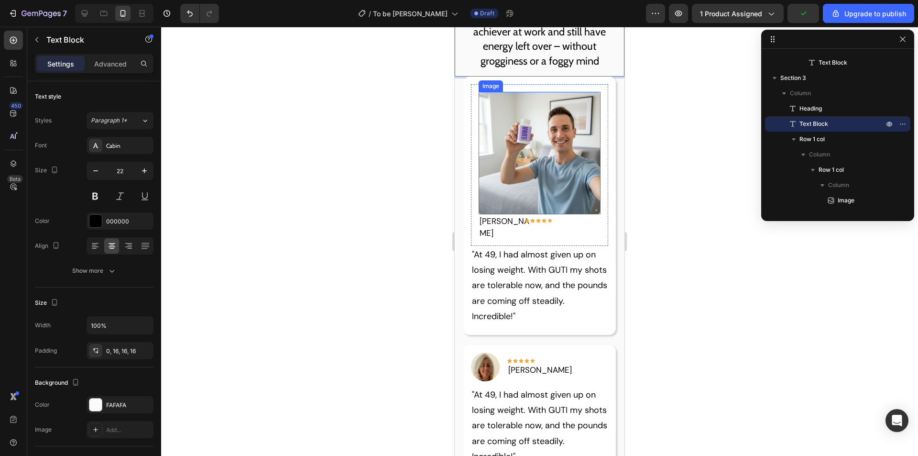
click at [549, 204] on img at bounding box center [540, 153] width 122 height 122
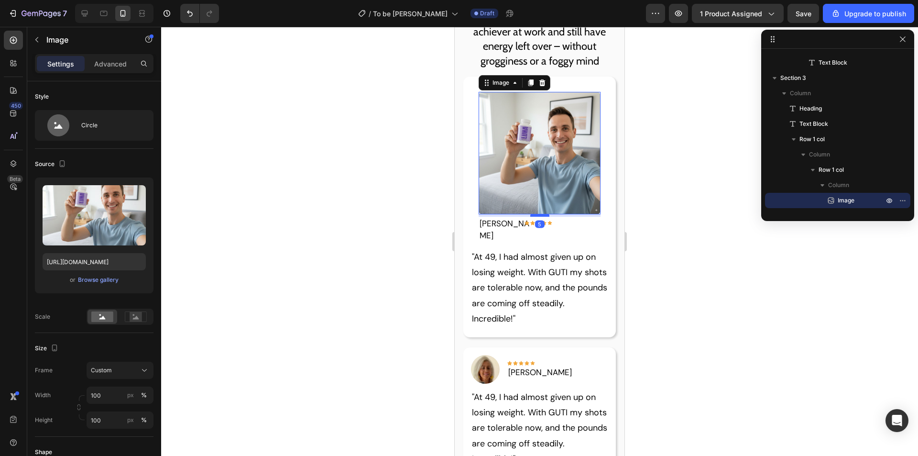
click at [537, 214] on div at bounding box center [539, 215] width 19 height 3
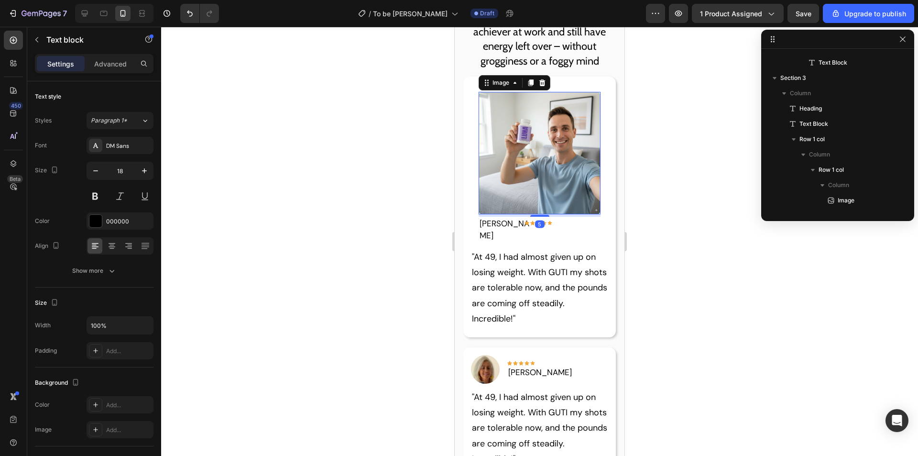
click at [543, 267] on p ""At 49, I had almost given up on losing weight. With GUTI my shots are tolerabl…" at bounding box center [540, 287] width 136 height 77
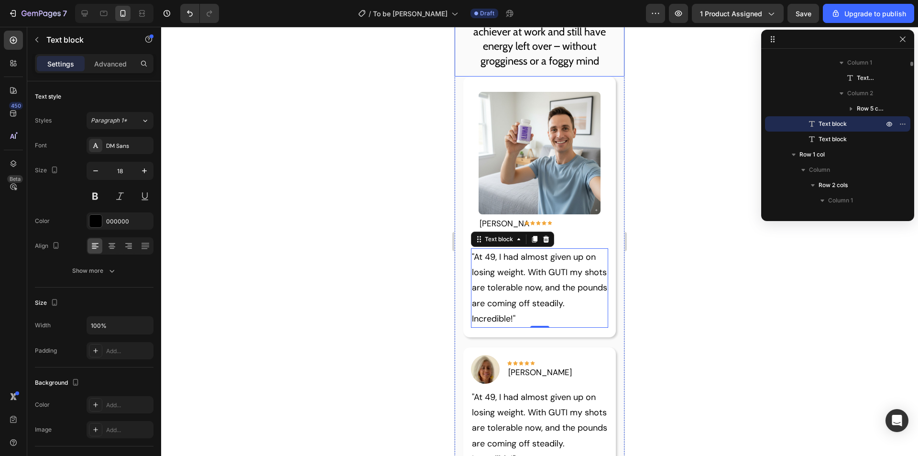
click at [593, 63] on p "Our science-backed ingredients have allowed over [DEMOGRAPHIC_DATA] new fathers…" at bounding box center [539, 17] width 154 height 103
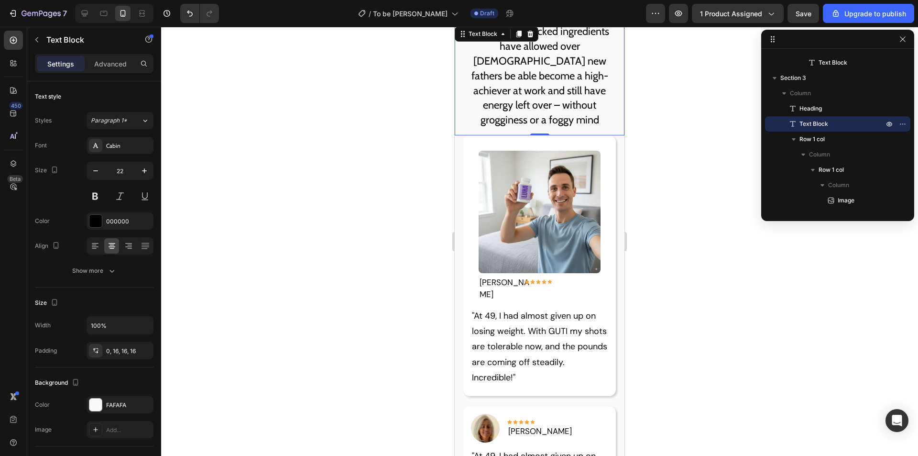
scroll to position [1159, 0]
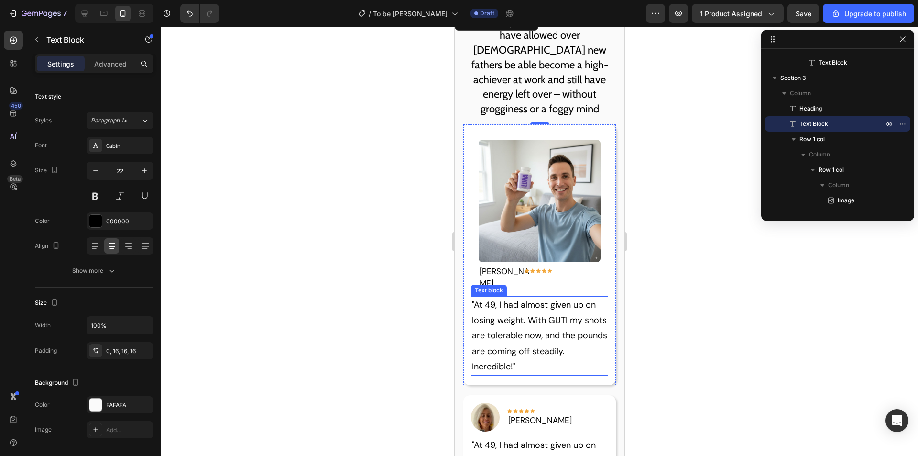
click at [508, 299] on p ""At 49, I had almost given up on losing weight. With GUTI my shots are tolerabl…" at bounding box center [540, 335] width 136 height 77
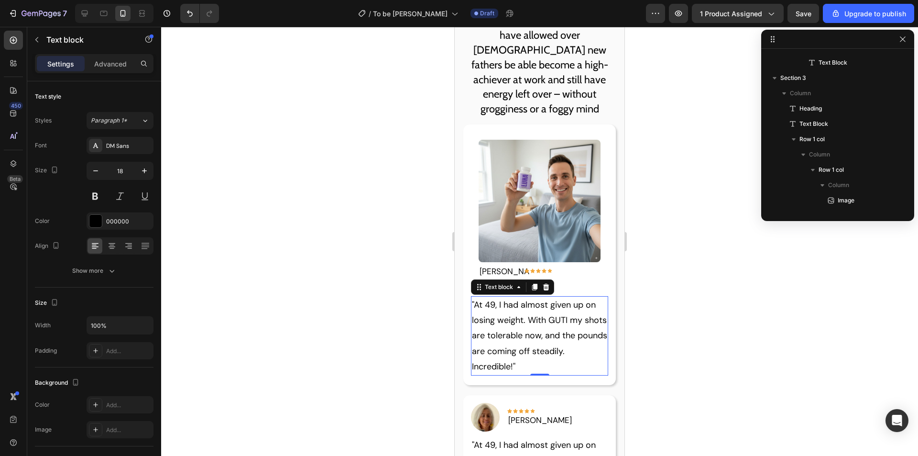
scroll to position [334, 0]
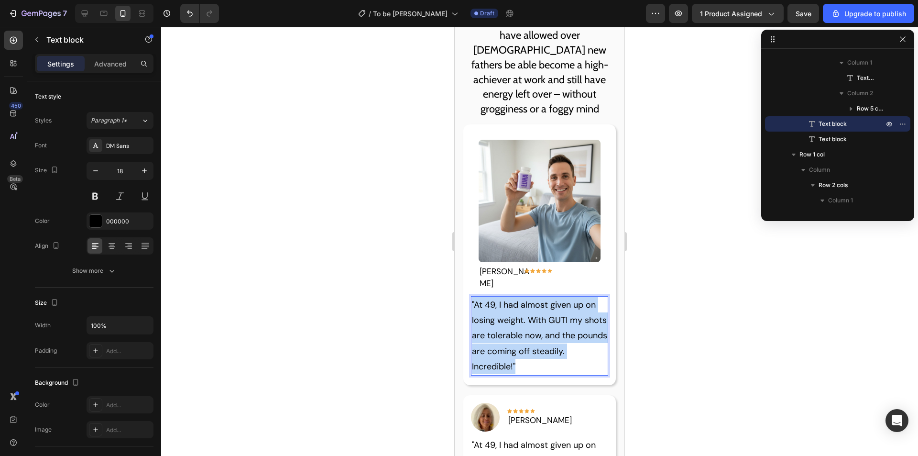
drag, startPoint x: 513, startPoint y: 339, endPoint x: 472, endPoint y: 288, distance: 65.2
click at [472, 297] on p ""At 49, I had almost given up on losing weight. With GUTI my shots are tolerabl…" at bounding box center [540, 335] width 136 height 77
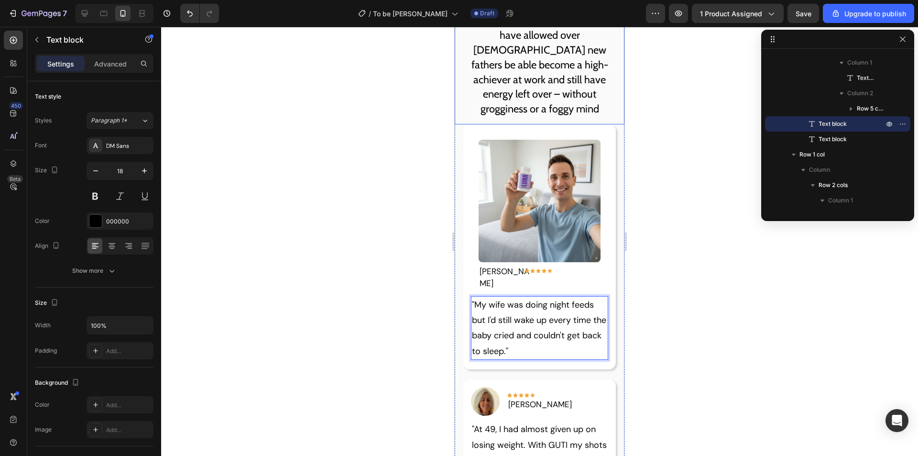
click at [540, 78] on p "Our science-backed ingredients have allowed over [DEMOGRAPHIC_DATA] new fathers…" at bounding box center [539, 64] width 154 height 103
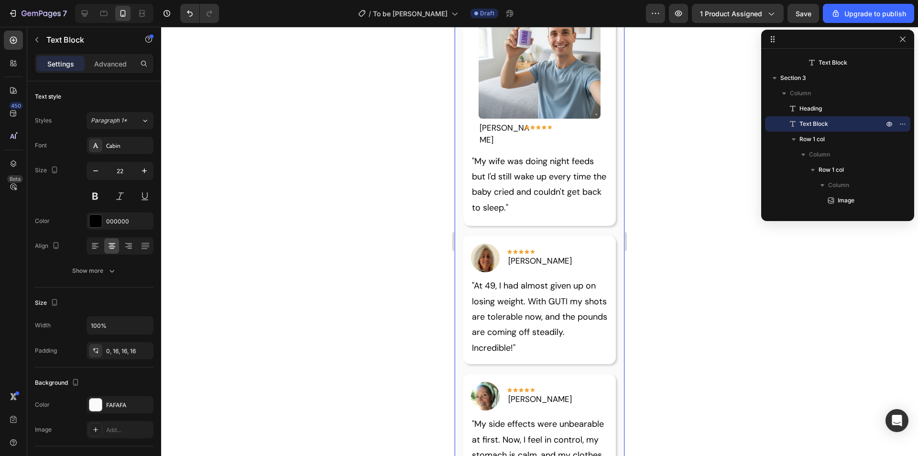
scroll to position [1255, 0]
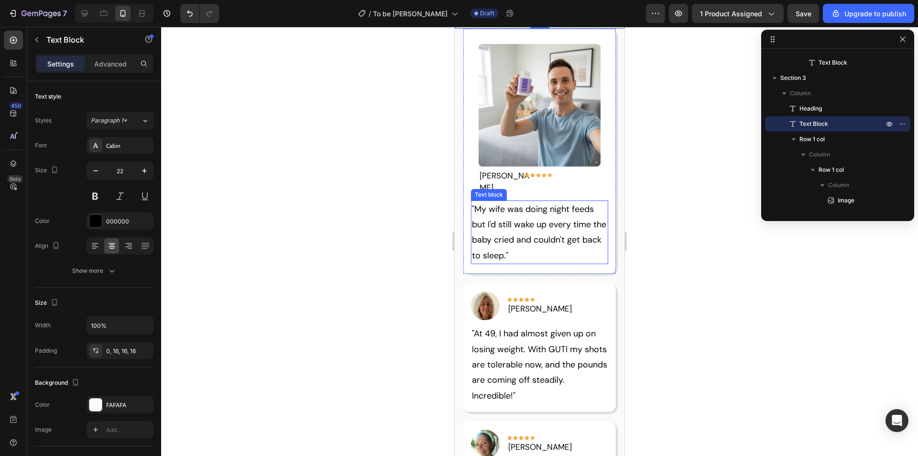
click at [535, 227] on p ""My wife was doing night feeds but I'd still wake up every time the baby cried …" at bounding box center [540, 232] width 136 height 62
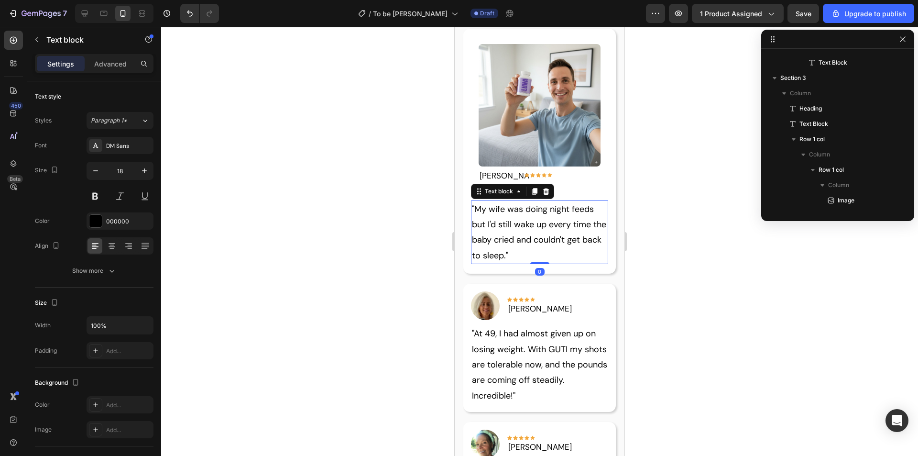
scroll to position [334, 0]
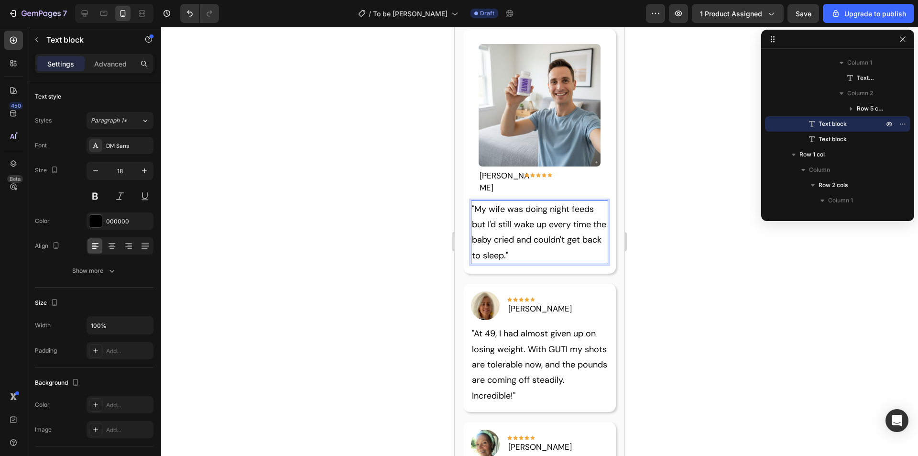
click at [535, 223] on p ""My wife was doing night feeds but I'd still wake up every time the baby cried …" at bounding box center [540, 232] width 136 height 62
drag, startPoint x: 489, startPoint y: 210, endPoint x: 477, endPoint y: 196, distance: 18.4
click at [477, 201] on p ""My wife was doing night feeds but I'd still wake up every time the baby cried …" at bounding box center [540, 232] width 136 height 62
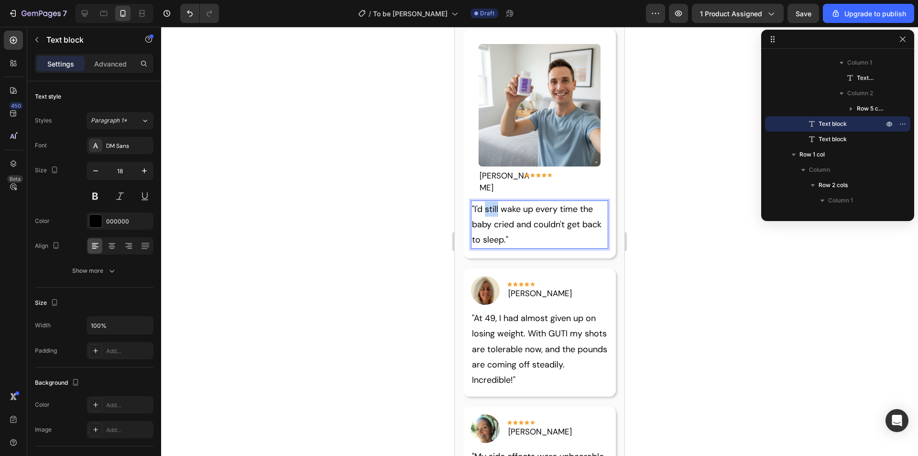
drag, startPoint x: 498, startPoint y: 194, endPoint x: 485, endPoint y: 194, distance: 12.9
click at [485, 201] on p ""I'd still wake up every time the baby cried and couldn't get back to sleep."" at bounding box center [540, 224] width 136 height 46
click at [493, 228] on p ""I'd wake up every time the baby cried and couldn't get back to sleep."" at bounding box center [540, 224] width 136 height 46
click at [495, 226] on p ""I'd wake up every time the baby cried and couldn't get back to sleep."" at bounding box center [540, 224] width 136 height 46
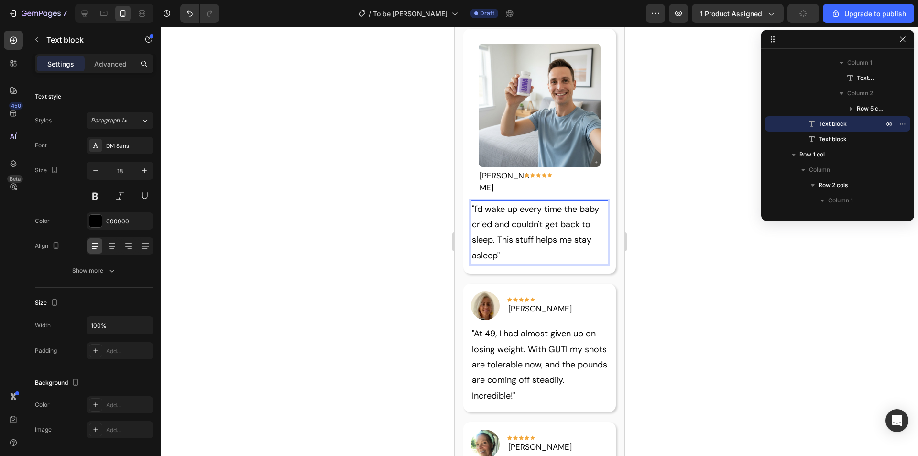
click at [498, 225] on p ""I'd wake up every time the baby cried and couldn't get back to sleep. This stu…" at bounding box center [540, 232] width 136 height 62
click at [565, 143] on img at bounding box center [540, 105] width 122 height 122
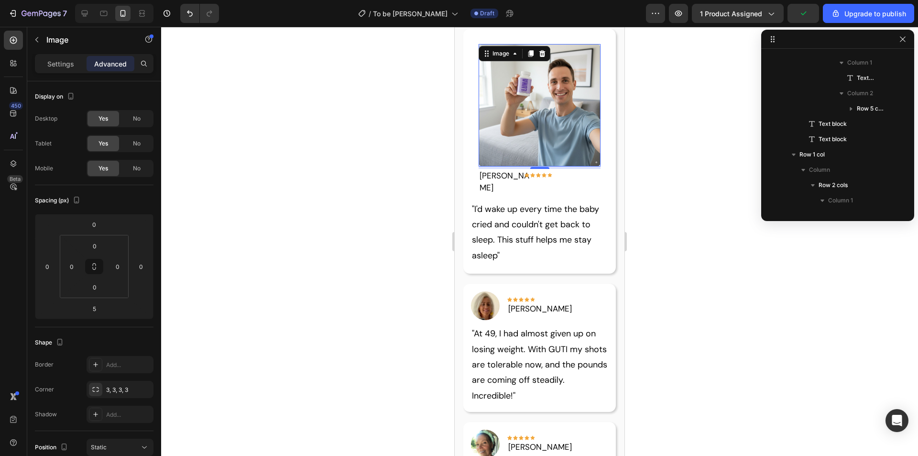
scroll to position [242, 0]
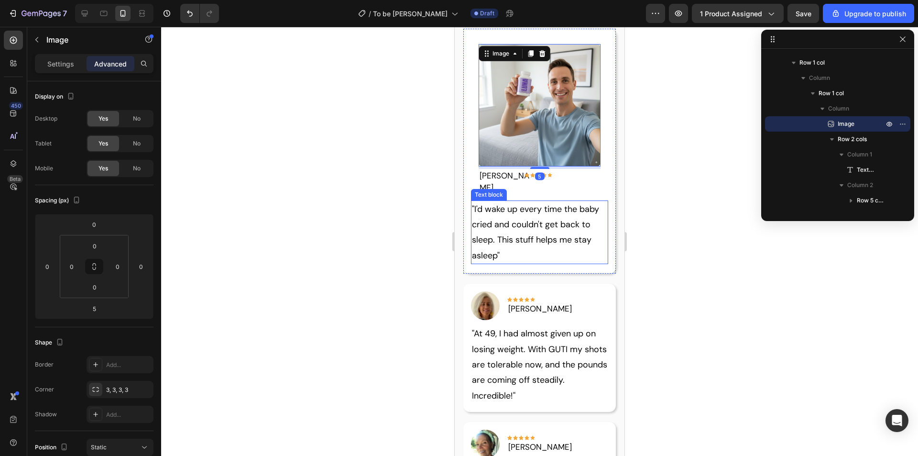
click at [501, 238] on p ""I'd wake up every time the baby cried and couldn't get back to sleep. This stu…" at bounding box center [540, 232] width 136 height 62
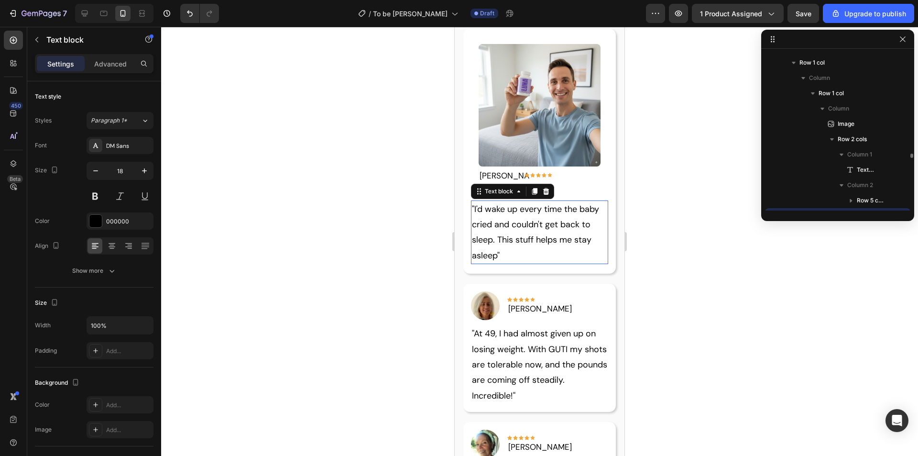
scroll to position [334, 0]
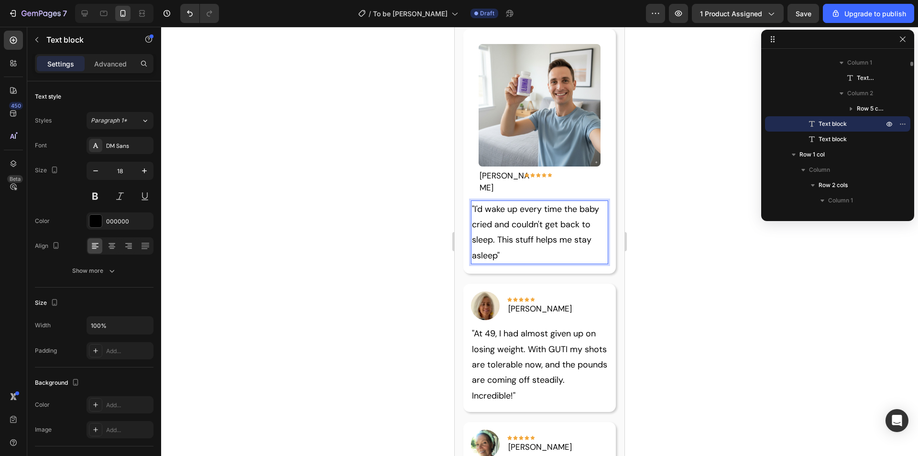
click at [496, 239] on p ""I'd wake up every time the baby cried and couldn't get back to sleep. This stu…" at bounding box center [540, 232] width 136 height 62
click at [574, 225] on p ""I'd wake up every time the baby cried and couldn't get back to sleep. This stu…" at bounding box center [540, 232] width 136 height 62
click at [591, 224] on p ""I'd wake up every time the baby cried and couldn't get back to sleep. This stu…" at bounding box center [540, 232] width 136 height 62
click at [574, 224] on p ""I'd wake up every time the baby cried and couldn't get back to sleep. This stu…" at bounding box center [540, 232] width 136 height 62
click at [583, 241] on p ""I'd wake up every time the baby cried and couldn't get back to sleep. This stu…" at bounding box center [540, 232] width 136 height 62
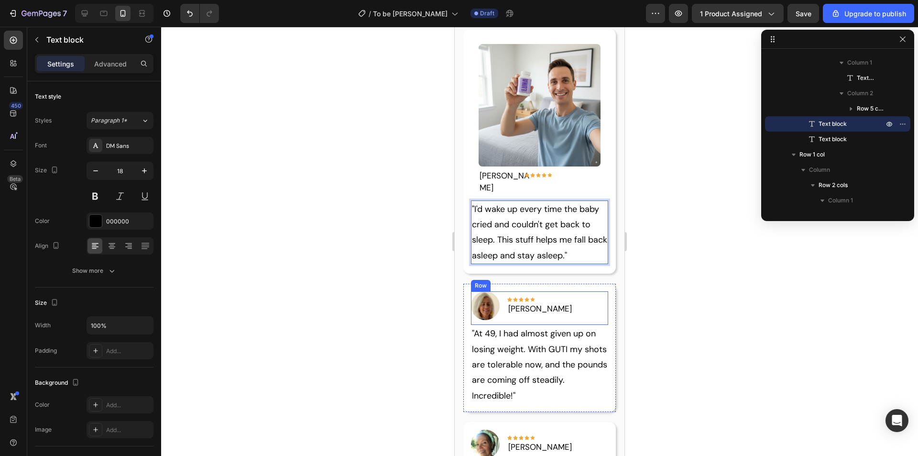
scroll to position [1159, 0]
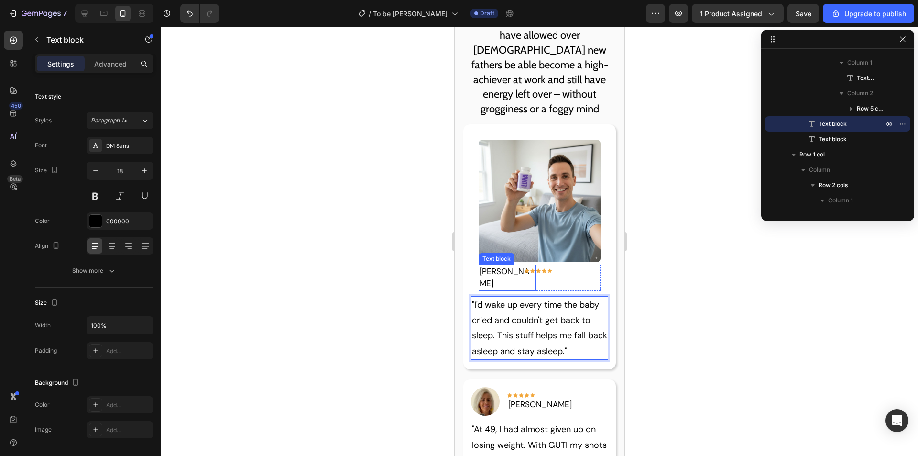
click at [492, 268] on p "Hannah L." at bounding box center [507, 277] width 55 height 24
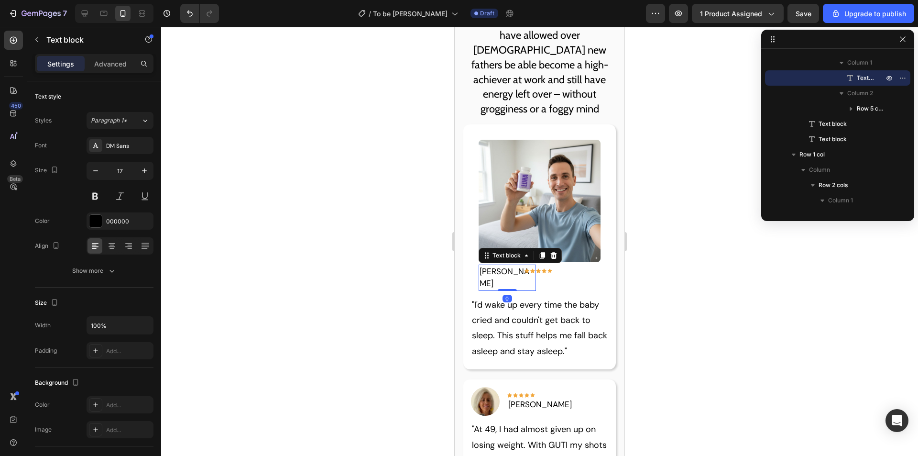
click at [508, 267] on p "Hannah L." at bounding box center [507, 277] width 55 height 24
drag, startPoint x: 516, startPoint y: 268, endPoint x: 481, endPoint y: 267, distance: 34.4
click at [481, 267] on p "Hannah L." at bounding box center [507, 277] width 55 height 24
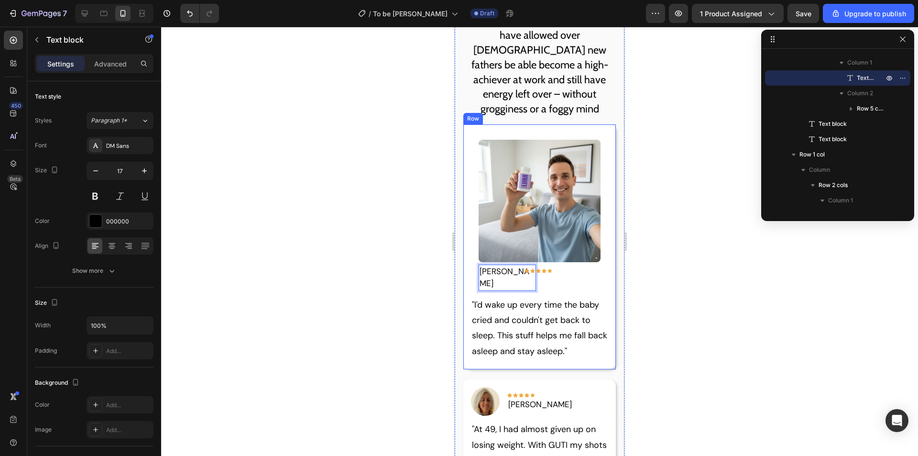
click at [571, 88] on p "Our science-backed ingredients have allowed over [DEMOGRAPHIC_DATA] new fathers…" at bounding box center [539, 64] width 154 height 103
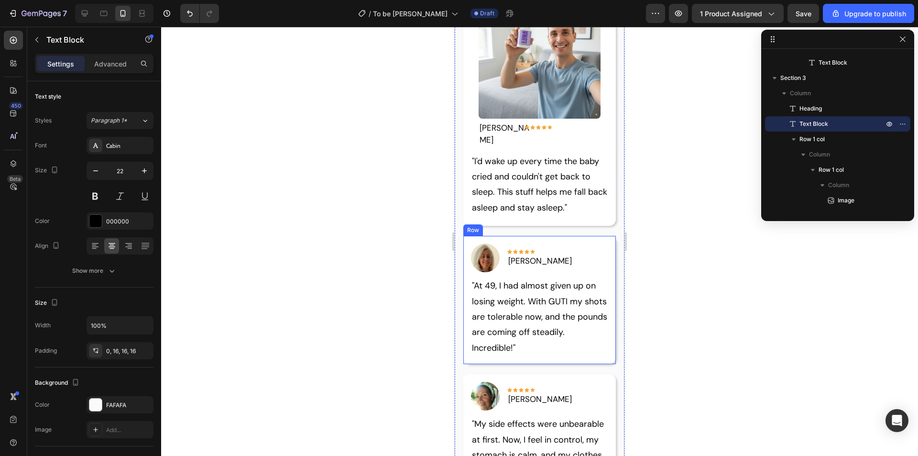
scroll to position [1350, 0]
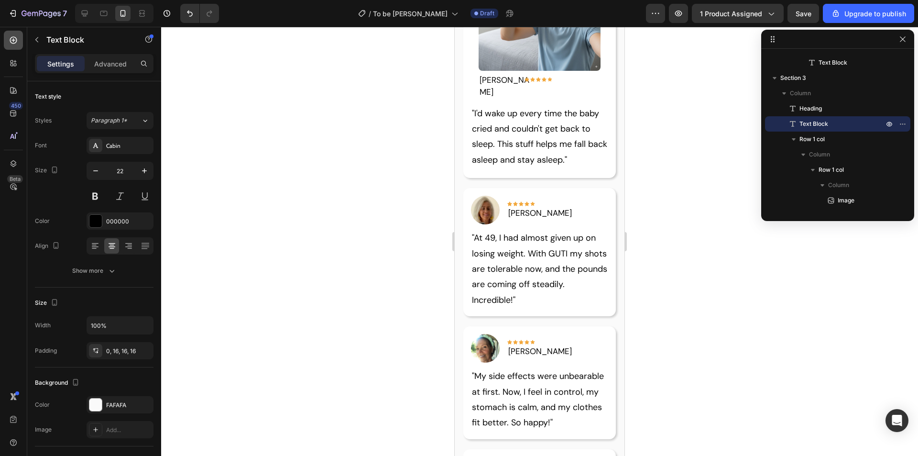
click at [8, 47] on div at bounding box center [13, 40] width 19 height 19
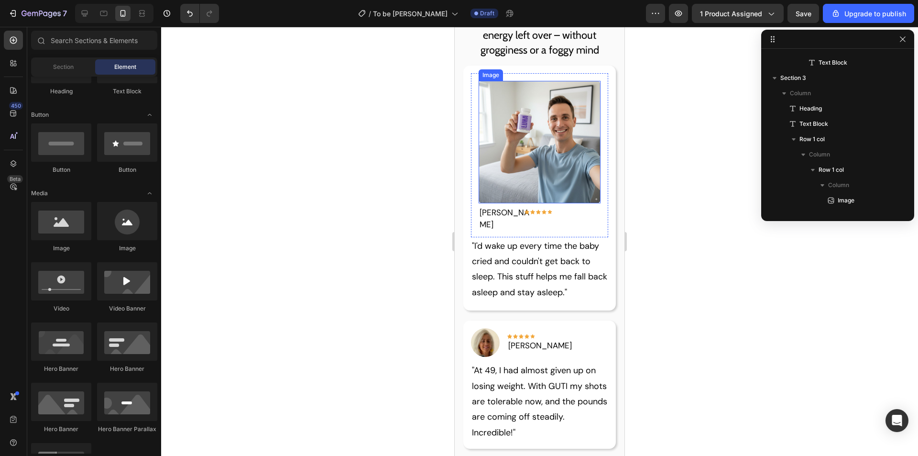
scroll to position [1207, 0]
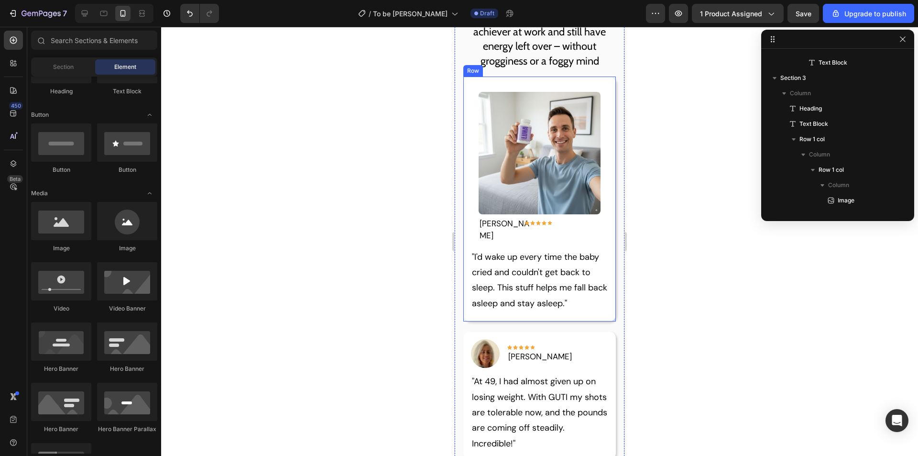
click at [604, 87] on div "Image Jason K. Text block Icon Icon Icon Icon Icon Row Row Row "I'd wake up eve…" at bounding box center [539, 199] width 153 height 245
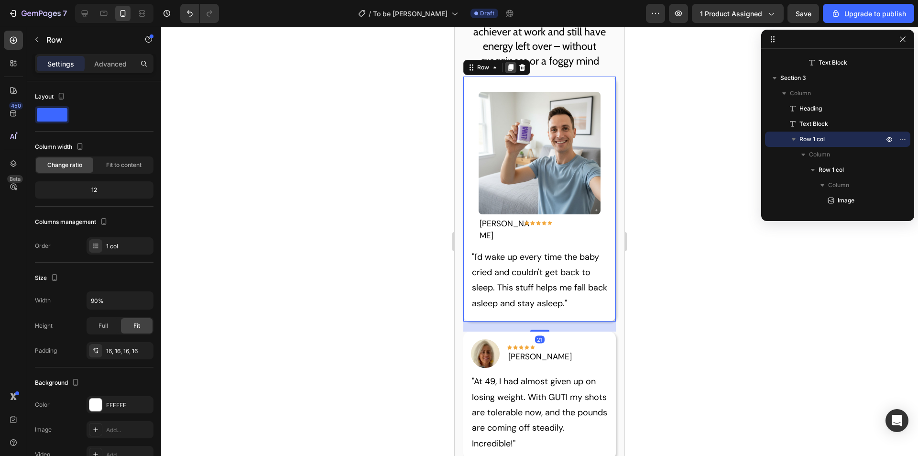
click at [508, 69] on icon at bounding box center [511, 68] width 8 height 8
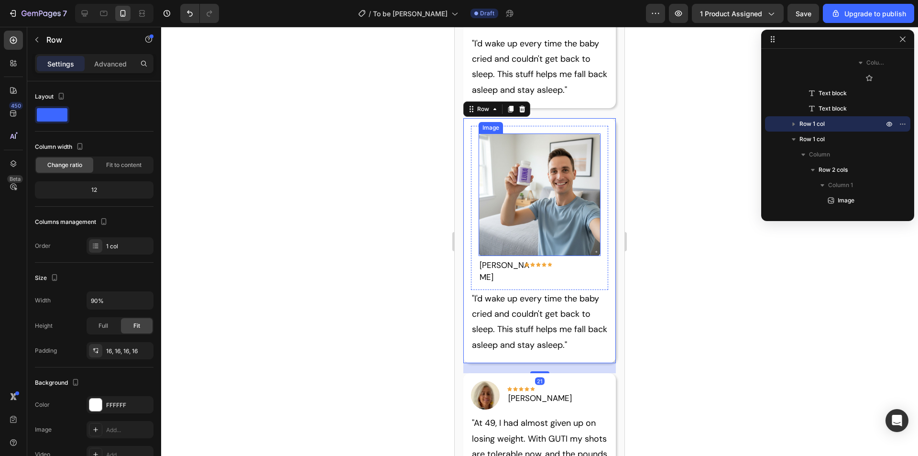
scroll to position [1415, 0]
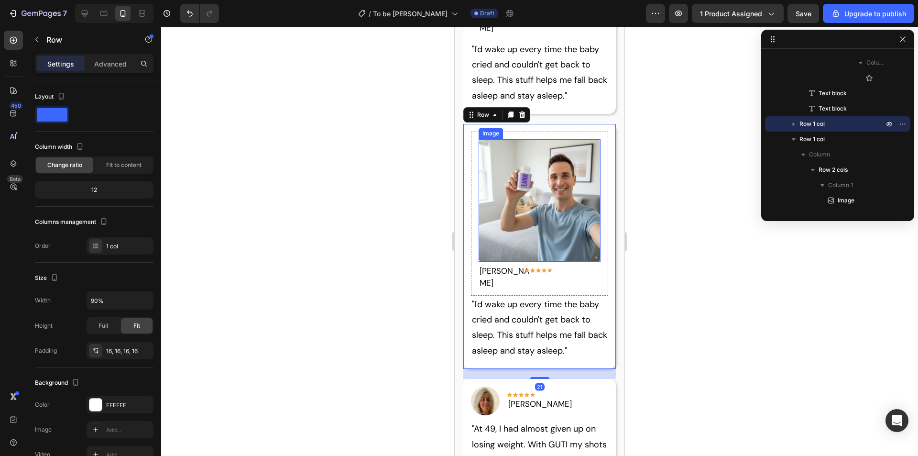
click at [539, 193] on img at bounding box center [540, 200] width 122 height 122
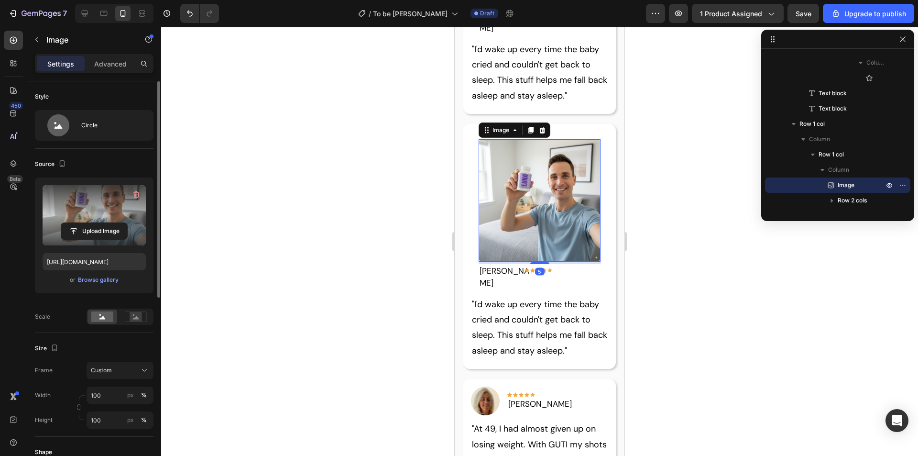
click at [96, 209] on label at bounding box center [94, 215] width 103 height 60
click at [96, 223] on input "file" at bounding box center [94, 231] width 66 height 16
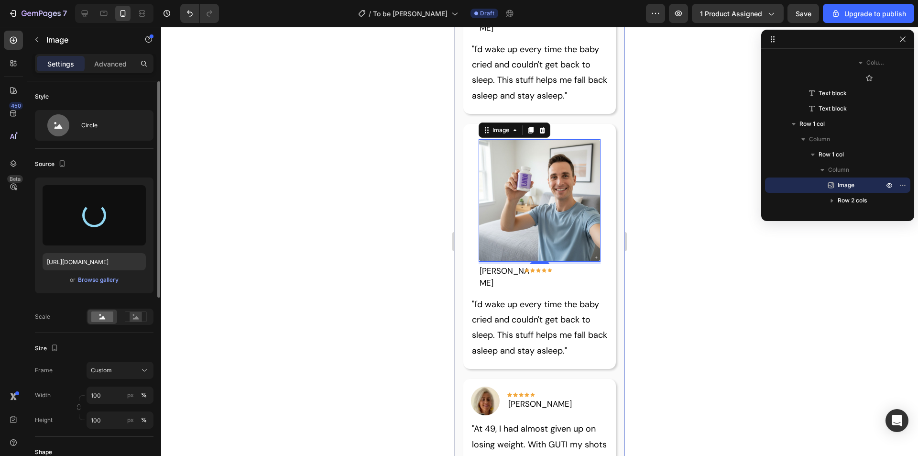
type input "[URL][DOMAIN_NAME]"
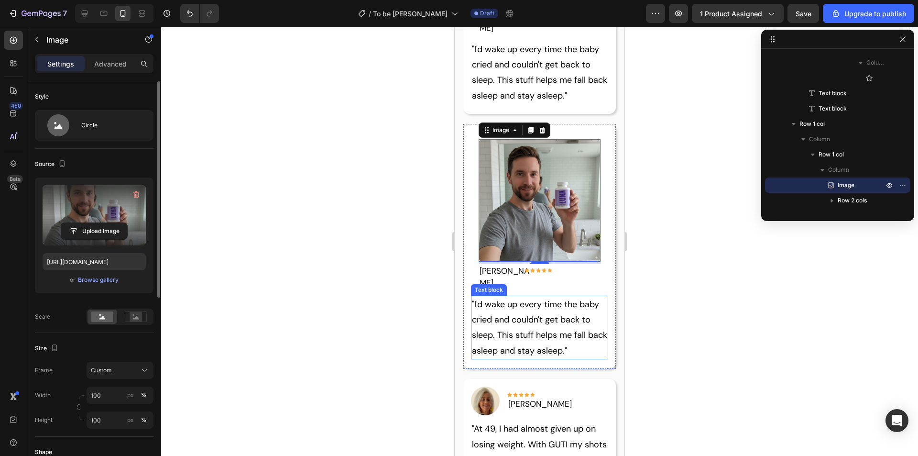
click at [558, 299] on p ""I'd wake up every time the baby cried and couldn't get back to sleep. This stu…" at bounding box center [540, 327] width 136 height 62
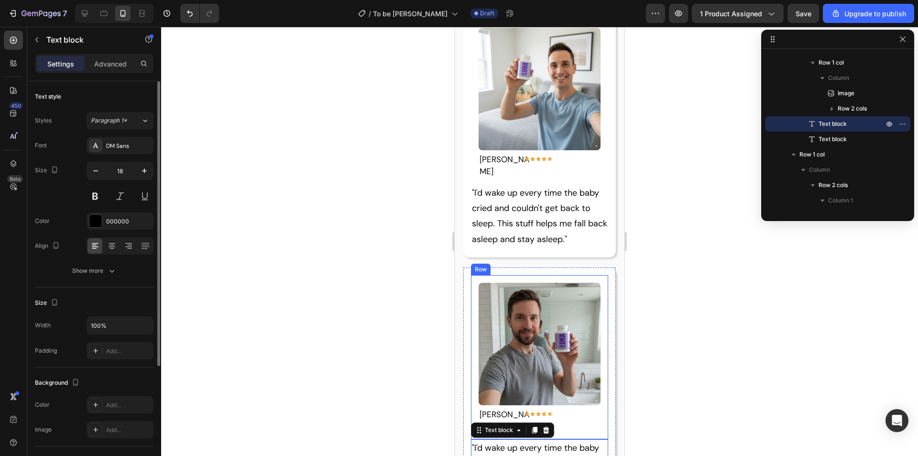
scroll to position [1175, 0]
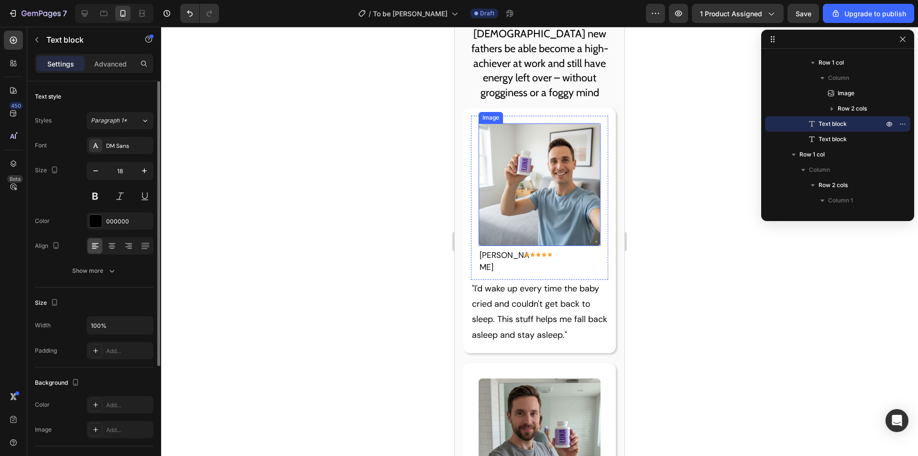
click at [544, 205] on img at bounding box center [540, 184] width 122 height 122
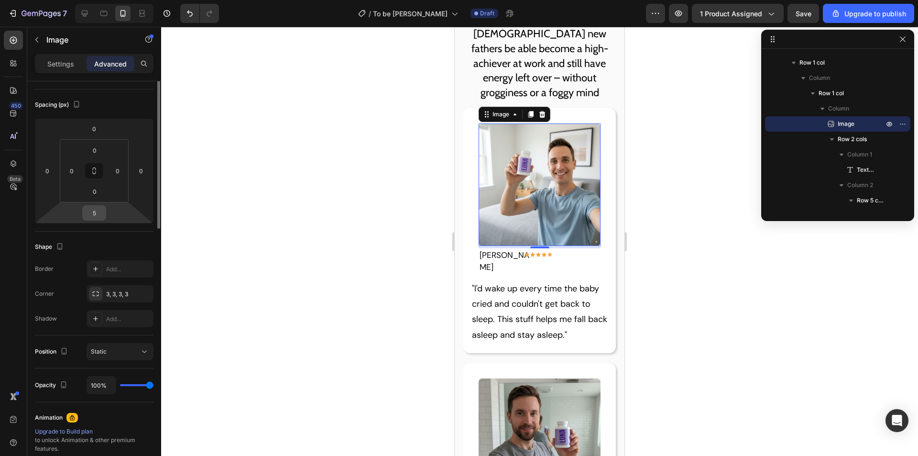
scroll to position [0, 0]
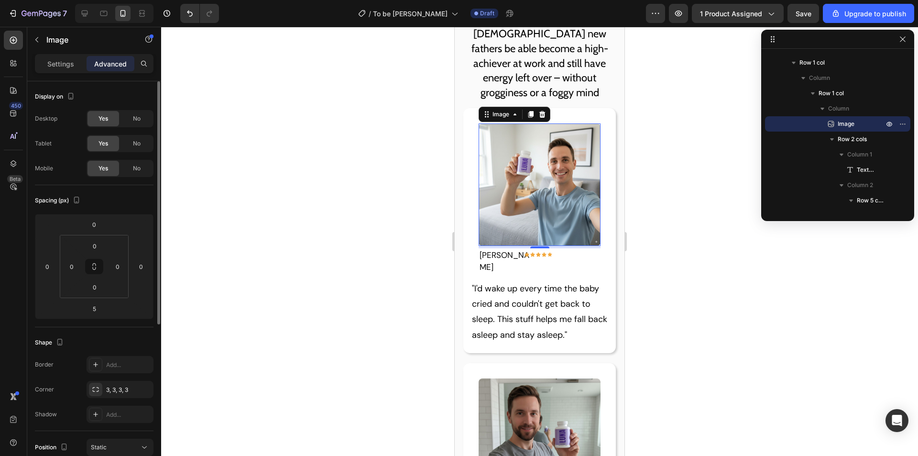
click at [532, 180] on img at bounding box center [540, 184] width 122 height 122
click at [55, 63] on p "Settings" at bounding box center [60, 64] width 27 height 10
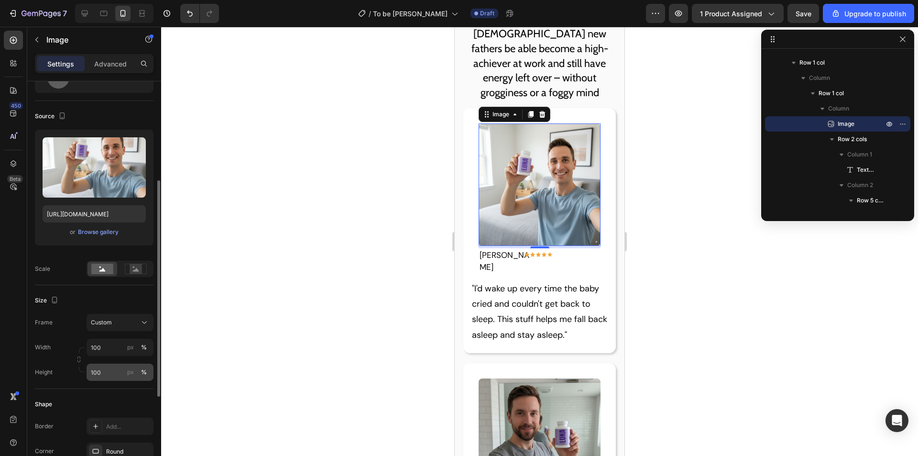
scroll to position [96, 0]
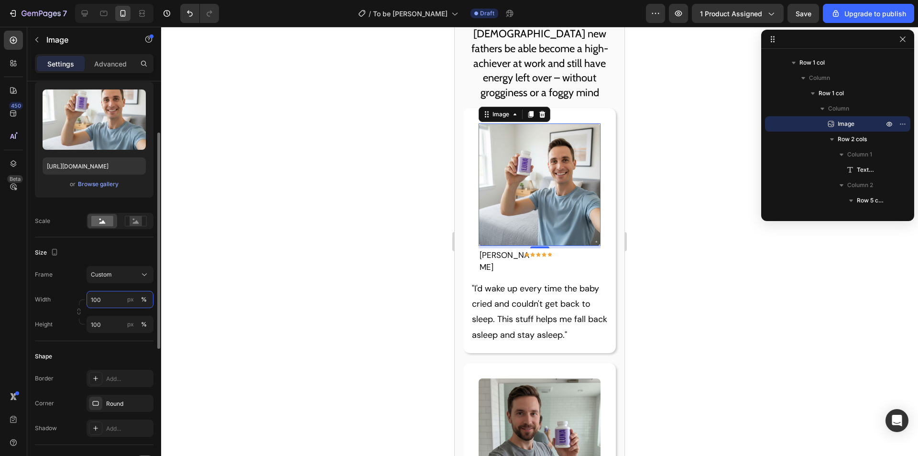
click at [114, 306] on input "100" at bounding box center [120, 299] width 67 height 17
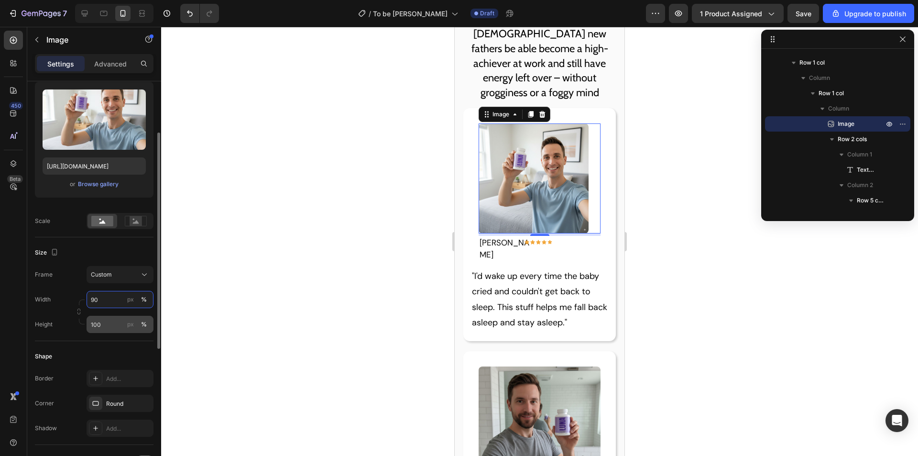
type input "90"
click at [114, 319] on input "100" at bounding box center [120, 324] width 67 height 17
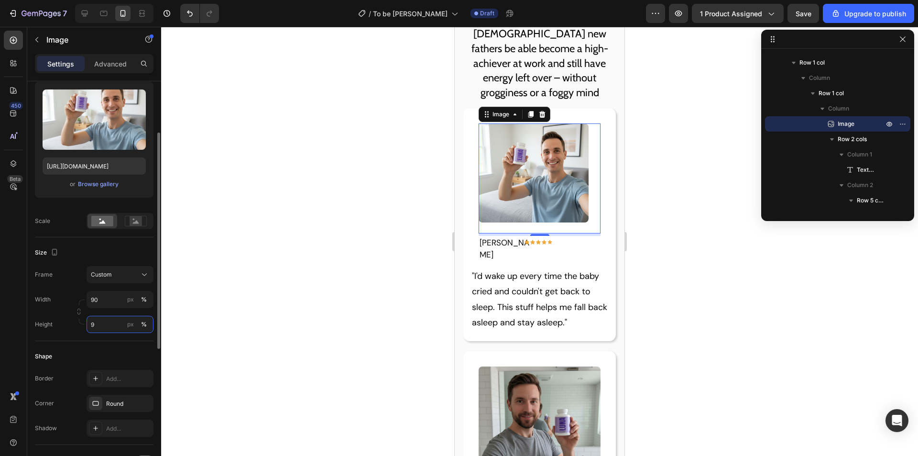
type input "90"
click at [516, 283] on p ""I'd wake up every time the baby cried and couldn't get back to sleep. This stu…" at bounding box center [540, 299] width 136 height 62
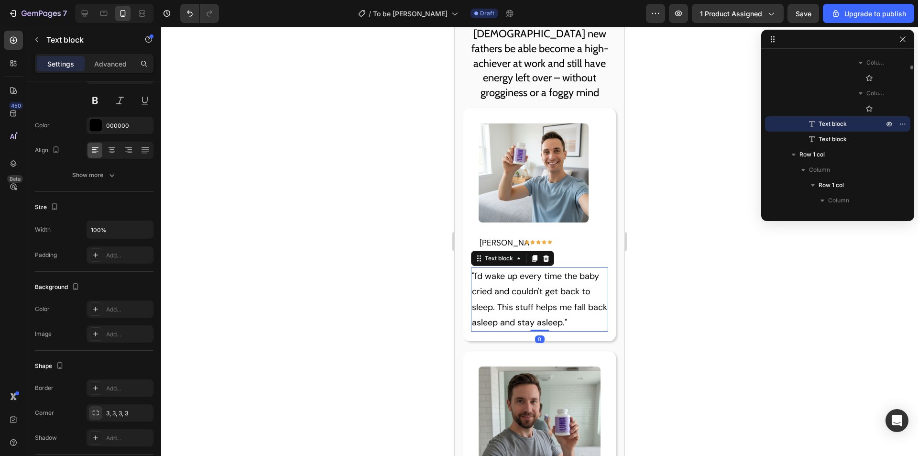
scroll to position [0, 0]
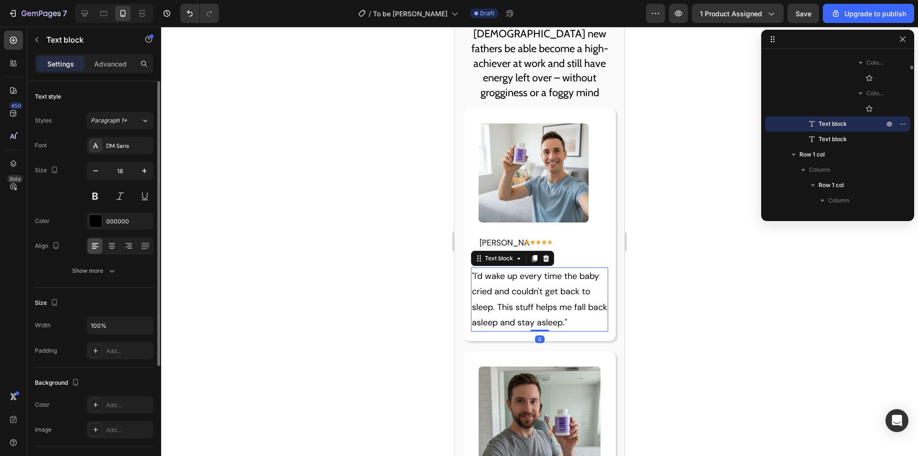
click at [577, 51] on p "Our science-backed ingredients have allowed over [DEMOGRAPHIC_DATA] new fathers…" at bounding box center [539, 48] width 154 height 103
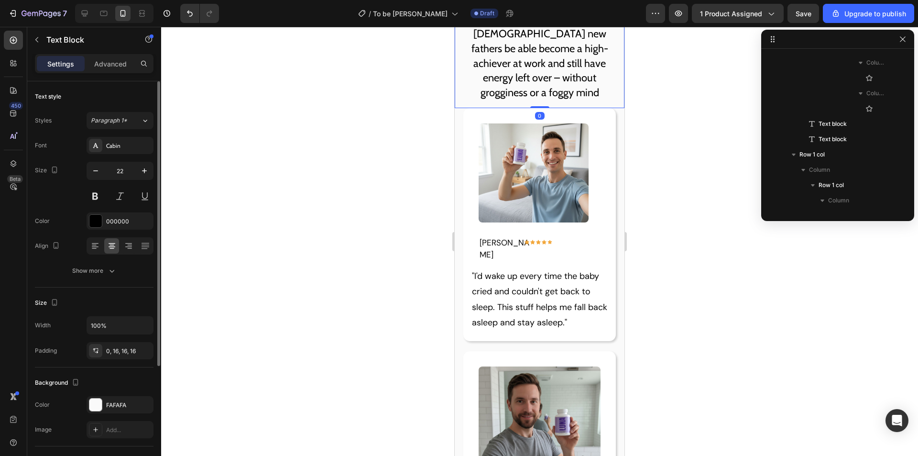
scroll to position [166, 0]
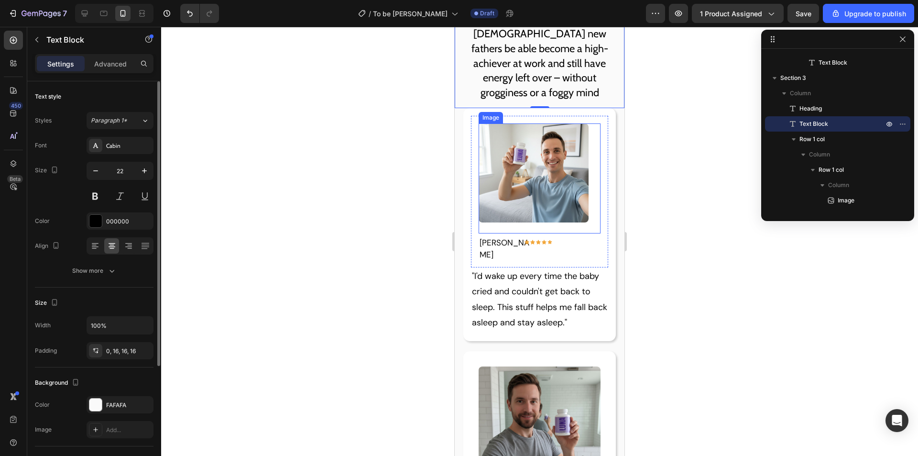
click at [544, 199] on img at bounding box center [534, 172] width 110 height 99
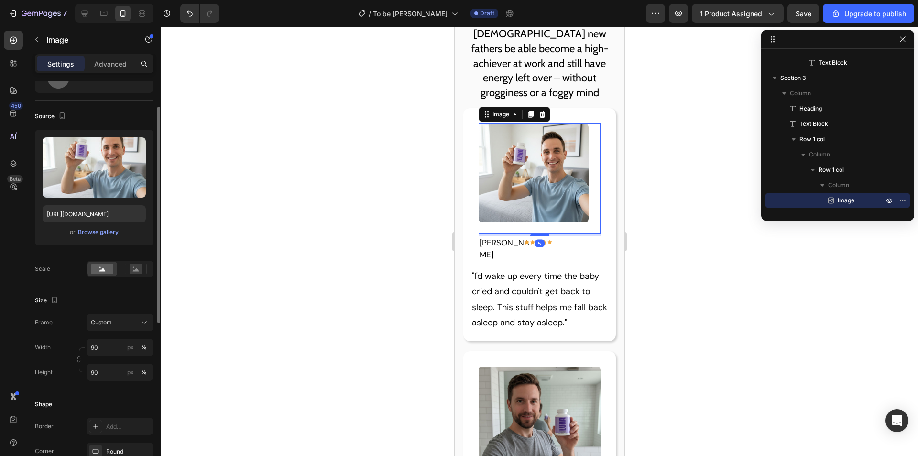
scroll to position [96, 0]
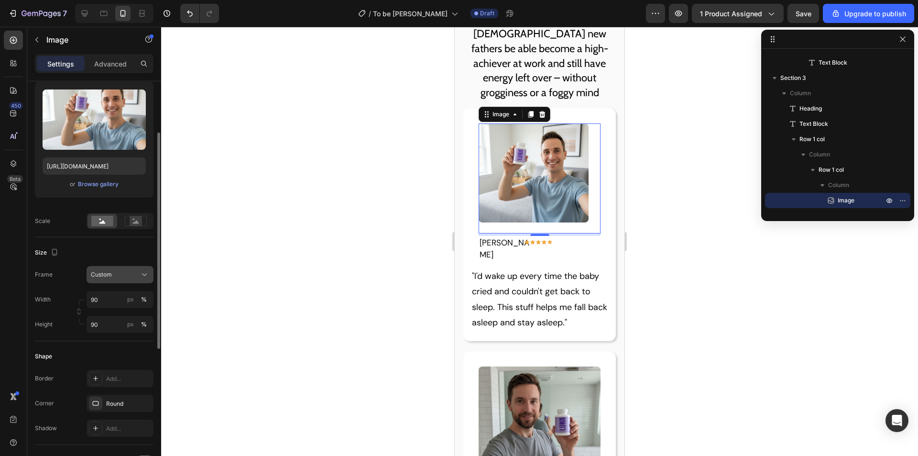
click at [136, 272] on div "Custom" at bounding box center [114, 274] width 47 height 9
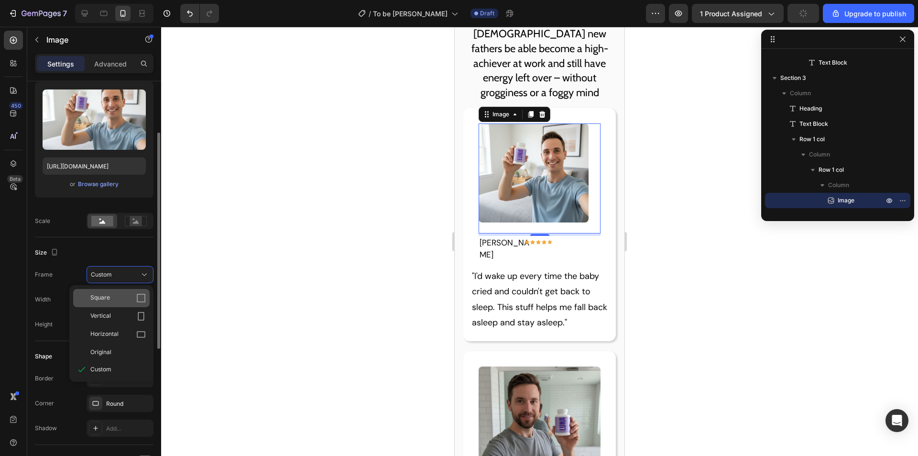
click at [127, 295] on div "Square" at bounding box center [117, 298] width 55 height 10
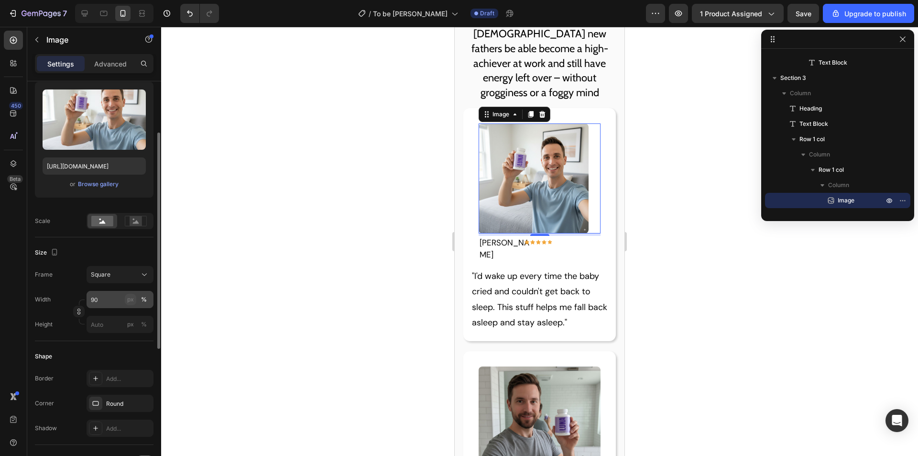
type input "90"
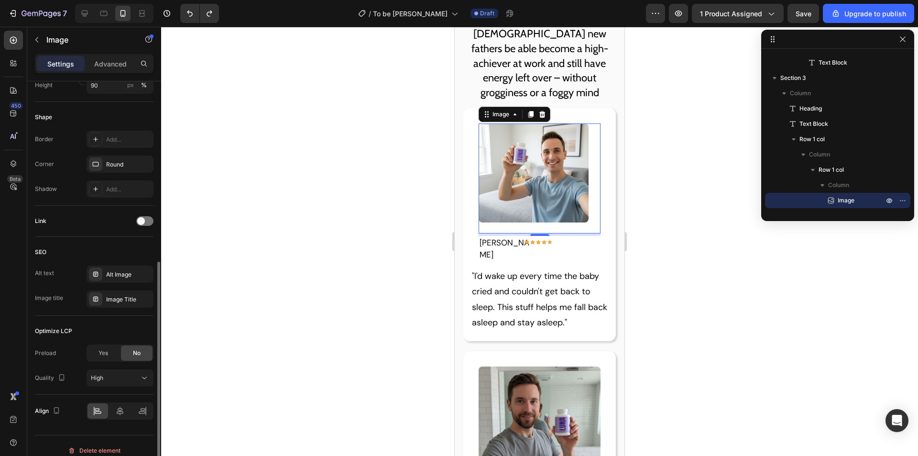
scroll to position [344, 0]
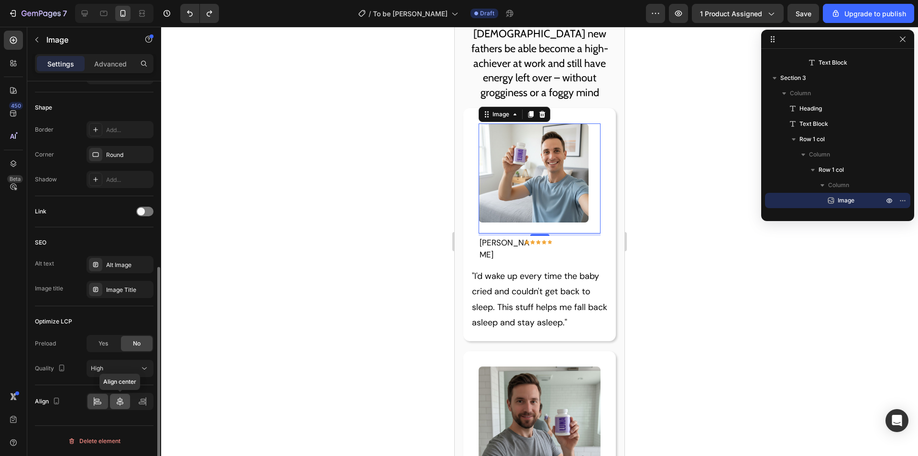
click at [123, 402] on icon at bounding box center [120, 401] width 7 height 9
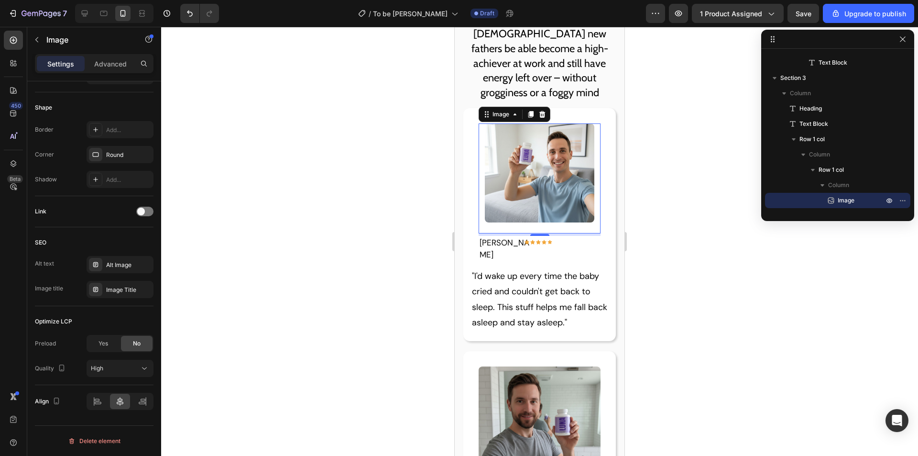
click at [523, 292] on p ""I'd wake up every time the baby cried and couldn't get back to sleep. This stu…" at bounding box center [540, 299] width 136 height 62
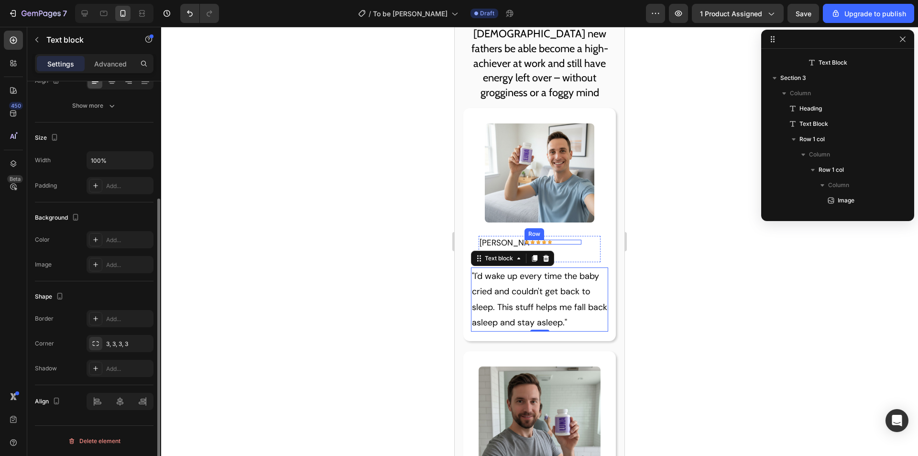
scroll to position [0, 0]
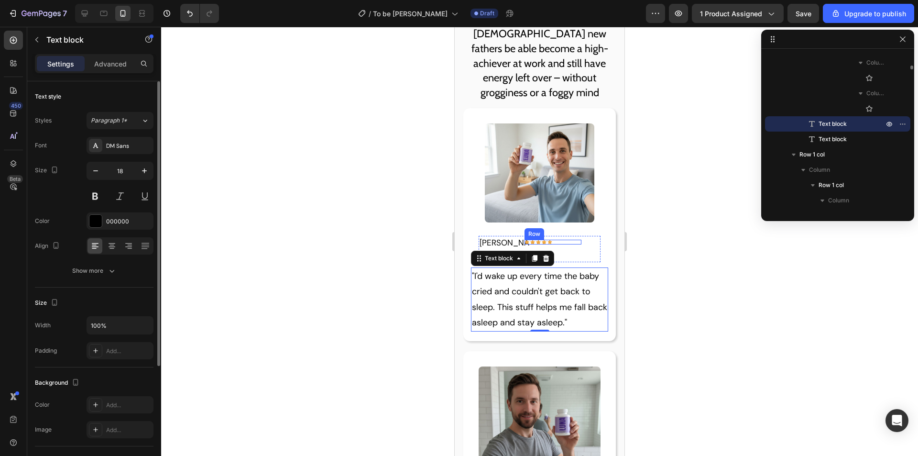
click at [568, 37] on p "Our science-backed ingredients have allowed over [DEMOGRAPHIC_DATA] new fathers…" at bounding box center [539, 48] width 154 height 103
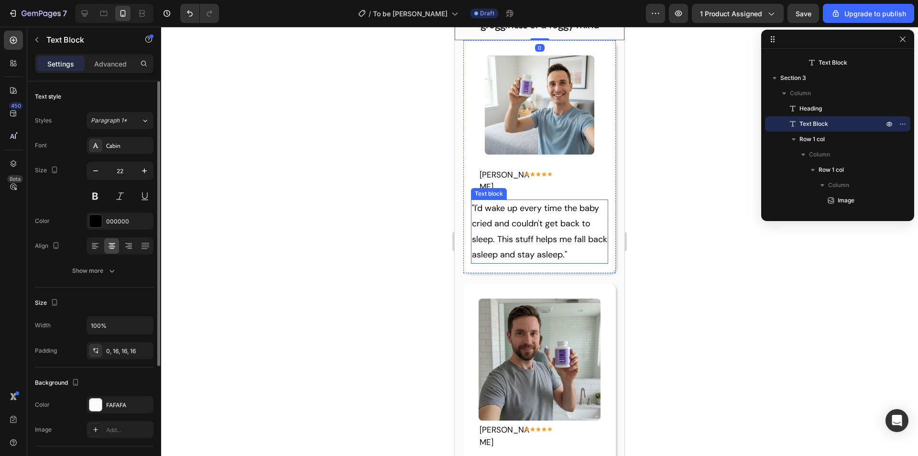
scroll to position [1271, 0]
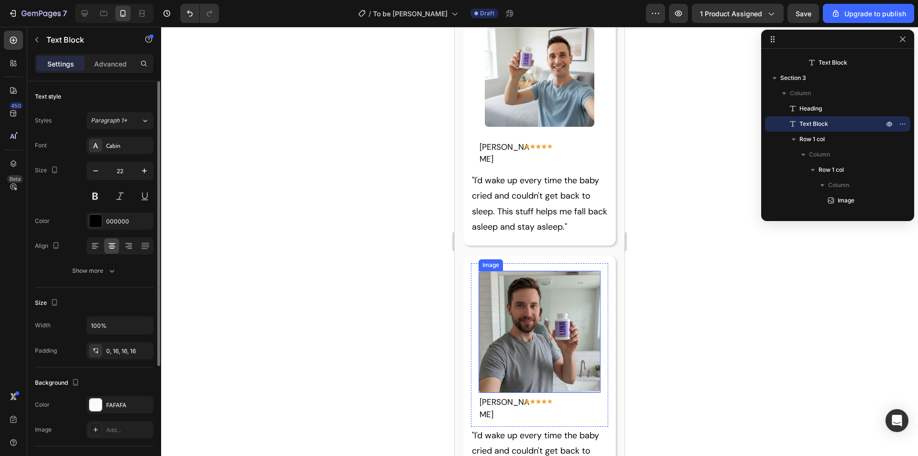
click at [559, 286] on img at bounding box center [540, 332] width 122 height 122
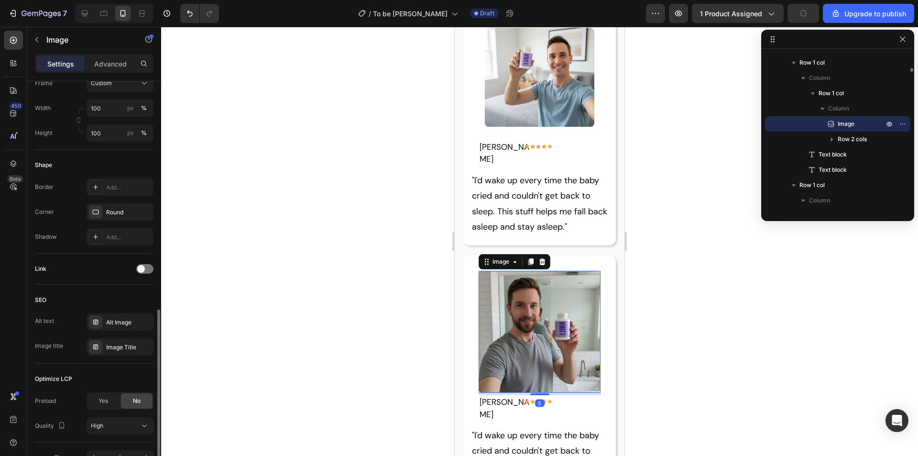
scroll to position [344, 0]
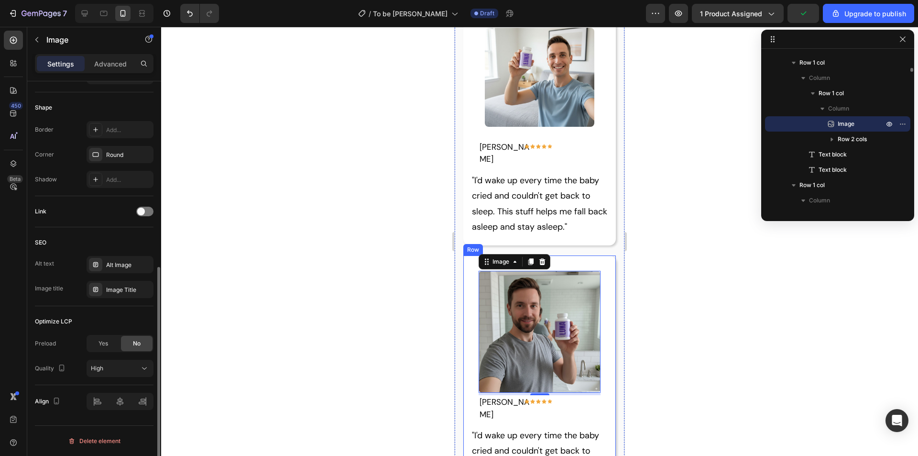
click at [600, 228] on div "Image Jason K. Text block Icon Icon Icon Icon Icon Row Row Row "I'd wake up eve…" at bounding box center [539, 128] width 153 height 233
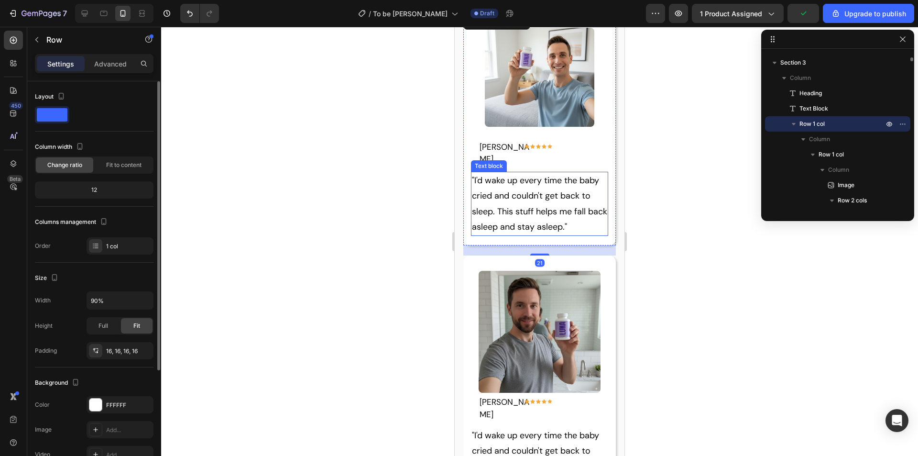
scroll to position [1080, 0]
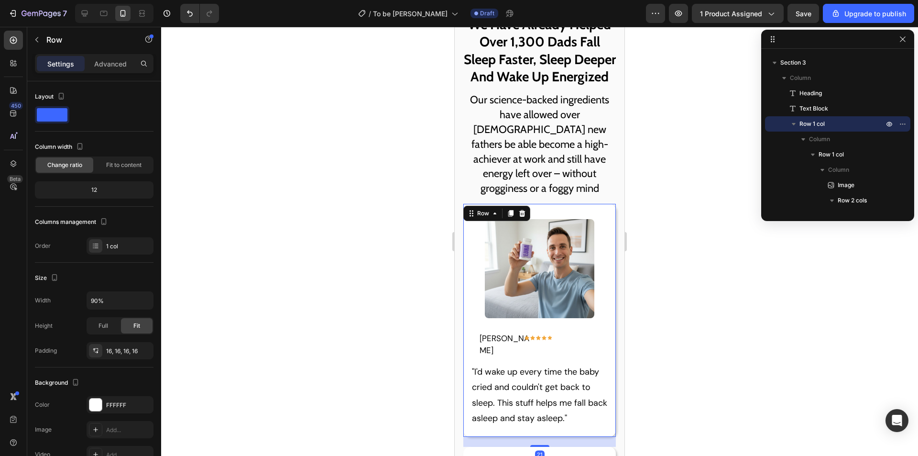
click at [534, 88] on h2 "We Have Already Helped Over 1,300 Dads Fall Sleep Faster, Sleep Deeper And Wake…" at bounding box center [540, 50] width 170 height 85
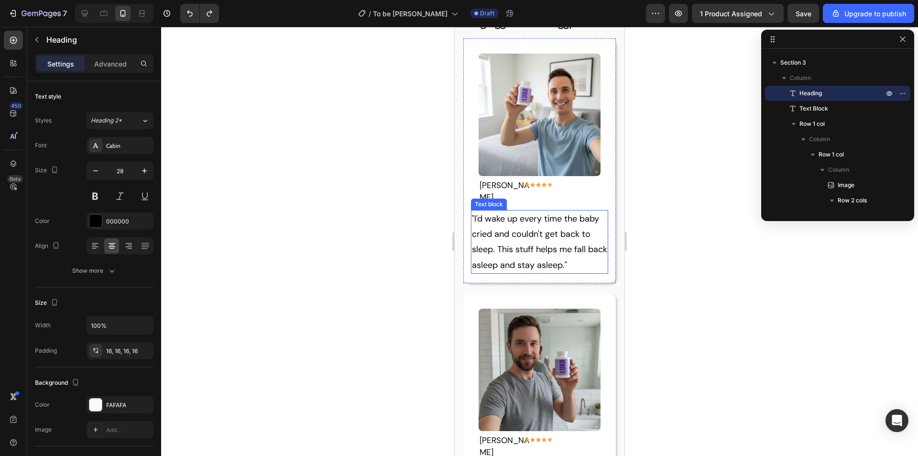
scroll to position [1208, 0]
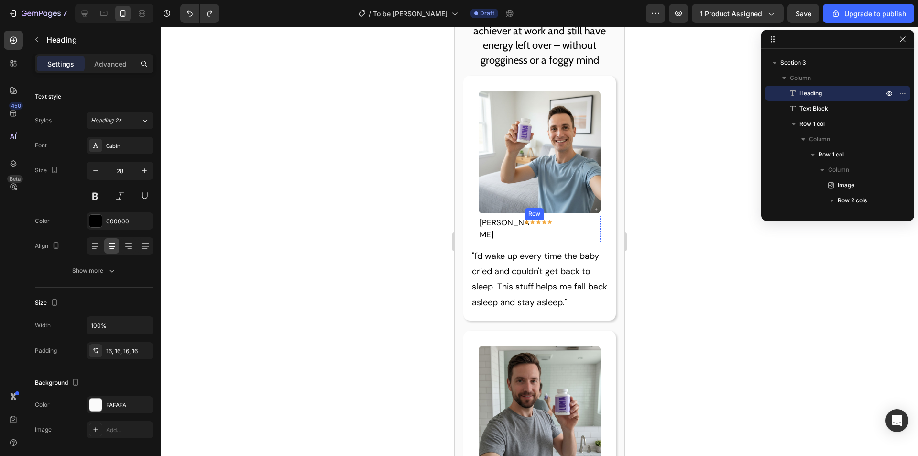
click at [559, 220] on div "Icon Icon Icon Icon Icon Row" at bounding box center [553, 222] width 57 height 5
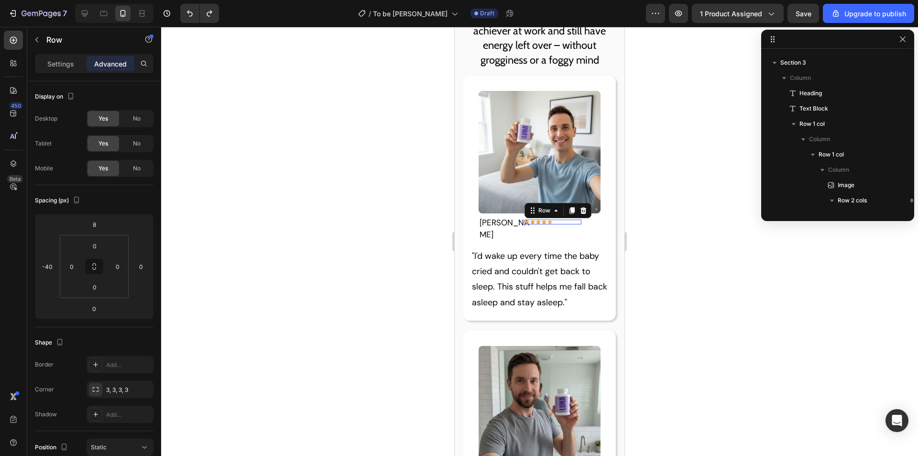
scroll to position [319, 0]
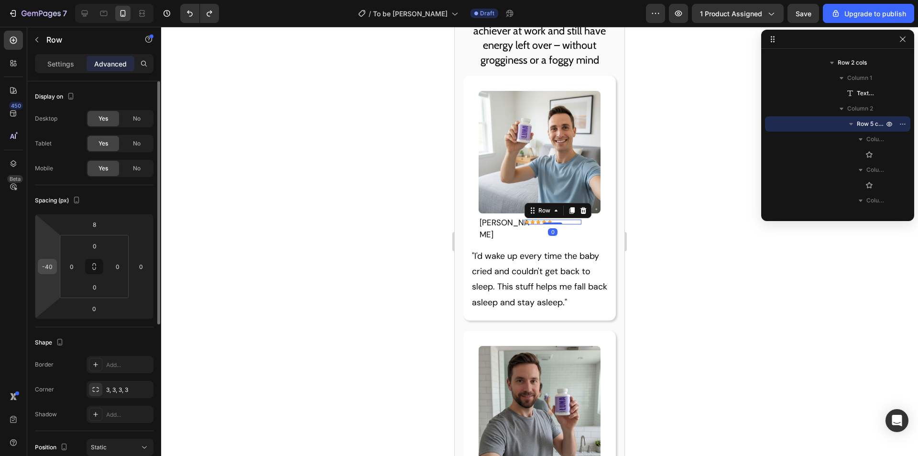
click at [49, 267] on input "-40" at bounding box center [47, 266] width 14 height 14
type input "6"
type input "-6"
type input "-5"
type input "-56"
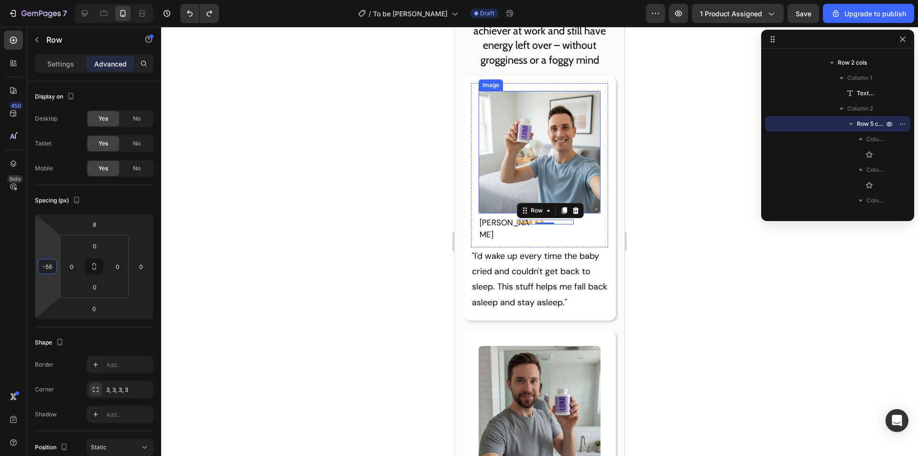
click at [589, 87] on div "Image Jason K. Text block Icon Icon Icon Icon Icon Row 0 Row Row" at bounding box center [540, 165] width 138 height 164
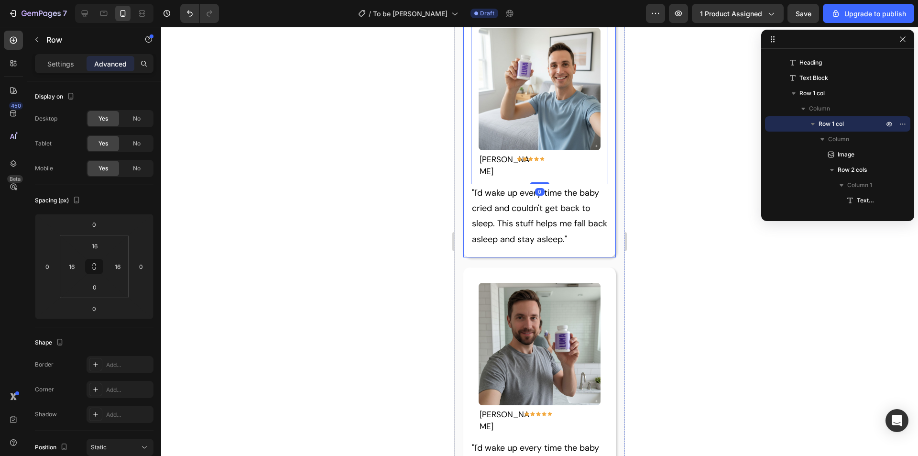
scroll to position [1304, 0]
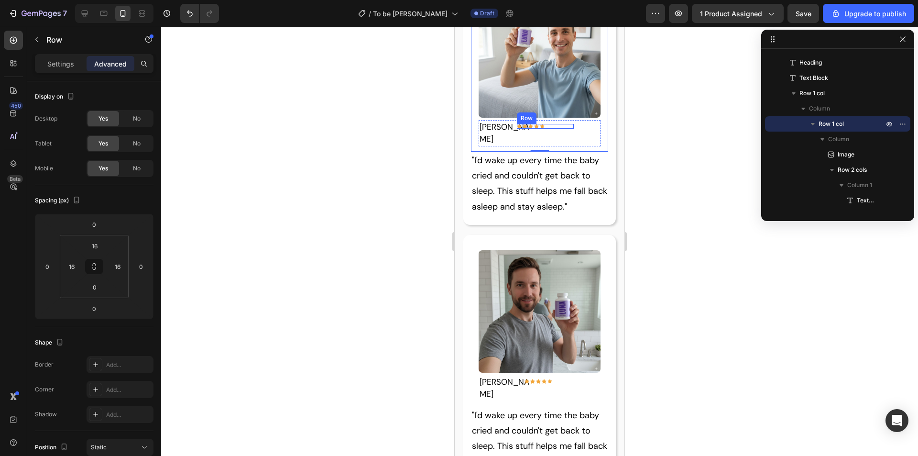
click at [551, 124] on div "Icon Icon Icon Icon Icon Row" at bounding box center [545, 126] width 57 height 5
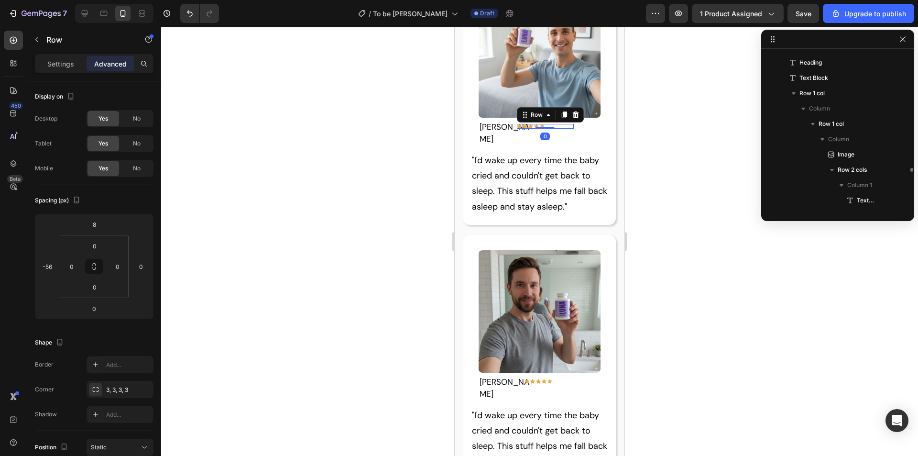
scroll to position [319, 0]
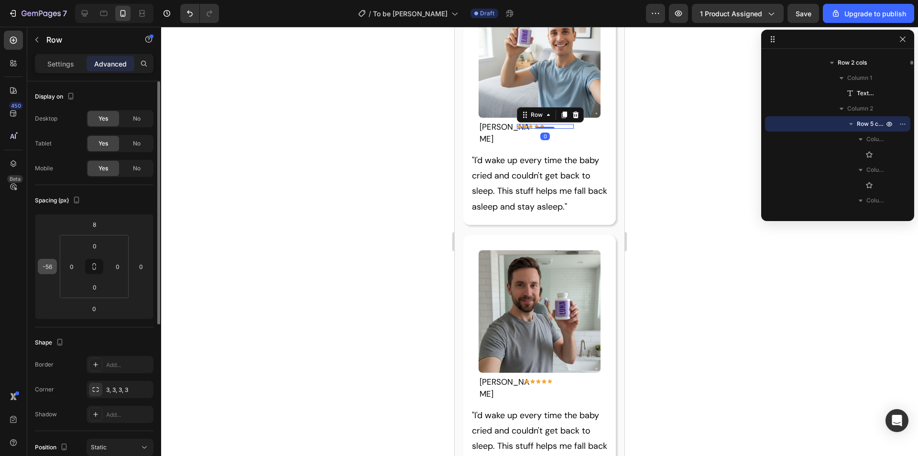
click at [48, 267] on input "-56" at bounding box center [47, 266] width 14 height 14
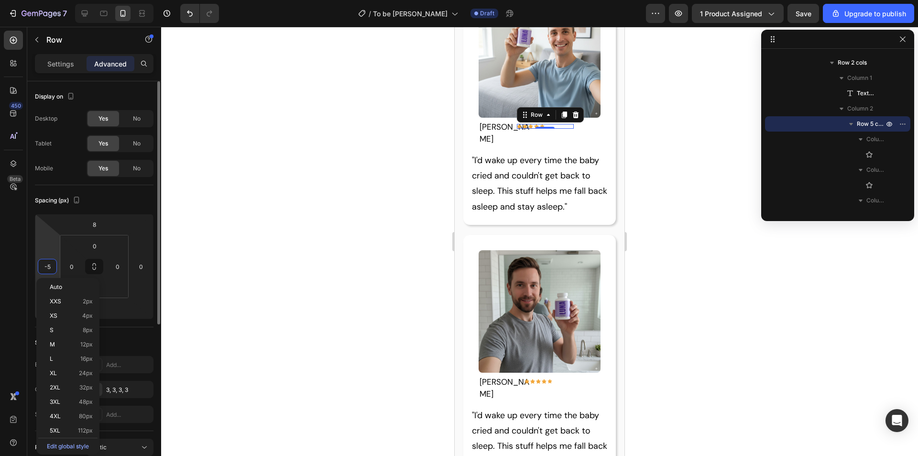
type input "-50"
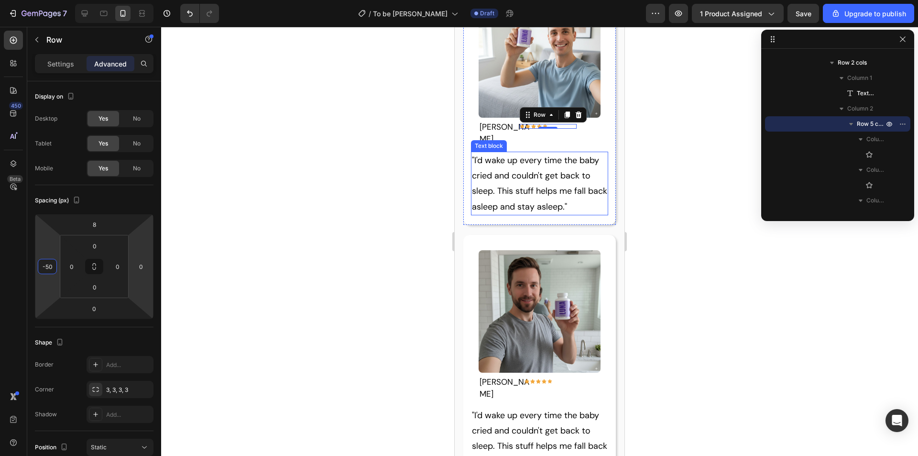
click at [570, 198] on p ""I'd wake up every time the baby cried and couldn't get back to sleep. This stu…" at bounding box center [540, 184] width 136 height 62
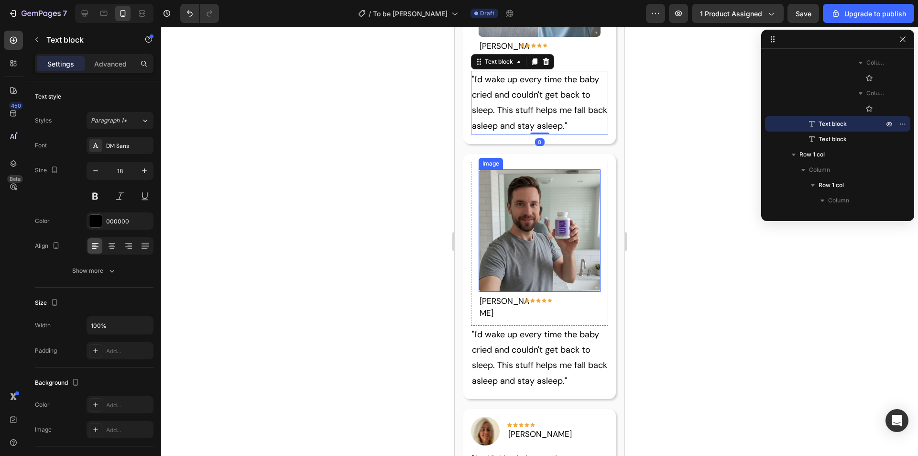
scroll to position [1256, 0]
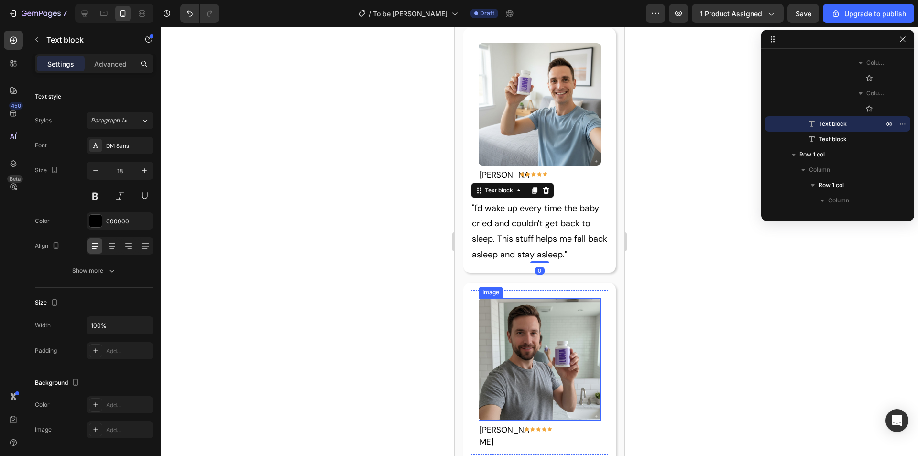
click at [538, 115] on img at bounding box center [540, 104] width 122 height 122
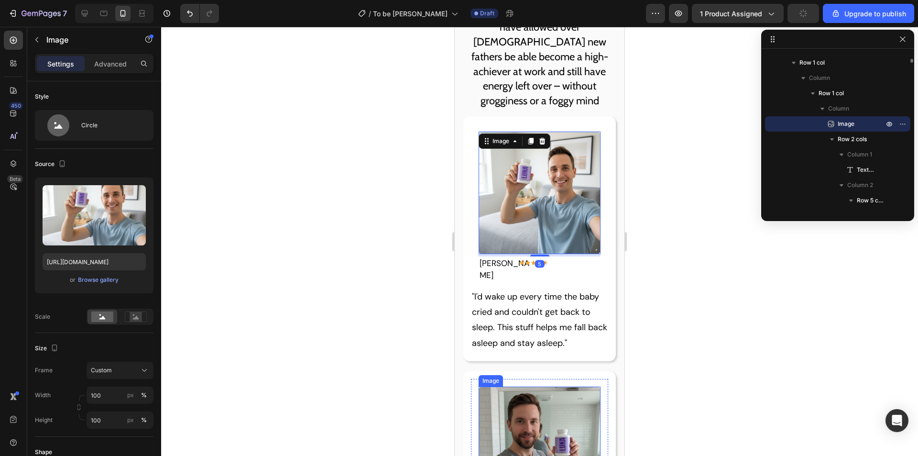
scroll to position [1160, 0]
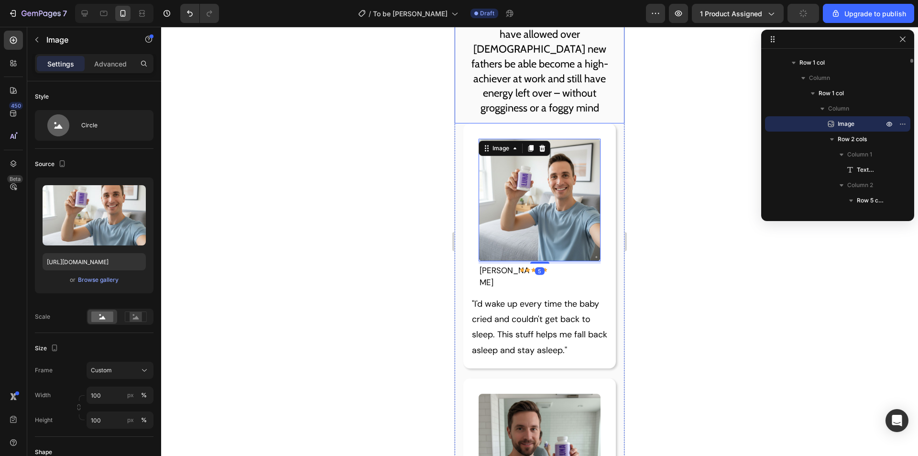
click at [566, 88] on p "Our science-backed ingredients have allowed over [DEMOGRAPHIC_DATA] new fathers…" at bounding box center [539, 63] width 154 height 103
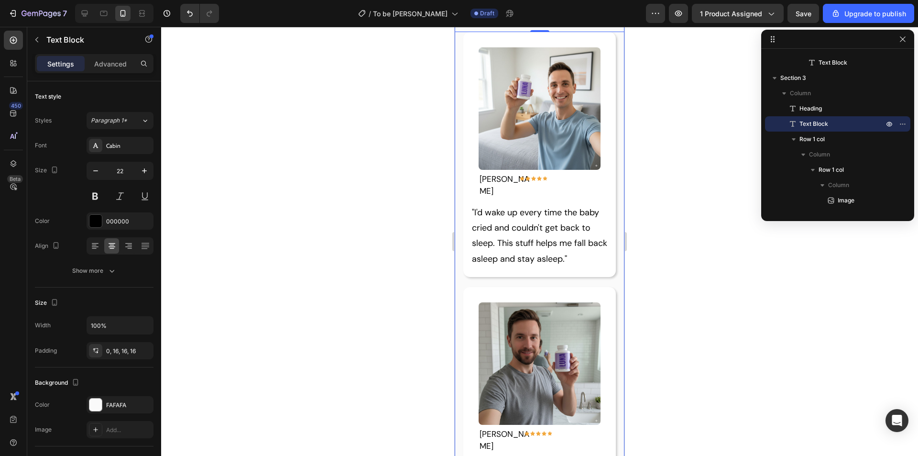
scroll to position [1256, 0]
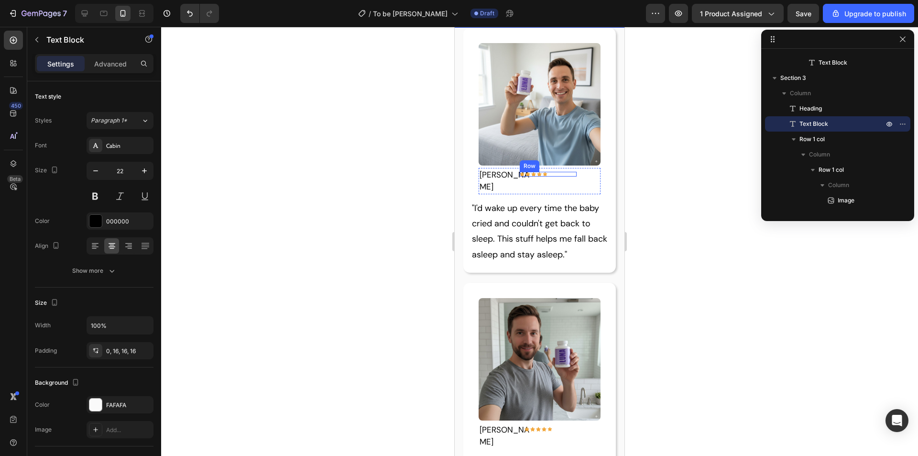
click at [544, 172] on div "Icon Icon Icon Icon Icon Row" at bounding box center [548, 174] width 57 height 5
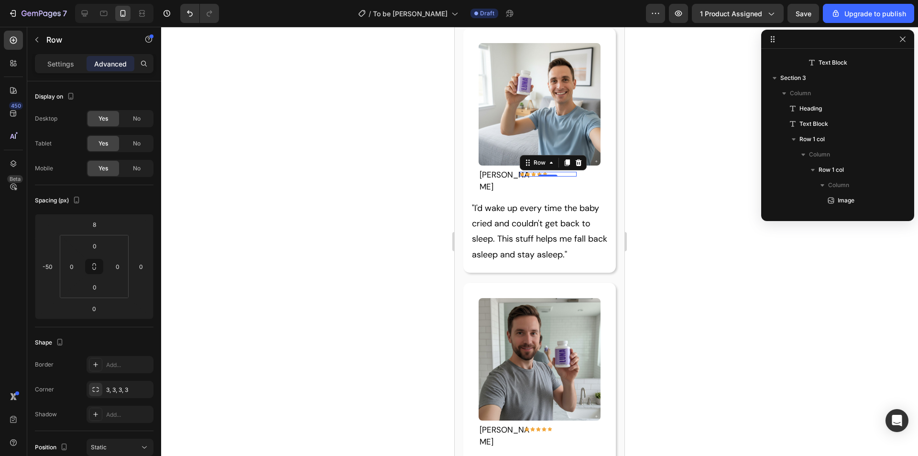
scroll to position [319, 0]
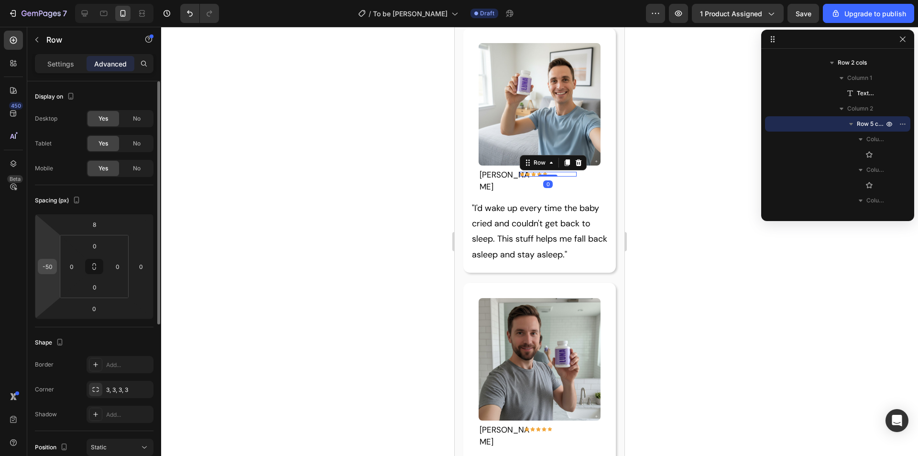
click at [49, 263] on input "-50" at bounding box center [47, 266] width 14 height 14
type input "-52"
click at [511, 39] on div "Image Jason K. Text block Icon Icon Icon Icon Icon Row 0 Row Row" at bounding box center [540, 117] width 138 height 164
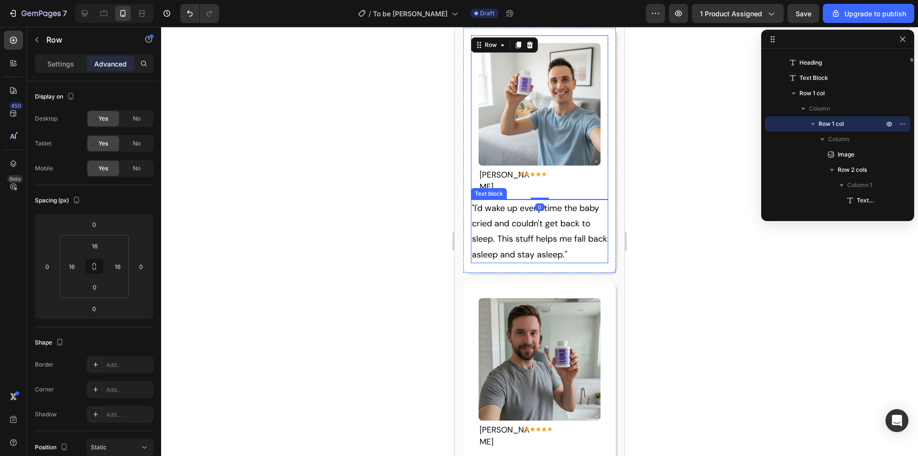
scroll to position [1208, 0]
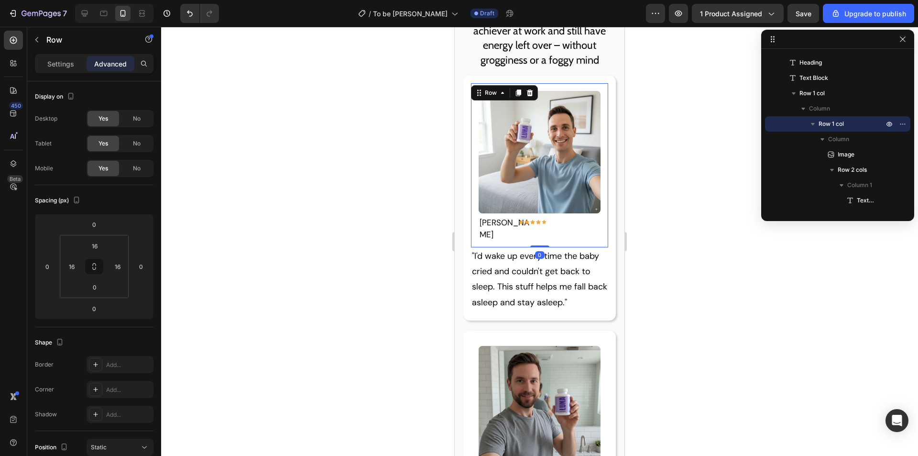
click at [583, 50] on p "Our science-backed ingredients have allowed over [DEMOGRAPHIC_DATA] new fathers…" at bounding box center [539, 16] width 154 height 103
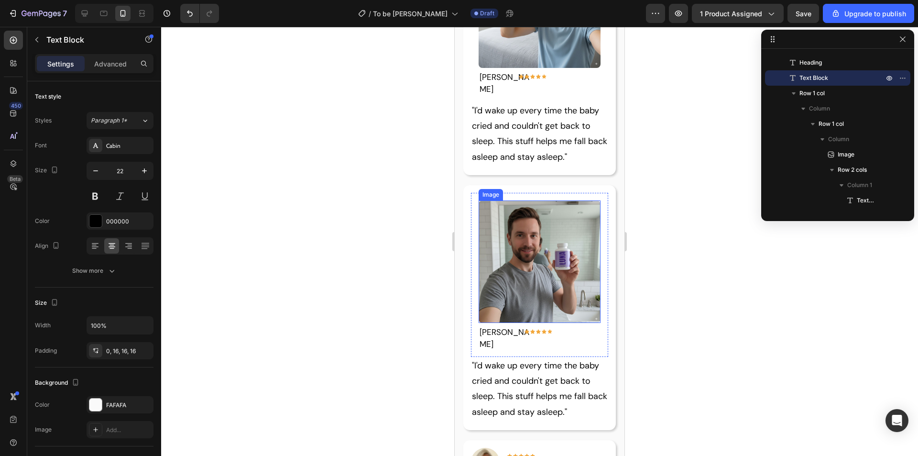
scroll to position [1351, 0]
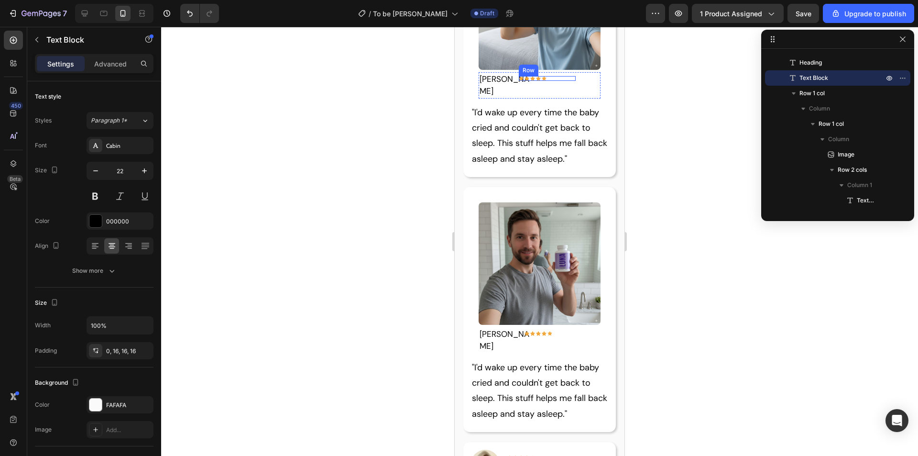
click at [560, 76] on div "Icon Icon Icon Icon Icon Row" at bounding box center [547, 78] width 57 height 5
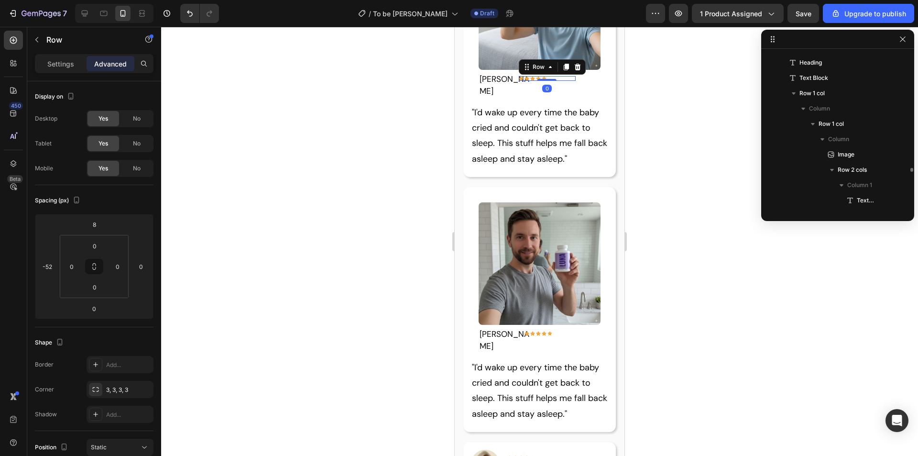
scroll to position [319, 0]
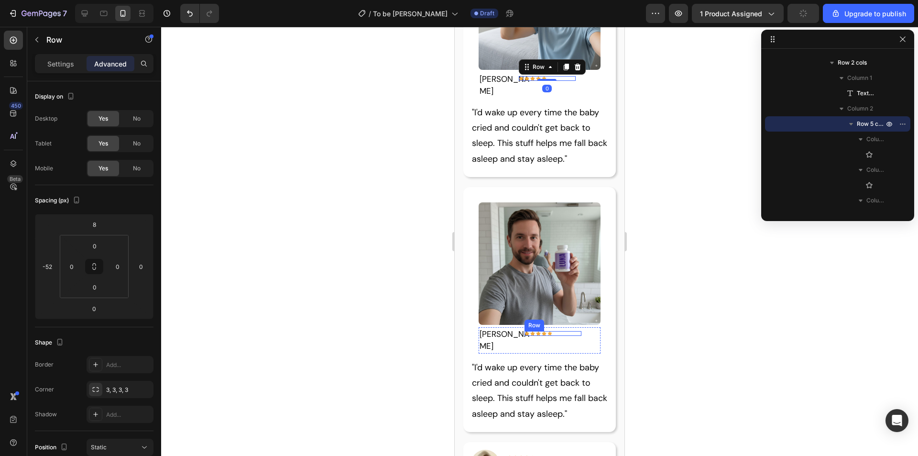
click at [554, 331] on div "Icon Icon Icon Icon Icon Row" at bounding box center [553, 333] width 57 height 5
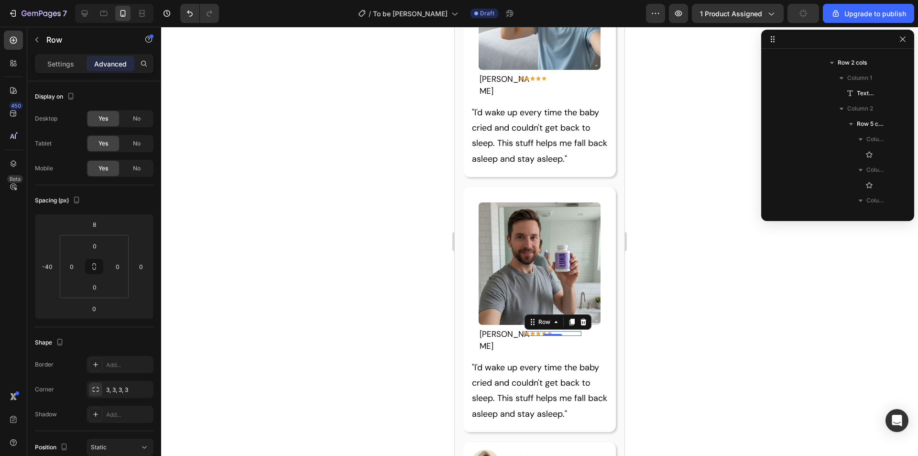
scroll to position [656, 0]
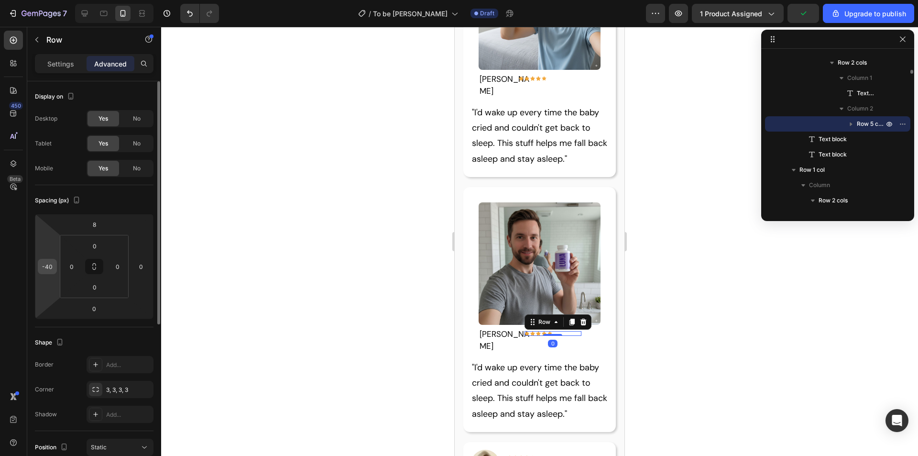
click at [58, 19] on html "7 / To be Luna Draft Preview 1 product assigned Upgrade to publish 450 Beta Sec…" at bounding box center [459, 9] width 918 height 19
click at [54, 270] on input "-40" at bounding box center [47, 266] width 14 height 14
type input "-52"
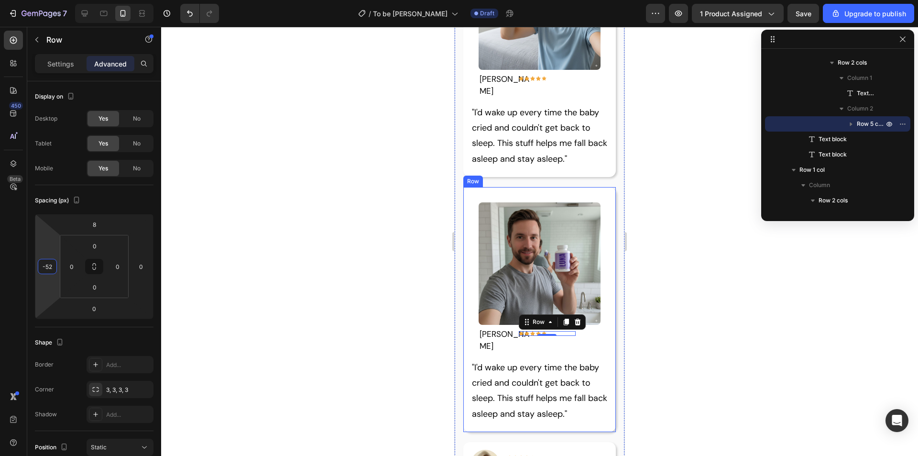
click at [556, 167] on div at bounding box center [540, 168] width 138 height 2
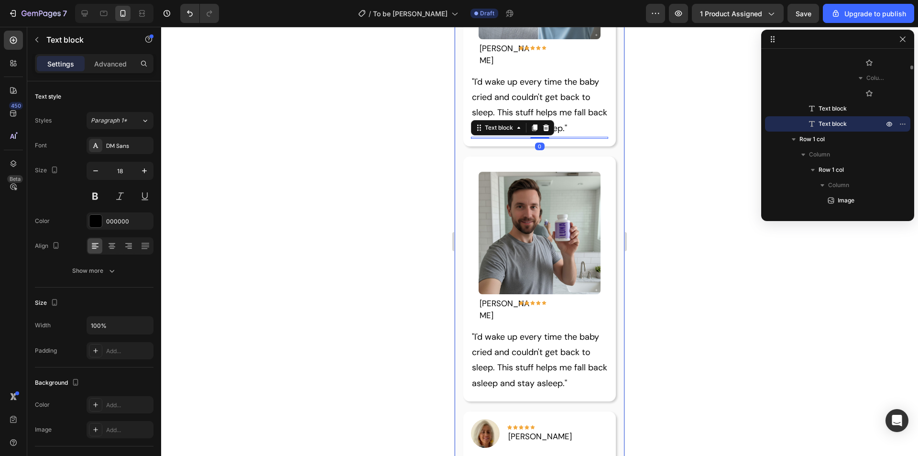
scroll to position [1447, 0]
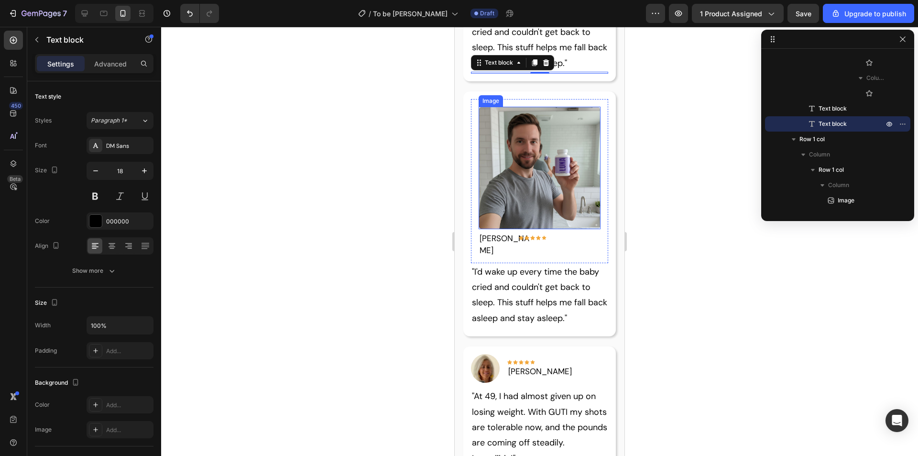
click at [549, 268] on p ""I'd wake up every time the baby cried and couldn't get back to sleep. This stu…" at bounding box center [540, 295] width 136 height 62
click at [549, 264] on p ""I'd wake up every time the baby cried and couldn't get back to sleep. This stu…" at bounding box center [540, 295] width 136 height 62
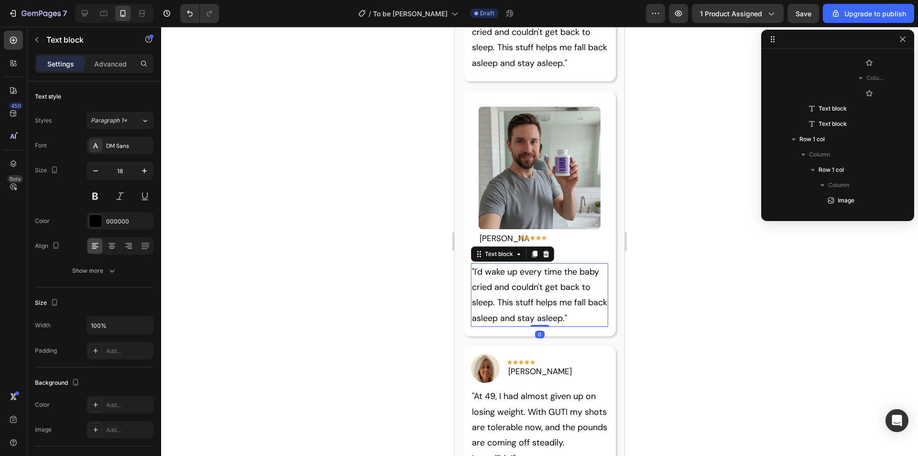
scroll to position [671, 0]
click at [565, 270] on p ""I'd wake up every time the baby cried and couldn't get back to sleep. This stu…" at bounding box center [540, 295] width 136 height 62
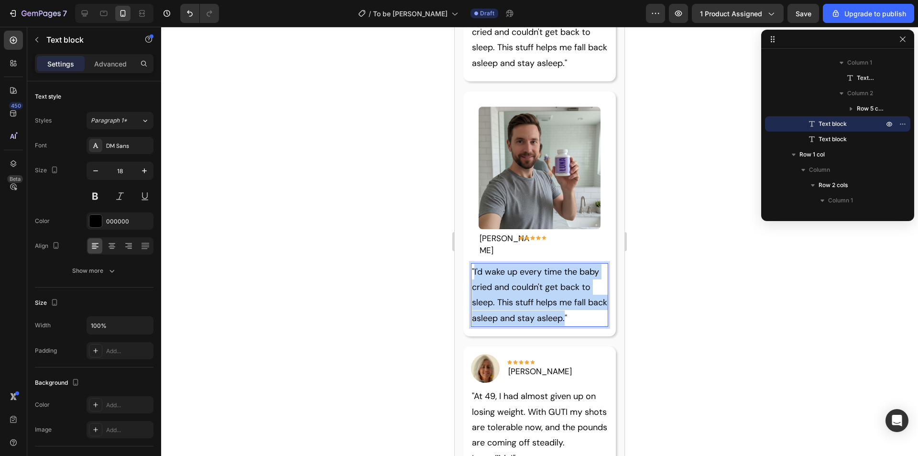
drag, startPoint x: 586, startPoint y: 283, endPoint x: 474, endPoint y: 237, distance: 121.0
click at [474, 264] on p ""I'd wake up every time the baby cried and couldn't get back to sleep. This stu…" at bounding box center [540, 295] width 136 height 62
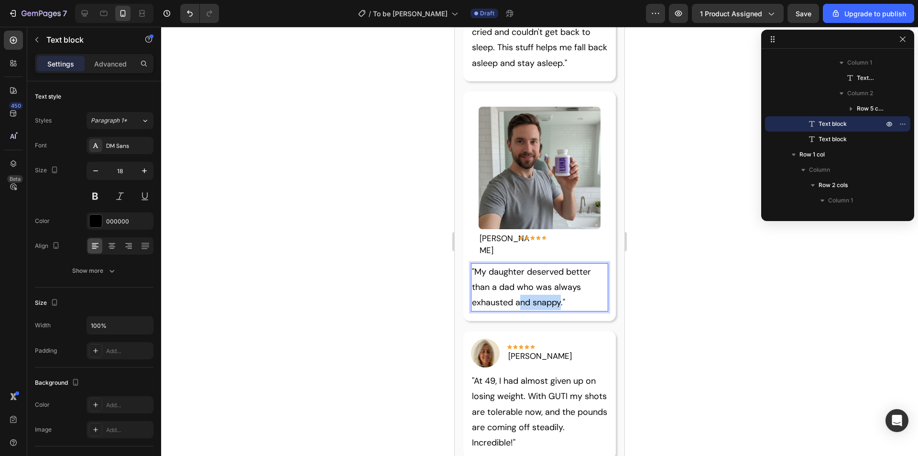
drag, startPoint x: 560, startPoint y: 269, endPoint x: 518, endPoint y: 269, distance: 42.6
click at [518, 269] on p ""My daughter deserved better than a dad who was always exhausted and snappy."" at bounding box center [540, 287] width 136 height 46
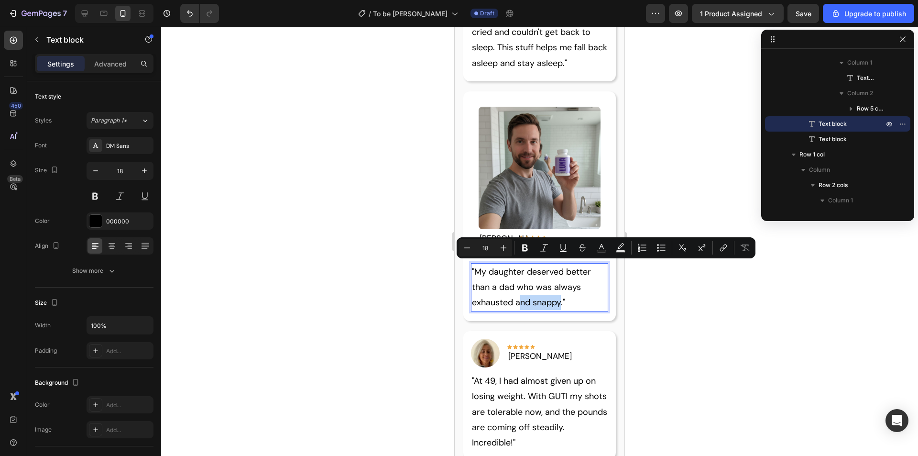
click at [519, 267] on p ""My daughter deserved better than a dad who was always exhausted and snappy."" at bounding box center [540, 287] width 136 height 46
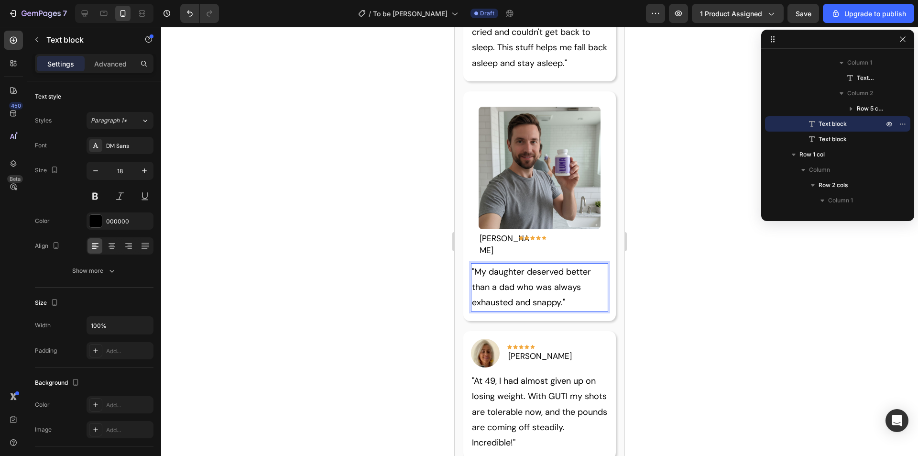
click at [563, 270] on p ""My daughter deserved better than a dad who was always exhausted and snappy."" at bounding box center [540, 287] width 136 height 46
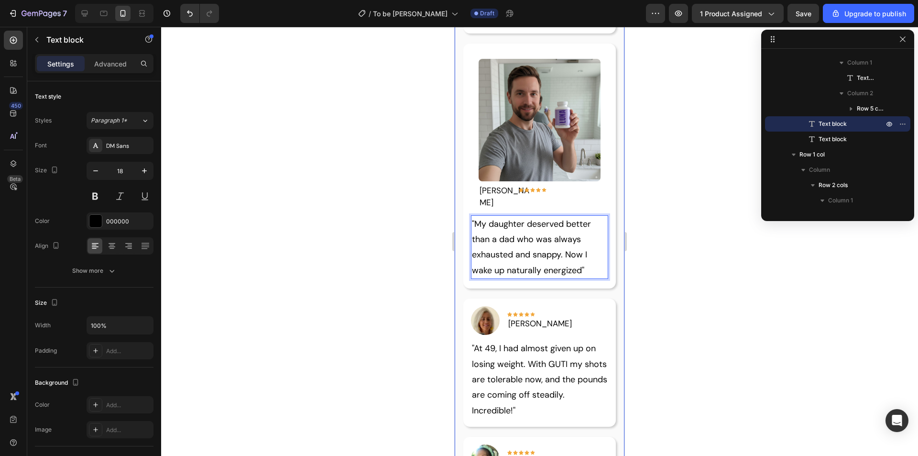
scroll to position [1447, 0]
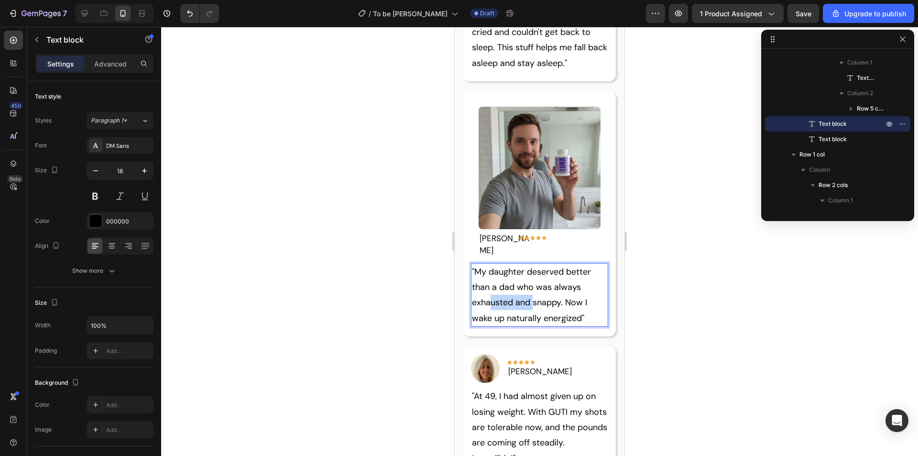
drag, startPoint x: 532, startPoint y: 267, endPoint x: 489, endPoint y: 264, distance: 43.6
click at [489, 264] on p ""My daughter deserved better than a dad who was always exhausted and snappy. No…" at bounding box center [540, 295] width 136 height 62
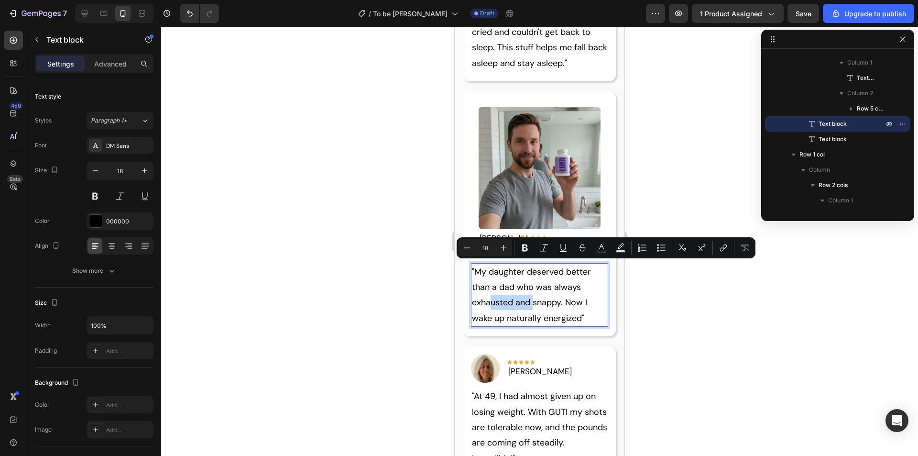
click at [497, 264] on p ""My daughter deserved better than a dad who was always exhausted and snappy. No…" at bounding box center [540, 295] width 136 height 62
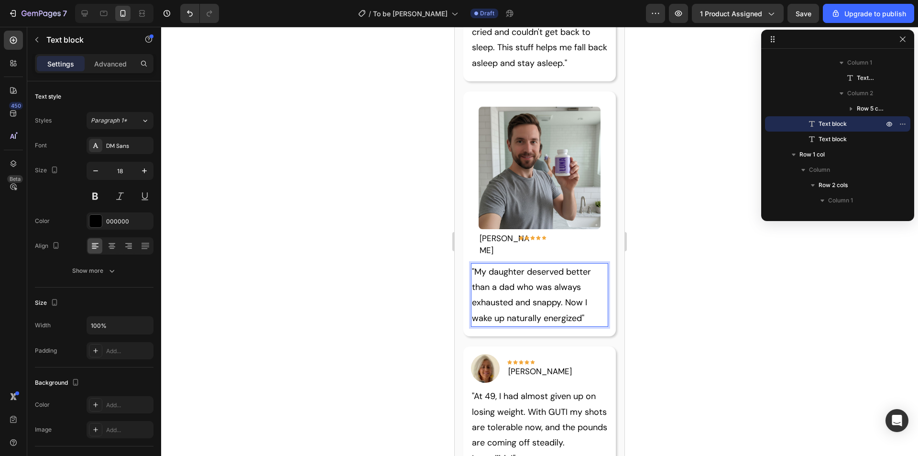
scroll to position [1495, 0]
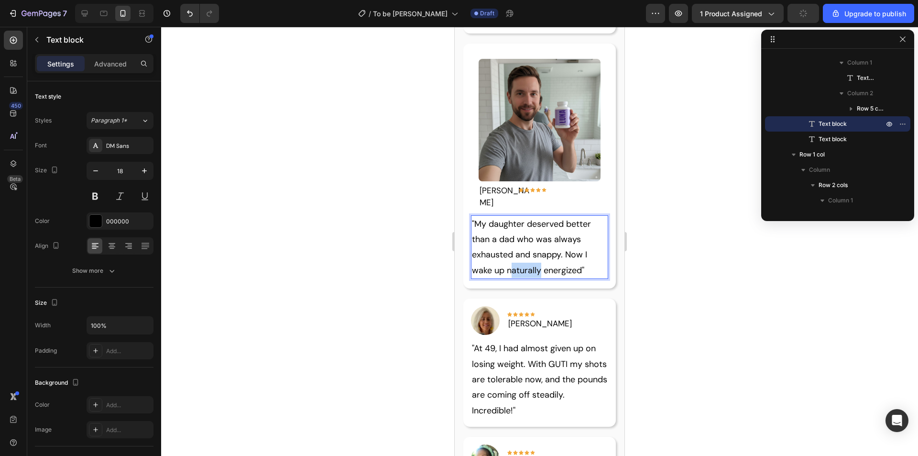
drag, startPoint x: 541, startPoint y: 235, endPoint x: 513, endPoint y: 234, distance: 27.8
click at [513, 234] on p ""My daughter deserved better than a dad who was always exhausted and snappy. No…" at bounding box center [540, 247] width 136 height 62
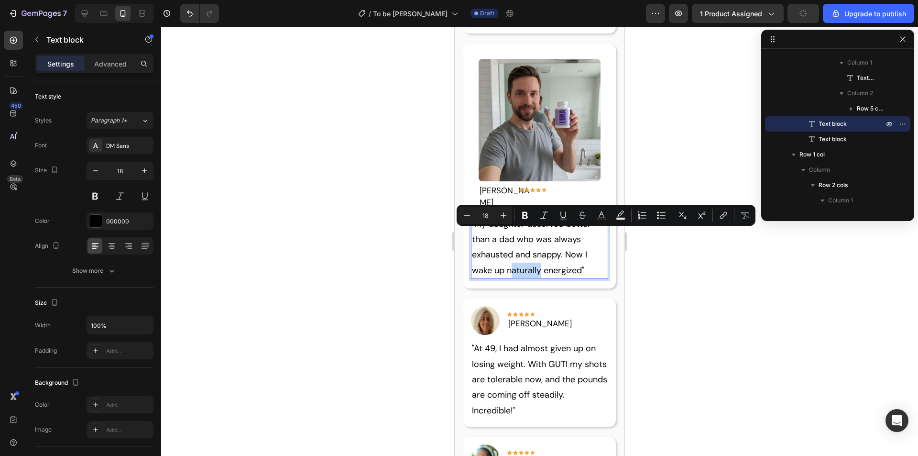
click at [516, 232] on p ""My daughter deserved better than a dad who was always exhausted and snappy. No…" at bounding box center [540, 247] width 136 height 62
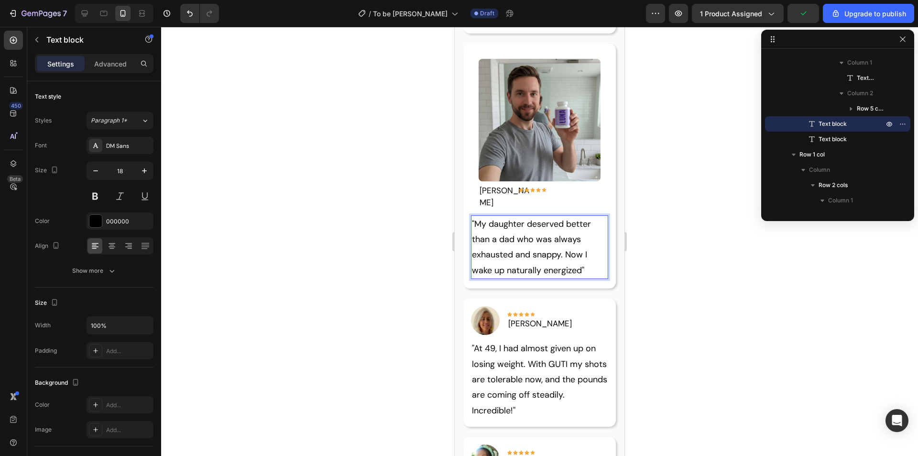
click at [582, 234] on p ""My daughter deserved better than a dad who was always exhausted and snappy. No…" at bounding box center [540, 247] width 136 height 62
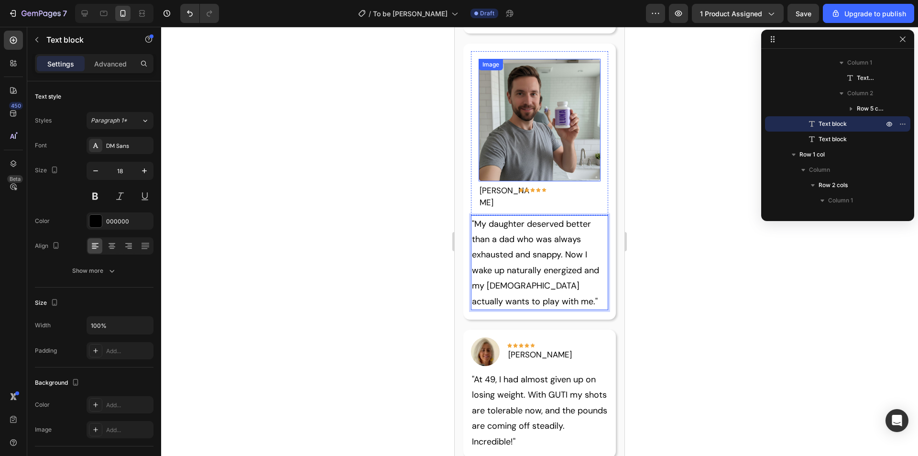
click at [519, 117] on img at bounding box center [540, 120] width 122 height 122
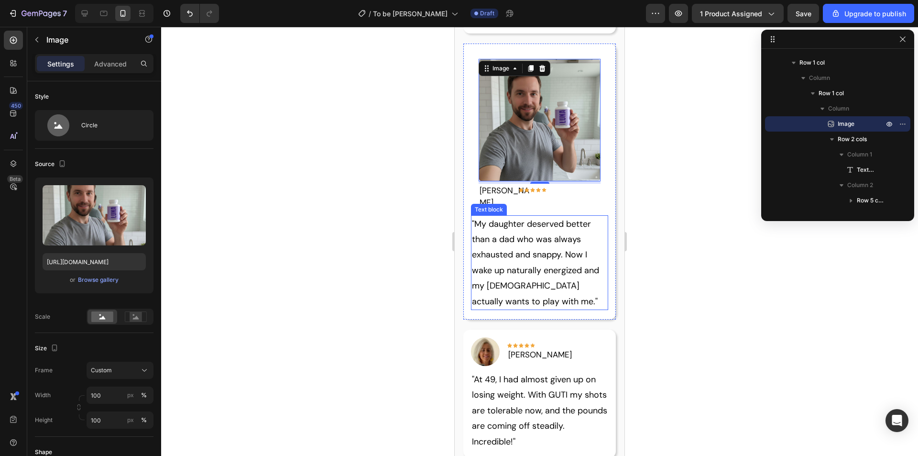
click at [505, 185] on p "[PERSON_NAME]" at bounding box center [507, 197] width 55 height 24
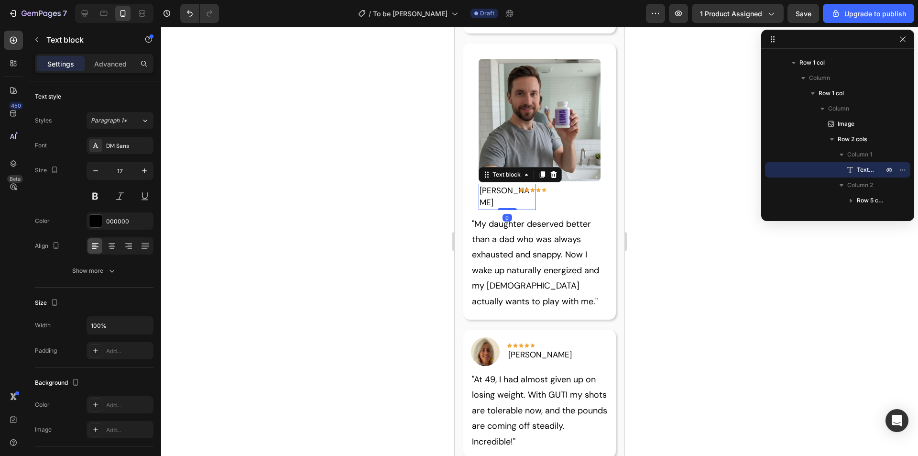
click at [512, 185] on p "[PERSON_NAME]" at bounding box center [507, 197] width 55 height 24
drag, startPoint x: 510, startPoint y: 168, endPoint x: 479, endPoint y: 168, distance: 31.6
click at [479, 184] on div "[PERSON_NAME]" at bounding box center [507, 197] width 57 height 26
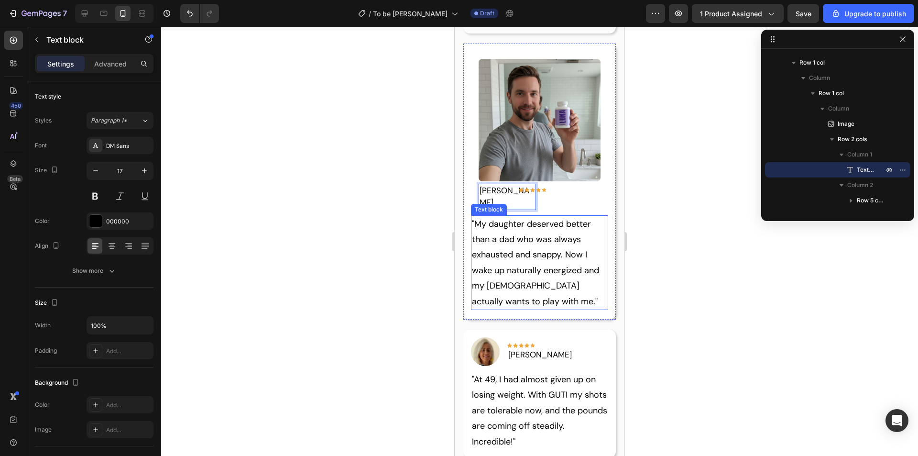
click at [540, 231] on p ""My daughter deserved better than a dad who was always exhausted and snappy. No…" at bounding box center [540, 262] width 136 height 93
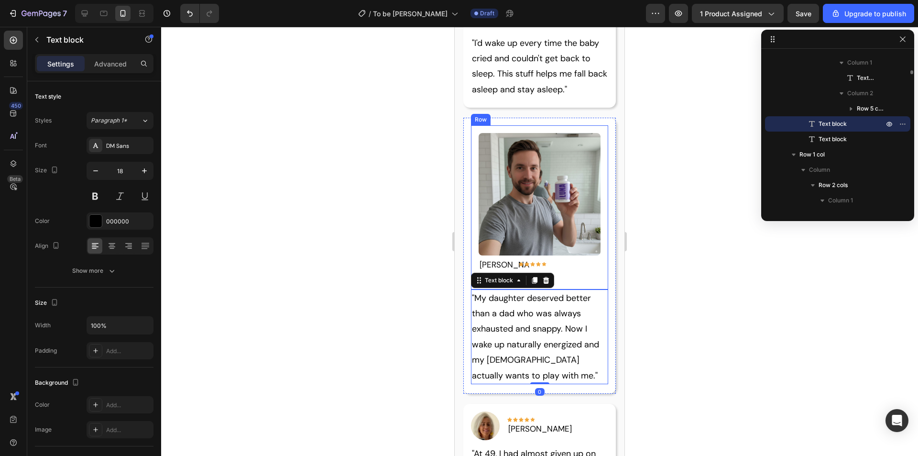
scroll to position [1351, 0]
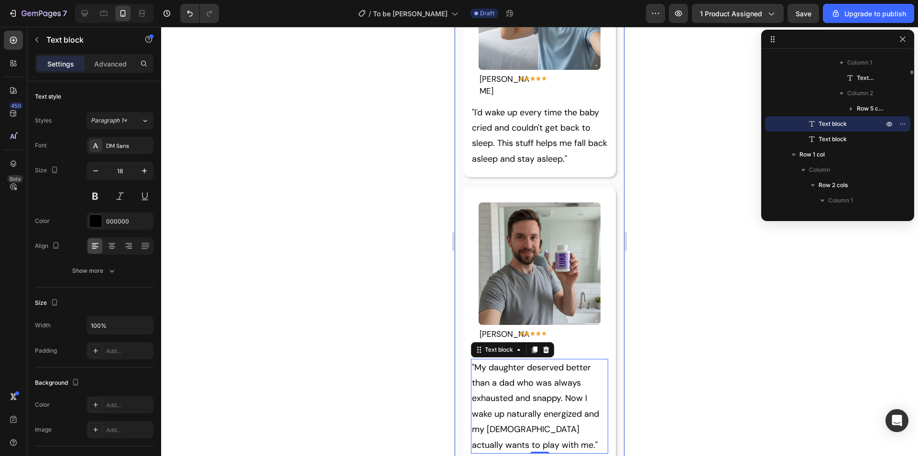
click at [582, 187] on div "Image David T. Text block Icon Icon Icon Icon Icon Row Row Row "My daughter des…" at bounding box center [539, 325] width 153 height 276
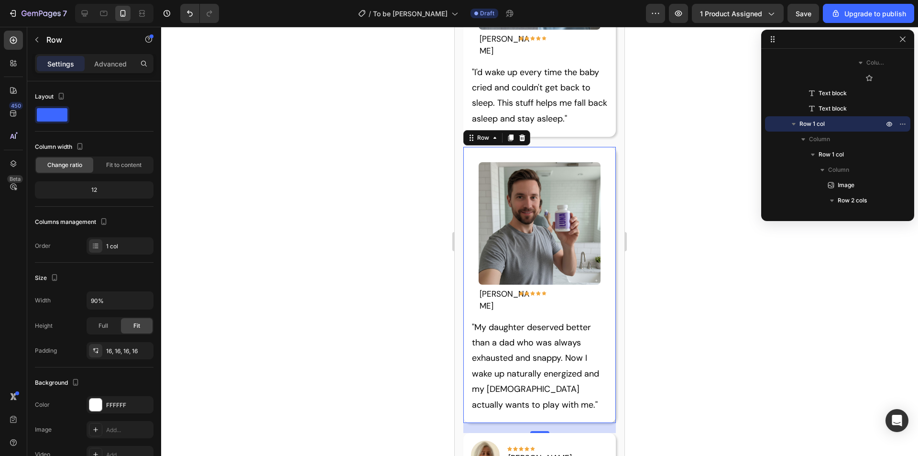
scroll to position [1447, 0]
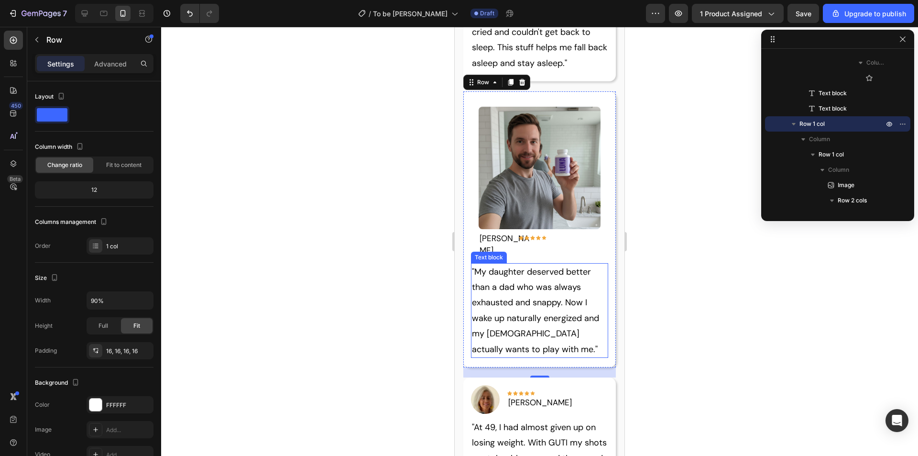
click at [529, 312] on p ""My daughter deserved better than a dad who was always exhausted and snappy. No…" at bounding box center [540, 310] width 136 height 93
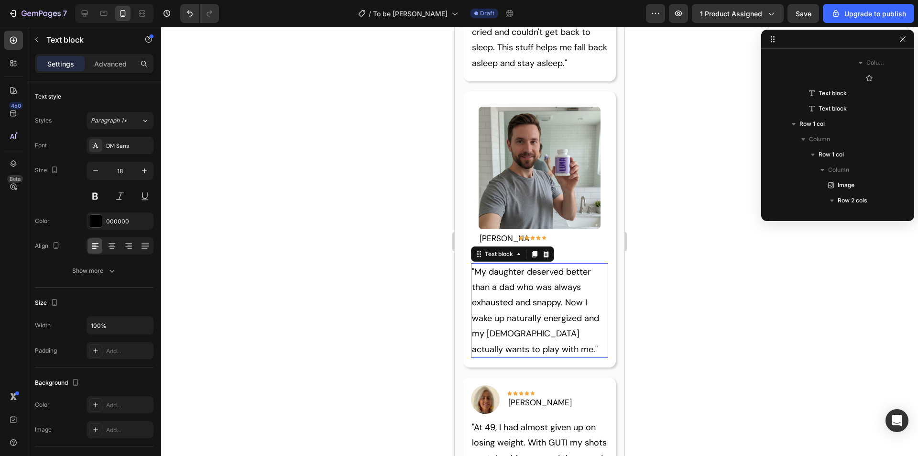
scroll to position [671, 0]
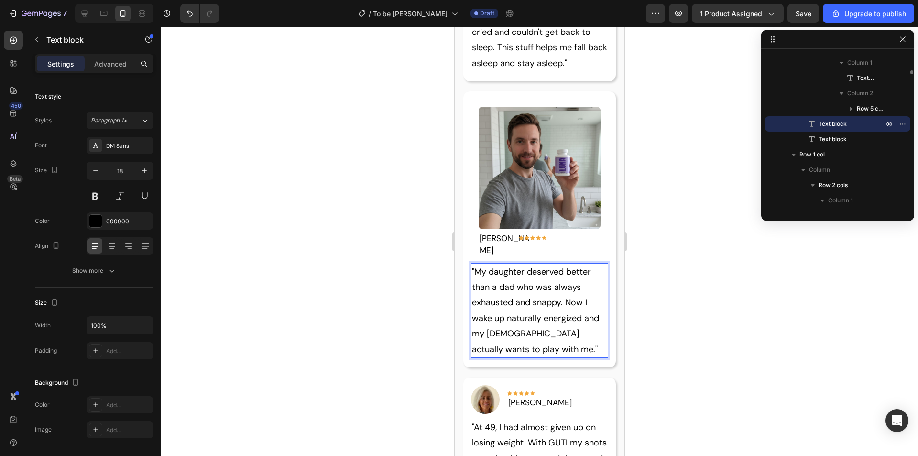
click at [525, 318] on p ""My daughter deserved better than a dad who was always exhausted and snappy. No…" at bounding box center [540, 310] width 136 height 93
click at [570, 164] on img at bounding box center [540, 168] width 122 height 122
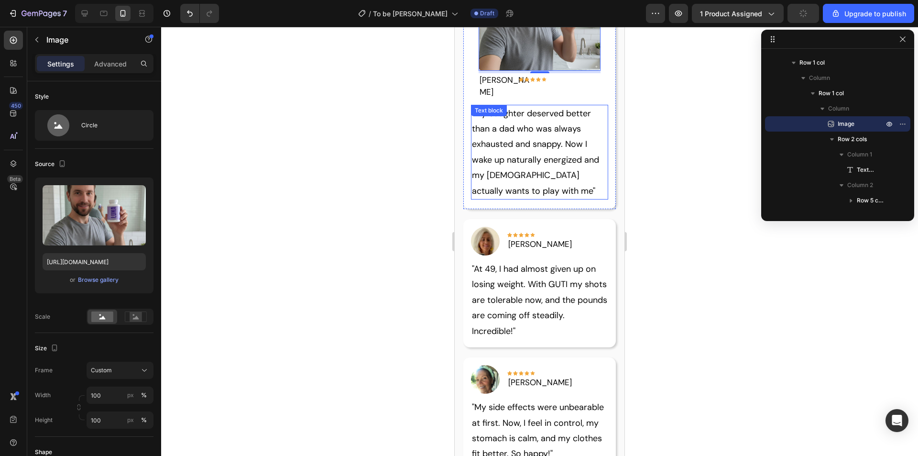
scroll to position [1591, 0]
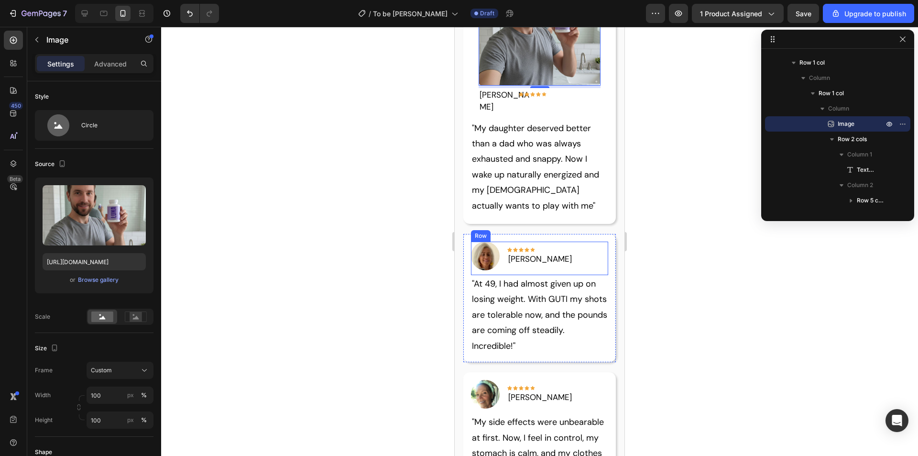
click at [501, 276] on p ""At 49, I had almost given up on losing weight. With GUTI my shots are tolerabl…" at bounding box center [540, 314] width 136 height 77
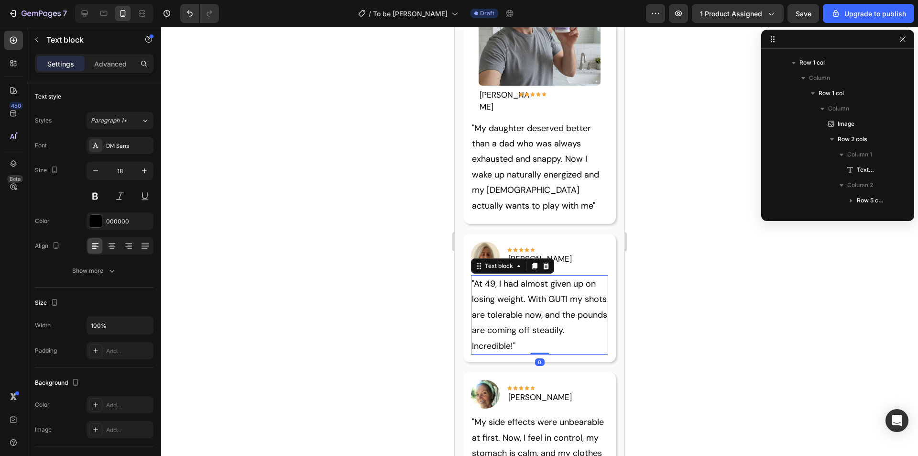
scroll to position [977, 0]
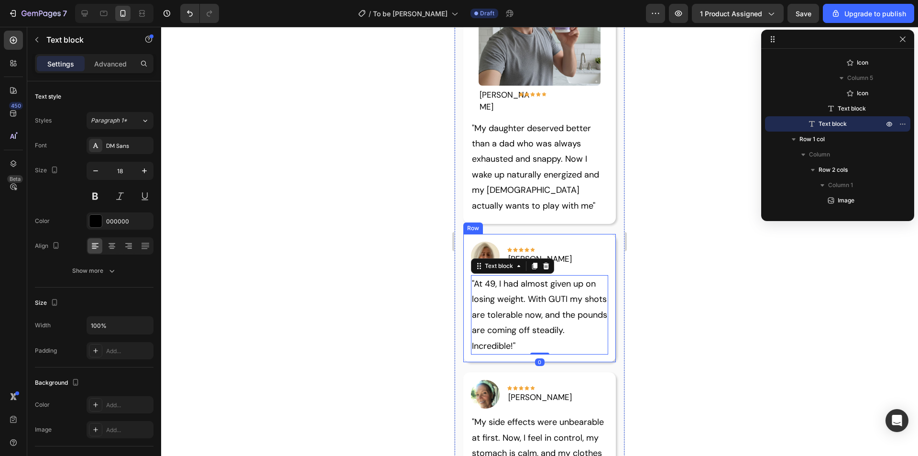
click at [545, 134] on p ""My daughter deserved better than a dad who was always exhausted and snappy. No…" at bounding box center [540, 167] width 136 height 93
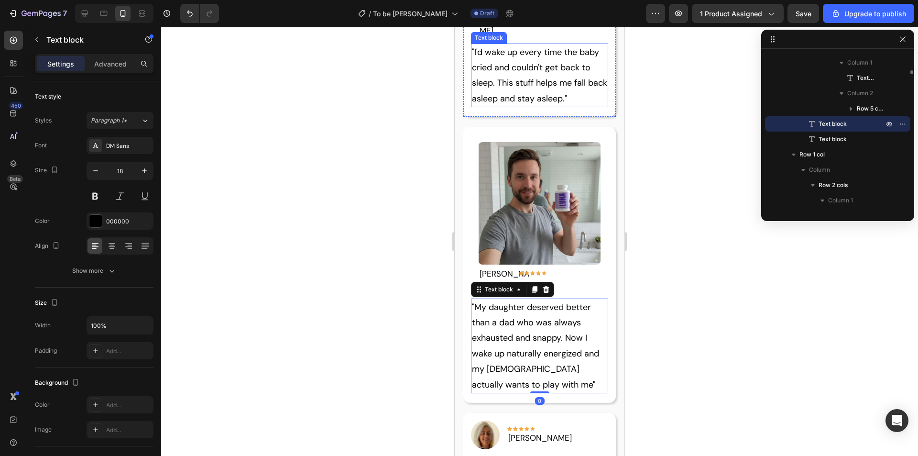
scroll to position [1304, 0]
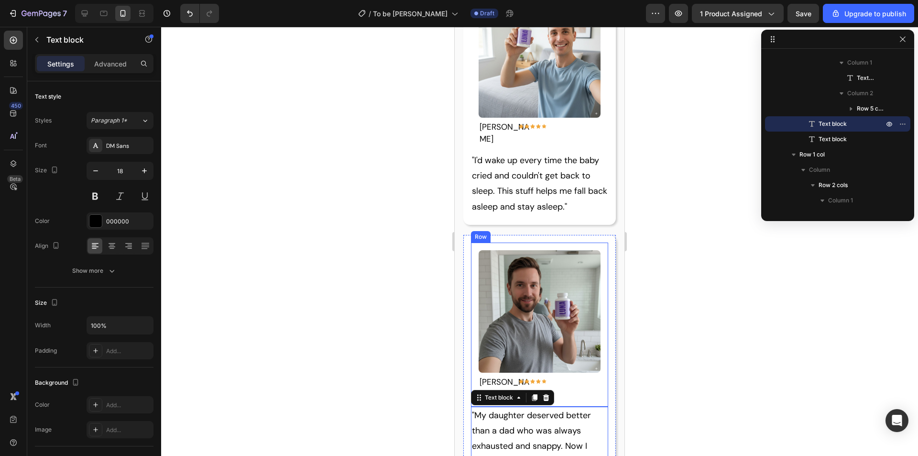
click at [563, 242] on div "Image David T. Text block Icon Icon Icon Icon Icon Row Row Row" at bounding box center [540, 324] width 138 height 164
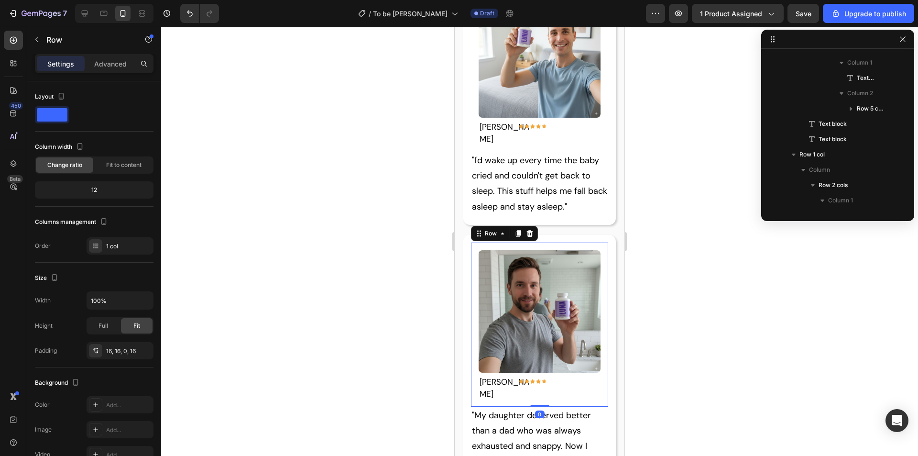
scroll to position [549, 0]
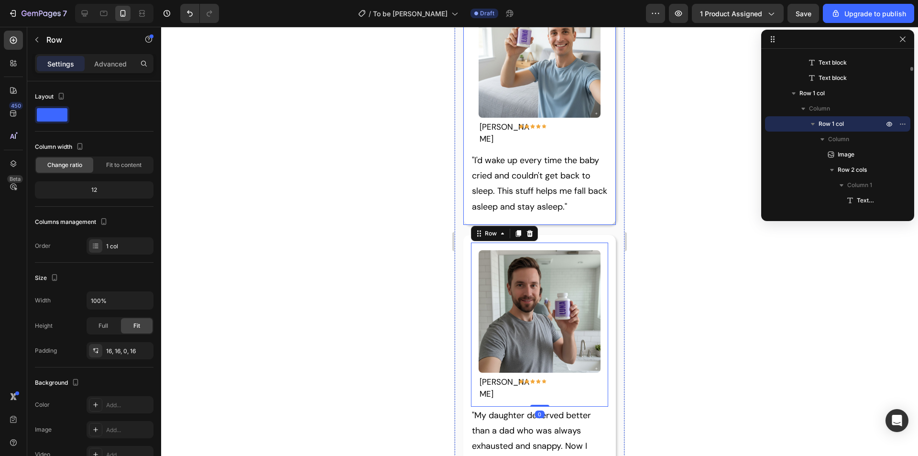
click at [573, 120] on div "Icon Icon Icon Icon Icon Row" at bounding box center [572, 133] width 57 height 26
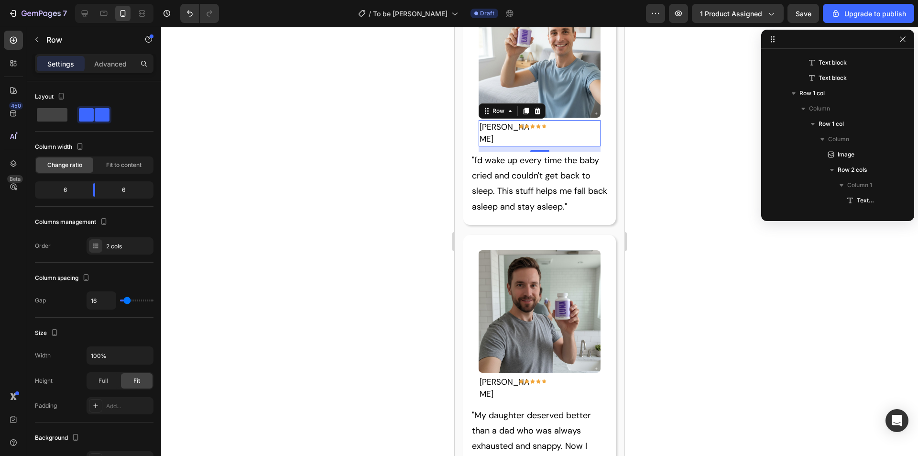
scroll to position [258, 0]
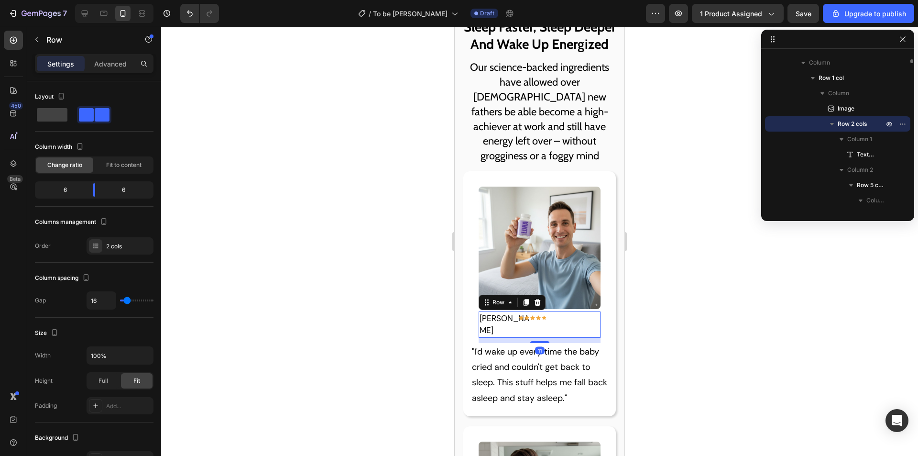
click at [535, 53] on h2 "We Have Already Helped Over 1,300 Dads Fall Sleep Faster, Sleep Deeper And Wake…" at bounding box center [540, 18] width 170 height 85
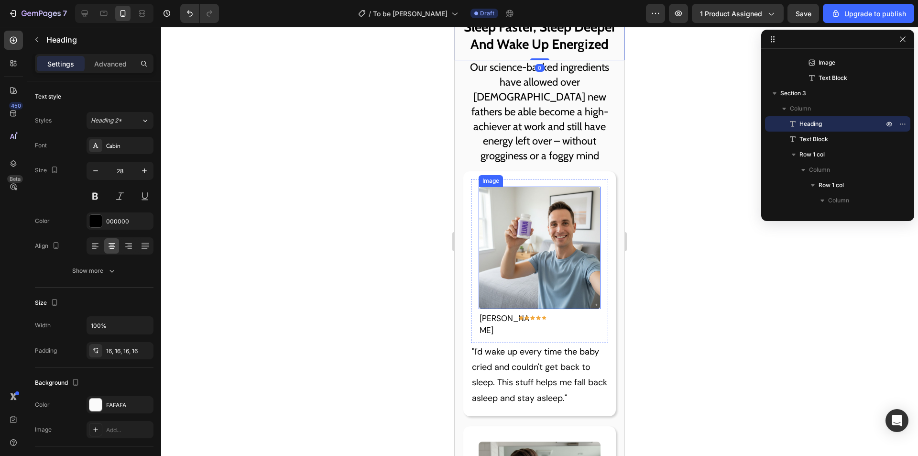
scroll to position [1304, 0]
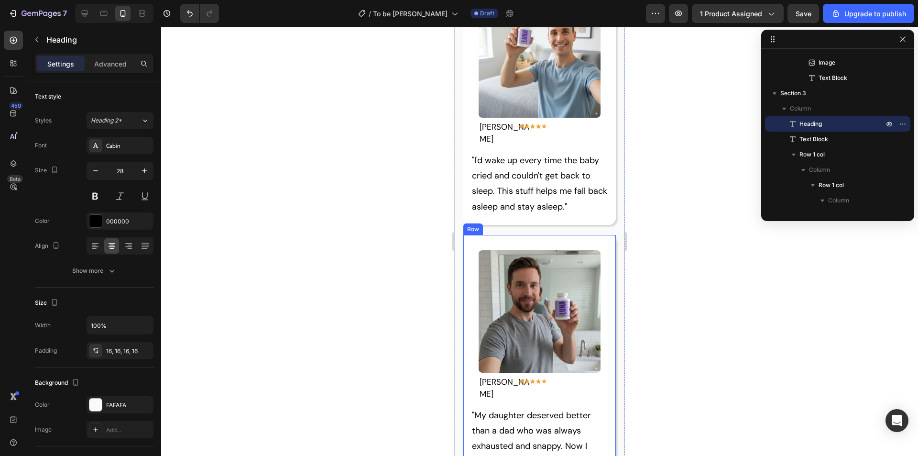
click at [569, 235] on div "Image David T. Text block Icon Icon Icon Icon Icon Row Row Row "My daughter des…" at bounding box center [539, 373] width 153 height 276
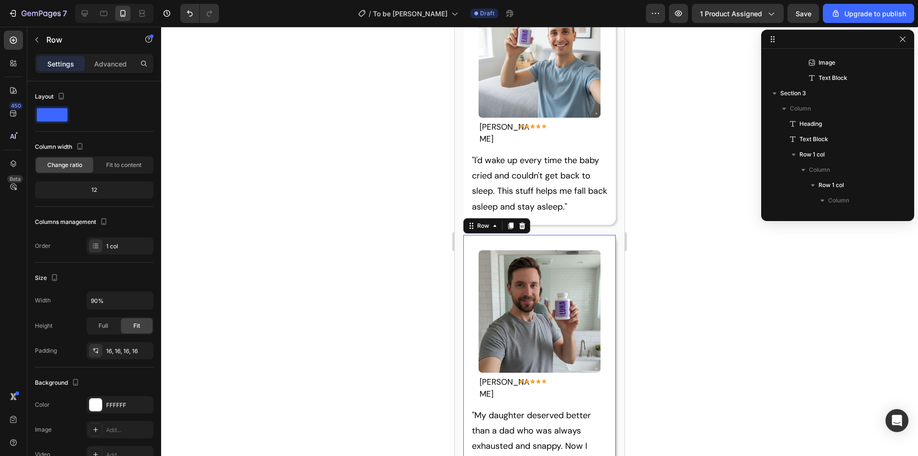
scroll to position [518, 0]
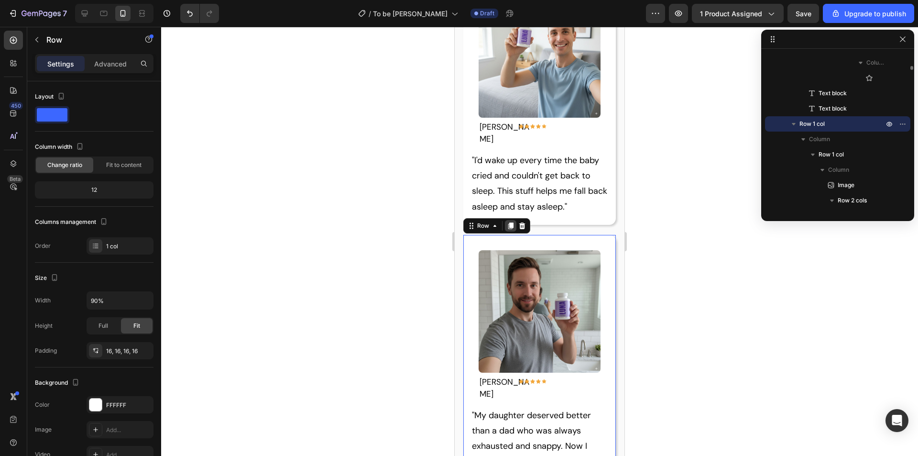
click at [512, 222] on icon at bounding box center [510, 225] width 5 height 7
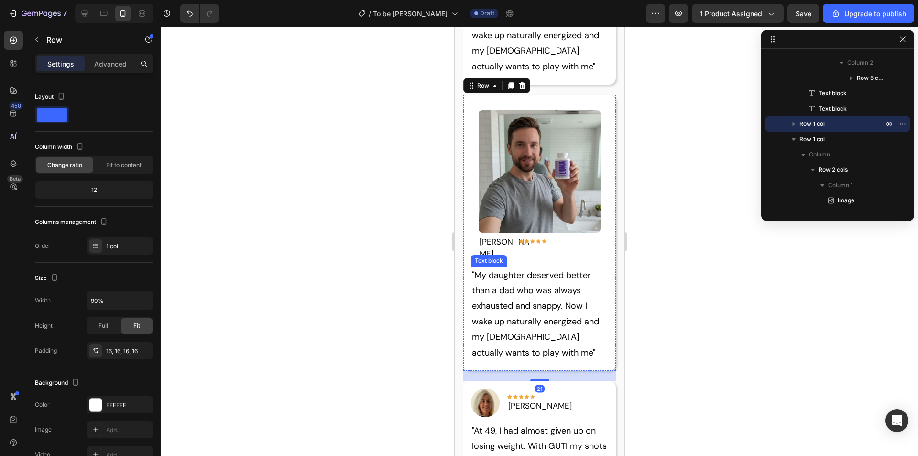
scroll to position [1682, 0]
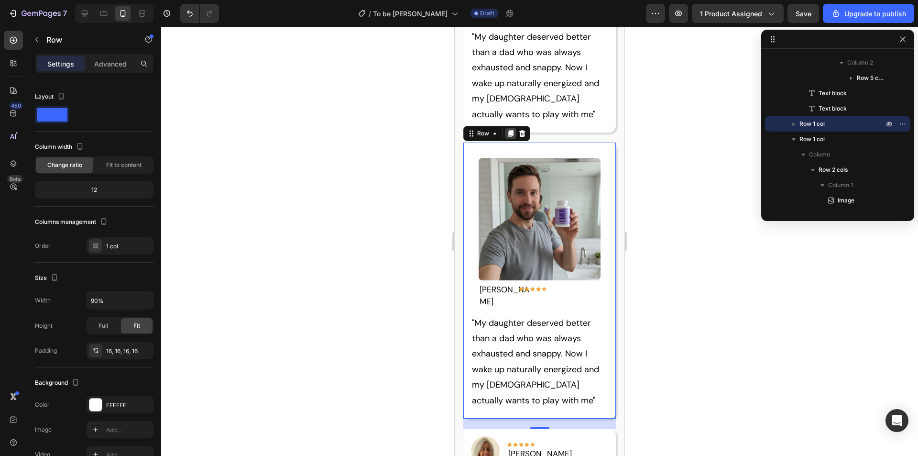
click at [511, 130] on icon at bounding box center [510, 133] width 5 height 7
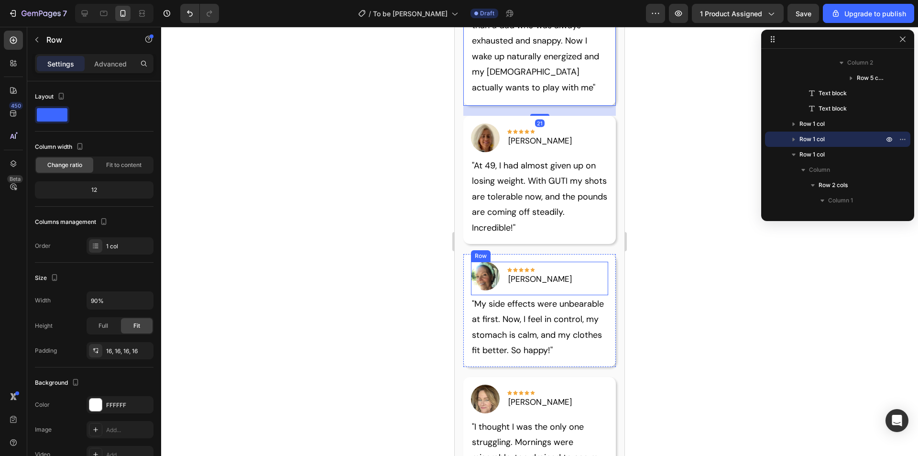
scroll to position [2284, 0]
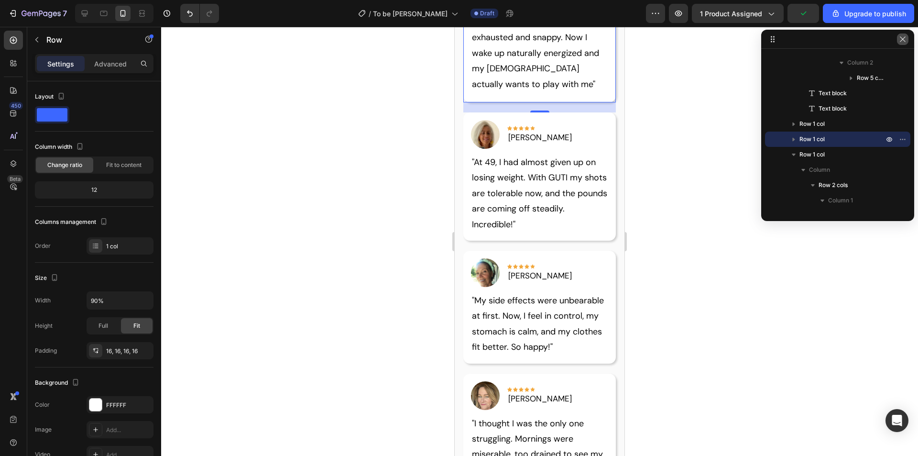
click at [902, 38] on icon "button" at bounding box center [903, 39] width 8 height 8
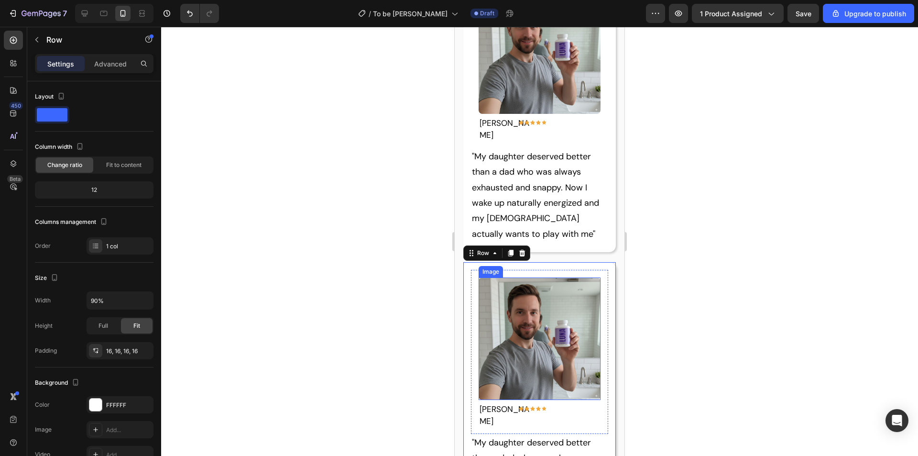
scroll to position [1949, 0]
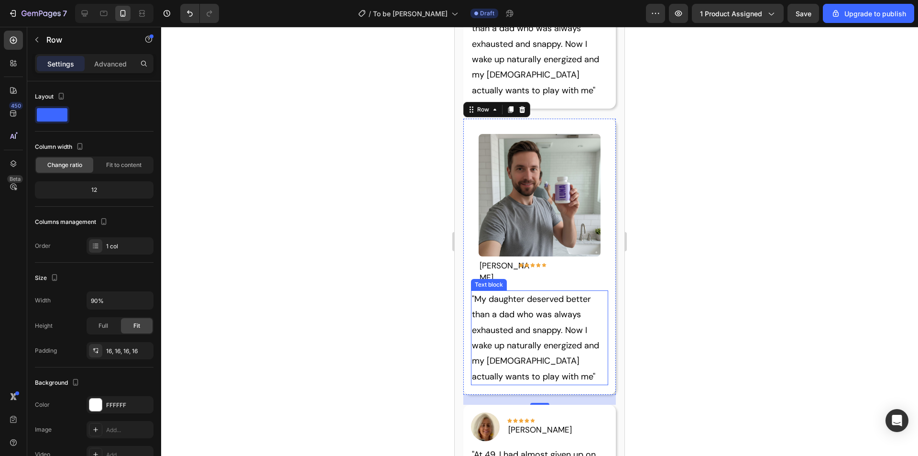
click at [538, 291] on p ""My daughter deserved better than a dad who was always exhausted and snappy. No…" at bounding box center [540, 337] width 136 height 93
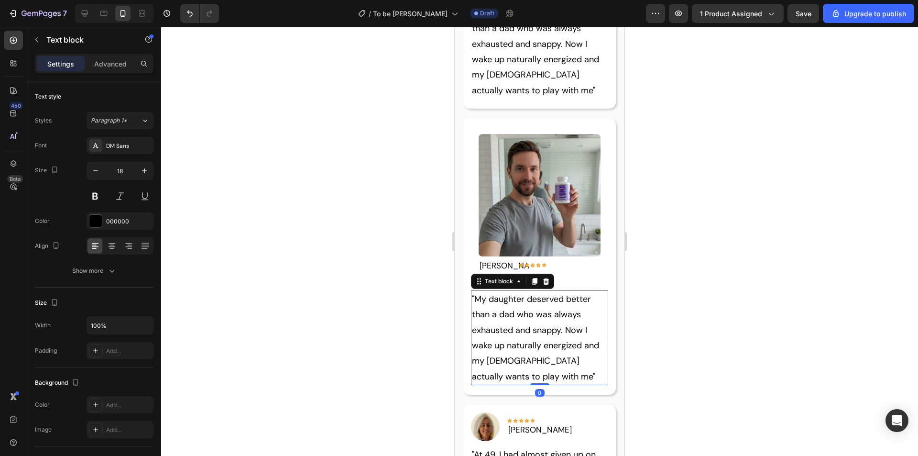
click at [533, 306] on p ""My daughter deserved better than a dad who was always exhausted and snappy. No…" at bounding box center [540, 337] width 136 height 93
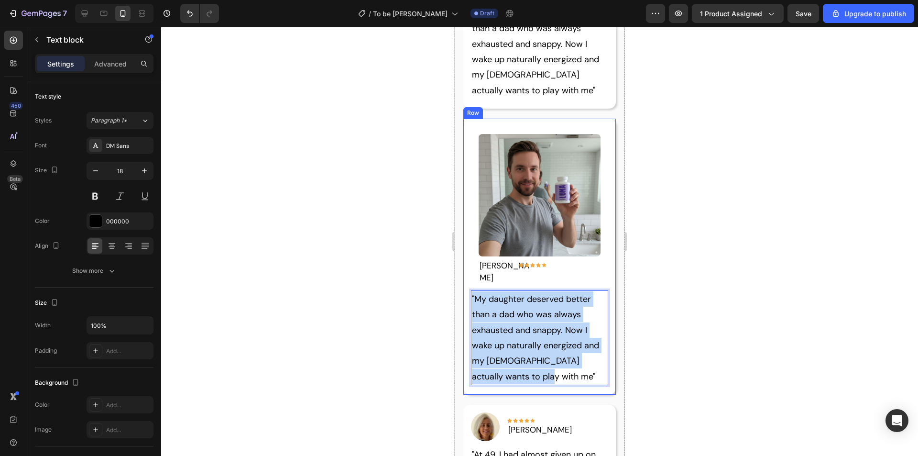
drag, startPoint x: 533, startPoint y: 305, endPoint x: 465, endPoint y: 223, distance: 106.0
click at [465, 223] on div "Image David T. Text block Icon Icon Icon Icon Icon Row Row Row "My daughter des…" at bounding box center [539, 257] width 153 height 276
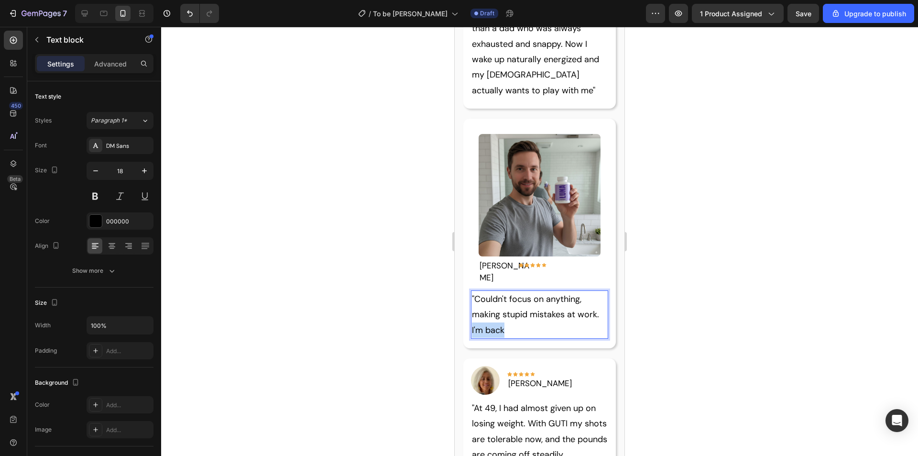
drag, startPoint x: 507, startPoint y: 254, endPoint x: 472, endPoint y: 255, distance: 34.9
click at [472, 291] on p ""Couldn't focus on anything, making stupid mistakes at work. I'm back" at bounding box center [540, 314] width 136 height 46
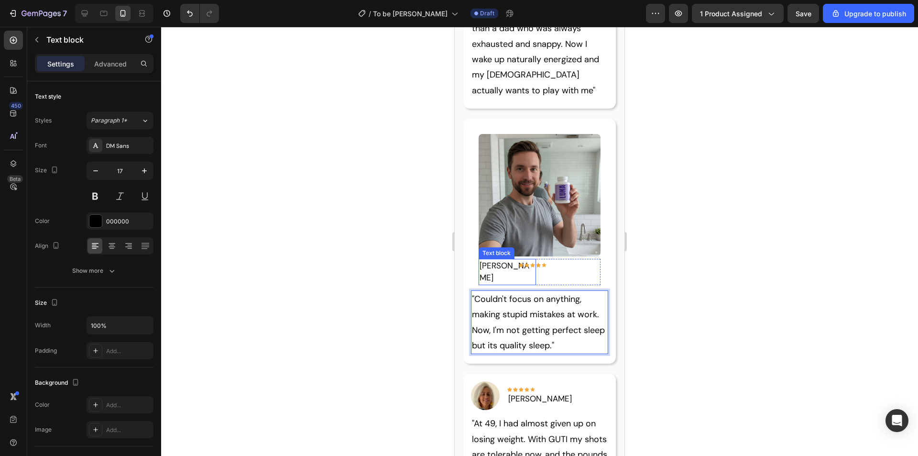
click at [496, 260] on p "[PERSON_NAME]" at bounding box center [507, 272] width 55 height 24
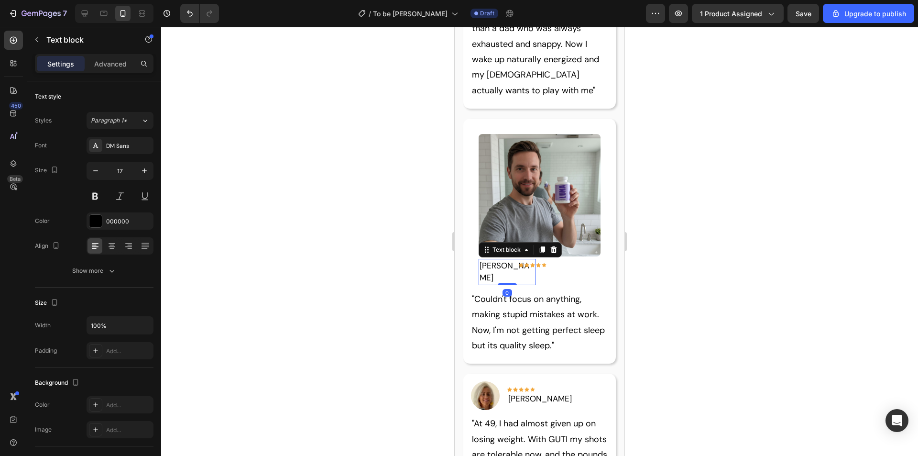
click at [506, 260] on p "[PERSON_NAME]" at bounding box center [507, 272] width 55 height 24
drag, startPoint x: 508, startPoint y: 206, endPoint x: 481, endPoint y: 207, distance: 27.8
click at [481, 260] on p "[PERSON_NAME]" at bounding box center [507, 272] width 55 height 24
click at [536, 291] on p ""Couldn't focus on anything, making stupid mistakes at work. Now, I'm not getti…" at bounding box center [540, 322] width 136 height 62
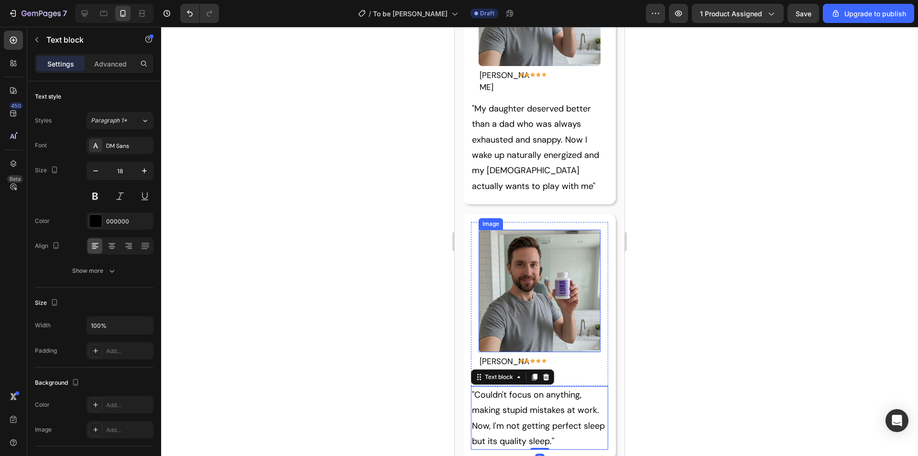
click at [576, 230] on img at bounding box center [540, 291] width 122 height 122
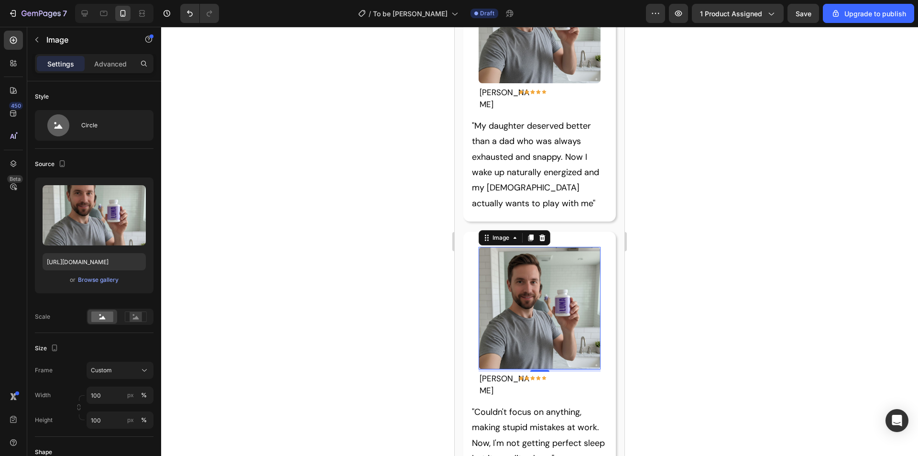
scroll to position [1854, 0]
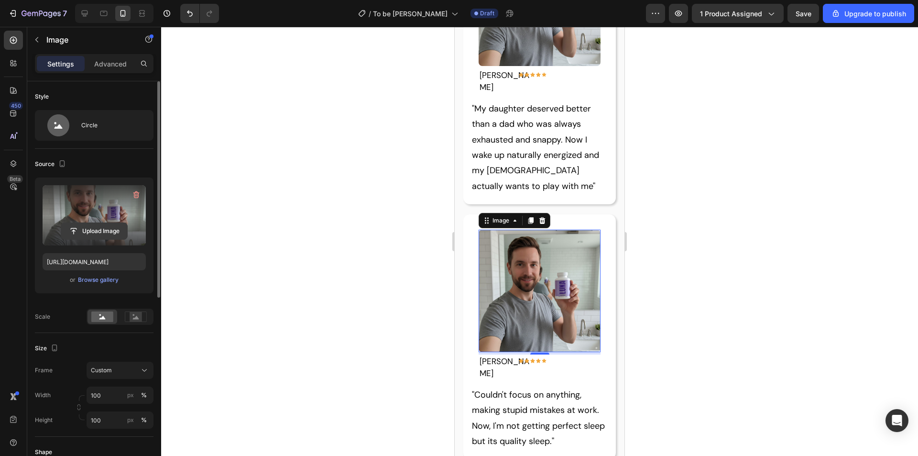
click at [100, 228] on input "file" at bounding box center [94, 231] width 66 height 16
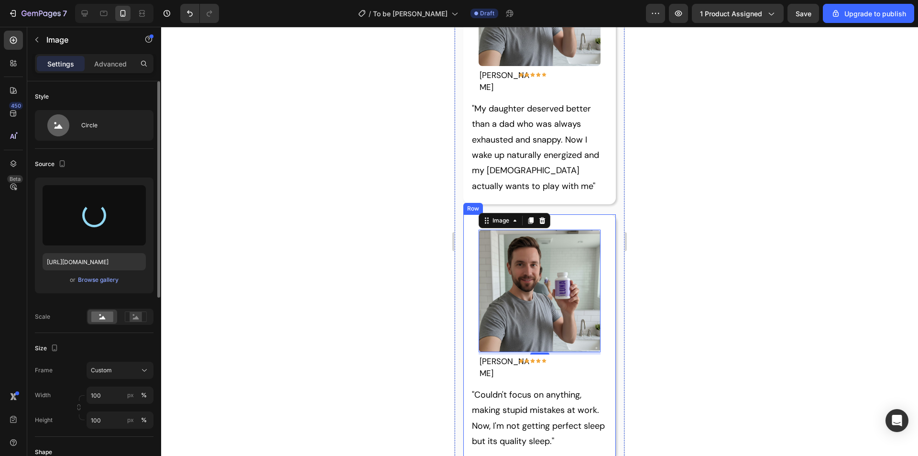
type input "https://cdn.shopify.com/s/files/1/0913/0429/6775/files/gempages_580956064606847…"
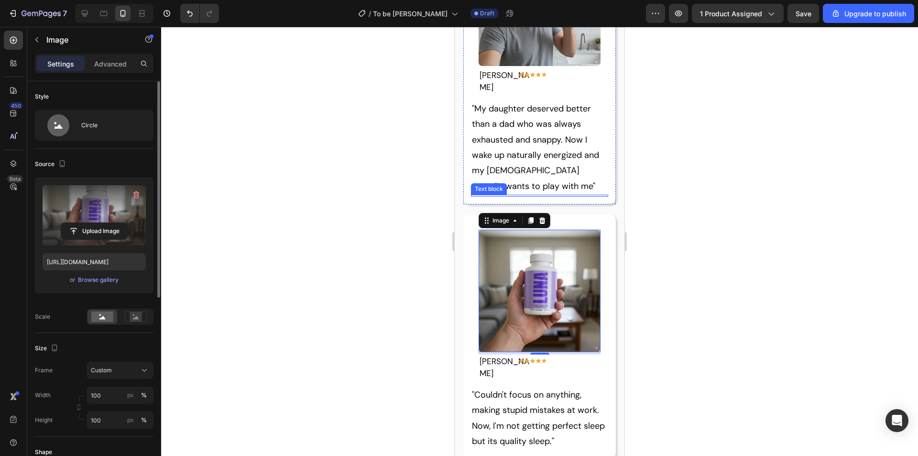
click at [543, 114] on p ""My daughter deserved better than a dad who was always exhausted and snappy. No…" at bounding box center [540, 147] width 136 height 93
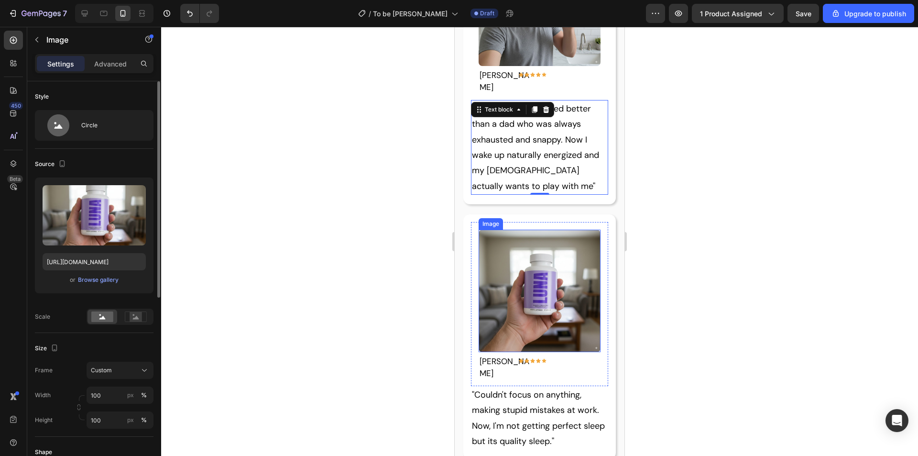
click at [560, 267] on img at bounding box center [540, 291] width 122 height 122
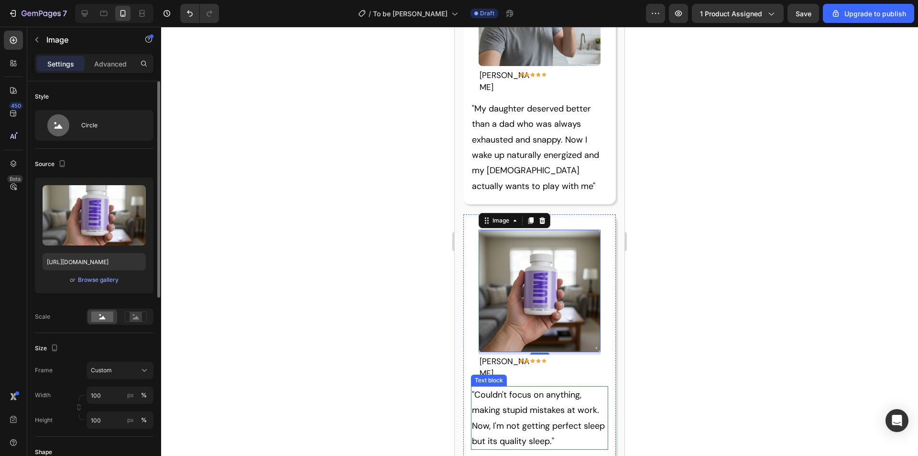
click at [545, 387] on p ""Couldn't focus on anything, making stupid mistakes at work. Now, I'm not getti…" at bounding box center [540, 418] width 136 height 62
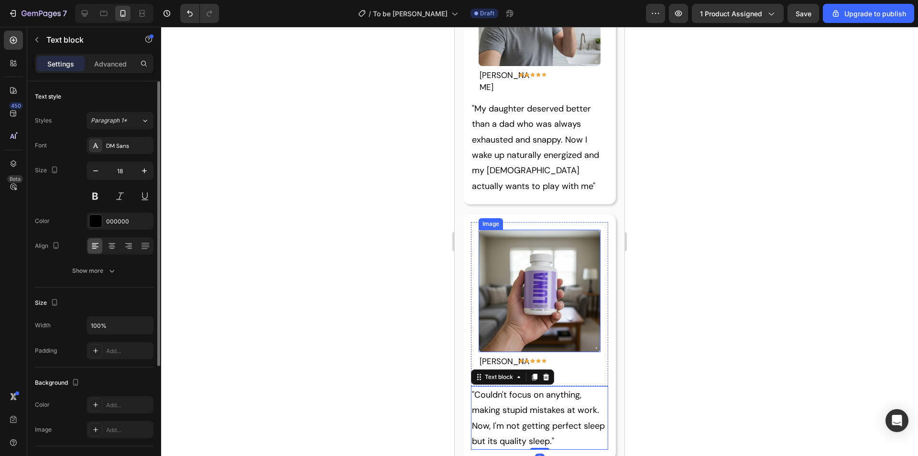
click at [586, 101] on p ""My daughter deserved better than a dad who was always exhausted and snappy. No…" at bounding box center [540, 147] width 136 height 93
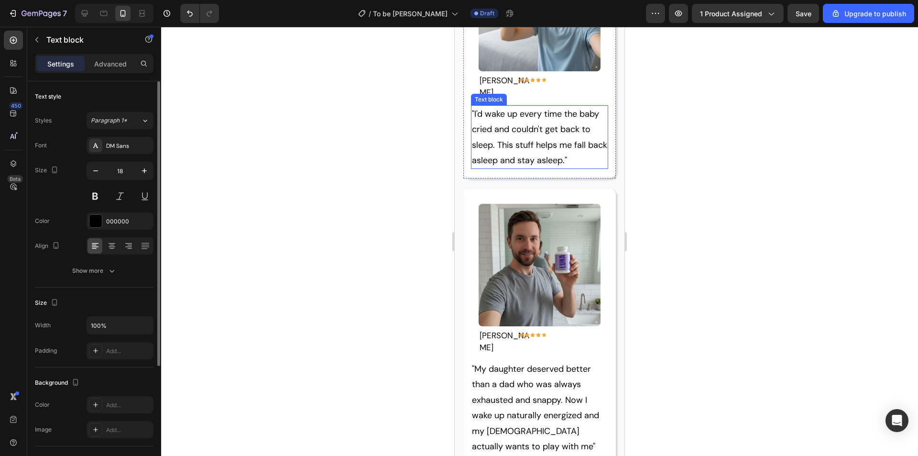
scroll to position [1328, 0]
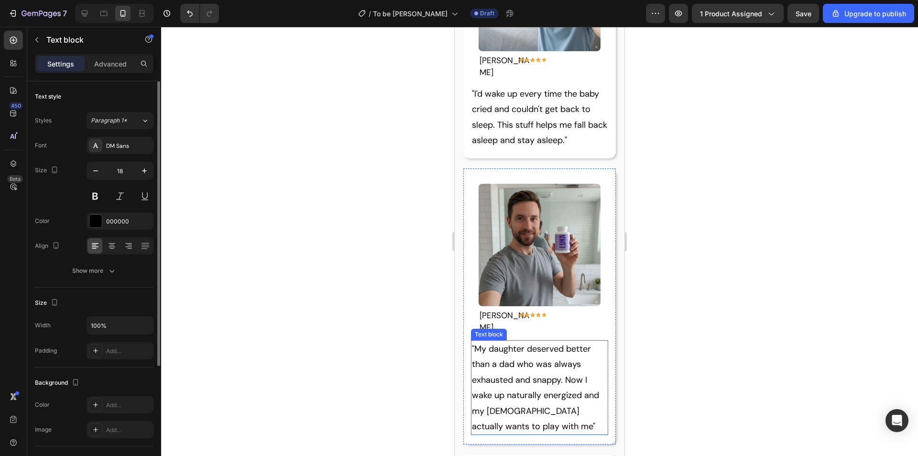
click at [530, 341] on p ""My daughter deserved better than a dad who was always exhausted and snappy. No…" at bounding box center [540, 387] width 136 height 93
click at [526, 389] on p ""My daughter deserved better than a dad who was always exhausted and snappy. No…" at bounding box center [540, 387] width 136 height 93
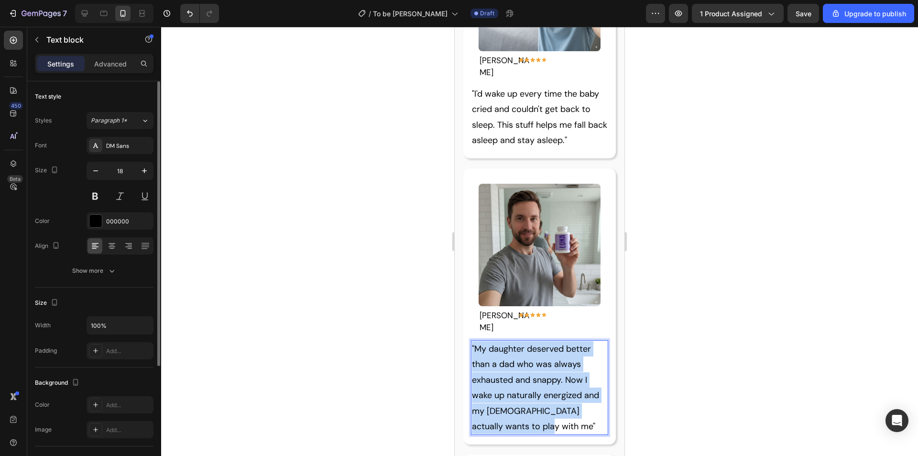
drag, startPoint x: 527, startPoint y: 393, endPoint x: 471, endPoint y: 316, distance: 95.5
click at [471, 340] on div ""My daughter deserved better than a dad who was always exhausted and snappy. No…" at bounding box center [540, 387] width 138 height 95
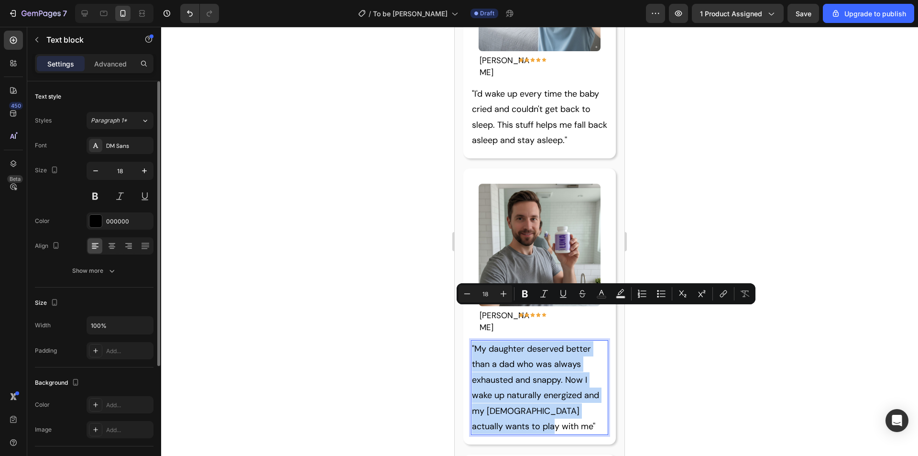
copy p ""My daughter deserved better than a dad who was always exhausted and snappy. No…"
click at [527, 341] on p ""My daughter deserved better than a dad who was always exhausted and snappy. No…" at bounding box center [540, 387] width 136 height 93
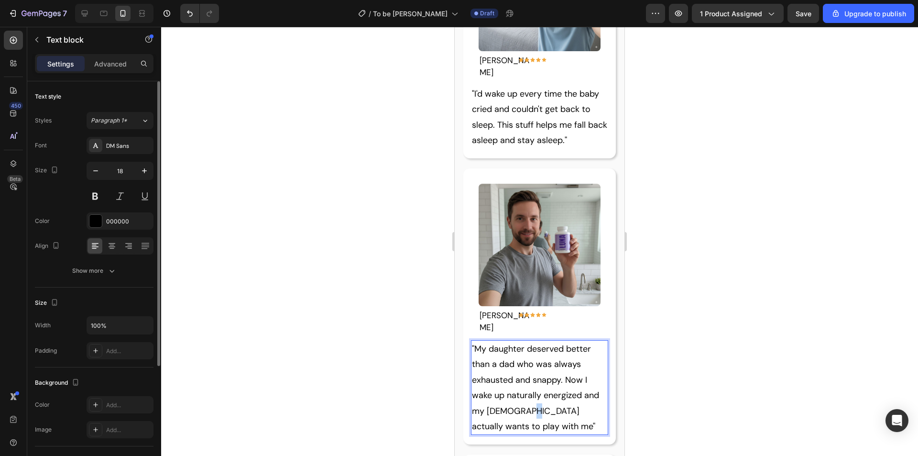
click at [522, 376] on p ""My daughter deserved better than a dad who was always exhausted and snappy. No…" at bounding box center [540, 387] width 136 height 93
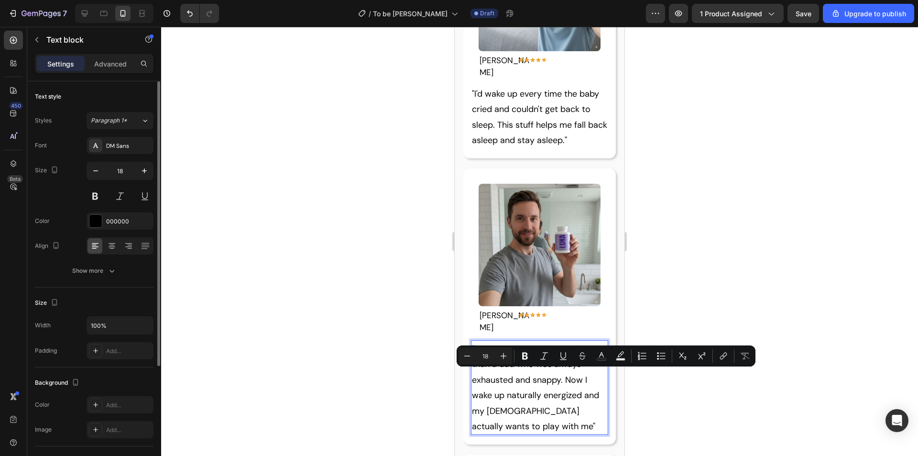
click at [527, 392] on p ""My daughter deserved better than a dad who was always exhausted and snappy. No…" at bounding box center [540, 387] width 136 height 93
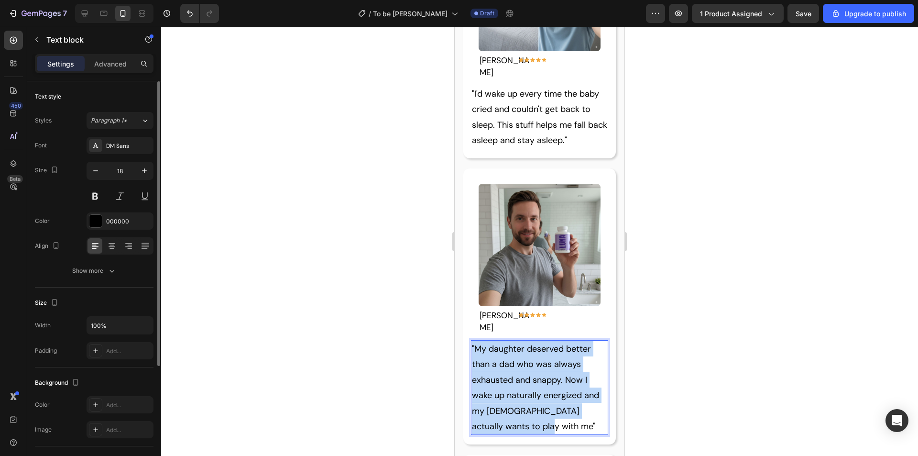
drag, startPoint x: 528, startPoint y: 390, endPoint x: 475, endPoint y: 310, distance: 96.6
click at [472, 341] on p ""My daughter deserved better than a dad who was always exhausted and snappy. No…" at bounding box center [540, 387] width 136 height 93
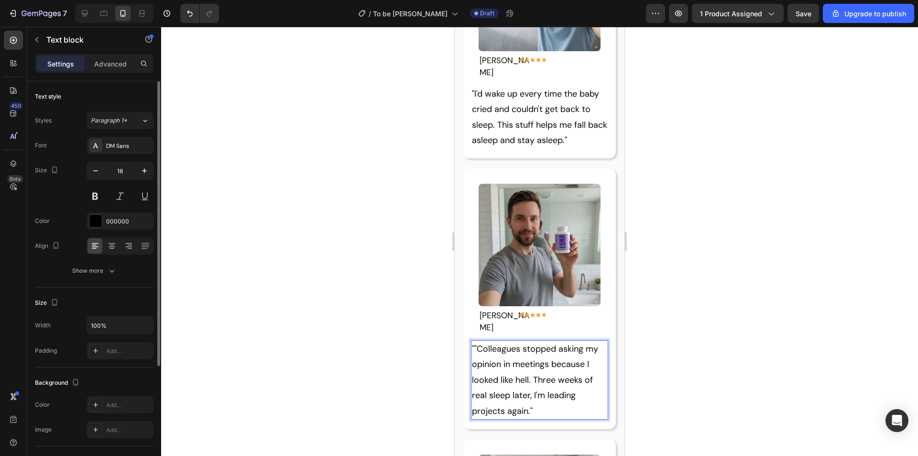
click at [475, 341] on p """Colleagues stopped asking my opinion in meetings because I looked like hell. …" at bounding box center [540, 379] width 136 height 77
click at [499, 309] on p "[PERSON_NAME]" at bounding box center [507, 321] width 55 height 24
drag, startPoint x: 507, startPoint y: 293, endPoint x: 469, endPoint y: 292, distance: 38.3
click at [469, 292] on div "Image David T. Text block 0 Icon Icon Icon Icon Icon Row Row Row "Colleagues st…" at bounding box center [539, 298] width 153 height 261
click at [545, 342] on p ""Colleagues stopped asking my opinion in meetings because I looked like hell. T…" at bounding box center [540, 379] width 136 height 77
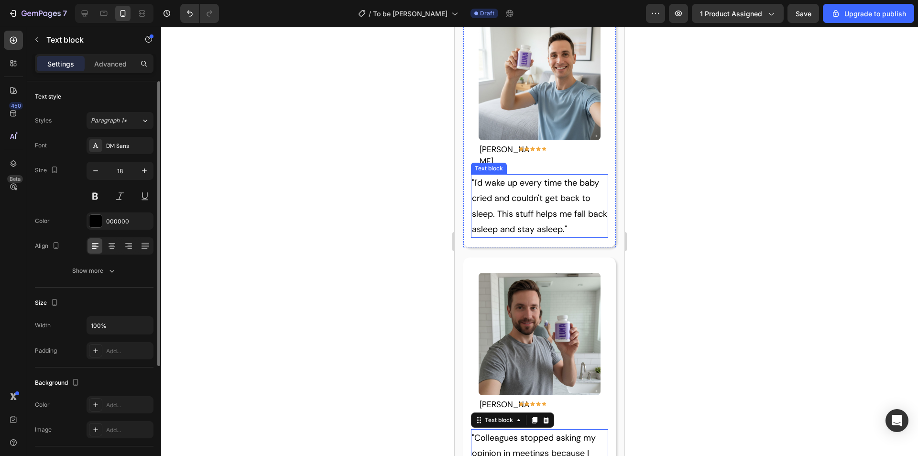
scroll to position [1280, 0]
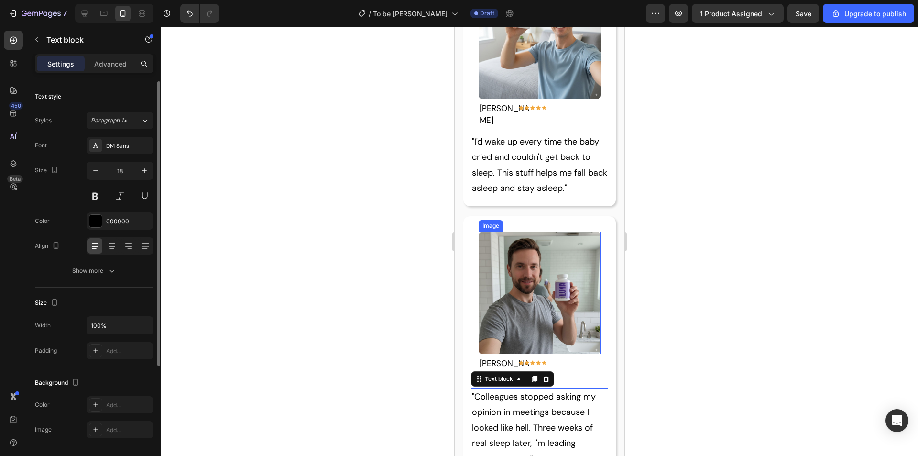
click at [555, 245] on img at bounding box center [540, 292] width 122 height 122
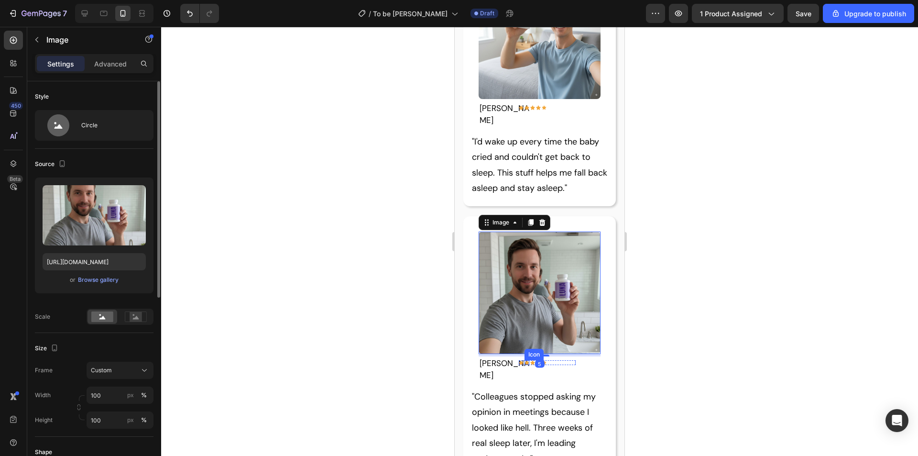
click at [525, 360] on icon at bounding box center [527, 362] width 5 height 4
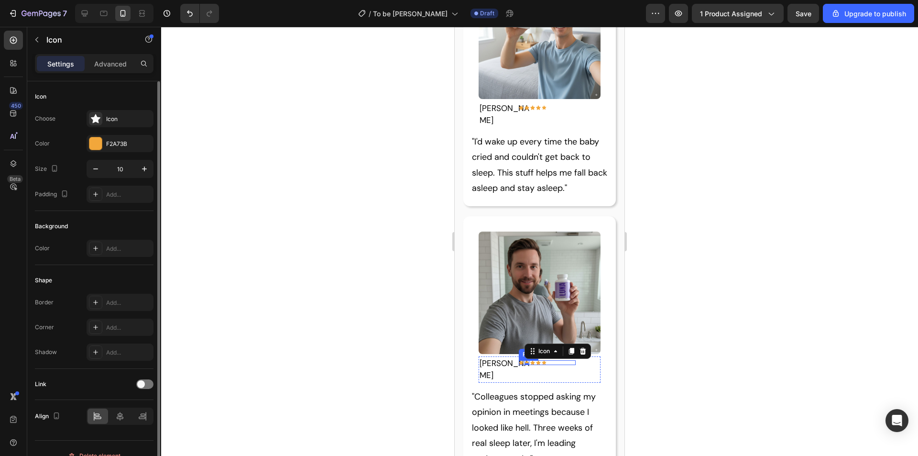
click at [548, 360] on div "Icon Icon 0 Icon Icon Icon Row" at bounding box center [547, 362] width 57 height 5
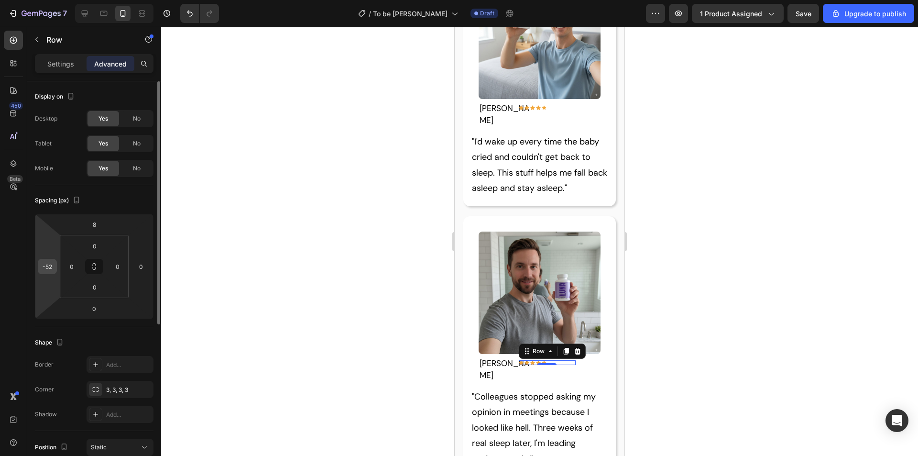
click at [54, 272] on div "-52" at bounding box center [47, 266] width 19 height 15
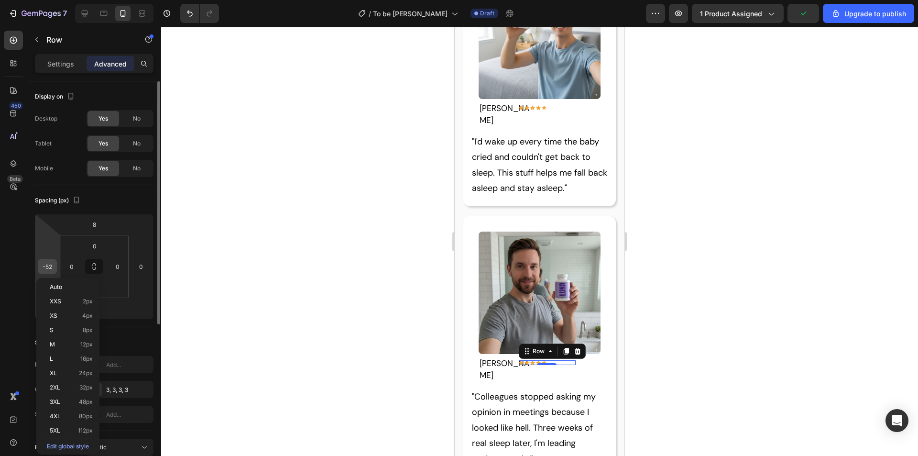
click at [45, 266] on input "-52" at bounding box center [47, 266] width 14 height 14
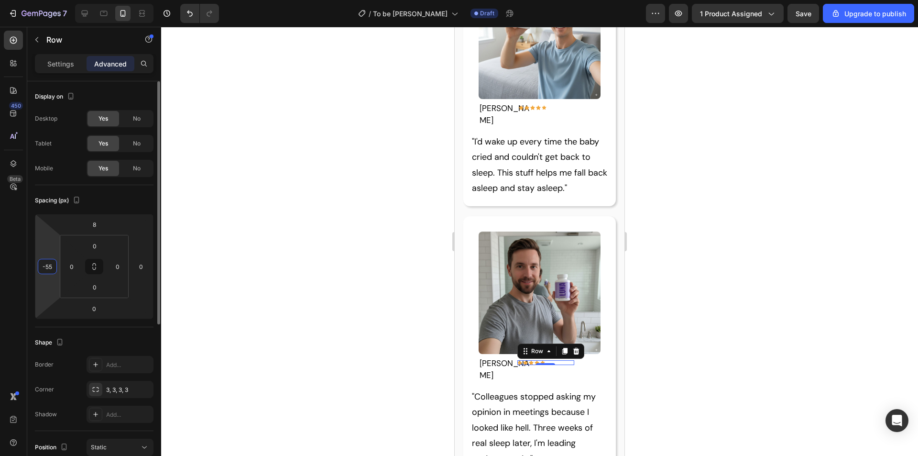
click at [0, 259] on div "450 Beta" at bounding box center [13, 241] width 27 height 429
click at [48, 267] on input "-55" at bounding box center [47, 266] width 14 height 14
click at [52, 268] on input "-55" at bounding box center [47, 266] width 14 height 14
type input "-58"
click at [0, 269] on div "450 Beta" at bounding box center [13, 241] width 27 height 429
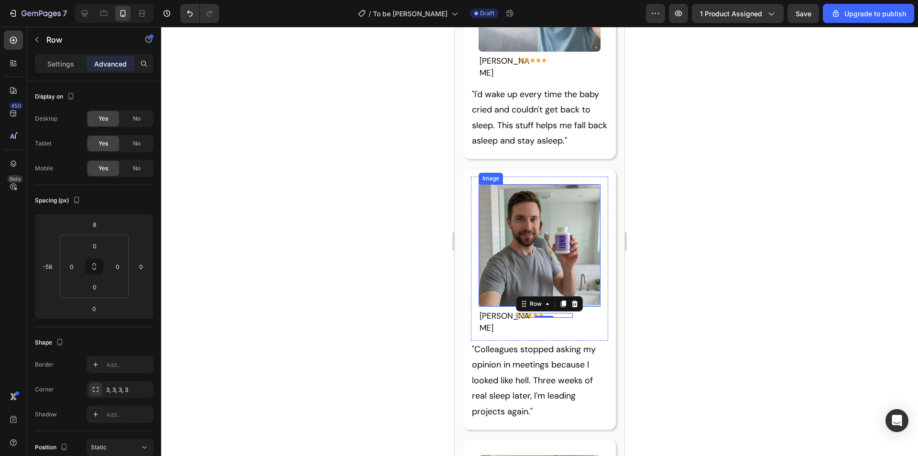
scroll to position [1328, 0]
click at [544, 214] on img at bounding box center [540, 245] width 122 height 122
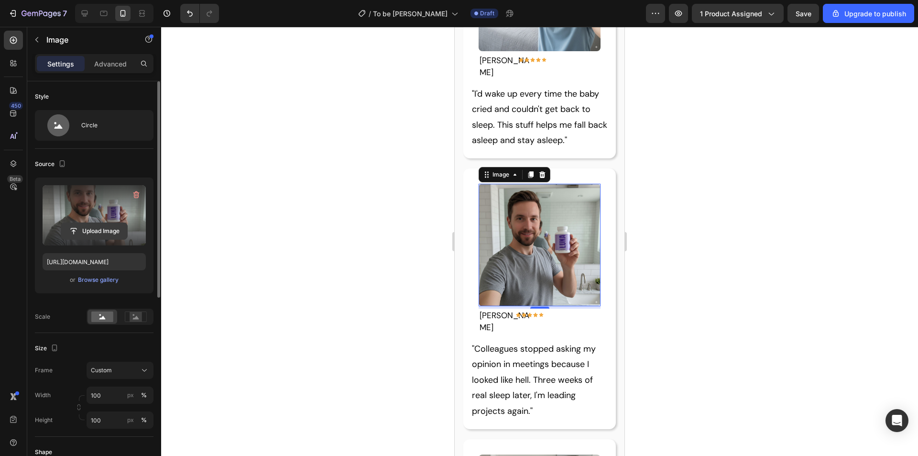
click at [107, 230] on input "file" at bounding box center [94, 231] width 66 height 16
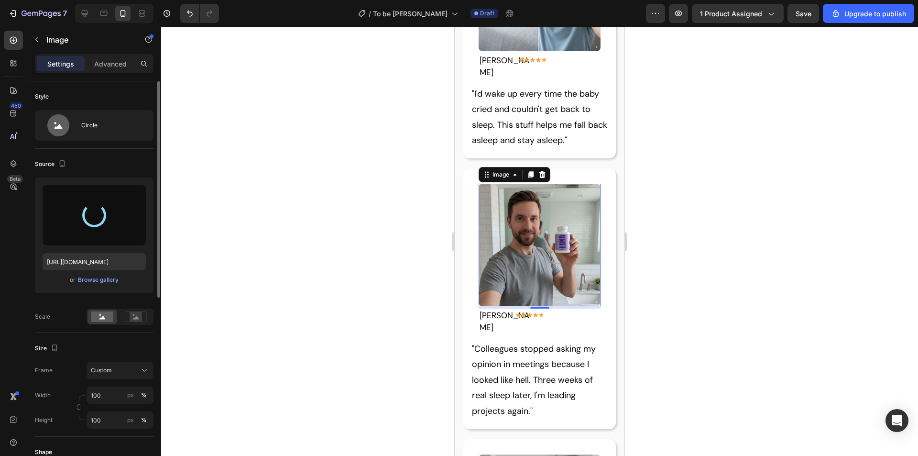
type input "https://cdn.shopify.com/s/files/1/0913/0429/6775/files/gempages_580956064606847…"
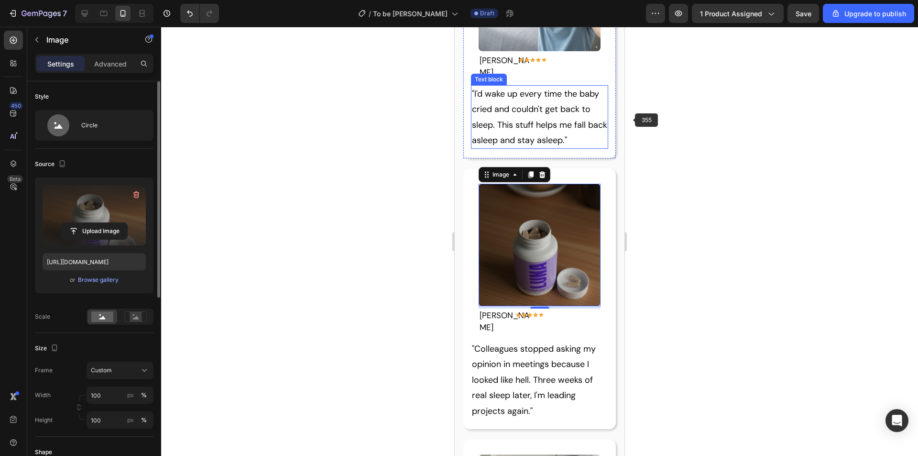
click at [582, 86] on p ""I'd wake up every time the baby cried and couldn't get back to sleep. This stu…" at bounding box center [540, 117] width 136 height 62
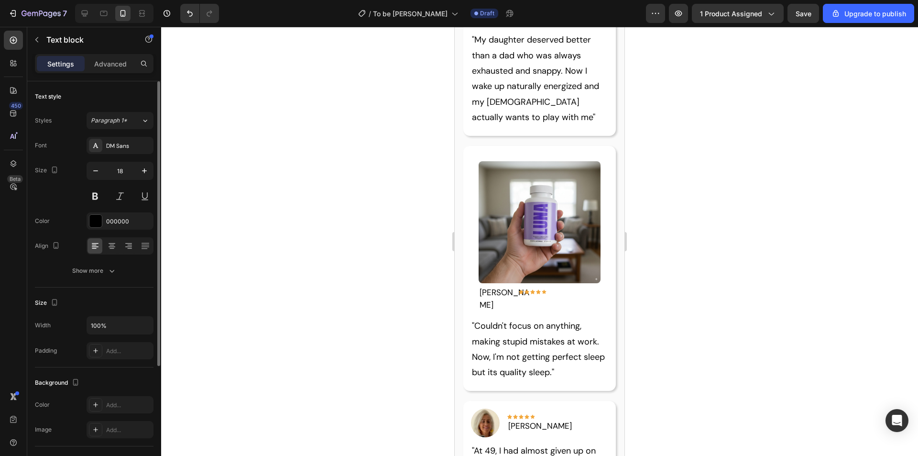
scroll to position [1806, 0]
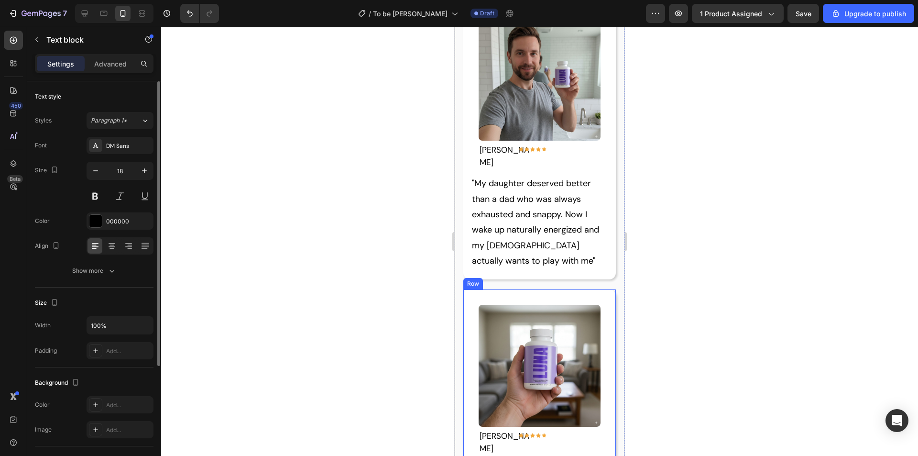
click at [556, 289] on div "Image Tyler B. Text block Icon Icon Icon Icon Icon Row Row Row "Couldn't focus …" at bounding box center [539, 411] width 153 height 245
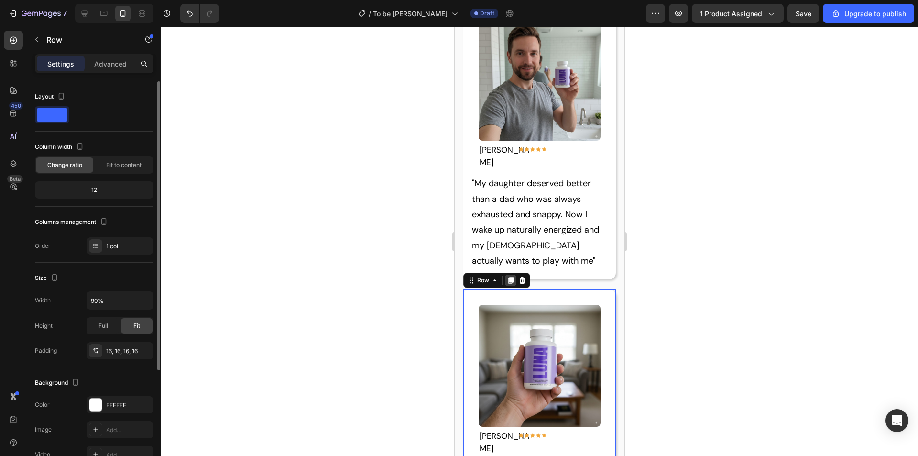
click at [510, 277] on icon at bounding box center [510, 280] width 5 height 7
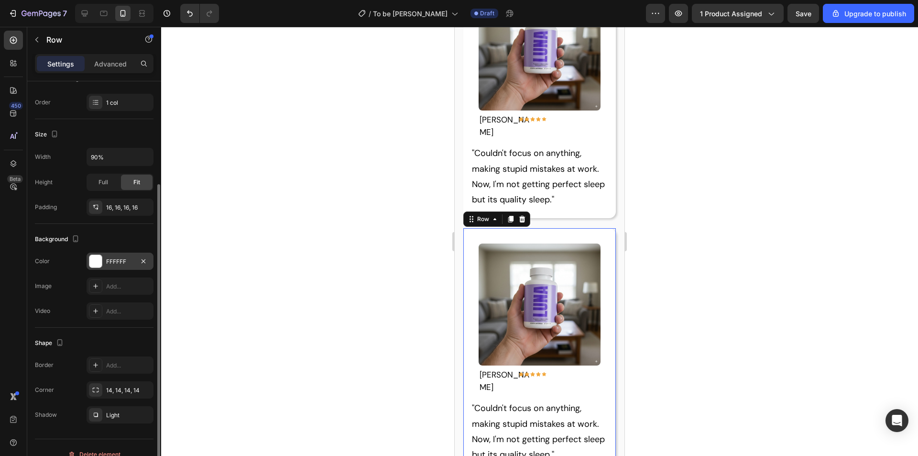
scroll to position [157, 0]
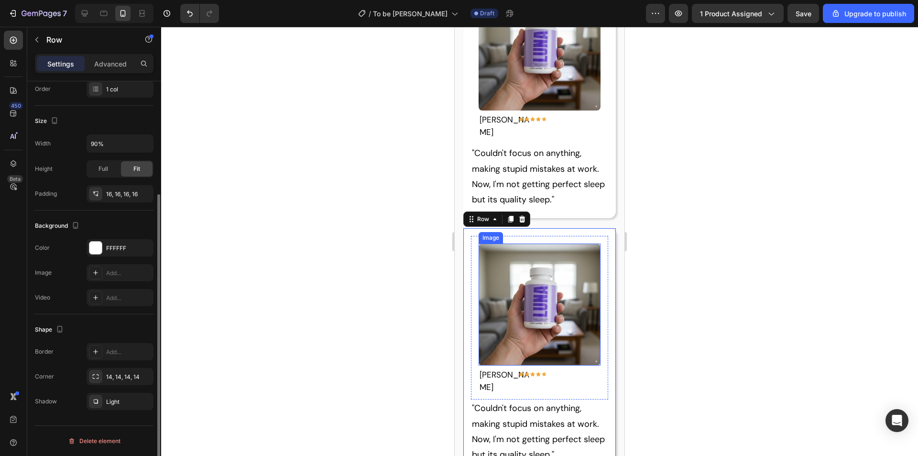
click at [514, 243] on img at bounding box center [540, 304] width 122 height 122
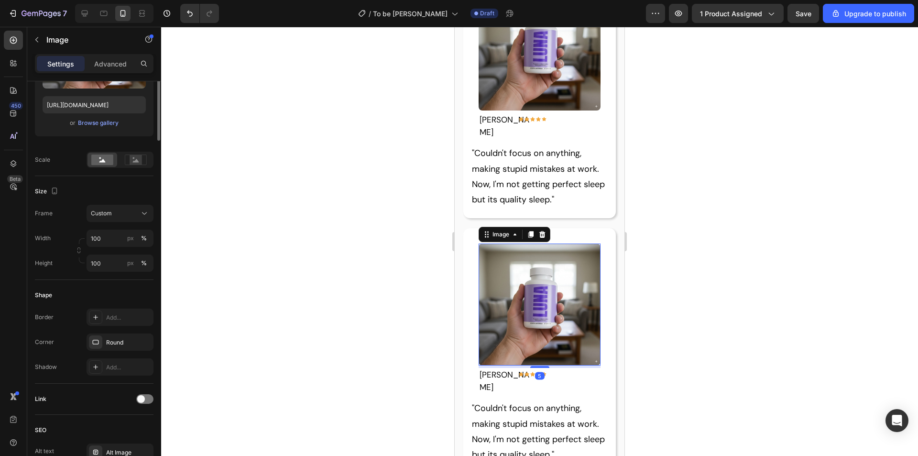
scroll to position [0, 0]
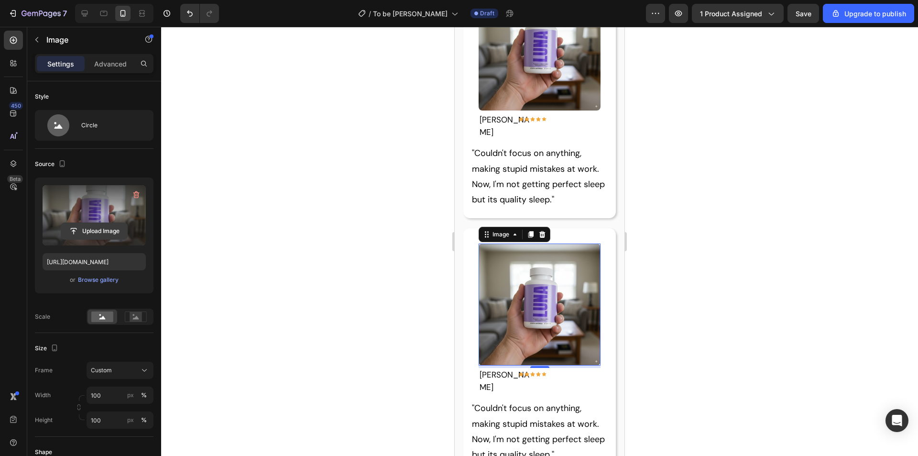
click at [92, 231] on input "file" at bounding box center [94, 231] width 66 height 16
click at [106, 234] on input "file" at bounding box center [94, 231] width 66 height 16
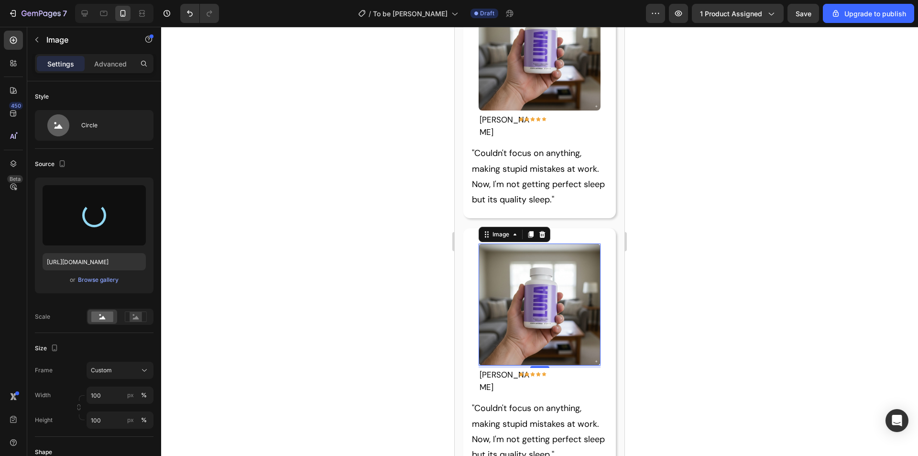
type input "https://cdn.shopify.com/s/files/1/0913/0429/6775/files/gempages_580956064606847…"
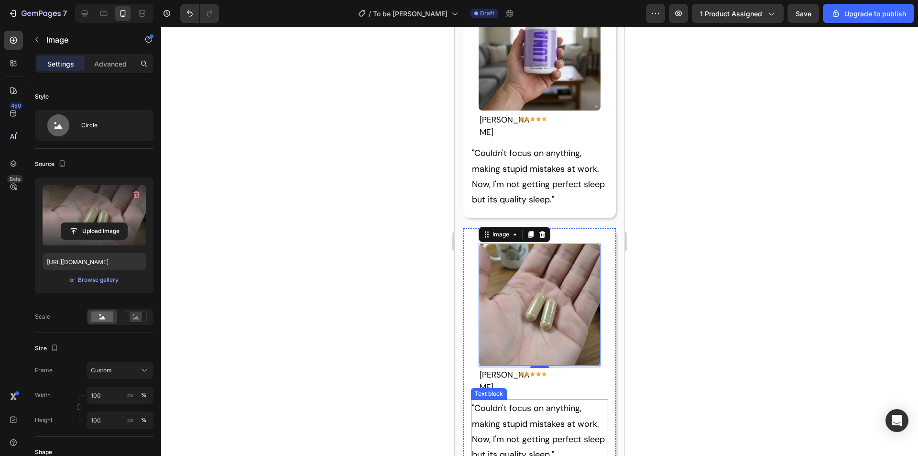
click at [538, 400] on p ""Couldn't focus on anything, making stupid mistakes at work. Now, I'm not getti…" at bounding box center [540, 431] width 136 height 62
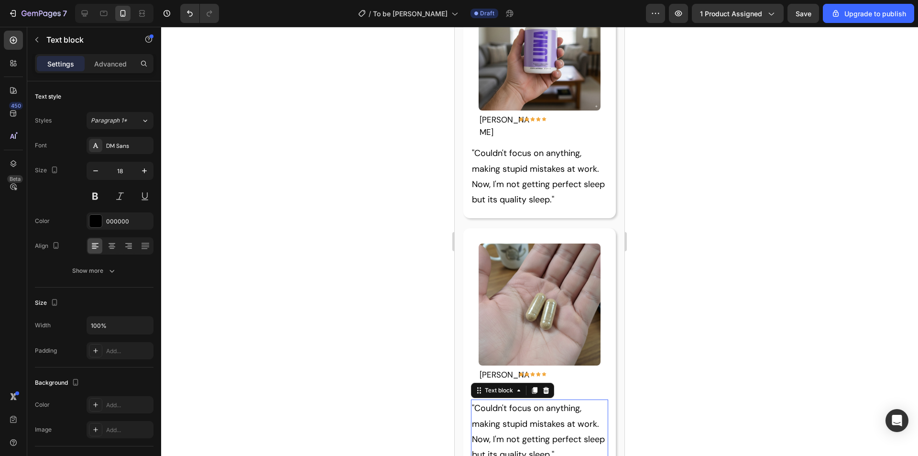
click at [571, 400] on p ""Couldn't focus on anything, making stupid mistakes at work. Now, I'm not getti…" at bounding box center [540, 431] width 136 height 62
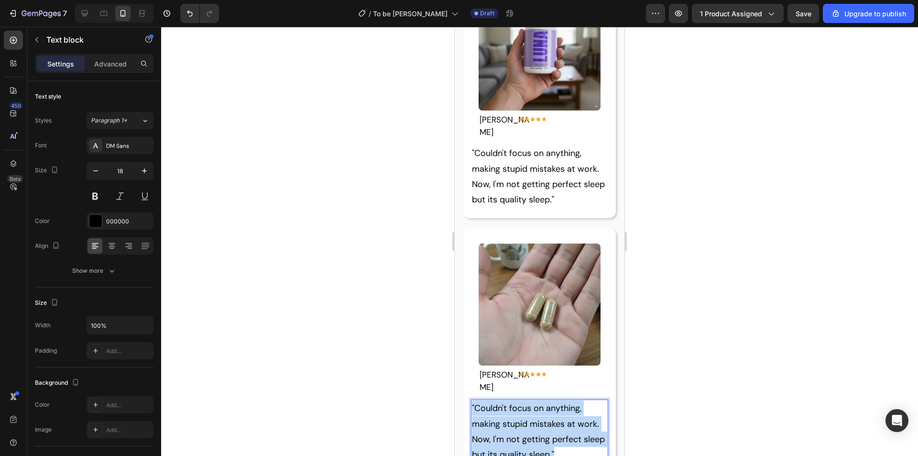
drag, startPoint x: 584, startPoint y: 364, endPoint x: 471, endPoint y: 314, distance: 124.6
click at [471, 399] on div ""Couldn't focus on anything, making stupid mistakes at work. Now, I'm not getti…" at bounding box center [540, 431] width 138 height 64
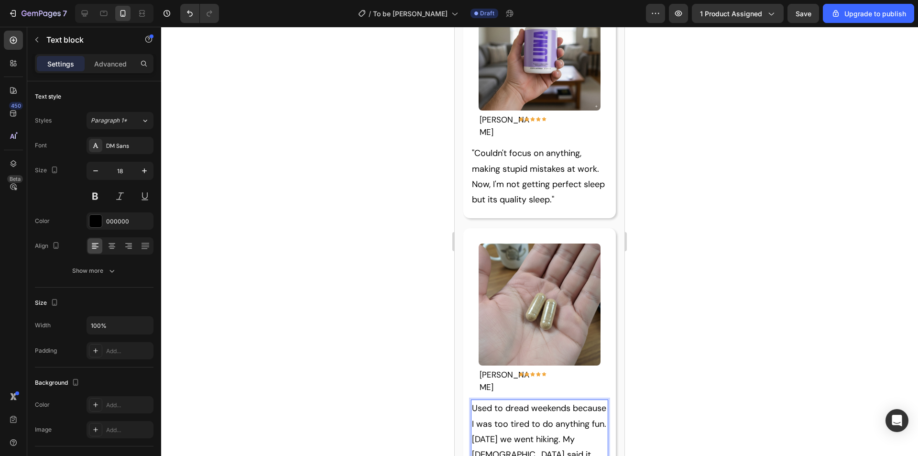
click at [474, 400] on p "Used to dread weekends because I was too tired to do anything fun. Last Saturda…" at bounding box center [540, 438] width 136 height 77
click at [473, 400] on p "Used to dread weekends because I was too tired to do anything fun. Last Saturda…" at bounding box center [540, 438] width 136 height 77
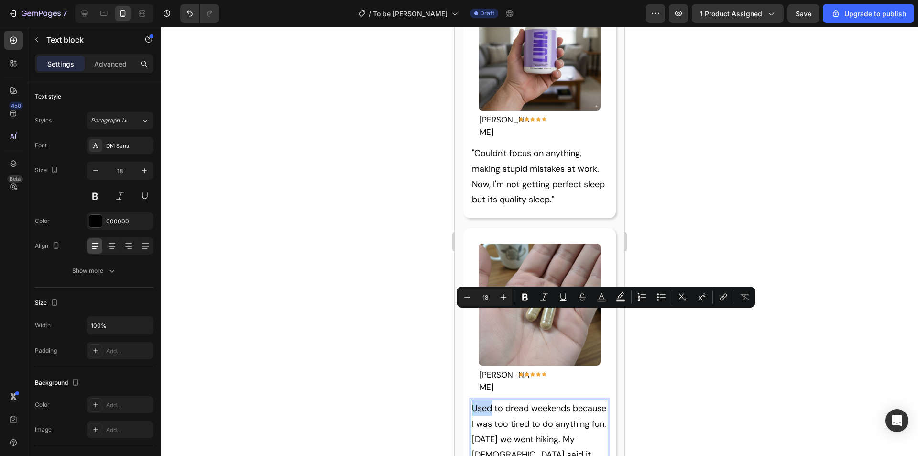
click at [472, 400] on p "Used to dread weekends because I was too tired to do anything fun. Last Saturda…" at bounding box center [540, 438] width 136 height 77
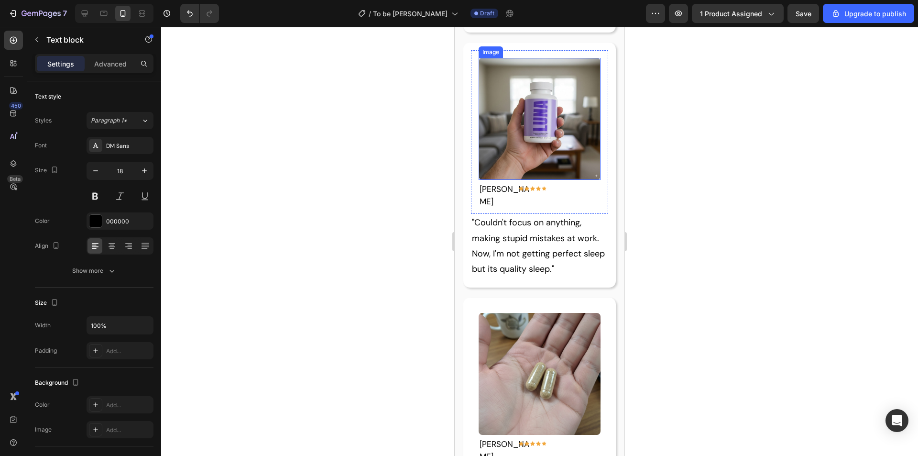
scroll to position [2074, 0]
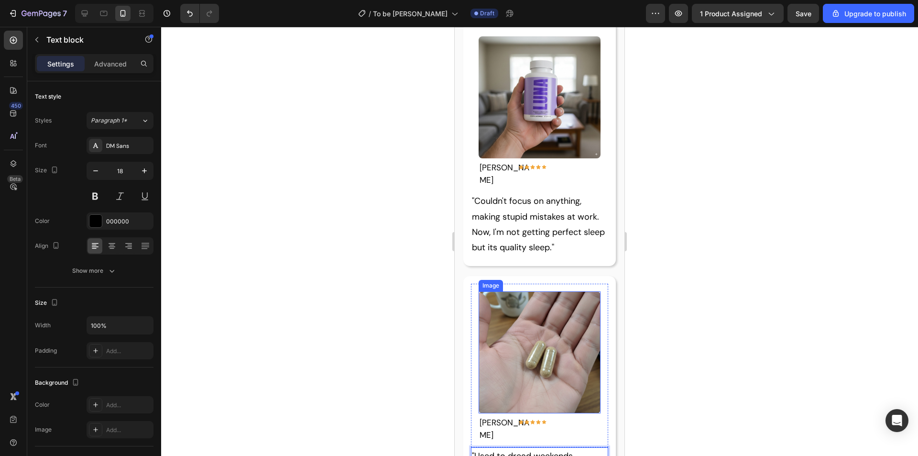
click at [535, 291] on img at bounding box center [540, 352] width 122 height 122
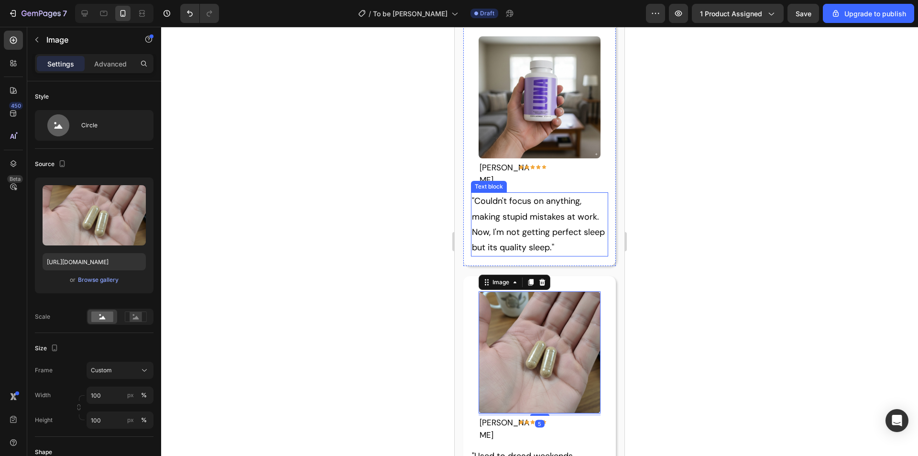
click at [553, 193] on p ""Couldn't focus on anything, making stupid mistakes at work. Now, I'm not getti…" at bounding box center [540, 224] width 136 height 62
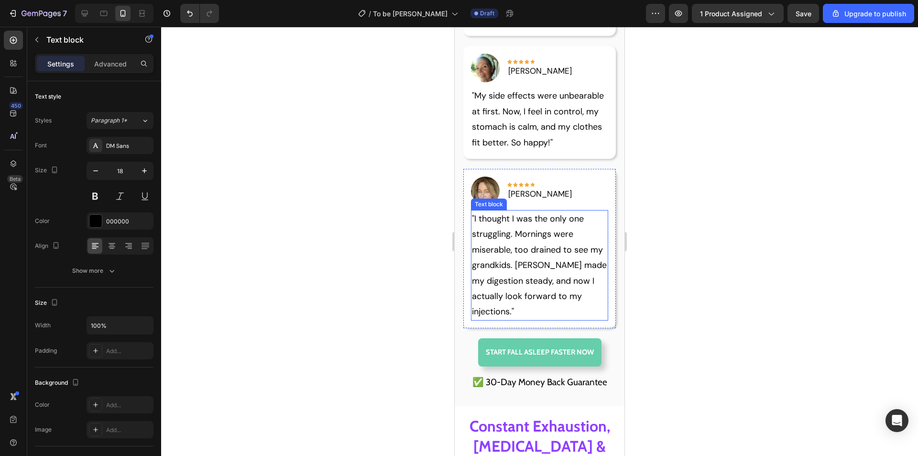
scroll to position [2648, 0]
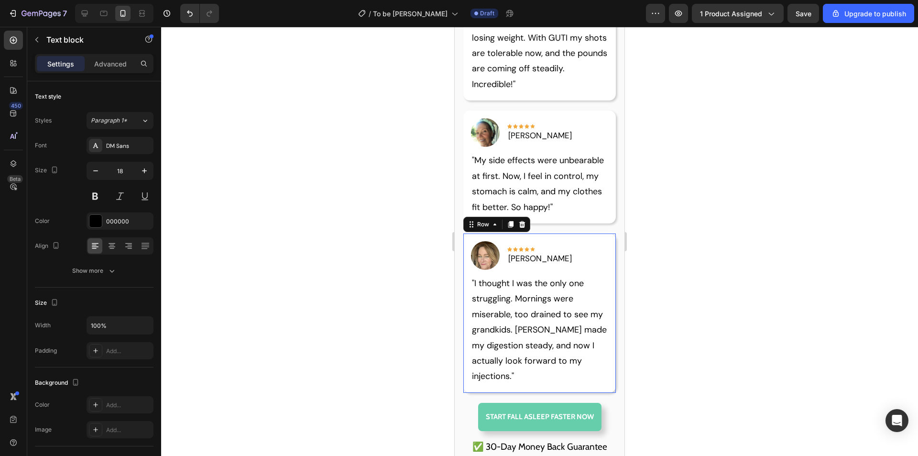
click at [601, 233] on div "Image Icon Icon Icon Icon Icon Row Emily R. Text block Row "I thought I was the…" at bounding box center [539, 312] width 153 height 159
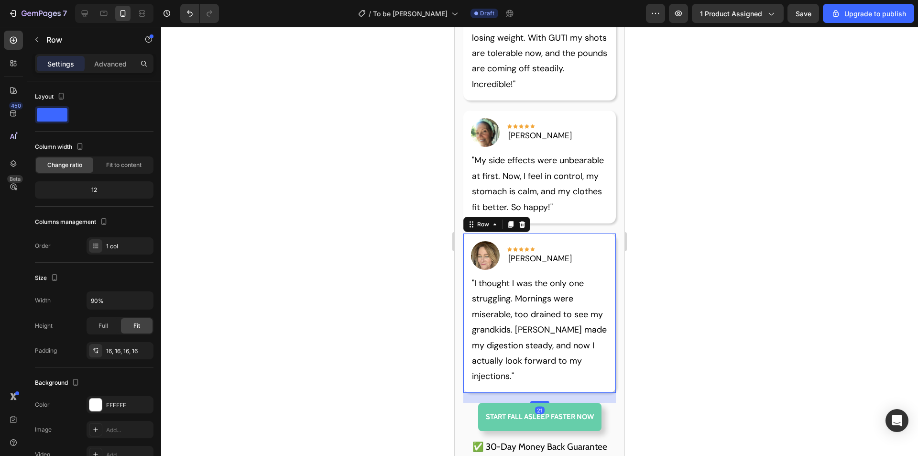
drag, startPoint x: 526, startPoint y: 146, endPoint x: 560, endPoint y: 158, distance: 36.3
click at [525, 219] on div at bounding box center [521, 224] width 11 height 11
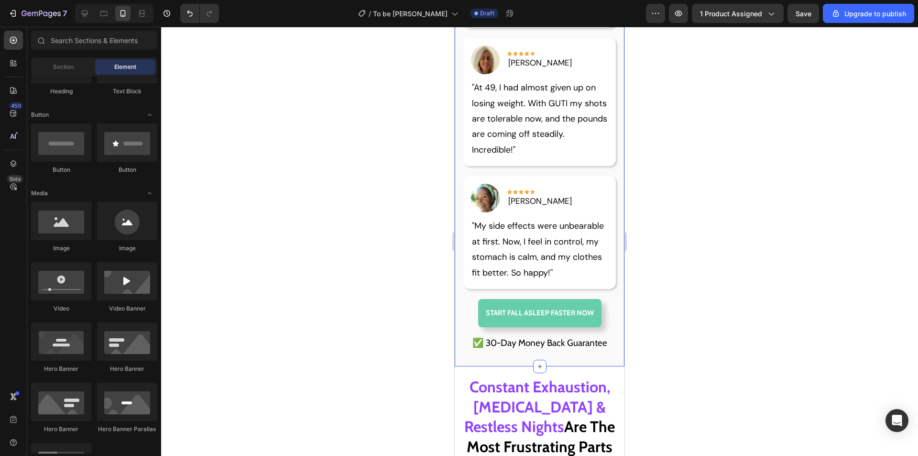
scroll to position [2552, 0]
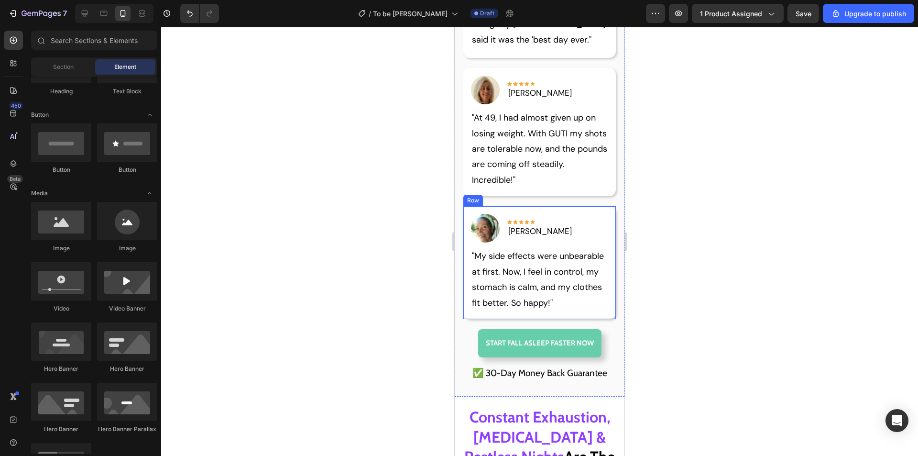
click at [603, 206] on div "Image Icon Icon Icon Icon Icon Row Patricia M. Text block Row "My side effects …" at bounding box center [539, 262] width 153 height 113
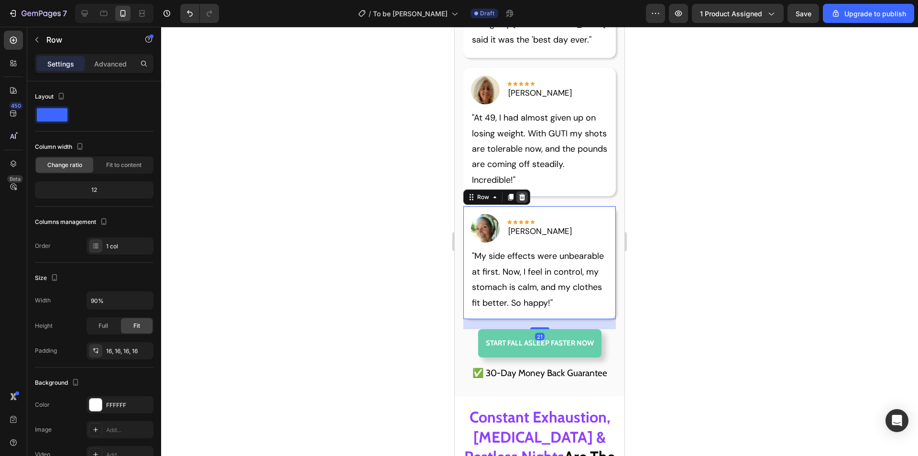
click at [516, 191] on div at bounding box center [521, 196] width 11 height 11
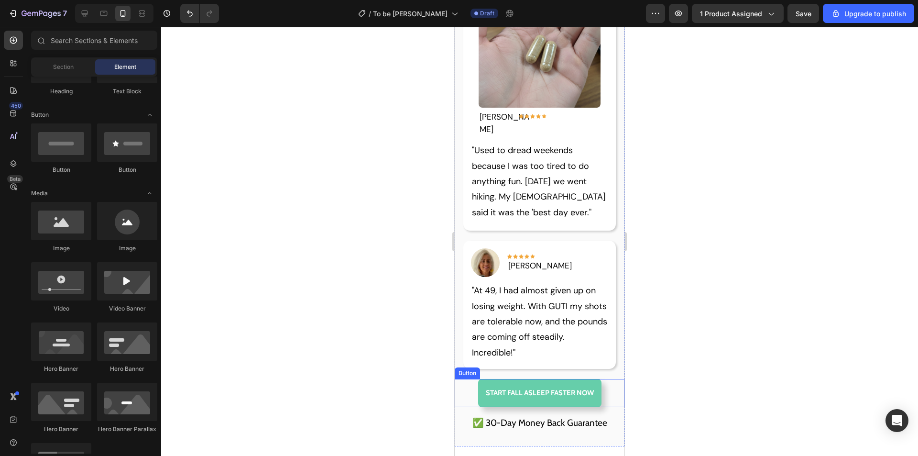
scroll to position [2361, 0]
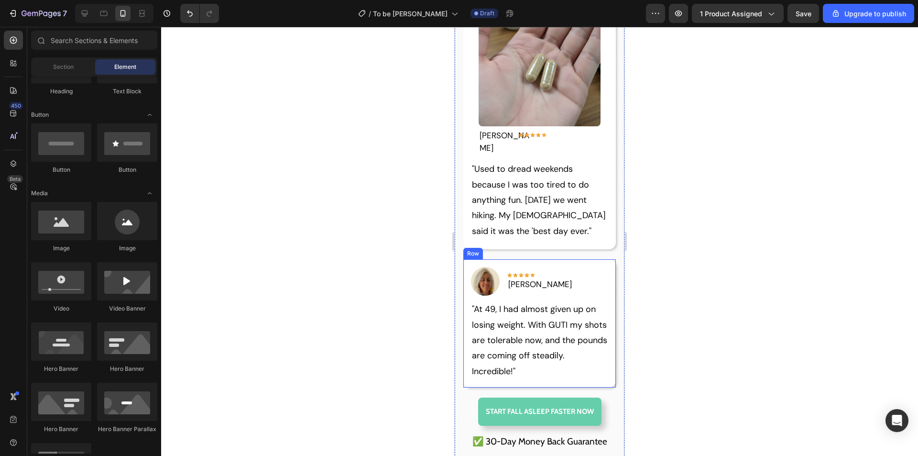
click at [600, 259] on div "Image Icon Icon Icon Icon Icon Row Emily R. Text block Row "At 49, I had almost…" at bounding box center [539, 323] width 153 height 128
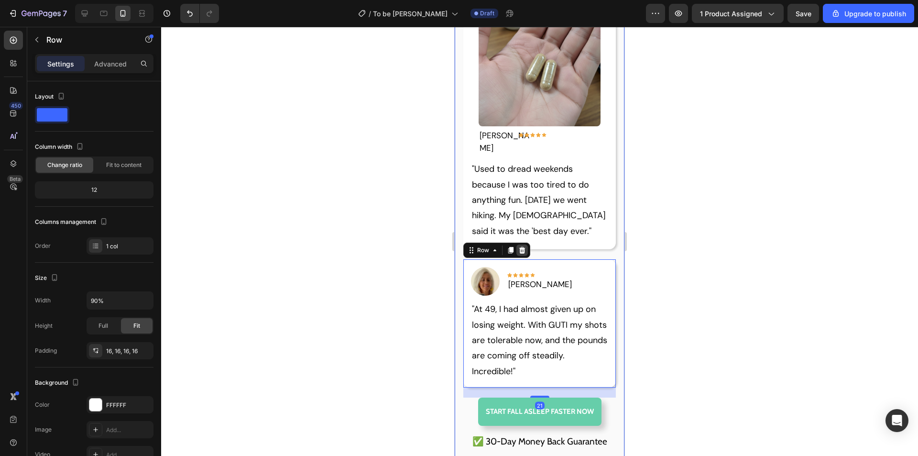
click at [516, 244] on div at bounding box center [521, 249] width 11 height 11
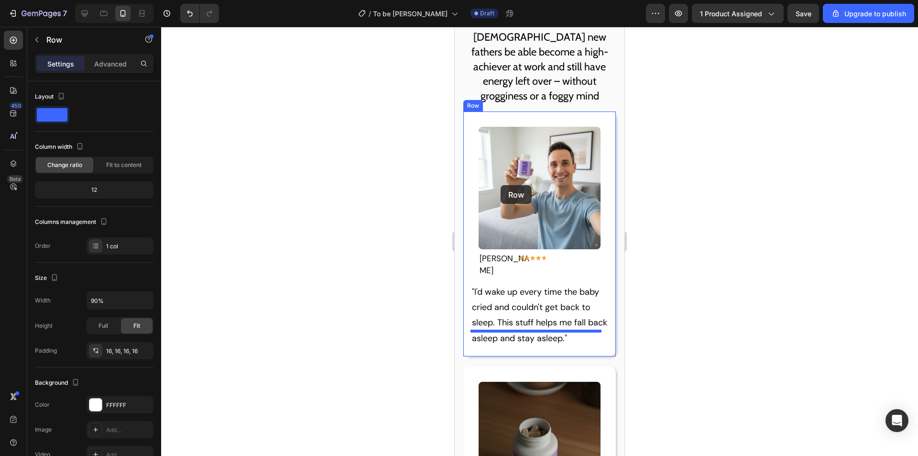
scroll to position [1118, 0]
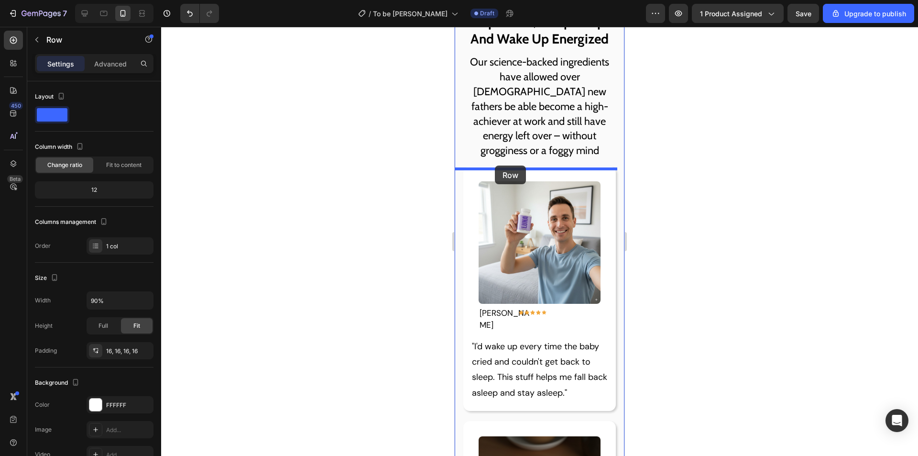
drag, startPoint x: 468, startPoint y: 235, endPoint x: 495, endPoint y: 165, distance: 74.5
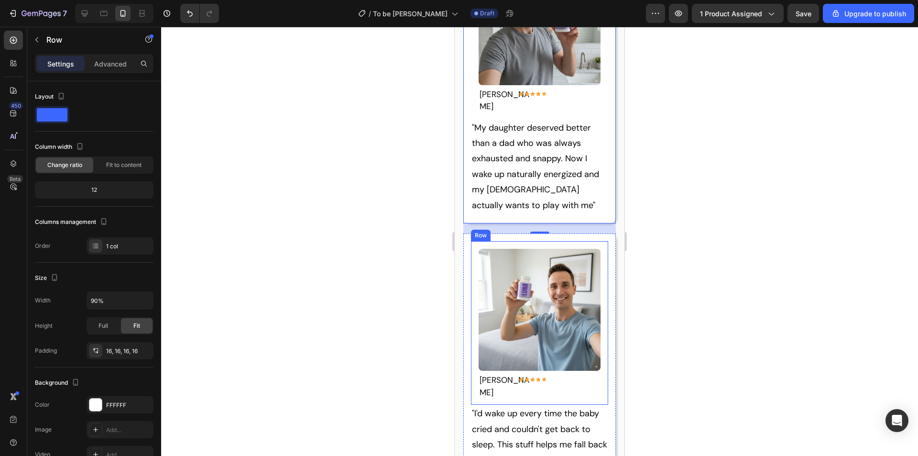
scroll to position [1357, 0]
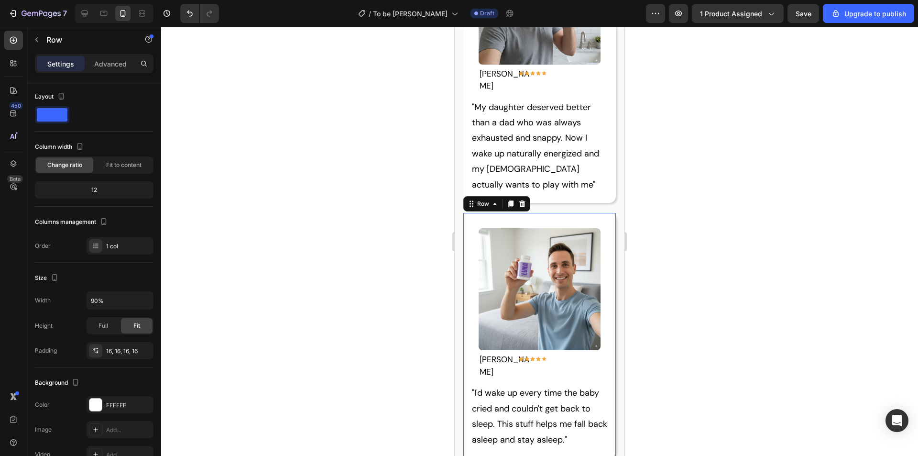
click at [470, 213] on div "Image Jason K. Text block Icon Icon Icon Icon Icon Row Row Row "I'd wake up eve…" at bounding box center [539, 335] width 153 height 245
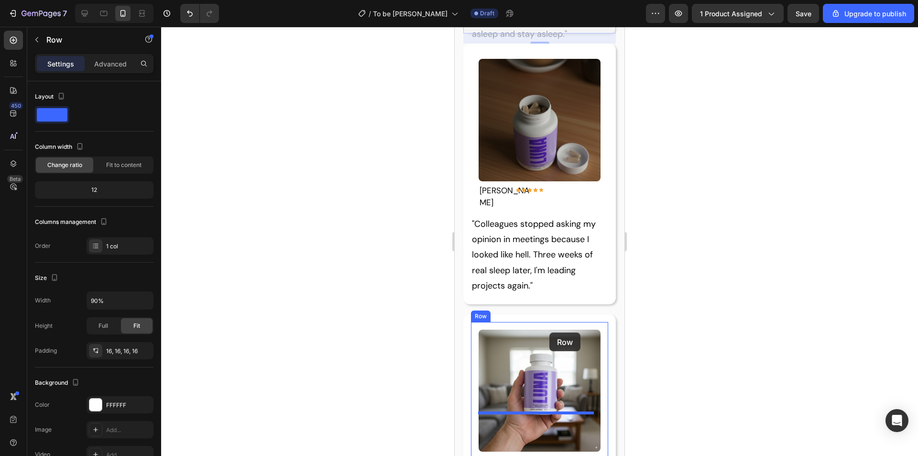
scroll to position [1835, 0]
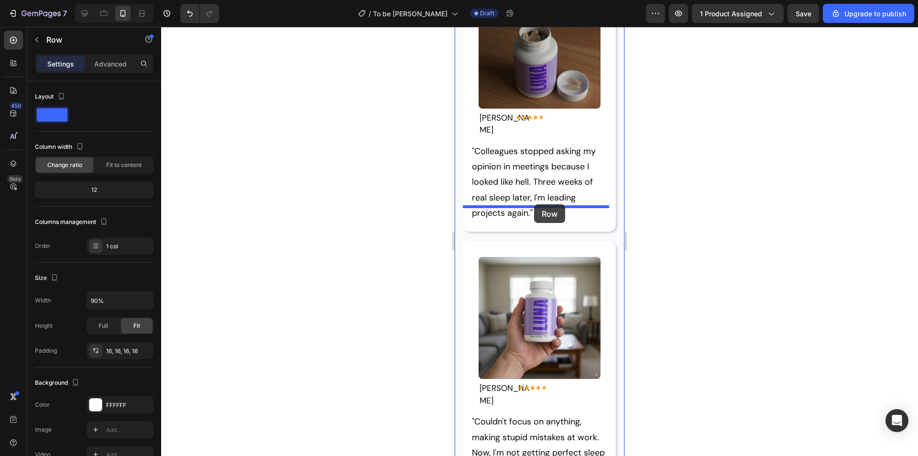
drag, startPoint x: 470, startPoint y: 205, endPoint x: 534, endPoint y: 204, distance: 64.1
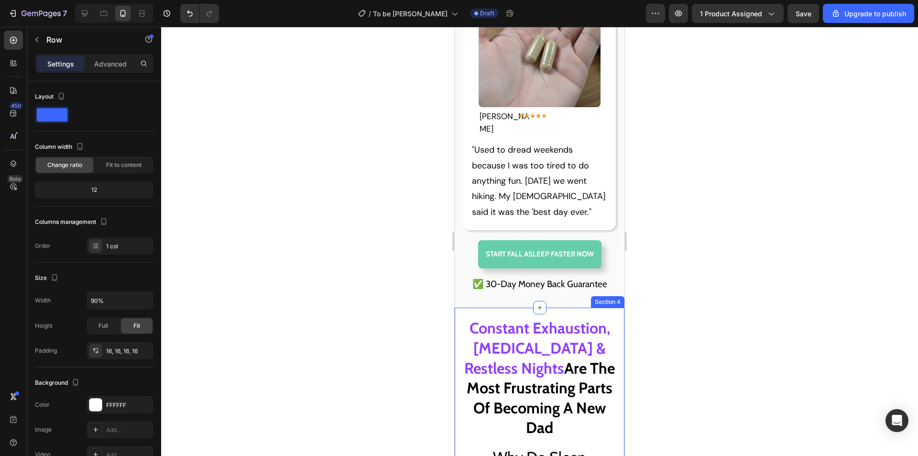
scroll to position [2412, 0]
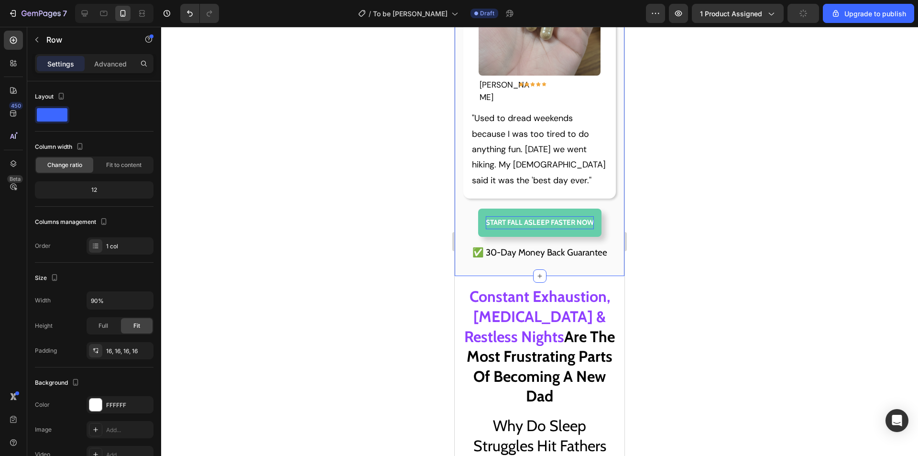
click at [527, 216] on p "Start FALL ASLEEP FASTER NOW" at bounding box center [540, 222] width 108 height 13
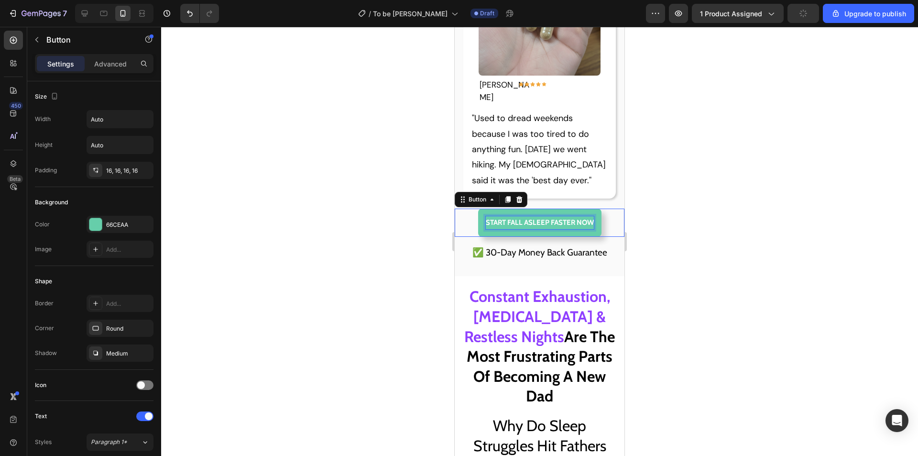
click at [519, 216] on p "Start FALL ASLEEP FASTER NOW" at bounding box center [540, 222] width 108 height 13
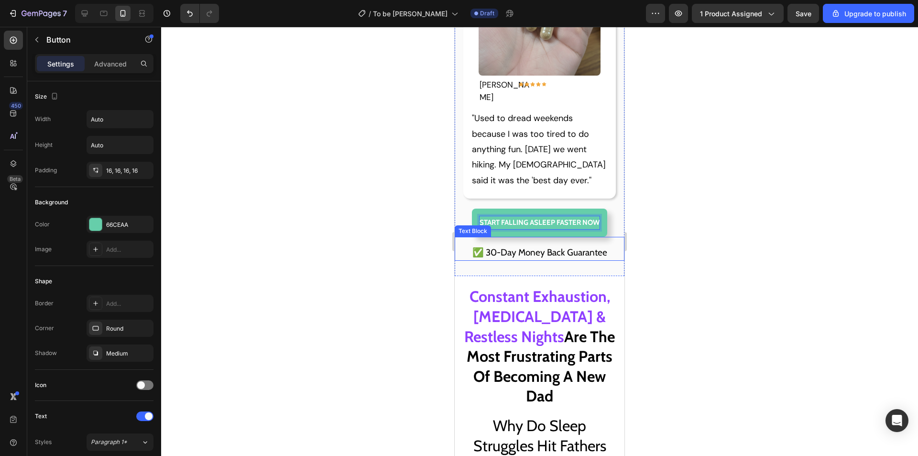
click at [578, 244] on p "✅ 30-Day Money Back Guarantee" at bounding box center [539, 252] width 154 height 16
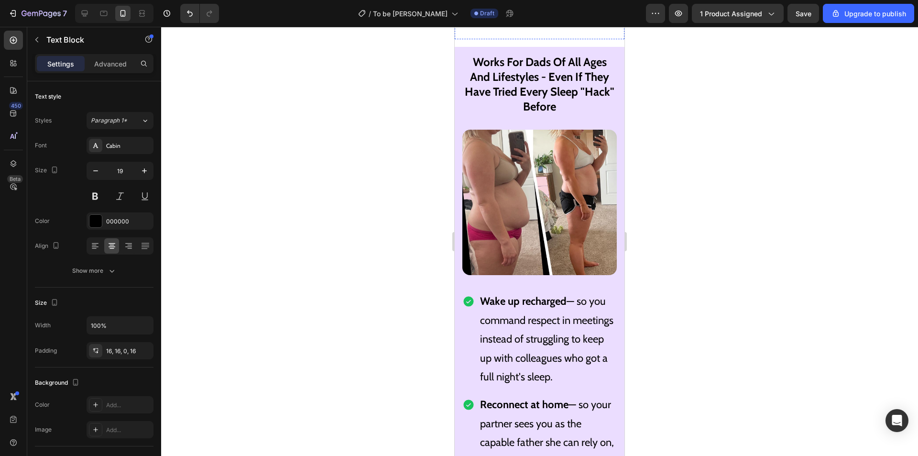
scroll to position [7337, 0]
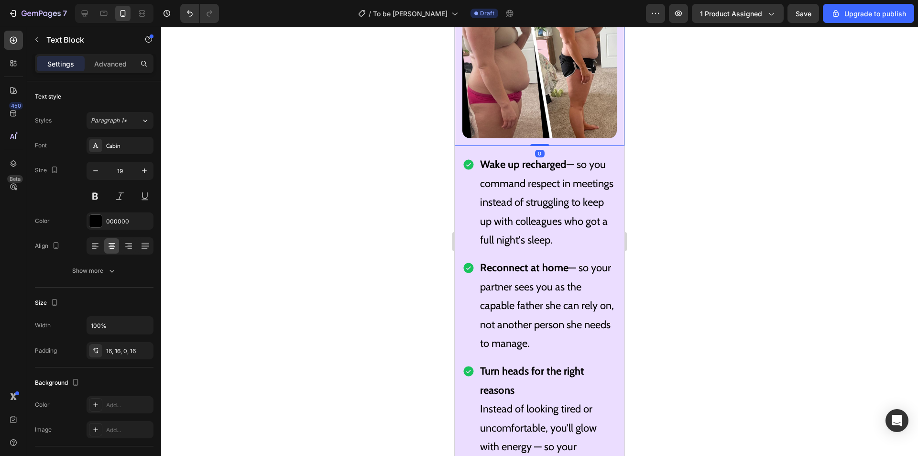
click at [565, 138] on img at bounding box center [539, 65] width 154 height 145
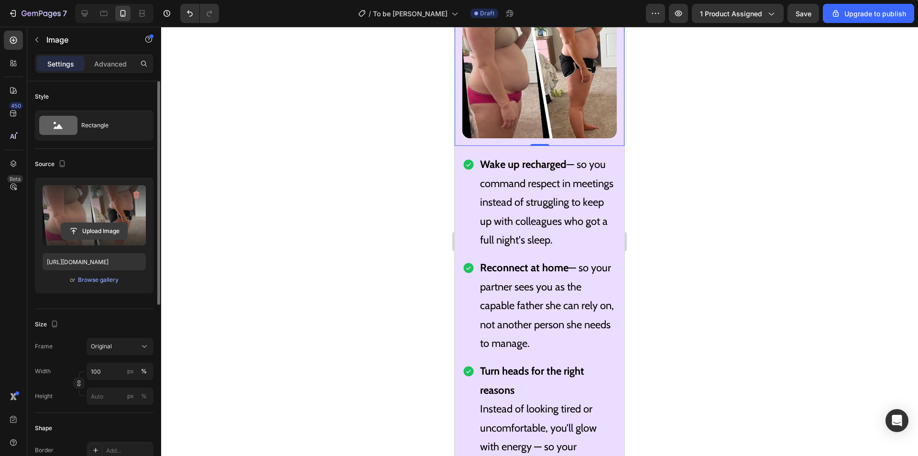
click at [92, 231] on input "file" at bounding box center [94, 231] width 66 height 16
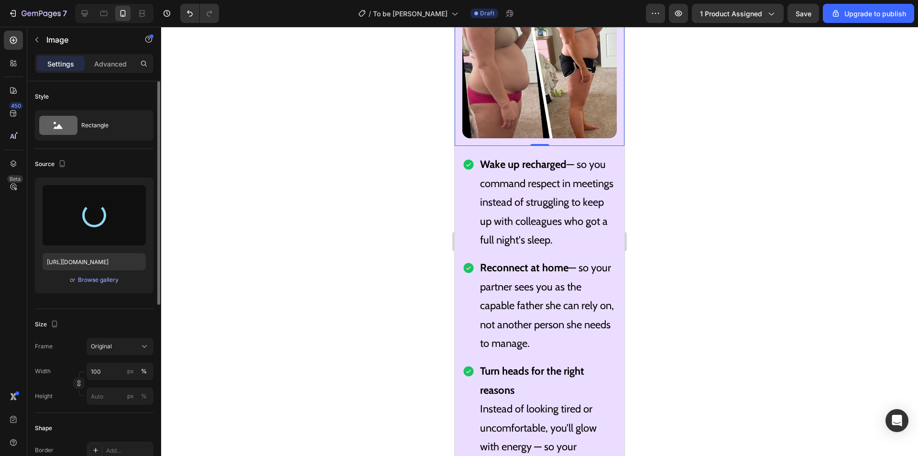
type input "https://cdn.shopify.com/s/files/1/0913/0429/6775/files/gempages_580956064606847…"
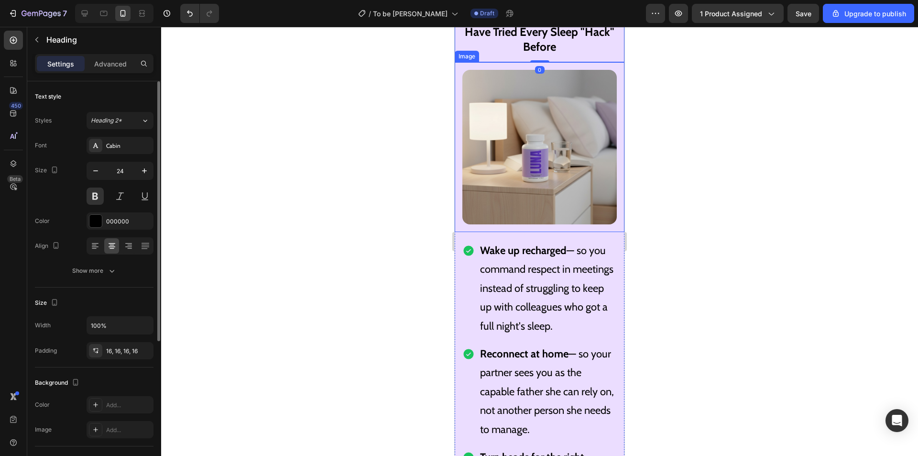
scroll to position [7242, 0]
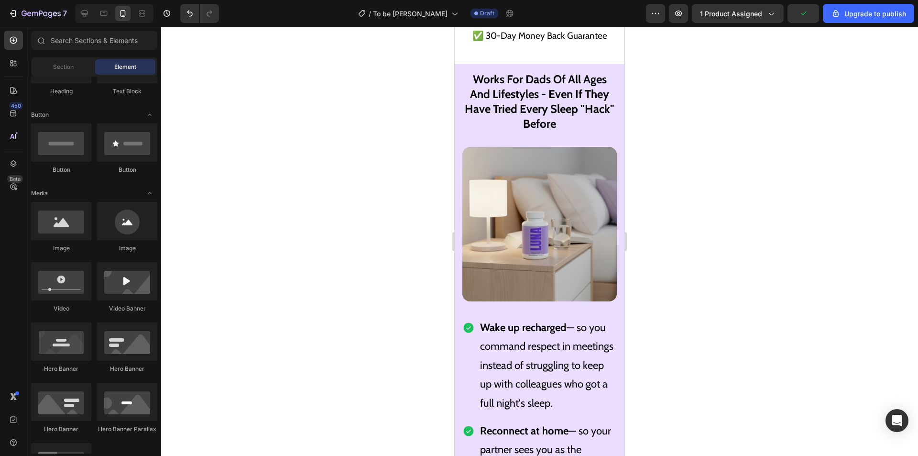
scroll to position [7390, 0]
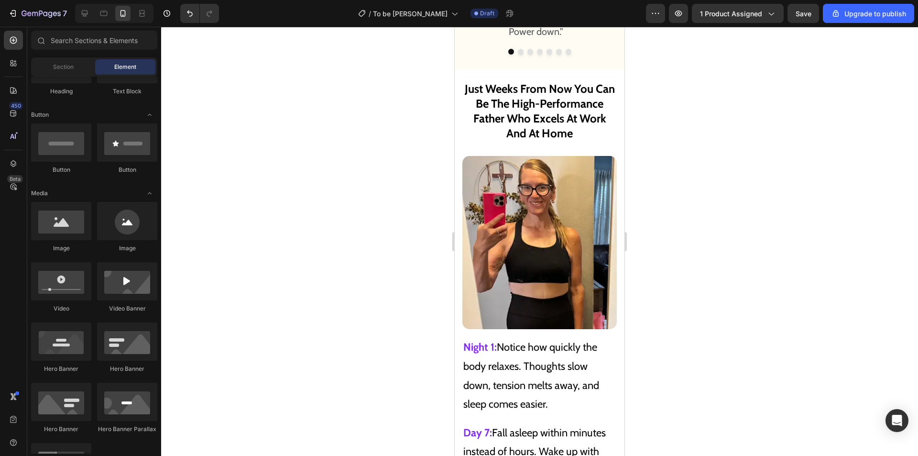
drag, startPoint x: 621, startPoint y: 261, endPoint x: 1080, endPoint y: 256, distance: 459.1
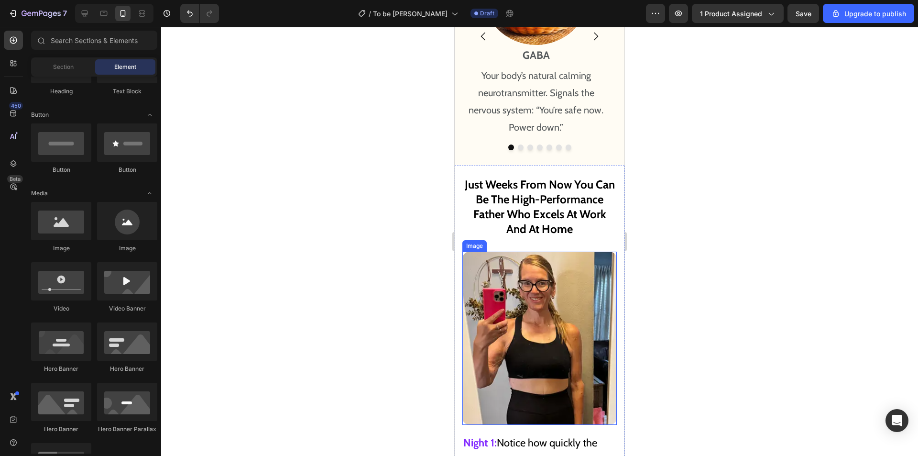
click at [569, 287] on img at bounding box center [539, 338] width 154 height 173
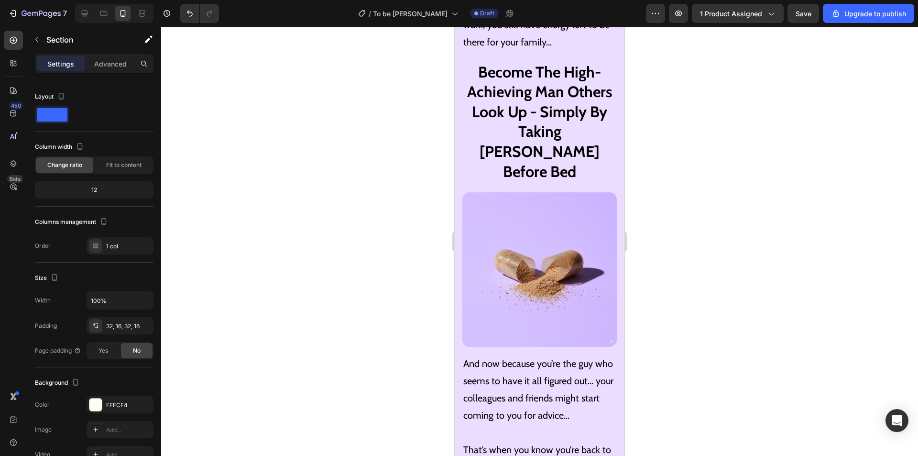
scroll to position [5021, 0]
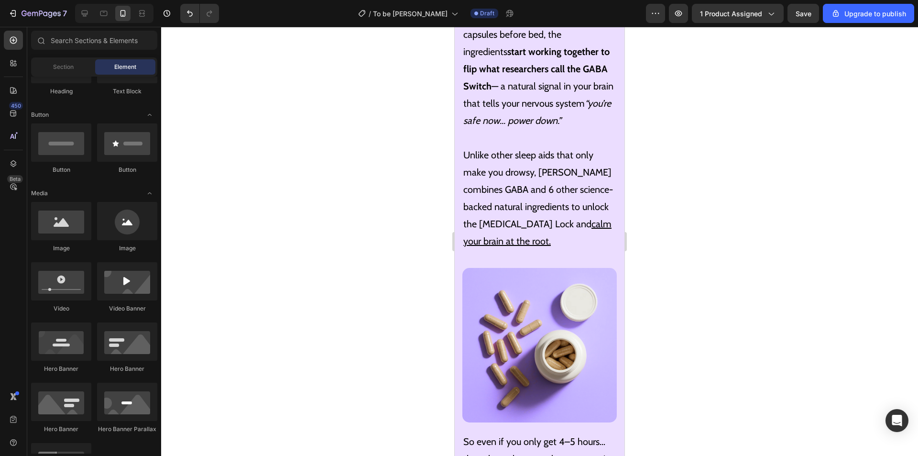
drag, startPoint x: 621, startPoint y: 179, endPoint x: 1080, endPoint y: 192, distance: 459.3
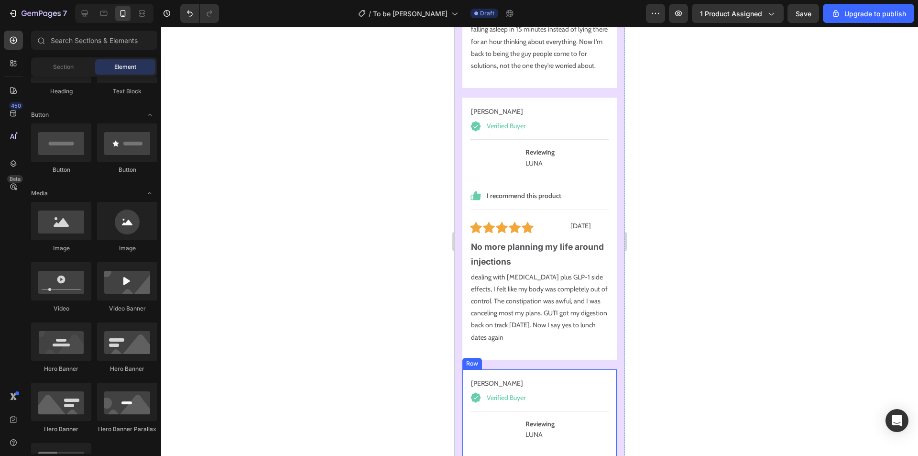
scroll to position [10272, 0]
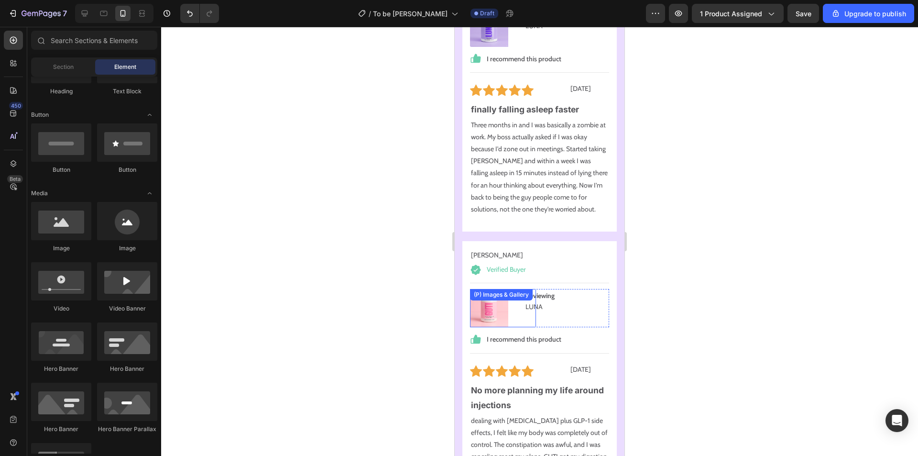
click at [494, 297] on img at bounding box center [489, 308] width 38 height 38
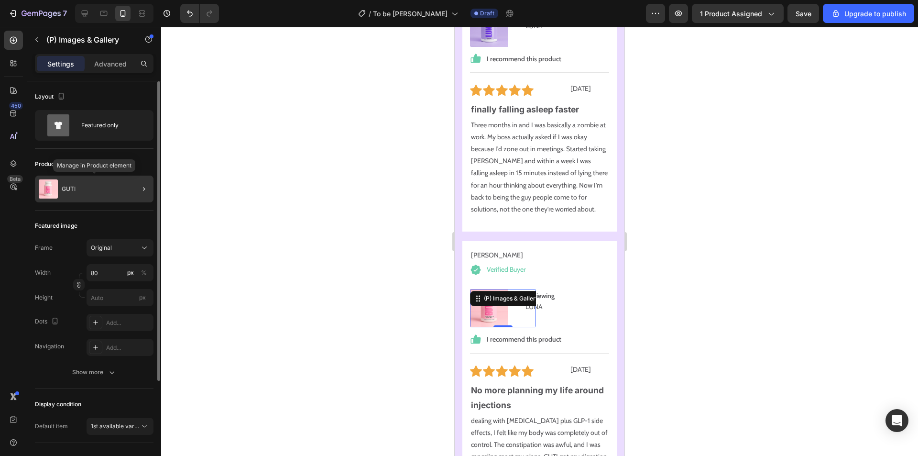
click at [102, 191] on div "GUTI" at bounding box center [94, 189] width 119 height 27
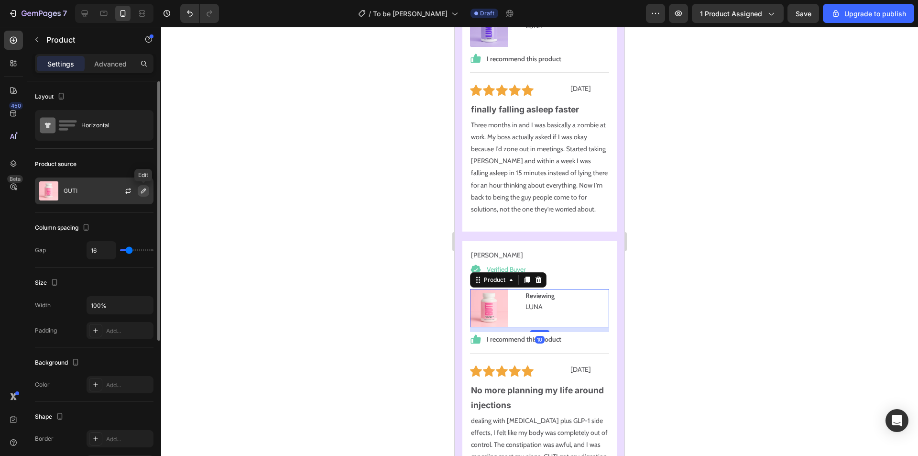
click at [145, 188] on icon "button" at bounding box center [144, 191] width 8 height 8
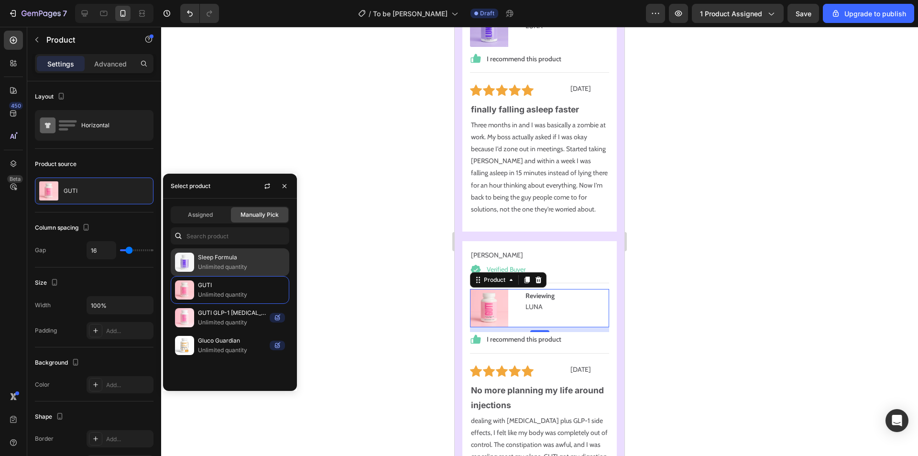
click at [223, 260] on p "Sleep Formula" at bounding box center [241, 257] width 87 height 10
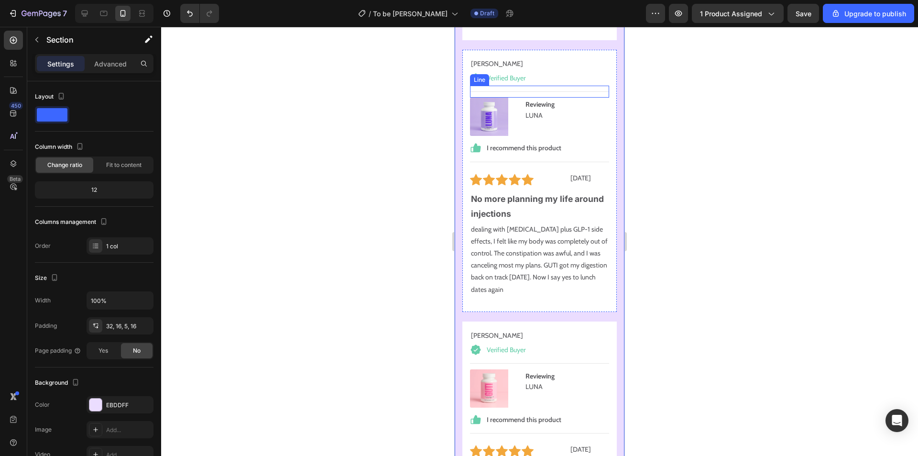
scroll to position [10606, 0]
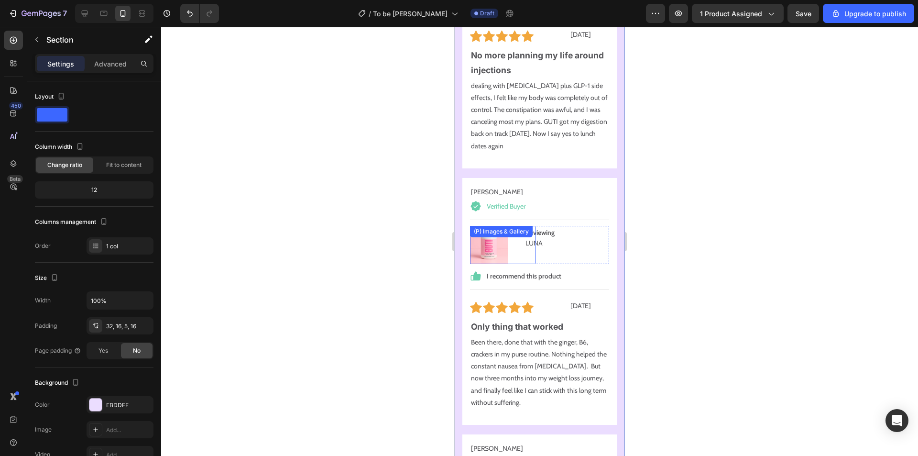
click at [487, 226] on div "(P) Images & Gallery" at bounding box center [503, 245] width 66 height 38
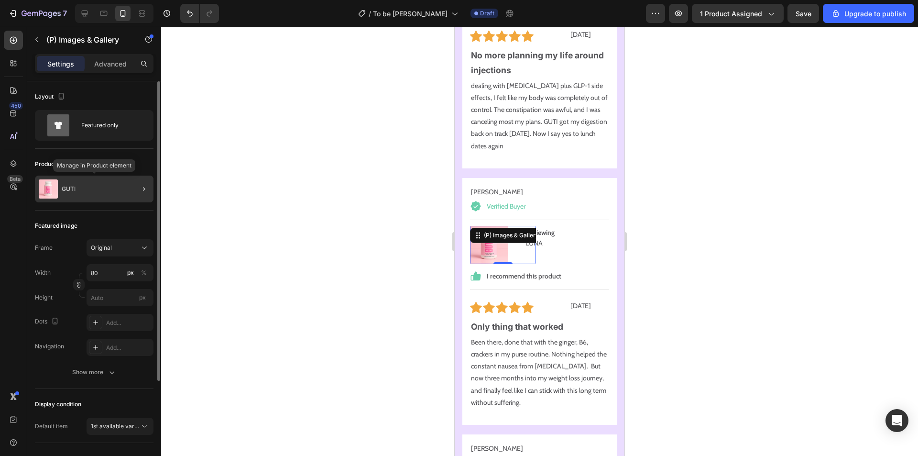
click at [119, 187] on div "GUTI" at bounding box center [94, 189] width 119 height 27
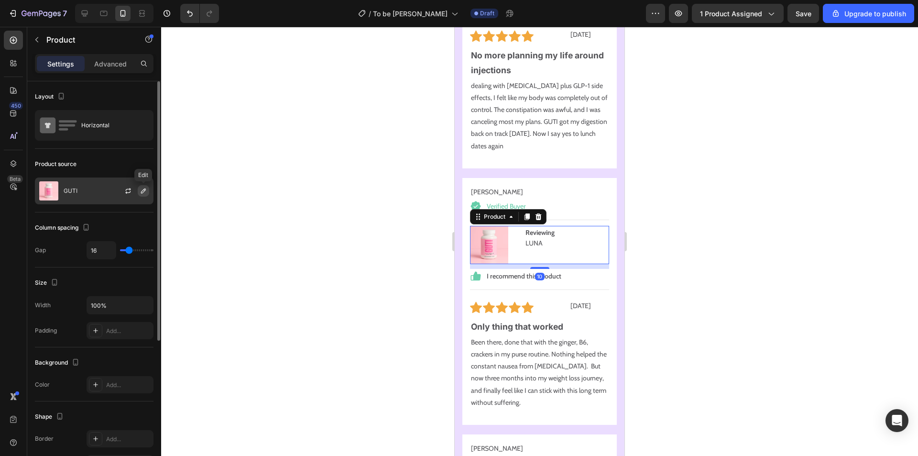
click at [143, 191] on icon "button" at bounding box center [143, 190] width 5 height 5
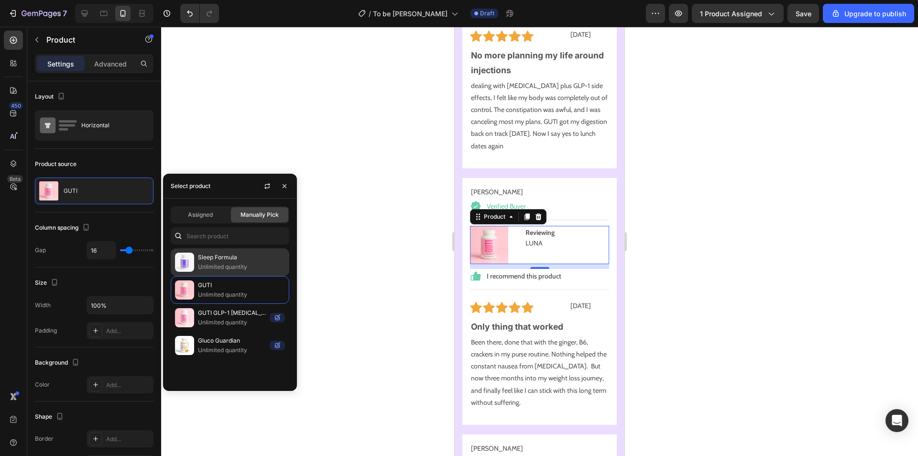
click at [224, 263] on p "Unlimited quantity" at bounding box center [241, 267] width 87 height 10
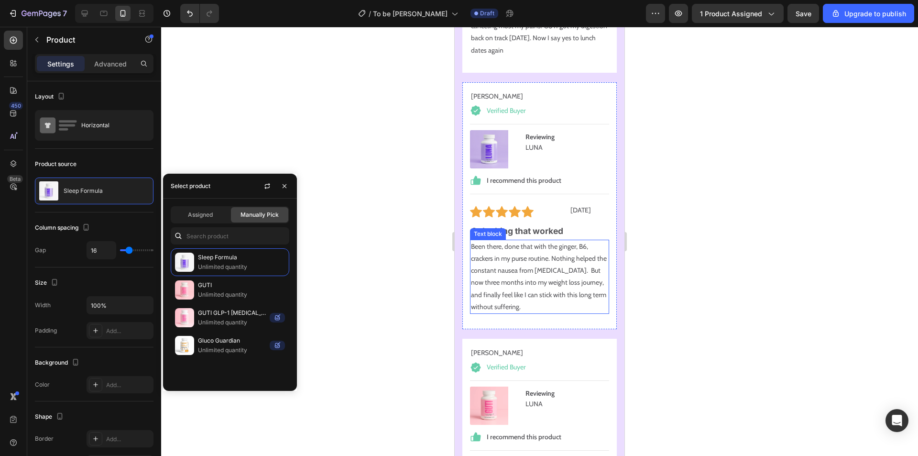
scroll to position [10846, 0]
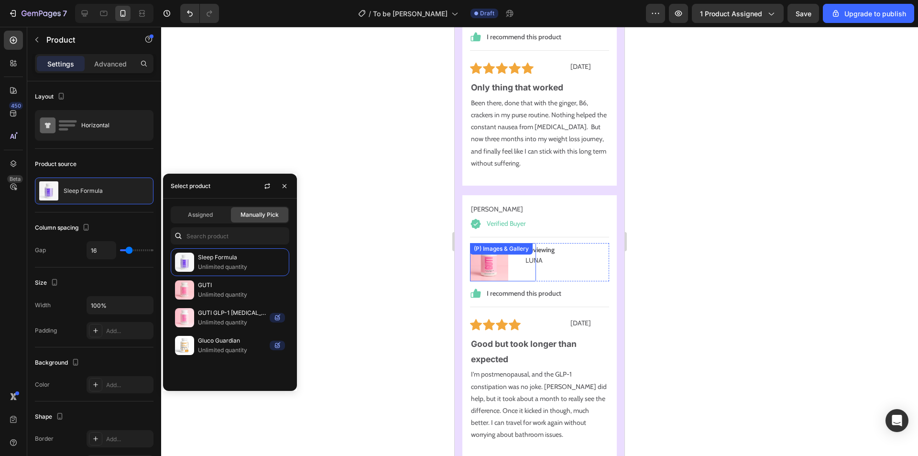
click at [491, 246] on img at bounding box center [489, 262] width 38 height 38
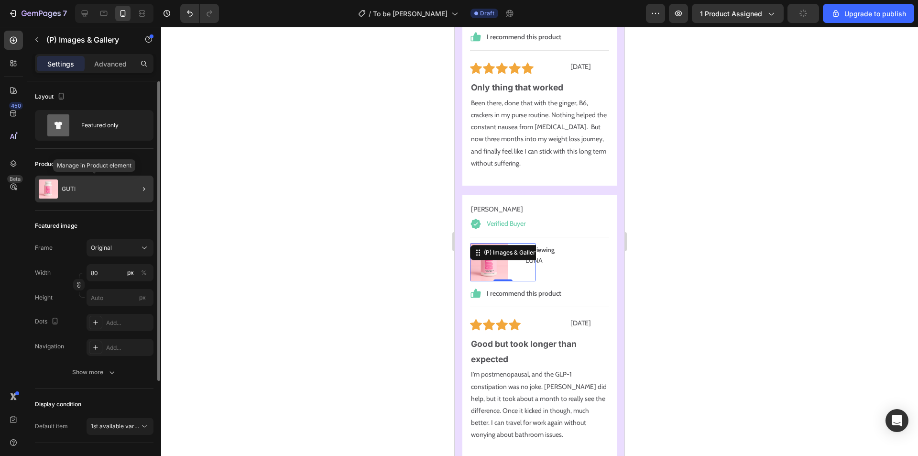
click at [126, 196] on div "GUTI" at bounding box center [94, 189] width 119 height 27
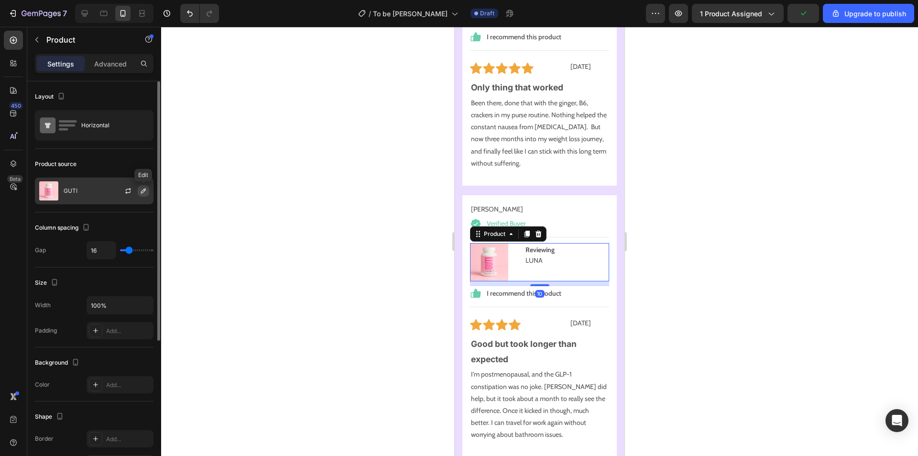
click at [143, 190] on icon "button" at bounding box center [143, 190] width 5 height 5
click at [144, 190] on icon "button" at bounding box center [144, 191] width 8 height 8
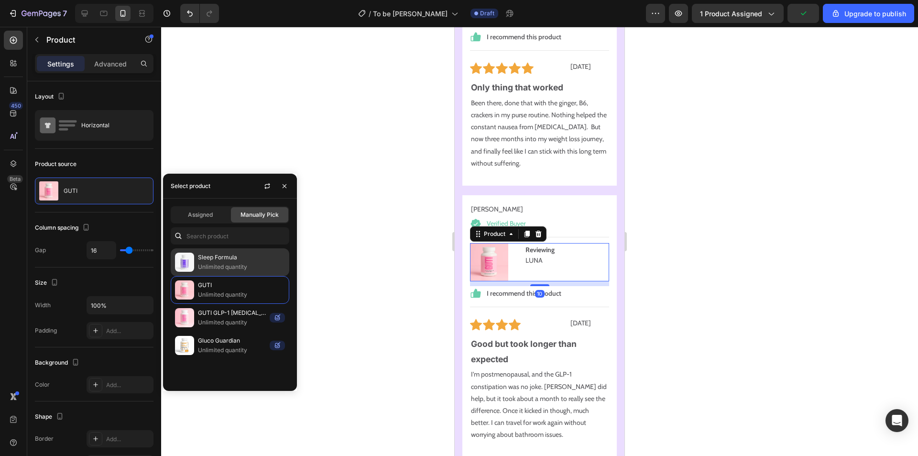
click at [222, 260] on p "Sleep Formula" at bounding box center [241, 257] width 87 height 10
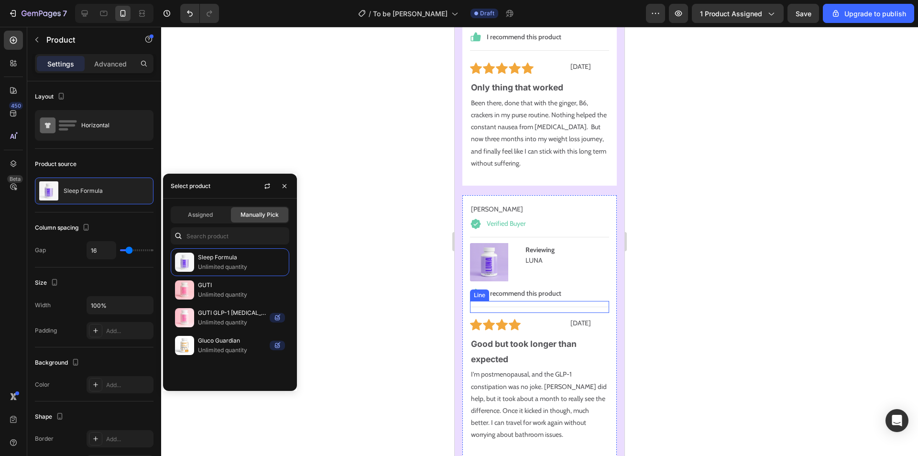
click at [541, 318] on div "2 days ago Text Block" at bounding box center [557, 324] width 68 height 12
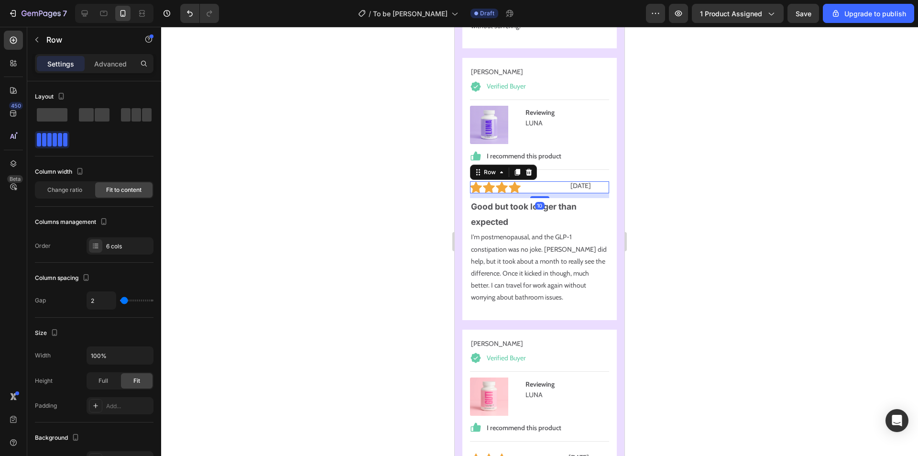
scroll to position [11037, 0]
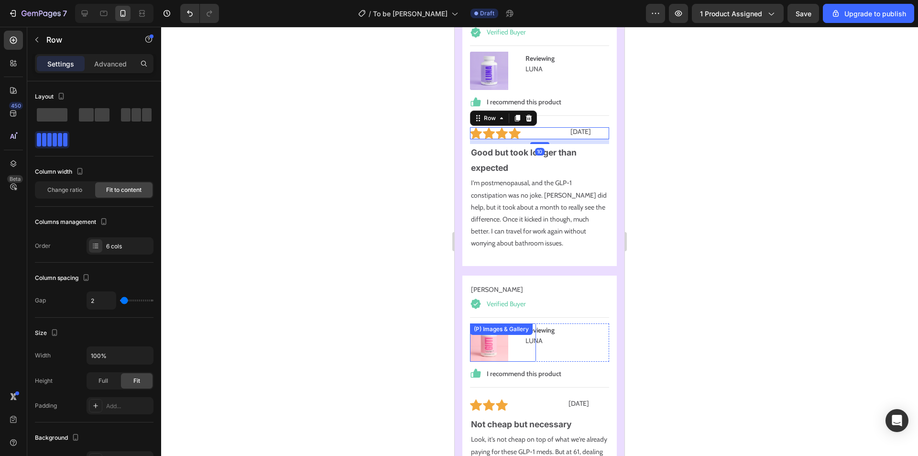
click at [506, 325] on img at bounding box center [489, 342] width 38 height 38
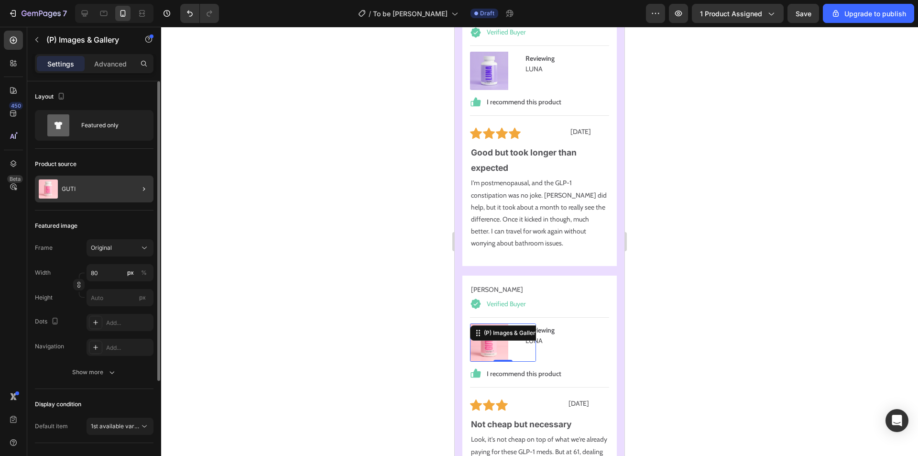
click at [114, 188] on div "GUTI" at bounding box center [94, 189] width 119 height 27
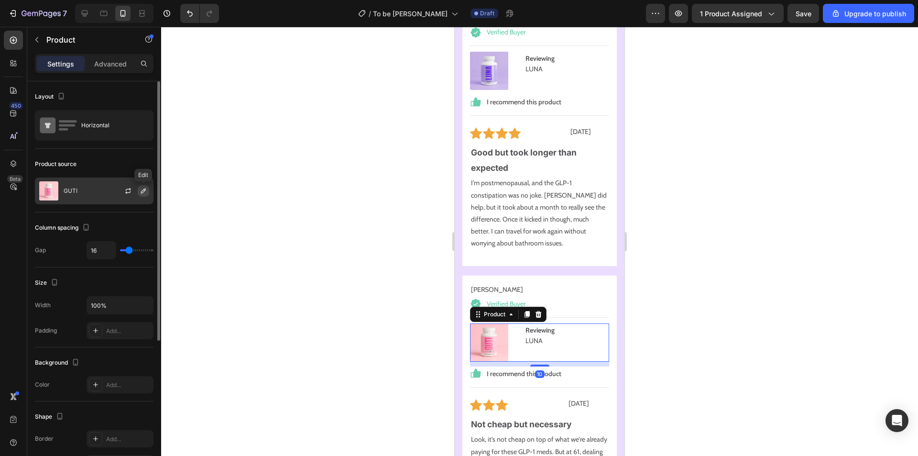
click at [143, 193] on icon "button" at bounding box center [144, 191] width 8 height 8
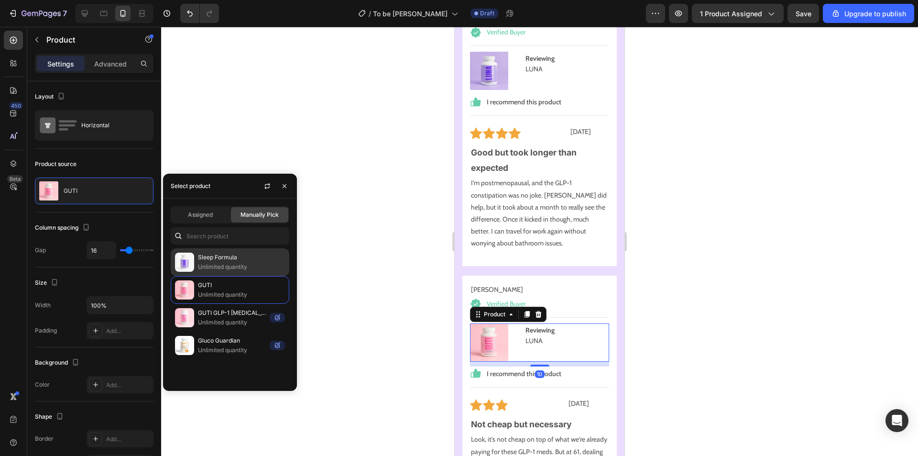
click at [209, 259] on p "Sleep Formula" at bounding box center [241, 257] width 87 height 10
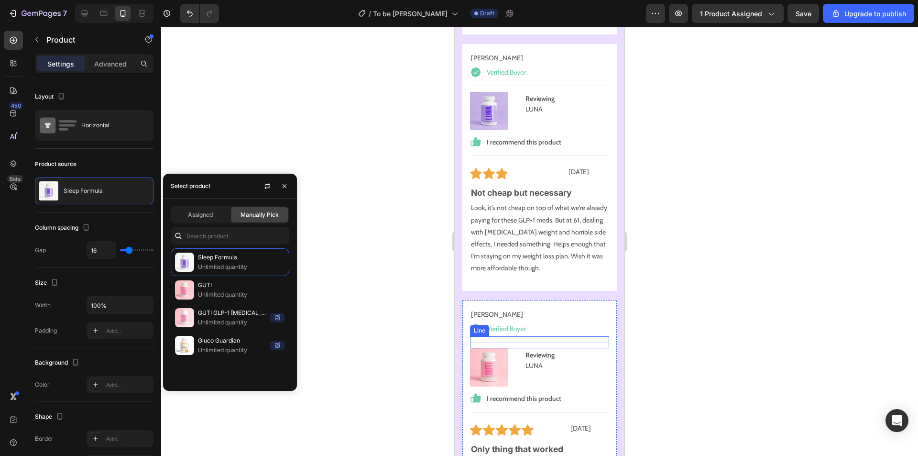
scroll to position [11276, 0]
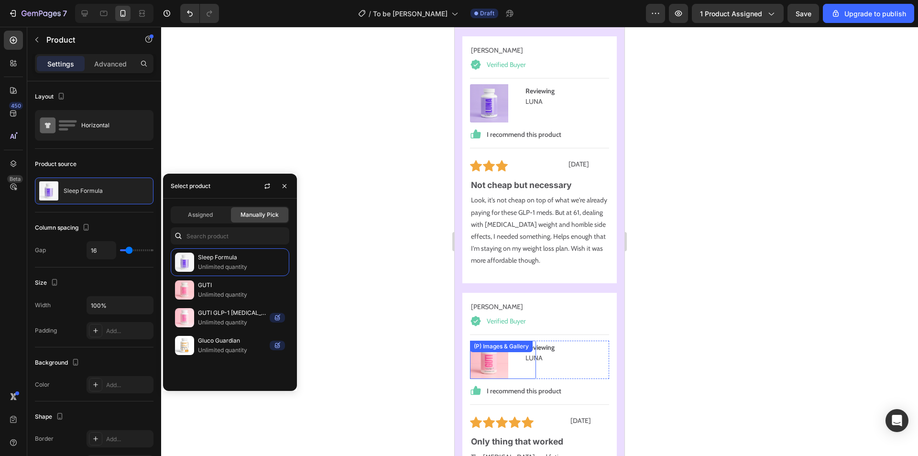
click at [503, 344] on img at bounding box center [489, 359] width 38 height 38
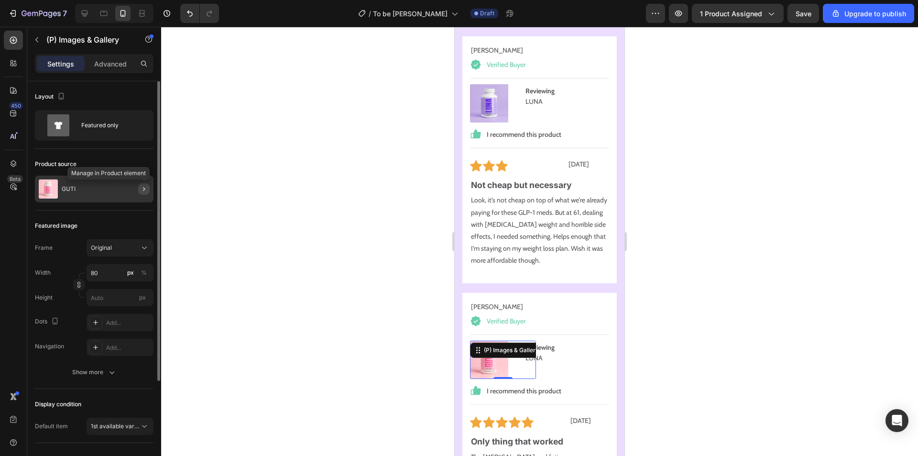
click at [142, 191] on icon "button" at bounding box center [144, 189] width 8 height 8
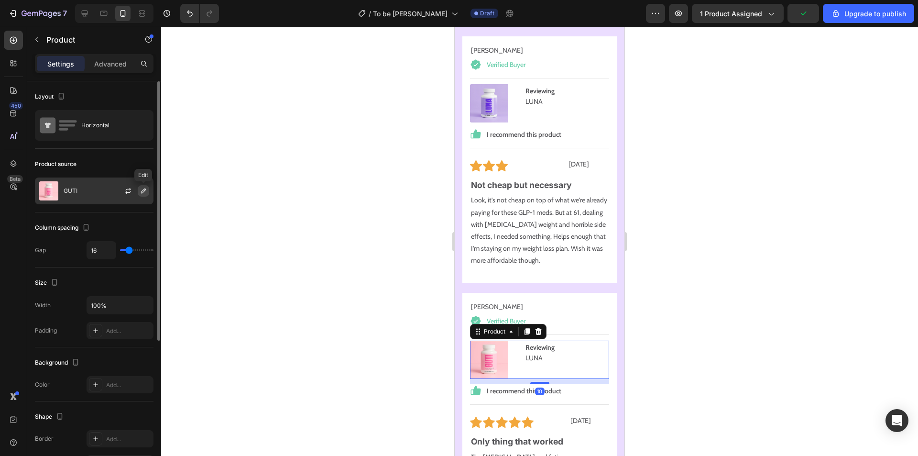
click at [141, 192] on icon "button" at bounding box center [143, 190] width 5 height 5
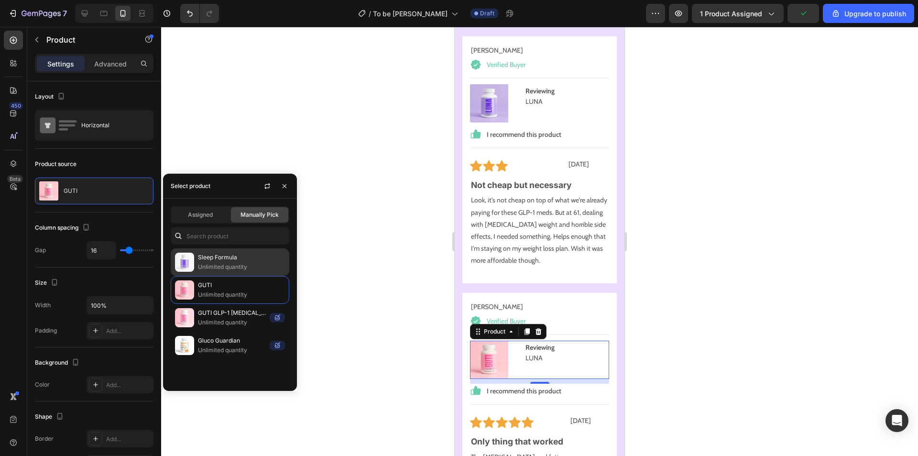
click at [222, 262] on p "Unlimited quantity" at bounding box center [241, 267] width 87 height 10
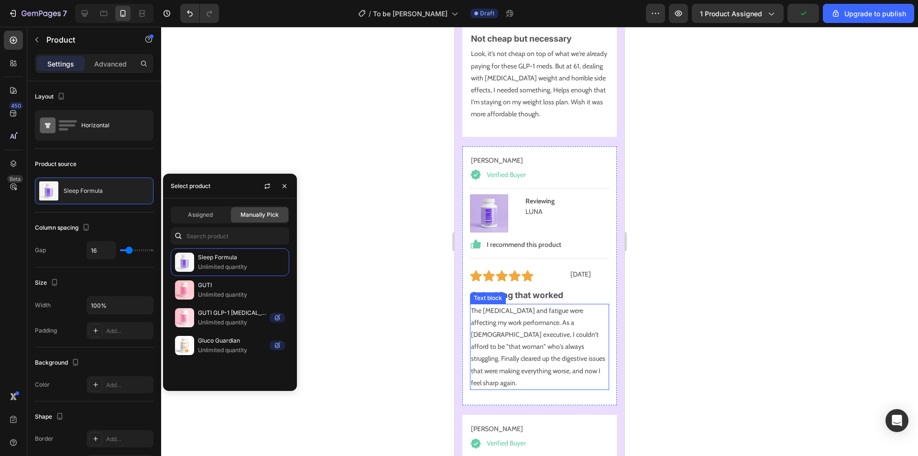
scroll to position [11611, 0]
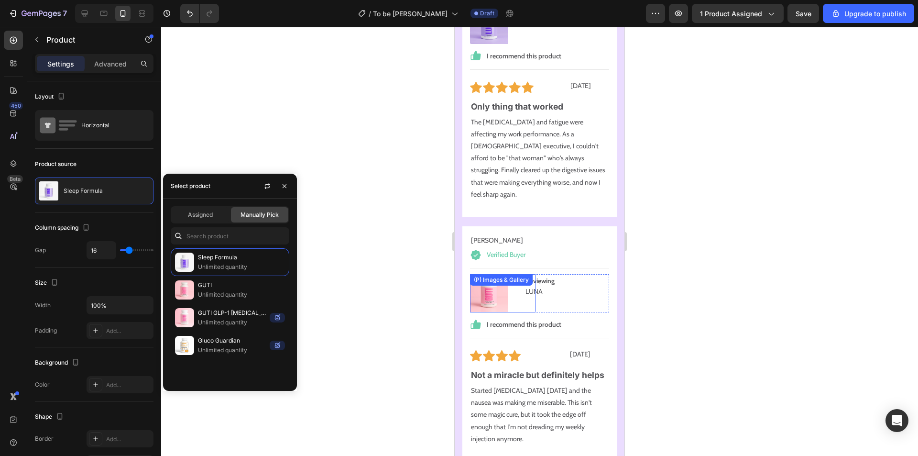
click at [502, 274] on img at bounding box center [489, 293] width 38 height 38
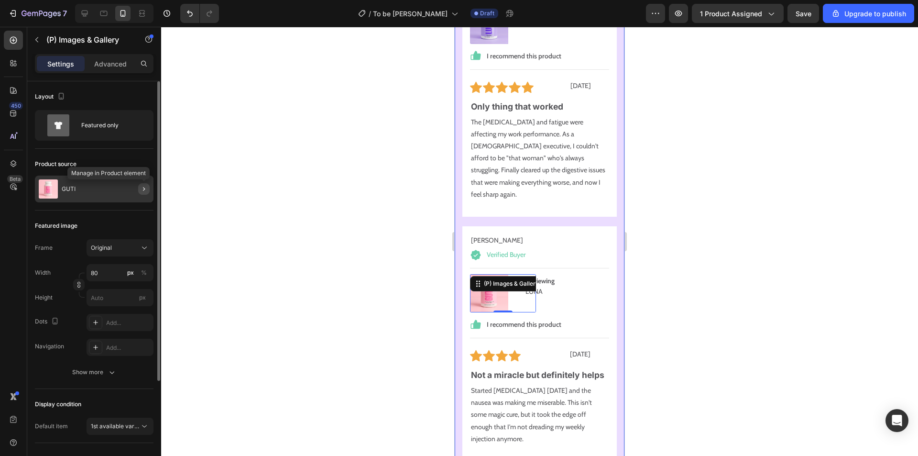
click at [143, 188] on icon "button" at bounding box center [144, 189] width 8 height 8
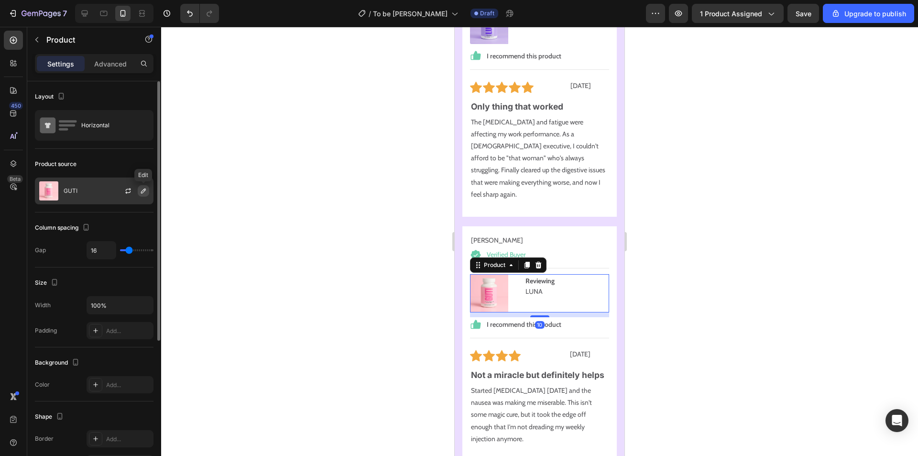
click at [143, 192] on icon "button" at bounding box center [143, 190] width 5 height 5
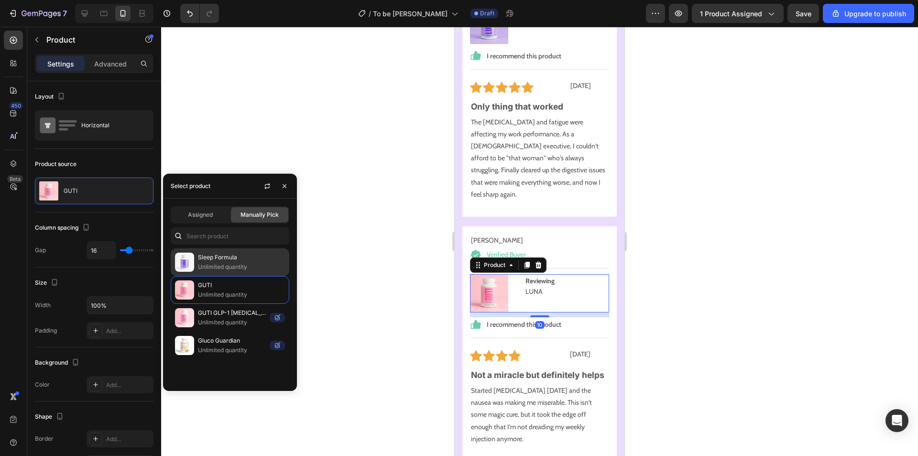
click at [222, 261] on p "Sleep Formula" at bounding box center [241, 257] width 87 height 10
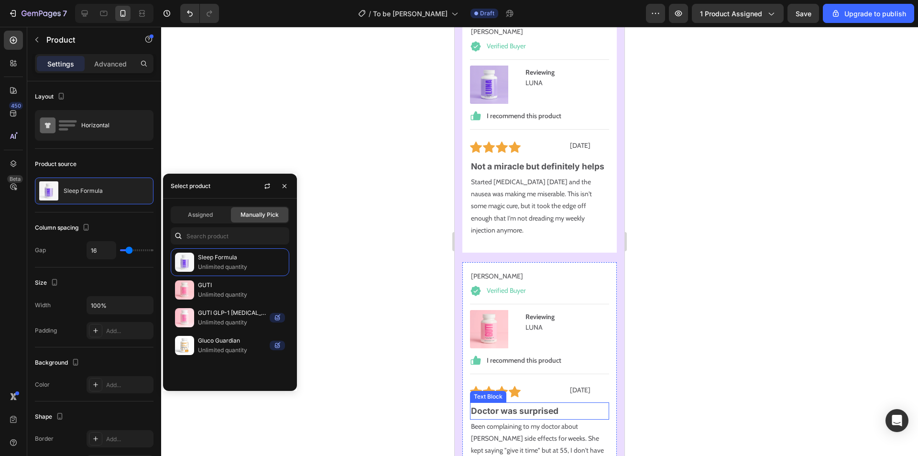
scroll to position [11945, 0]
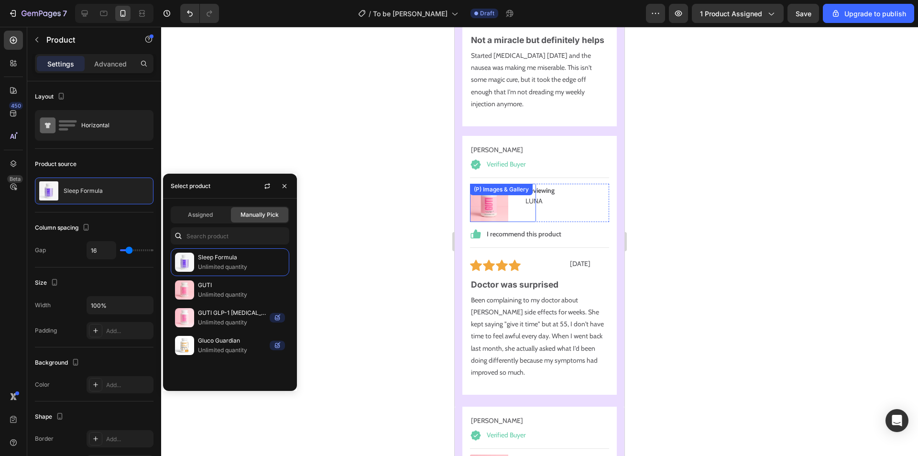
click at [503, 193] on img at bounding box center [489, 203] width 38 height 38
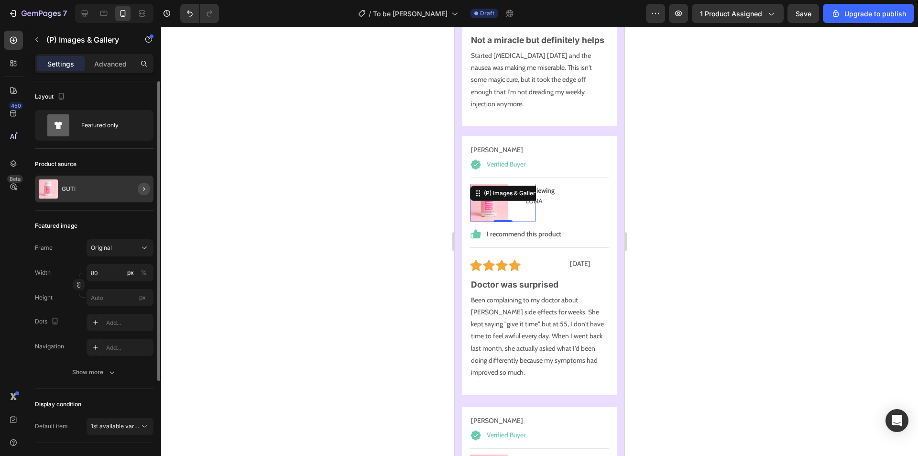
click at [143, 189] on icon "button" at bounding box center [144, 189] width 8 height 8
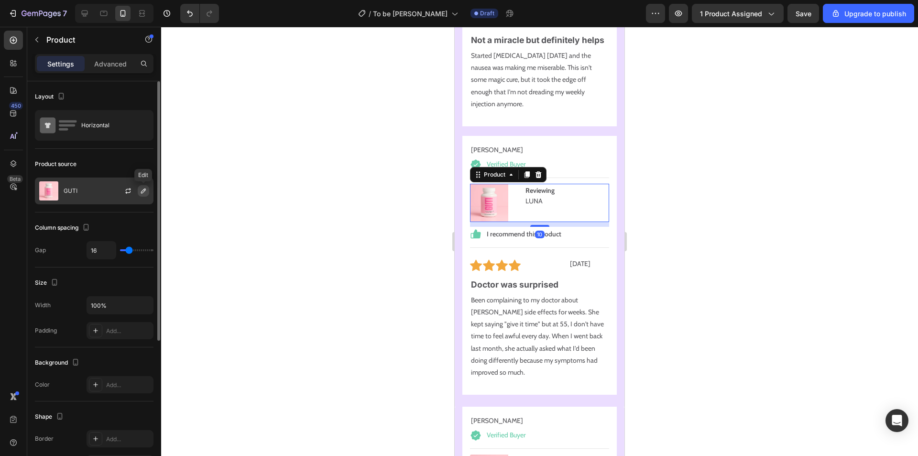
click at [143, 190] on icon "button" at bounding box center [143, 190] width 5 height 5
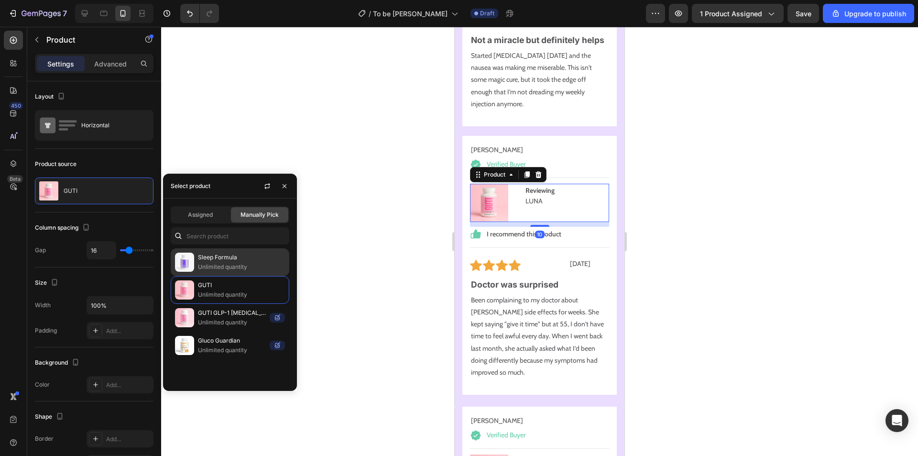
click at [222, 257] on p "Sleep Formula" at bounding box center [241, 257] width 87 height 10
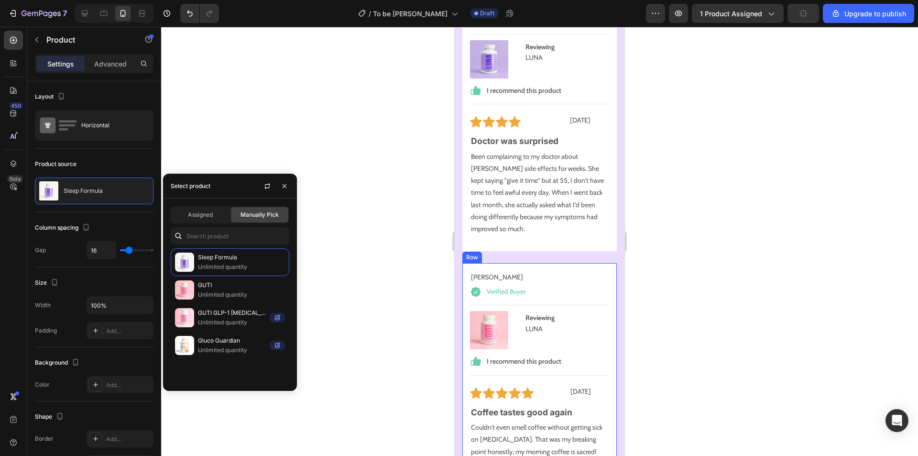
scroll to position [12185, 0]
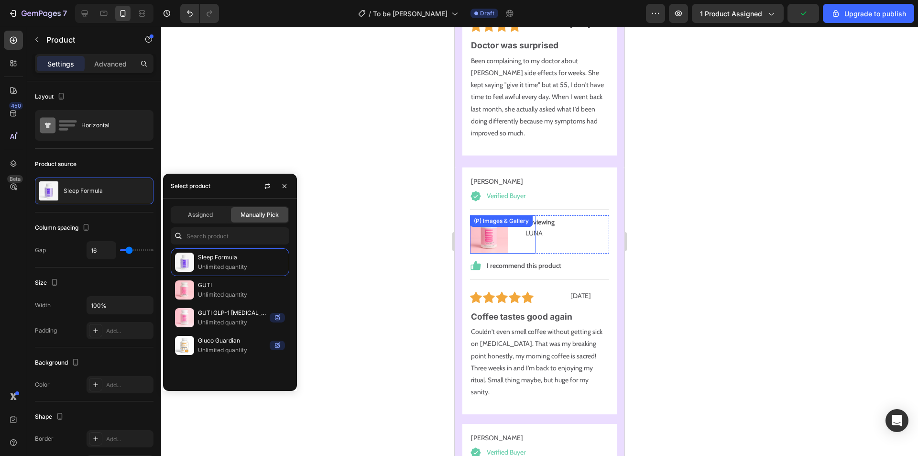
click at [505, 227] on img at bounding box center [489, 234] width 38 height 38
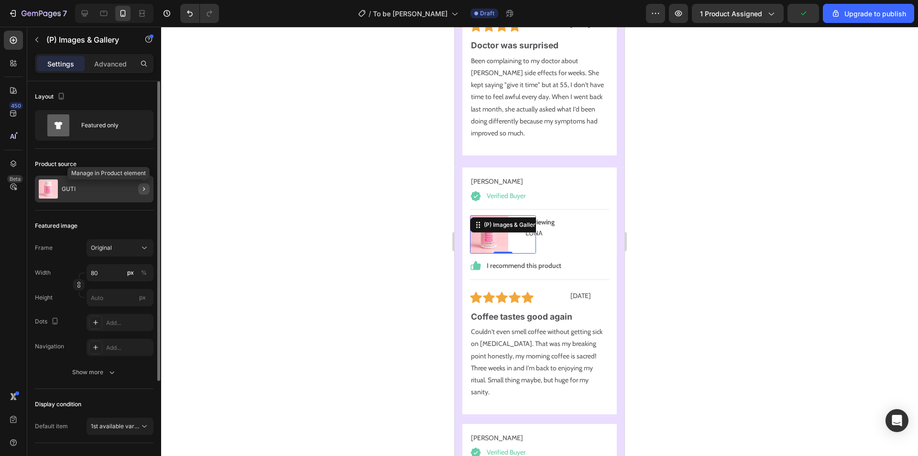
click at [143, 188] on icon "button" at bounding box center [144, 189] width 8 height 8
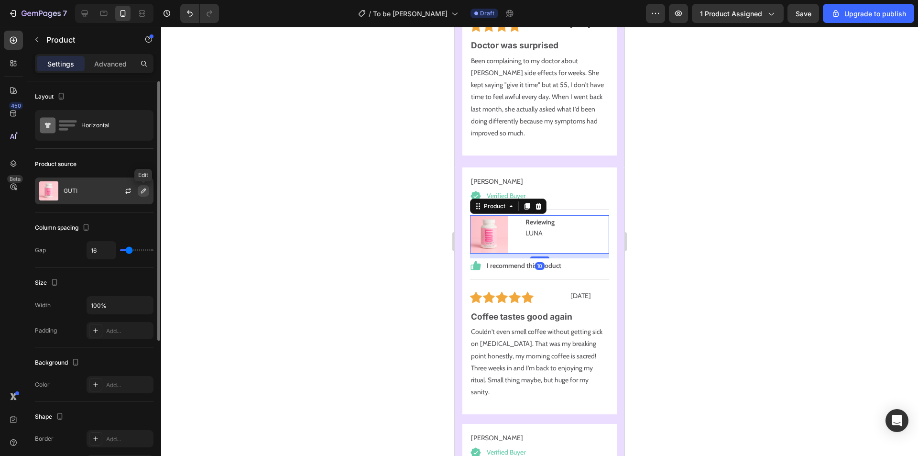
click at [143, 190] on icon "button" at bounding box center [144, 191] width 8 height 8
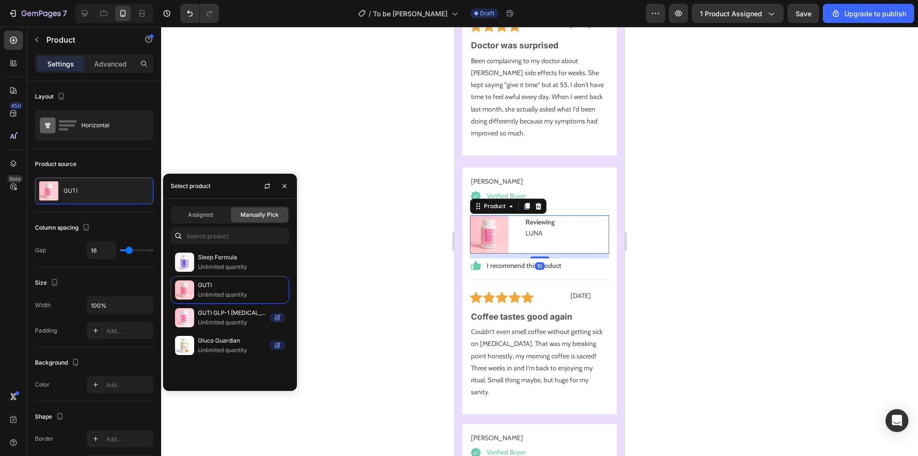
click at [206, 256] on p "Sleep Formula" at bounding box center [241, 257] width 87 height 10
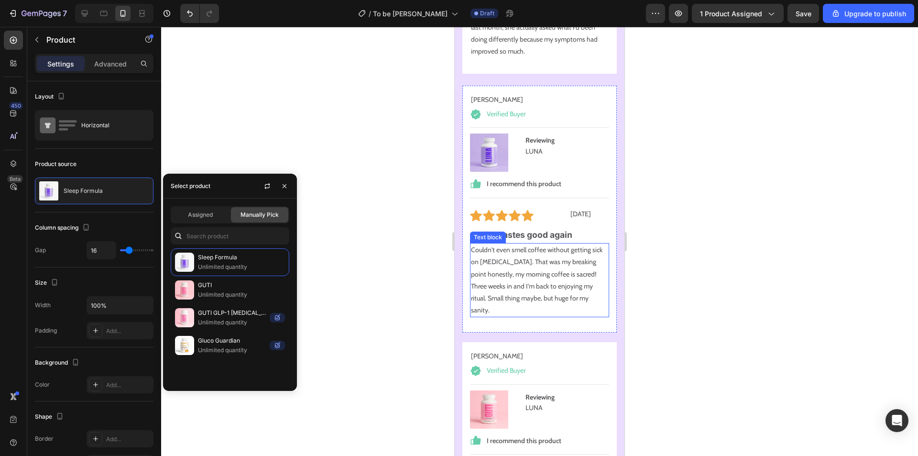
scroll to position [12328, 0]
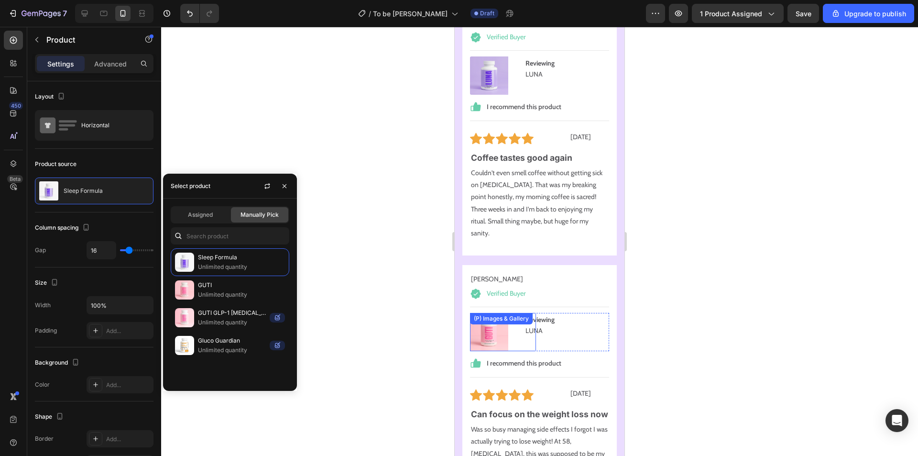
click at [506, 327] on img at bounding box center [489, 332] width 38 height 38
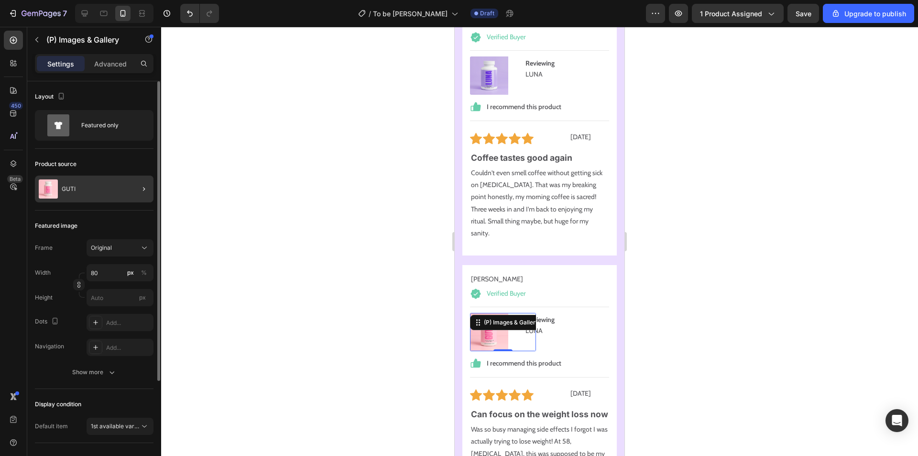
click at [117, 190] on div "GUTI" at bounding box center [94, 189] width 119 height 27
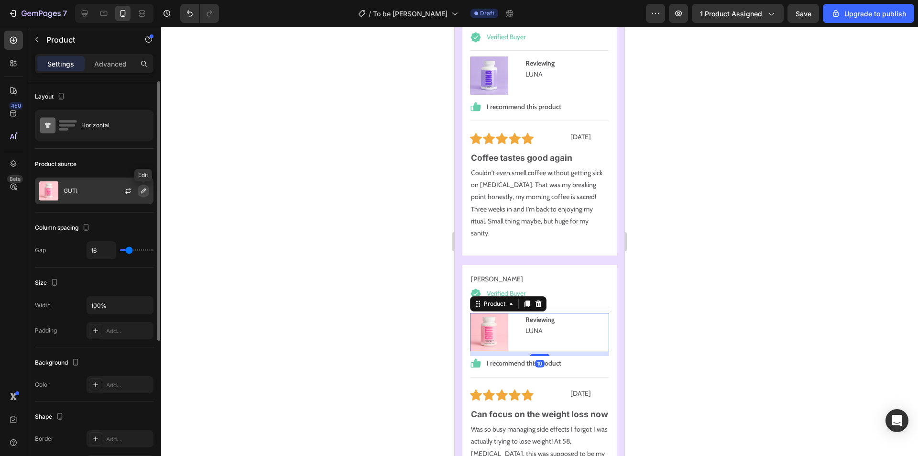
click at [143, 193] on icon "button" at bounding box center [144, 191] width 8 height 8
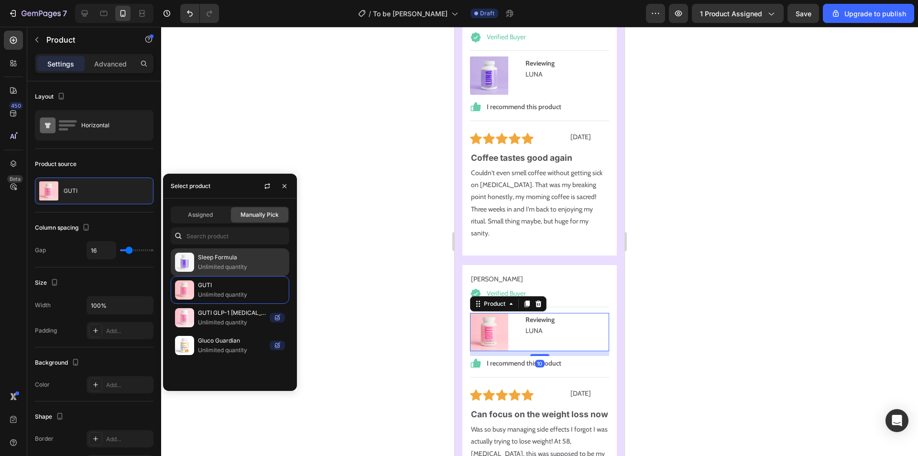
click at [212, 258] on p "Sleep Formula" at bounding box center [241, 257] width 87 height 10
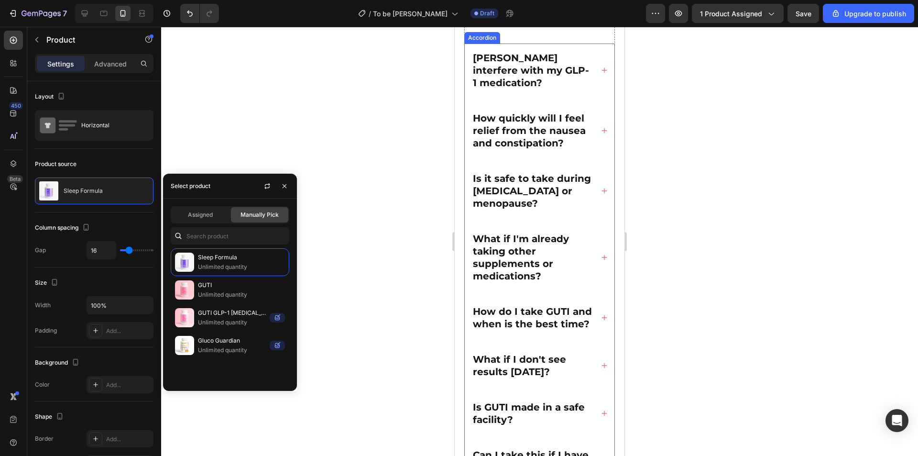
scroll to position [12951, 0]
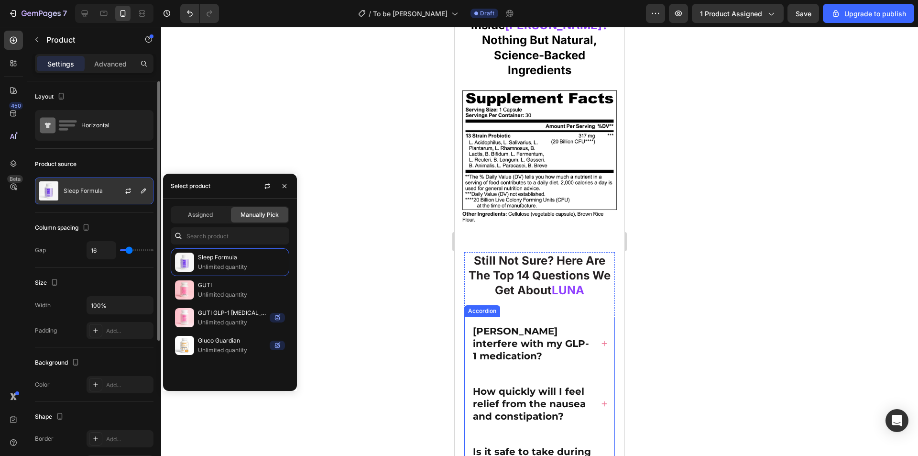
click at [121, 195] on div at bounding box center [132, 191] width 42 height 26
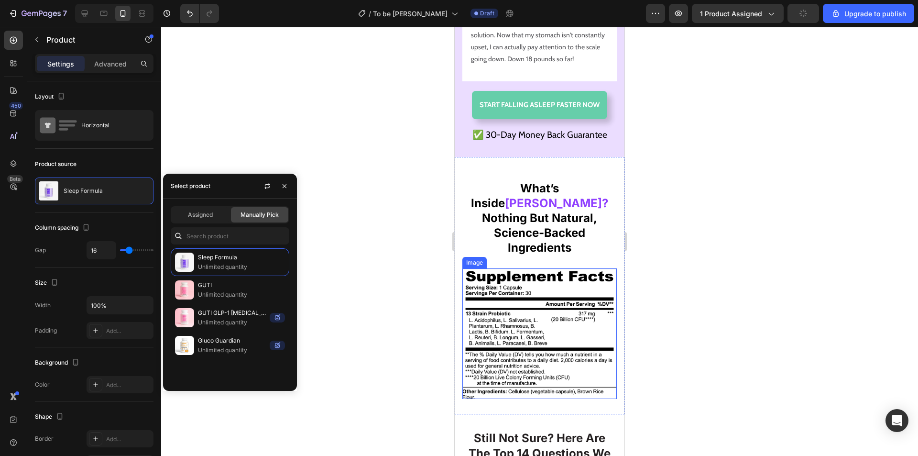
scroll to position [12711, 0]
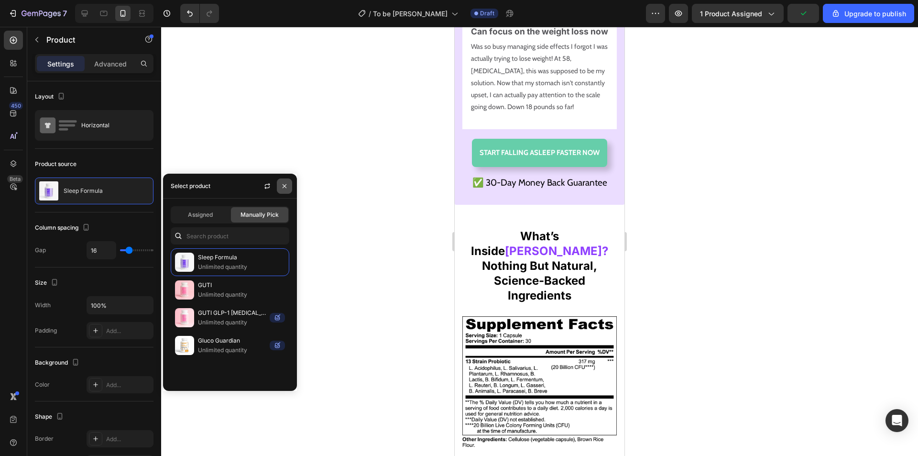
click at [288, 187] on icon "button" at bounding box center [285, 186] width 8 height 8
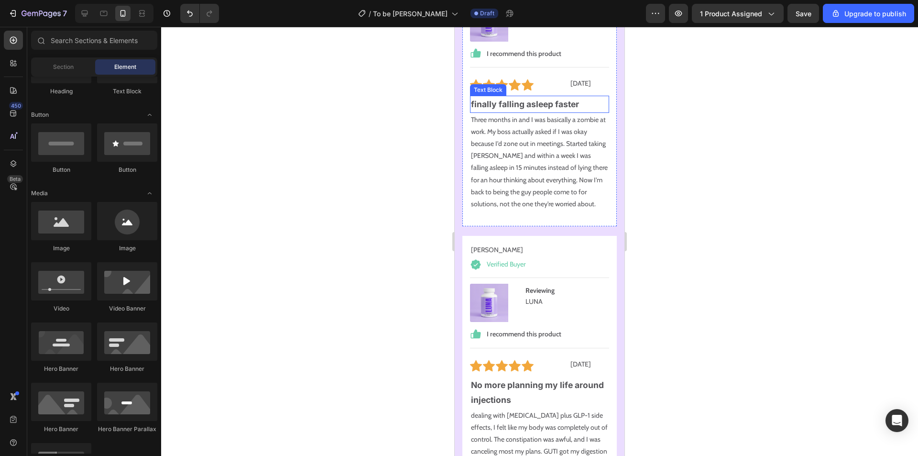
scroll to position [10290, 0]
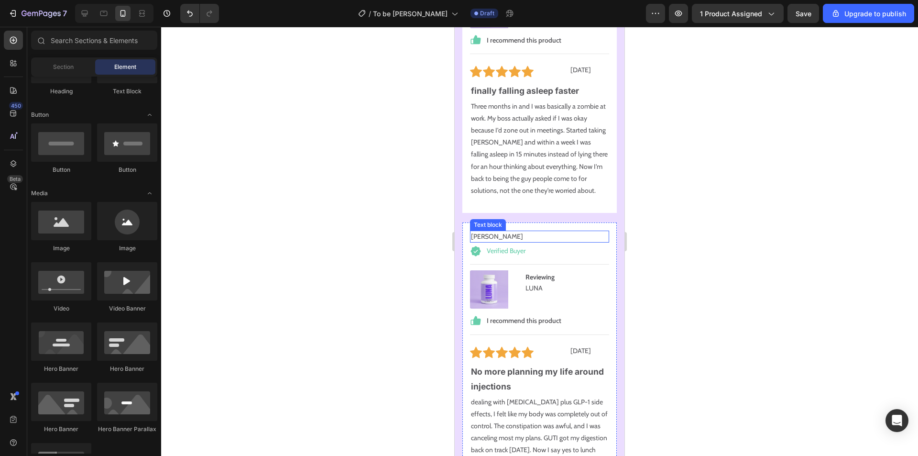
click at [489, 231] on p "Patricia R." at bounding box center [539, 236] width 137 height 10
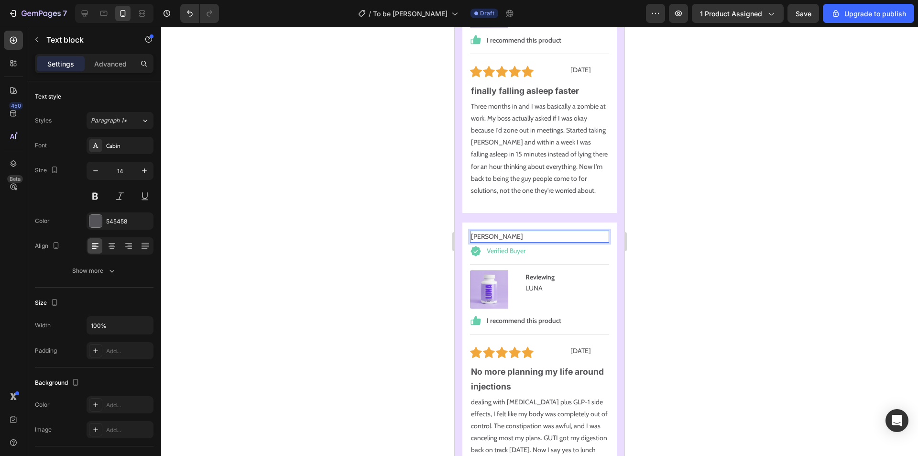
click at [492, 231] on p "Patricia R." at bounding box center [539, 236] width 137 height 10
drag, startPoint x: 491, startPoint y: 218, endPoint x: 484, endPoint y: 213, distance: 7.8
click at [472, 231] on p "Patricia R." at bounding box center [539, 236] width 137 height 10
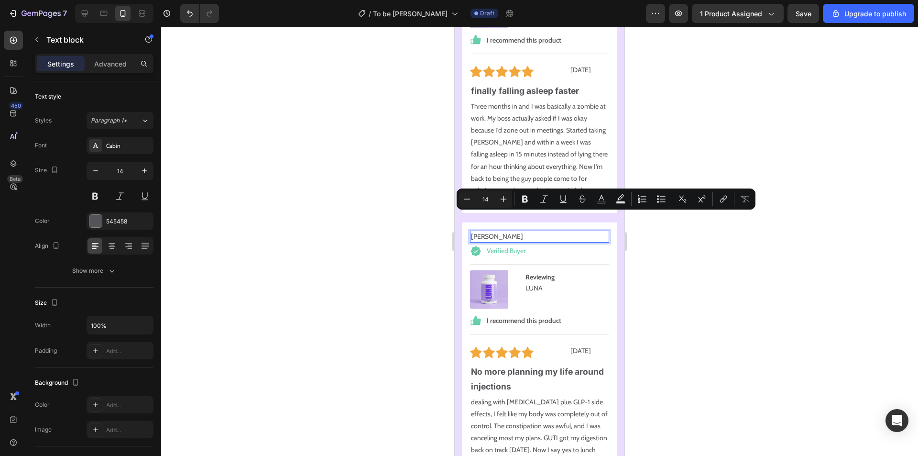
click at [502, 231] on p "Patricia R." at bounding box center [539, 236] width 137 height 10
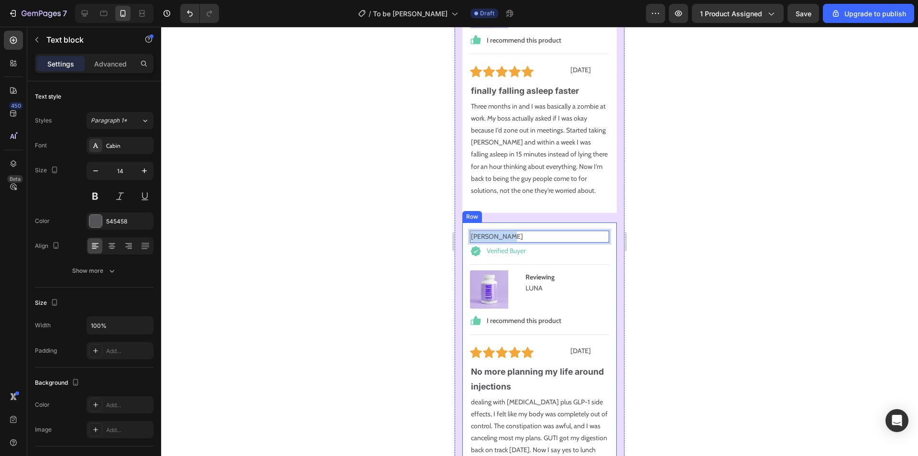
drag, startPoint x: 504, startPoint y: 218, endPoint x: 466, endPoint y: 216, distance: 38.3
click at [466, 222] on div "Patricia R. Text block 2 Verified Buyer Item List Title Line (P) Images & Galle…" at bounding box center [539, 353] width 154 height 262
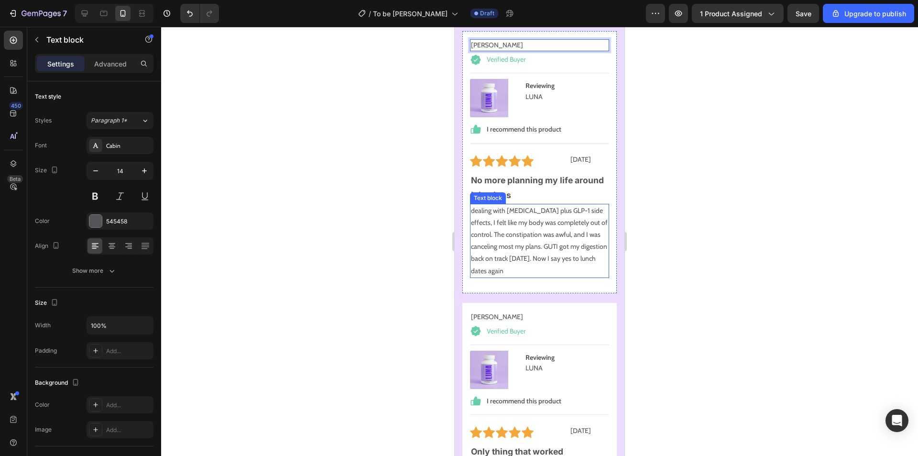
click at [549, 211] on p "dealing with perimenopause plus GLP-1 side effects, I felt like my body was com…" at bounding box center [539, 241] width 137 height 72
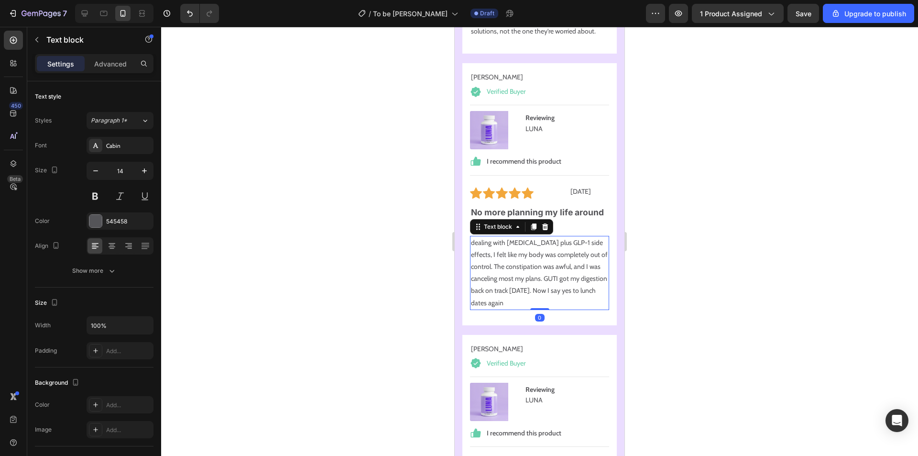
scroll to position [10434, 0]
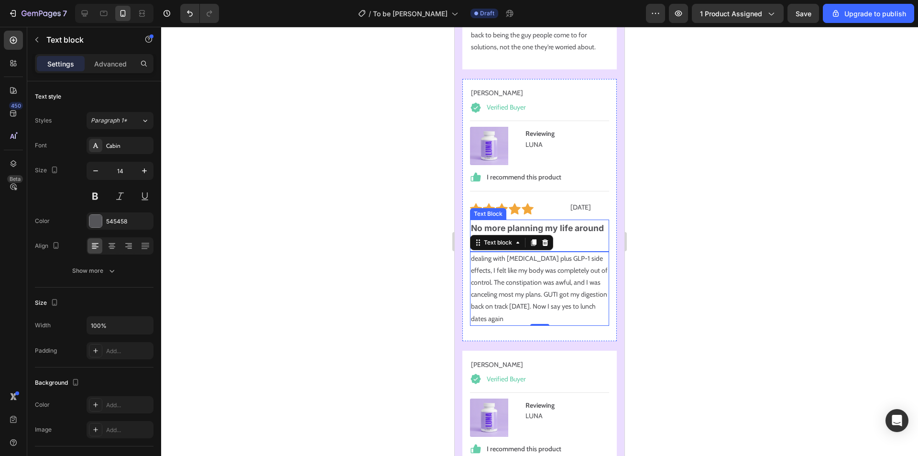
click at [554, 220] on p "No more planning my life around injections" at bounding box center [539, 235] width 137 height 30
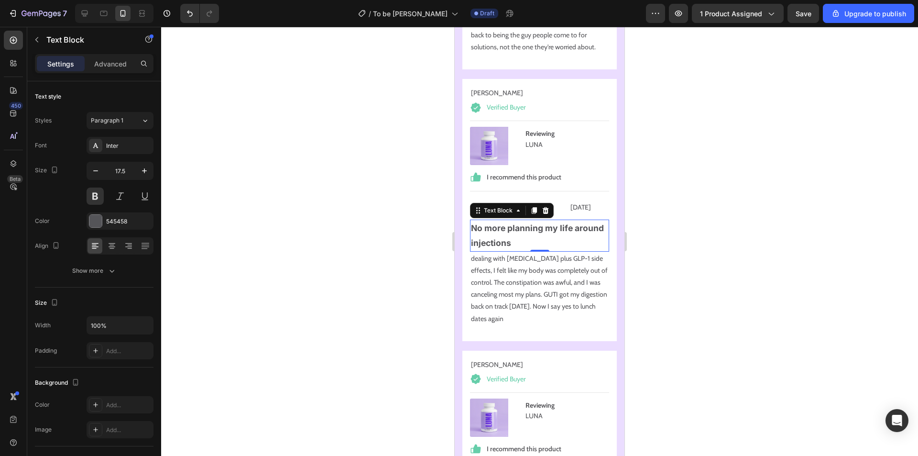
click at [577, 220] on p "No more planning my life around injections" at bounding box center [539, 235] width 137 height 30
click at [557, 220] on p "No more planning my life around injections" at bounding box center [539, 235] width 137 height 30
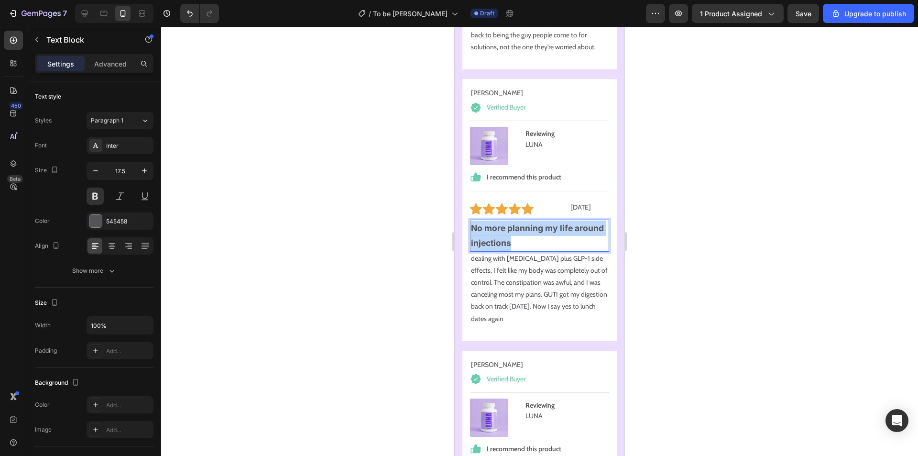
drag, startPoint x: 556, startPoint y: 227, endPoint x: 474, endPoint y: 207, distance: 84.2
click at [474, 220] on p "No more planning my life around injections" at bounding box center [539, 235] width 137 height 30
click at [528, 263] on p "dealing with perimenopause plus GLP-1 side effects, I felt like my body was com…" at bounding box center [539, 288] width 137 height 72
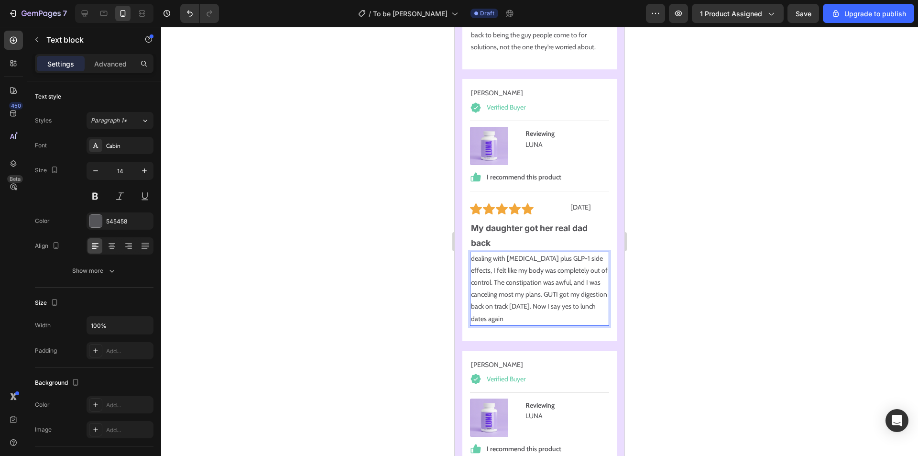
click at [545, 264] on p "dealing with perimenopause plus GLP-1 side effects, I felt like my body was com…" at bounding box center [539, 288] width 137 height 72
drag, startPoint x: 568, startPoint y: 299, endPoint x: 470, endPoint y: 241, distance: 114.3
click at [470, 252] on div "dealing with perimenopause plus GLP-1 side effects, I felt like my body was com…" at bounding box center [539, 289] width 139 height 74
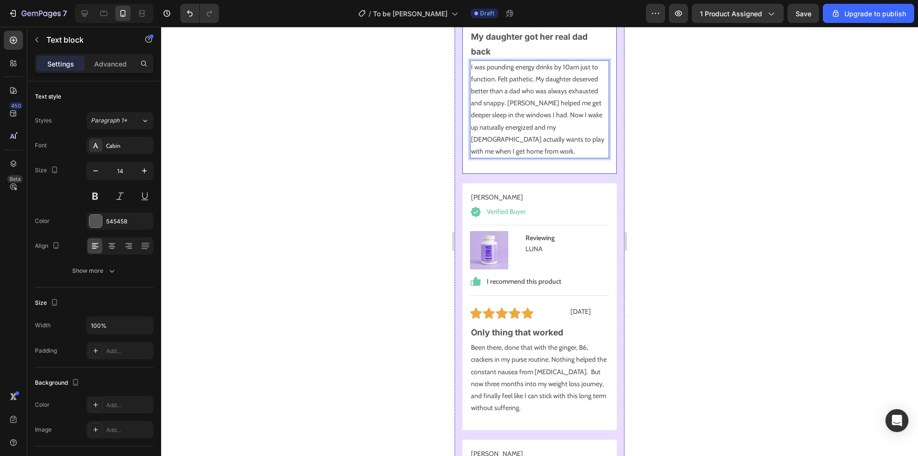
scroll to position [10721, 0]
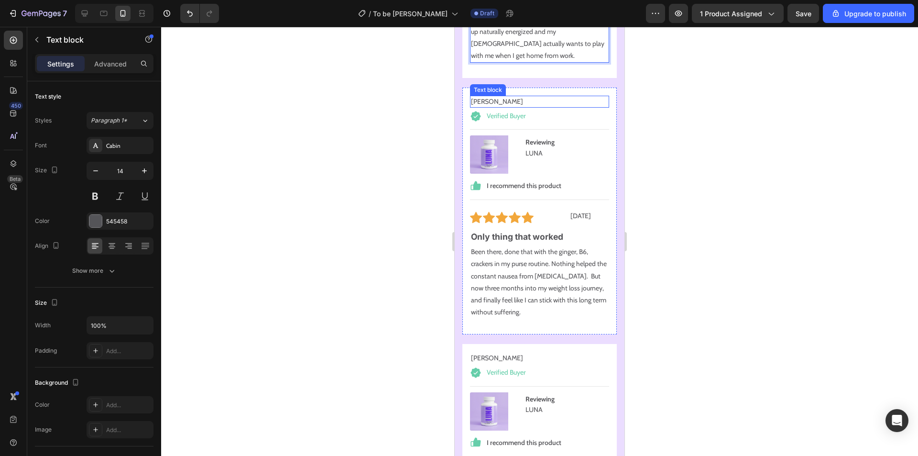
click at [493, 97] on p "Jennifer L." at bounding box center [539, 102] width 137 height 10
drag, startPoint x: 493, startPoint y: 82, endPoint x: 474, endPoint y: 86, distance: 19.4
click at [474, 97] on p "Jennifer L." at bounding box center [539, 102] width 137 height 10
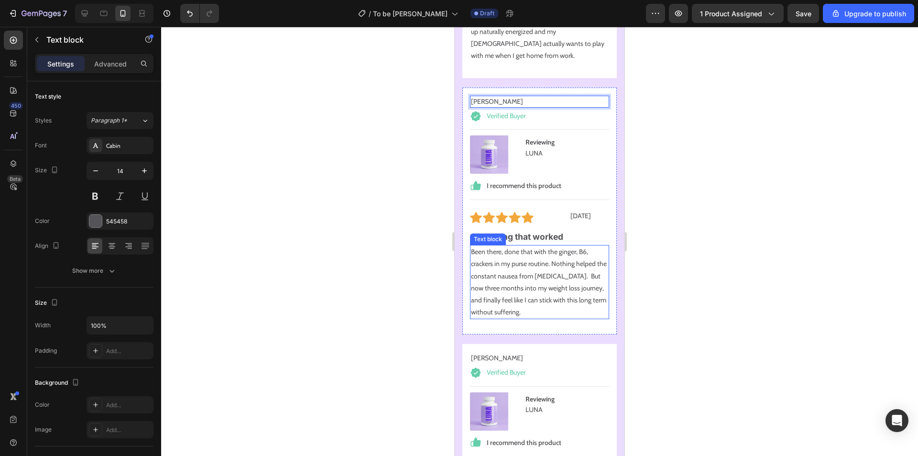
click at [544, 250] on p "Been there, done that with the ginger, B6, crackers in my purse routine. Nothin…" at bounding box center [539, 282] width 137 height 72
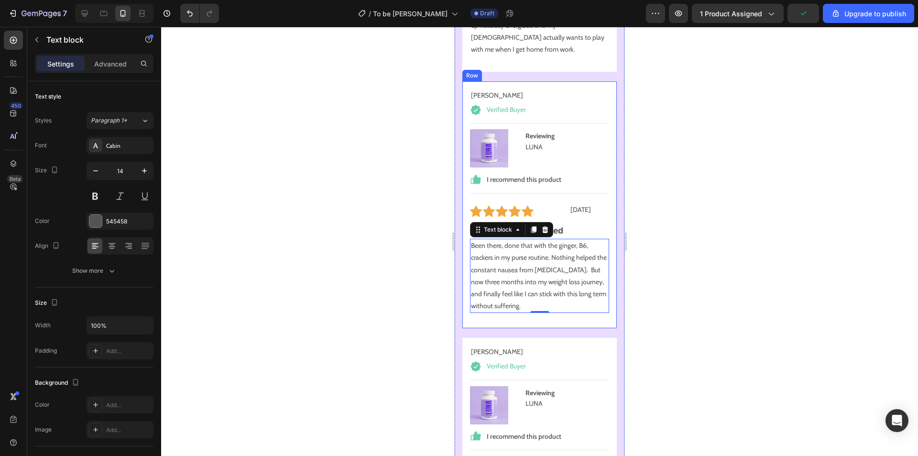
scroll to position [10769, 0]
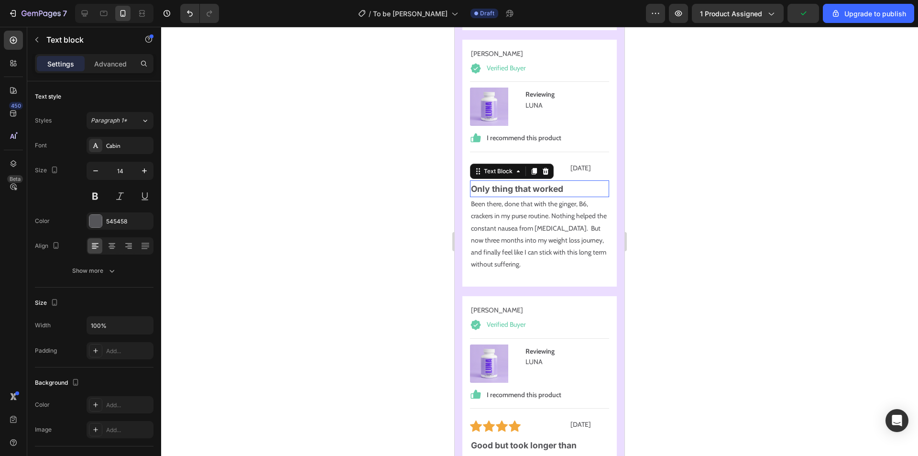
click at [566, 181] on p "Only thing that worked" at bounding box center [539, 188] width 137 height 15
click at [558, 181] on p "Only thing that worked" at bounding box center [539, 188] width 137 height 15
drag, startPoint x: 573, startPoint y: 168, endPoint x: 471, endPoint y: 168, distance: 102.3
click at [471, 181] on p "Only thing that worked" at bounding box center [539, 188] width 137 height 15
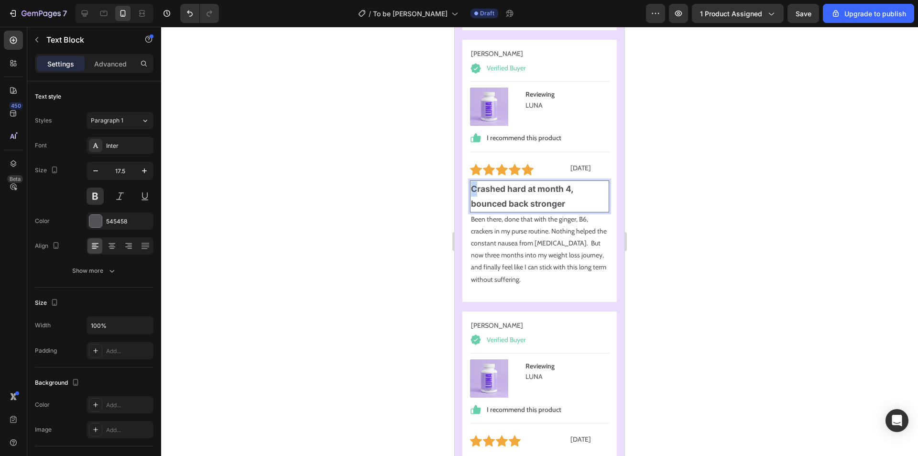
drag, startPoint x: 475, startPoint y: 168, endPoint x: 481, endPoint y: 172, distance: 6.2
click at [471, 180] on div "Crashed hard at month 4, bounced back stronger" at bounding box center [539, 196] width 139 height 32
click at [532, 213] on p "Been there, done that with the ginger, B6, crackers in my purse routine. Nothin…" at bounding box center [539, 249] width 137 height 72
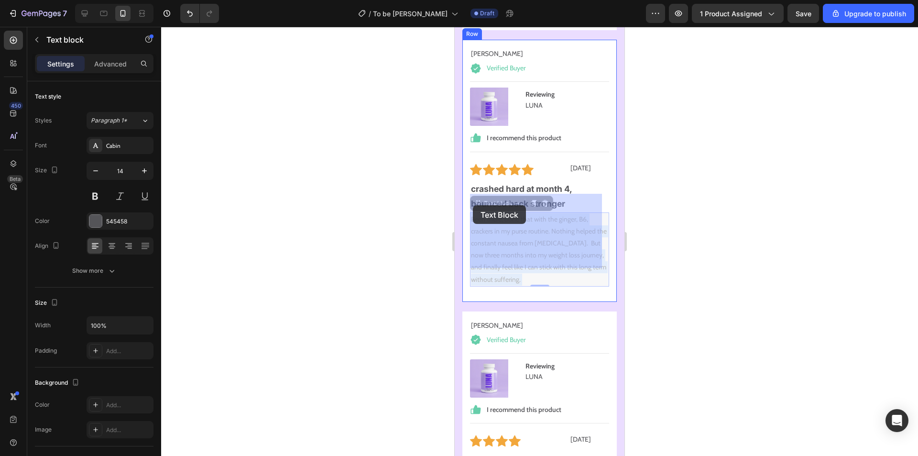
drag, startPoint x: 539, startPoint y: 259, endPoint x: 506, endPoint y: 235, distance: 40.7
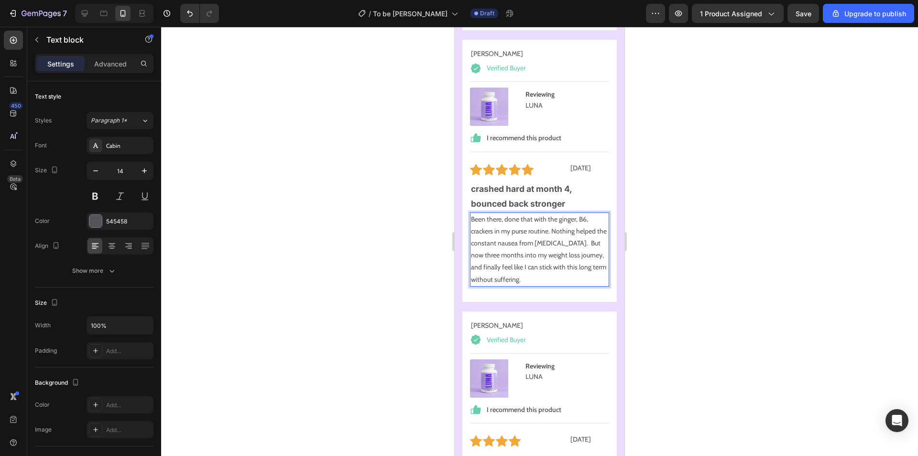
click at [542, 244] on p "Been there, done that with the ginger, B6, crackers in my purse routine. Nothin…" at bounding box center [539, 249] width 137 height 72
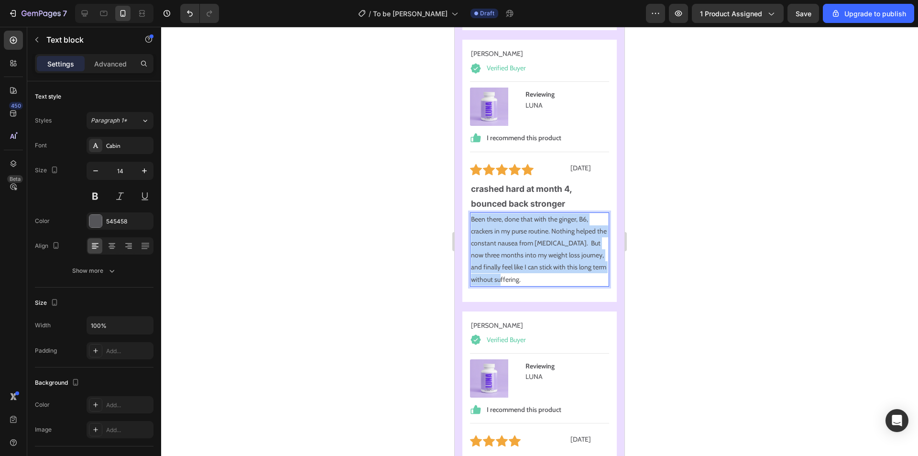
drag, startPoint x: 540, startPoint y: 262, endPoint x: 472, endPoint y: 202, distance: 91.2
click at [472, 213] on p "Been there, done that with the ginger, B6, crackers in my purse routine. Nothin…" at bounding box center [539, 249] width 137 height 72
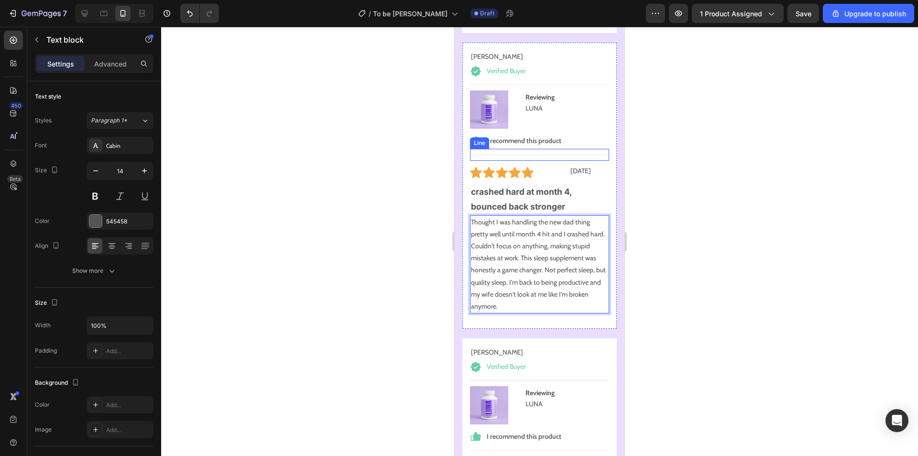
scroll to position [10673, 0]
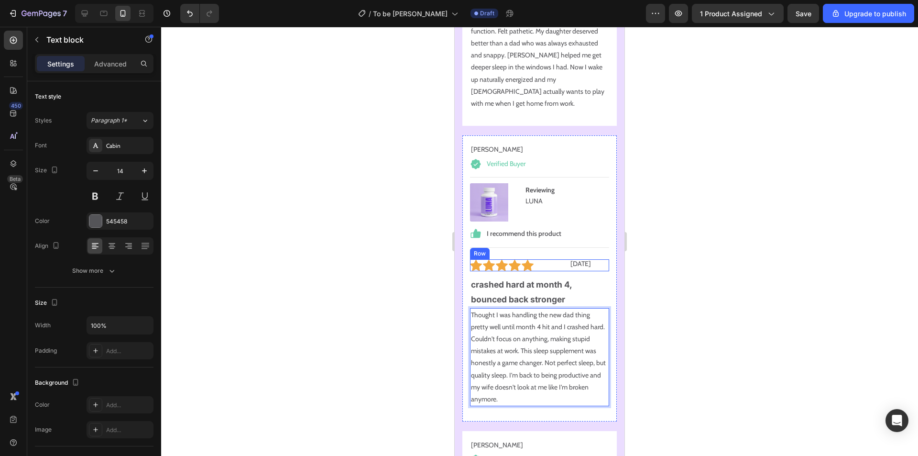
click at [559, 277] on p "crashed hard at month 4, bounced back stronger" at bounding box center [539, 292] width 137 height 30
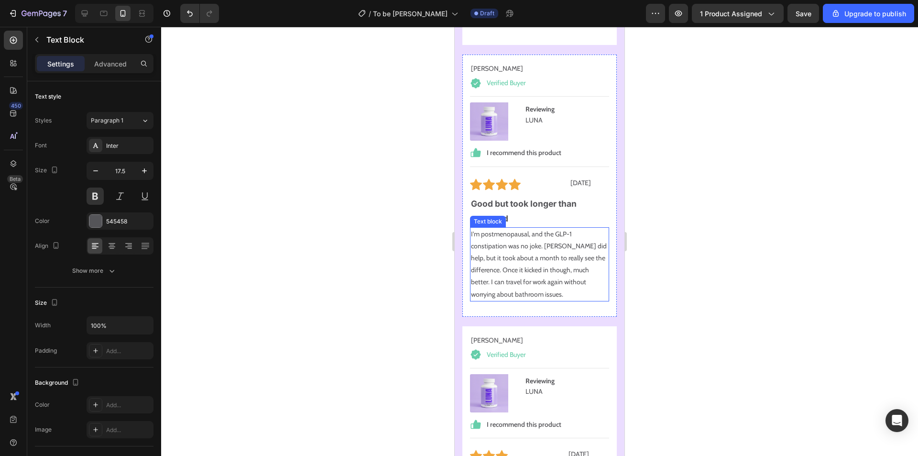
scroll to position [11055, 0]
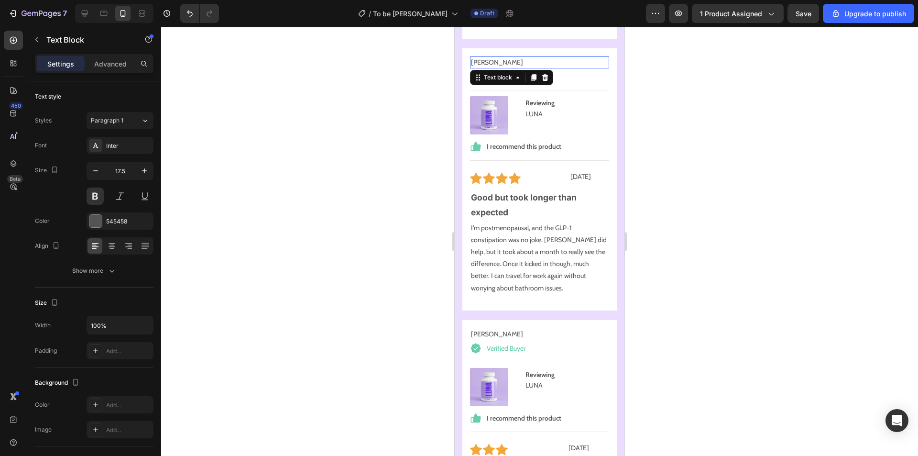
click at [489, 57] on p "Linda K" at bounding box center [539, 62] width 137 height 10
click at [486, 57] on p "Linda K" at bounding box center [539, 62] width 137 height 10
drag, startPoint x: 486, startPoint y: 44, endPoint x: 474, endPoint y: 46, distance: 12.5
click at [474, 57] on p "Linda K" at bounding box center [539, 62] width 137 height 10
click at [484, 57] on p "Lartty K" at bounding box center [539, 62] width 137 height 10
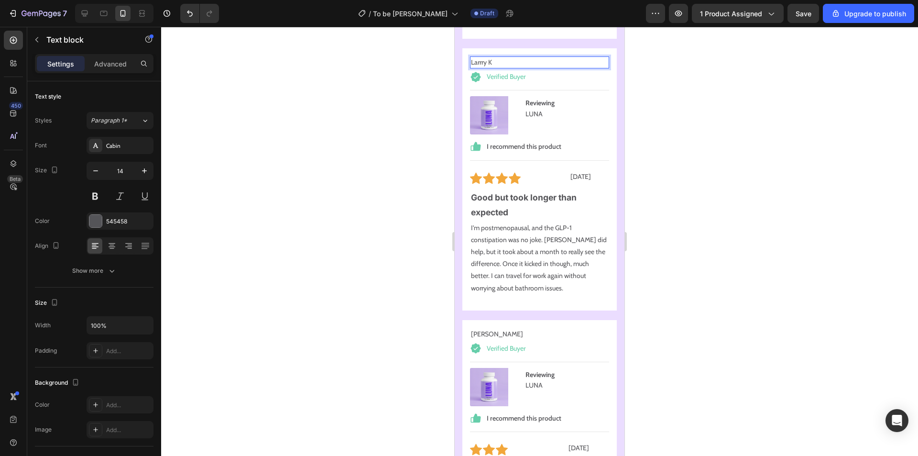
click at [496, 57] on p "Larrry K" at bounding box center [539, 62] width 137 height 10
click at [483, 57] on p "Larrry K" at bounding box center [539, 62] width 137 height 10
click at [497, 57] on p "Larry K" at bounding box center [539, 62] width 137 height 10
click at [551, 223] on p "I'm postmenopausal, and the GLP-1 constipation was no joke. GUTI did help, but …" at bounding box center [539, 258] width 137 height 72
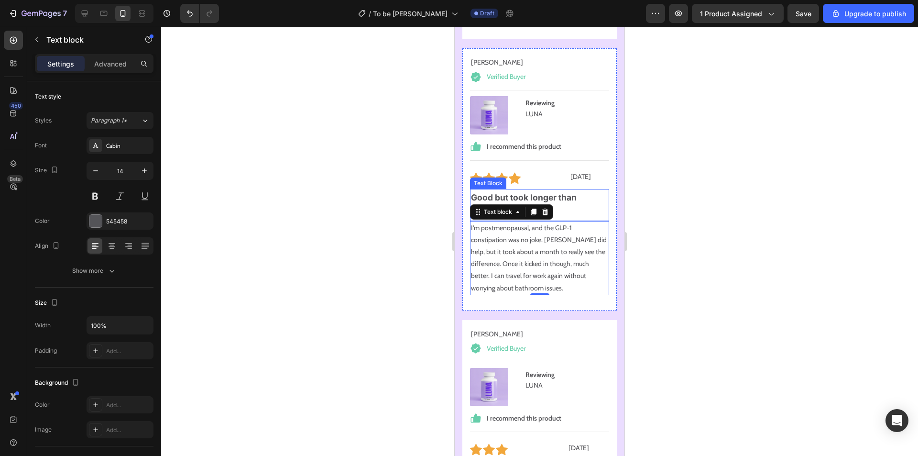
click at [537, 190] on p "Good but took longer than expected" at bounding box center [539, 205] width 137 height 30
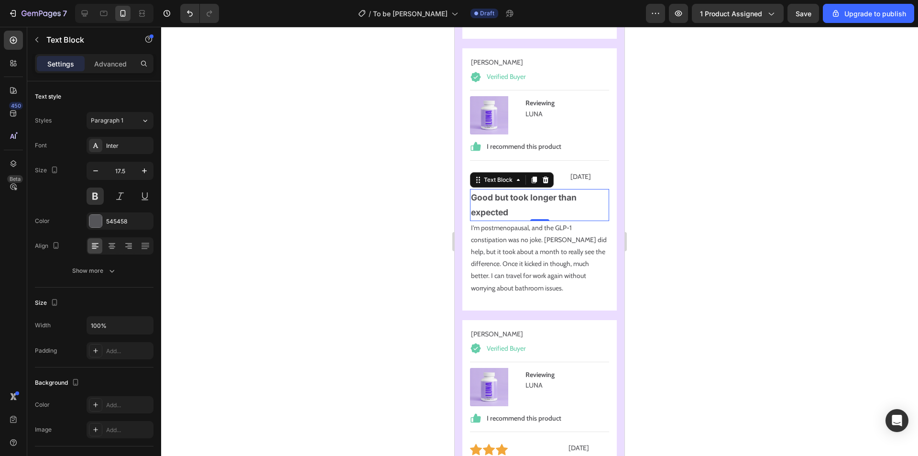
click at [559, 190] on p "Good but took longer than expected" at bounding box center [539, 205] width 137 height 30
drag, startPoint x: 524, startPoint y: 192, endPoint x: 470, endPoint y: 177, distance: 55.4
click at [470, 189] on div "Good but took longer than expected" at bounding box center [539, 205] width 139 height 32
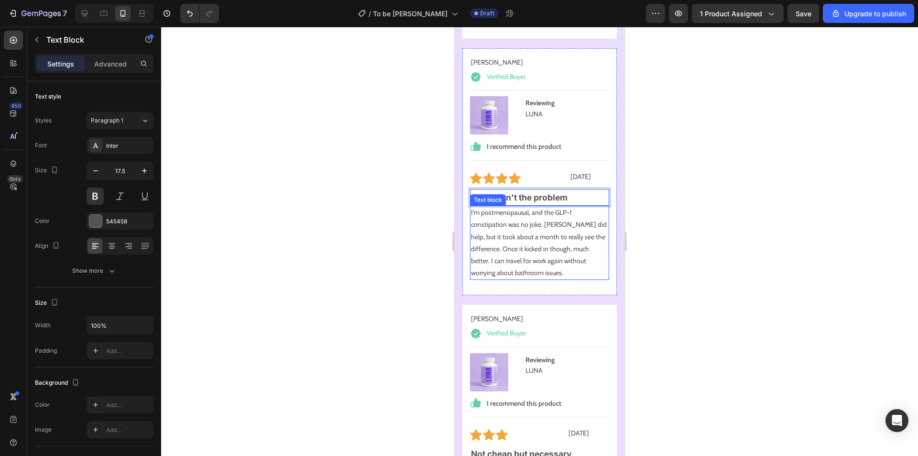
click at [546, 210] on p "I'm postmenopausal, and the GLP-1 constipation was no joke. GUTI did help, but …" at bounding box center [539, 243] width 137 height 72
click at [555, 222] on p "I'm postmenopausal, and the GLP-1 constipation was no joke. GUTI did help, but …" at bounding box center [539, 243] width 137 height 72
click at [572, 251] on p "I'm postmenopausal, and the GLP-1 constipation was no joke. GUTI did help, but …" at bounding box center [539, 243] width 137 height 72
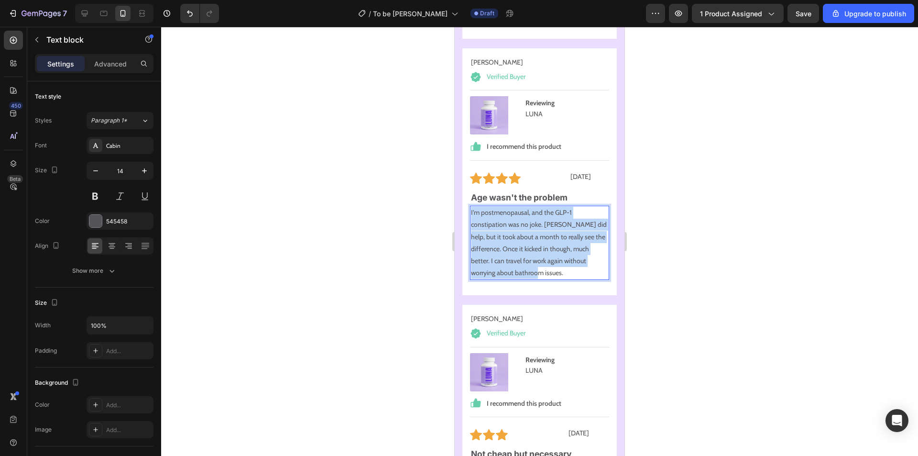
drag, startPoint x: 558, startPoint y: 249, endPoint x: 471, endPoint y: 194, distance: 103.1
click at [470, 206] on div "I'm postmenopausal, and the GLP-1 constipation was no joke. GUTI did help, but …" at bounding box center [539, 243] width 139 height 74
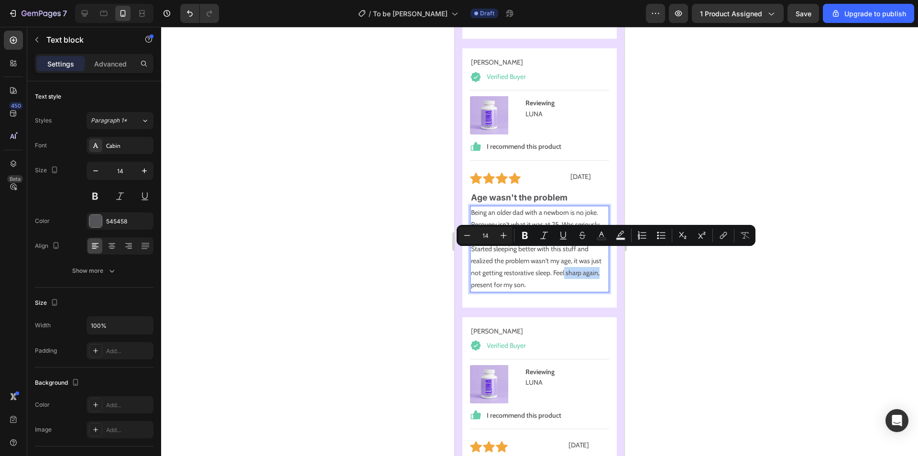
drag, startPoint x: 575, startPoint y: 254, endPoint x: 487, endPoint y: 270, distance: 88.8
click at [487, 270] on p "Being an older dad with a newborn is no joke. Recovery isn't what it was at 25.…" at bounding box center [539, 249] width 137 height 84
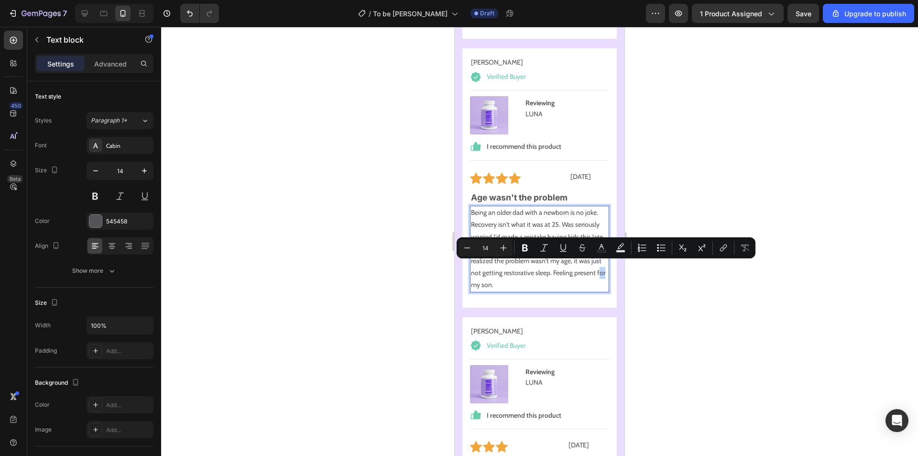
click at [495, 267] on p "Being an older dad with a newborn is no joke. Recovery isn't what it was at 25.…" at bounding box center [539, 249] width 137 height 84
click at [517, 267] on p "Being an older dad with a newborn is no joke. Recovery isn't what it was at 25.…" at bounding box center [539, 249] width 137 height 84
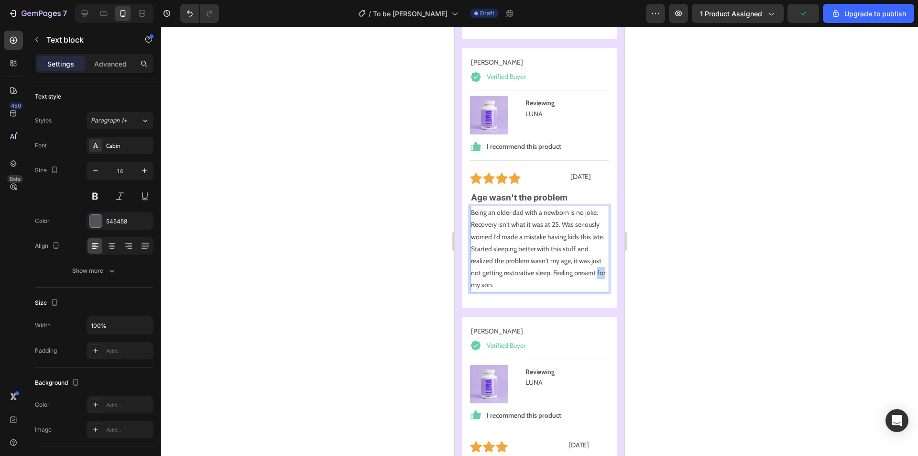
click at [494, 266] on p "Being an older dad with a newborn is no joke. Recovery isn't what it was at 25.…" at bounding box center [539, 249] width 137 height 84
click at [527, 268] on p "Being an older dad with a newborn is no joke. Recovery isn't what it was at 25.…" at bounding box center [539, 249] width 137 height 84
click at [559, 172] on div "2 days ago Text Block" at bounding box center [557, 178] width 68 height 12
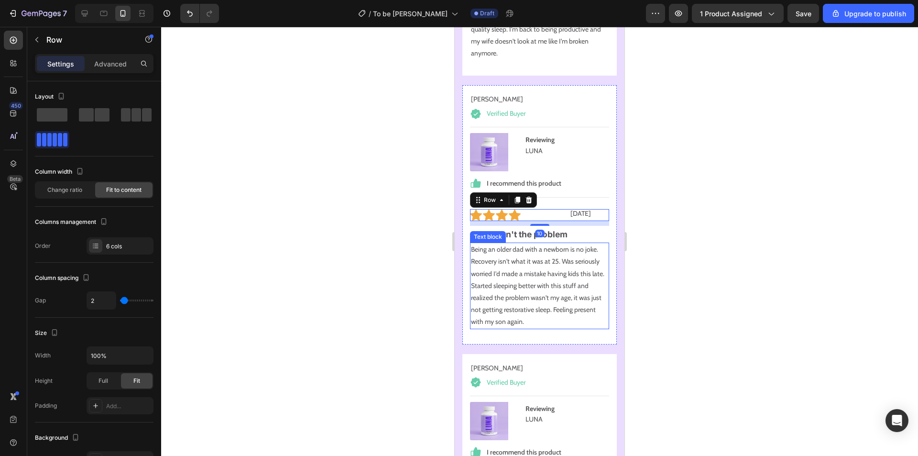
scroll to position [11008, 0]
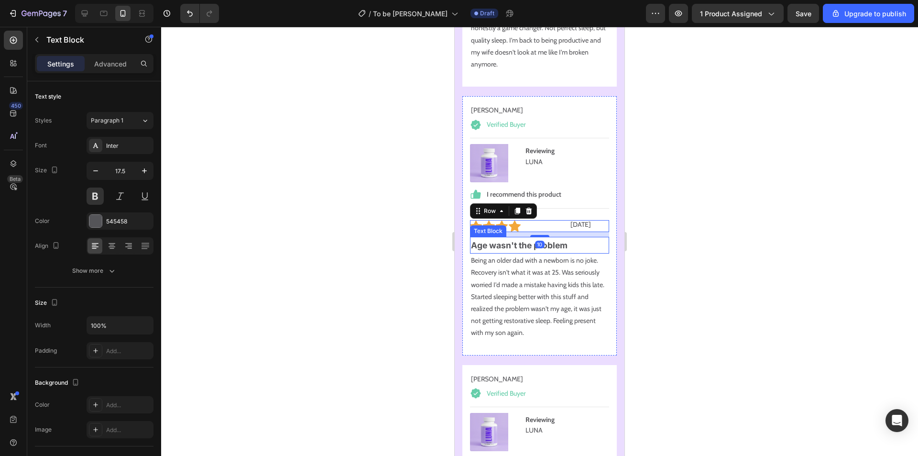
click at [581, 238] on p "Age wasn't the problem" at bounding box center [539, 245] width 137 height 15
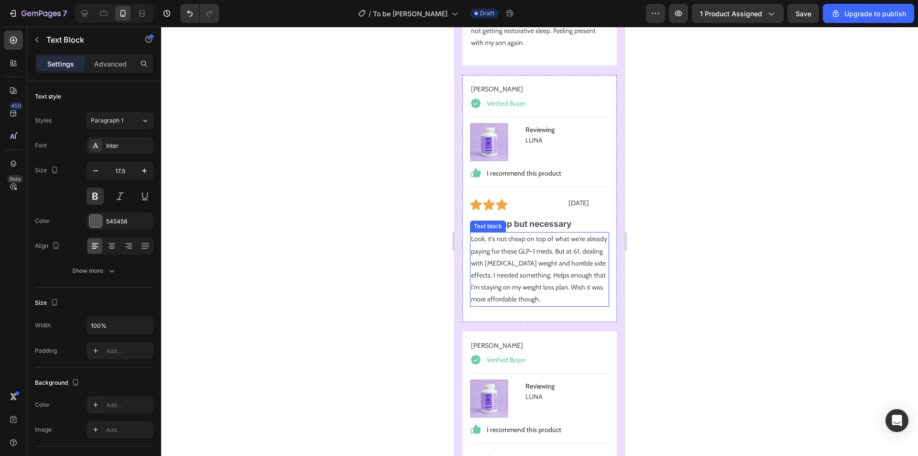
scroll to position [11342, 0]
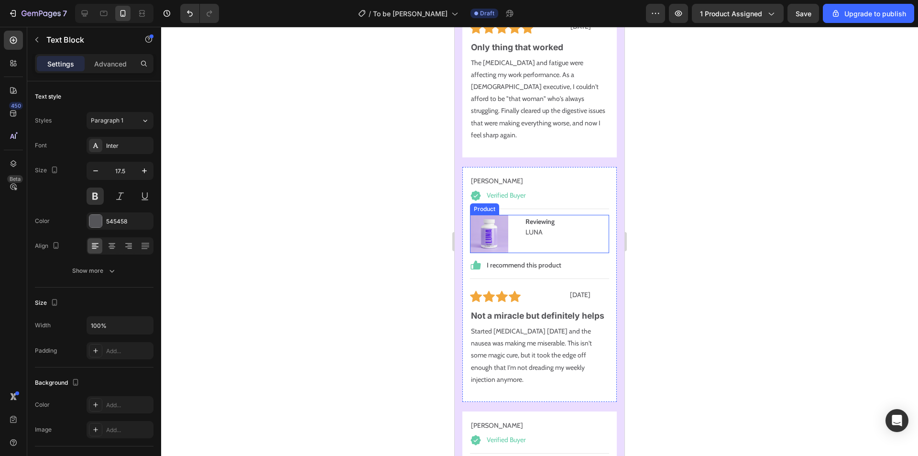
scroll to position [11821, 0]
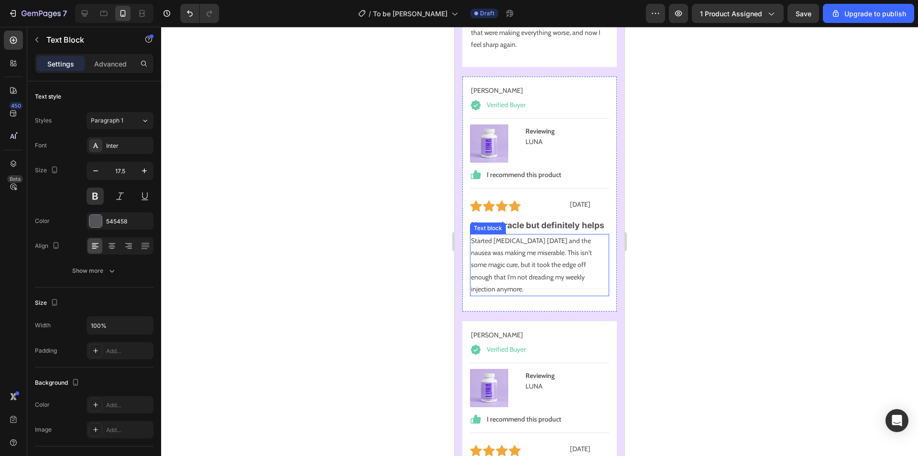
click at [541, 241] on p "Started [MEDICAL_DATA] [DATE] and the nausea was making me miserable. This isn'…" at bounding box center [539, 265] width 137 height 60
click at [527, 262] on p "Started [MEDICAL_DATA] [DATE] and the nausea was making me miserable. This isn'…" at bounding box center [539, 265] width 137 height 60
click at [527, 274] on p "Started [MEDICAL_DATA] [DATE] and the nausea was making me miserable. This isn'…" at bounding box center [539, 265] width 137 height 60
drag, startPoint x: 516, startPoint y: 269, endPoint x: 468, endPoint y: 224, distance: 65.3
click at [468, 224] on div "[PERSON_NAME] Text block Verified Buyer Item List Title Line (P) Images & Galle…" at bounding box center [539, 194] width 154 height 235
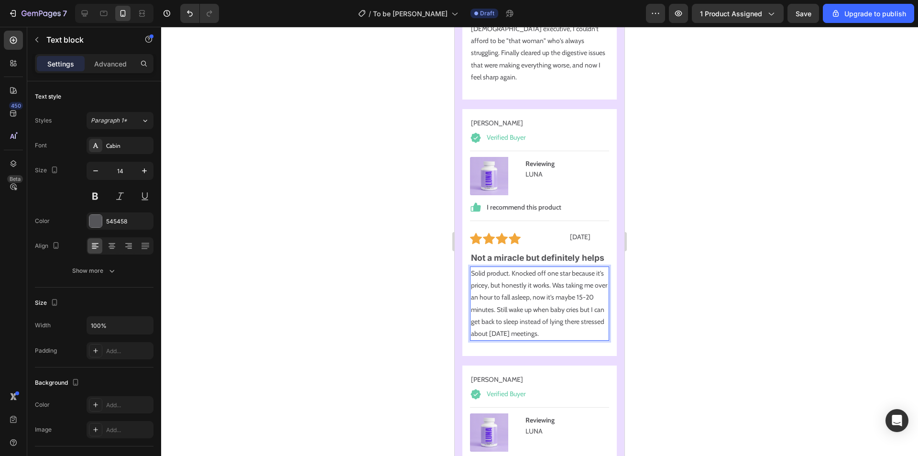
scroll to position [11773, 0]
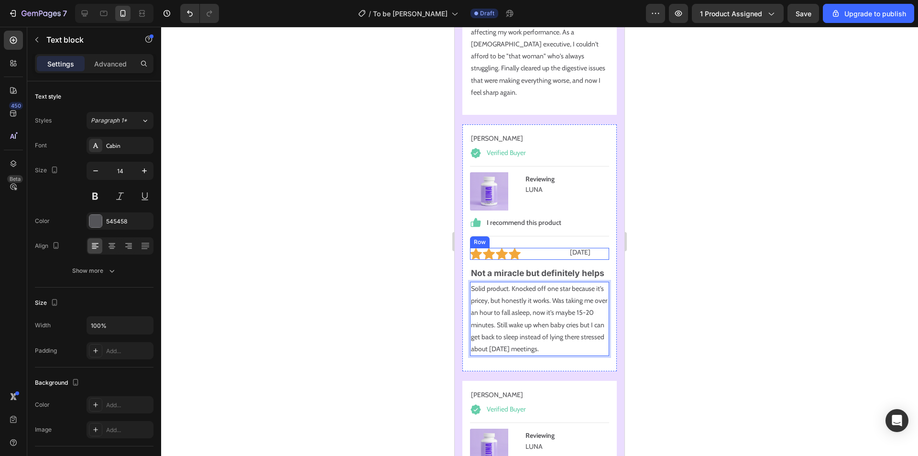
click at [528, 248] on div "[DATE] Text Block" at bounding box center [556, 254] width 67 height 12
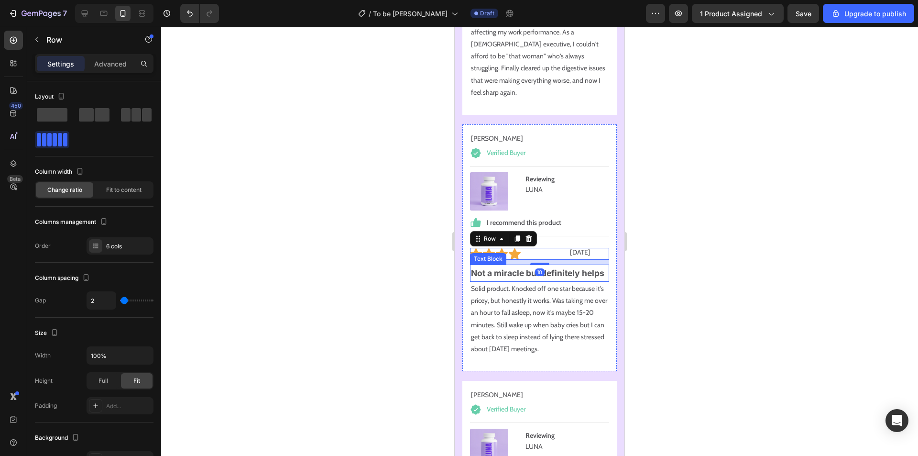
click at [512, 265] on p "Not a miracle but definitely helps" at bounding box center [539, 272] width 137 height 15
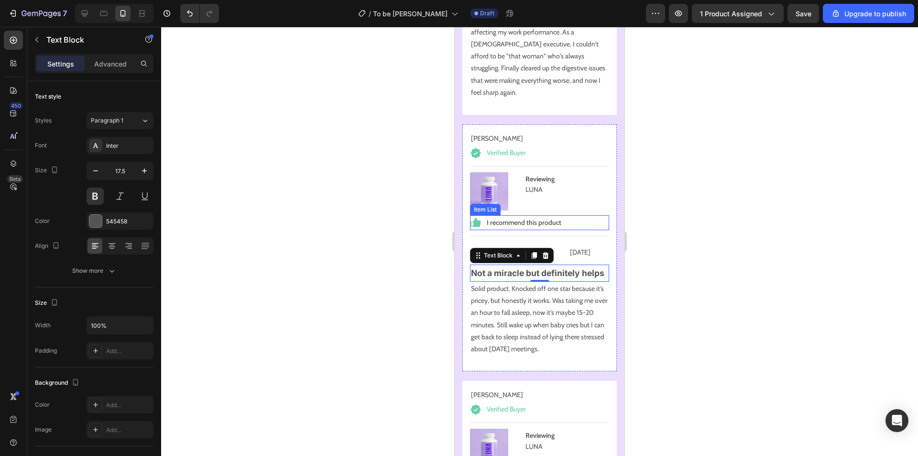
click at [553, 215] on div "I recommend this product" at bounding box center [523, 222] width 77 height 15
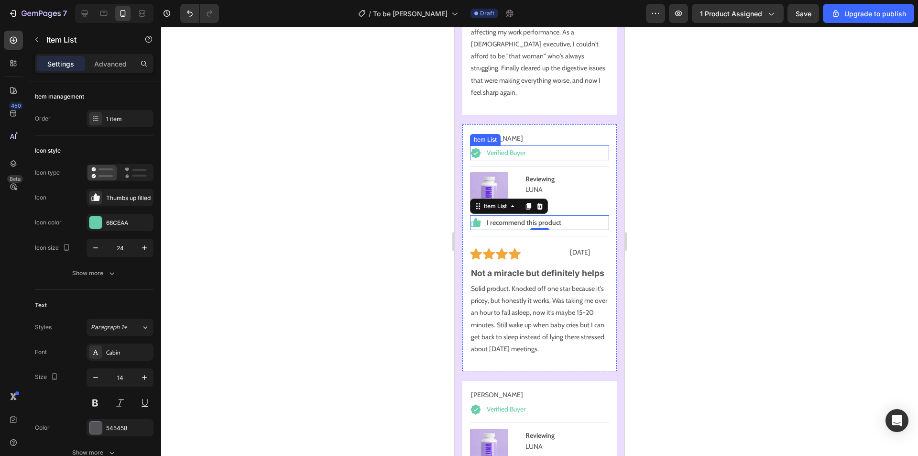
click at [492, 135] on div "Item List" at bounding box center [485, 139] width 27 height 9
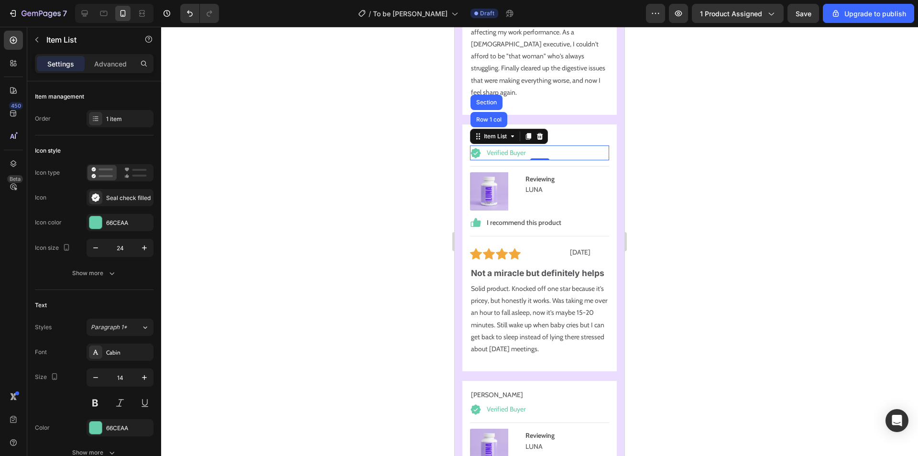
click at [574, 145] on div "Verified Buyer" at bounding box center [539, 152] width 139 height 15
click at [574, 124] on div "[PERSON_NAME] Text block Verified Buyer Item List Row 1 col Section 0 Title Lin…" at bounding box center [539, 247] width 154 height 247
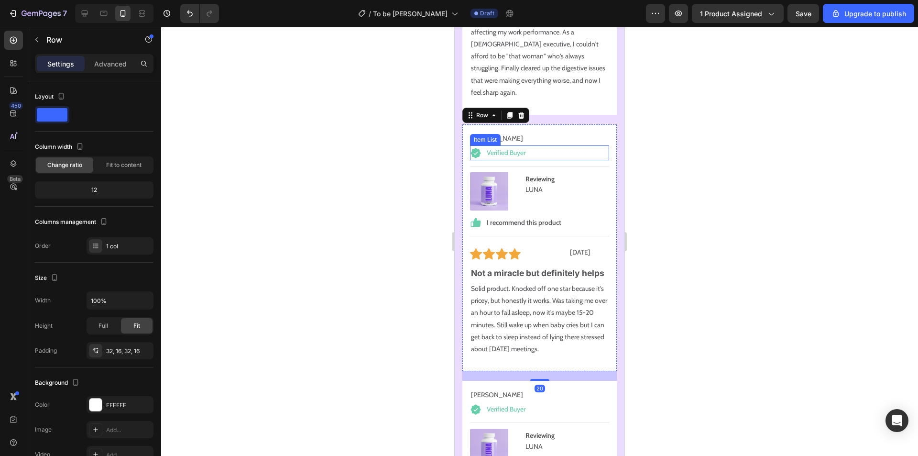
click at [508, 133] on p "[PERSON_NAME]" at bounding box center [539, 138] width 137 height 10
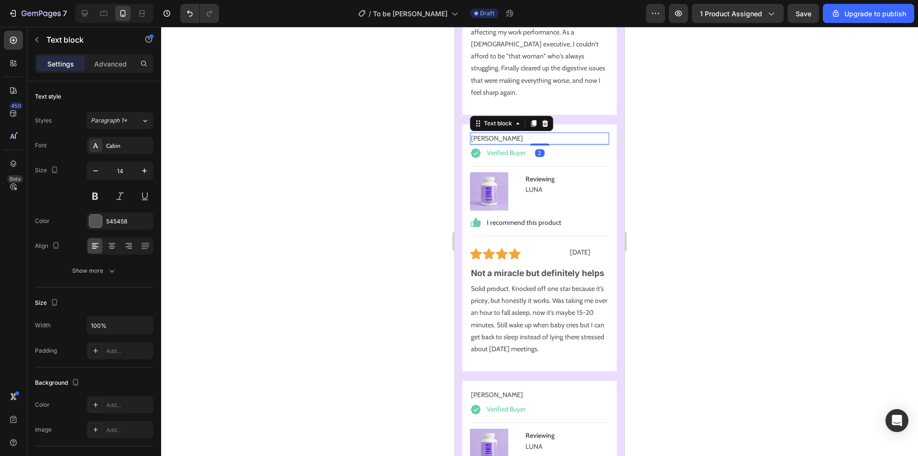
click at [493, 133] on p "[PERSON_NAME]" at bounding box center [539, 138] width 137 height 10
drag, startPoint x: 494, startPoint y: 108, endPoint x: 474, endPoint y: 108, distance: 19.6
click at [474, 133] on p "[PERSON_NAME]" at bounding box center [539, 138] width 137 height 10
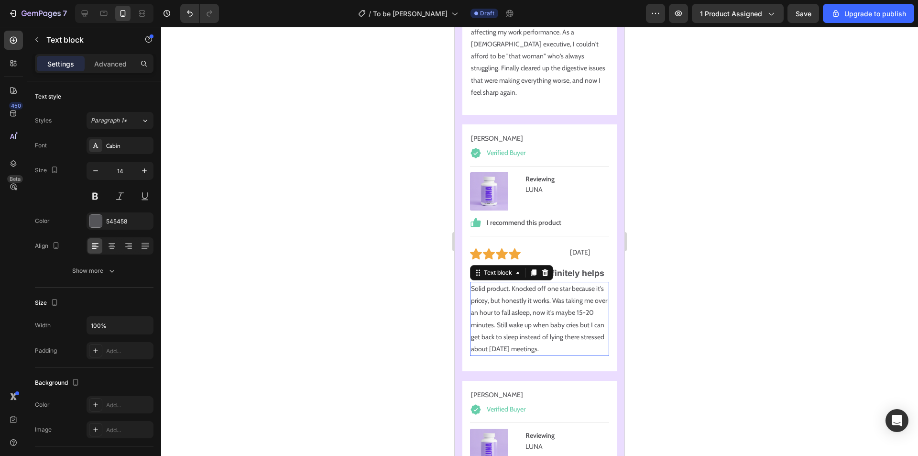
click at [557, 298] on p "Solid product. Knocked off one star because it's pricey, but honestly it works.…" at bounding box center [539, 319] width 137 height 72
click at [557, 265] on p "Not a miracle but definitely helps" at bounding box center [539, 272] width 137 height 15
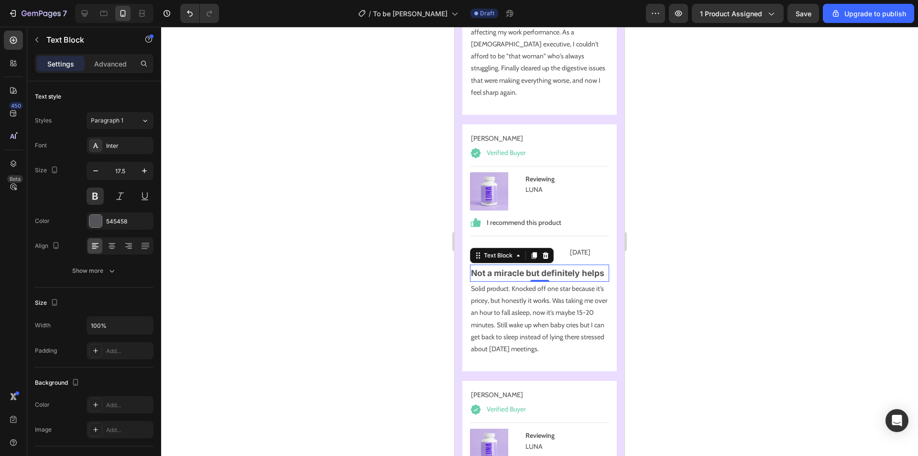
click at [570, 265] on p "Not a miracle but definitely helps" at bounding box center [539, 272] width 137 height 15
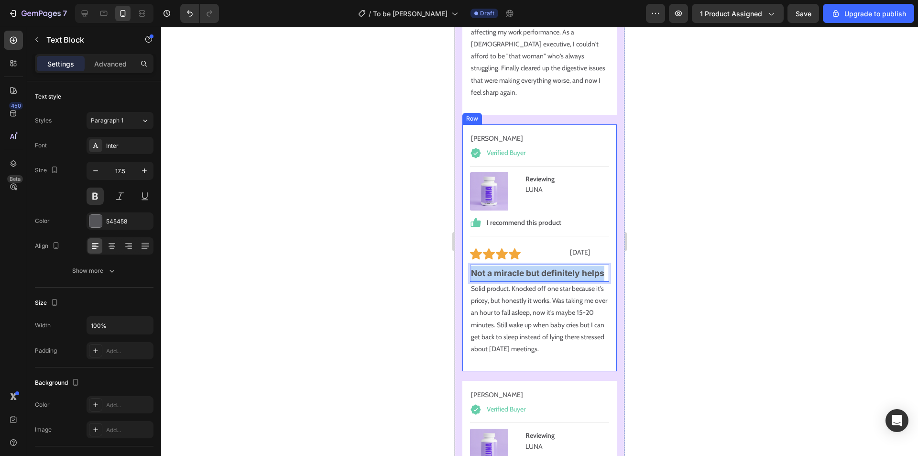
drag, startPoint x: 518, startPoint y: 258, endPoint x: 466, endPoint y: 239, distance: 55.1
click at [466, 239] on div "[PERSON_NAME] Text block Verified Buyer Item List Title Line (P) Images & Galle…" at bounding box center [539, 247] width 154 height 247
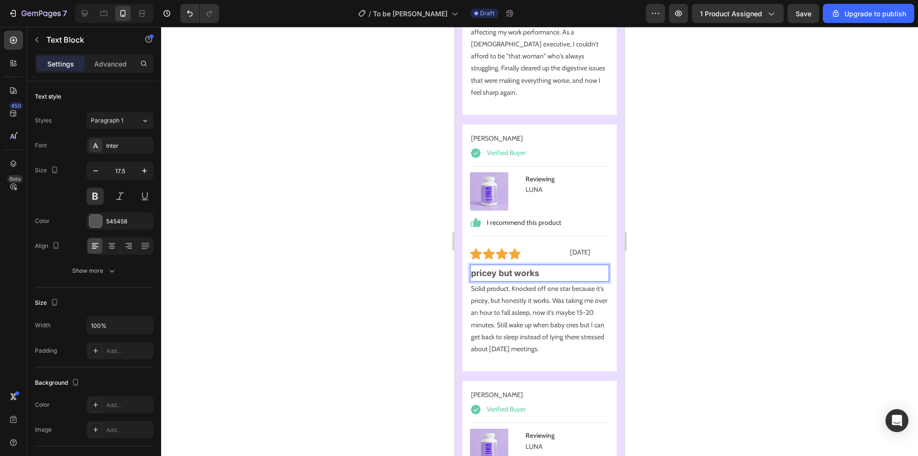
click at [589, 300] on p "Solid product. Knocked off one star because it's pricey, but honestly it works.…" at bounding box center [539, 319] width 137 height 72
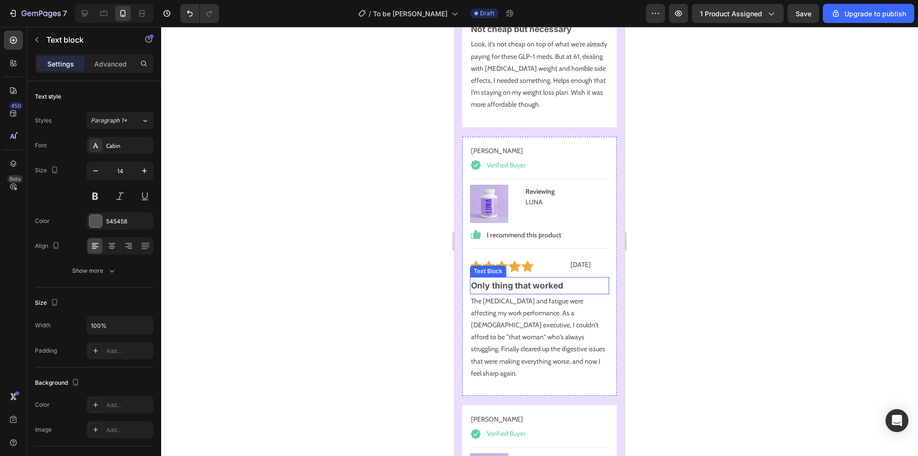
scroll to position [11486, 0]
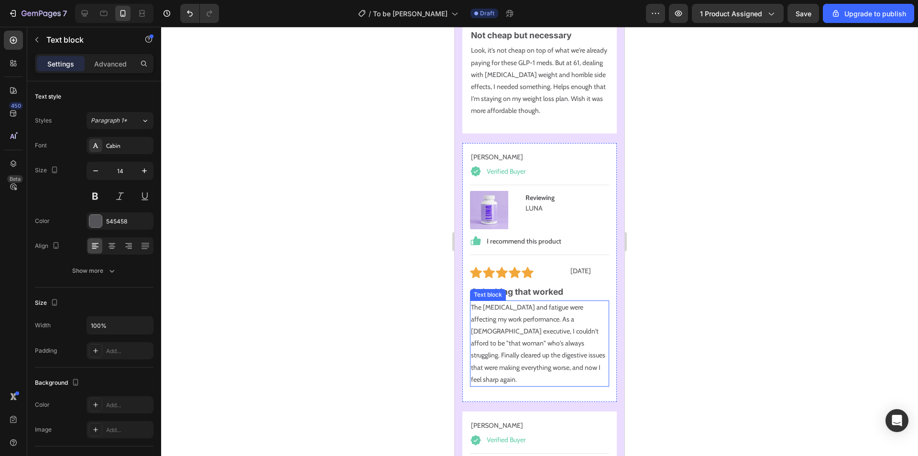
click at [511, 305] on p "The [MEDICAL_DATA] and fatigue were affecting my work performance. As a [DEMOGR…" at bounding box center [539, 343] width 137 height 84
click at [560, 327] on p "The [MEDICAL_DATA] and fatigue were affecting my work performance. As a [DEMOGR…" at bounding box center [539, 343] width 137 height 84
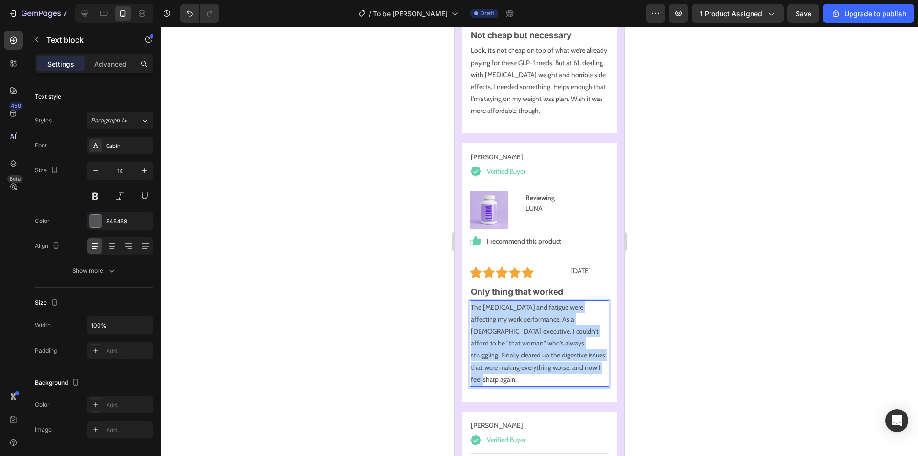
drag, startPoint x: 571, startPoint y: 349, endPoint x: 471, endPoint y: 287, distance: 117.5
click at [471, 300] on div "The [MEDICAL_DATA] and fatigue were affecting my work performance. As a [DEMOGR…" at bounding box center [539, 343] width 139 height 86
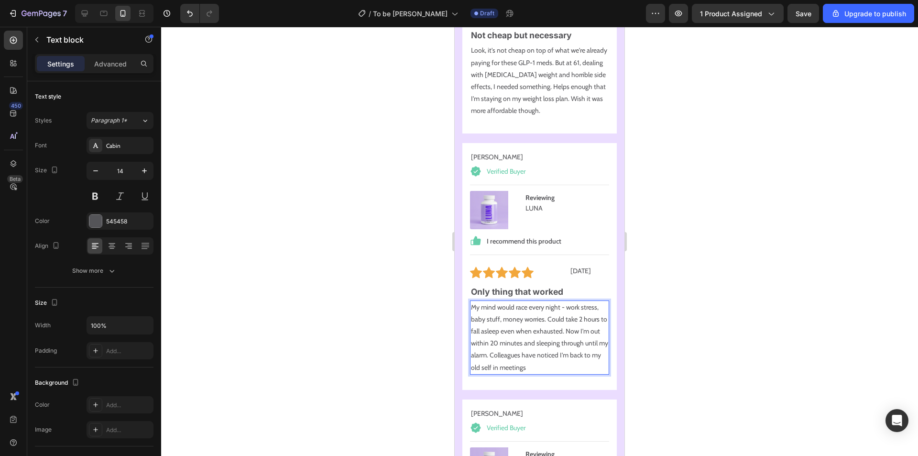
click at [578, 337] on p "My mind would race every night - work stress, baby stuff, money worries. Could …" at bounding box center [539, 337] width 137 height 72
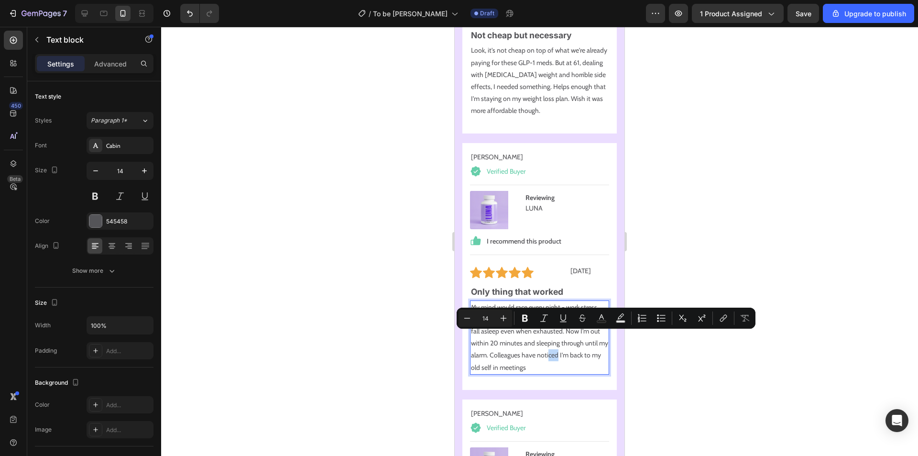
drag, startPoint x: 582, startPoint y: 339, endPoint x: 574, endPoint y: 337, distance: 8.3
click at [573, 337] on p "My mind would race every night - work stress, baby stuff, money worries. Could …" at bounding box center [539, 337] width 137 height 72
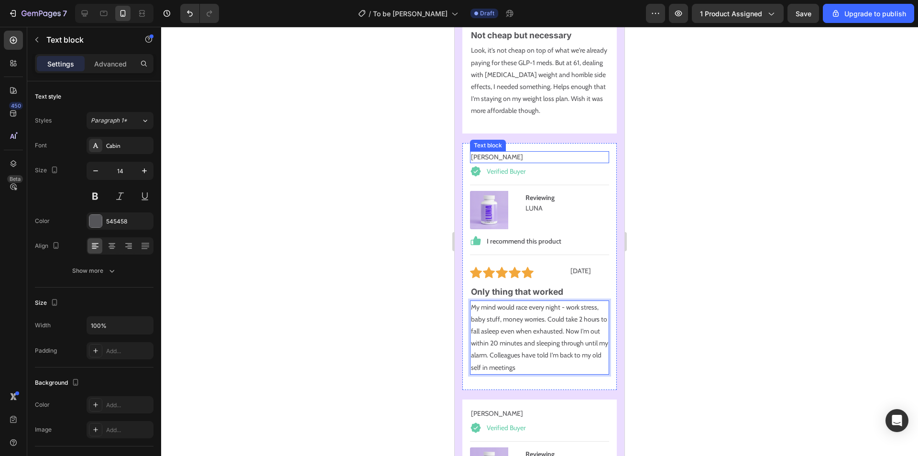
click at [499, 152] on p "[PERSON_NAME]" at bounding box center [539, 157] width 137 height 10
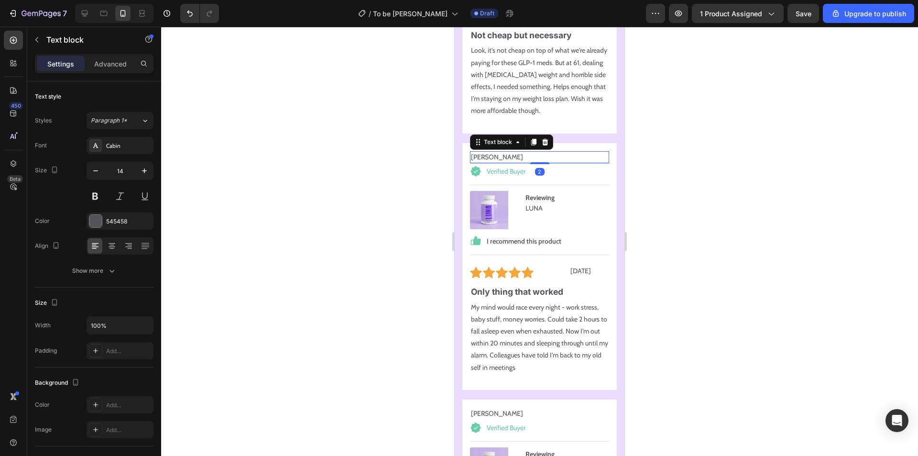
click at [492, 152] on p "[PERSON_NAME]" at bounding box center [539, 157] width 137 height 10
drag, startPoint x: 495, startPoint y: 138, endPoint x: 471, endPoint y: 138, distance: 23.9
click at [471, 152] on p "[PERSON_NAME]" at bounding box center [539, 157] width 137 height 10
click at [544, 308] on p "My mind would race every night - work stress, baby stuff, money worries. Could …" at bounding box center [539, 337] width 137 height 72
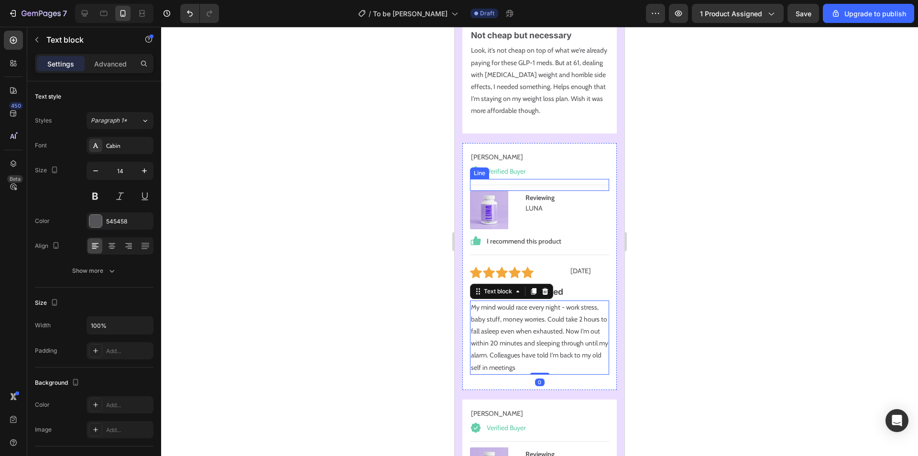
click at [556, 152] on p "[PERSON_NAME]" at bounding box center [539, 157] width 137 height 10
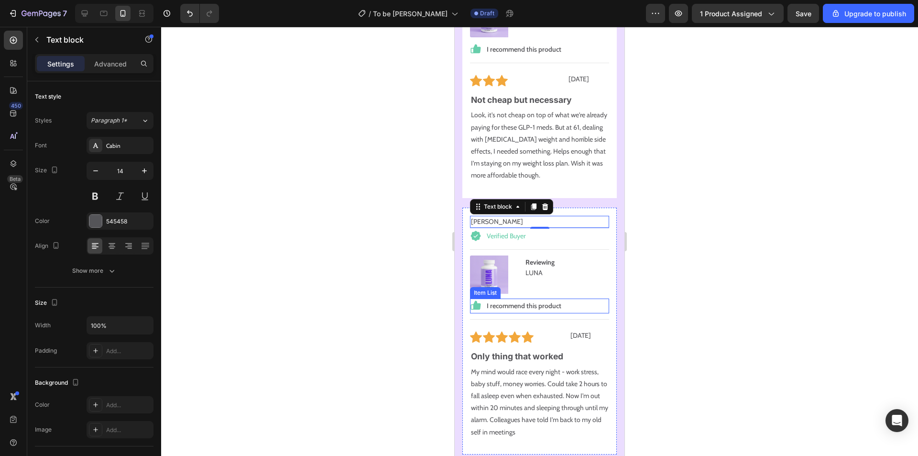
scroll to position [11438, 0]
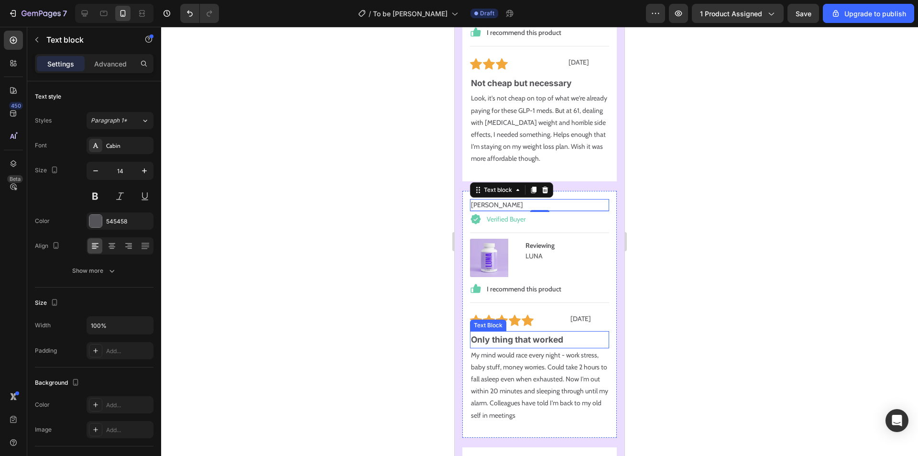
click at [577, 332] on p "Only thing that worked" at bounding box center [539, 339] width 137 height 15
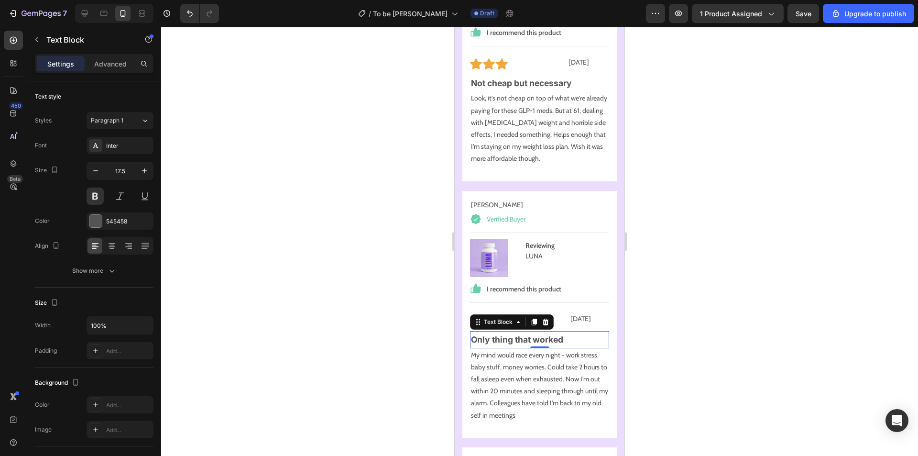
click at [581, 332] on p "Only thing that worked" at bounding box center [539, 339] width 137 height 15
drag, startPoint x: 573, startPoint y: 318, endPoint x: 472, endPoint y: 319, distance: 101.9
click at [472, 332] on p "Only thing that worked" at bounding box center [539, 339] width 137 height 15
click at [549, 150] on div "[PERSON_NAME] Text block Verified Buyer Item List Title Line (P) Images & Galle…" at bounding box center [539, 57] width 154 height 247
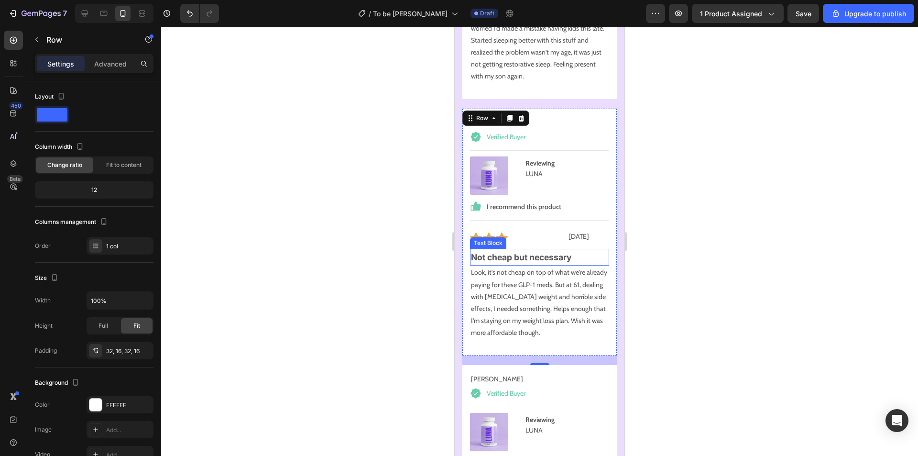
scroll to position [11247, 0]
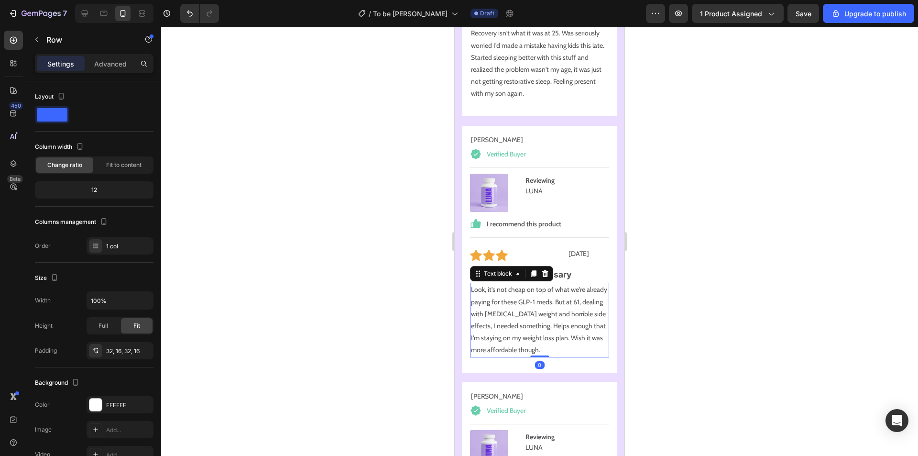
click at [531, 295] on p "Look, it's not cheap on top of what we're already paying for these GLP-1 meds. …" at bounding box center [539, 320] width 137 height 72
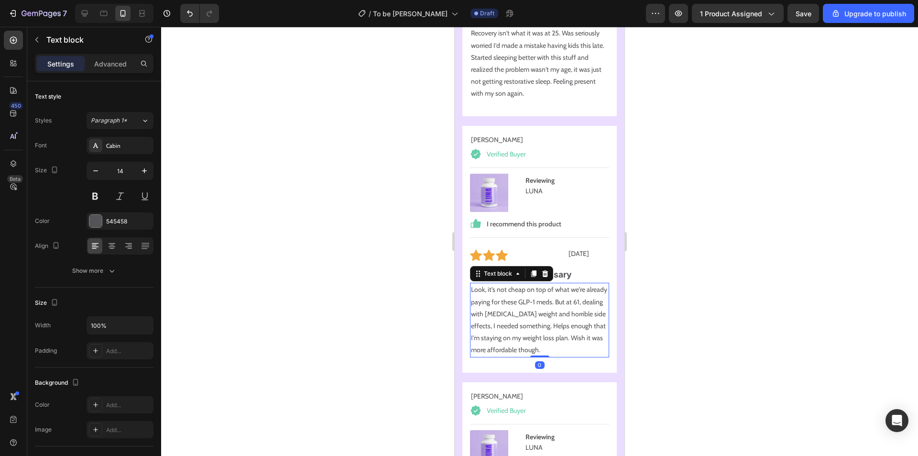
click at [557, 313] on p "Look, it's not cheap on top of what we're already paying for these GLP-1 meds. …" at bounding box center [539, 320] width 137 height 72
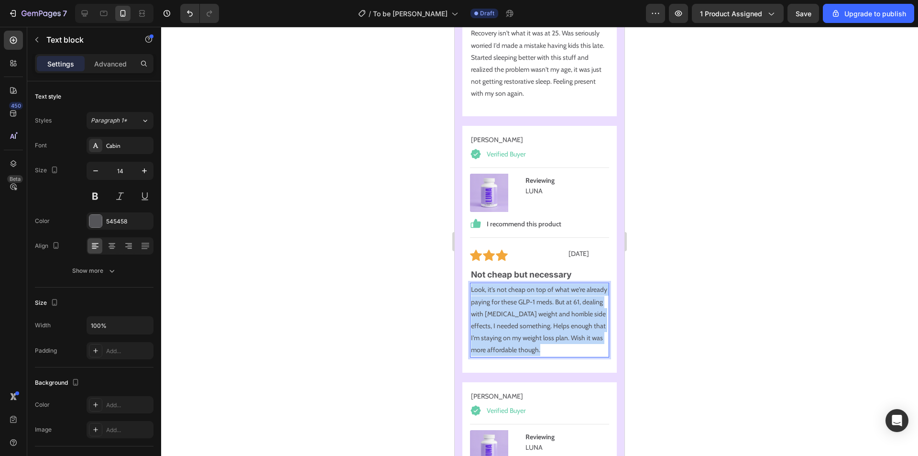
drag, startPoint x: 600, startPoint y: 332, endPoint x: 464, endPoint y: 267, distance: 150.8
click at [464, 267] on div "[PERSON_NAME] Text block Verified Buyer Item List Title Line (P) Images & Galle…" at bounding box center [539, 249] width 154 height 247
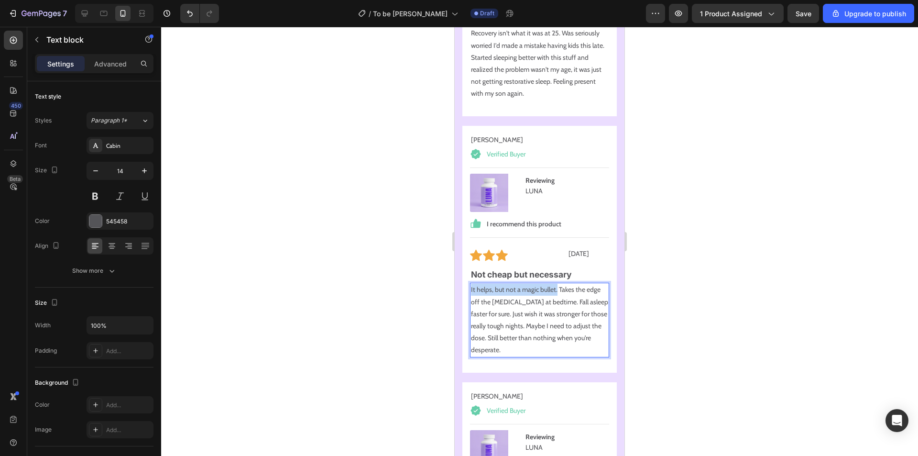
drag, startPoint x: 557, startPoint y: 273, endPoint x: 473, endPoint y: 260, distance: 85.1
click at [471, 284] on p "It helps, but not a magic bullet. Takes the edge off the [MEDICAL_DATA] at bedt…" at bounding box center [539, 320] width 137 height 72
click at [574, 296] on p "It's not a magic bullet but it helps. Takes the edge off the [MEDICAL_DATA] at …" at bounding box center [539, 320] width 137 height 72
drag, startPoint x: 575, startPoint y: 308, endPoint x: 493, endPoint y: 310, distance: 81.8
click at [493, 310] on p "It's not a magic bullet but it helps. Takes the edge off the [MEDICAL_DATA] at …" at bounding box center [539, 320] width 137 height 72
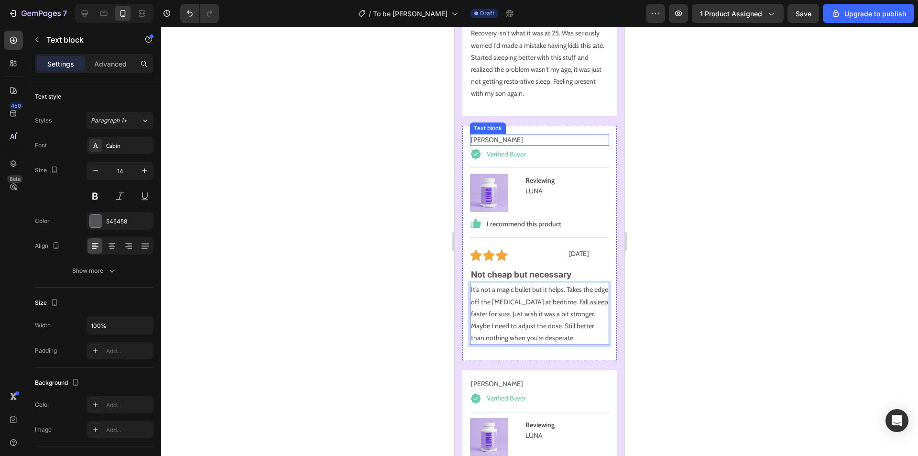
click at [491, 135] on p "[PERSON_NAME]" at bounding box center [539, 140] width 137 height 10
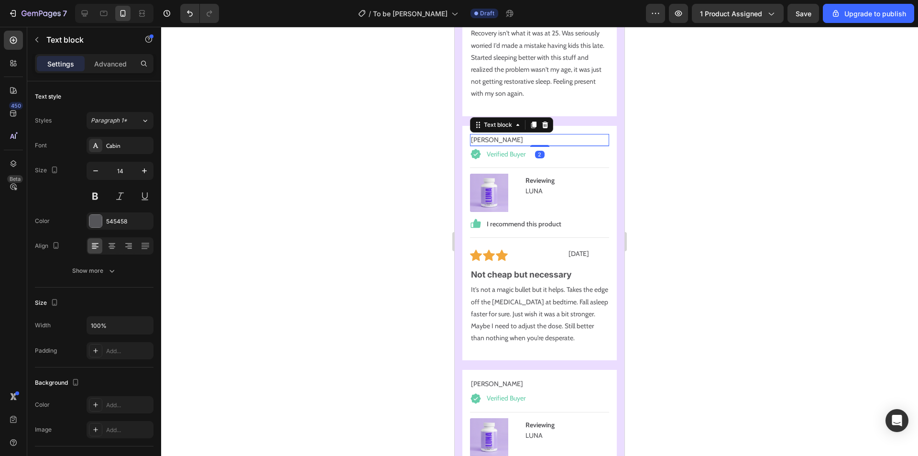
click at [495, 135] on p "[PERSON_NAME]" at bounding box center [539, 140] width 137 height 10
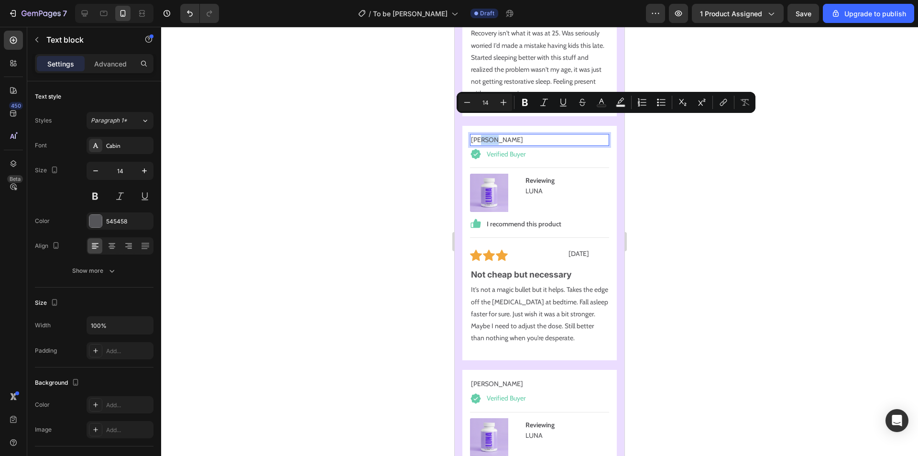
drag, startPoint x: 493, startPoint y: 122, endPoint x: 481, endPoint y: 122, distance: 12.0
click at [481, 135] on p "[PERSON_NAME]" at bounding box center [539, 140] width 137 height 10
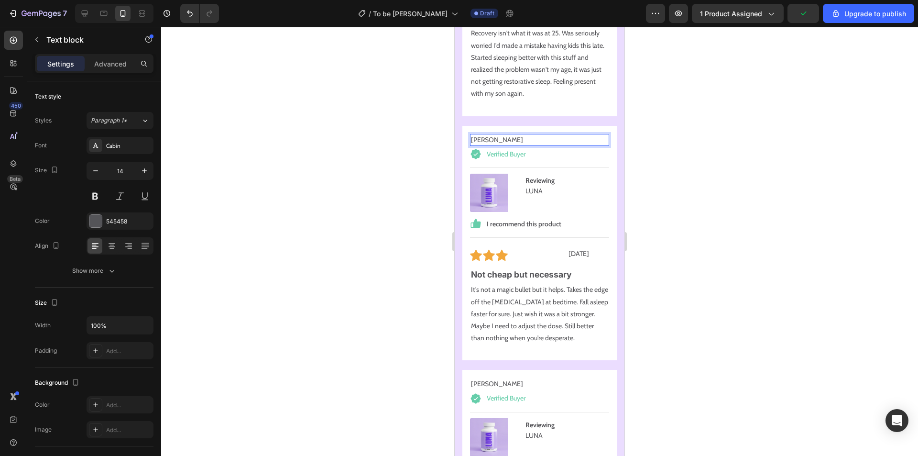
click at [477, 135] on p "[PERSON_NAME]" at bounding box center [539, 140] width 137 height 10
click at [555, 77] on p "Being an older dad with a newborn is no joke. Recovery isn't what it was at 25.…" at bounding box center [539, 57] width 137 height 84
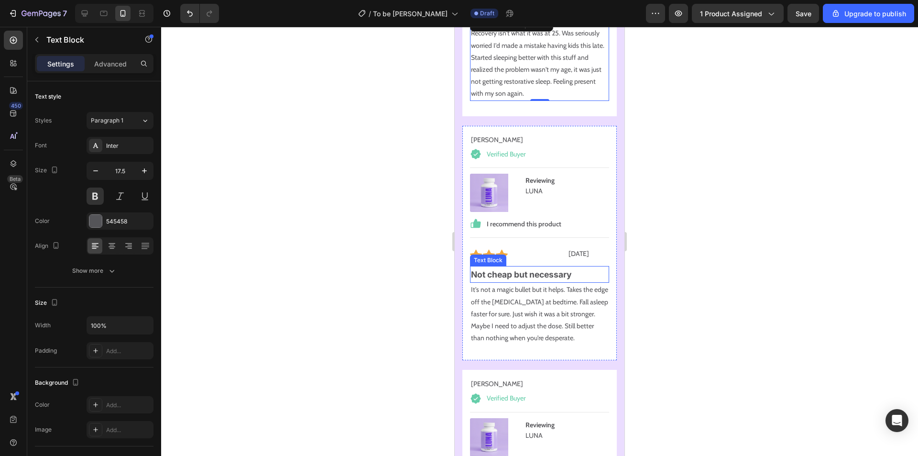
click at [547, 267] on p "Not cheap but necessary" at bounding box center [539, 274] width 137 height 15
click at [575, 267] on p "Not cheap but necessary" at bounding box center [539, 274] width 137 height 15
drag, startPoint x: 584, startPoint y: 255, endPoint x: 473, endPoint y: 253, distance: 110.5
click at [473, 267] on p "Not cheap but necessary" at bounding box center [539, 274] width 137 height 15
click at [536, 319] on p "It's not a magic bullet but it helps. Takes the edge off the [MEDICAL_DATA] at …" at bounding box center [539, 314] width 137 height 60
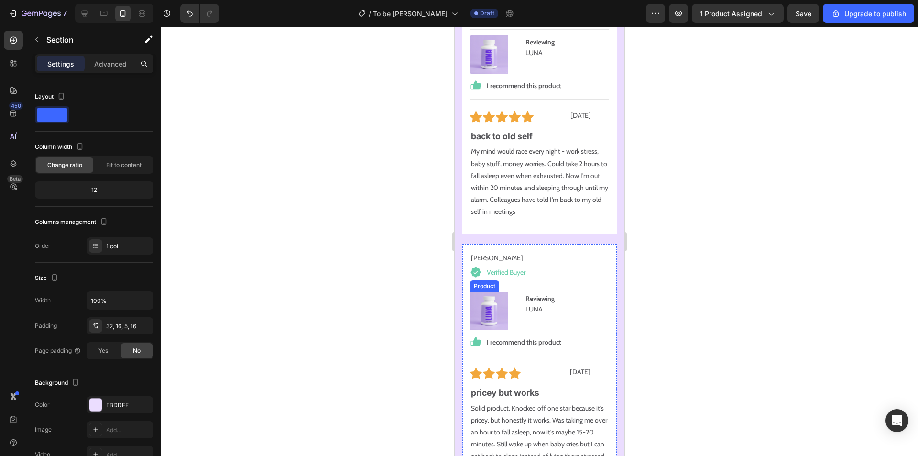
scroll to position [11486, 0]
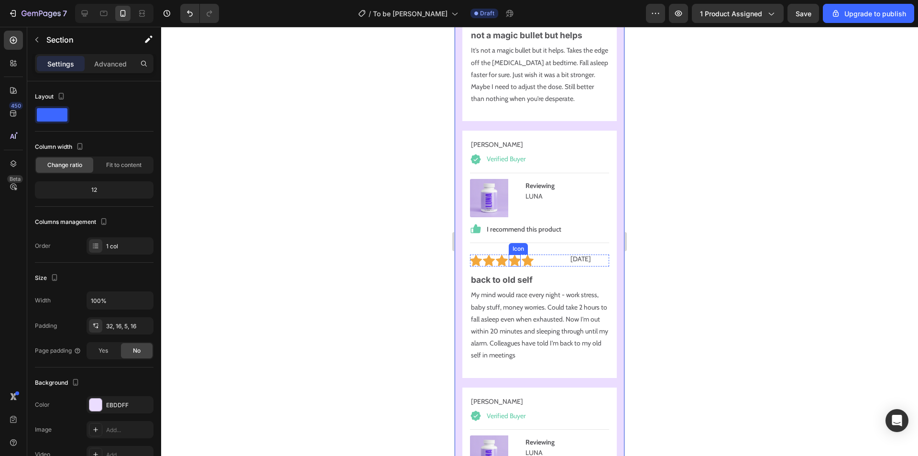
click at [487, 272] on p "back to old self" at bounding box center [539, 279] width 137 height 15
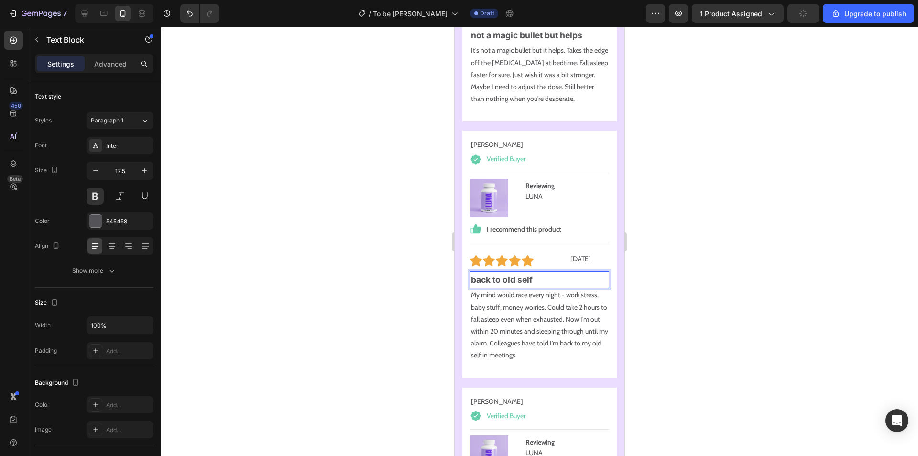
click at [477, 272] on p "back to old self" at bounding box center [539, 279] width 137 height 15
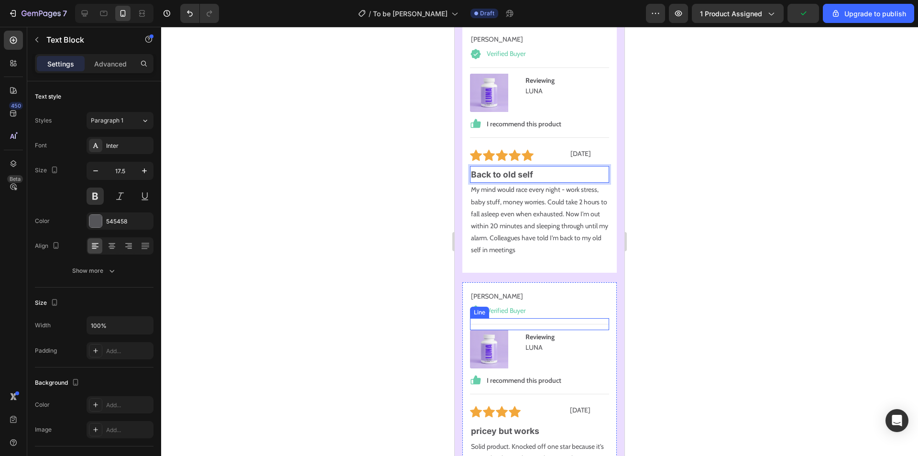
scroll to position [11677, 0]
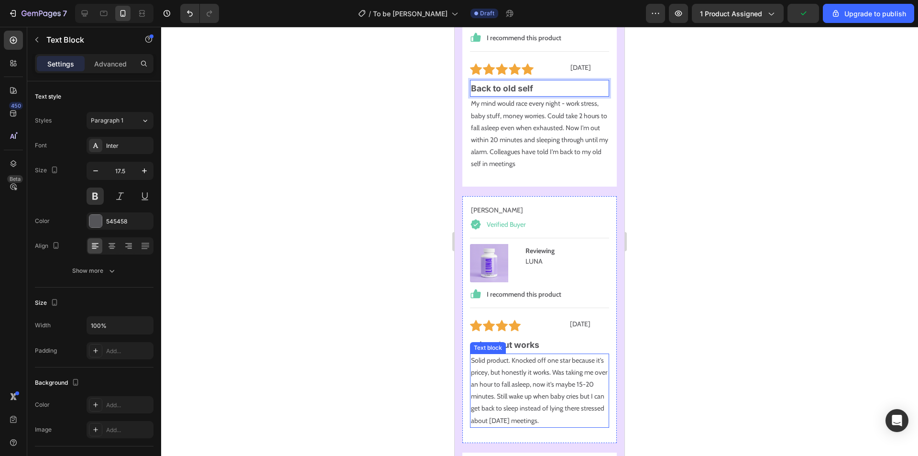
click at [477, 343] on div "Text block" at bounding box center [488, 347] width 32 height 9
click at [518, 337] on p "pricey but works" at bounding box center [539, 344] width 137 height 15
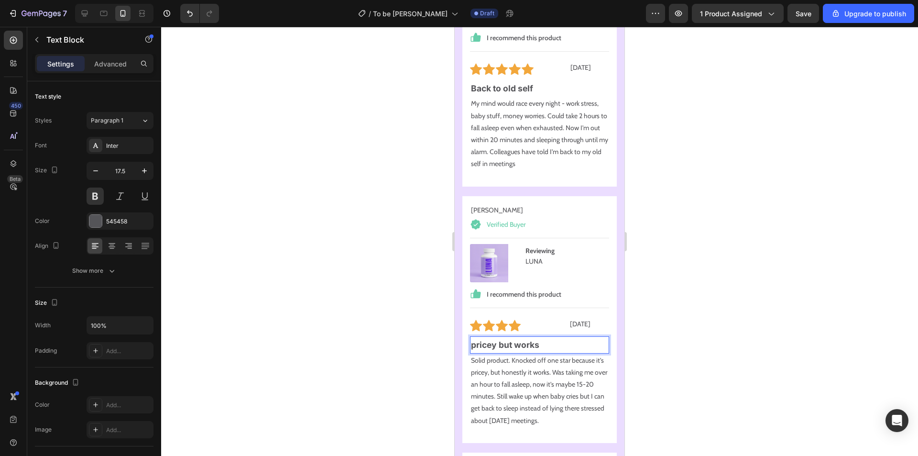
click at [478, 337] on p "pricey but works" at bounding box center [539, 344] width 137 height 15
click at [476, 337] on p "pricey but works" at bounding box center [539, 344] width 137 height 15
click at [558, 361] on p "Solid product. Knocked off one star because it's pricey, but honestly it works.…" at bounding box center [539, 390] width 137 height 72
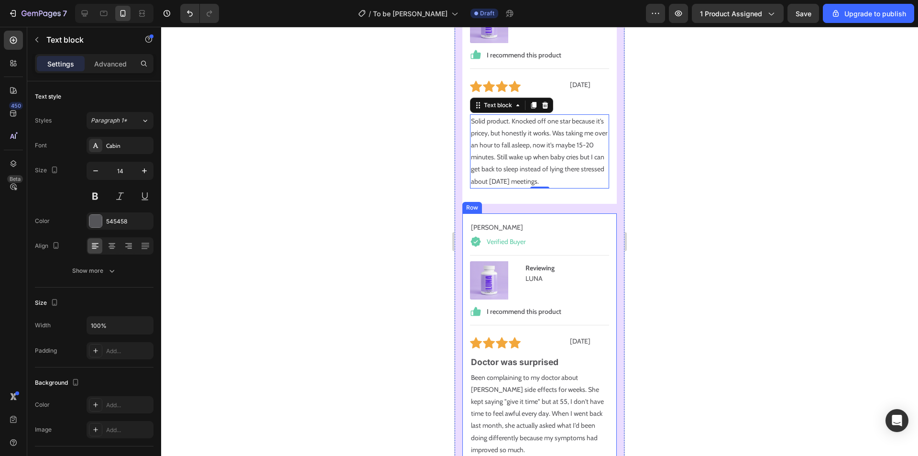
scroll to position [11773, 0]
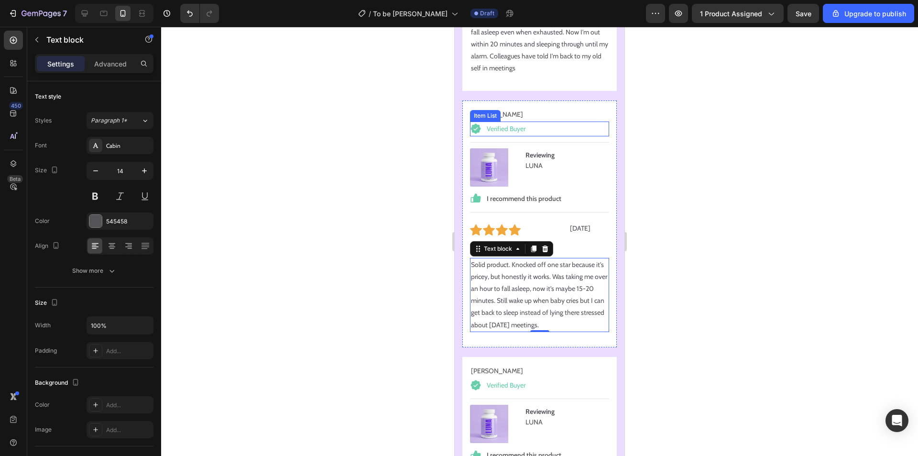
click at [560, 110] on p "[PERSON_NAME]" at bounding box center [539, 115] width 137 height 10
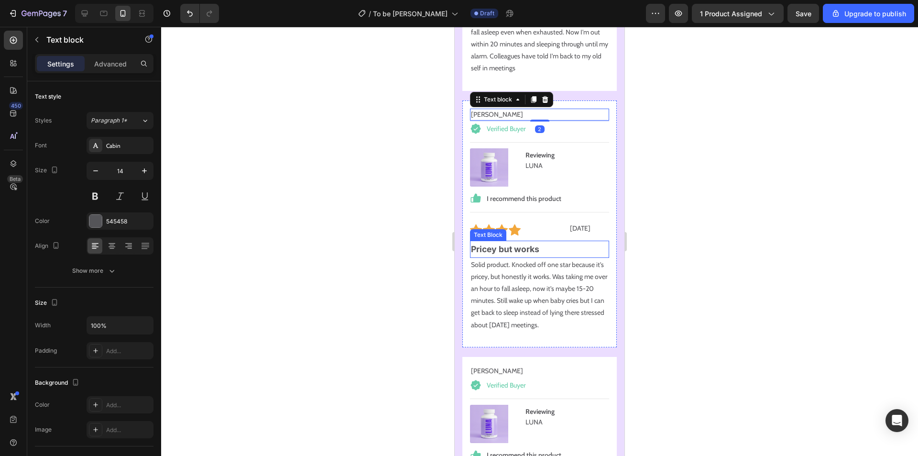
click at [517, 242] on p "Pricey but works" at bounding box center [539, 249] width 137 height 15
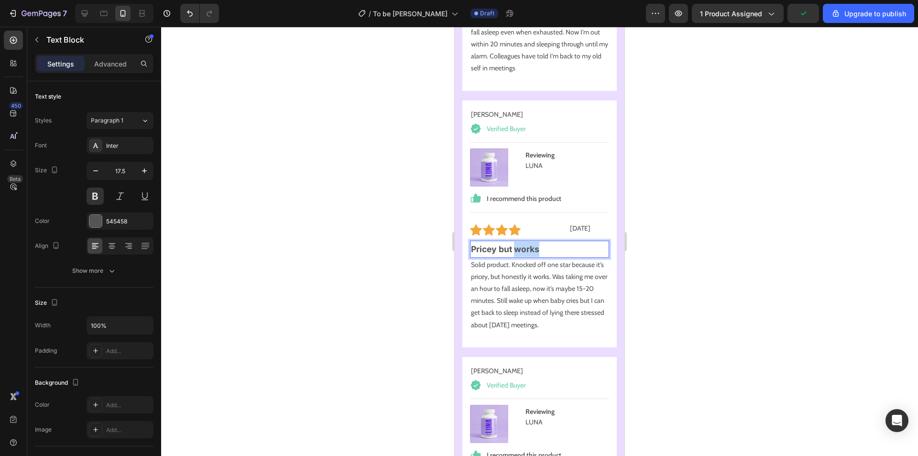
click at [515, 242] on p "Pricey but works" at bounding box center [539, 249] width 137 height 15
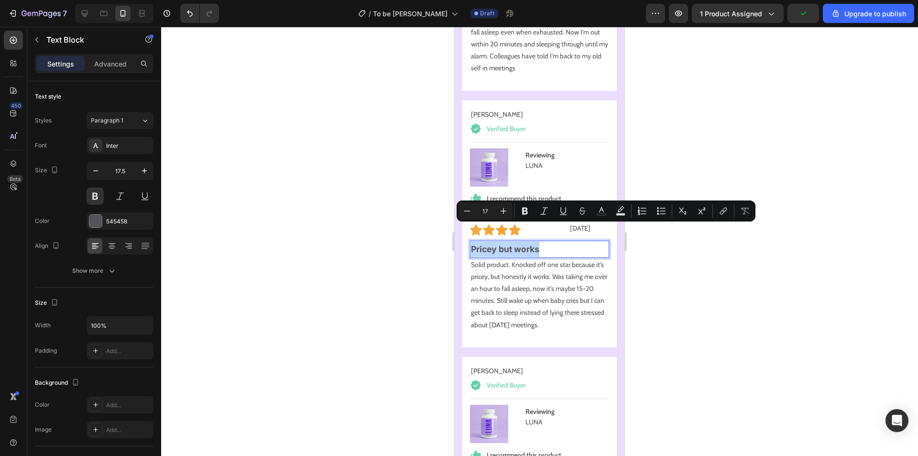
click at [515, 242] on p "Pricey but works" at bounding box center [539, 249] width 137 height 15
click at [519, 242] on p "Pricey but works" at bounding box center [539, 249] width 137 height 15
click at [520, 242] on p "Pricey but works" at bounding box center [539, 249] width 137 height 15
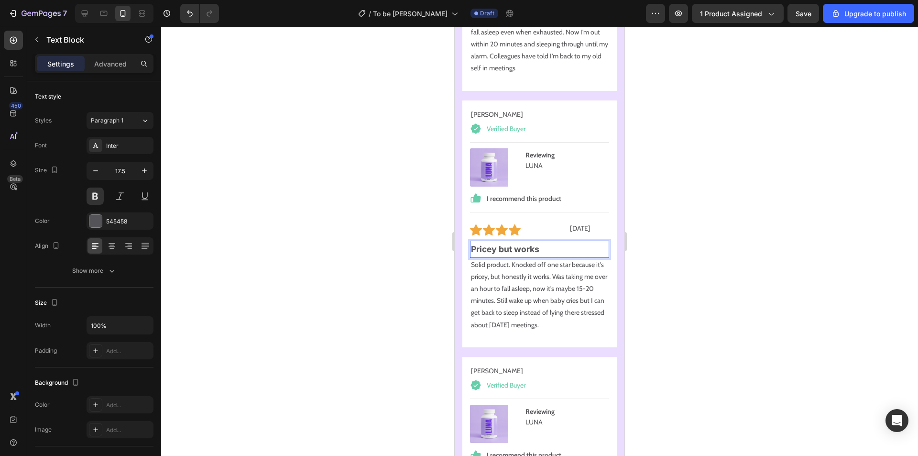
click at [513, 242] on p "Pricey but works" at bounding box center [539, 249] width 137 height 15
click at [569, 161] on div "Reviewing Text Block [PERSON_NAME] Text Block" at bounding box center [577, 167] width 66 height 38
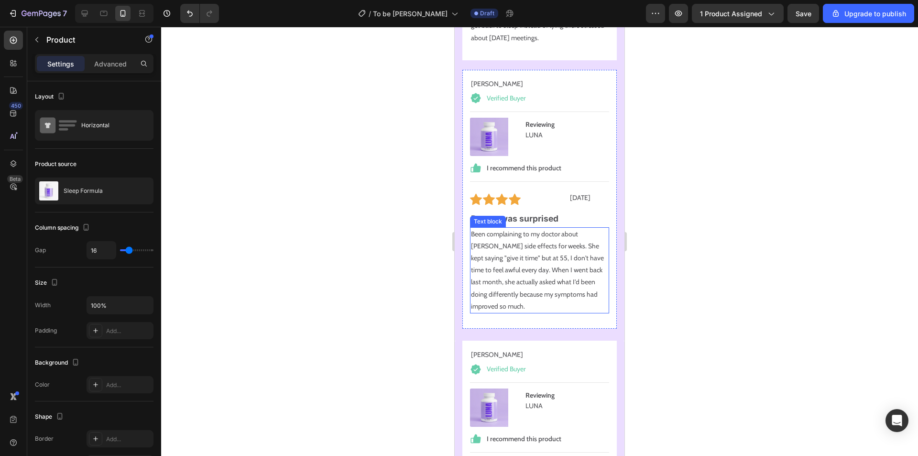
scroll to position [12012, 0]
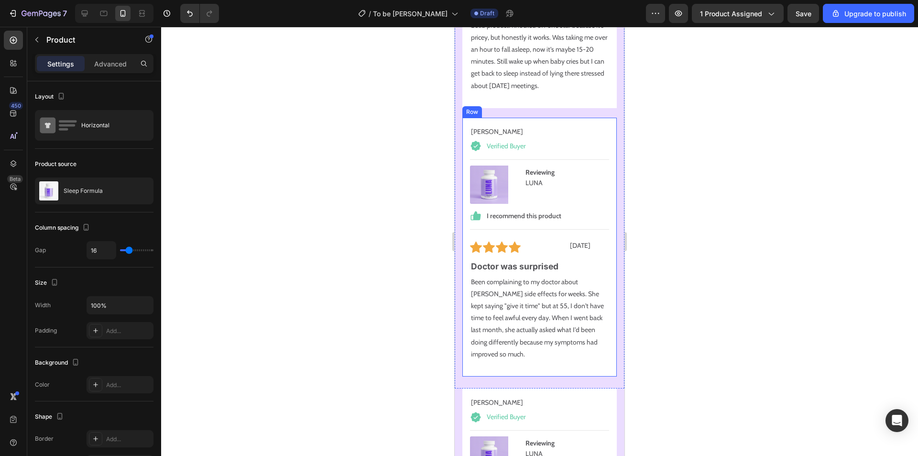
click at [543, 276] on p "Been complaining to my doctor about [PERSON_NAME] side effects for weeks. She k…" at bounding box center [539, 318] width 137 height 84
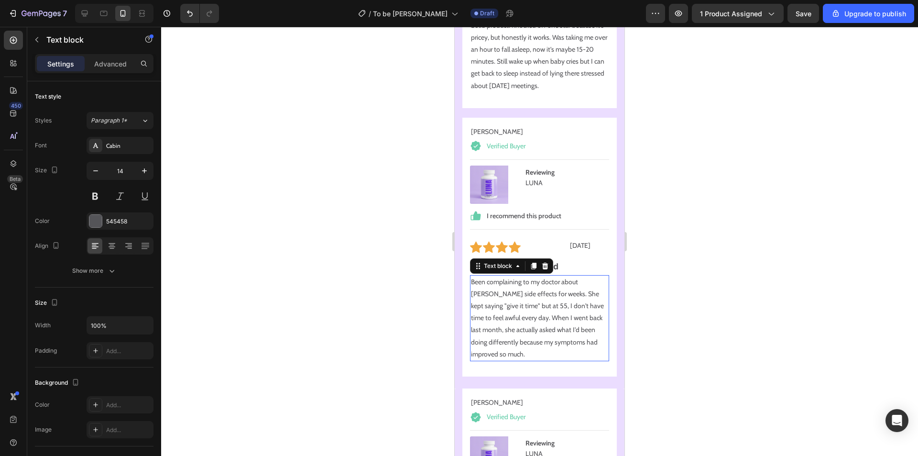
click at [541, 292] on p "Been complaining to my doctor about [PERSON_NAME] side effects for weeks. She k…" at bounding box center [539, 318] width 137 height 84
click at [554, 318] on p "Been complaining to my doctor about [PERSON_NAME] side effects for weeks. She k…" at bounding box center [539, 318] width 137 height 84
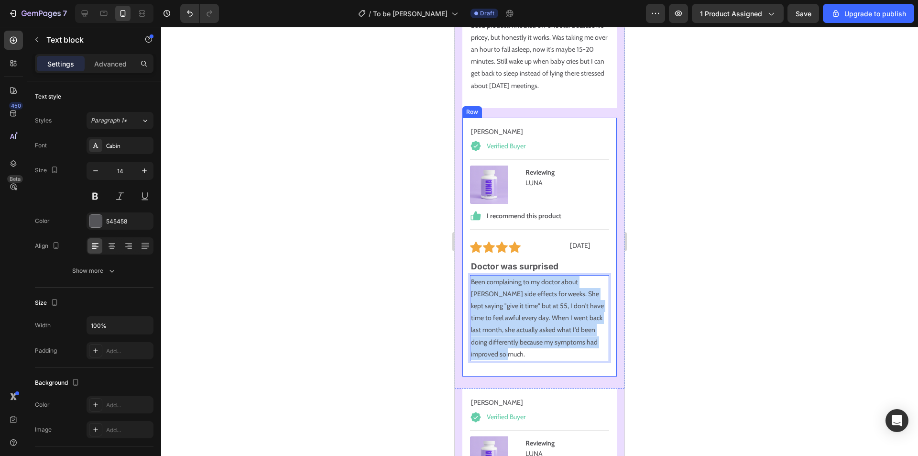
drag, startPoint x: 545, startPoint y: 336, endPoint x: 467, endPoint y: 264, distance: 106.0
click at [466, 265] on div "[PERSON_NAME] Text block Verified Buyer Item List Title Line (P) Images & Galle…" at bounding box center [539, 247] width 154 height 259
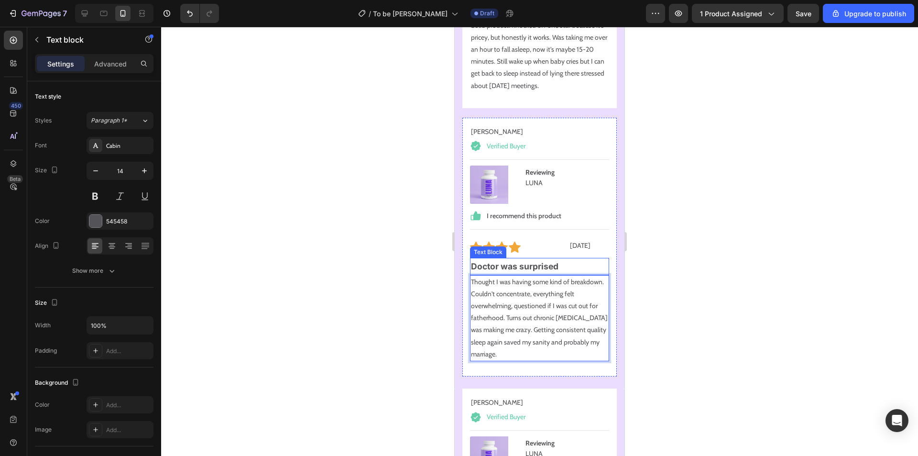
click at [527, 259] on p "Doctor was surprised" at bounding box center [539, 266] width 137 height 15
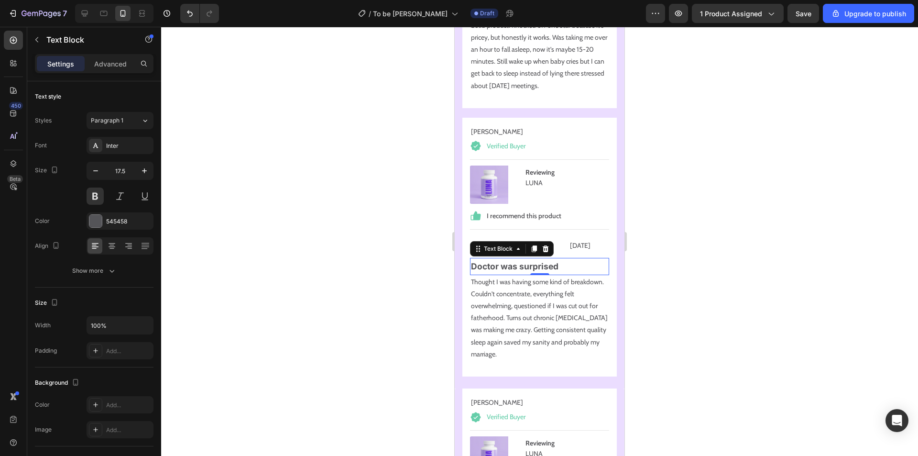
click at [551, 259] on p "Doctor was surprised" at bounding box center [539, 266] width 137 height 15
drag, startPoint x: 531, startPoint y: 247, endPoint x: 473, endPoint y: 247, distance: 57.9
click at [473, 259] on p "Doctor was surprised" at bounding box center [539, 266] width 137 height 15
click at [493, 127] on p "[PERSON_NAME]" at bounding box center [539, 132] width 137 height 10
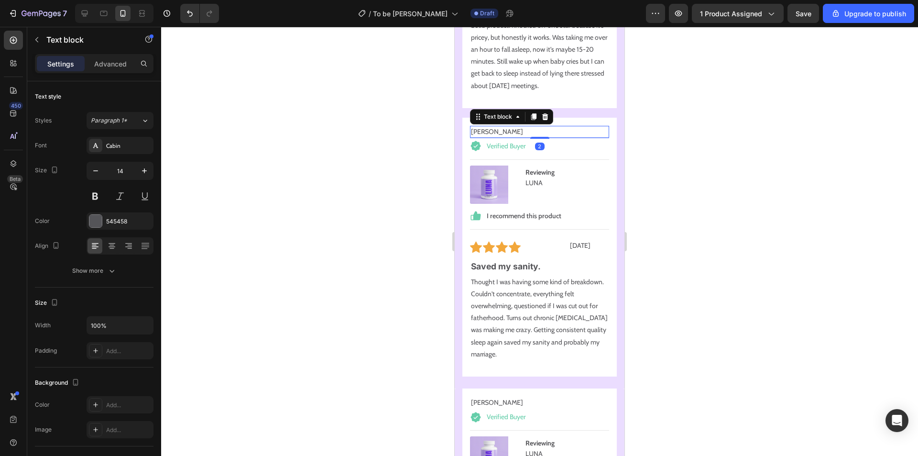
click at [489, 127] on p "[PERSON_NAME]" at bounding box center [539, 132] width 137 height 10
click at [491, 127] on p "[PERSON_NAME]" at bounding box center [539, 132] width 137 height 10
click at [573, 311] on p "Thought I was having some kind of breakdown. Couldn't concentrate, everything f…" at bounding box center [539, 318] width 137 height 84
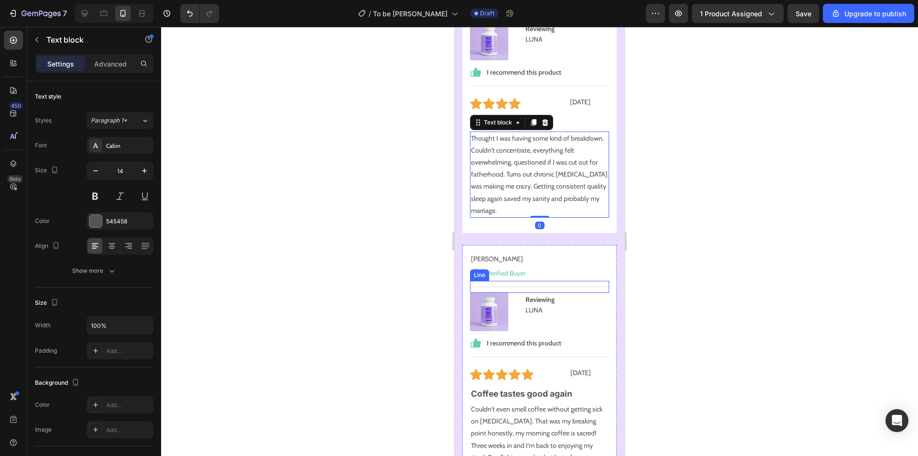
scroll to position [12251, 0]
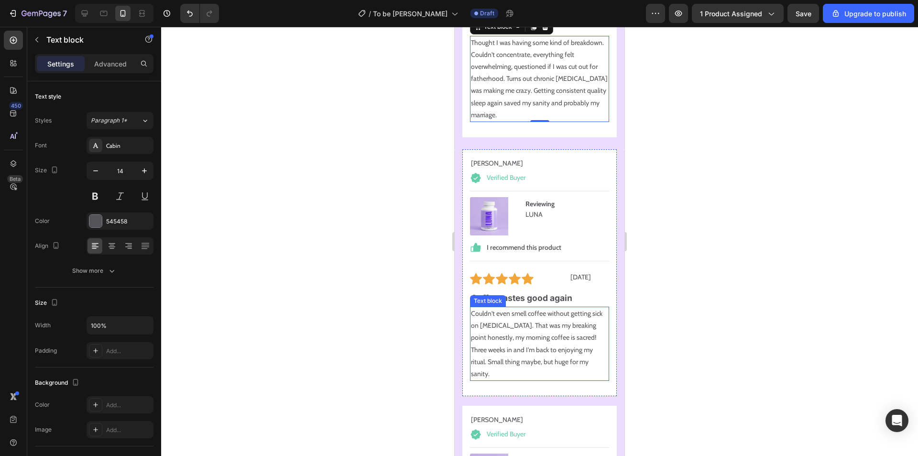
click at [533, 307] on p "Couldn't even smell coffee without getting sick on [MEDICAL_DATA]. That was my …" at bounding box center [539, 343] width 137 height 72
click at [563, 320] on p "Couldn't even smell coffee without getting sick on [MEDICAL_DATA]. That was my …" at bounding box center [539, 343] width 137 height 72
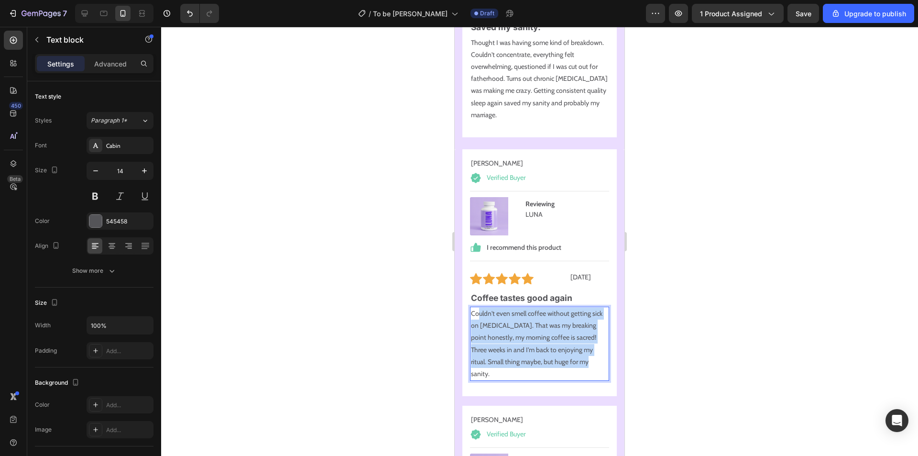
drag, startPoint x: 595, startPoint y: 345, endPoint x: 478, endPoint y: 295, distance: 127.5
click at [478, 307] on p "Couldn't even smell coffee without getting sick on [MEDICAL_DATA]. That was my …" at bounding box center [539, 343] width 137 height 72
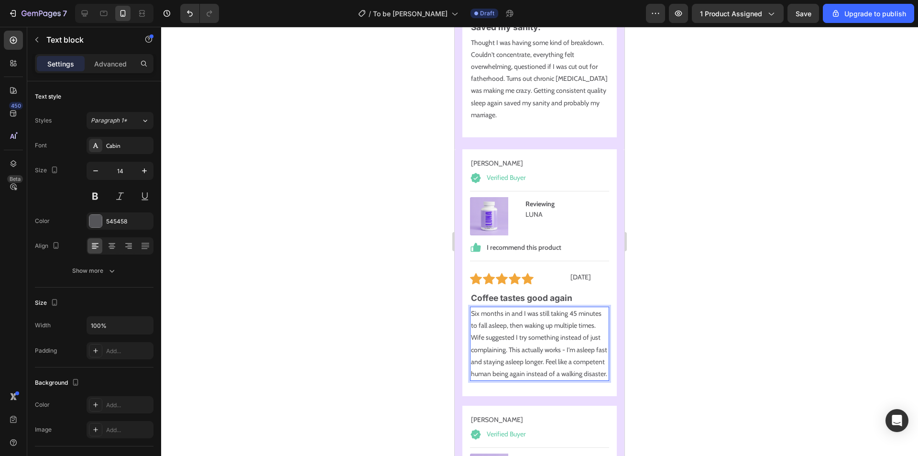
scroll to position [12299, 0]
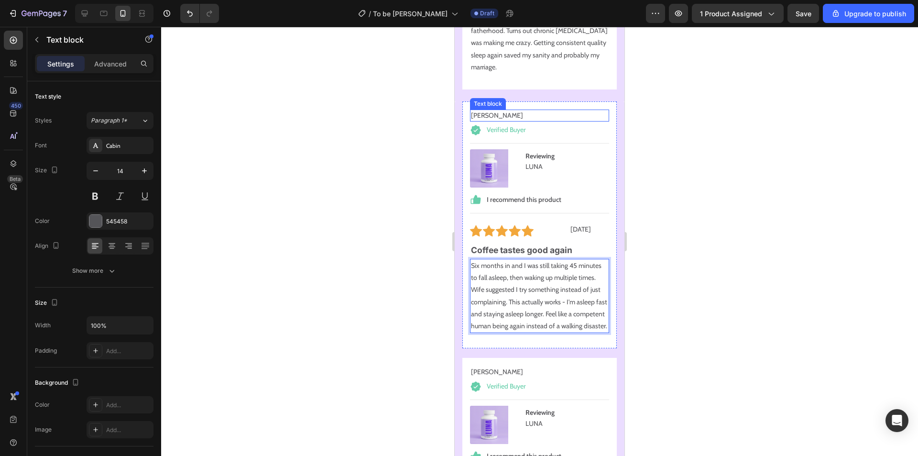
click at [504, 110] on p "[PERSON_NAME]" at bounding box center [539, 115] width 137 height 10
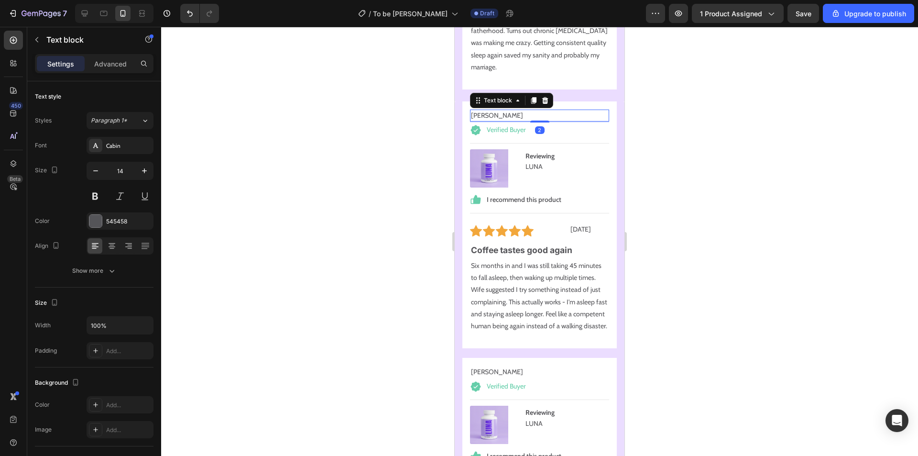
click at [497, 110] on p "[PERSON_NAME]" at bounding box center [539, 115] width 137 height 10
drag, startPoint x: 500, startPoint y: 96, endPoint x: 513, endPoint y: 99, distance: 13.3
click at [471, 110] on p "[PERSON_NAME]" at bounding box center [539, 115] width 137 height 10
click at [525, 260] on p "Six months in and I was still taking 45 minutes to fall asleep, then waking up …" at bounding box center [539, 296] width 137 height 72
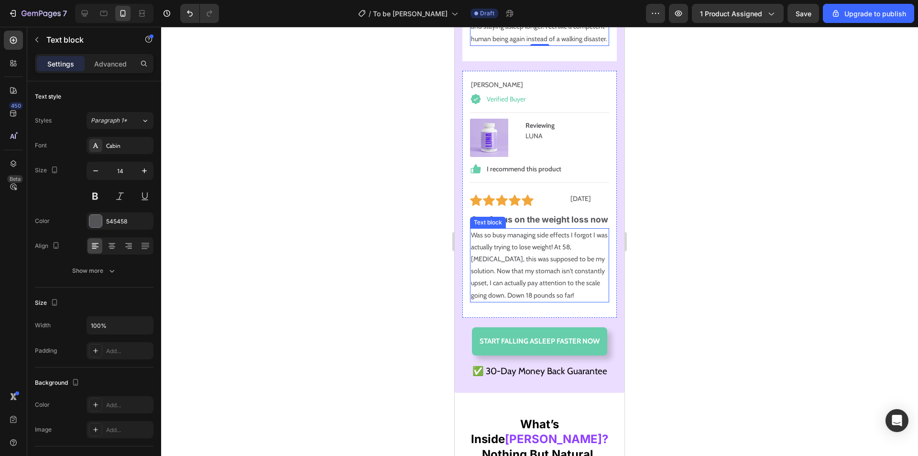
scroll to position [12586, 0]
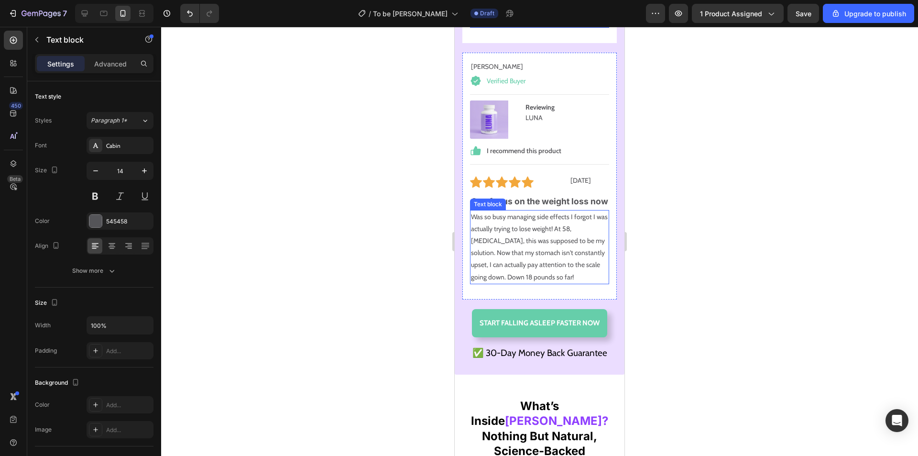
click at [531, 255] on p "Was so busy managing side effects I forgot I was actually trying to lose weight…" at bounding box center [539, 247] width 137 height 72
click at [507, 283] on p "Was so busy managing side effects I forgot I was actually trying to lose weight…" at bounding box center [539, 247] width 137 height 72
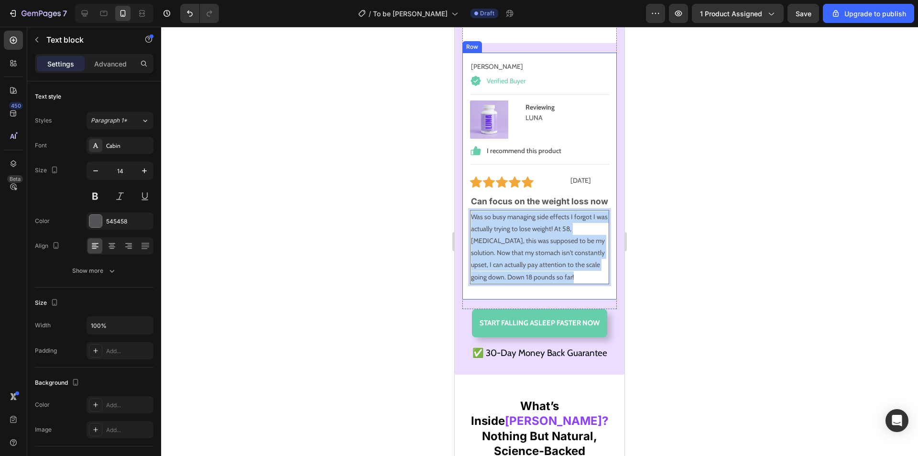
drag, startPoint x: 487, startPoint y: 318, endPoint x: 465, endPoint y: 245, distance: 75.8
click at [465, 245] on div "[PERSON_NAME] Text block Verified Buyer Item List Title Line (P) Images & Galle…" at bounding box center [539, 176] width 154 height 247
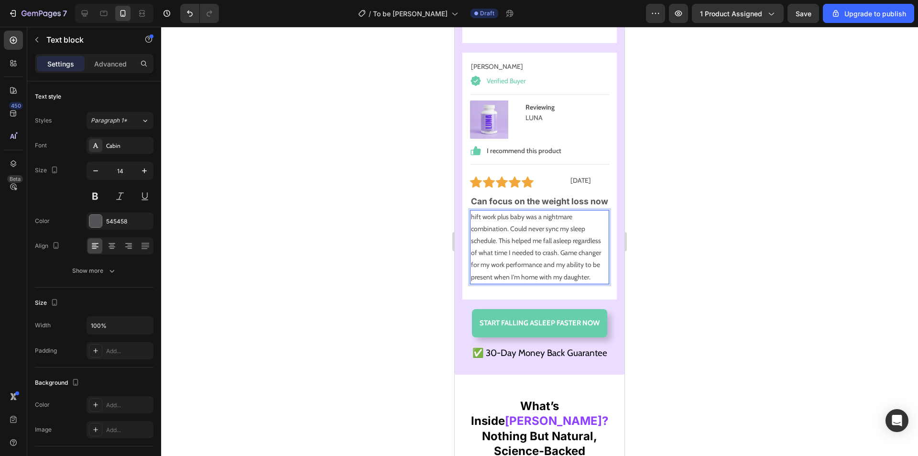
scroll to position [12538, 0]
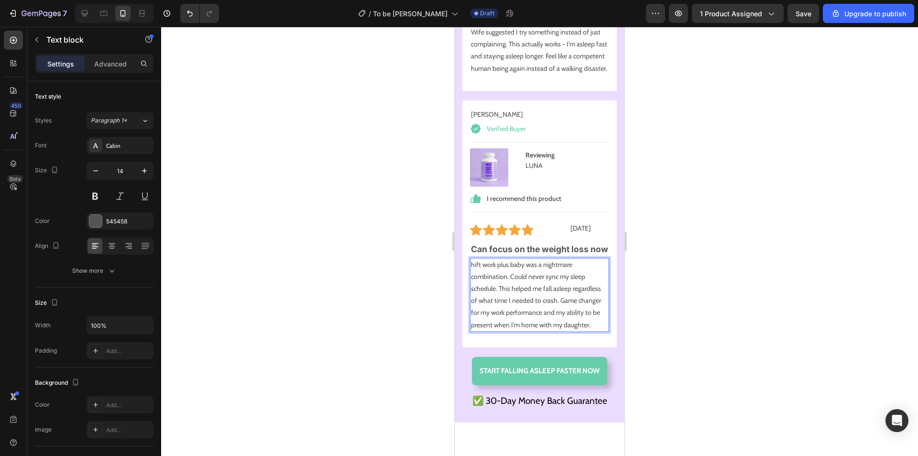
click at [472, 292] on p "hift work plus baby was a nightmare combination. Could never sync my sleep sche…" at bounding box center [539, 295] width 137 height 72
click at [520, 254] on strong "Can focus on the weight loss now" at bounding box center [539, 249] width 137 height 10
click at [499, 257] on p "Can focus on the weight loss now" at bounding box center [539, 249] width 137 height 15
drag, startPoint x: 493, startPoint y: 268, endPoint x: 467, endPoint y: 253, distance: 29.5
click at [468, 254] on div "[PERSON_NAME] Text block Verified Buyer Item List Title Line (P) Images & Galle…" at bounding box center [539, 223] width 154 height 247
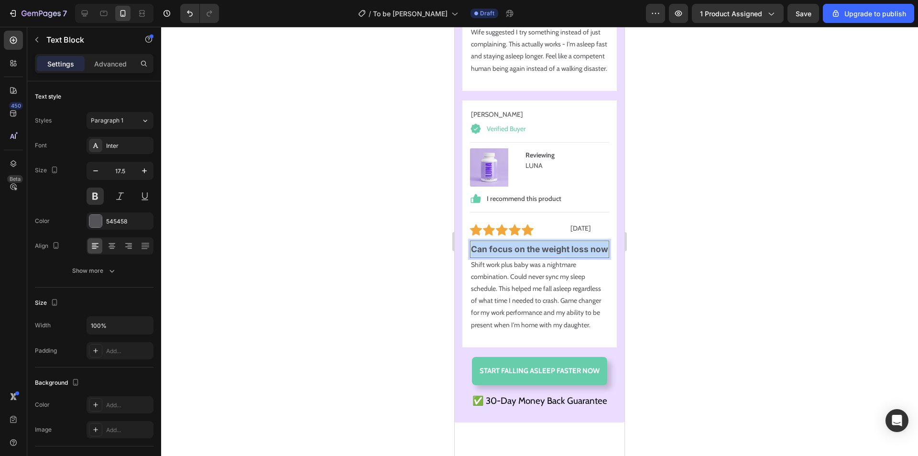
drag, startPoint x: 499, startPoint y: 275, endPoint x: 472, endPoint y: 263, distance: 29.5
click at [472, 257] on p "Can focus on the weight loss now" at bounding box center [539, 249] width 137 height 15
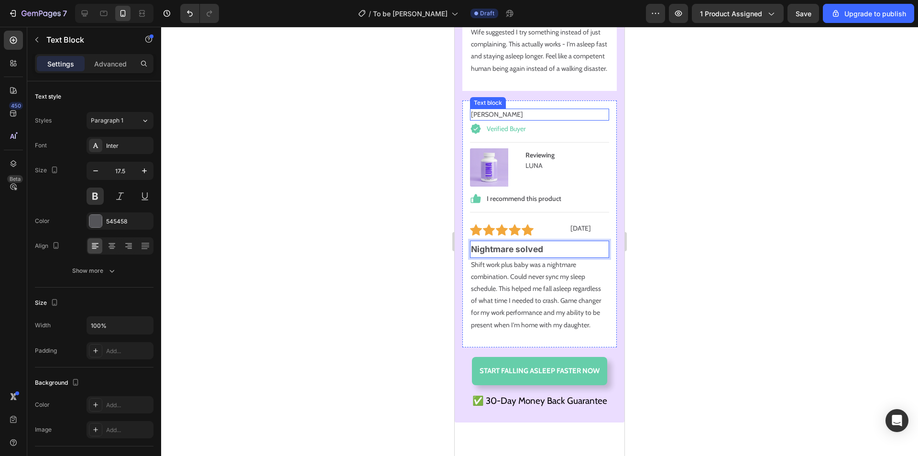
click at [514, 120] on p "[PERSON_NAME]" at bounding box center [539, 115] width 137 height 10
click at [513, 120] on p "[PERSON_NAME]" at bounding box center [539, 115] width 137 height 10
drag, startPoint x: 495, startPoint y: 126, endPoint x: 473, endPoint y: 126, distance: 22.0
click at [473, 120] on p "[PERSON_NAME]" at bounding box center [539, 115] width 137 height 10
drag, startPoint x: 572, startPoint y: 300, endPoint x: 571, endPoint y: 272, distance: 28.3
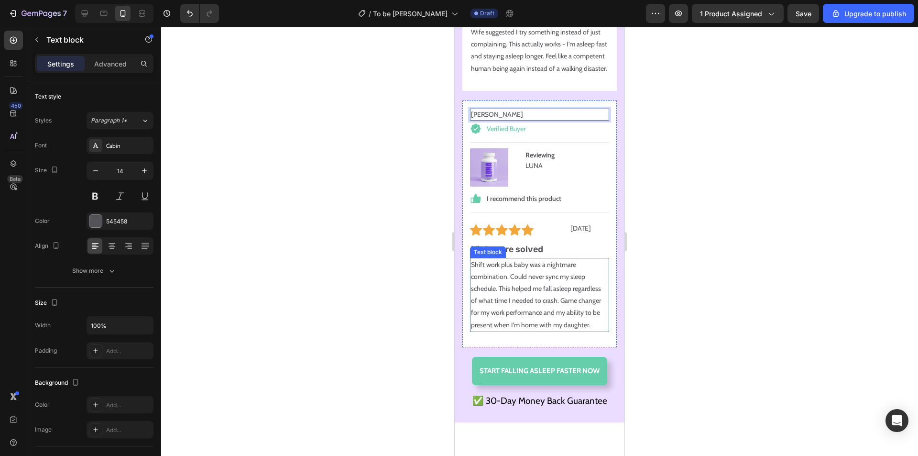
click at [572, 300] on p "Shift work plus baby was a nightmare combination. Could never sync my sleep sch…" at bounding box center [539, 295] width 137 height 72
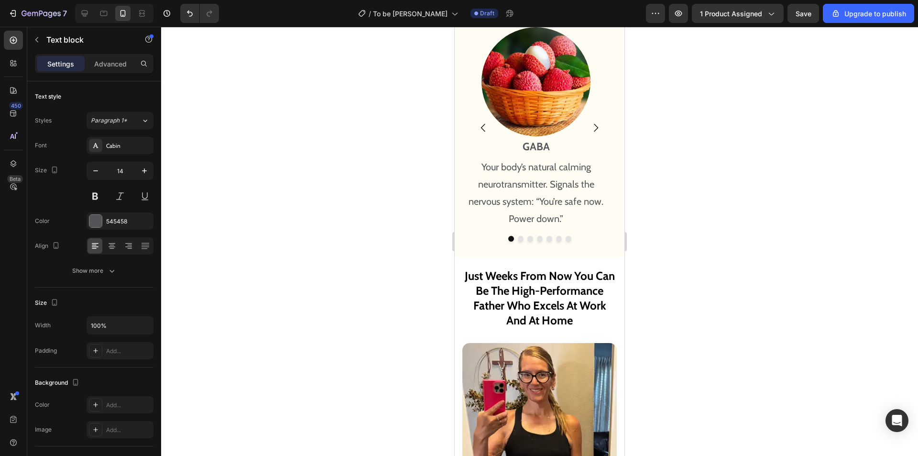
scroll to position [6341, 0]
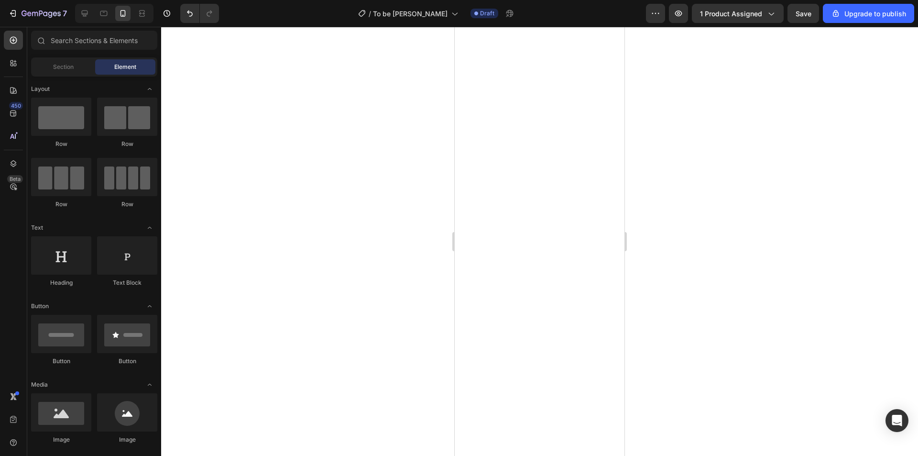
drag, startPoint x: 620, startPoint y: 218, endPoint x: 1081, endPoint y: 117, distance: 471.6
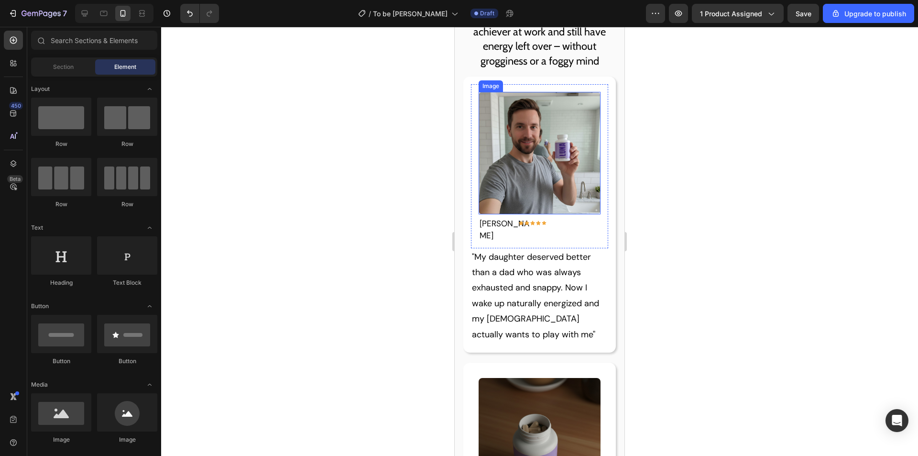
scroll to position [1147, 0]
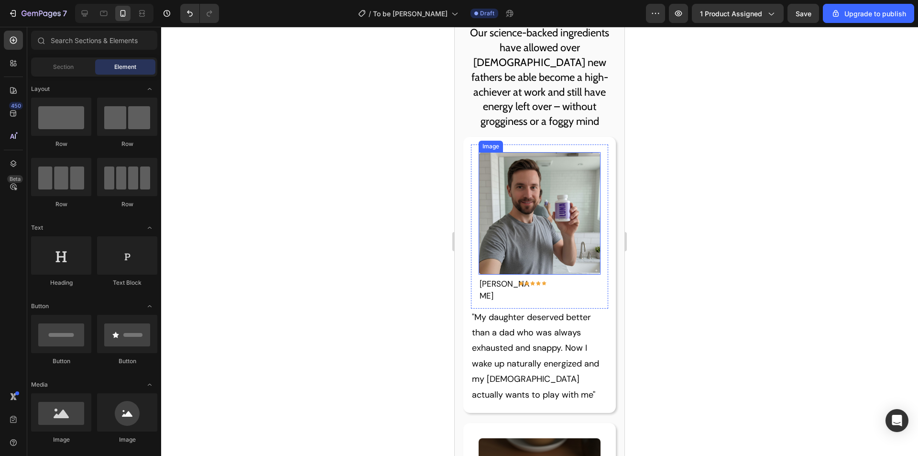
click at [542, 228] on img at bounding box center [540, 213] width 122 height 122
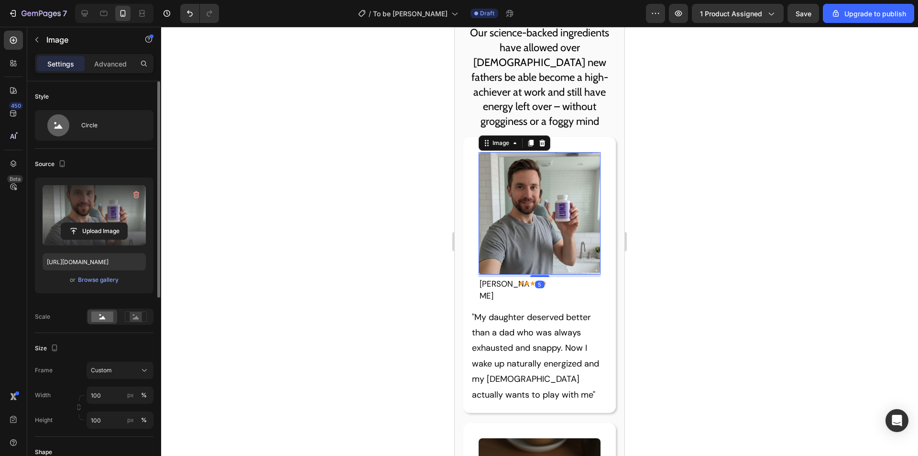
click at [105, 218] on label at bounding box center [94, 215] width 103 height 60
click at [105, 223] on input "file" at bounding box center [94, 231] width 66 height 16
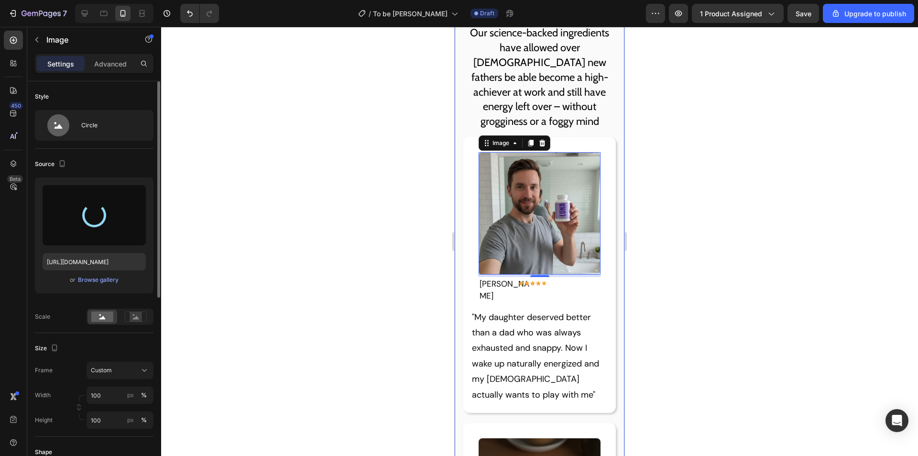
type input "[URL][DOMAIN_NAME]"
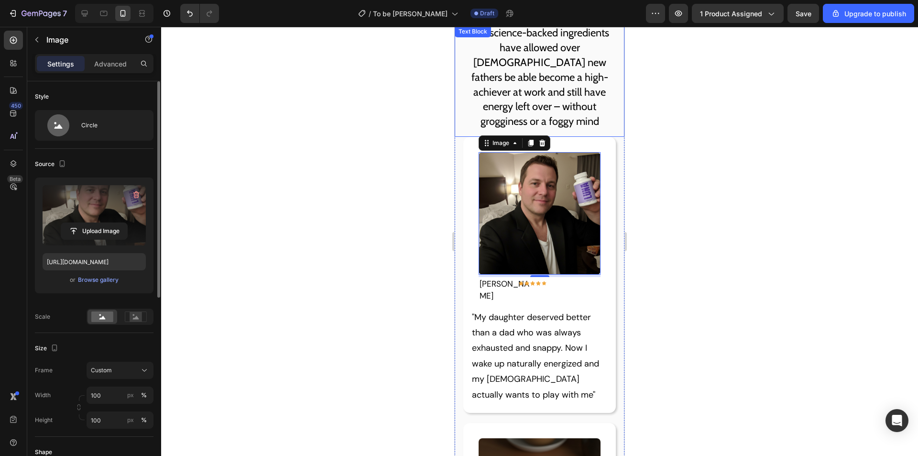
click at [577, 100] on p "Our science-backed ingredients have allowed over [DEMOGRAPHIC_DATA] new fathers…" at bounding box center [539, 77] width 154 height 103
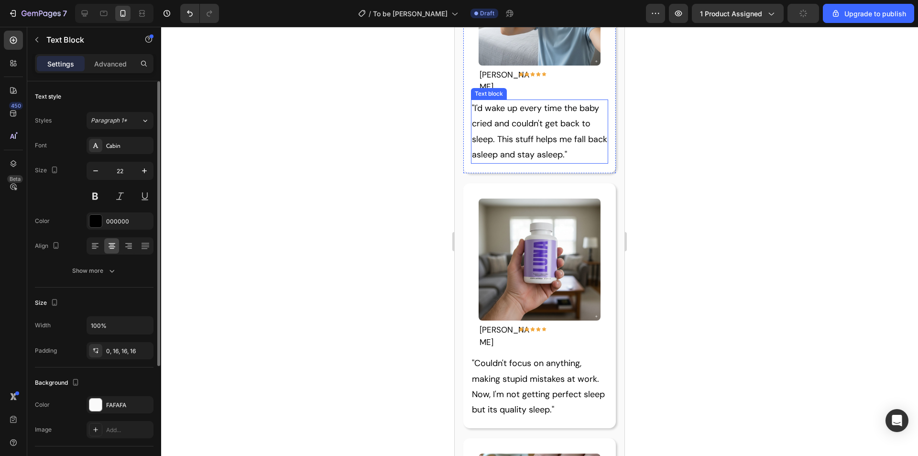
scroll to position [1721, 0]
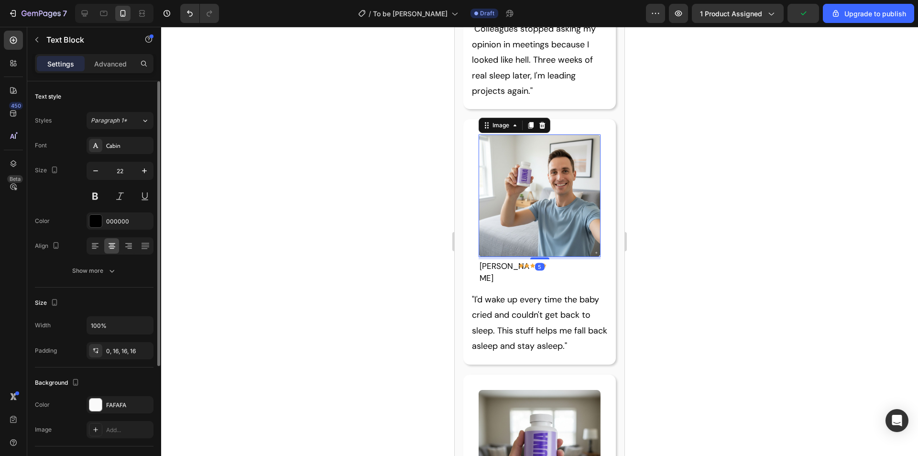
click at [554, 171] on img at bounding box center [540, 195] width 122 height 122
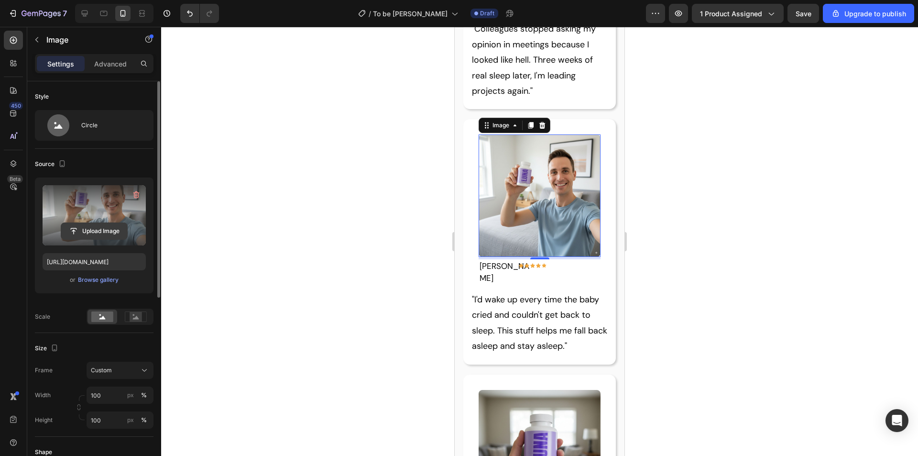
click at [98, 230] on input "file" at bounding box center [94, 231] width 66 height 16
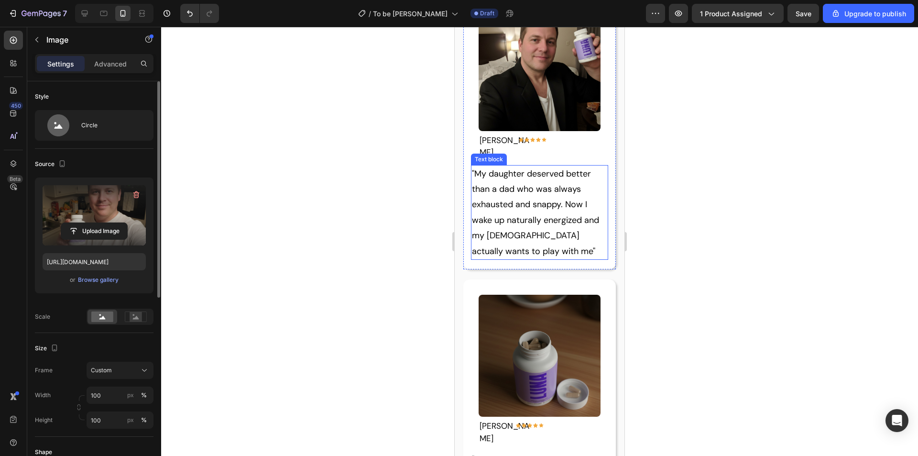
scroll to position [1482, 0]
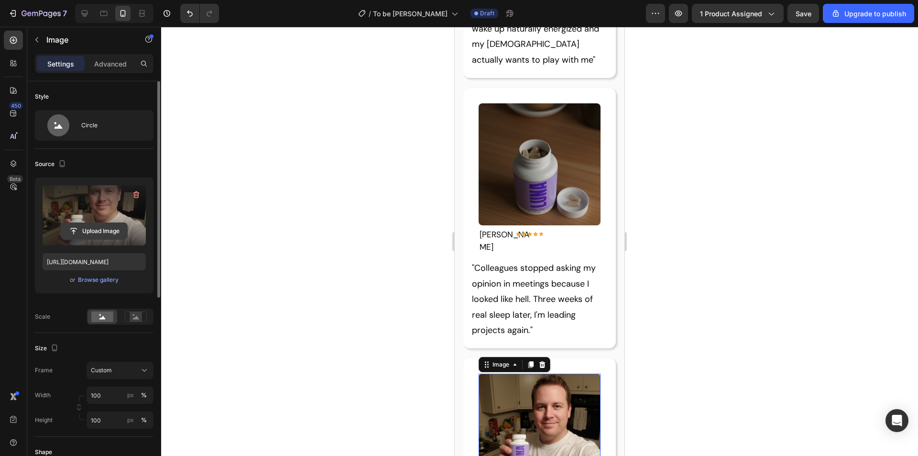
click at [90, 228] on input "file" at bounding box center [94, 231] width 66 height 16
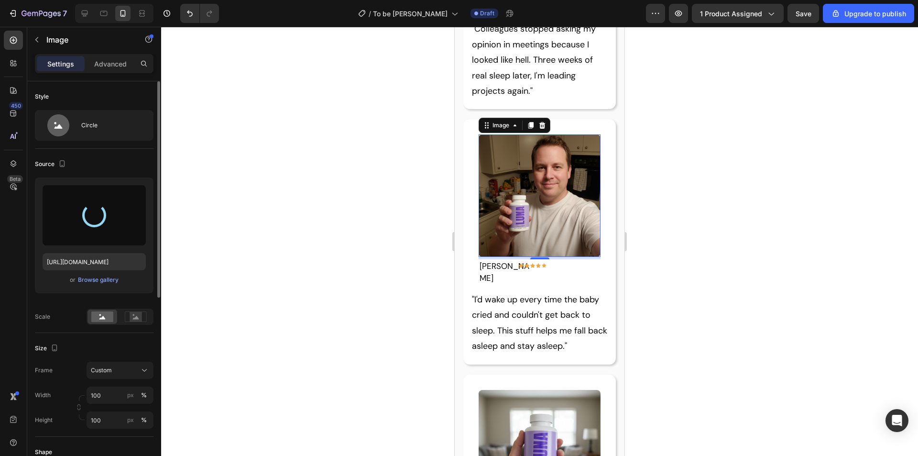
scroll to position [1875, 0]
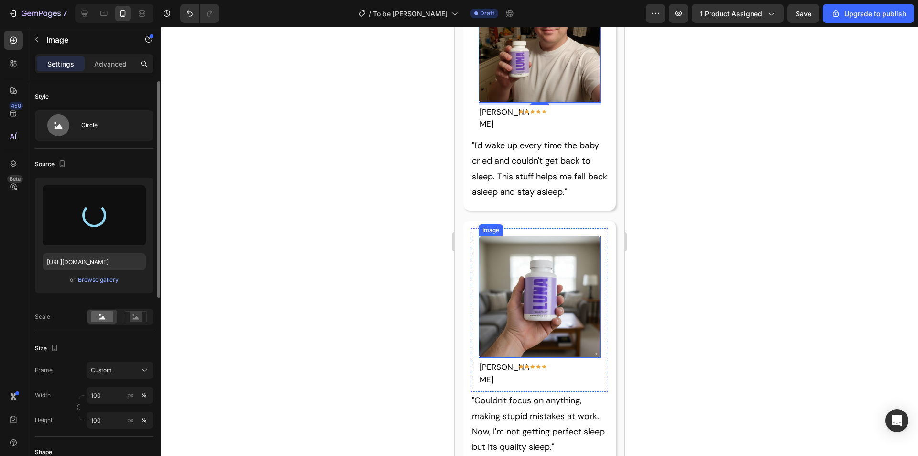
type input "[URL][DOMAIN_NAME]"
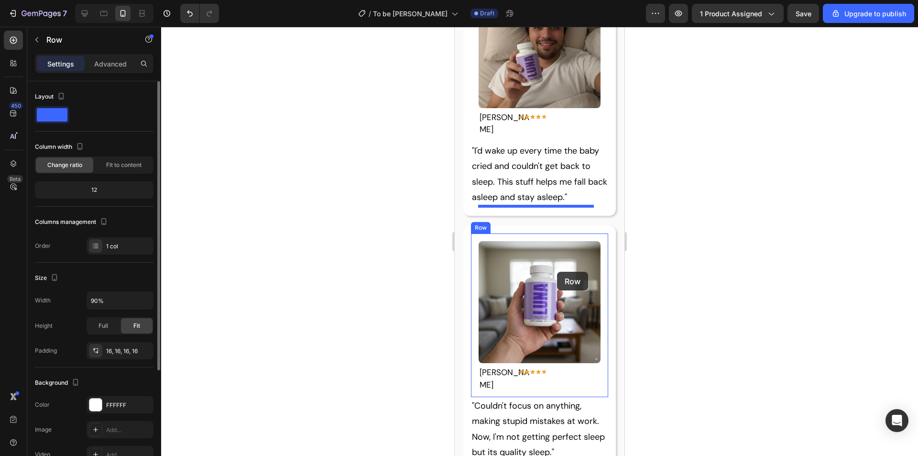
scroll to position [1816, 0]
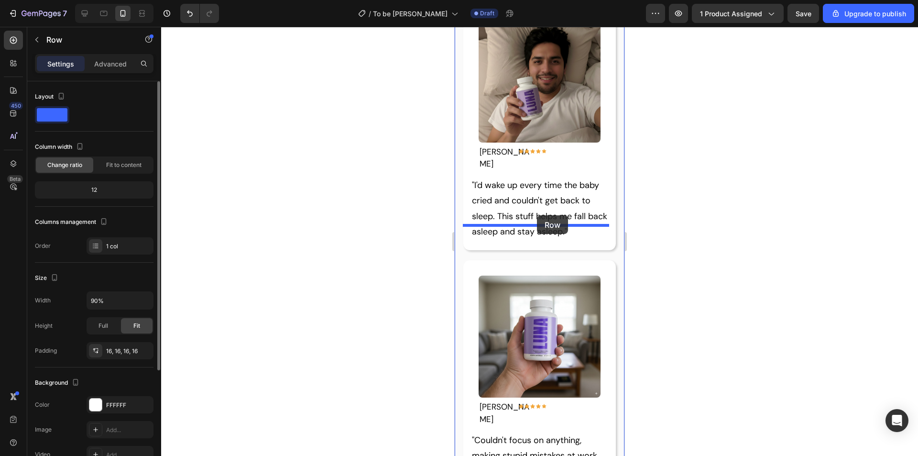
drag, startPoint x: 466, startPoint y: 132, endPoint x: 537, endPoint y: 215, distance: 108.9
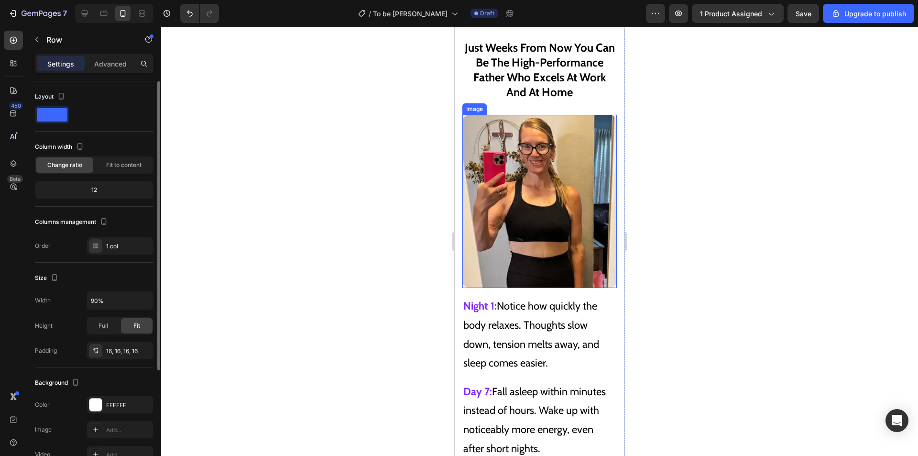
scroll to position [6586, 0]
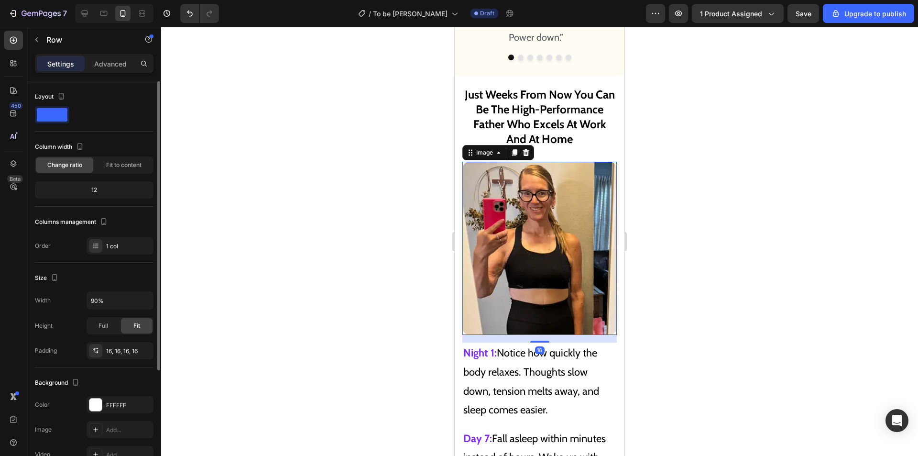
click at [557, 230] on img at bounding box center [539, 248] width 154 height 173
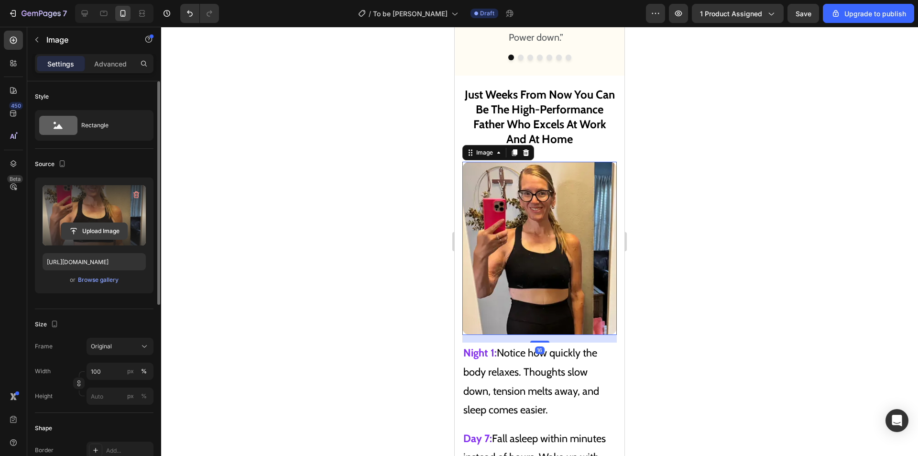
click at [95, 224] on input "file" at bounding box center [94, 231] width 66 height 16
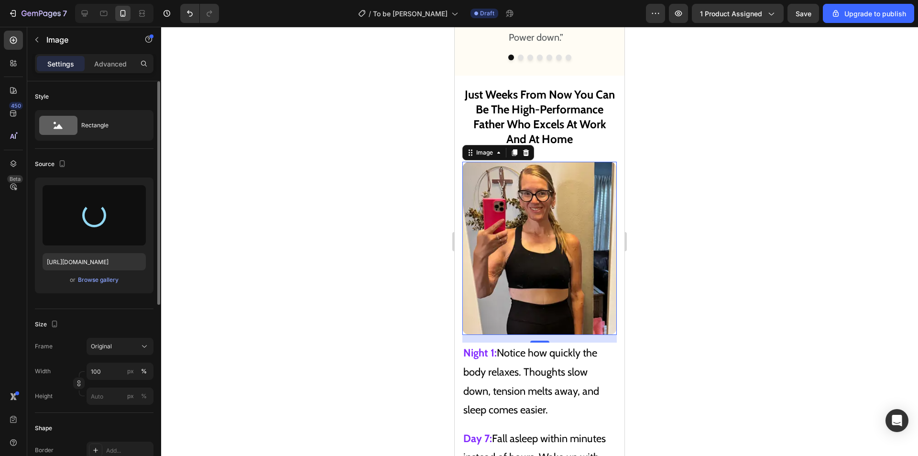
type input "[URL][DOMAIN_NAME]"
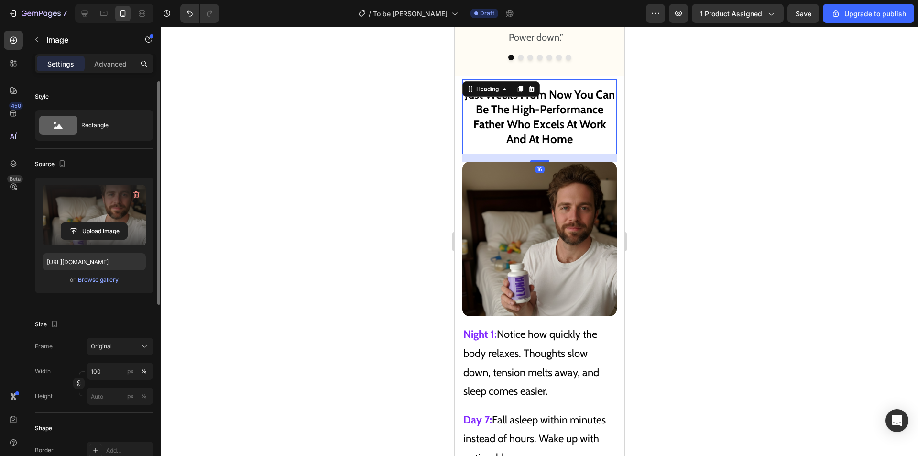
click at [573, 88] on strong "Just Weeks From Now You Can Be The High-Performance Father Who Excels At Work A…" at bounding box center [540, 117] width 150 height 59
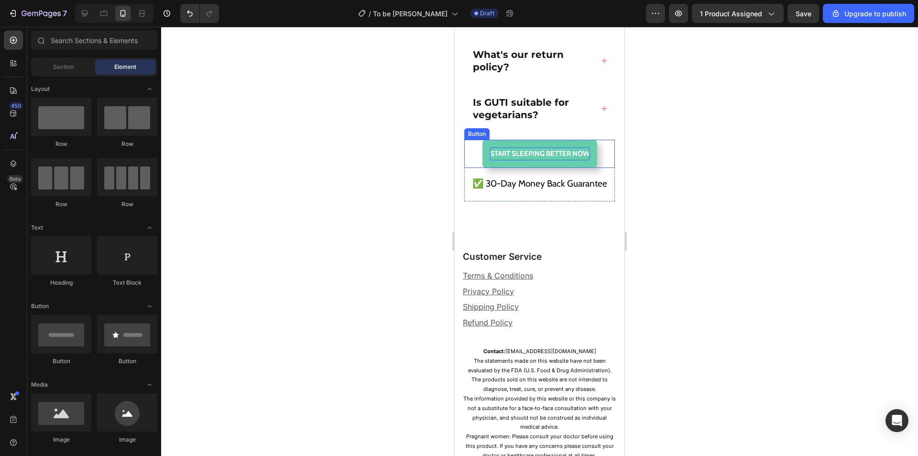
scroll to position [13822, 0]
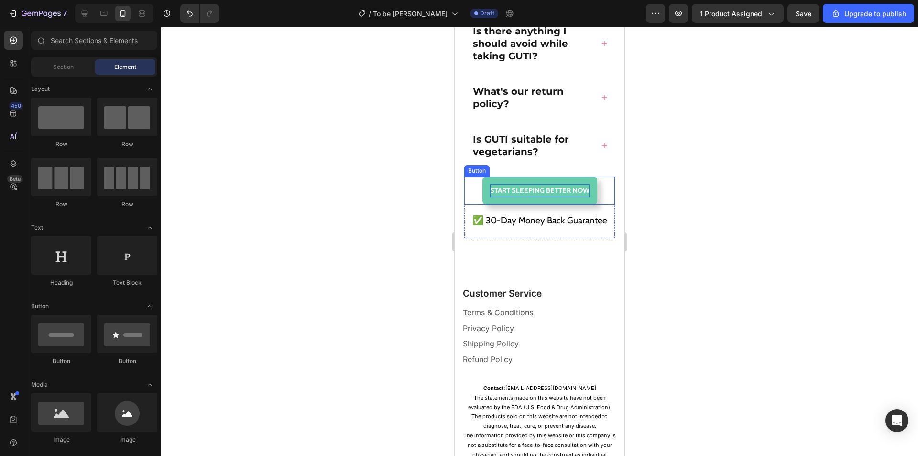
click at [539, 197] on p "Start SLEEPING BETTER NOW" at bounding box center [539, 190] width 99 height 13
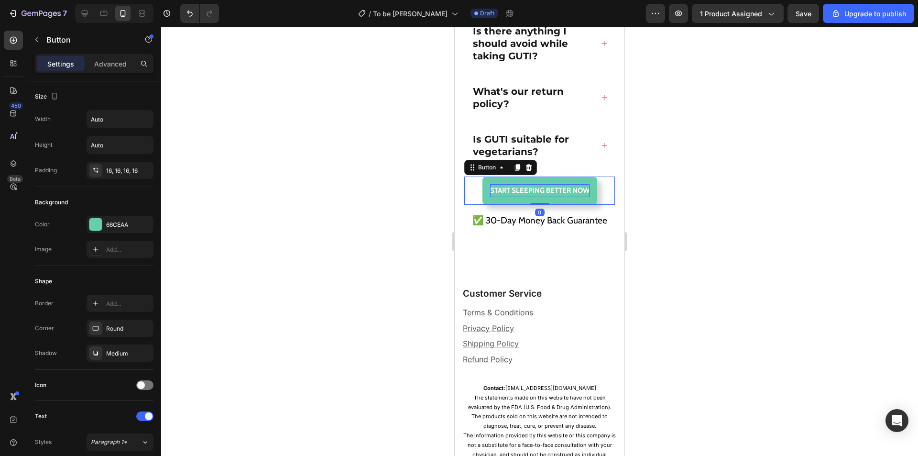
click at [509, 197] on p "Start SLEEPING BETTER NOW" at bounding box center [539, 190] width 99 height 13
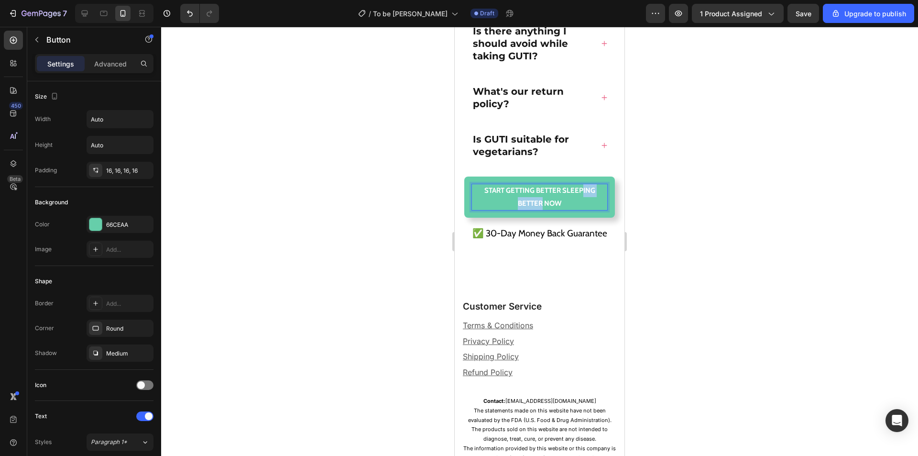
drag, startPoint x: 538, startPoint y: 240, endPoint x: 580, endPoint y: 228, distance: 43.2
click at [580, 210] on p "Start GETTING BETTER SLEEPING BETTER NOW" at bounding box center [539, 197] width 135 height 26
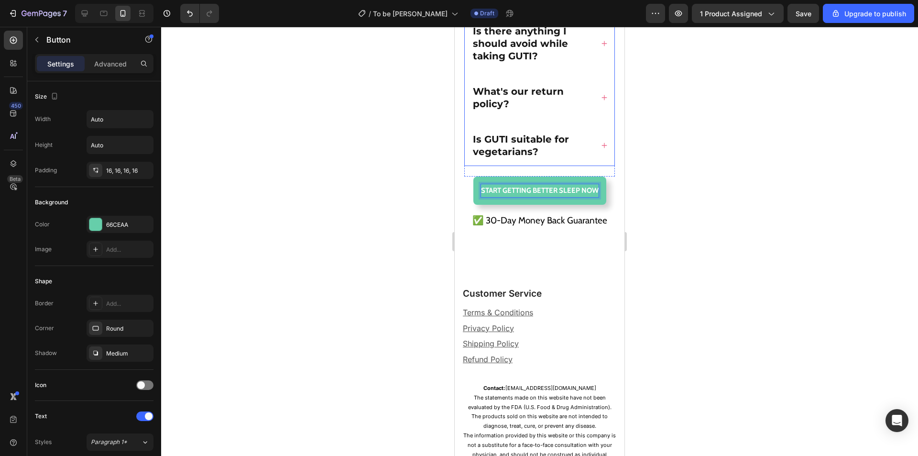
click at [560, 165] on div "Is GUTI suitable for vegetarians?" at bounding box center [540, 145] width 150 height 41
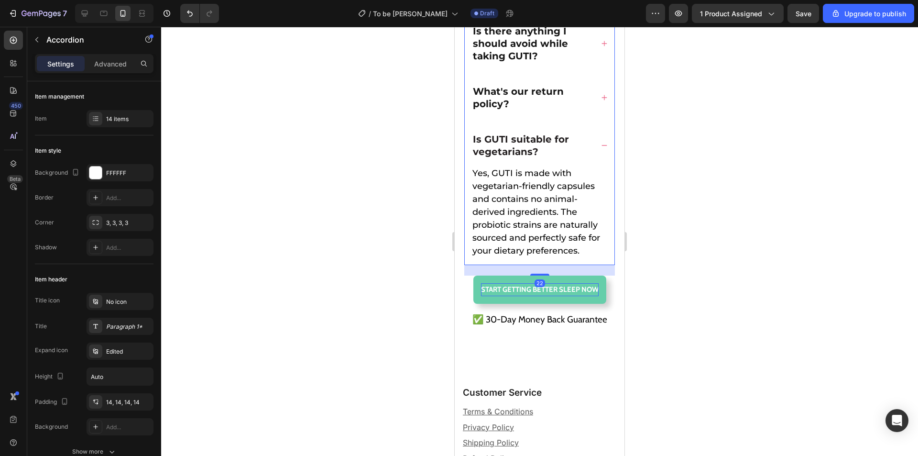
click at [593, 166] on div "Is GUTI suitable for vegetarians?" at bounding box center [540, 145] width 150 height 41
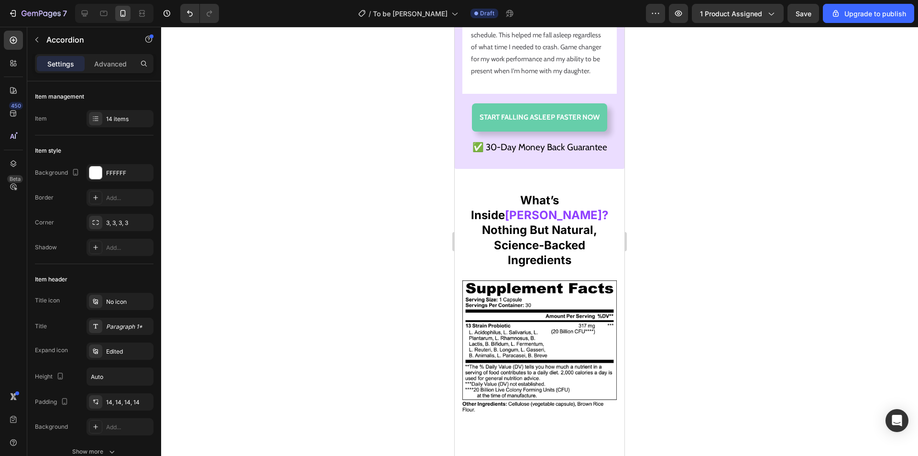
scroll to position [12810, 0]
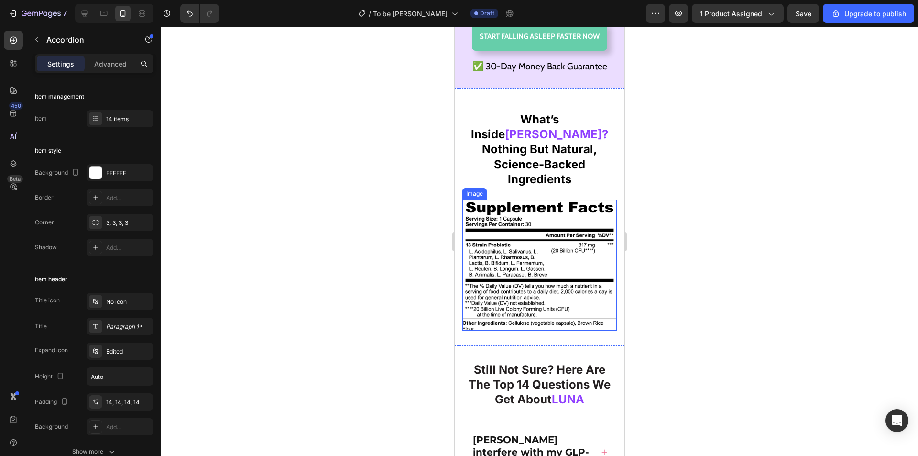
click at [524, 258] on img at bounding box center [539, 264] width 154 height 131
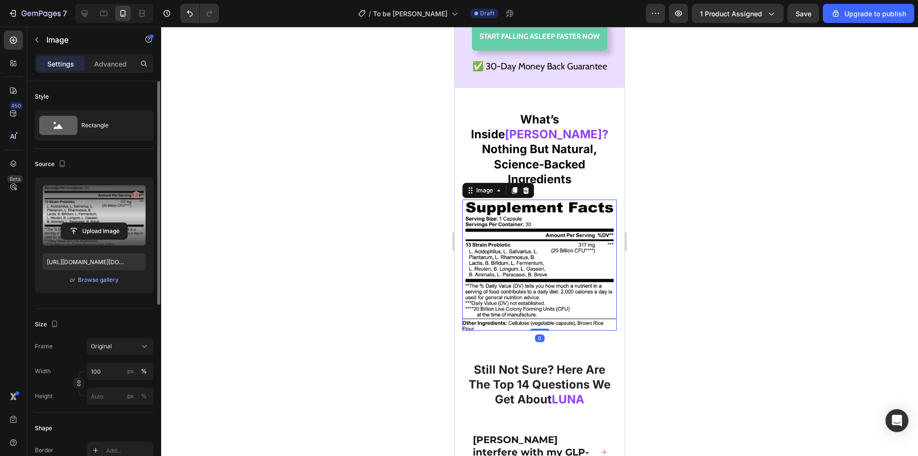
click at [103, 213] on label at bounding box center [94, 215] width 103 height 60
click at [103, 223] on input "file" at bounding box center [94, 231] width 66 height 16
click at [87, 232] on input "file" at bounding box center [94, 231] width 66 height 16
click at [92, 231] on input "file" at bounding box center [94, 231] width 66 height 16
type input "C:\fakepath\20240305175036-jtp0slee-sf.avif"
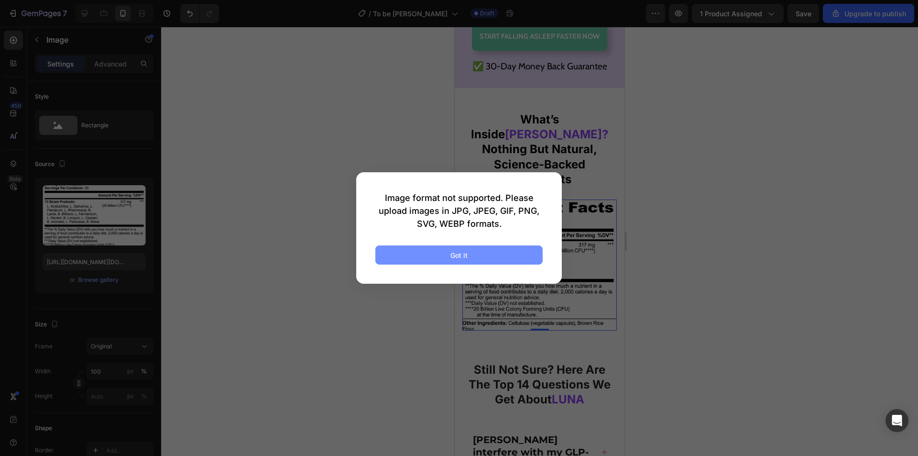
click at [440, 255] on button "Got it" at bounding box center [458, 254] width 167 height 19
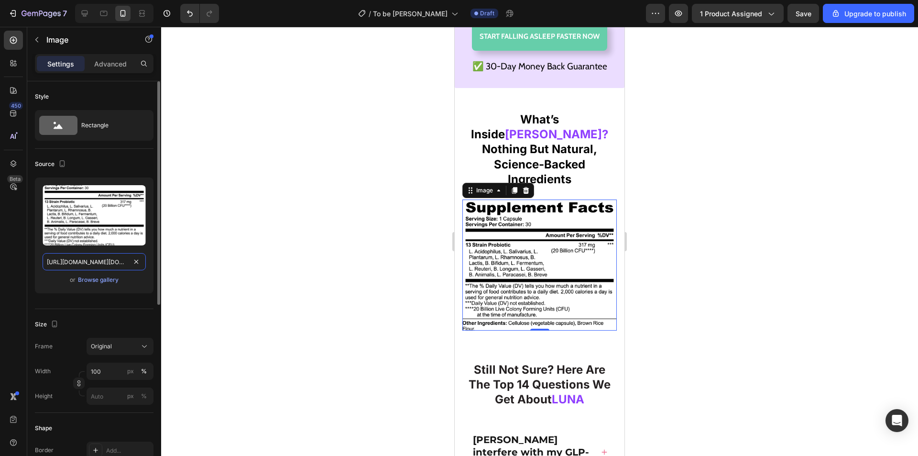
click at [98, 258] on input "[URL][DOMAIN_NAME][DOMAIN_NAME]" at bounding box center [94, 261] width 103 height 17
paste input "[DOMAIN_NAME][URL][DOMAIN_NAME]"
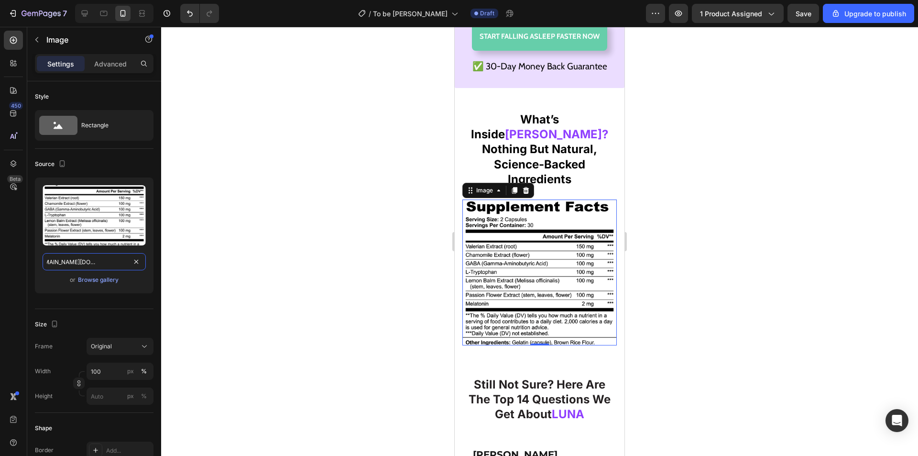
type input "[URL][DOMAIN_NAME][DOMAIN_NAME]"
click at [0, 243] on div "450 Beta" at bounding box center [13, 241] width 27 height 429
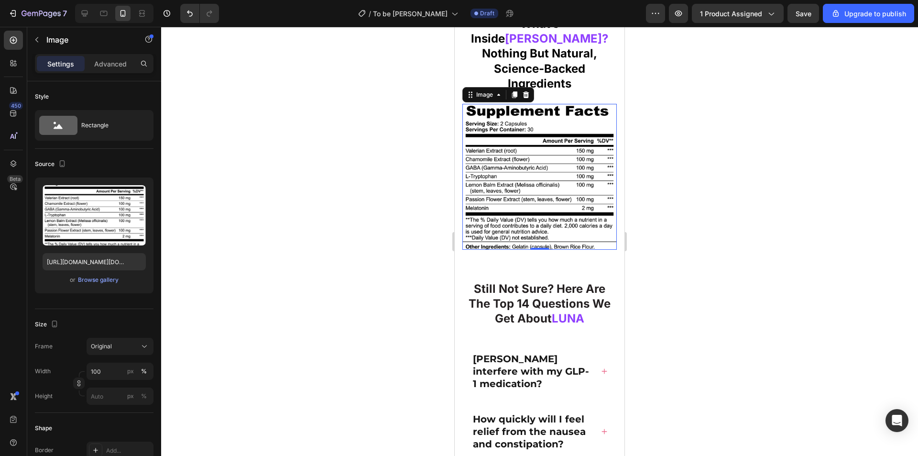
scroll to position [12714, 0]
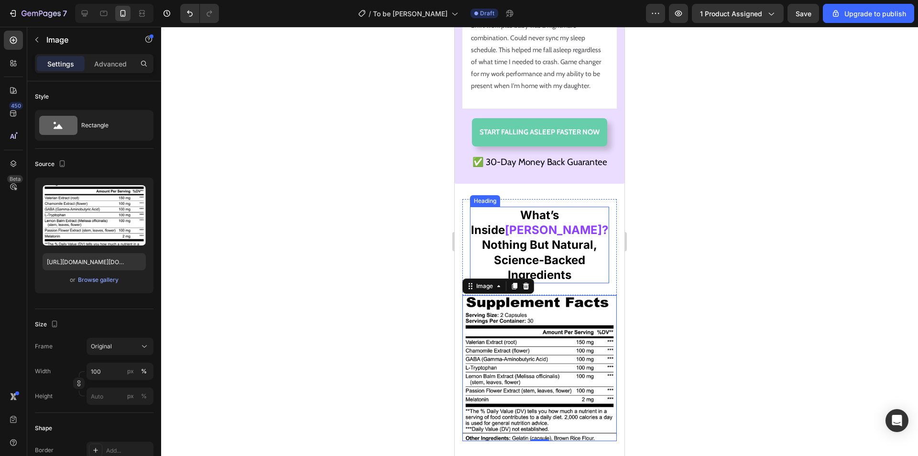
click at [560, 249] on strong "Nothing But Natural, Science-Backed Ingredients" at bounding box center [539, 260] width 115 height 44
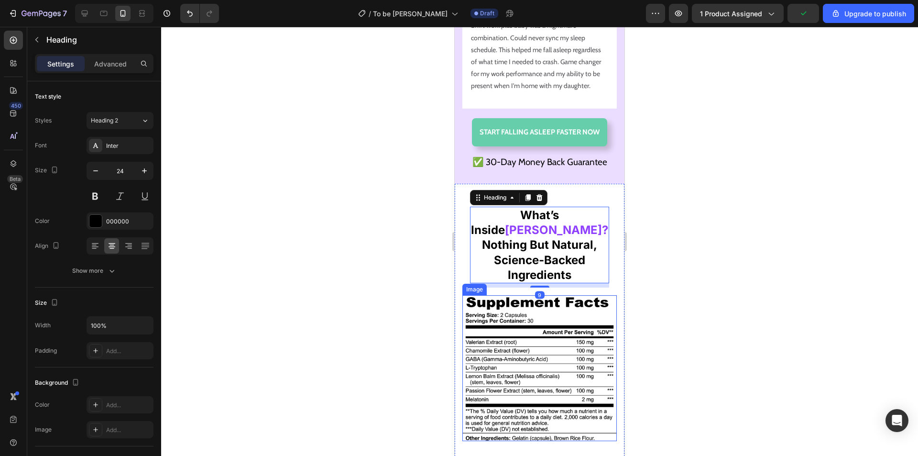
click at [575, 351] on img at bounding box center [539, 368] width 154 height 146
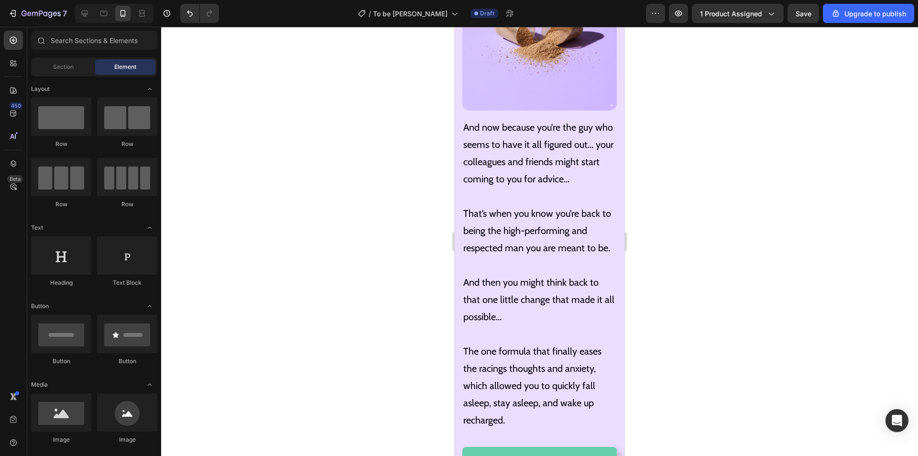
scroll to position [5544, 0]
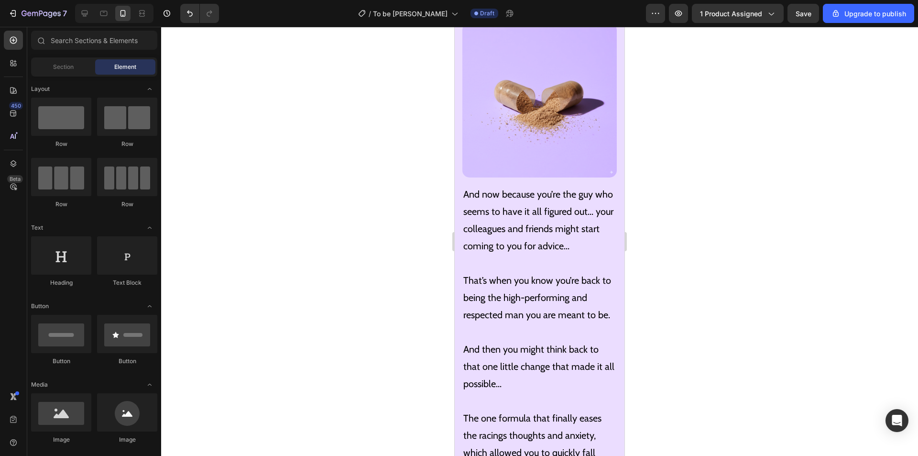
drag, startPoint x: 621, startPoint y: 278, endPoint x: 1083, endPoint y: 212, distance: 467.1
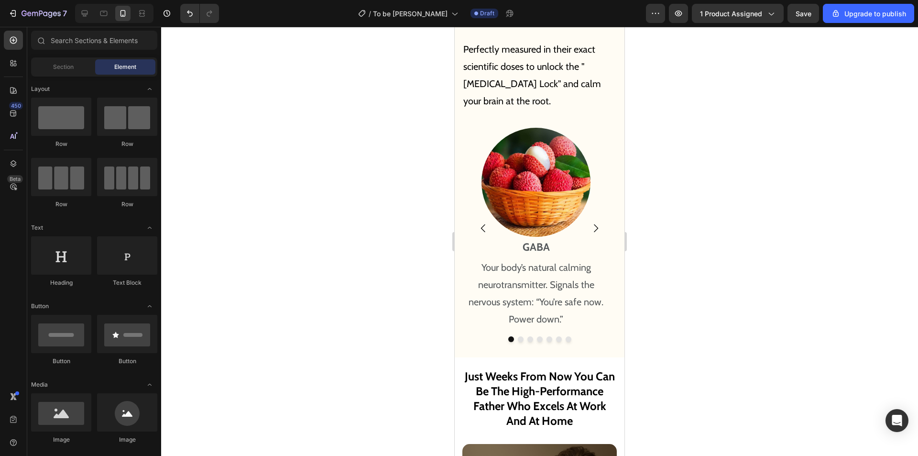
scroll to position [6225, 0]
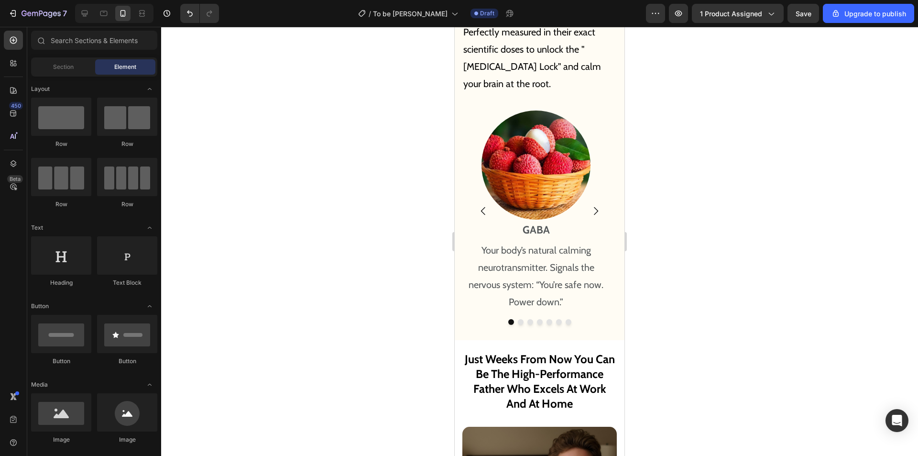
drag, startPoint x: 622, startPoint y: 200, endPoint x: 1081, endPoint y: 239, distance: 461.2
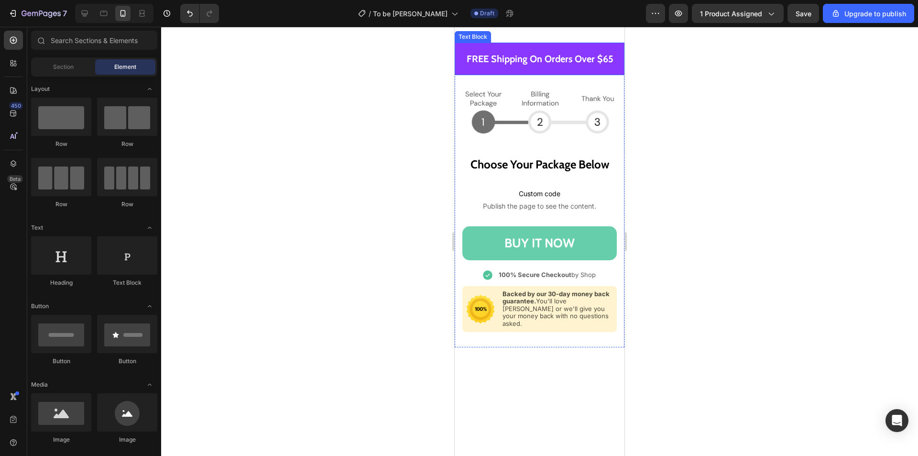
scroll to position [8233, 0]
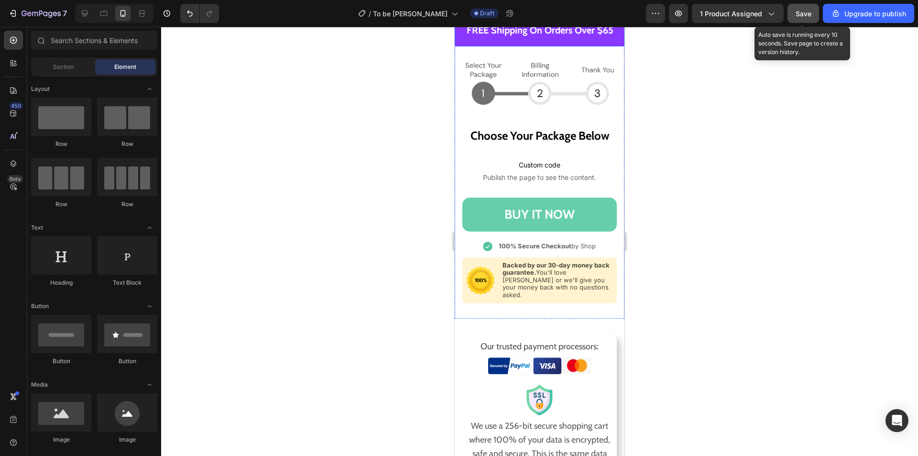
click at [807, 16] on span "Save" at bounding box center [804, 14] width 16 height 8
